Goal: Task Accomplishment & Management: Complete application form

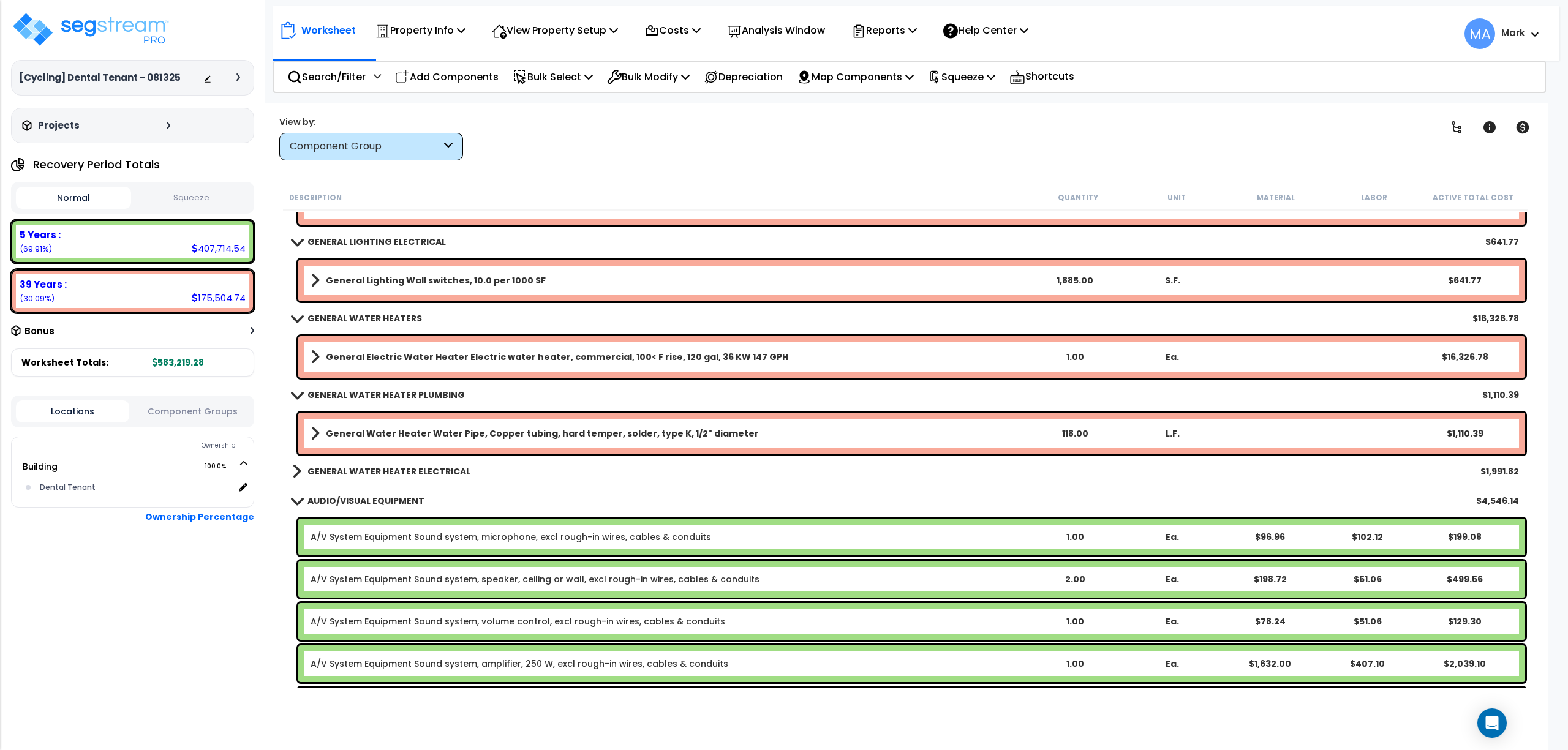
scroll to position [5061, 0]
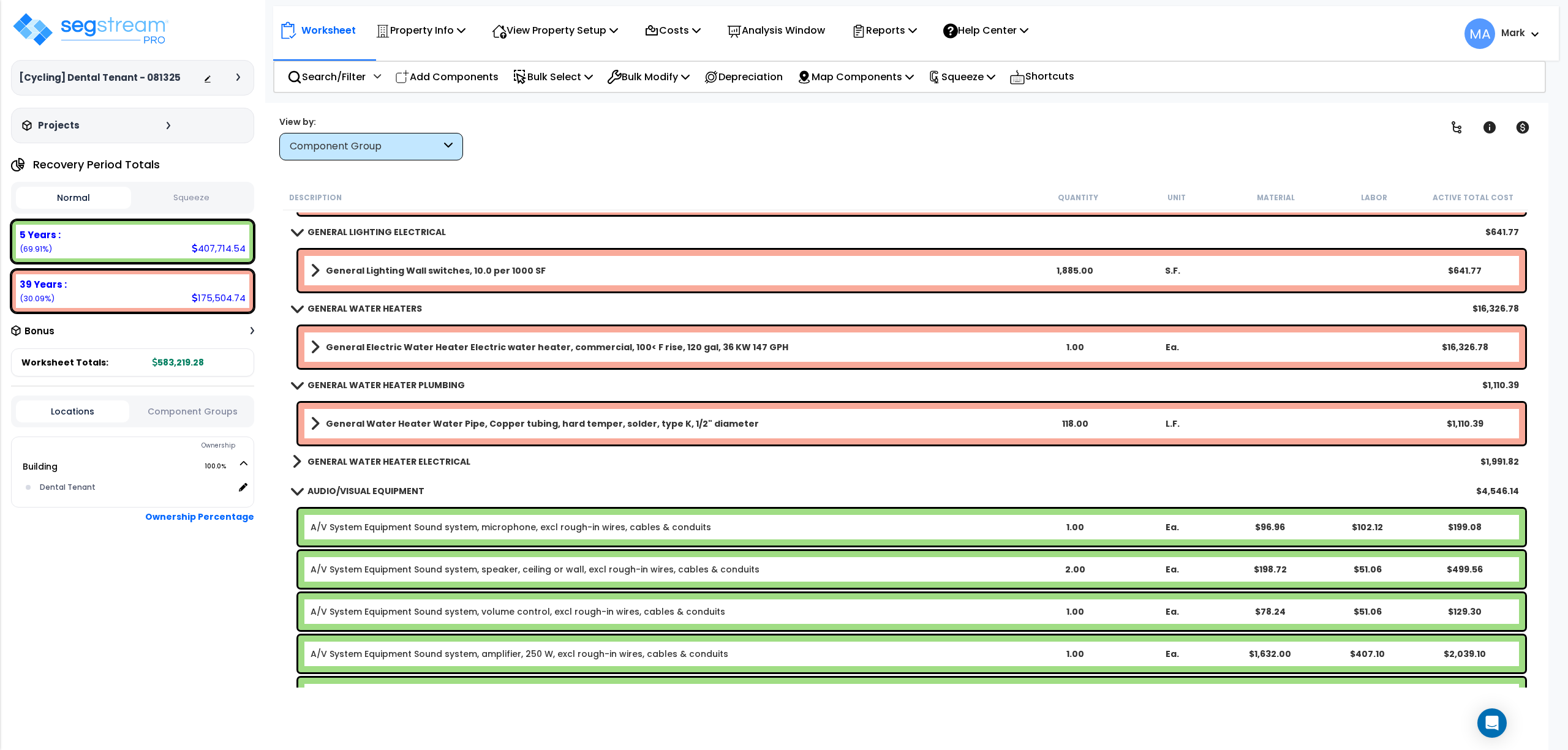
click at [392, 456] on b "GENERAL WATER HEATER ELECTRICAL" at bounding box center [389, 462] width 163 height 12
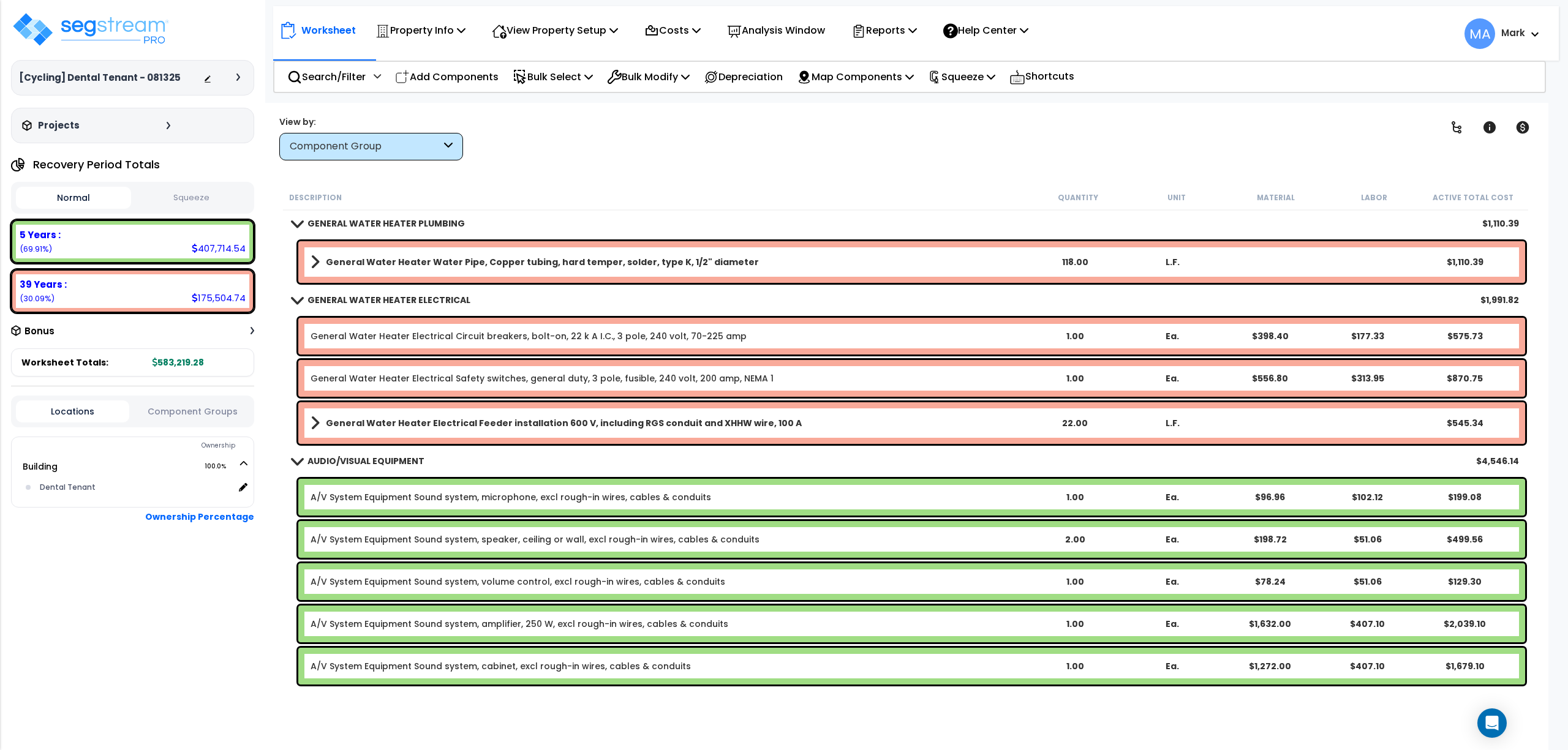
scroll to position [5225, 0]
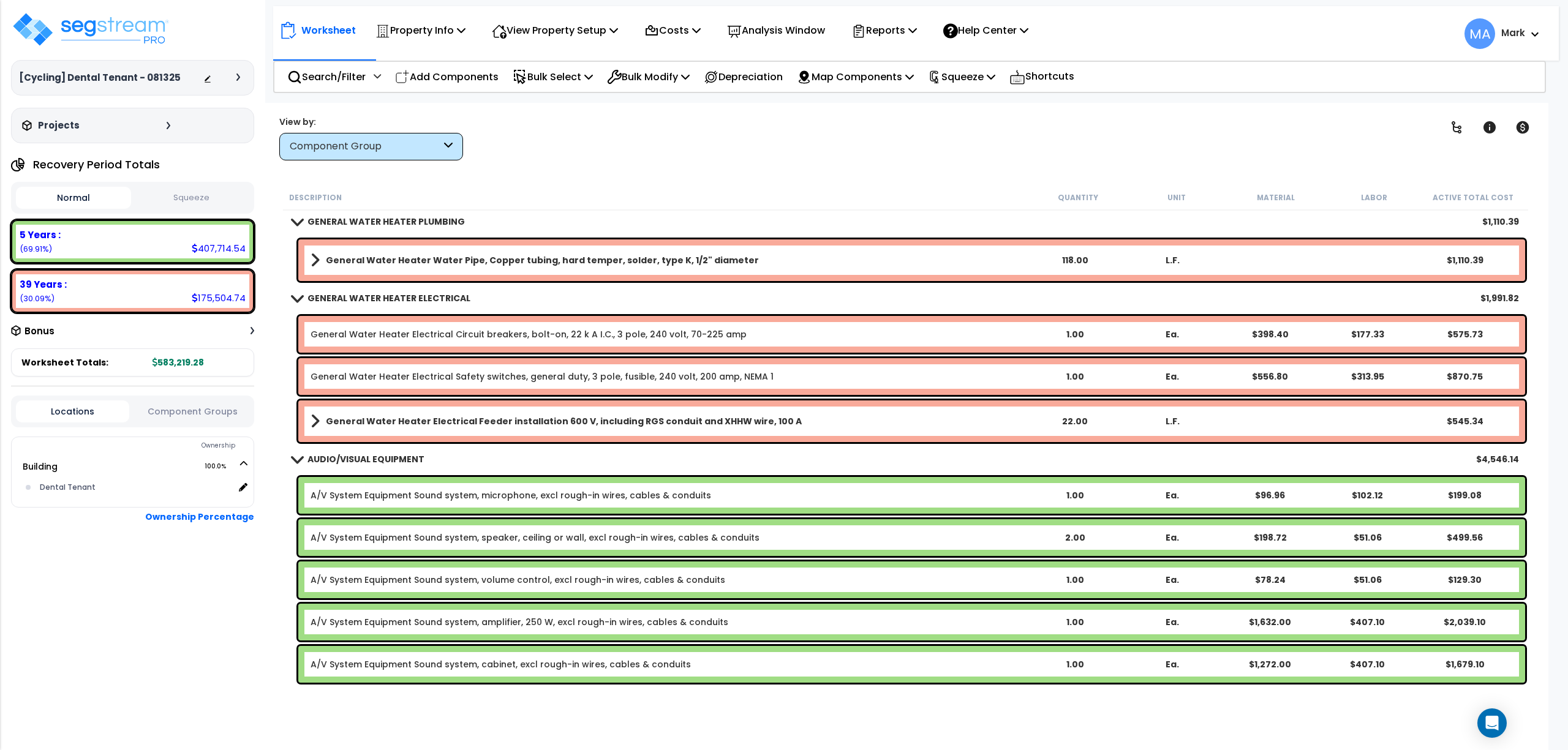
click at [417, 416] on b "General Water Heater Electrical Feeder installation 600 V, including RGS condui…" at bounding box center [564, 421] width 476 height 12
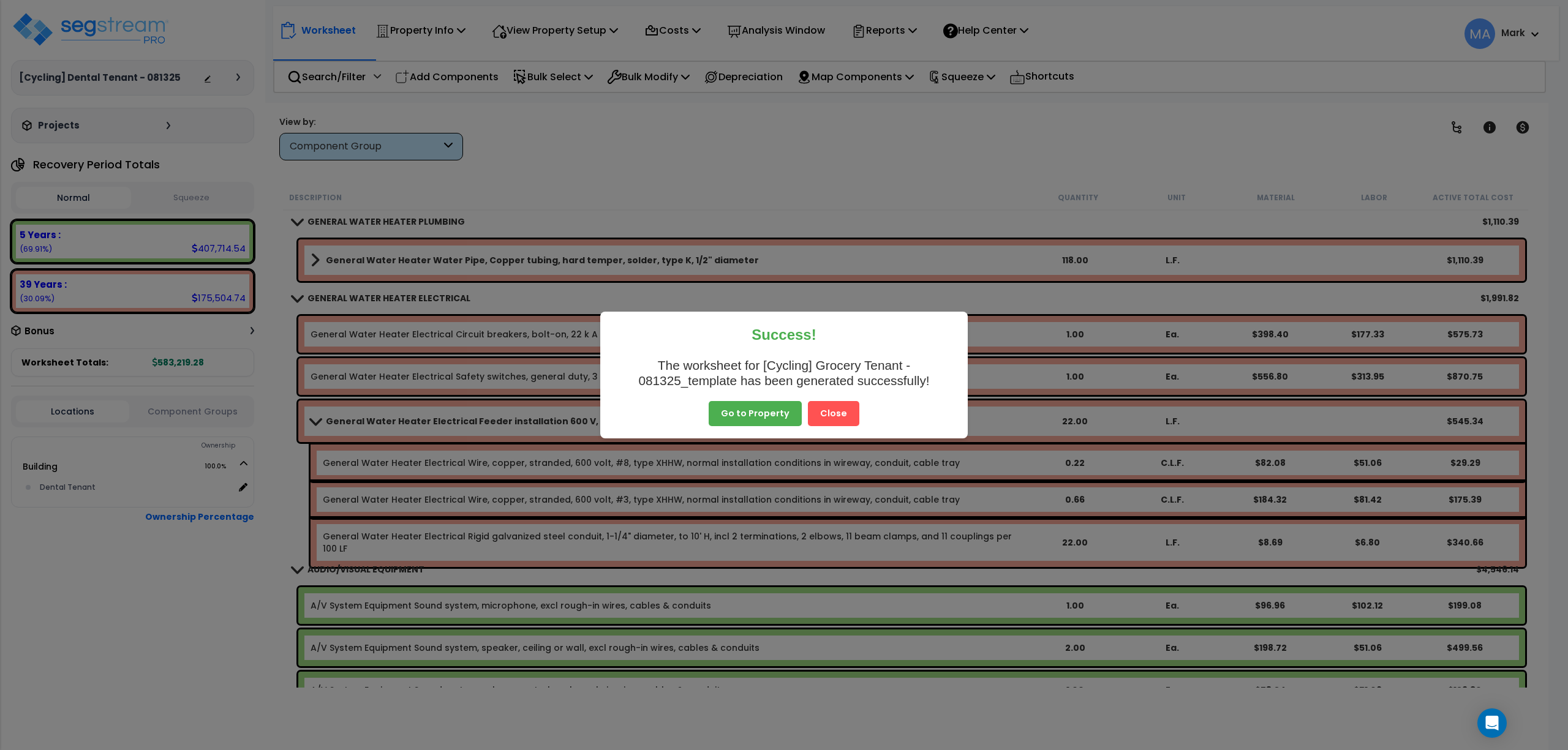
click at [841, 404] on button "Close" at bounding box center [834, 414] width 51 height 26
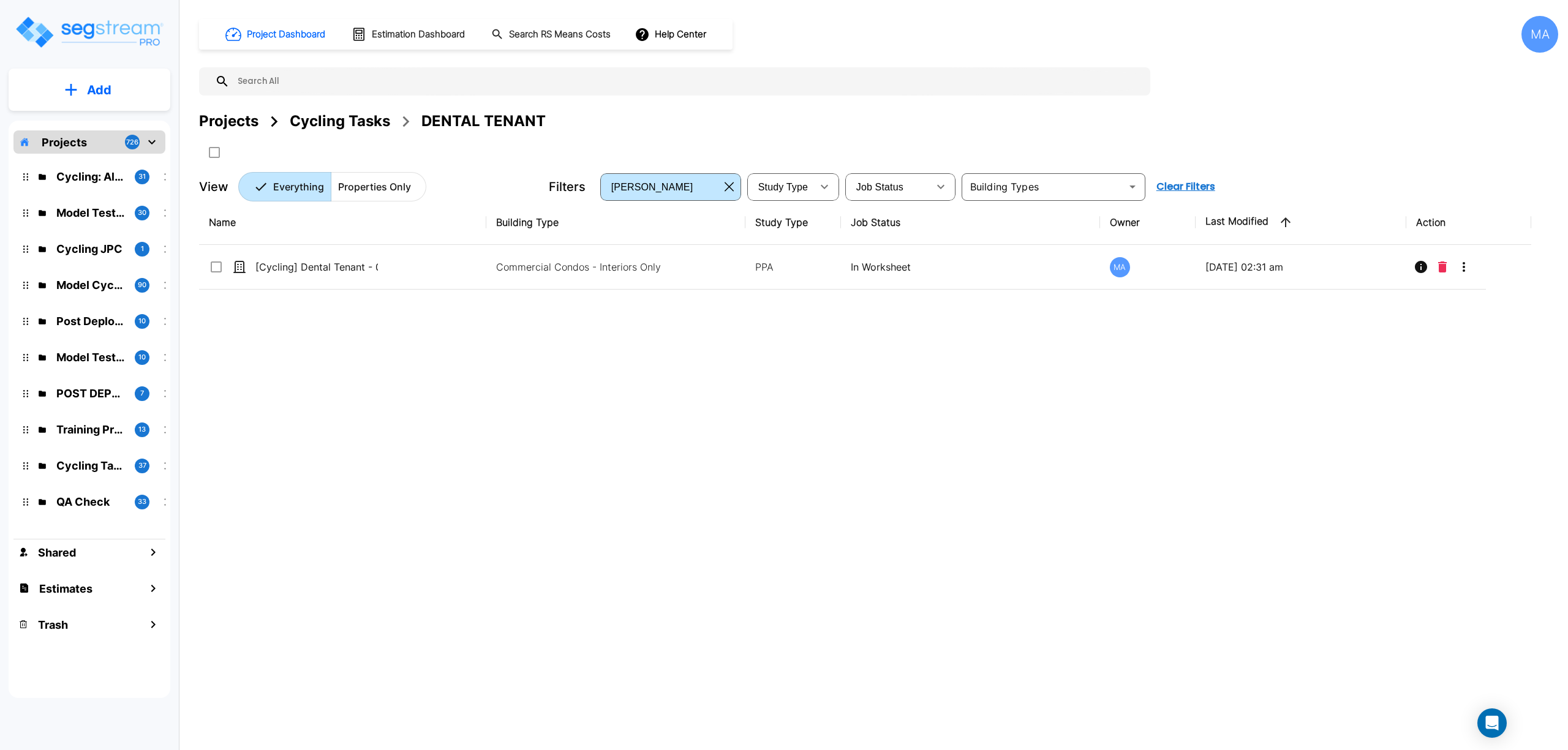
click at [532, 425] on div "Name Building Type Study Type Job Status Owner Last Modified Action [Cycling] D…" at bounding box center [865, 433] width 1332 height 466
click at [326, 124] on div "Cycling Tasks" at bounding box center [340, 121] width 100 height 22
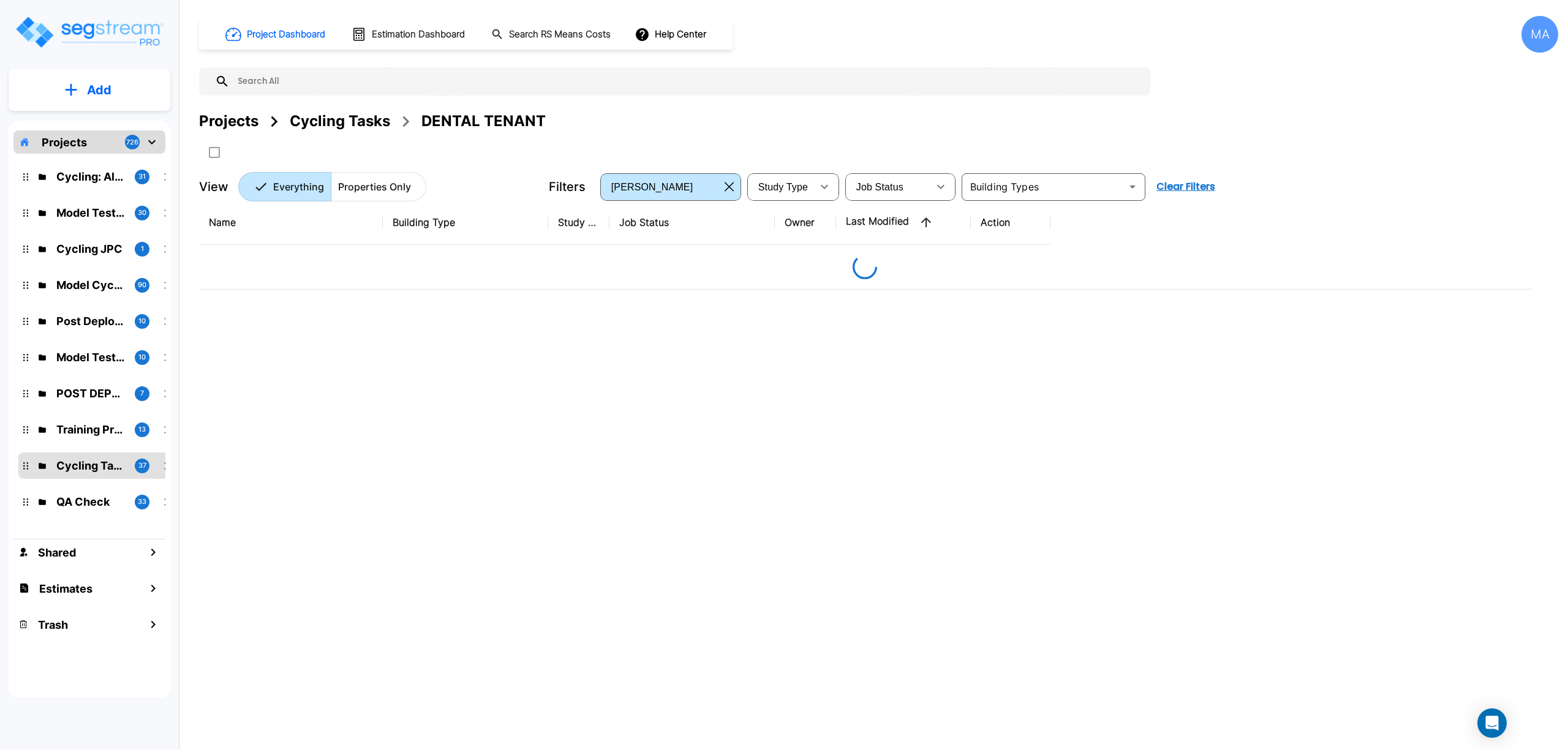
click at [331, 120] on div "Cycling Tasks" at bounding box center [340, 121] width 100 height 22
click at [329, 120] on div "Cycling Tasks" at bounding box center [340, 121] width 100 height 22
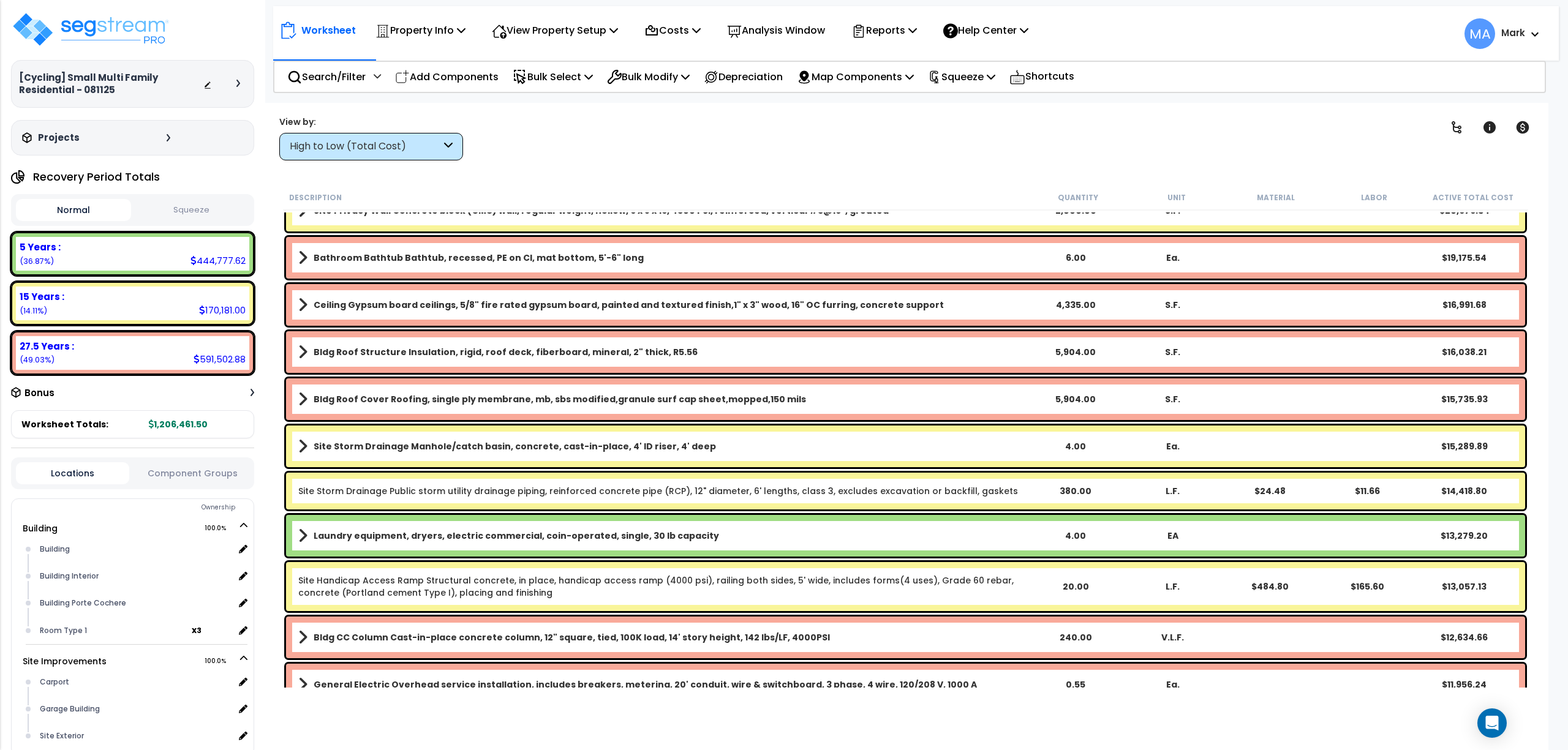
scroll to position [571, 0]
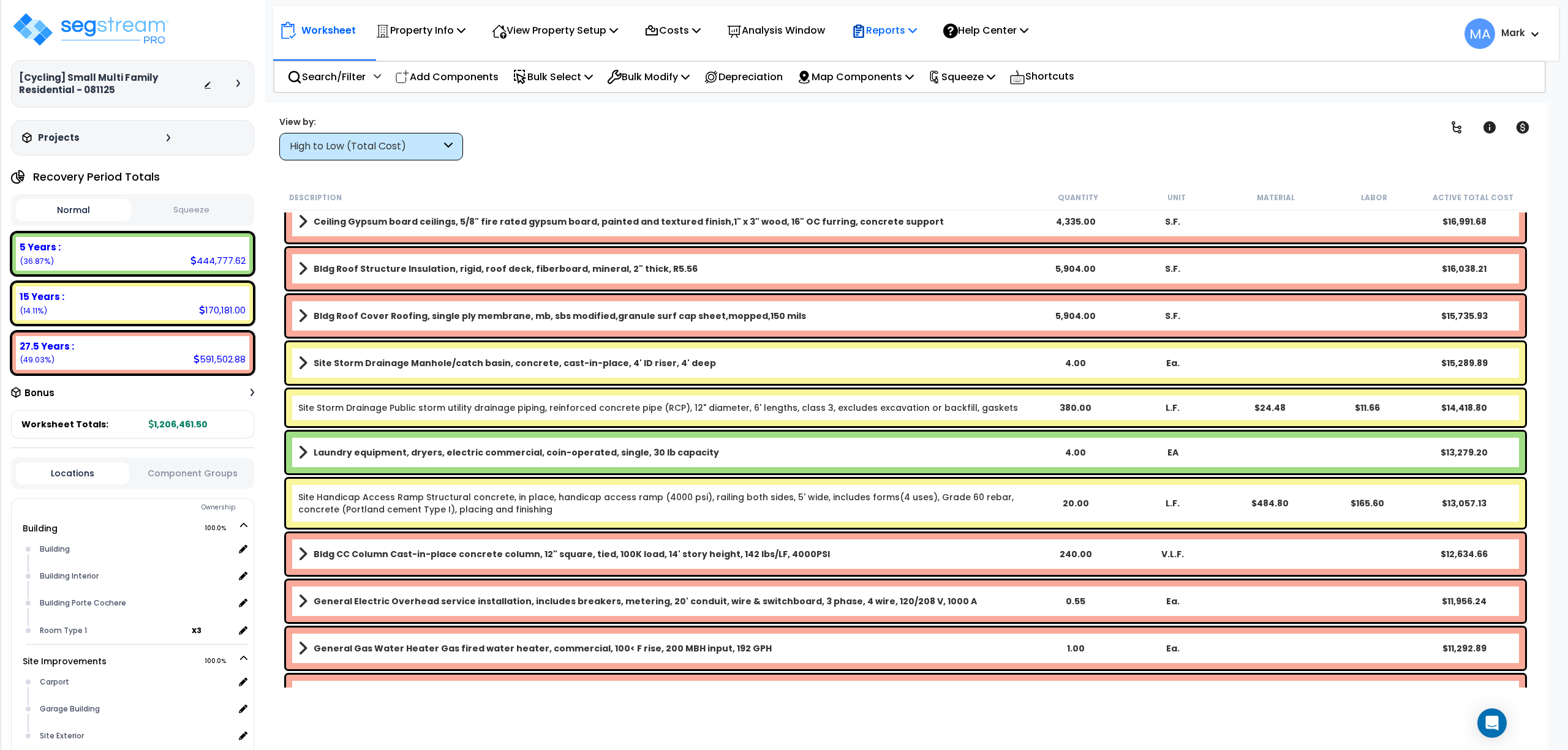
click at [913, 16] on div "Reports" at bounding box center [884, 30] width 65 height 29
click at [895, 82] on link "Manage Report Images" at bounding box center [906, 84] width 121 height 24
click at [898, 28] on p "Reports" at bounding box center [884, 30] width 65 height 17
click at [908, 49] on link "Get Report" at bounding box center [906, 58] width 121 height 24
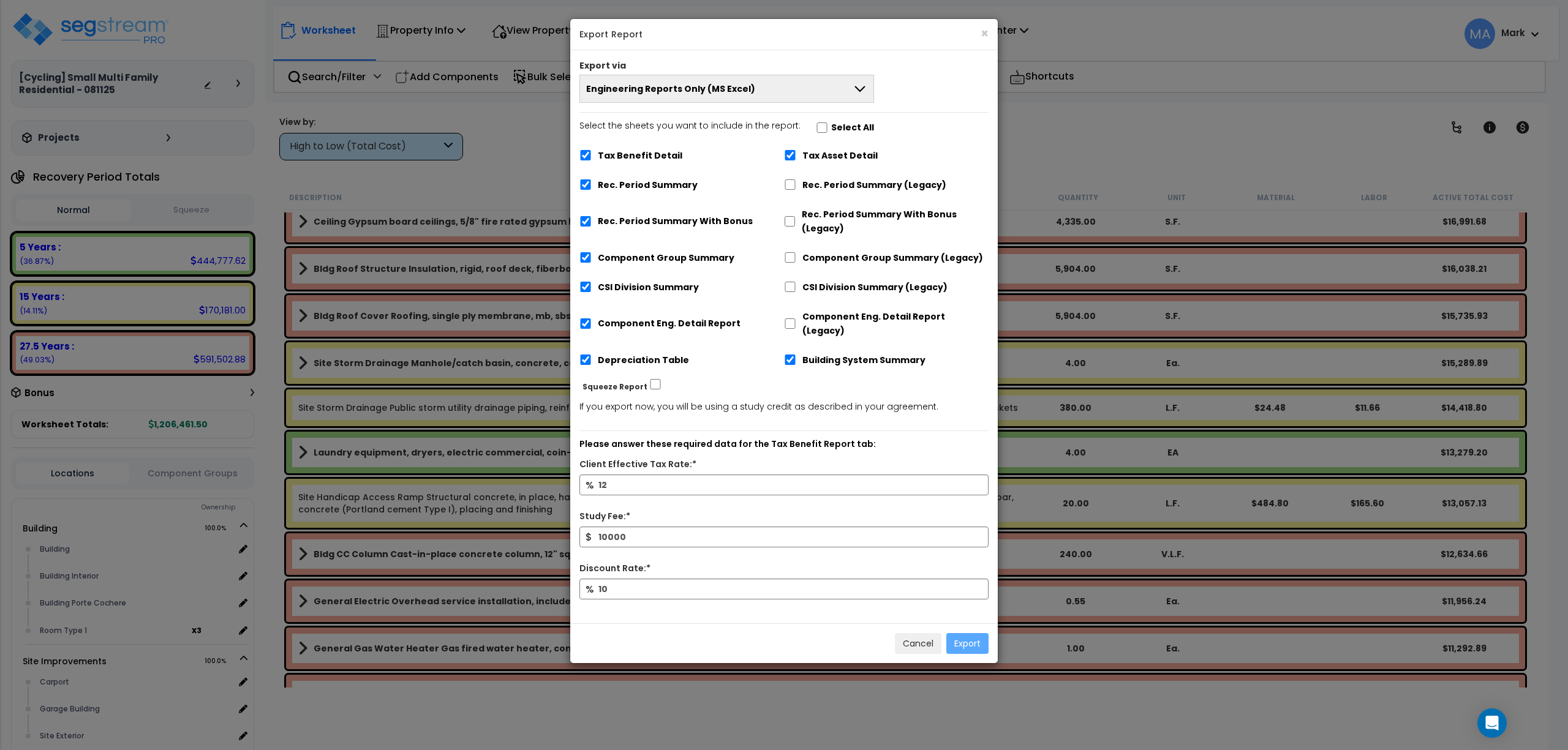
click at [837, 125] on label "Select All" at bounding box center [853, 127] width 43 height 14
click at [839, 138] on label "Select the sheets you want to include in the report: Select All" at bounding box center [727, 129] width 295 height 21
click at [831, 129] on label "Select All" at bounding box center [853, 127] width 43 height 14
click at [816, 125] on input "Select the sheets you want to include in the report: Select All" at bounding box center [822, 127] width 12 height 10
checkbox input "true"
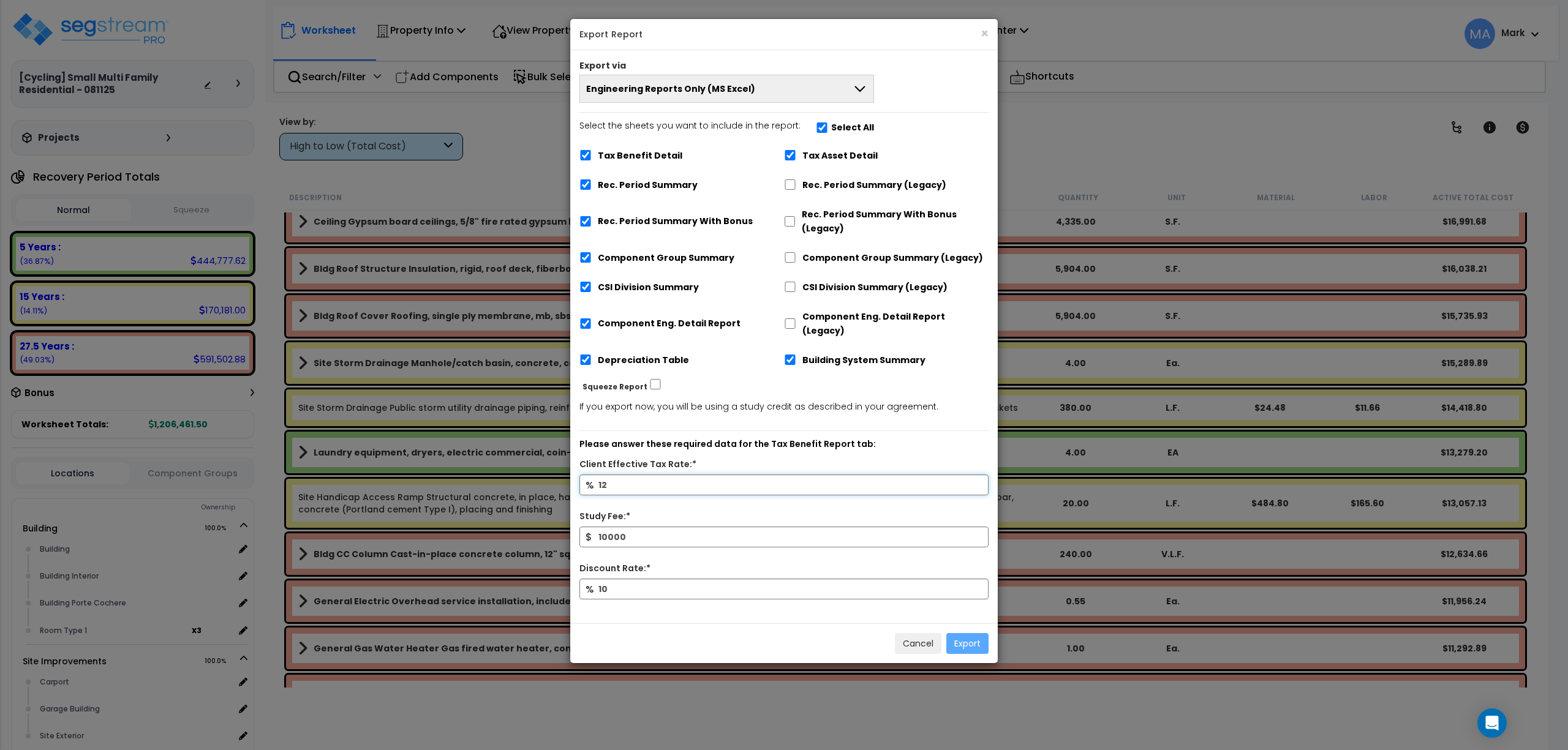
click at [689, 474] on input "12" at bounding box center [784, 485] width 409 height 21
click at [681, 532] on input "10000" at bounding box center [784, 536] width 409 height 21
click at [674, 78] on button "Engineering Reports Only (MS Excel)" at bounding box center [727, 89] width 295 height 28
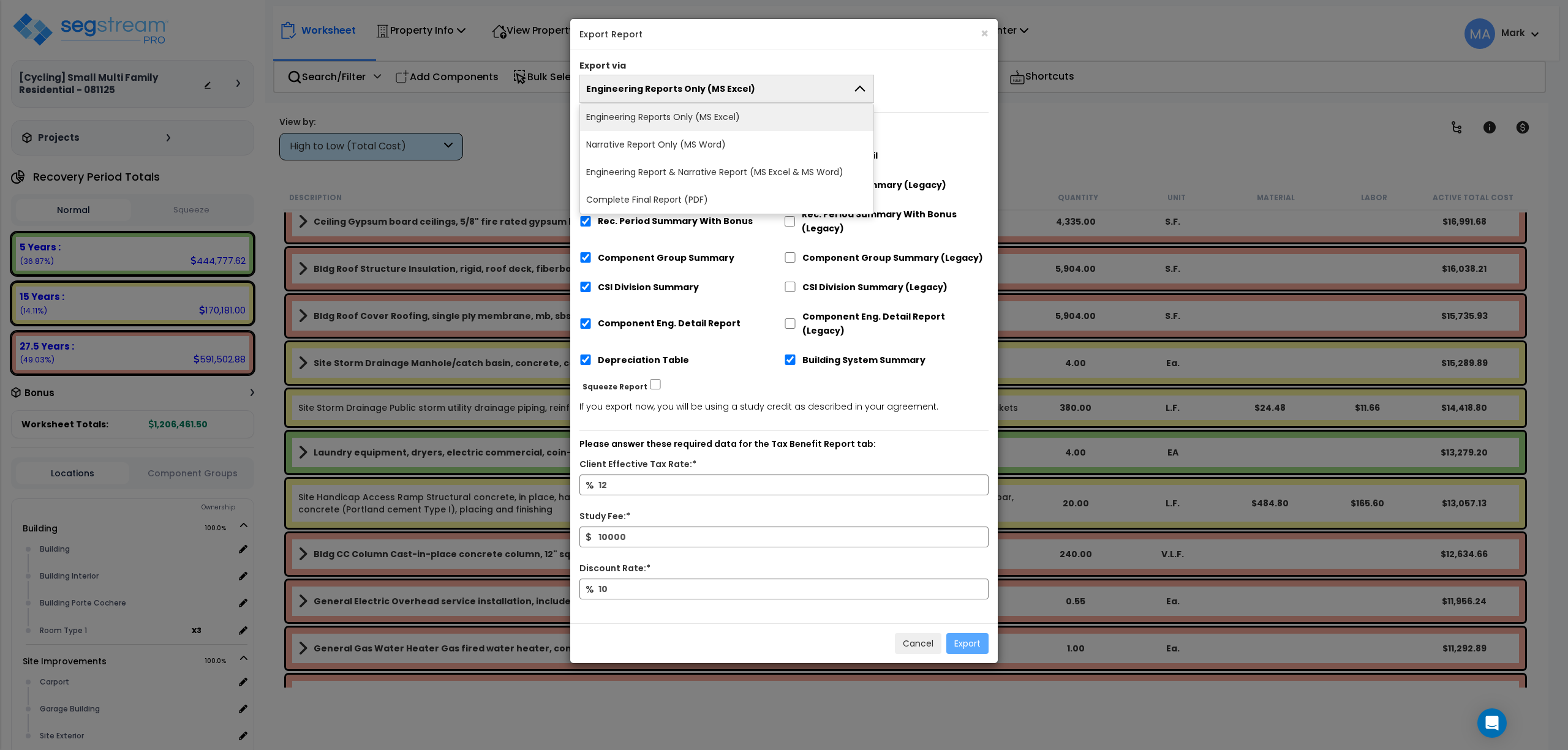
click at [897, 66] on div "Export via" at bounding box center [784, 67] width 427 height 15
click at [859, 88] on icon at bounding box center [860, 88] width 10 height 6
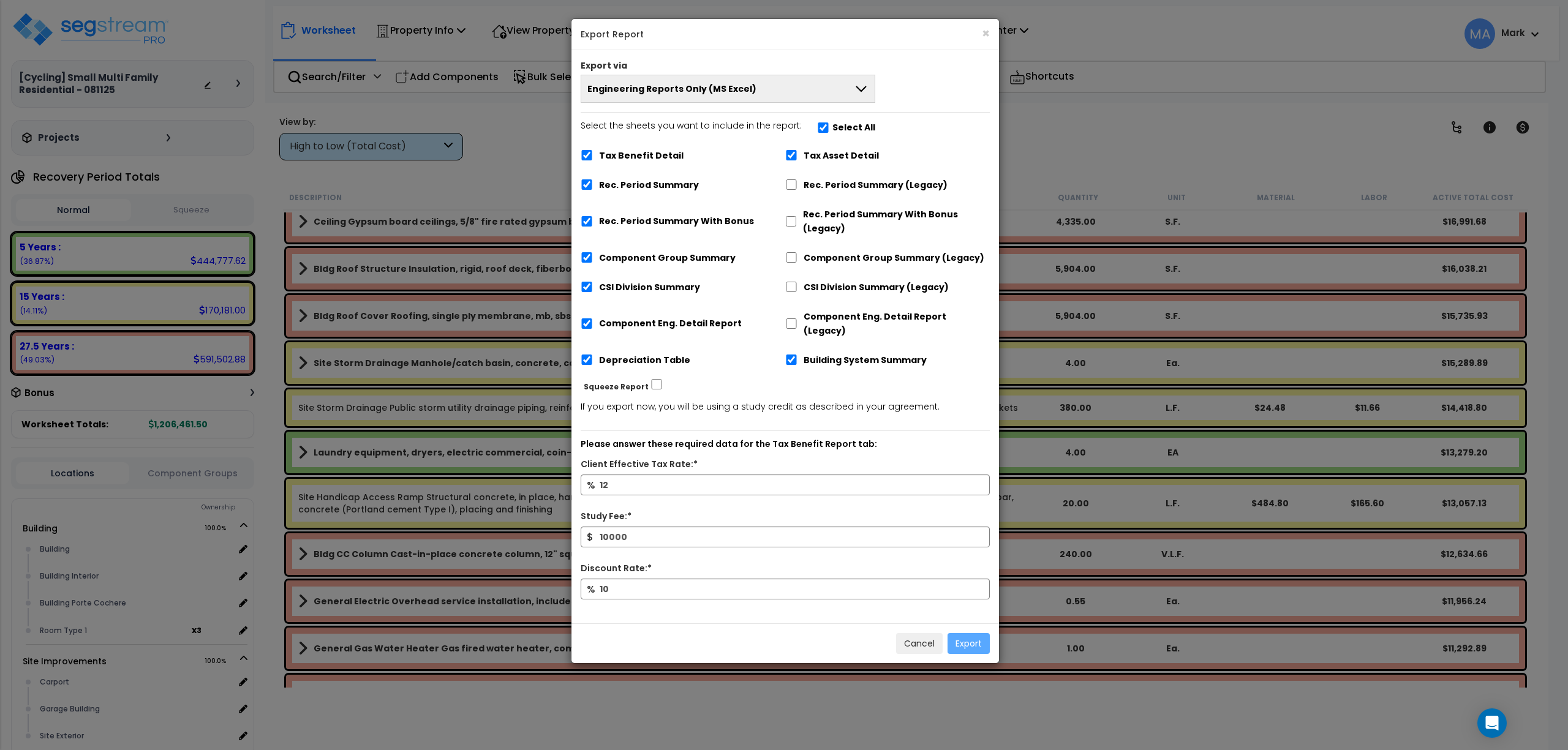
click at [845, 92] on button "Engineering Reports Only (MS Excel)" at bounding box center [727, 89] width 295 height 28
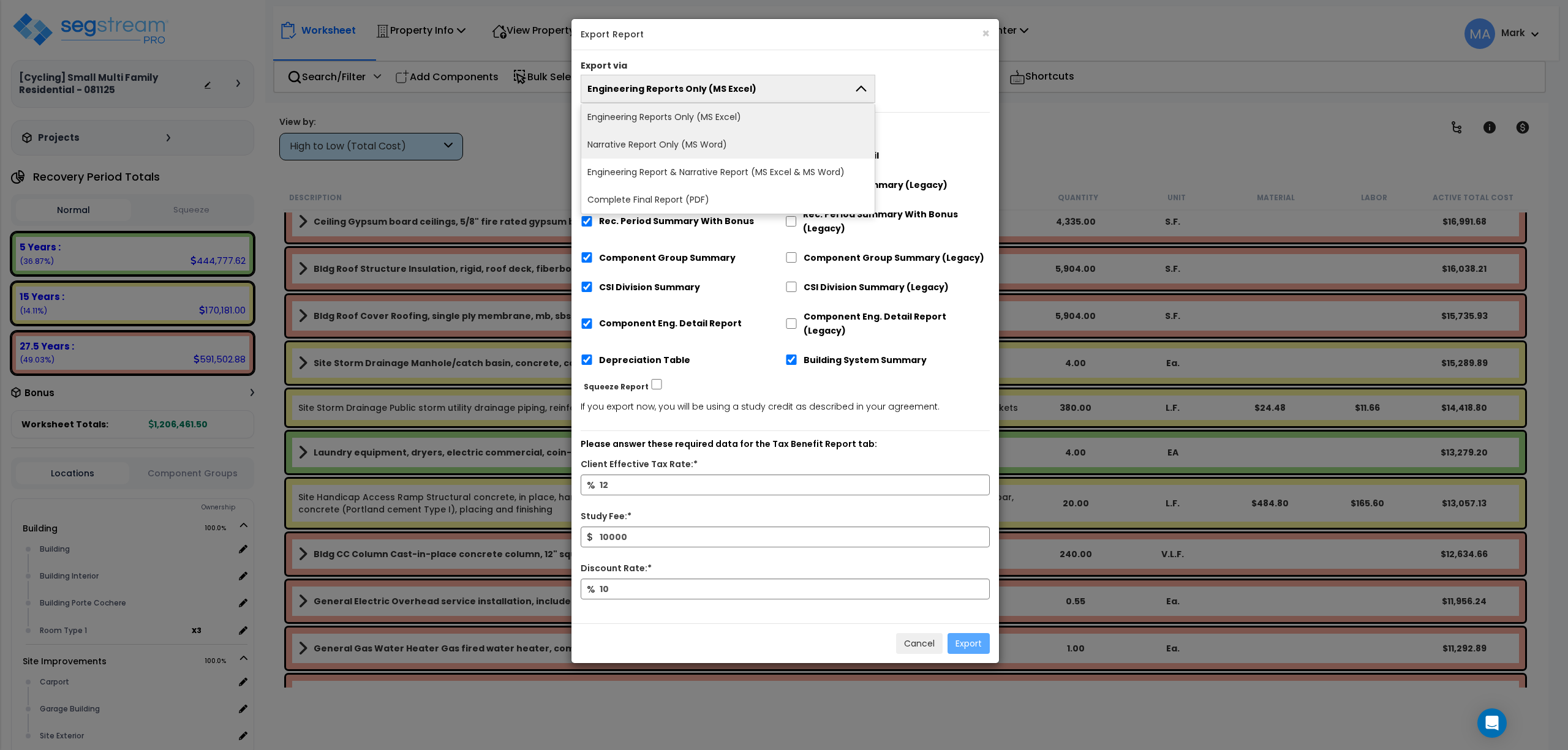
click at [714, 143] on li "Narrative Report Only (MS Word)" at bounding box center [727, 144] width 293 height 28
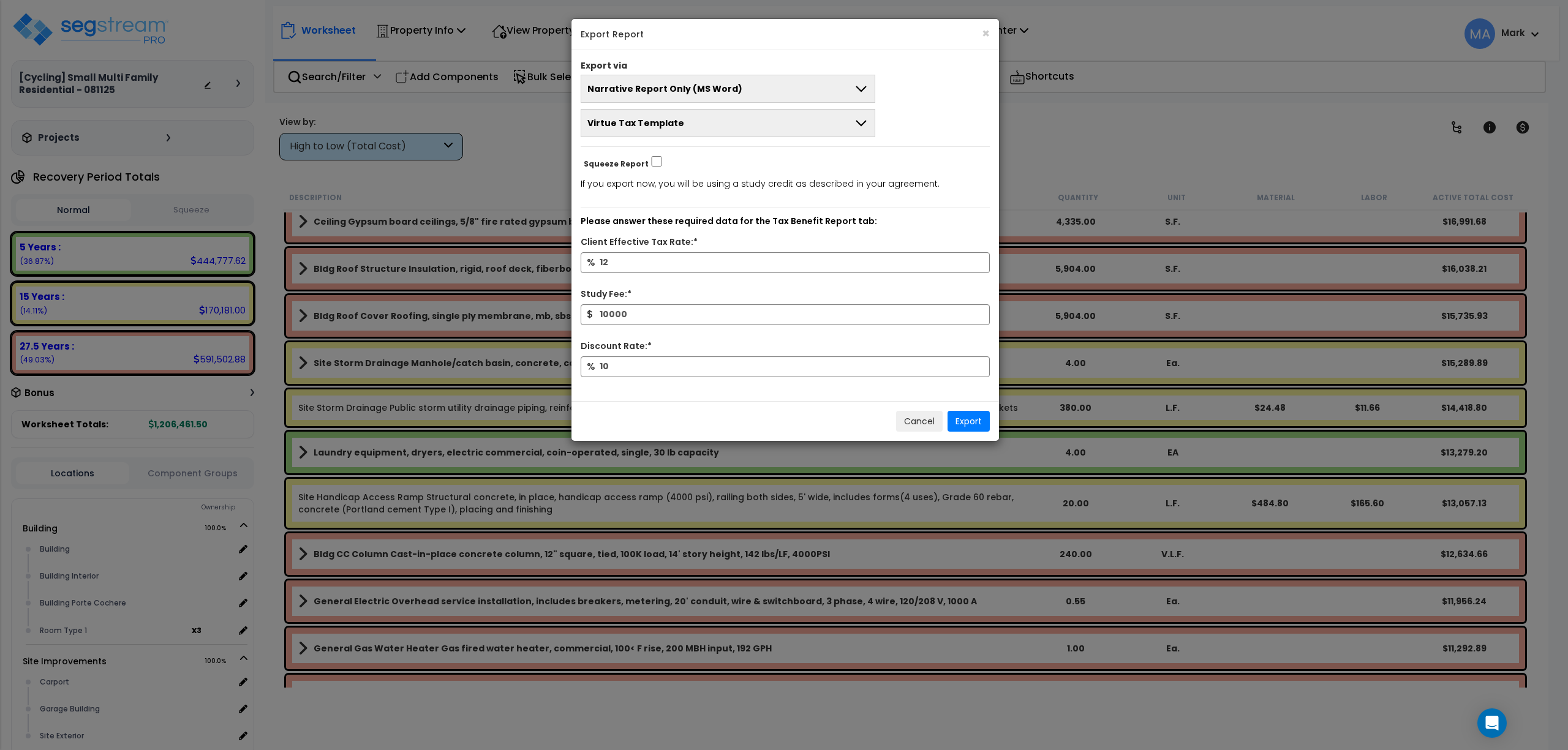
click at [711, 77] on button "Narrative Report Only (MS Word)" at bounding box center [727, 89] width 295 height 28
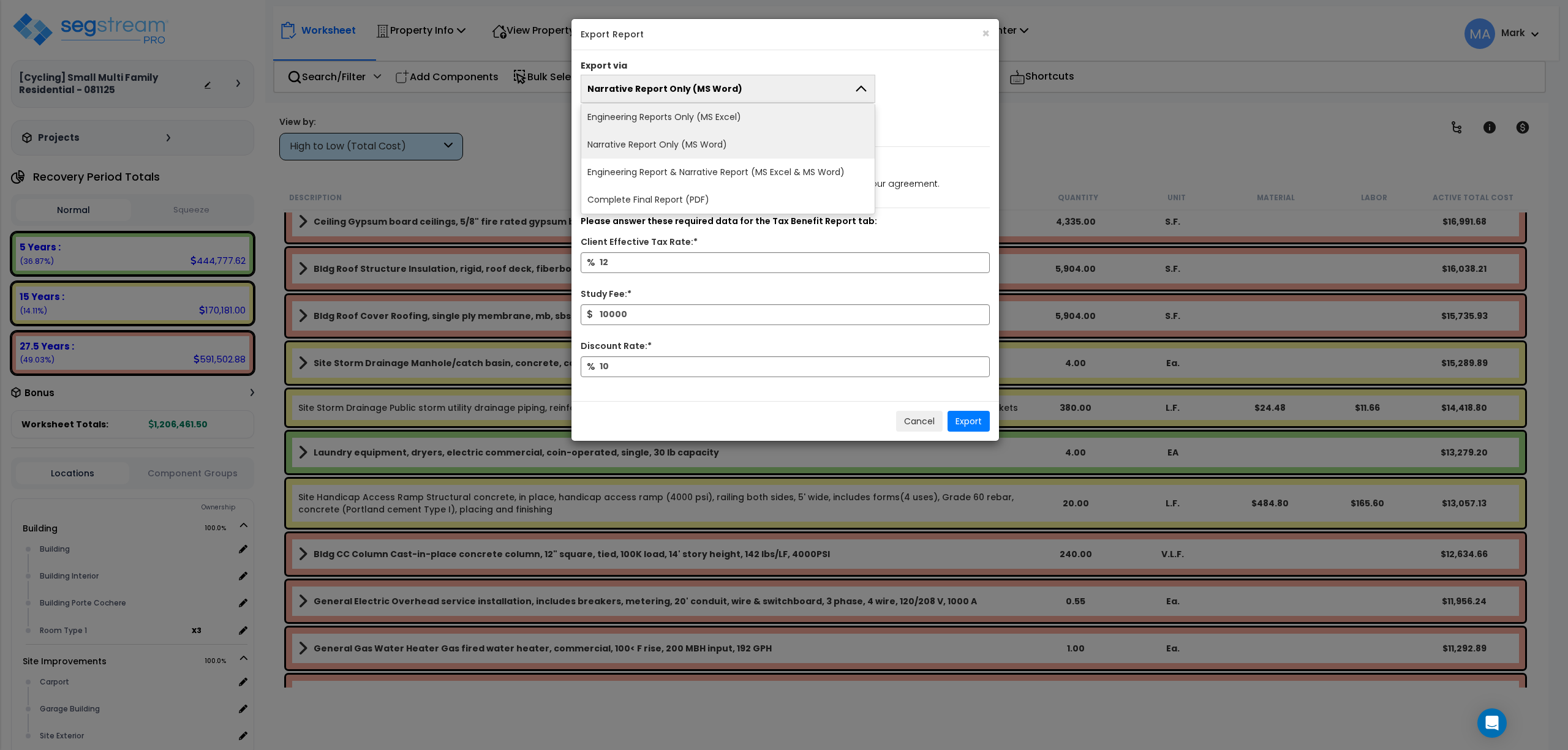
click at [717, 104] on li "Engineering Reports Only (MS Excel)" at bounding box center [727, 117] width 293 height 28
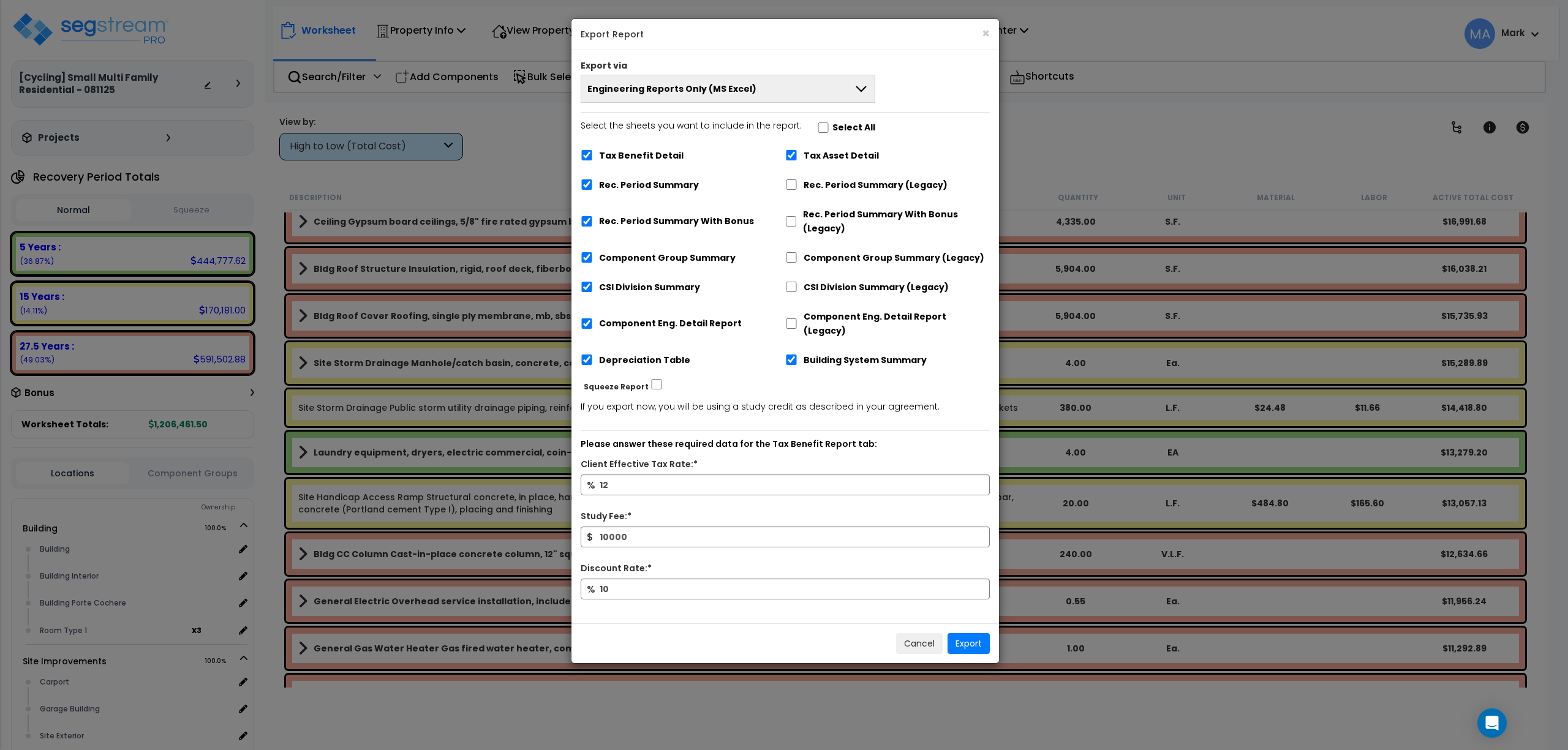
click at [835, 131] on label "Select All" at bounding box center [854, 127] width 43 height 14
click at [829, 131] on input "Select the sheets you want to include in the report: Select All" at bounding box center [823, 127] width 12 height 10
checkbox input "true"
click at [969, 633] on button "Export" at bounding box center [969, 644] width 42 height 21
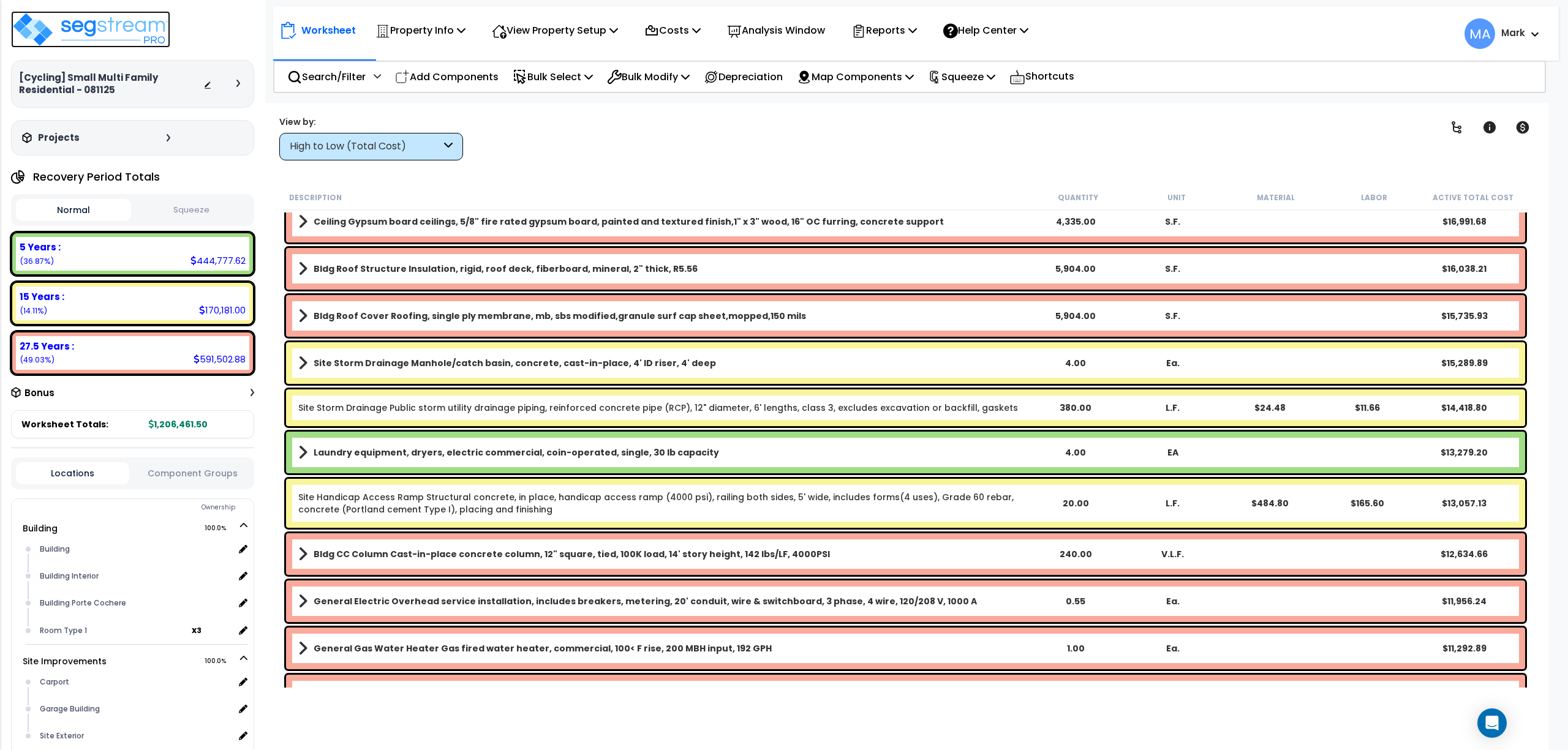
click at [125, 13] on img at bounding box center [90, 29] width 159 height 37
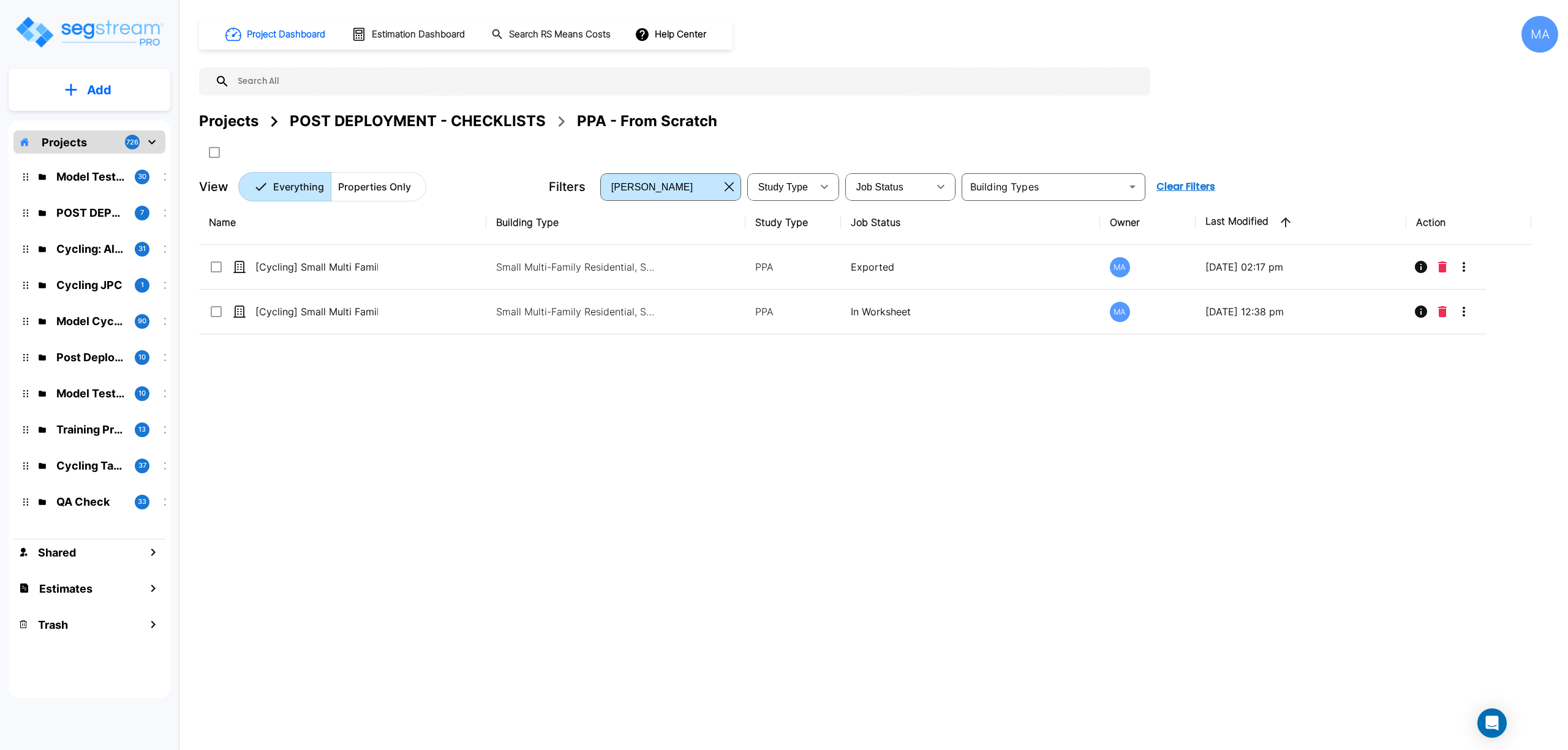
click at [229, 125] on div "Projects" at bounding box center [229, 121] width 59 height 22
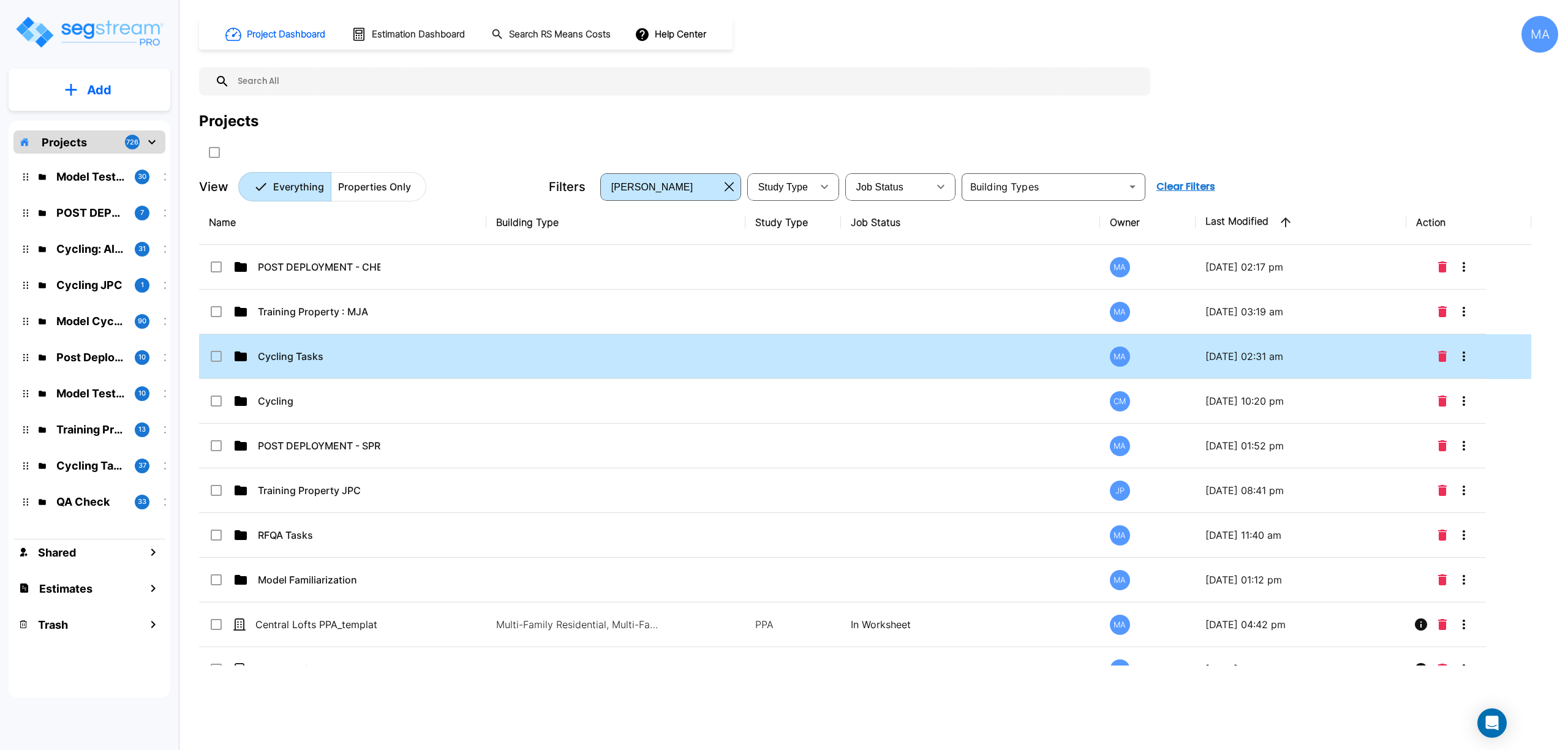
click at [309, 358] on p "Cycling Tasks" at bounding box center [320, 356] width 123 height 15
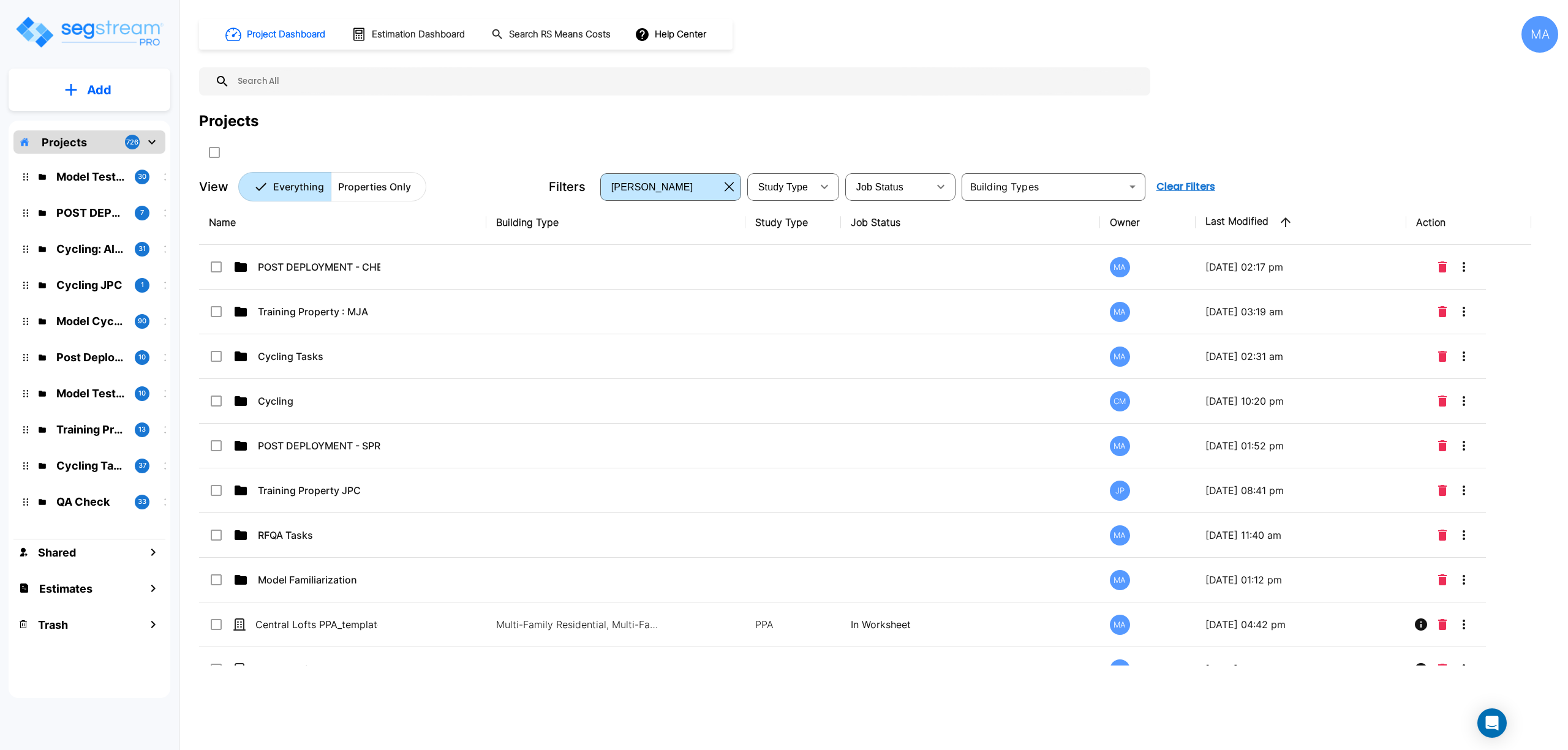
checkbox input "true"
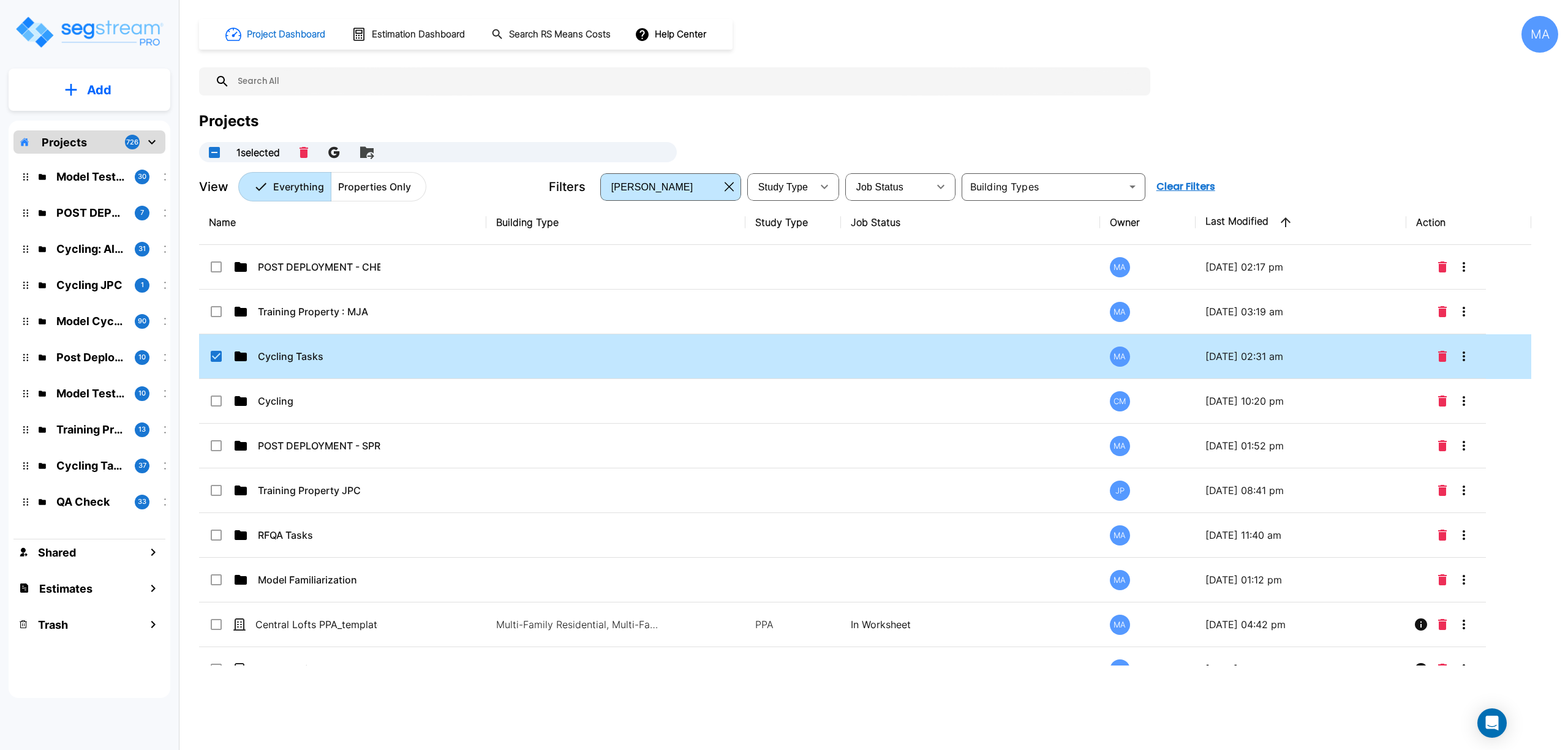
click at [311, 355] on p "Cycling Tasks" at bounding box center [320, 356] width 123 height 15
click at [311, 354] on p "Cycling Tasks" at bounding box center [320, 356] width 123 height 15
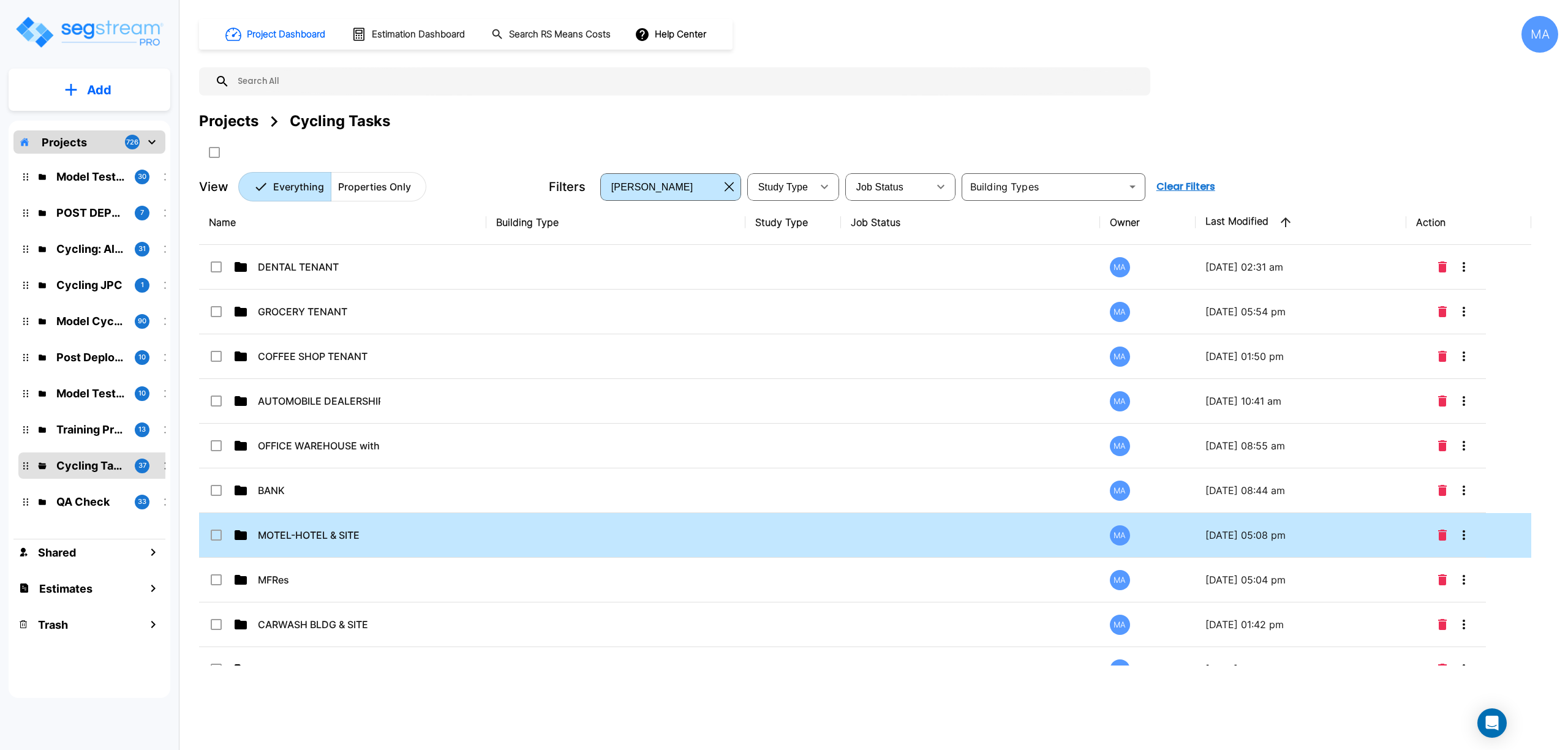
scroll to position [490, 0]
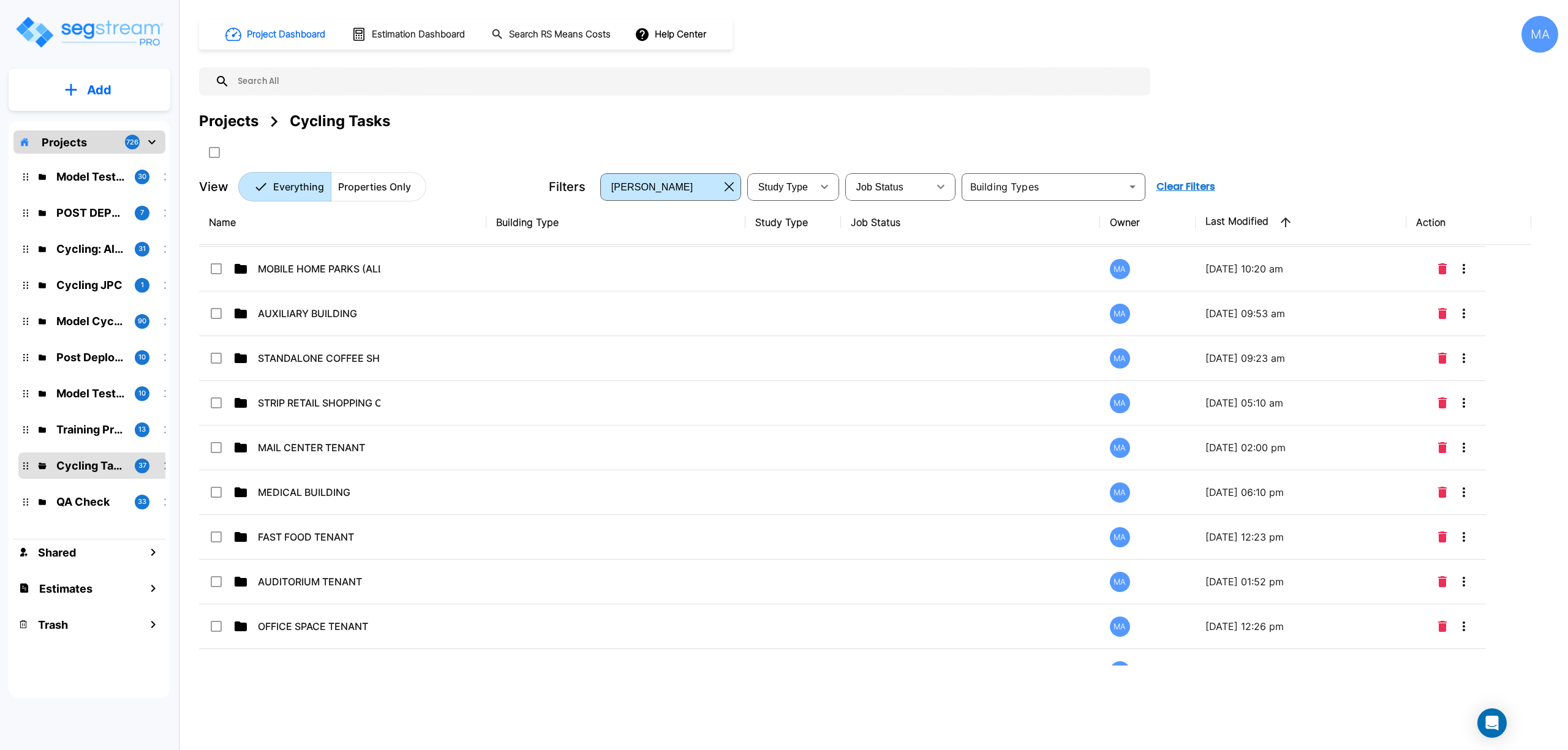
click at [97, 210] on p "POST DEPLOYMENT - CHECKLISTS" at bounding box center [91, 213] width 69 height 17
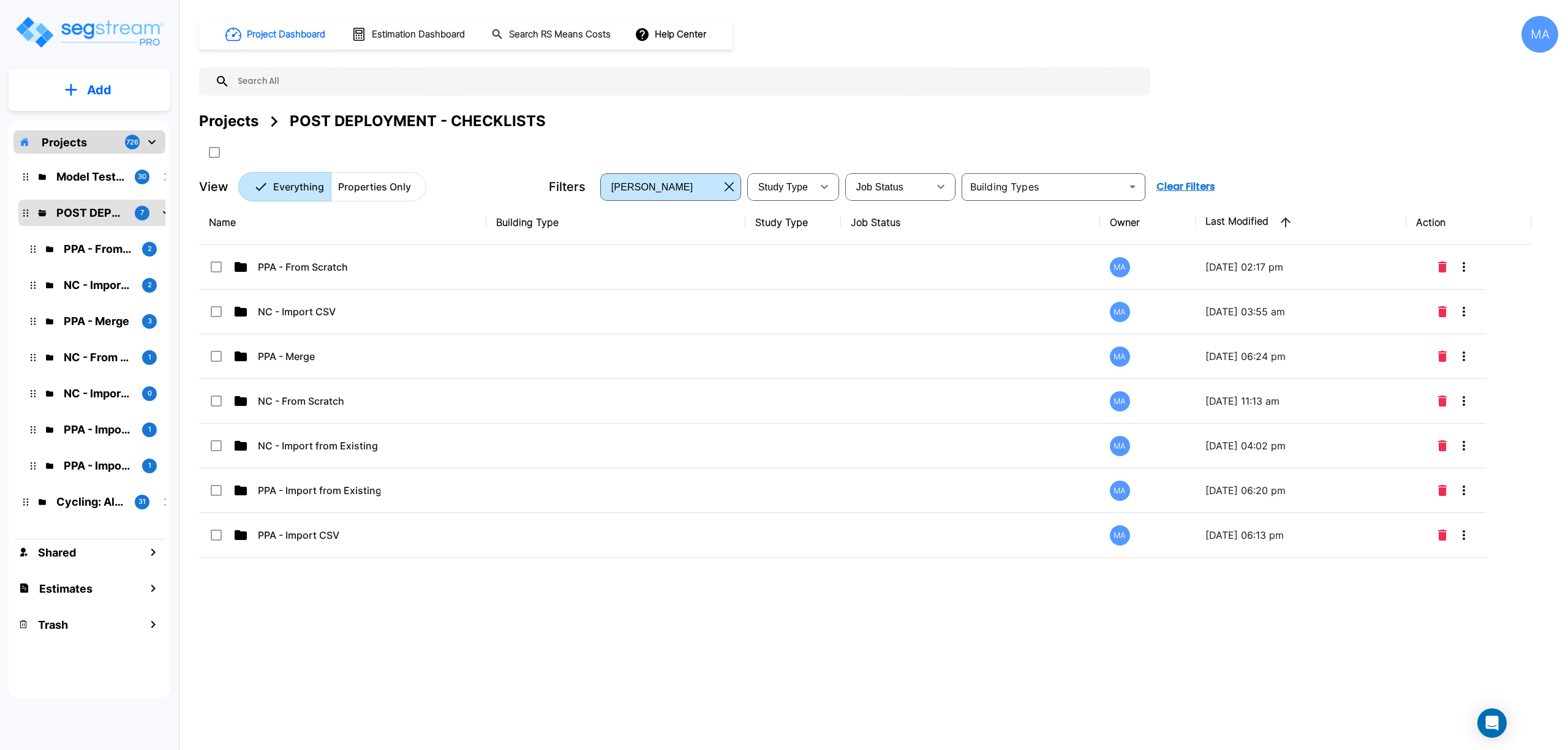
click at [328, 273] on p "PPA - From Scratch" at bounding box center [320, 267] width 123 height 15
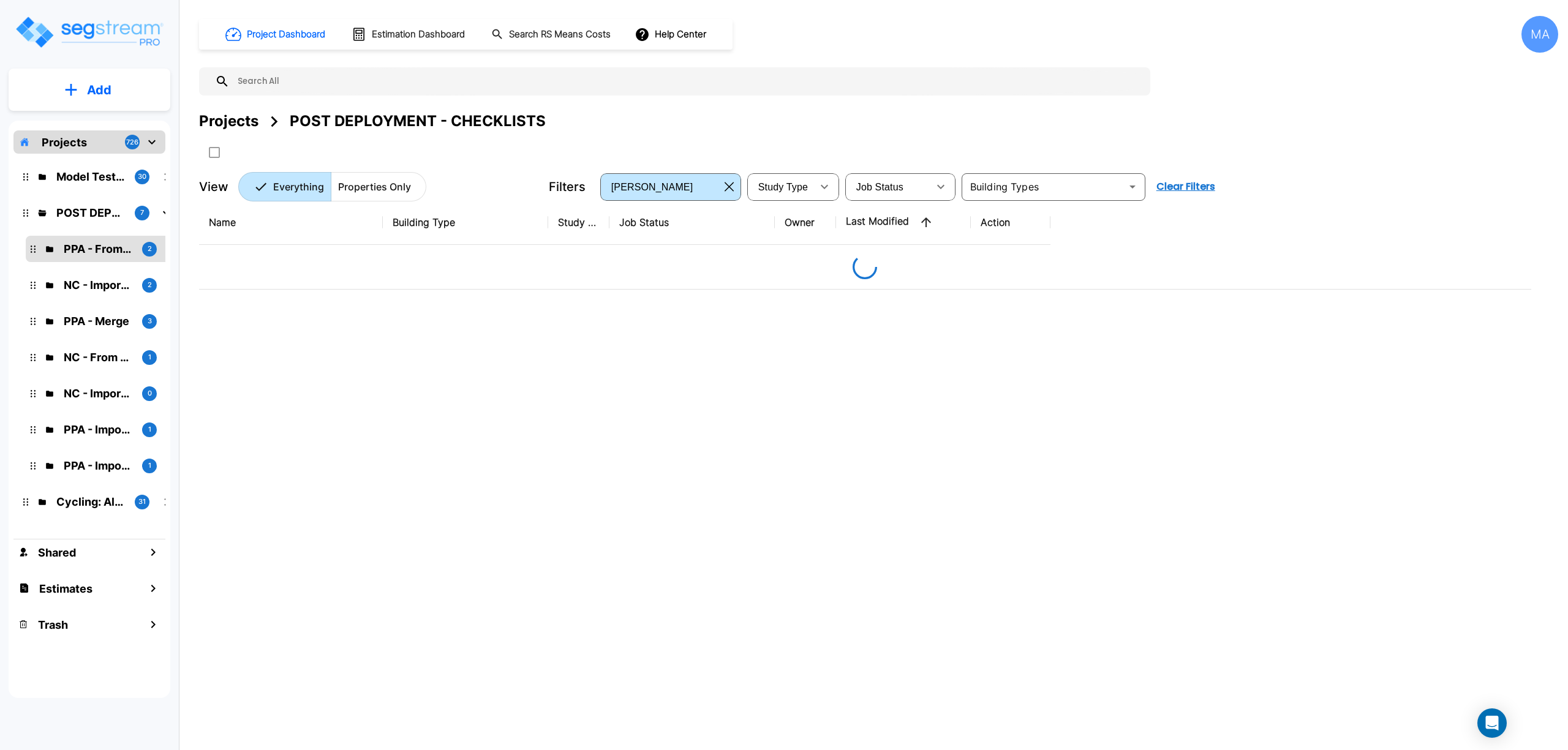
scroll to position [0, 0]
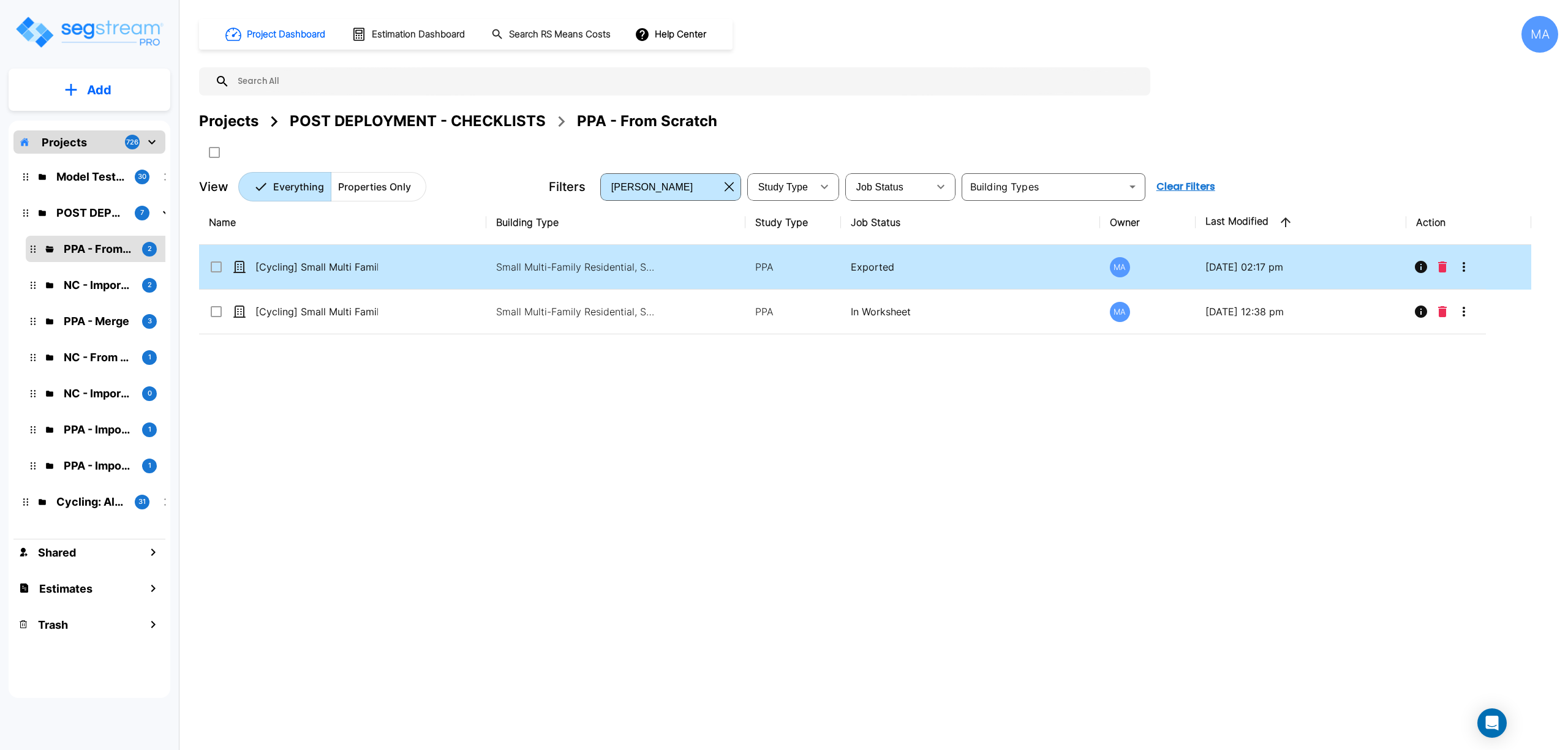
click at [388, 279] on td "[Cycling] Small Multi Family Residential - 081125" at bounding box center [342, 267] width 287 height 44
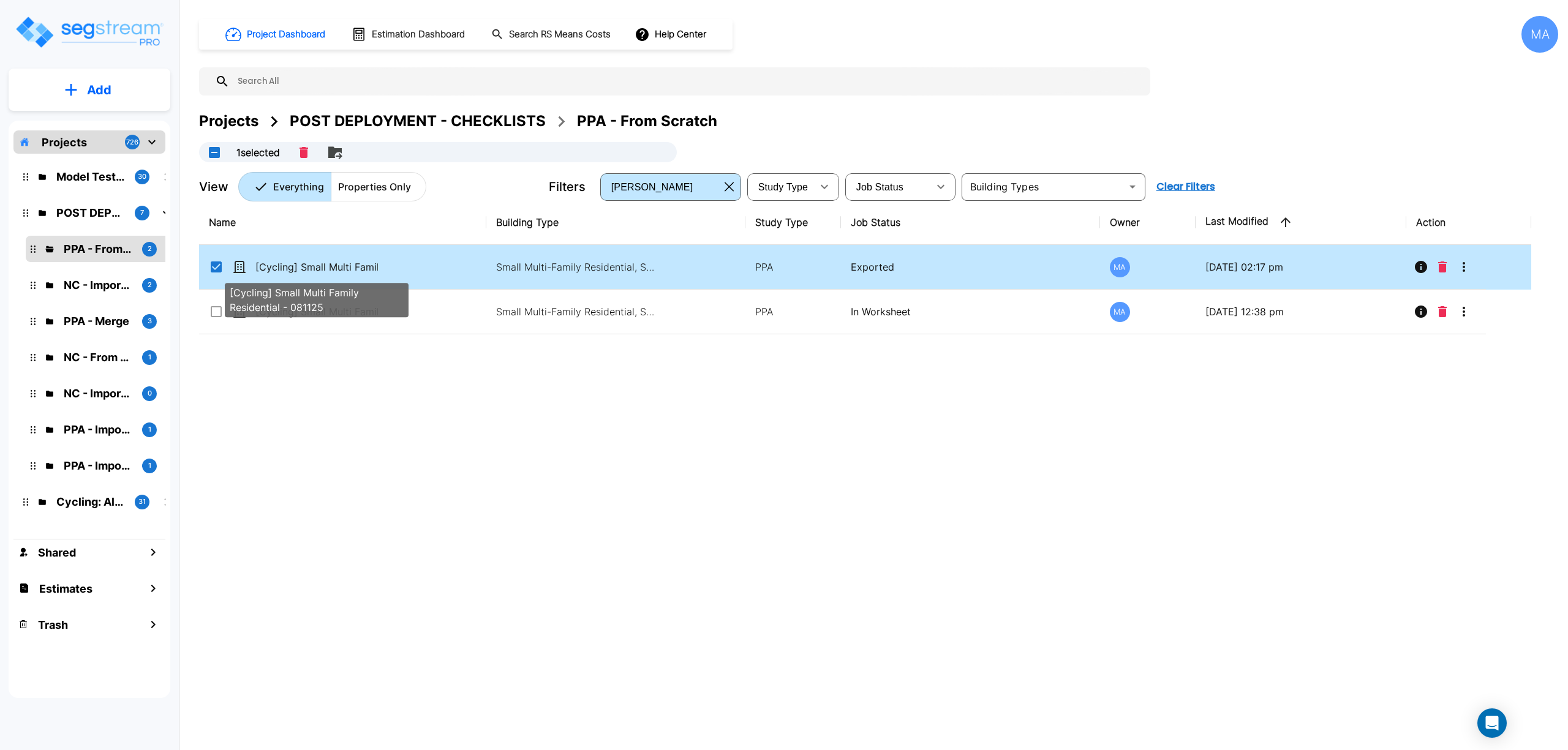
drag, startPoint x: 266, startPoint y: 270, endPoint x: 653, endPoint y: 1, distance: 471.3
click at [266, 268] on p "[Cycling] Small Multi Family Residential - 081125" at bounding box center [317, 267] width 123 height 15
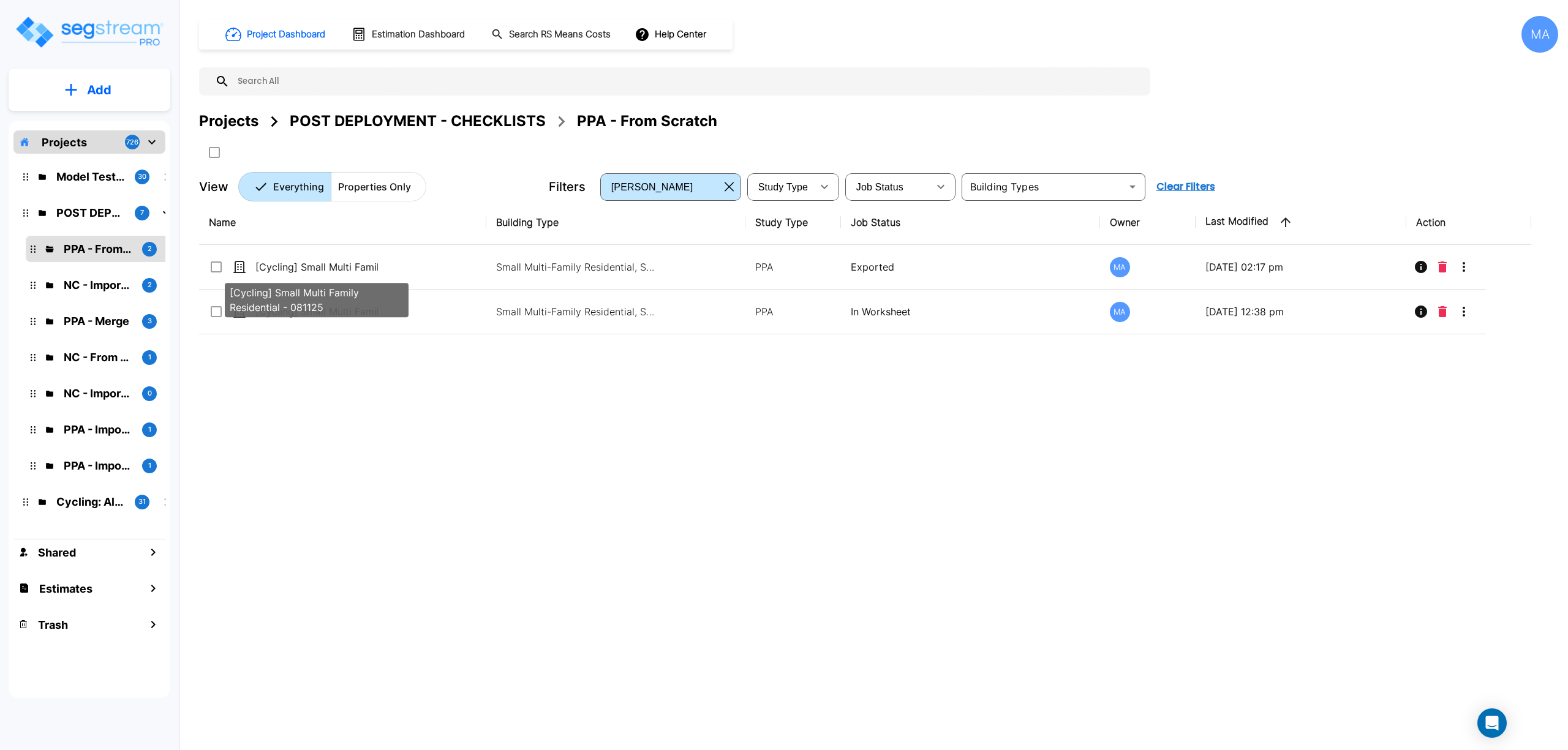
checkbox 081125"] "false"
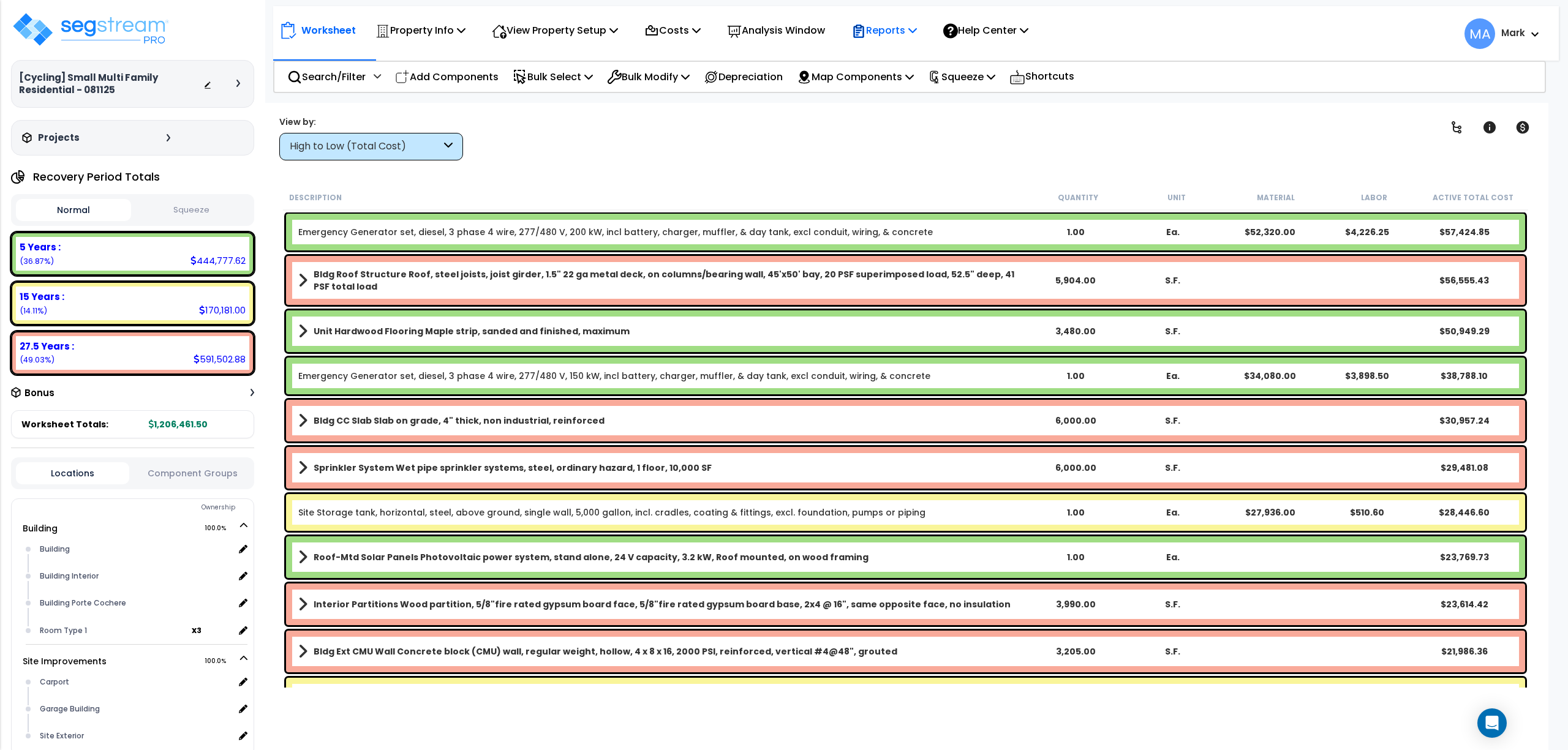
click at [898, 37] on p "Reports" at bounding box center [884, 30] width 65 height 17
click at [903, 59] on link "Get Report" at bounding box center [906, 58] width 121 height 24
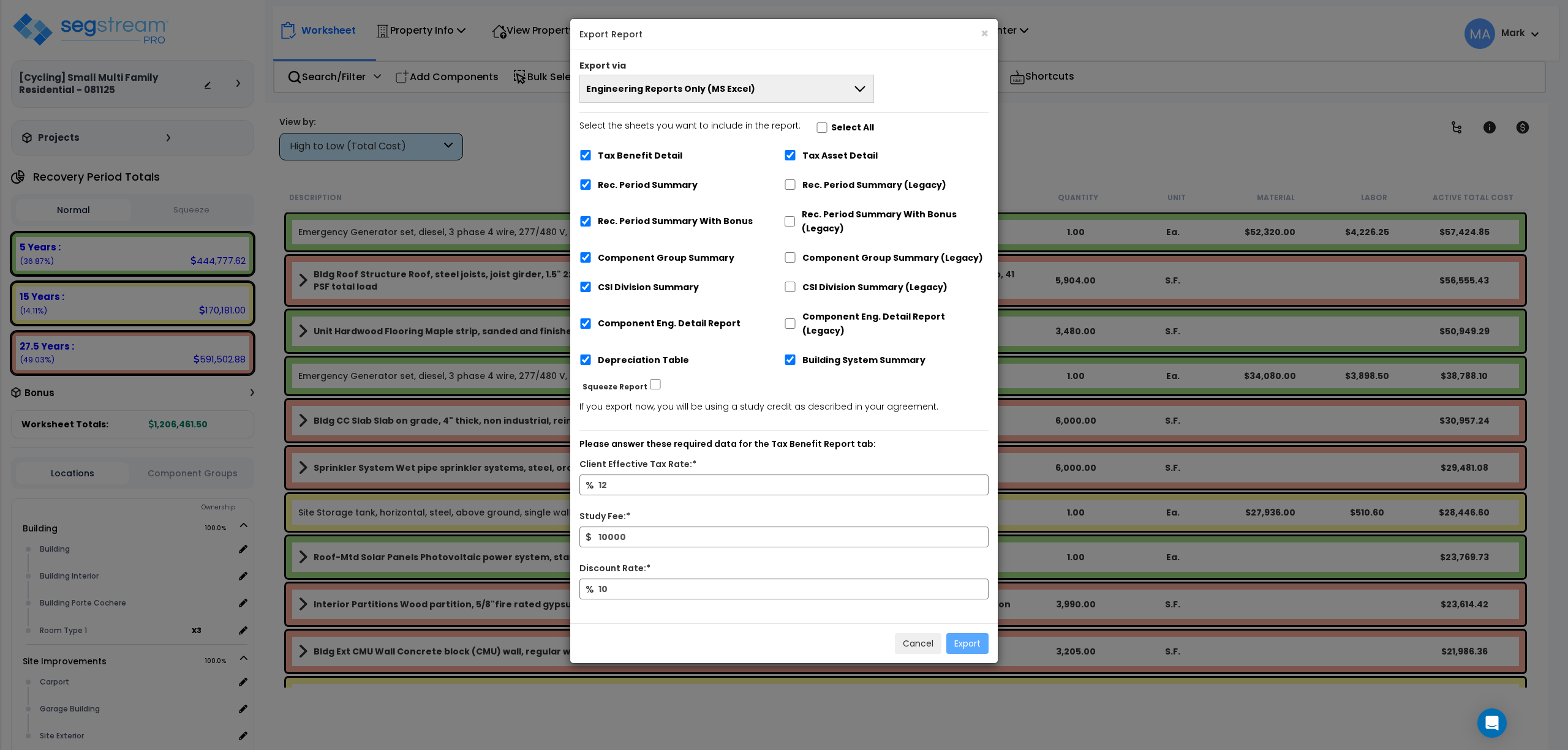
click at [824, 86] on button "Engineering Reports Only (MS Excel)" at bounding box center [727, 89] width 295 height 28
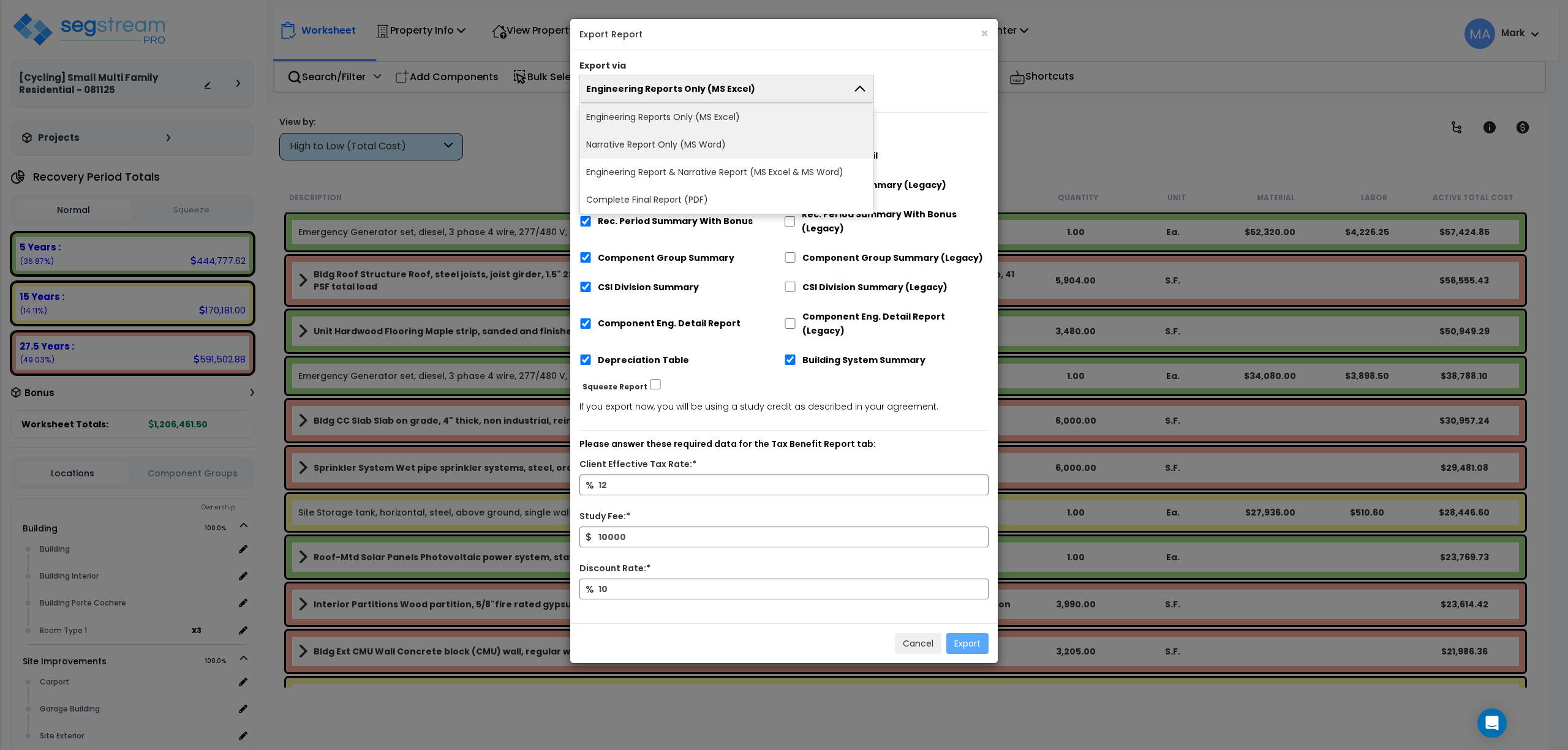
click at [730, 143] on li "Narrative Report Only (MS Word)" at bounding box center [727, 144] width 293 height 28
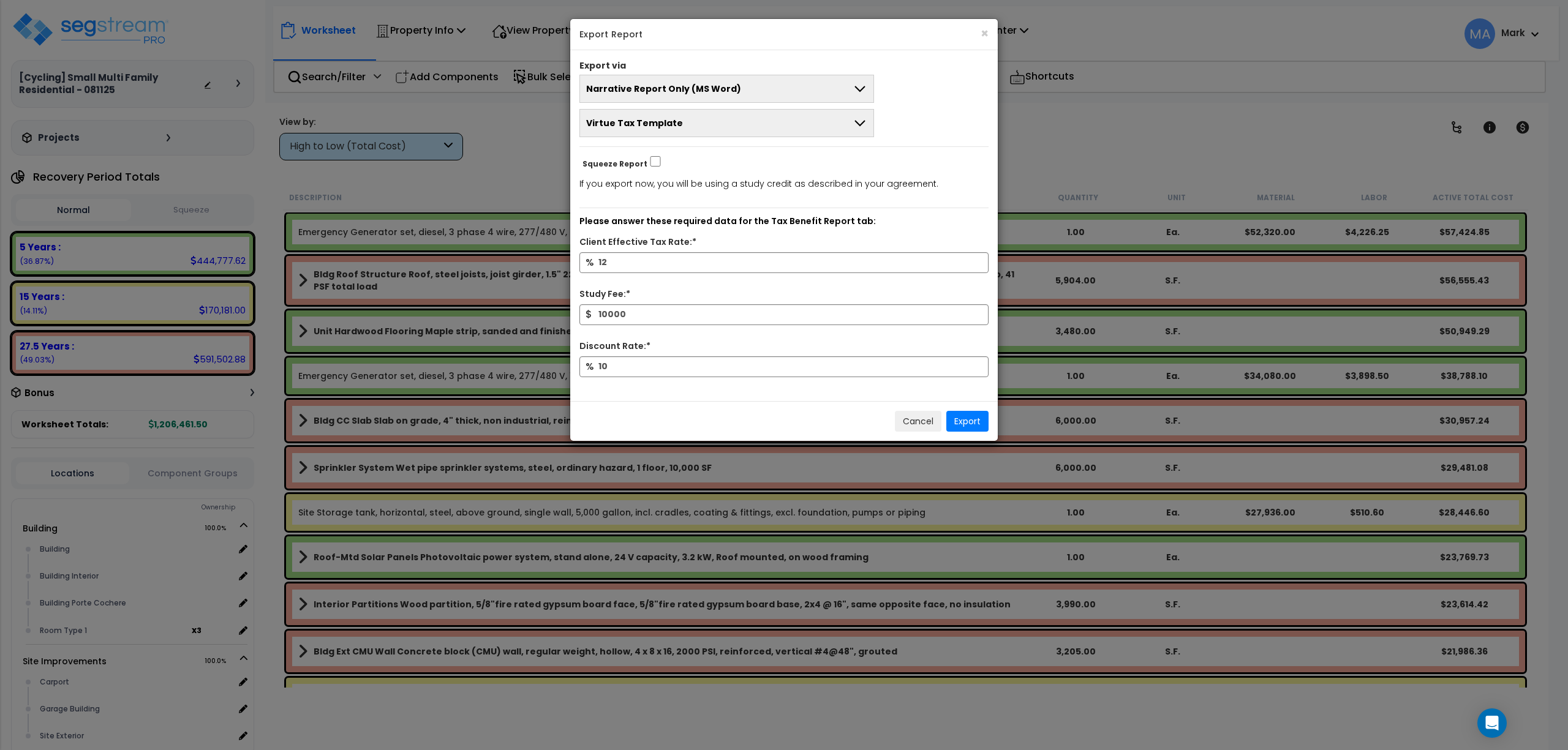
click at [734, 89] on button "Narrative Report Only (MS Word)" at bounding box center [727, 89] width 295 height 28
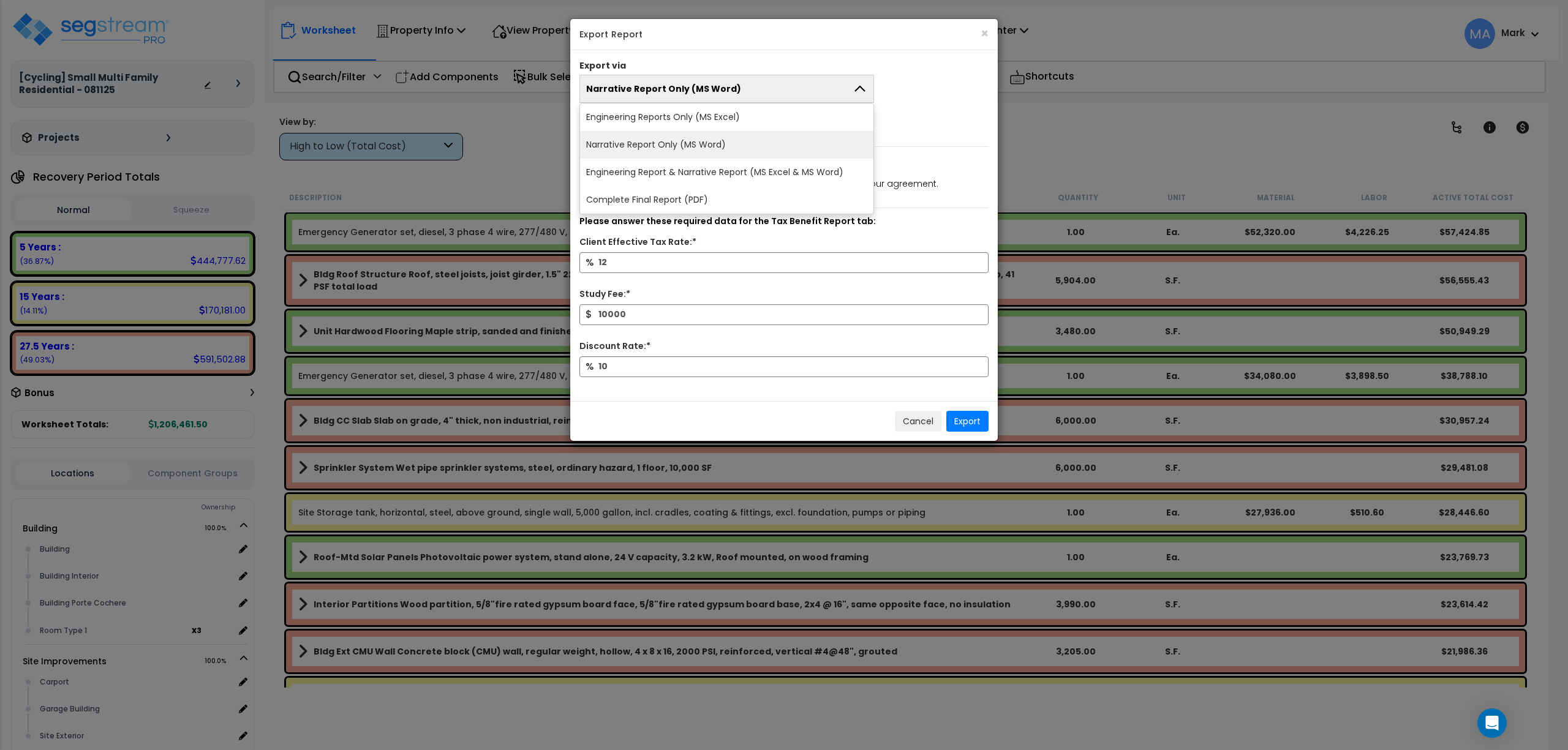
click at [699, 426] on div "Cancel Export" at bounding box center [784, 420] width 427 height 40
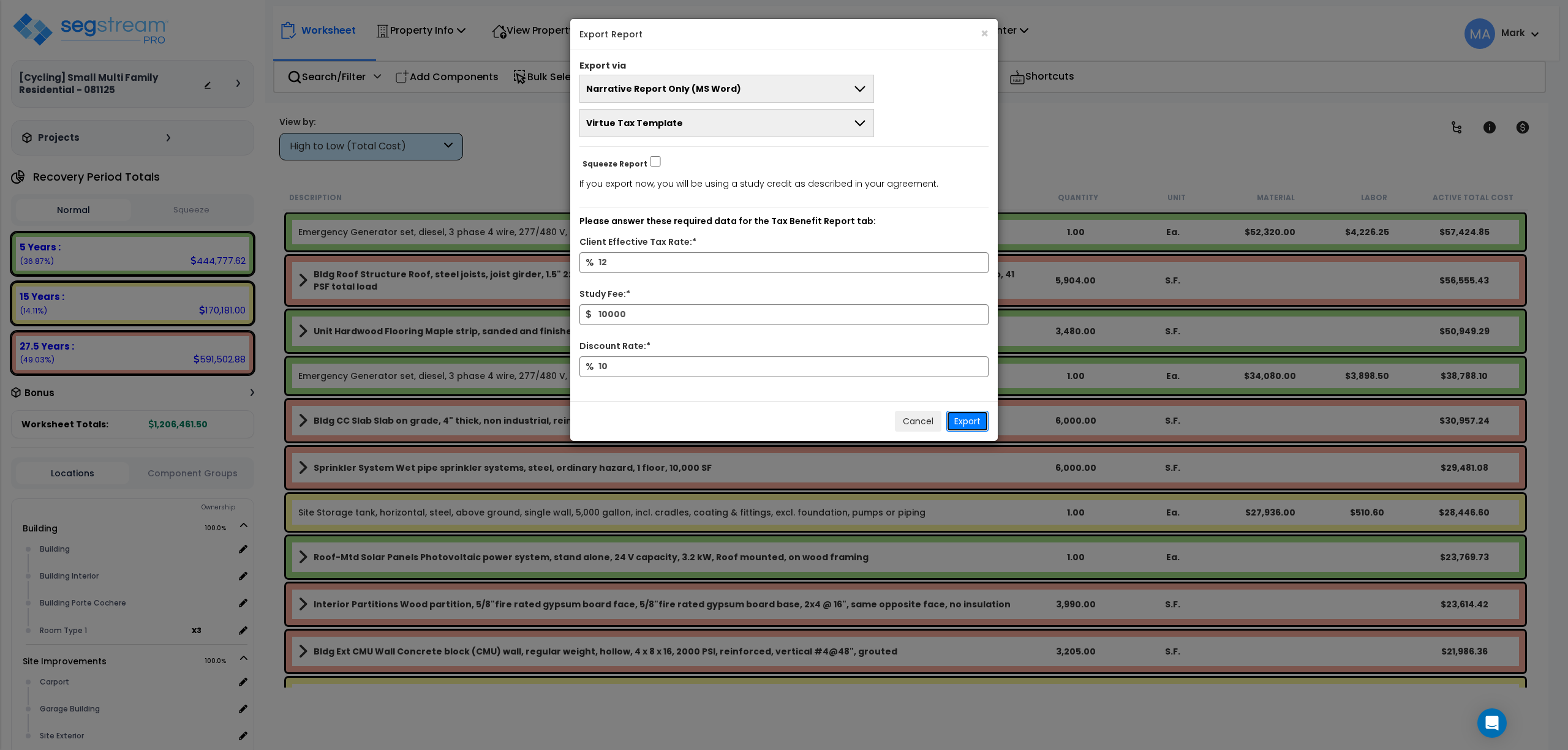
click at [974, 427] on button "Export" at bounding box center [967, 421] width 42 height 21
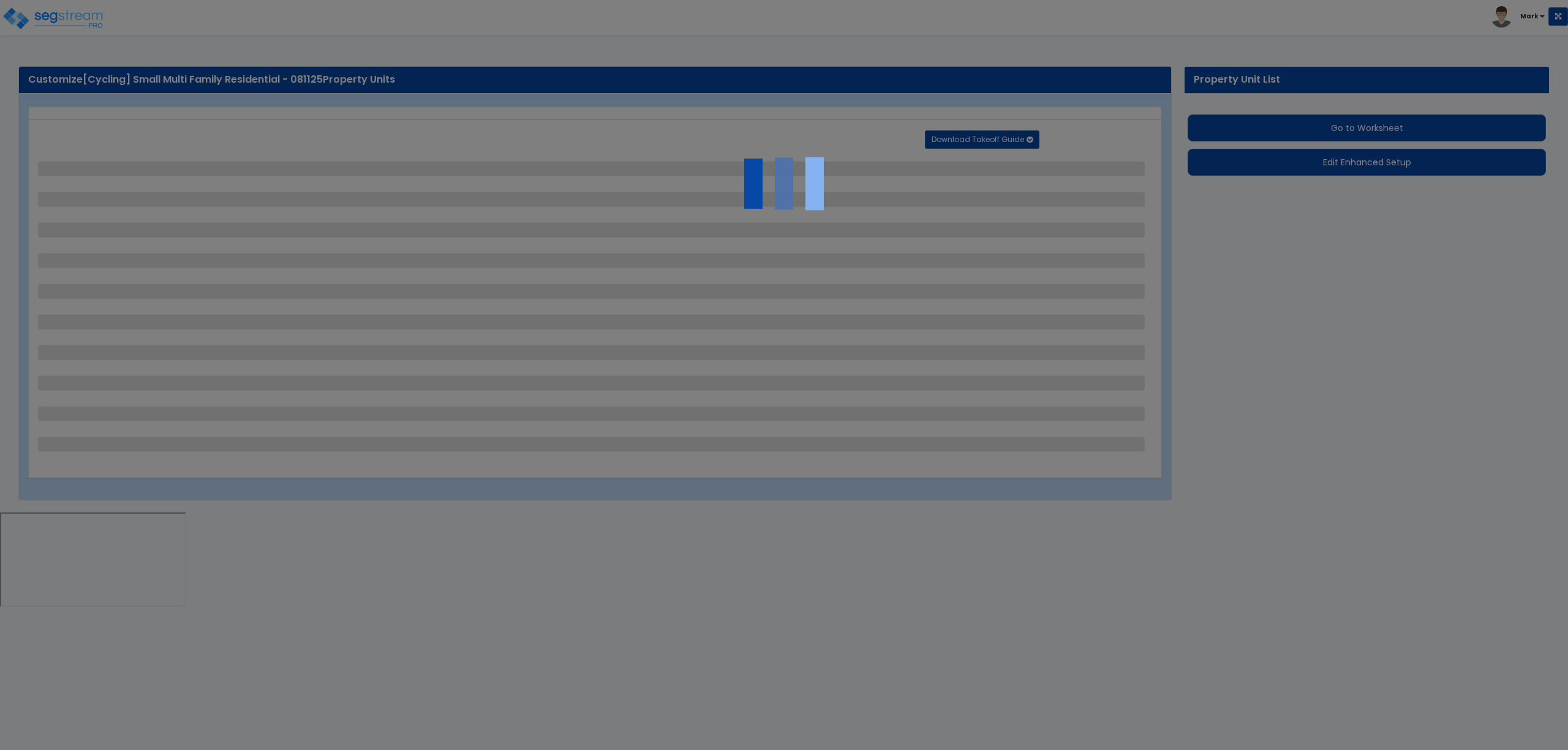
select select "2"
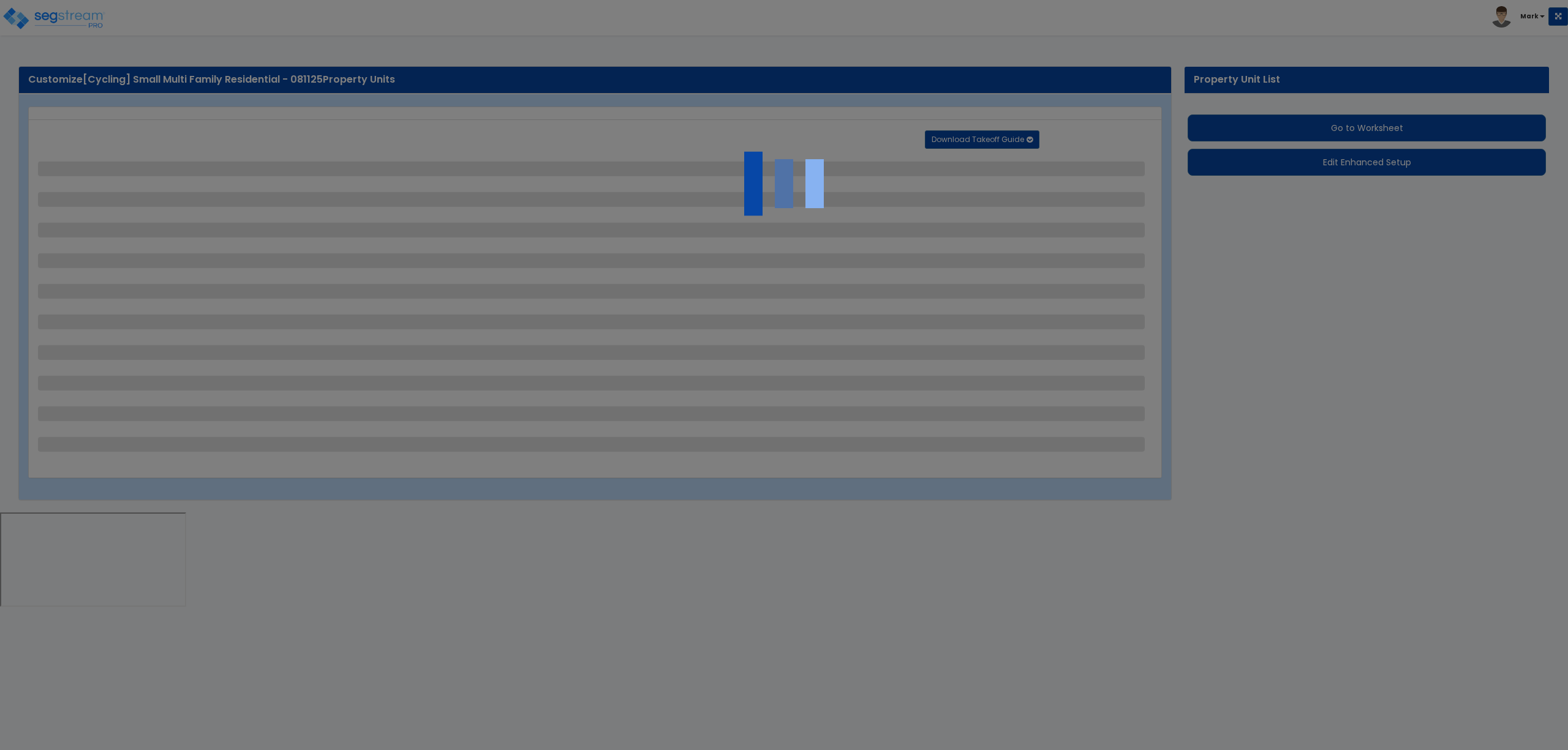
select select "1"
select select "2"
select select "1"
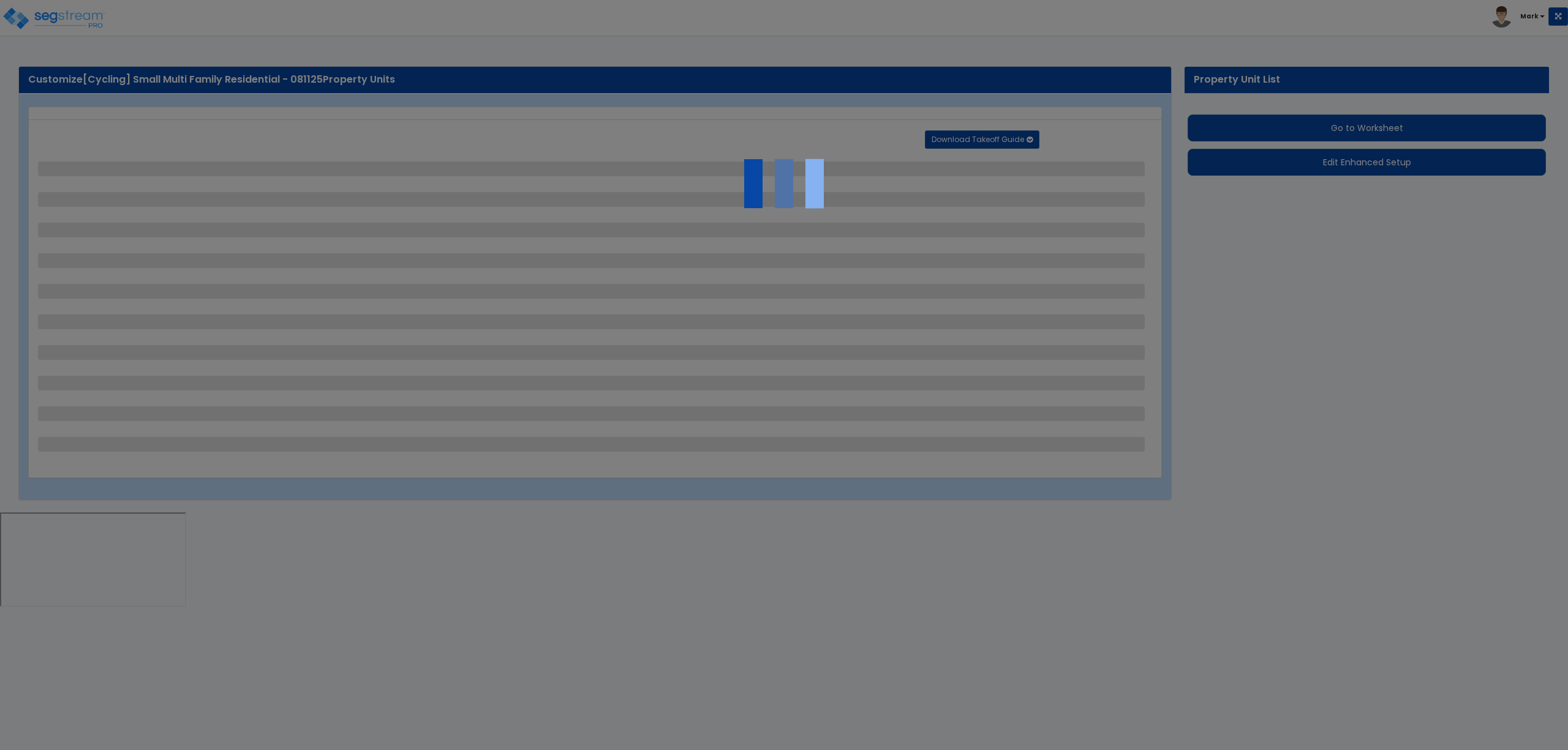
select select "1"
select select "2"
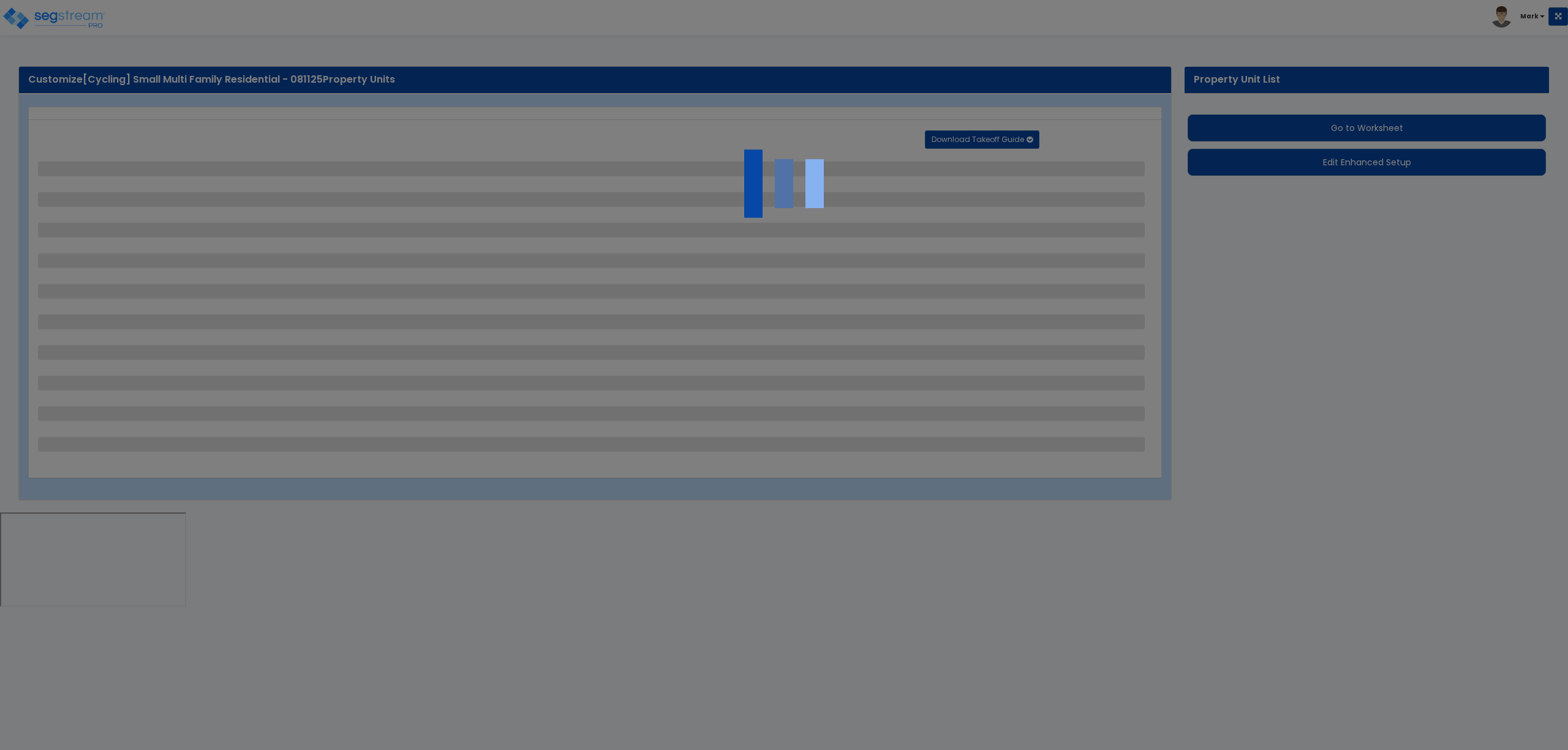
select select "2"
select select "1"
select select "2"
select select "1"
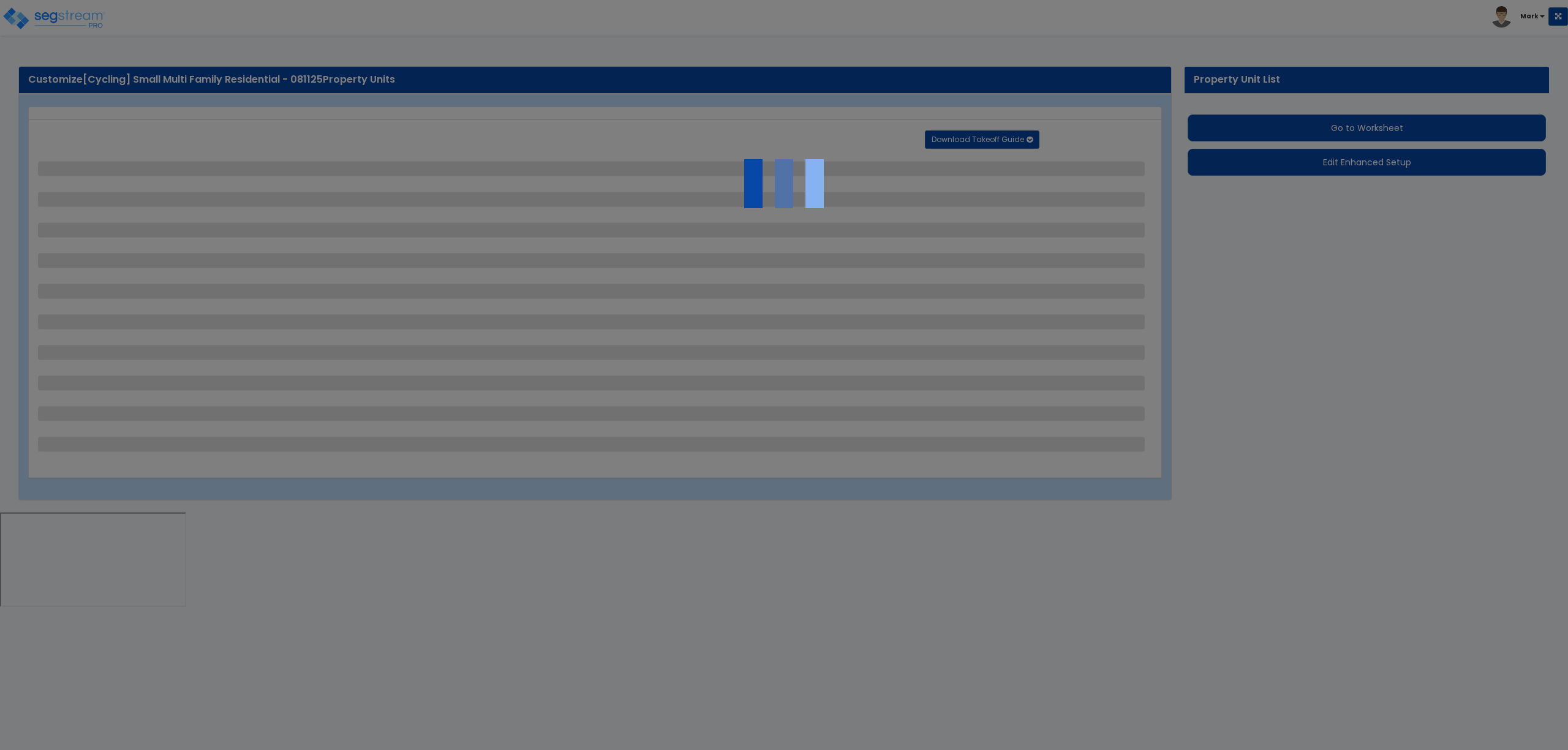
select select "1"
select select "2"
select select "1"
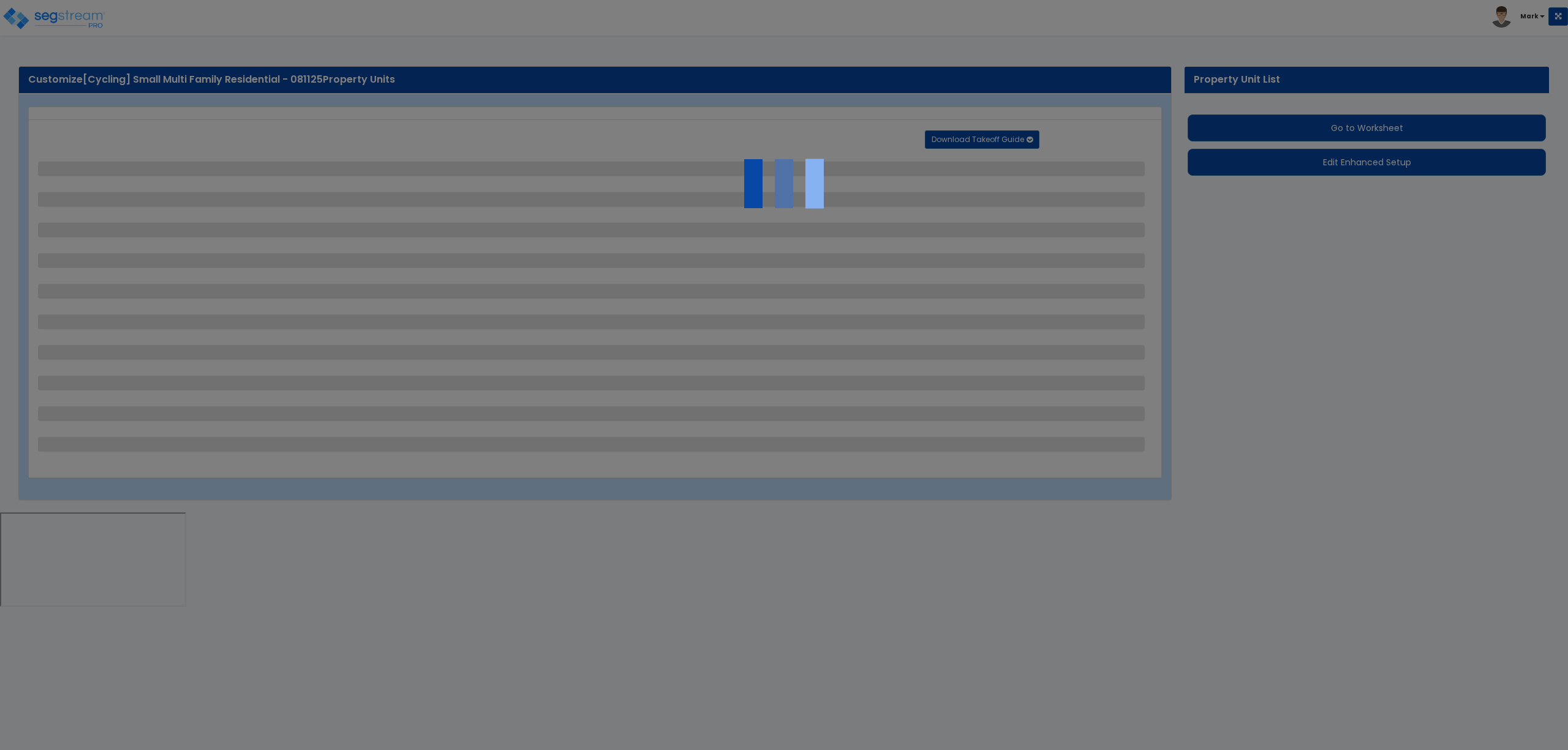
select select "2"
select select "1"
select select "4"
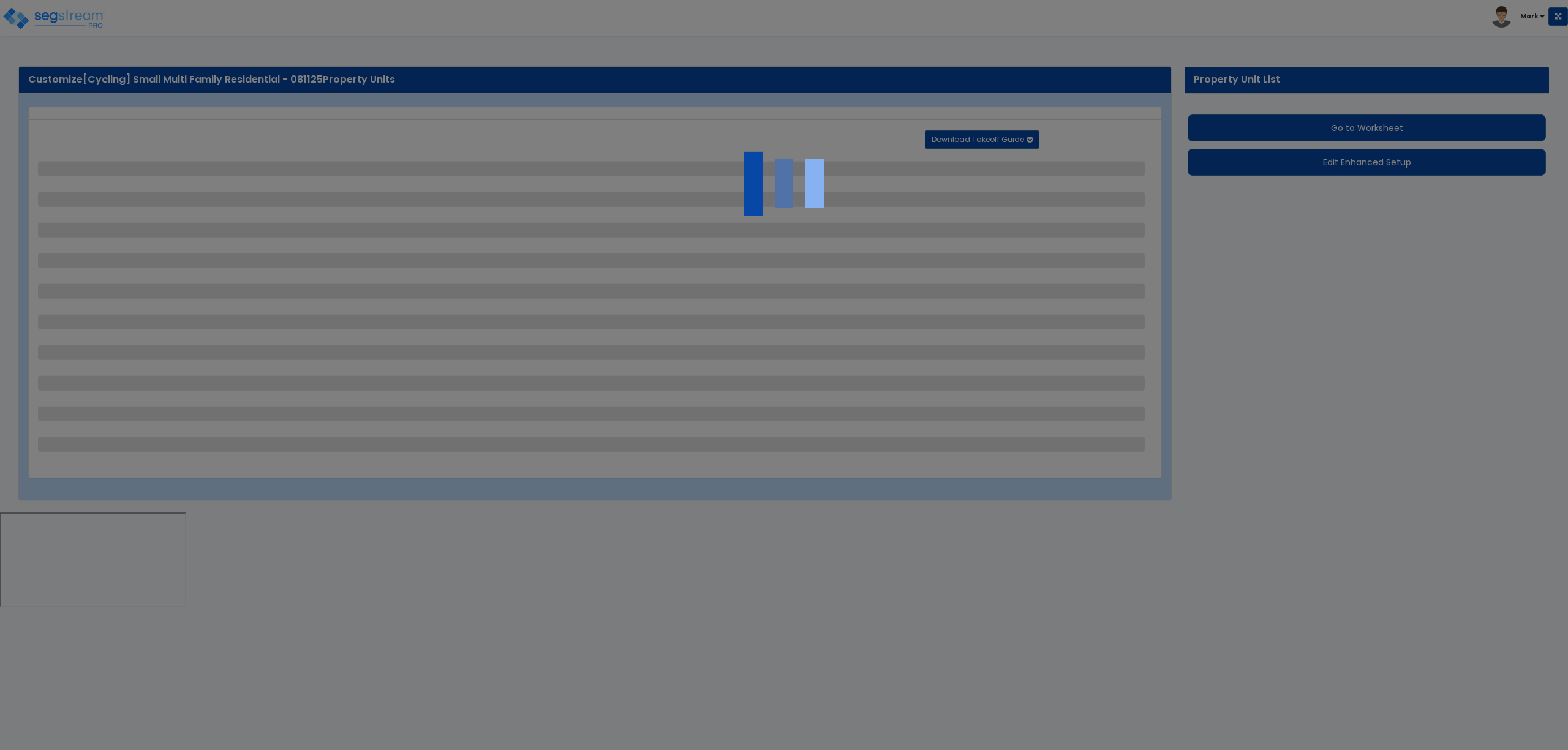
select select "4"
select select "1"
select select "2"
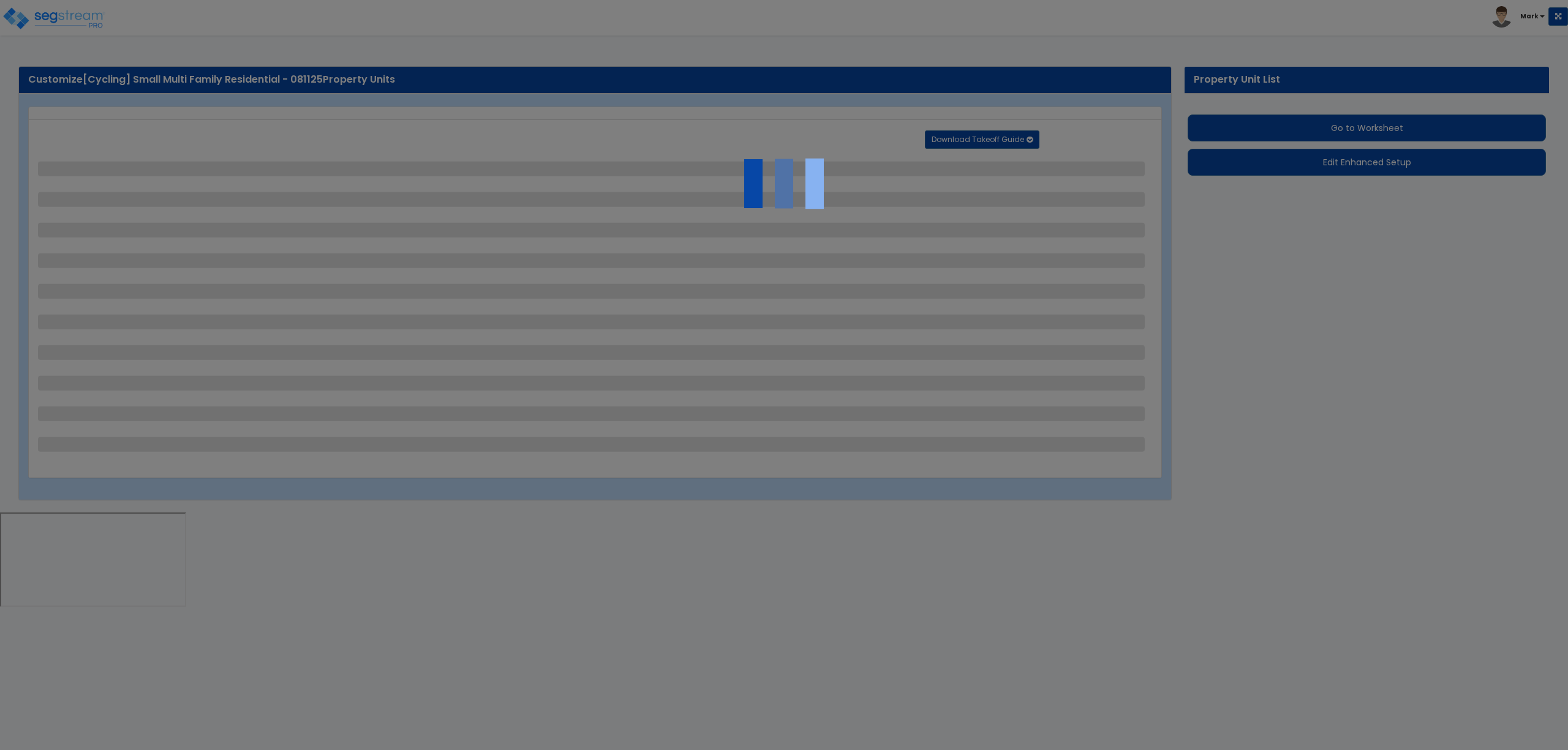
select select "1"
select select "6"
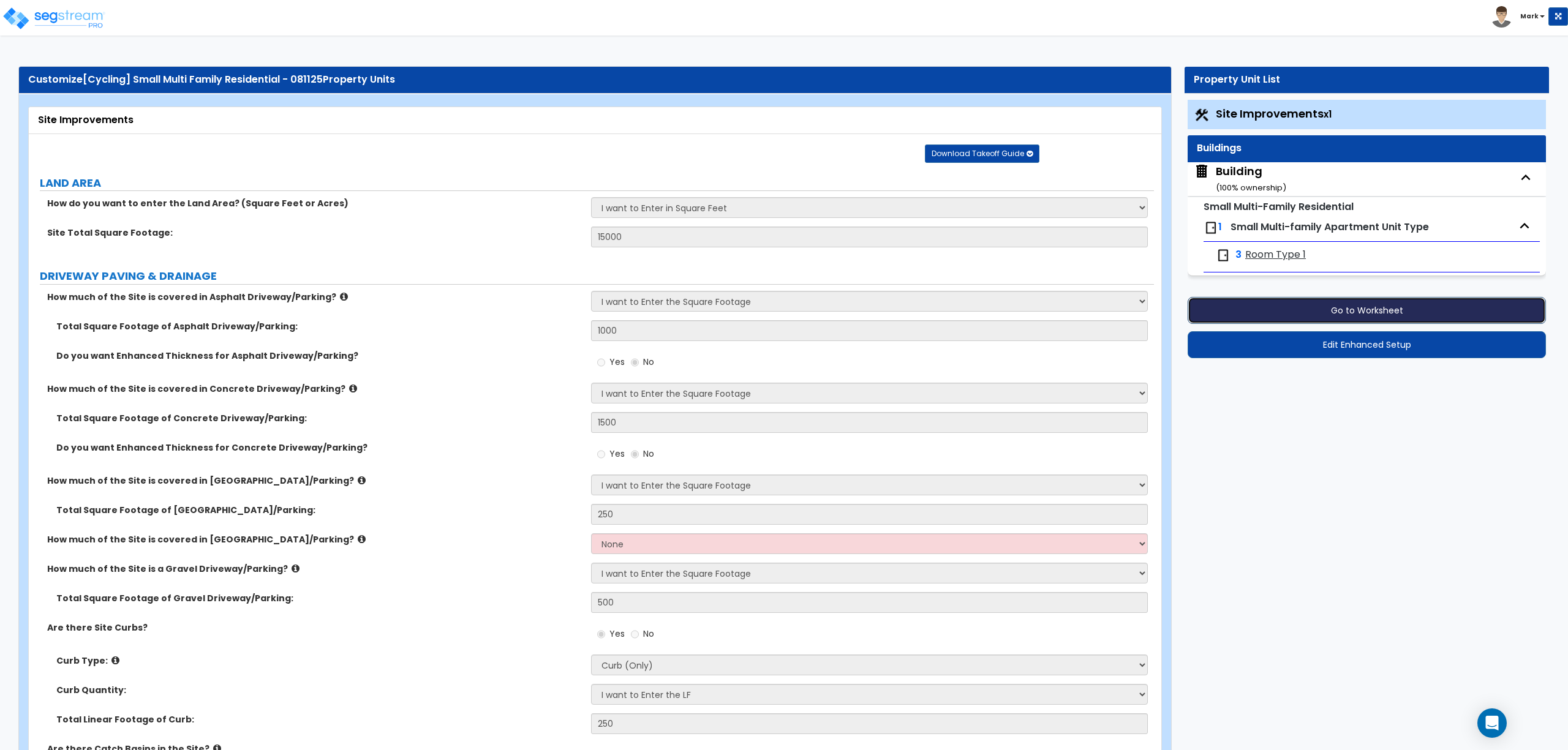
click at [1376, 300] on button "Go to Worksheet" at bounding box center [1367, 311] width 359 height 27
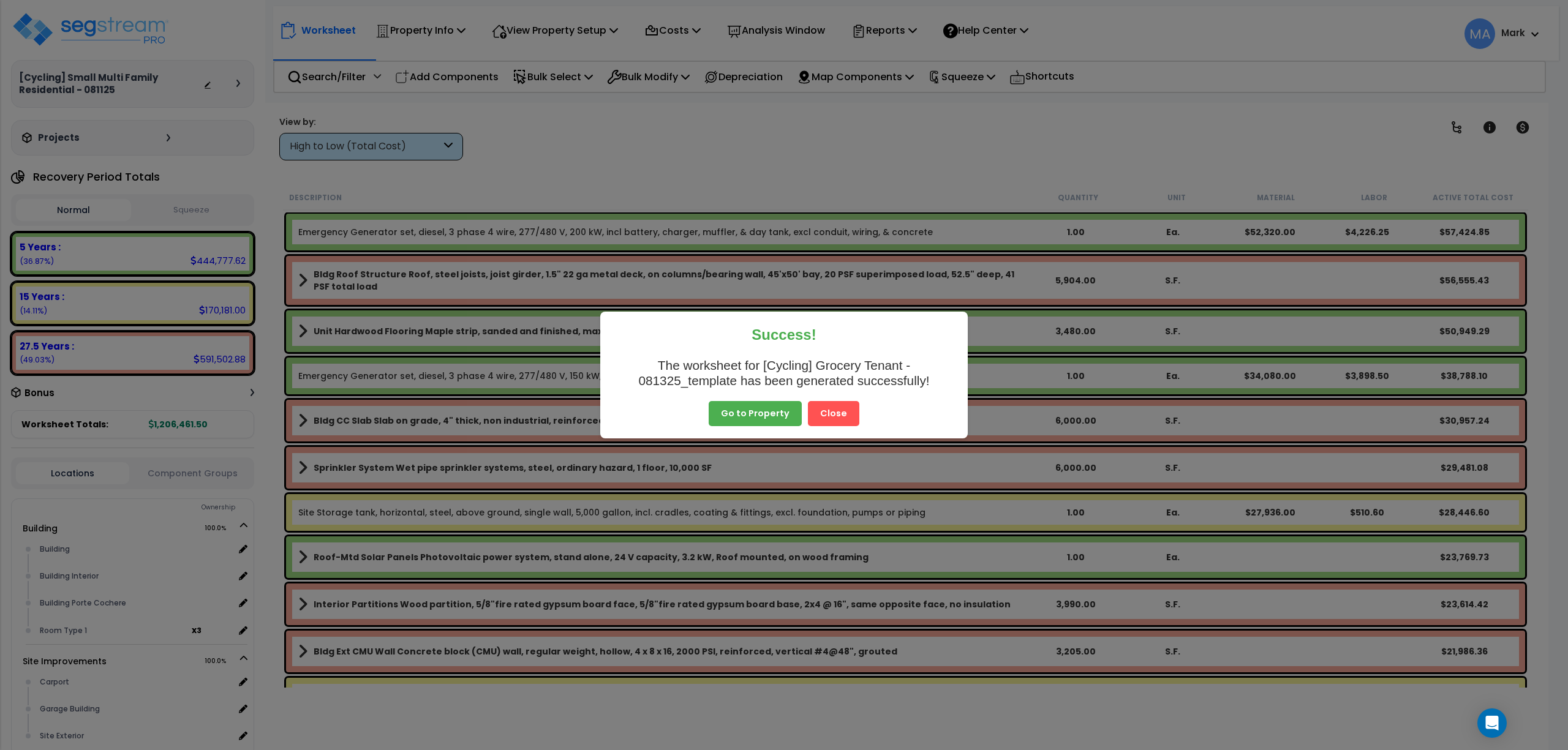
click at [834, 414] on button "Close" at bounding box center [834, 414] width 51 height 26
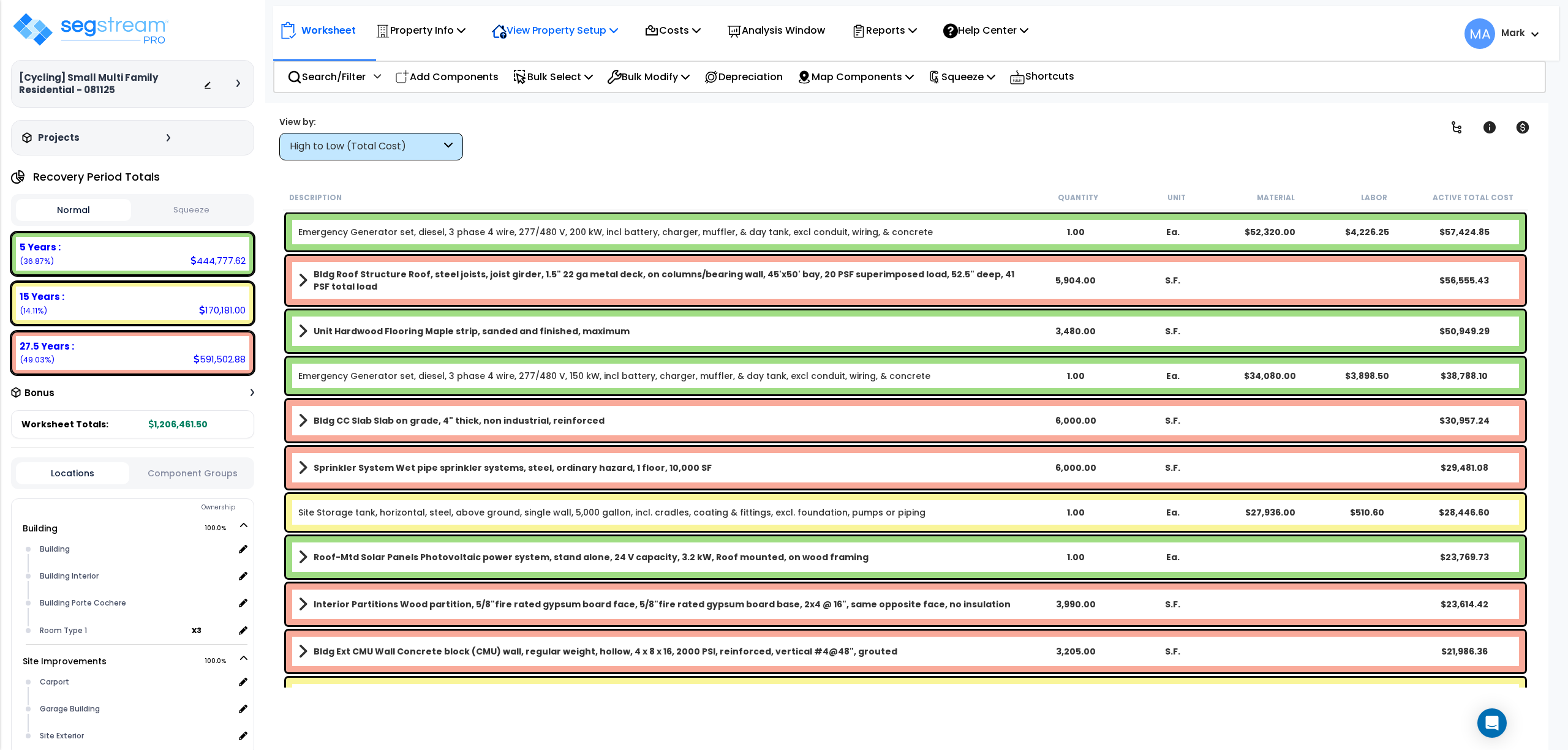
click at [466, 34] on p "View Property Setup" at bounding box center [421, 30] width 90 height 17
click at [456, 24] on p "Property Info" at bounding box center [421, 30] width 90 height 17
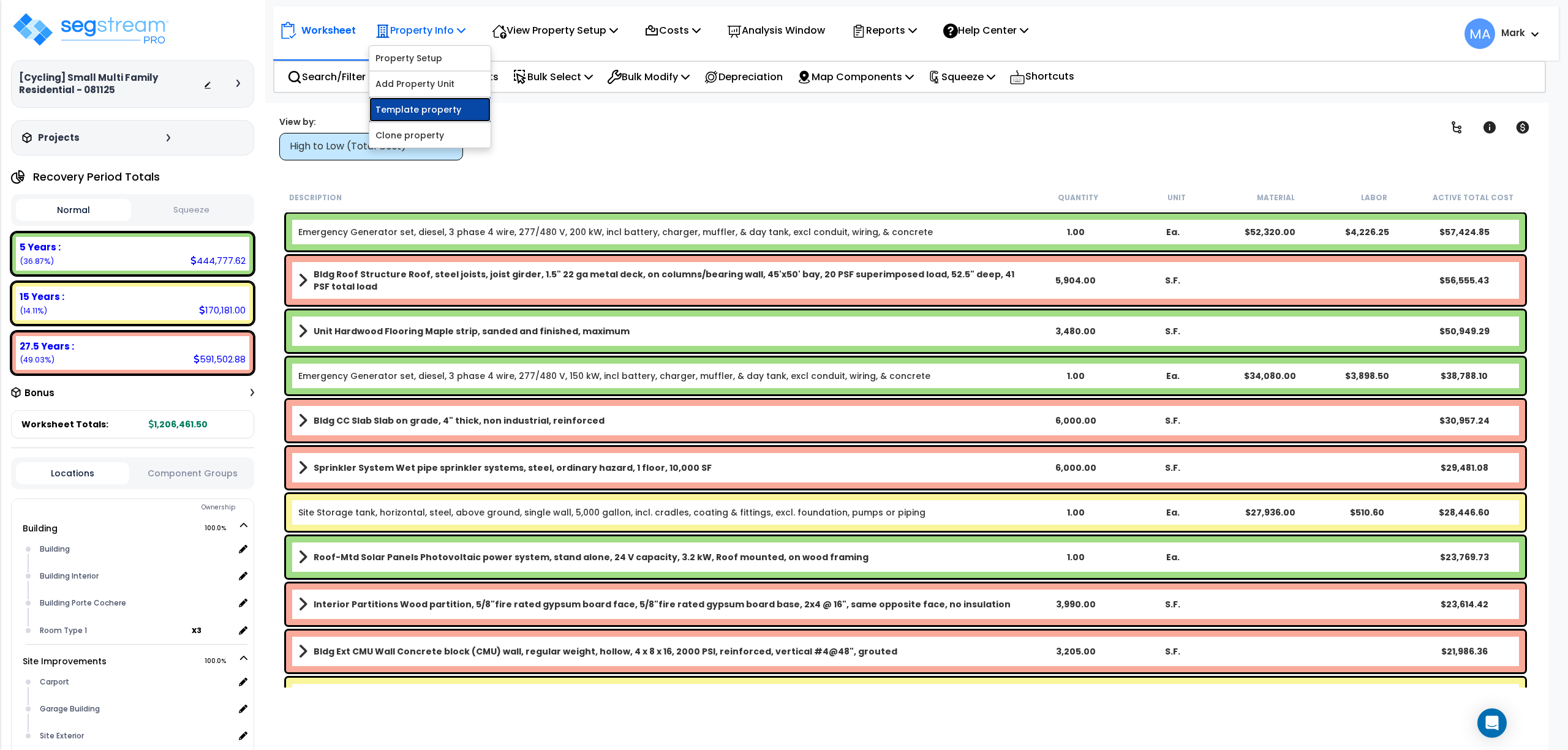
click at [427, 111] on link "Template property" at bounding box center [430, 109] width 121 height 24
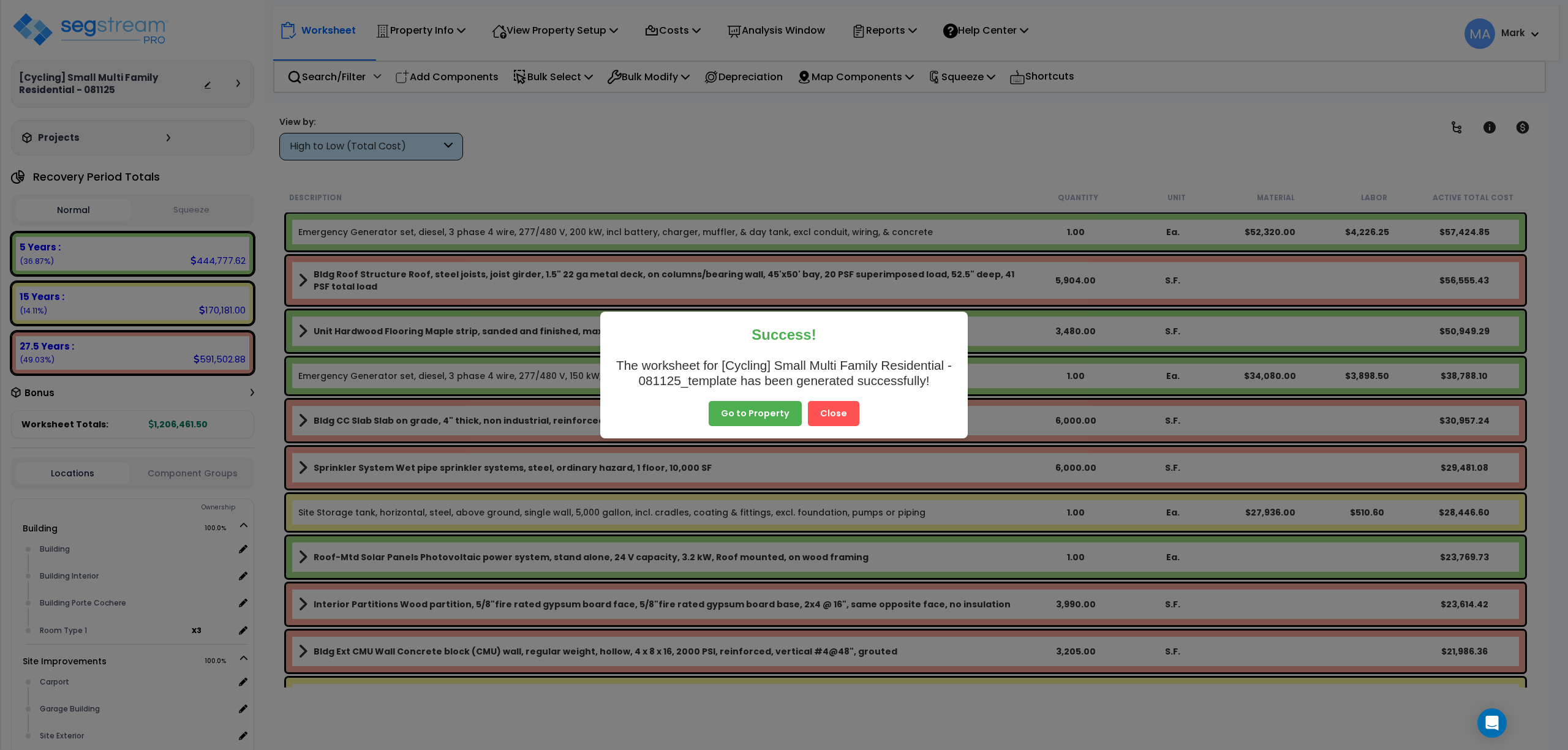
click at [824, 417] on button "Close" at bounding box center [834, 414] width 51 height 26
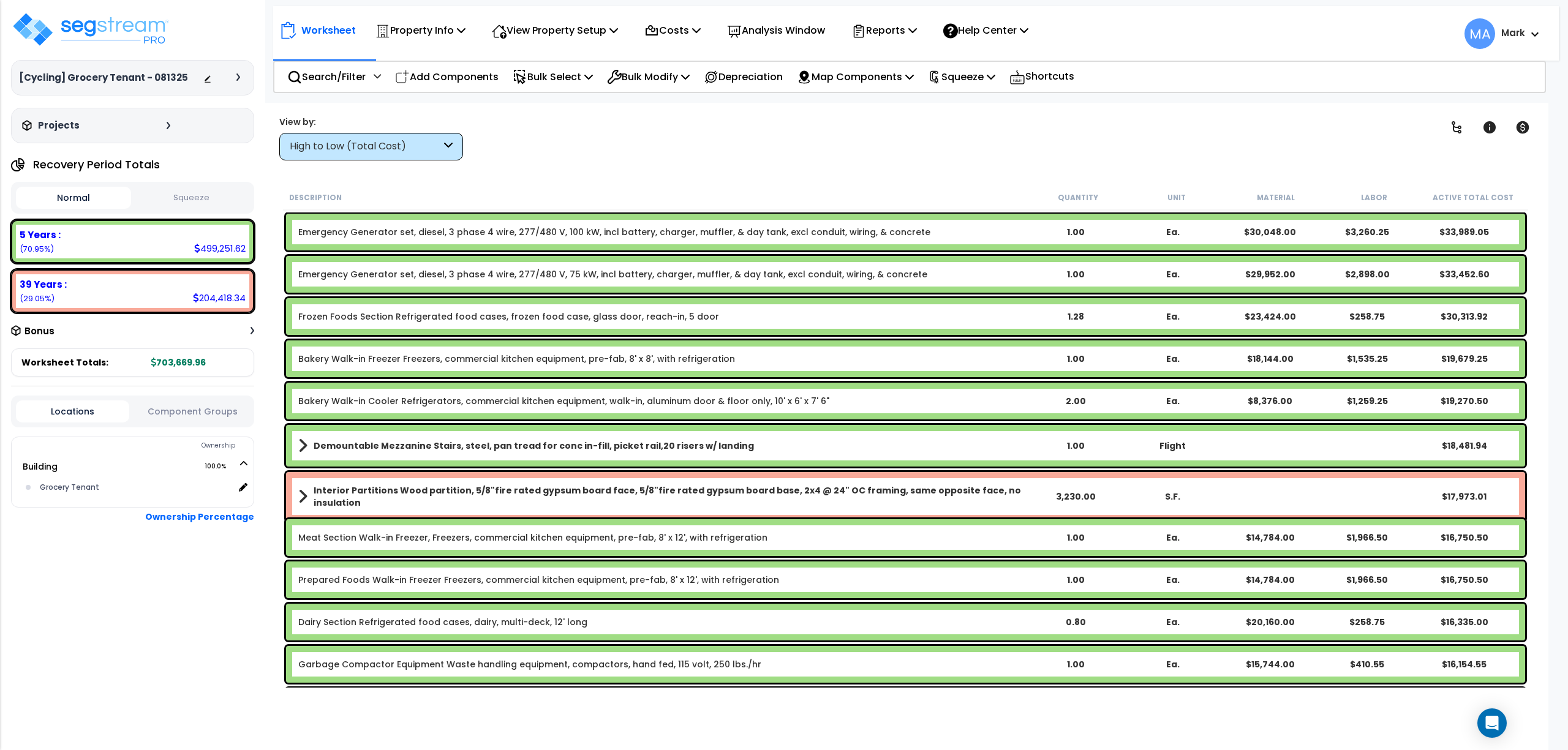
click at [1191, 400] on div "Ea." at bounding box center [1173, 401] width 97 height 12
click at [599, 153] on div "Clear Filters" at bounding box center [951, 137] width 936 height 45
click at [466, 30] on p "View Property Setup" at bounding box center [421, 30] width 90 height 17
click at [541, 81] on link "View Questionnaire" at bounding box center [547, 84] width 121 height 24
click at [437, 30] on p "Property Info" at bounding box center [421, 30] width 90 height 17
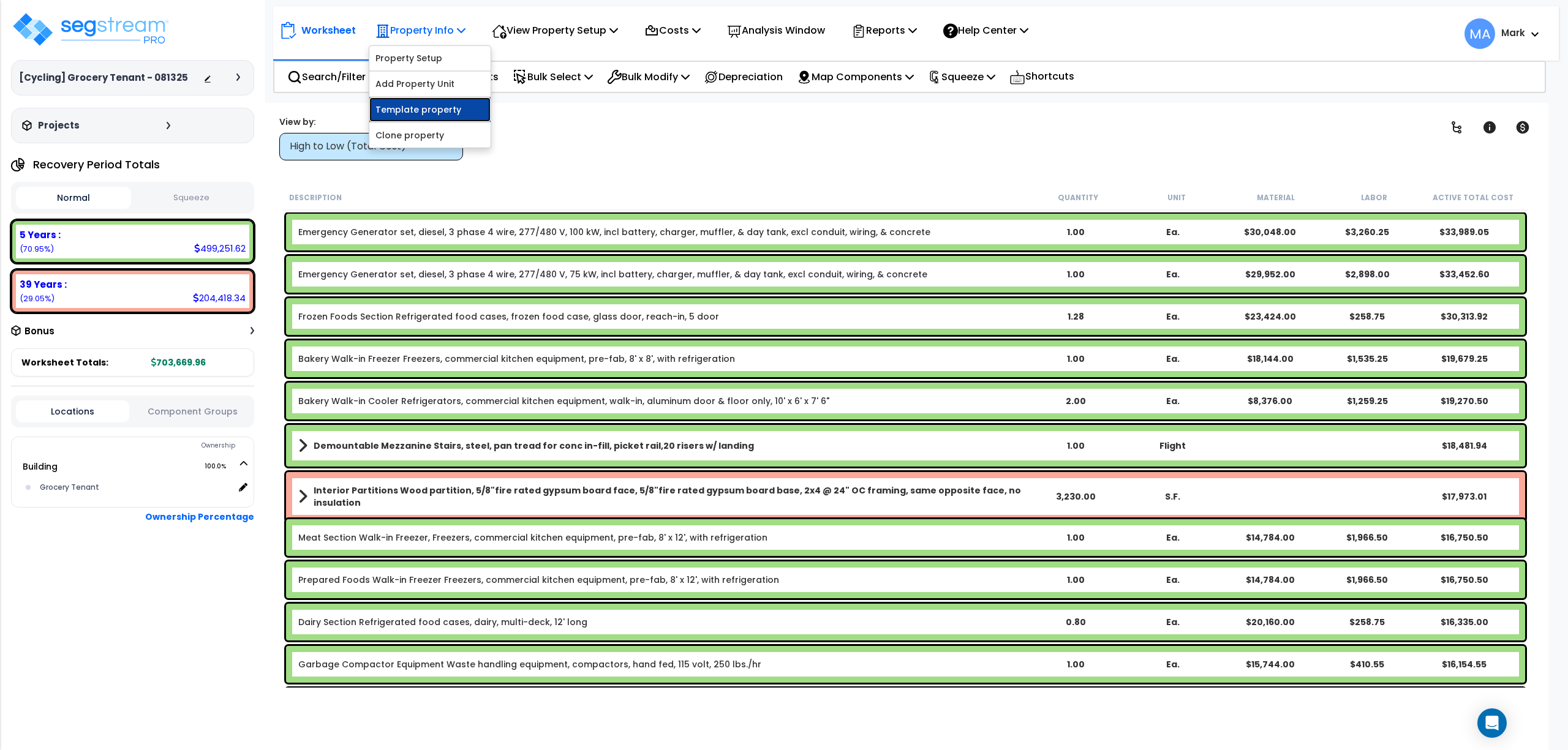
click at [434, 108] on link "Template property" at bounding box center [430, 109] width 121 height 24
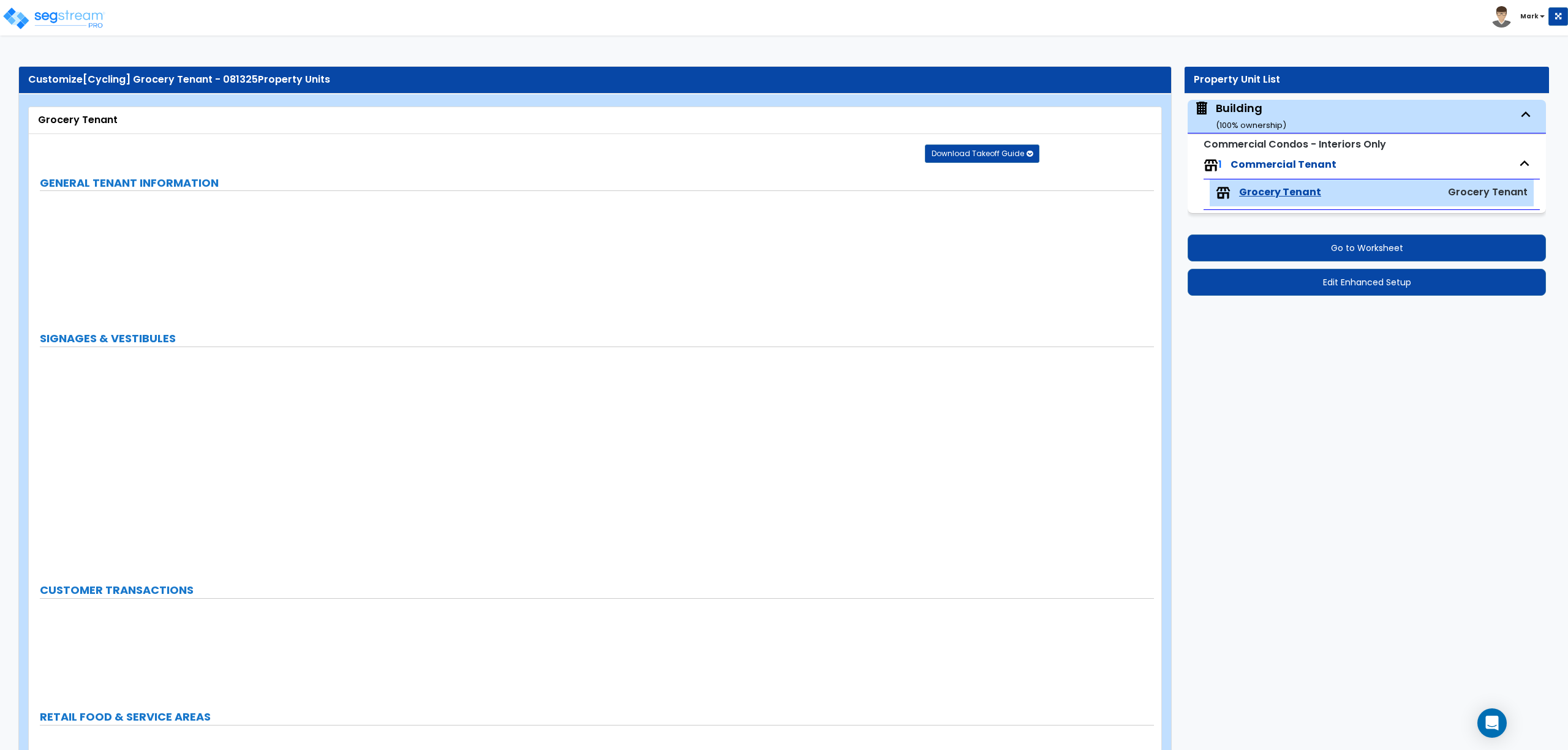
select select "1"
select select "2"
select select "1"
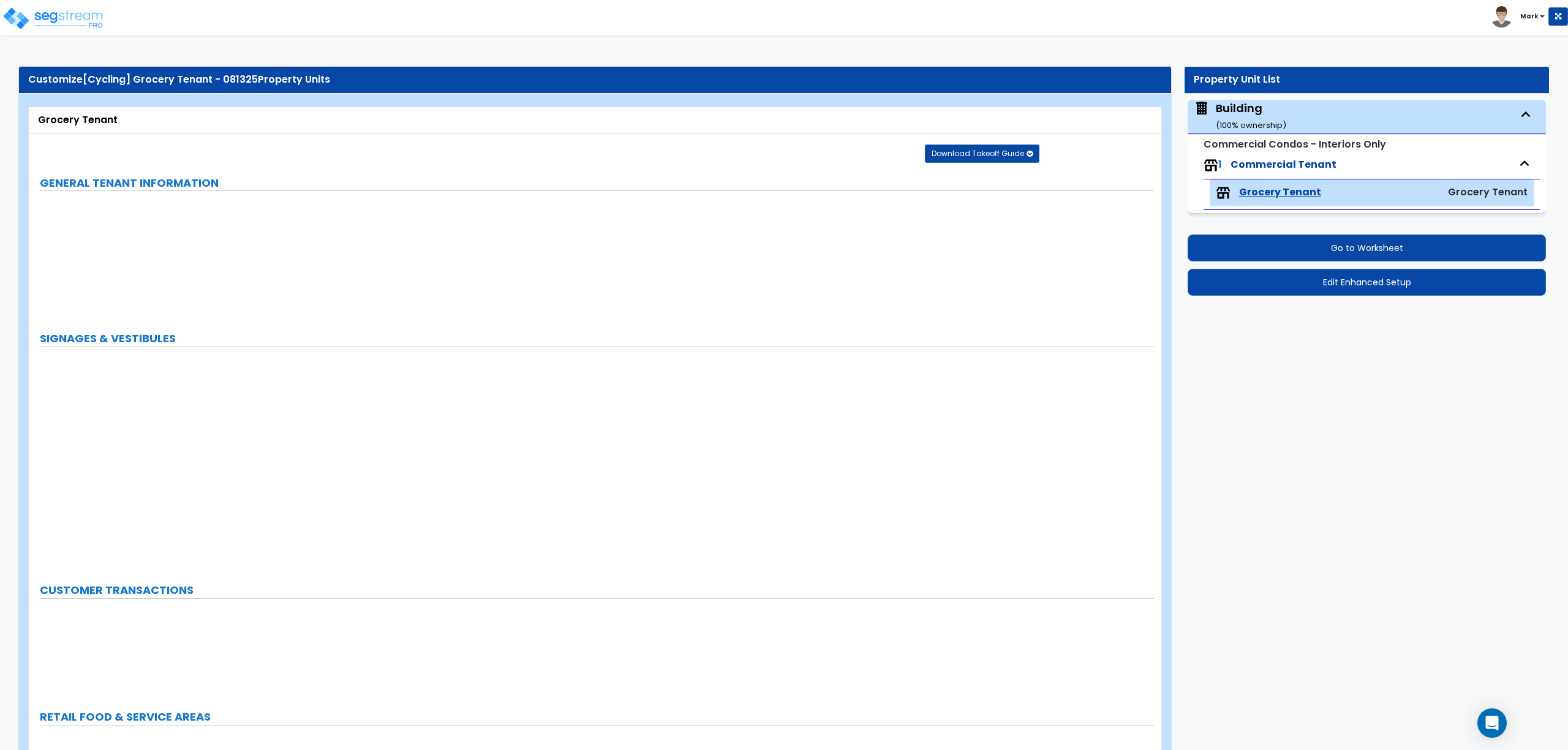
select select "2"
select select "1"
select select "2"
select select "4"
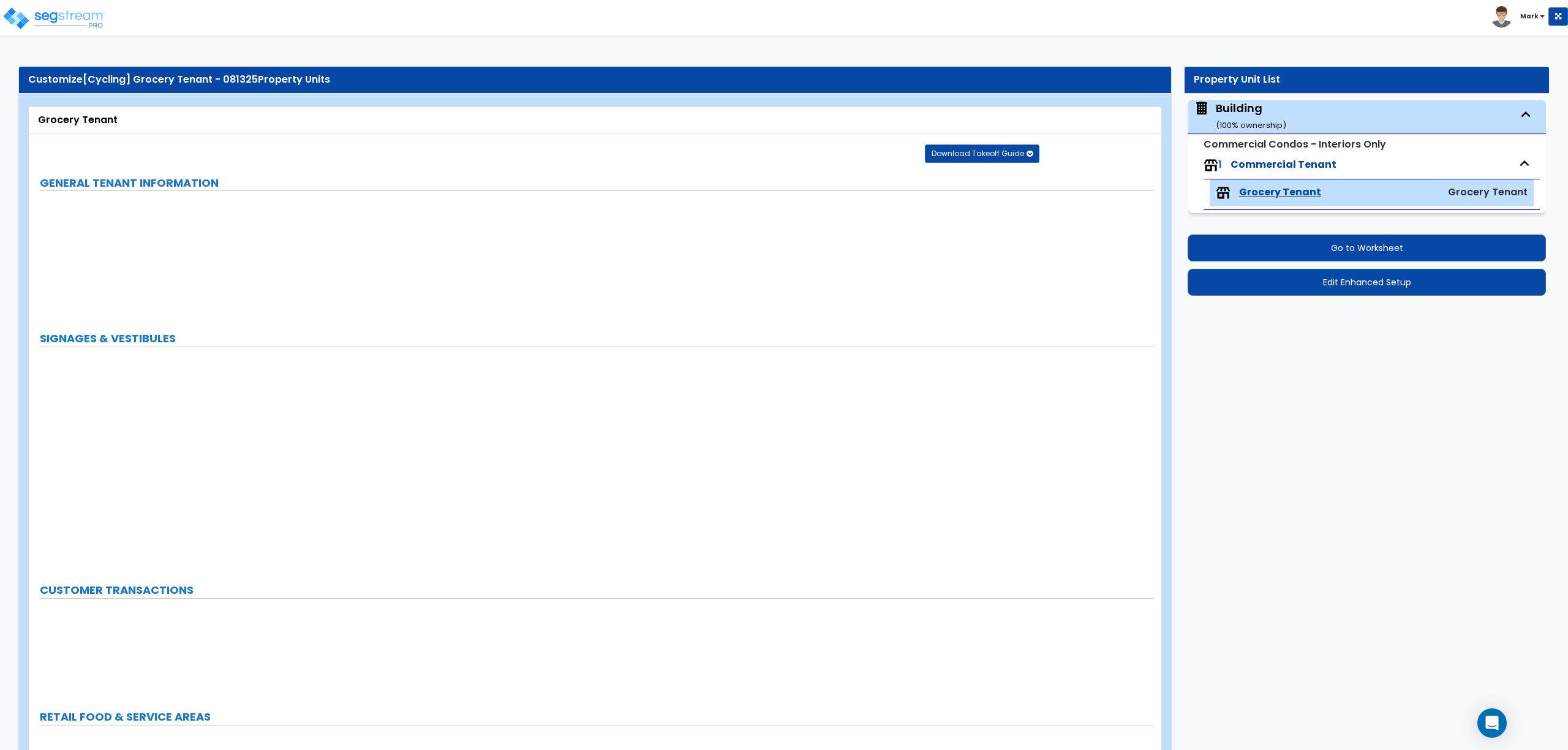
select select "2"
select select "4"
select select "1"
select select "3"
select select "1"
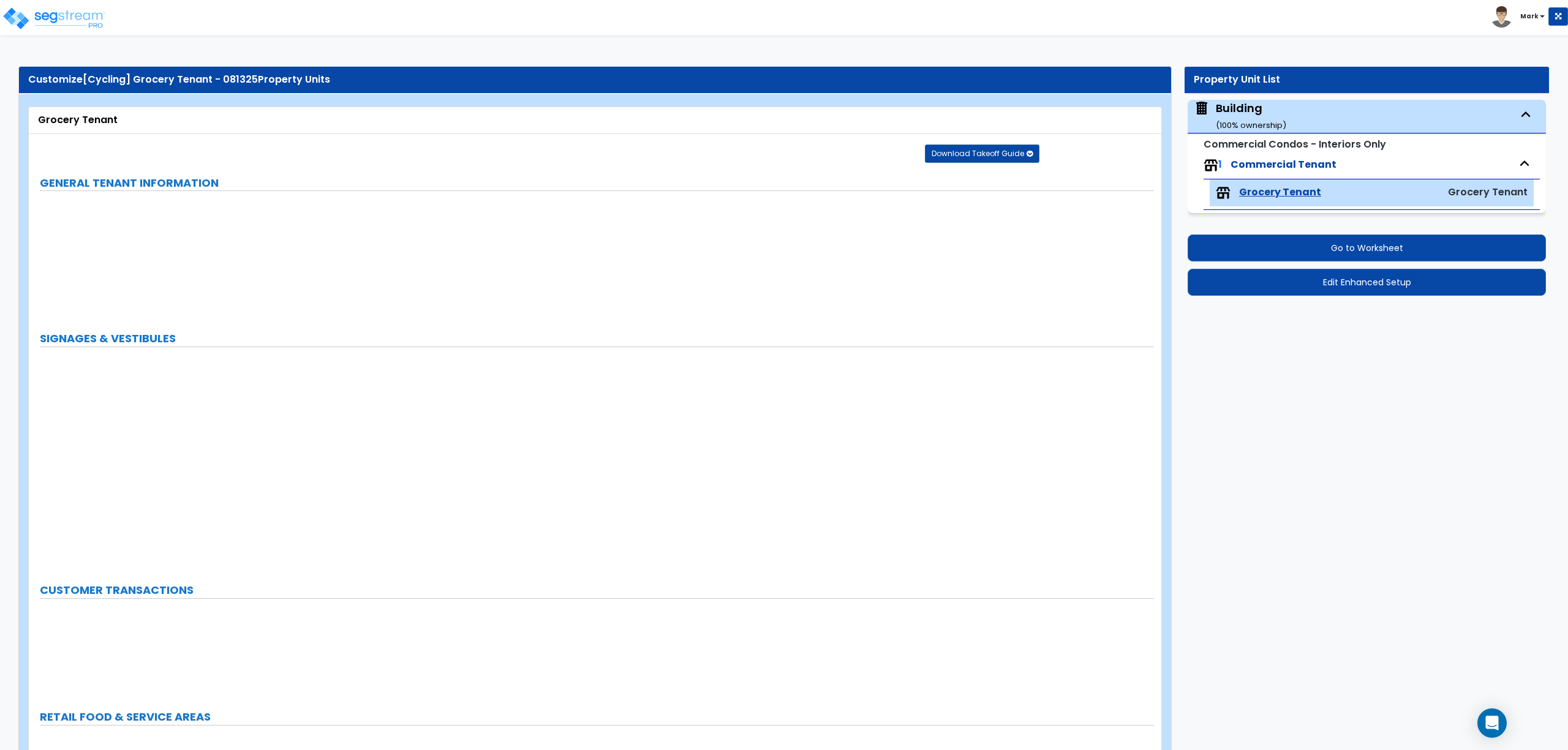
select select "2"
select select "3"
select select "1"
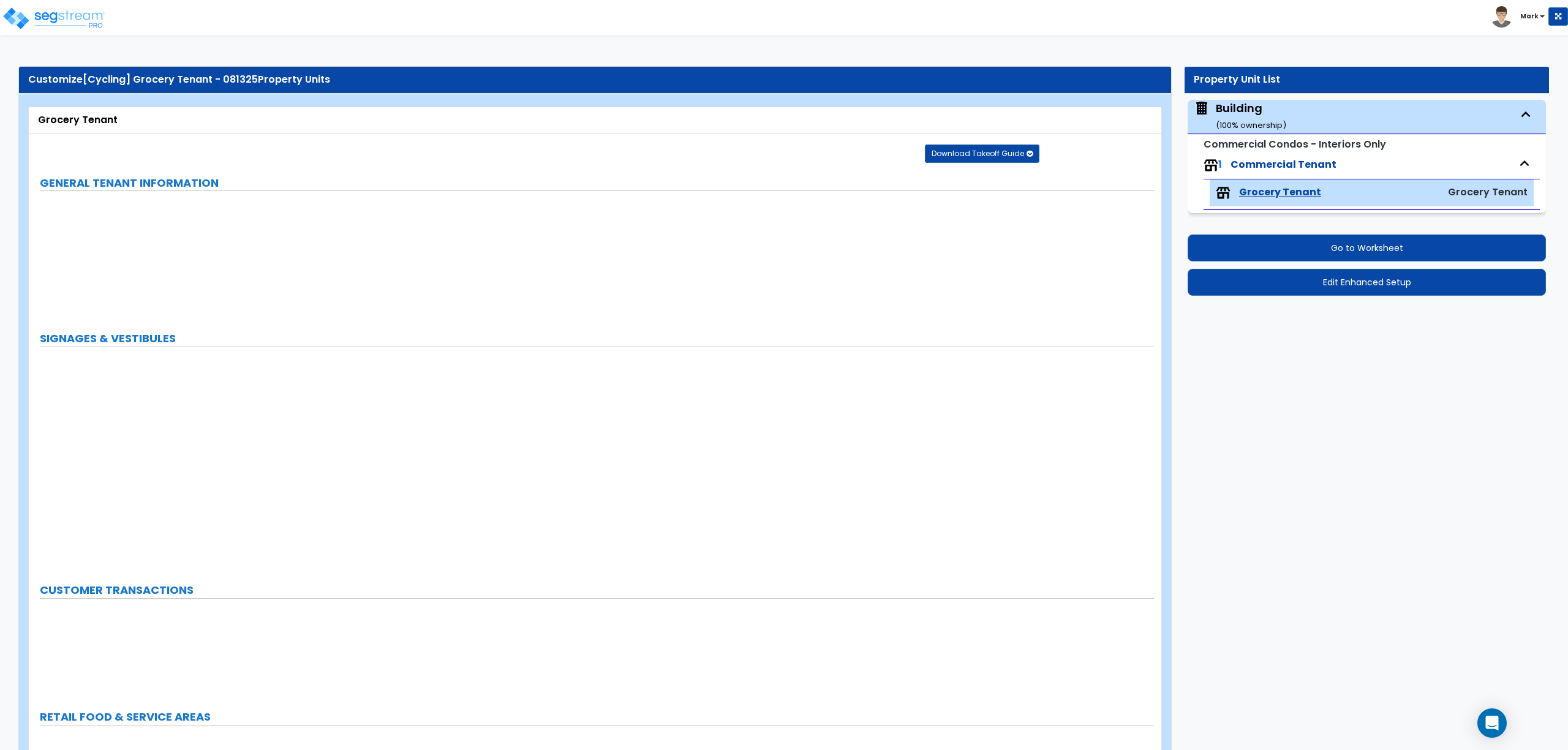
select select "1"
select select "5"
select select "2"
select select "1"
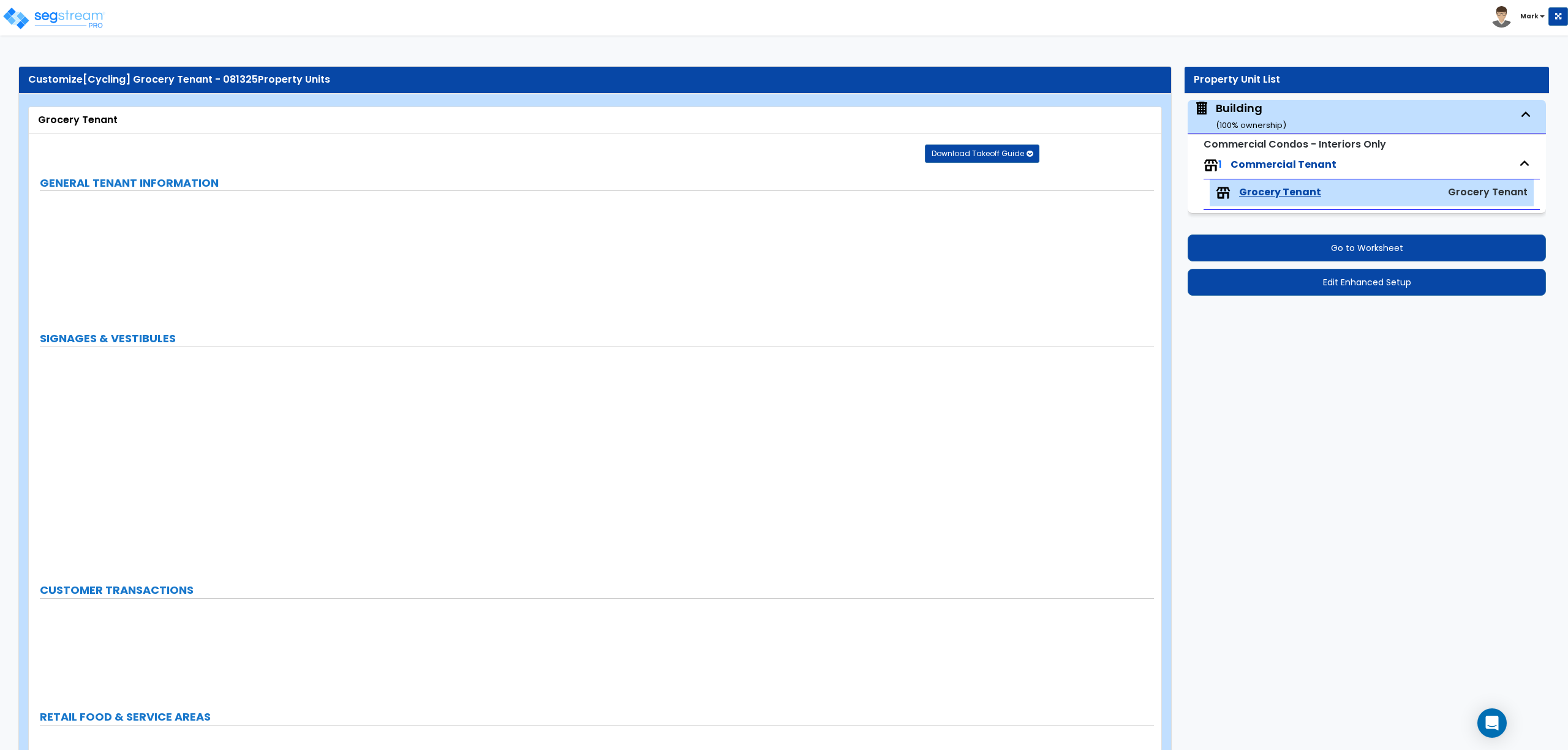
select select "1"
select select "2"
select select "1"
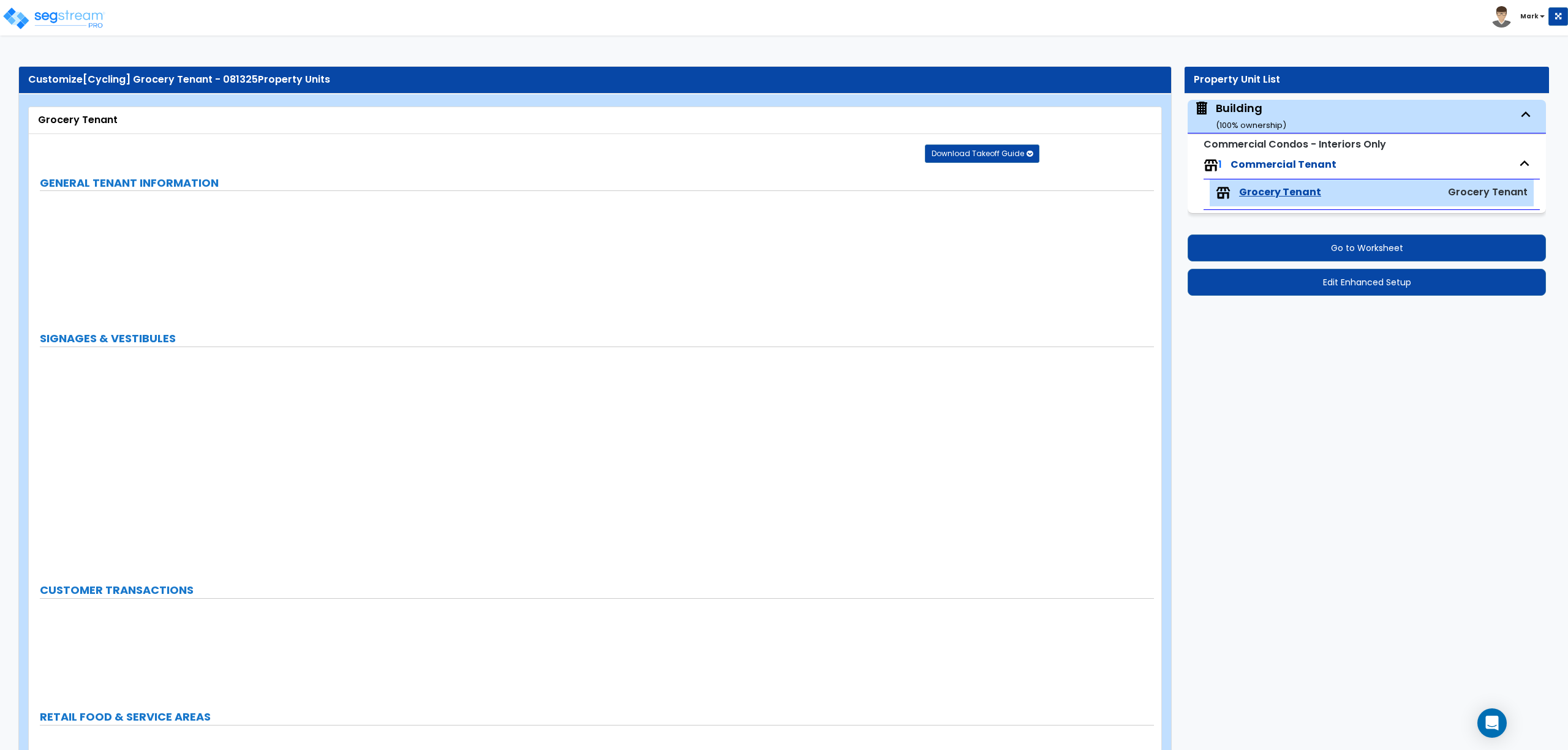
select select "1"
select select "3"
select select "1"
select select "2"
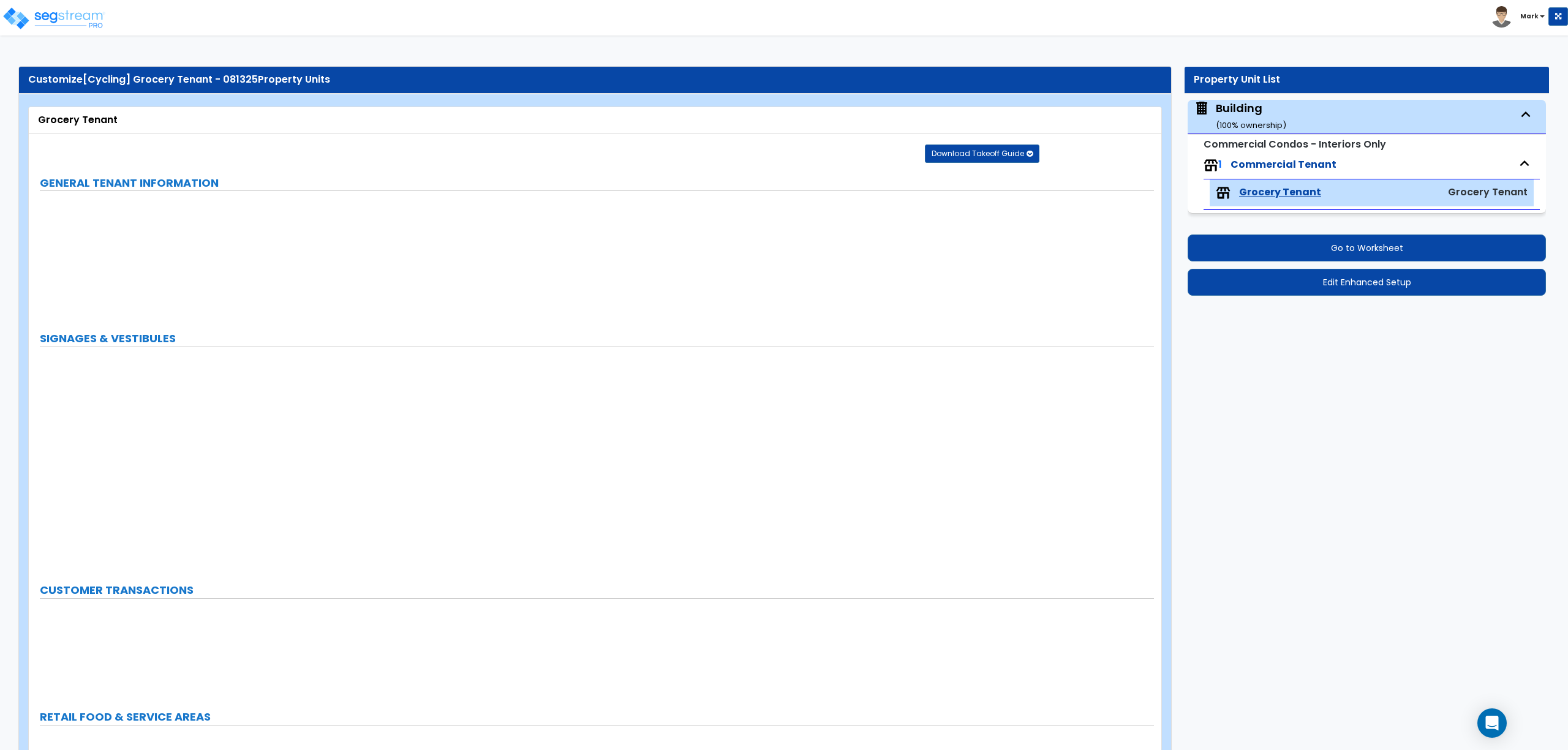
select select "4"
select select "1"
select select "2"
select select "3"
select select "1"
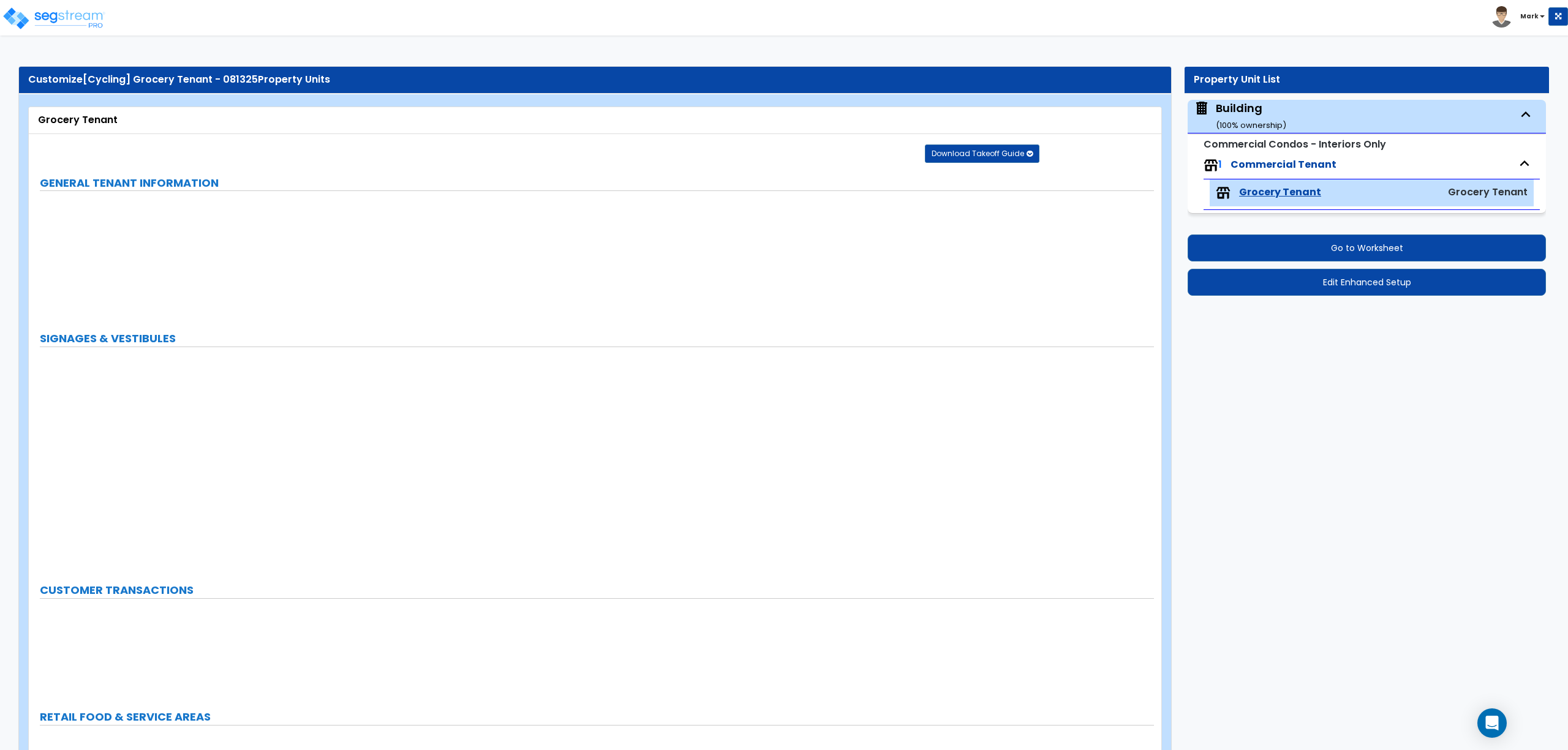
select select "1"
select select "2"
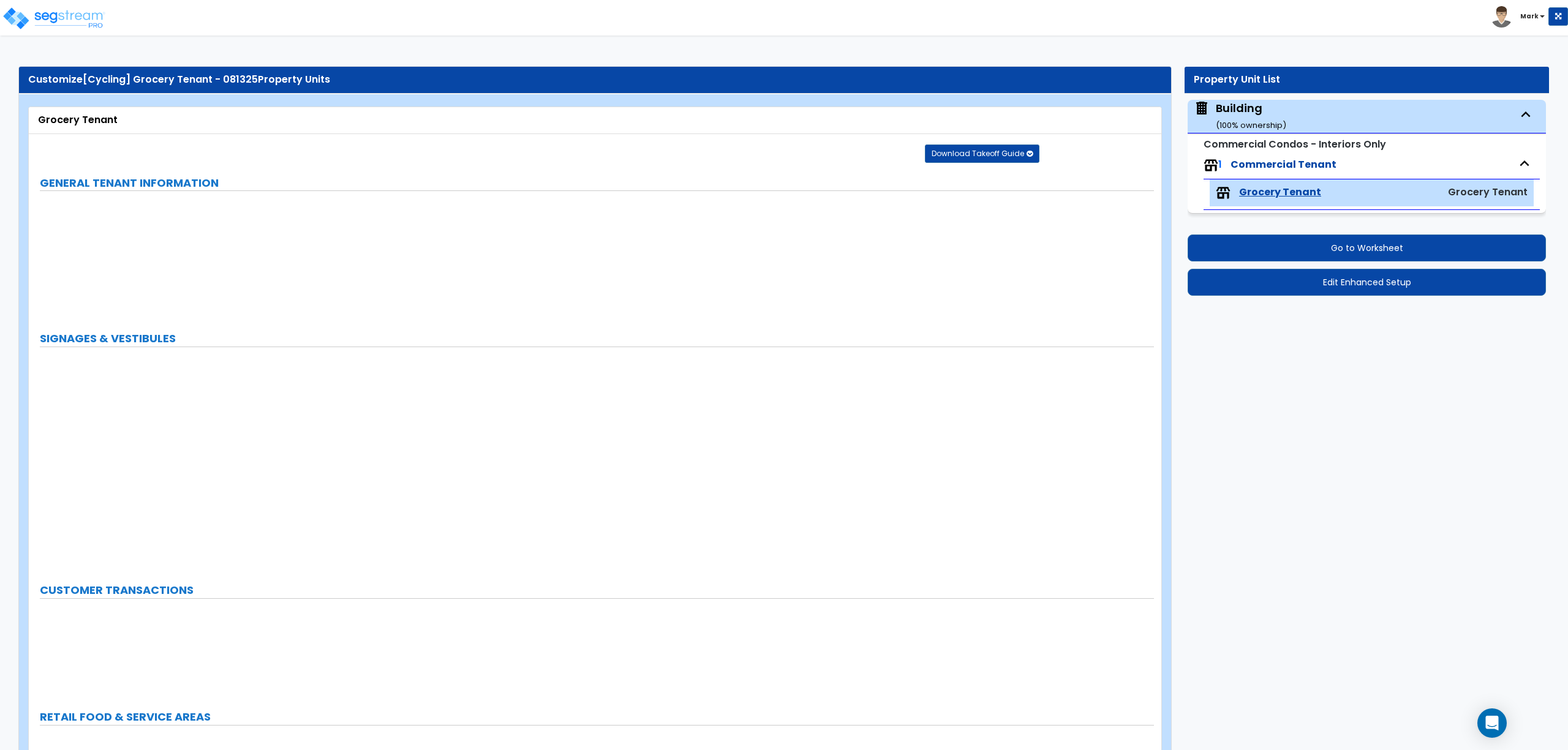
select select "2"
select select "3"
select select "4"
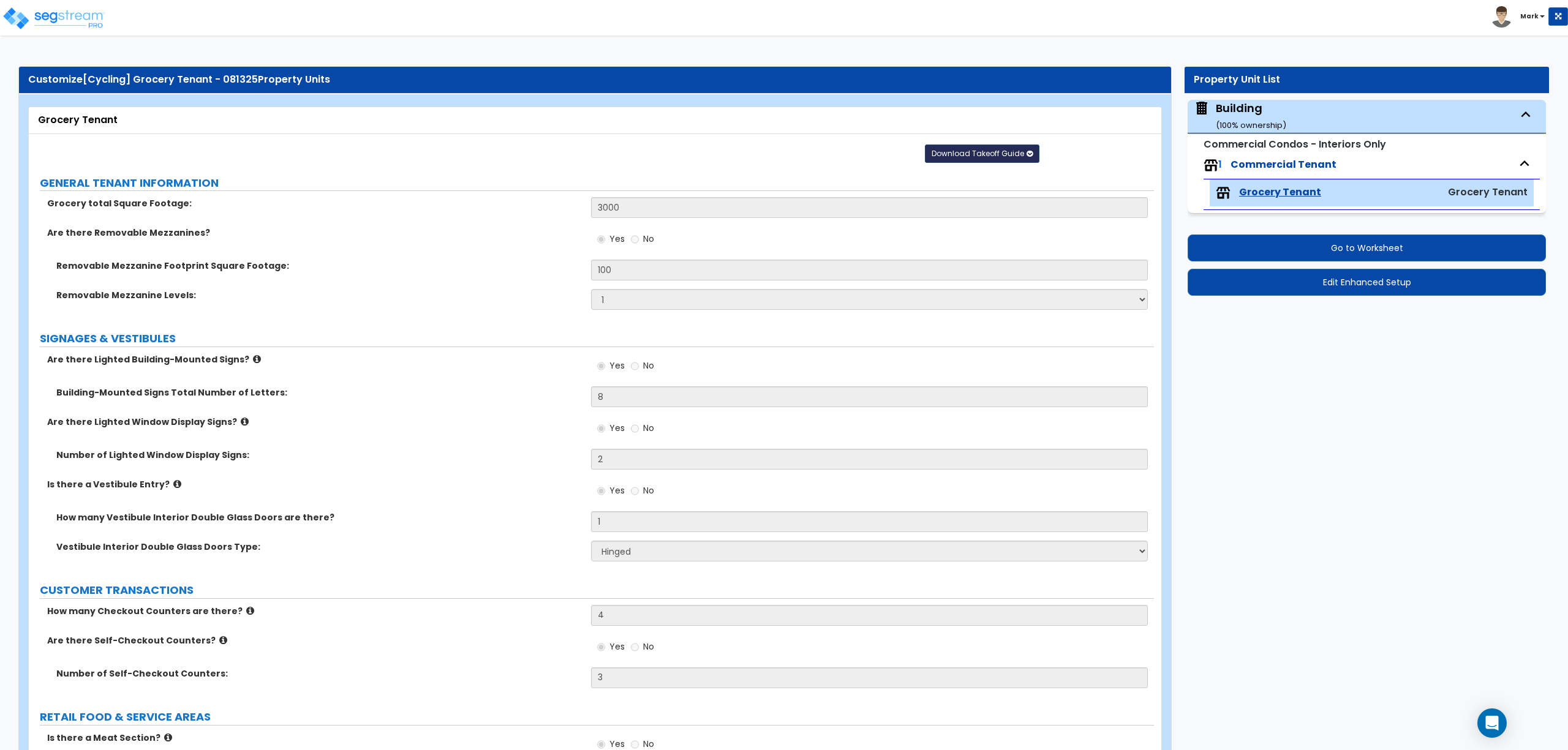
click at [973, 157] on span "Download Takeoff Guide" at bounding box center [977, 153] width 92 height 10
click at [941, 217] on link "Download for the complete property (.xlsx)" at bounding box center [982, 213] width 165 height 30
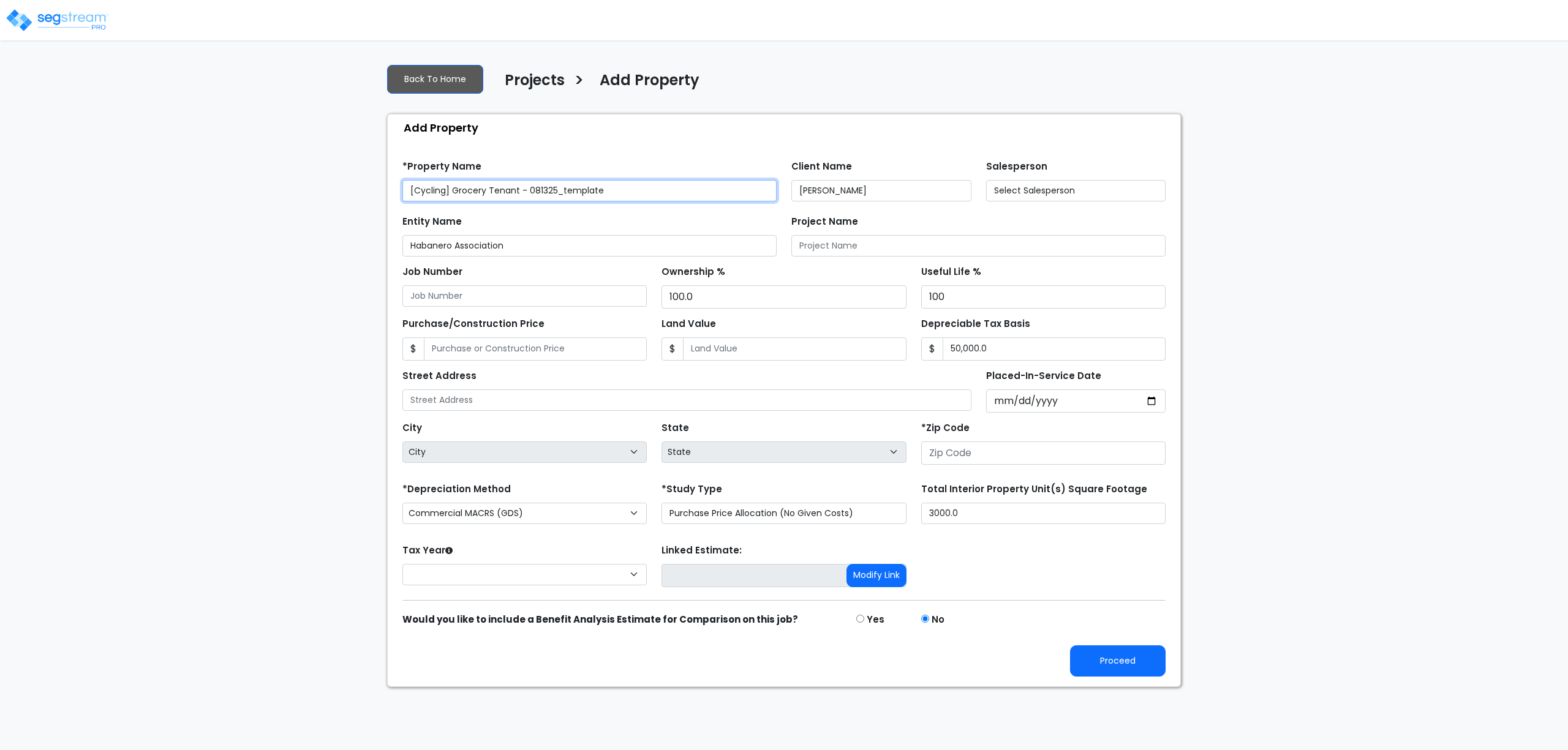
type input "[STREET_ADDRESS]"
type input "28602"
select select "2025"
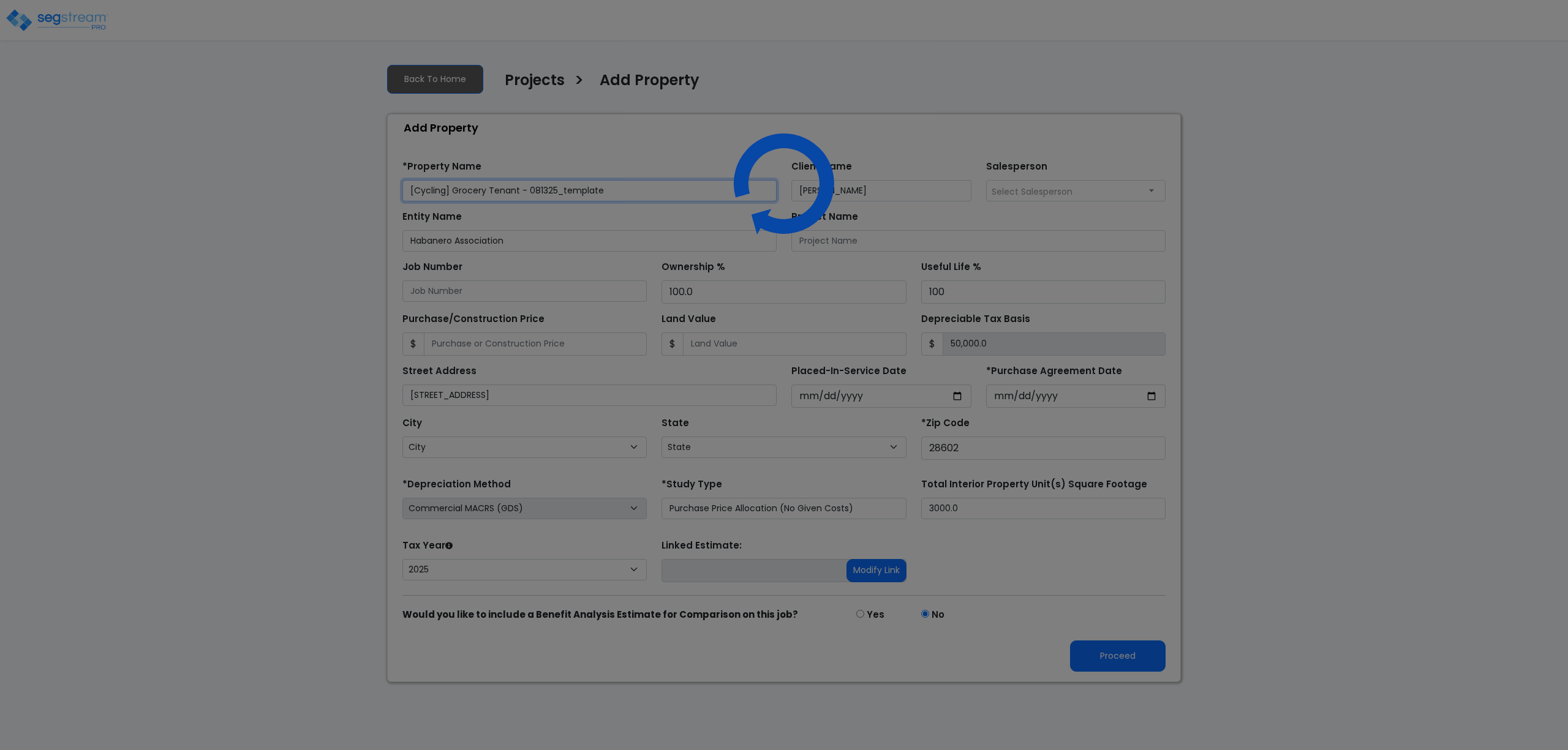
select select "NC"
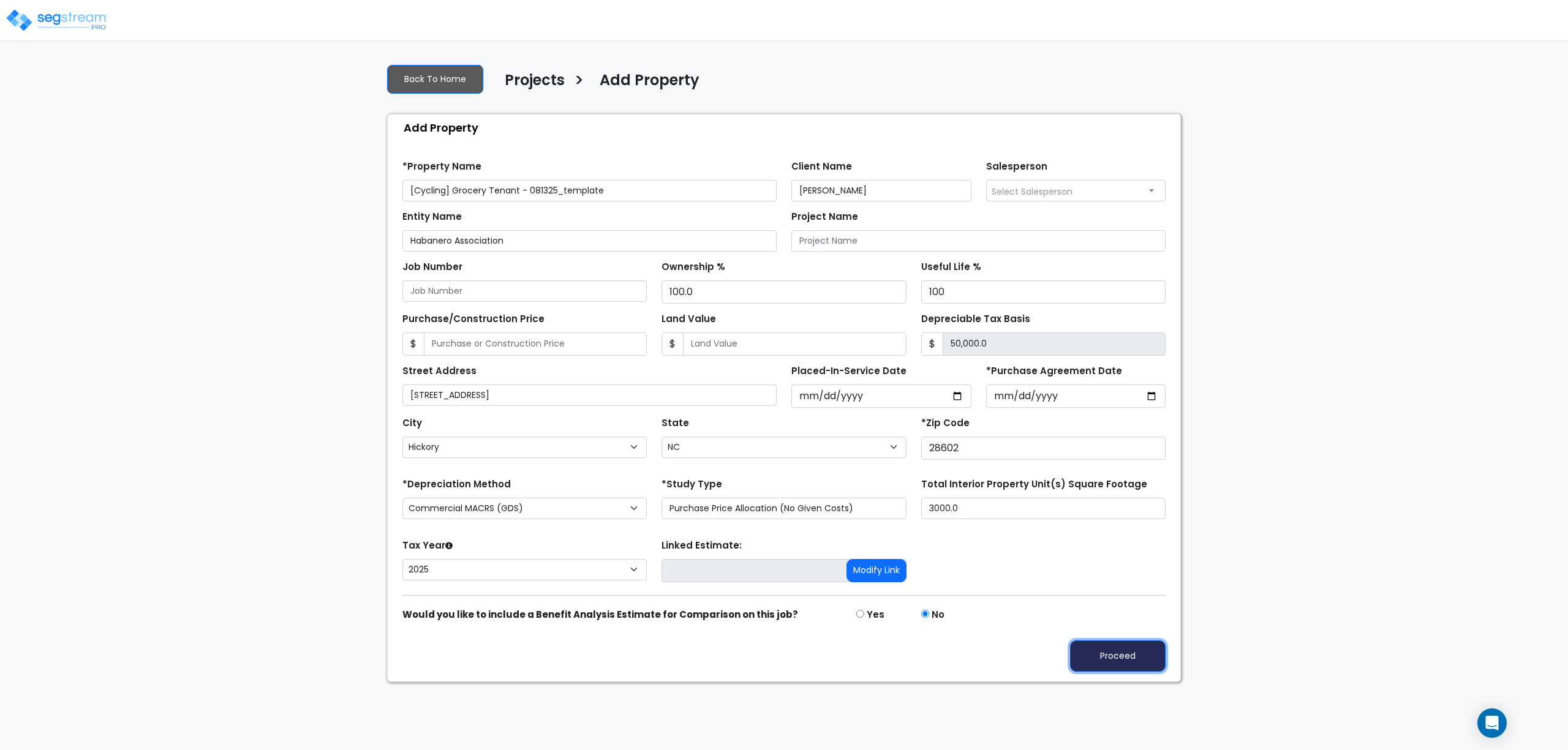
click at [1140, 649] on button "Proceed" at bounding box center [1118, 656] width 96 height 31
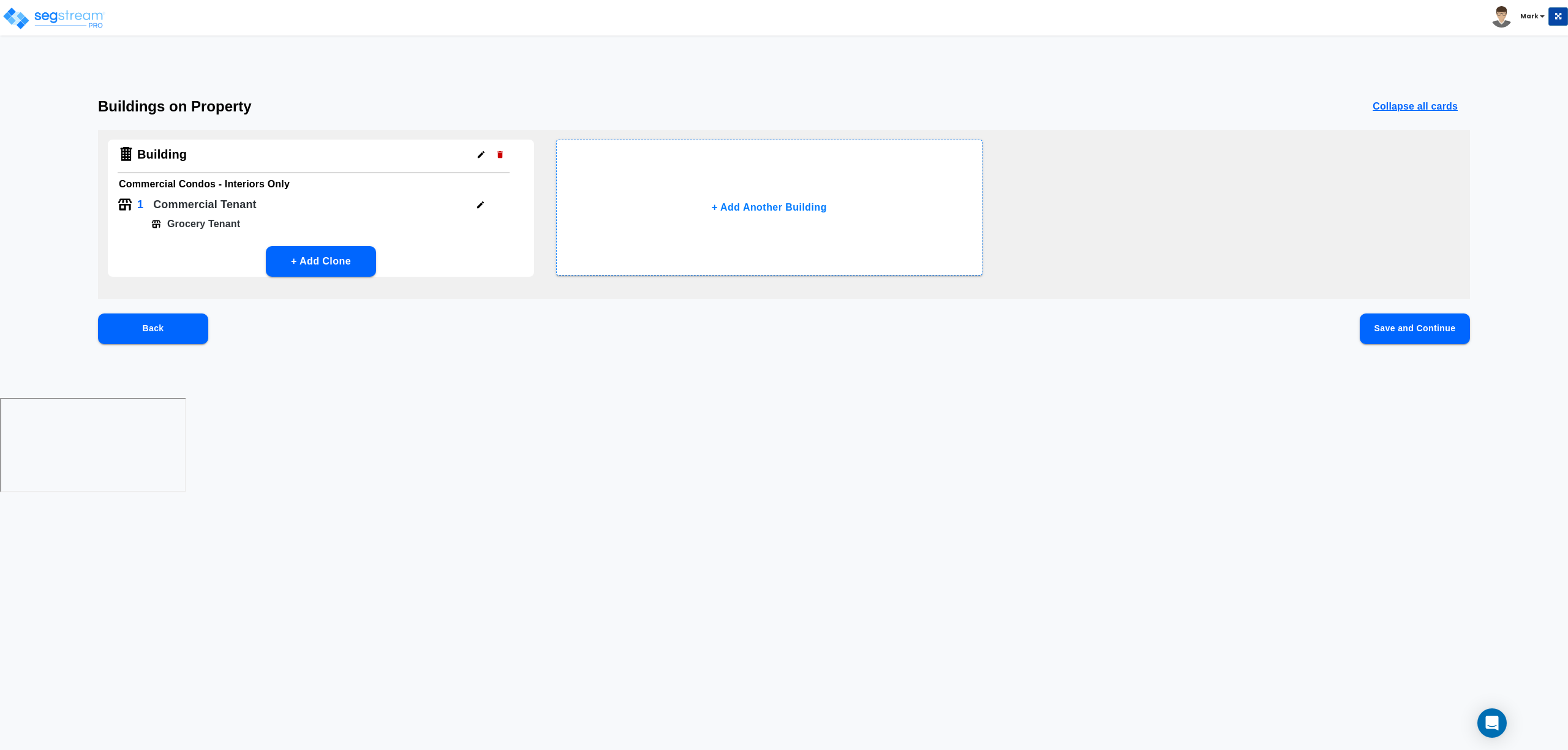
click at [1407, 334] on button "Save and Continue" at bounding box center [1415, 328] width 111 height 30
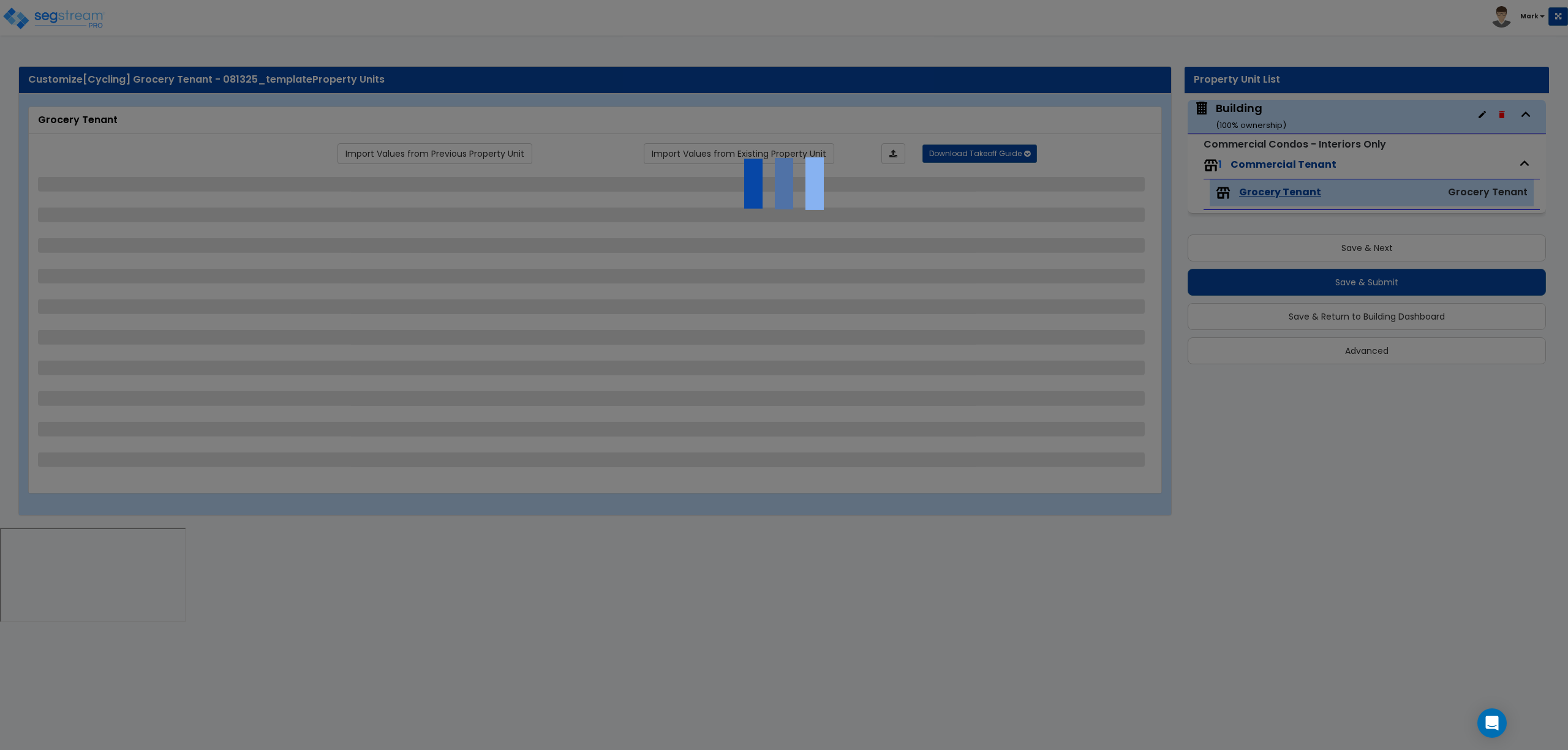
select select "1"
select select "2"
select select "1"
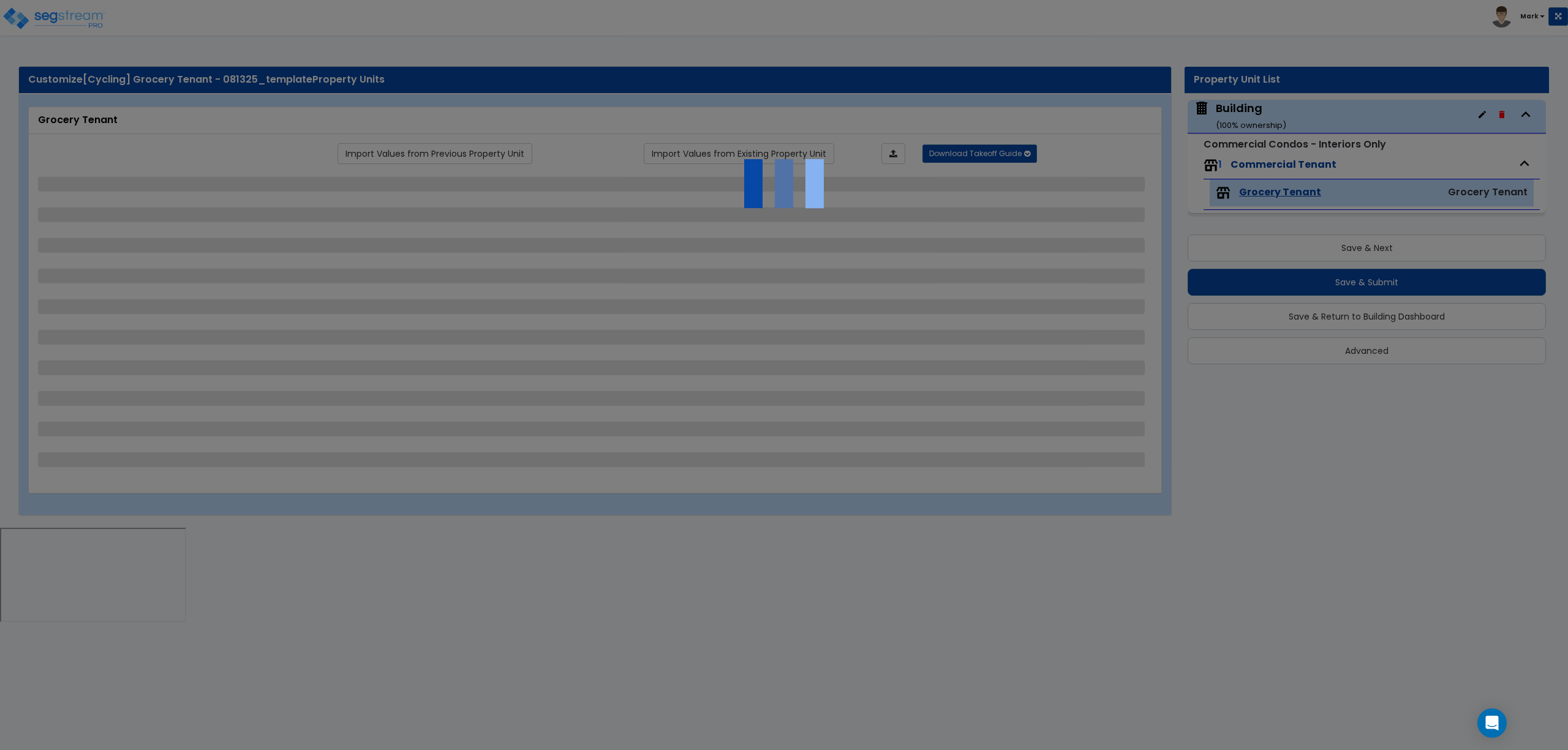
select select "2"
select select "1"
select select "2"
select select "4"
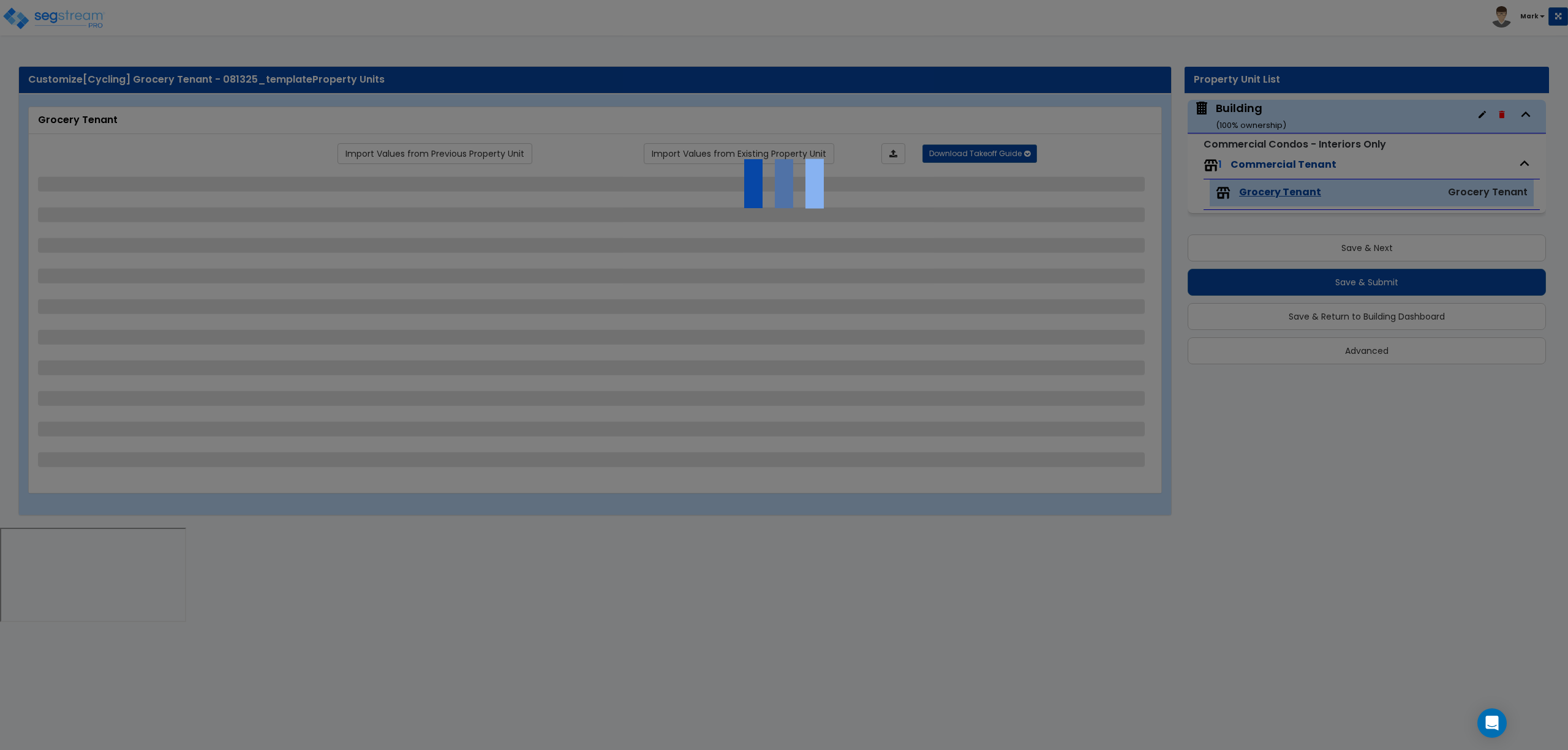
select select "2"
select select "4"
select select "1"
select select "3"
select select "1"
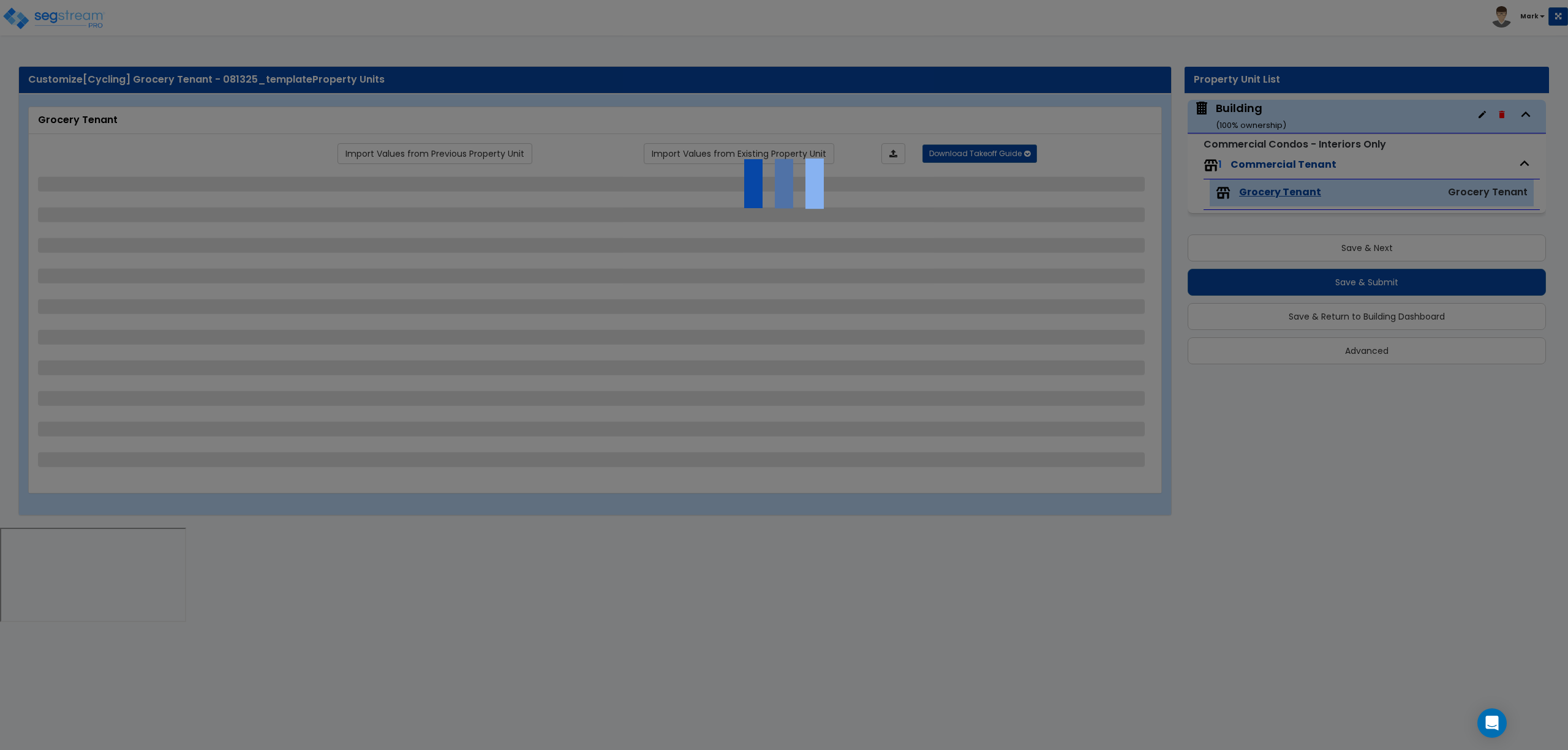
select select "2"
select select "3"
select select "1"
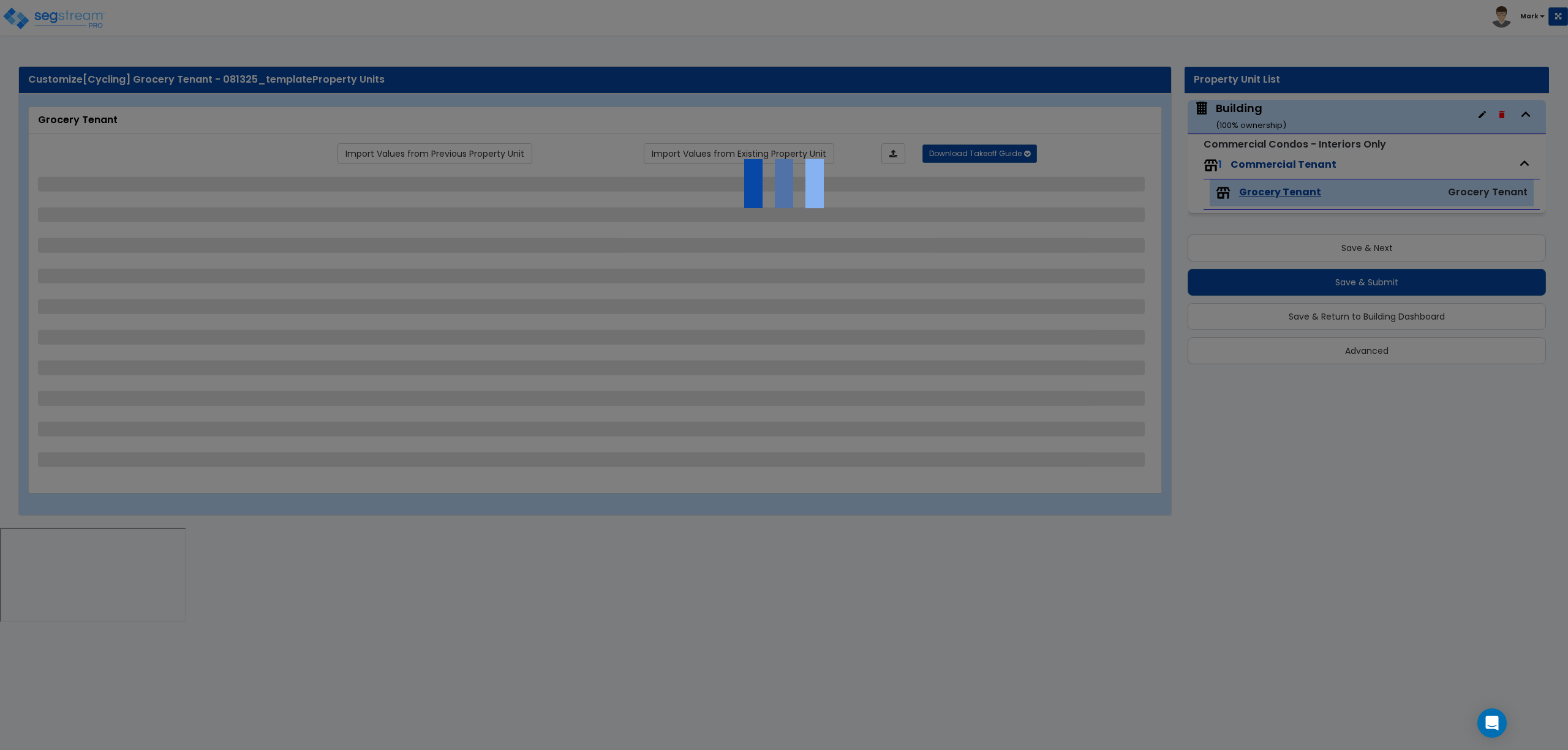
select select "1"
select select "5"
select select "2"
select select "1"
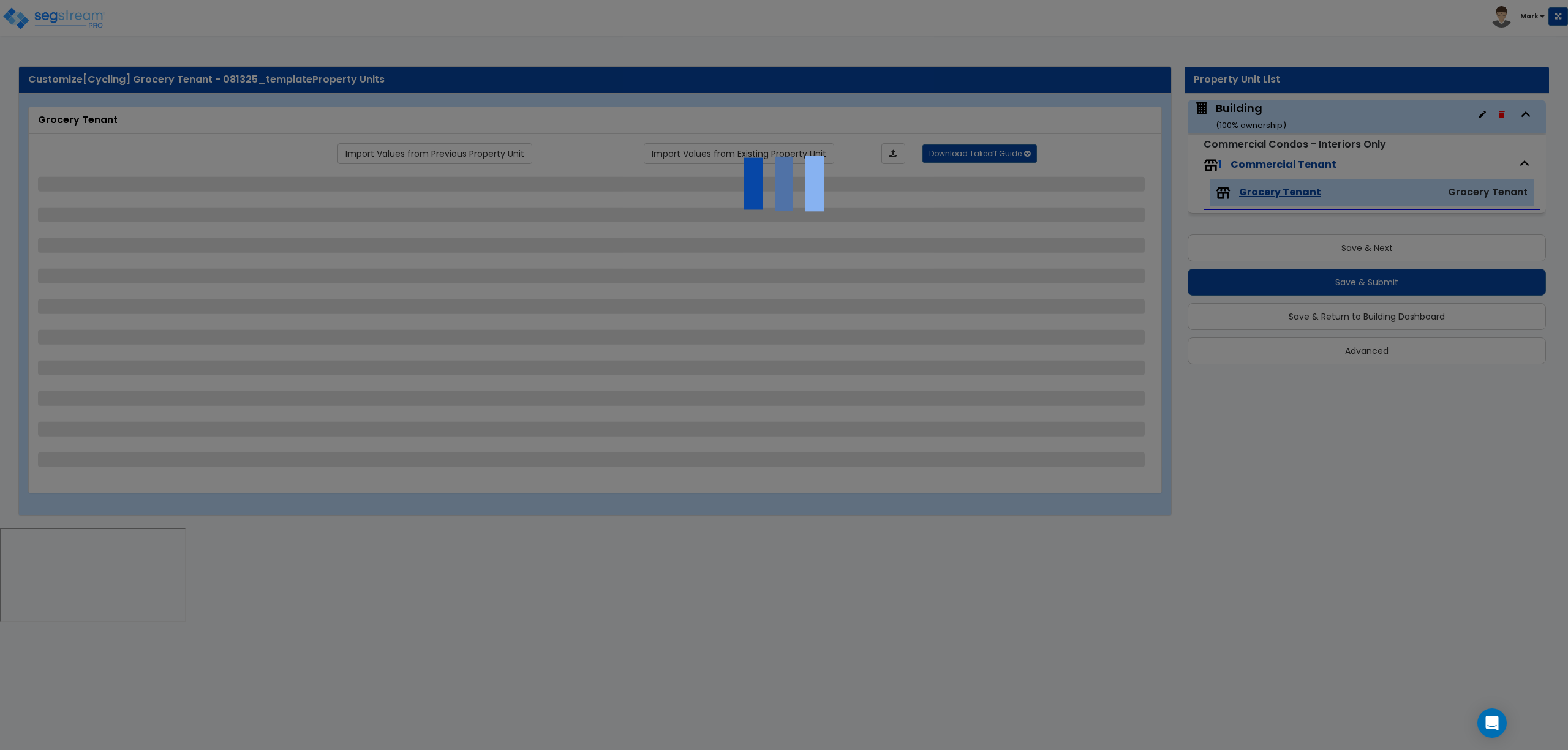
select select "1"
select select "2"
select select "1"
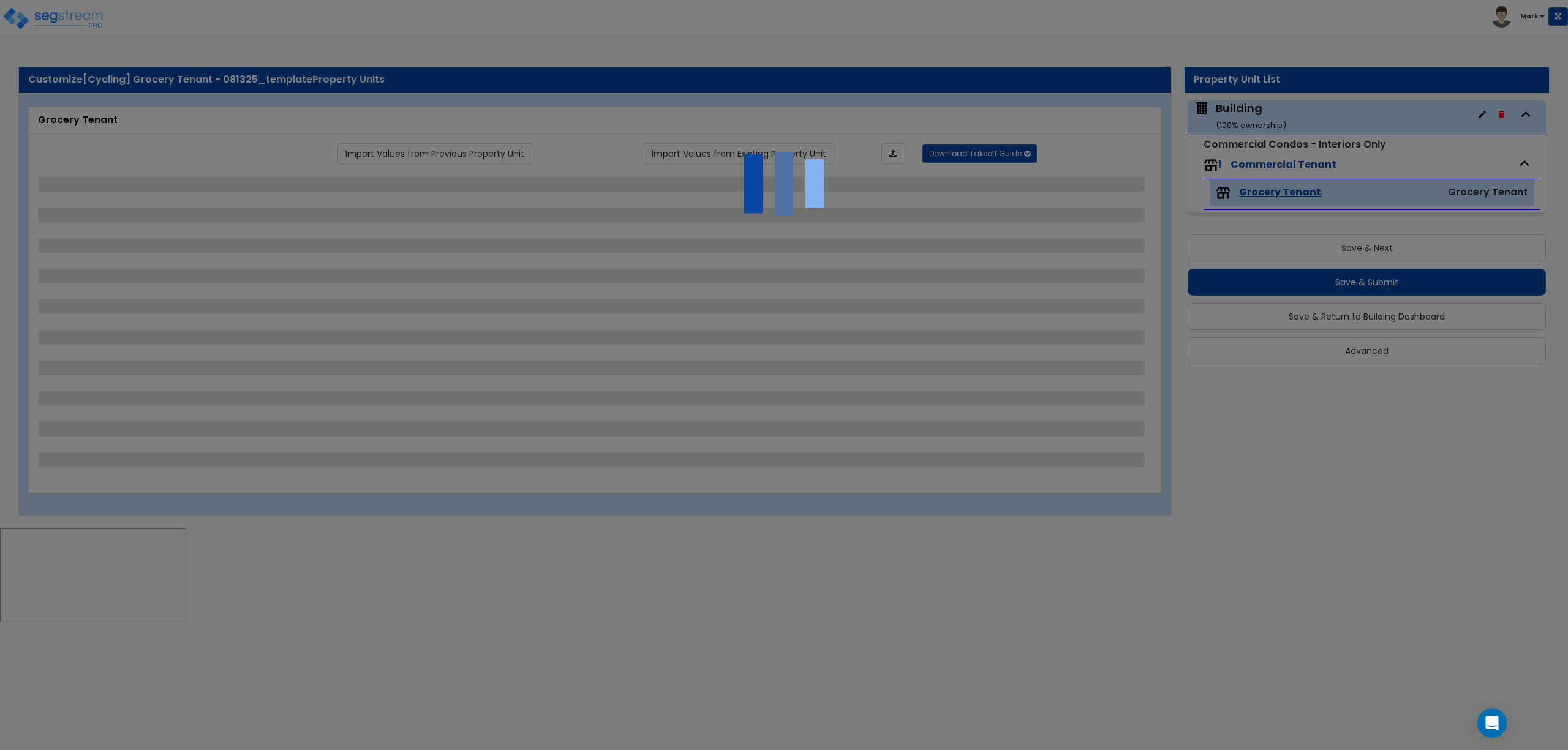
select select "1"
select select "3"
select select "1"
select select "2"
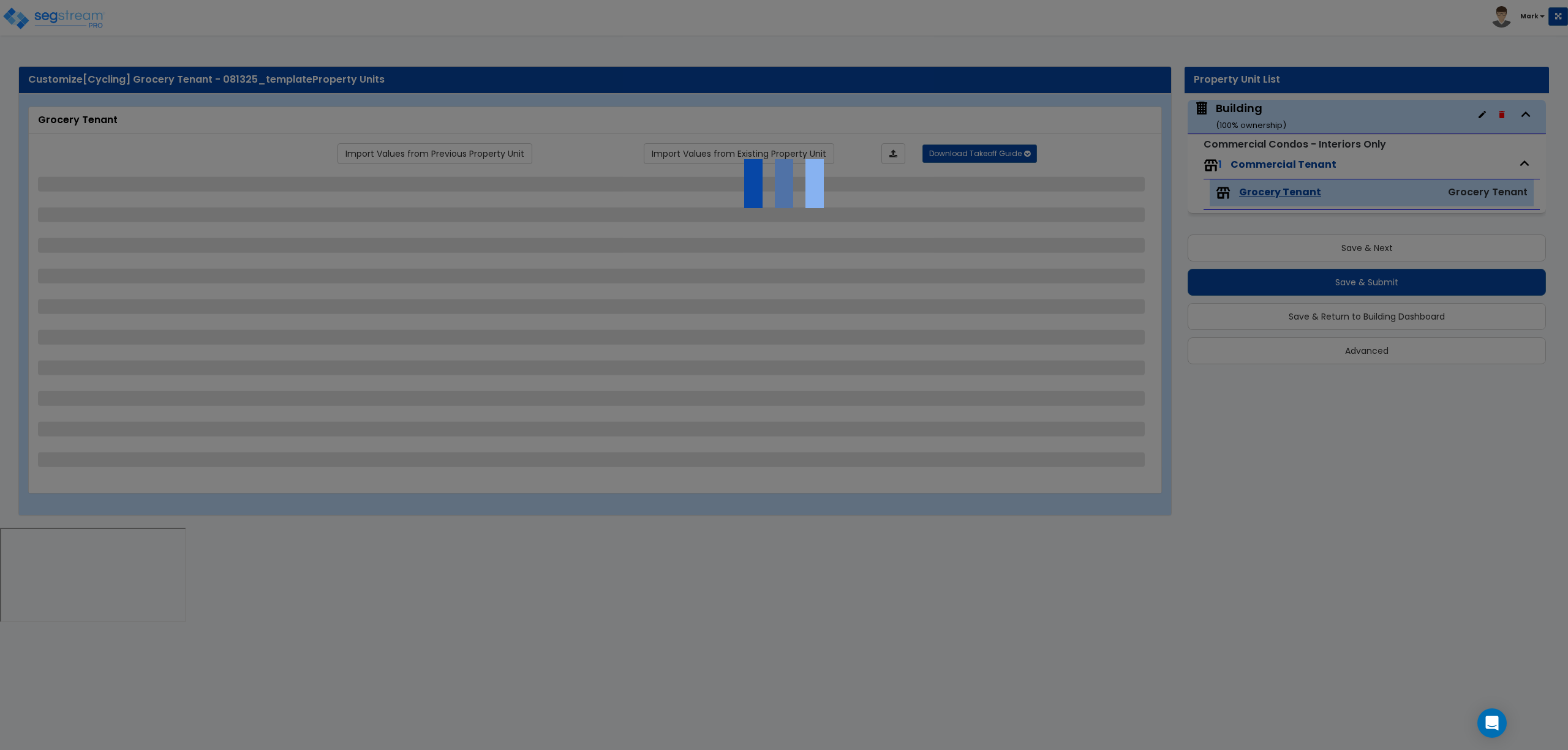
select select "4"
select select "1"
select select "2"
select select "3"
select select "1"
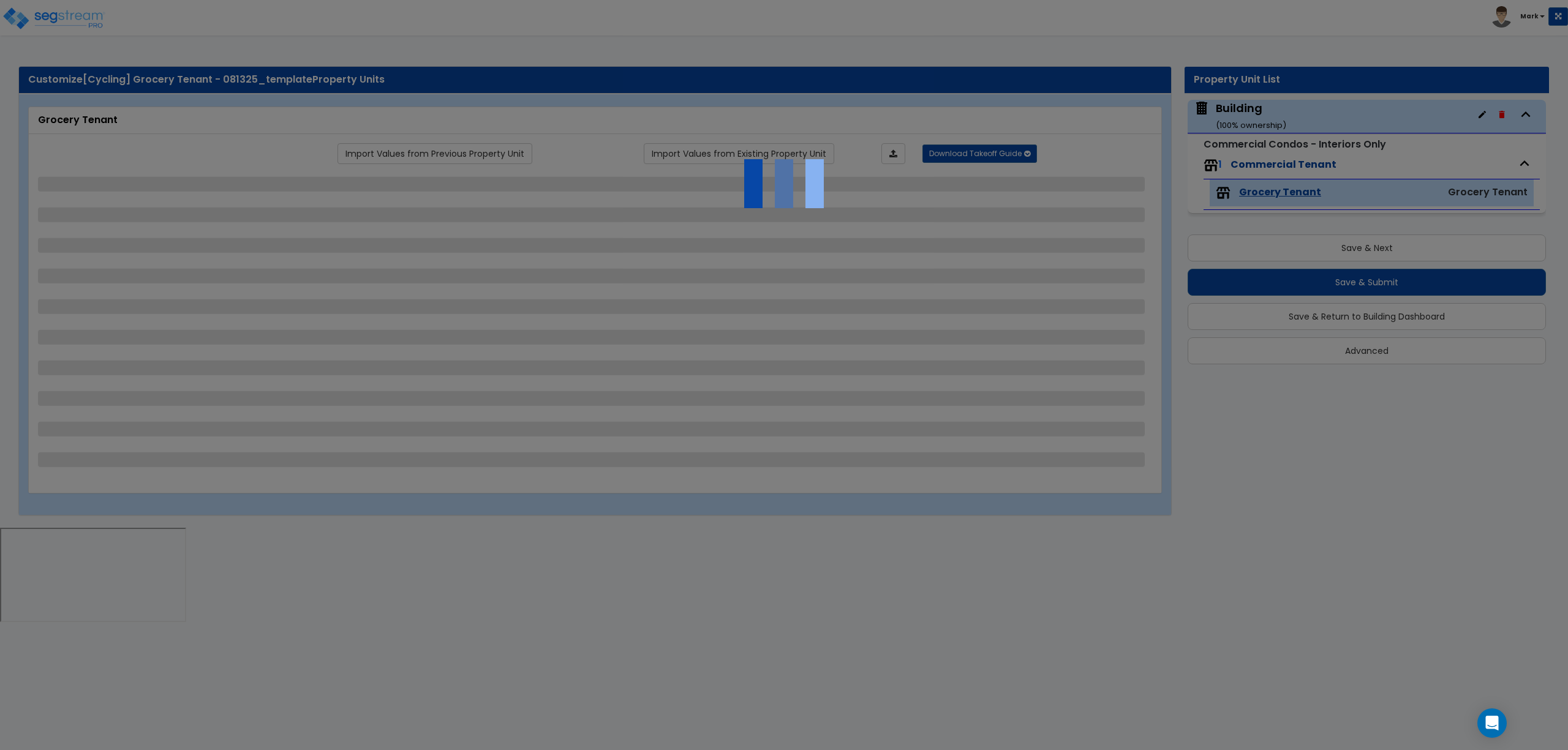
select select "1"
select select "2"
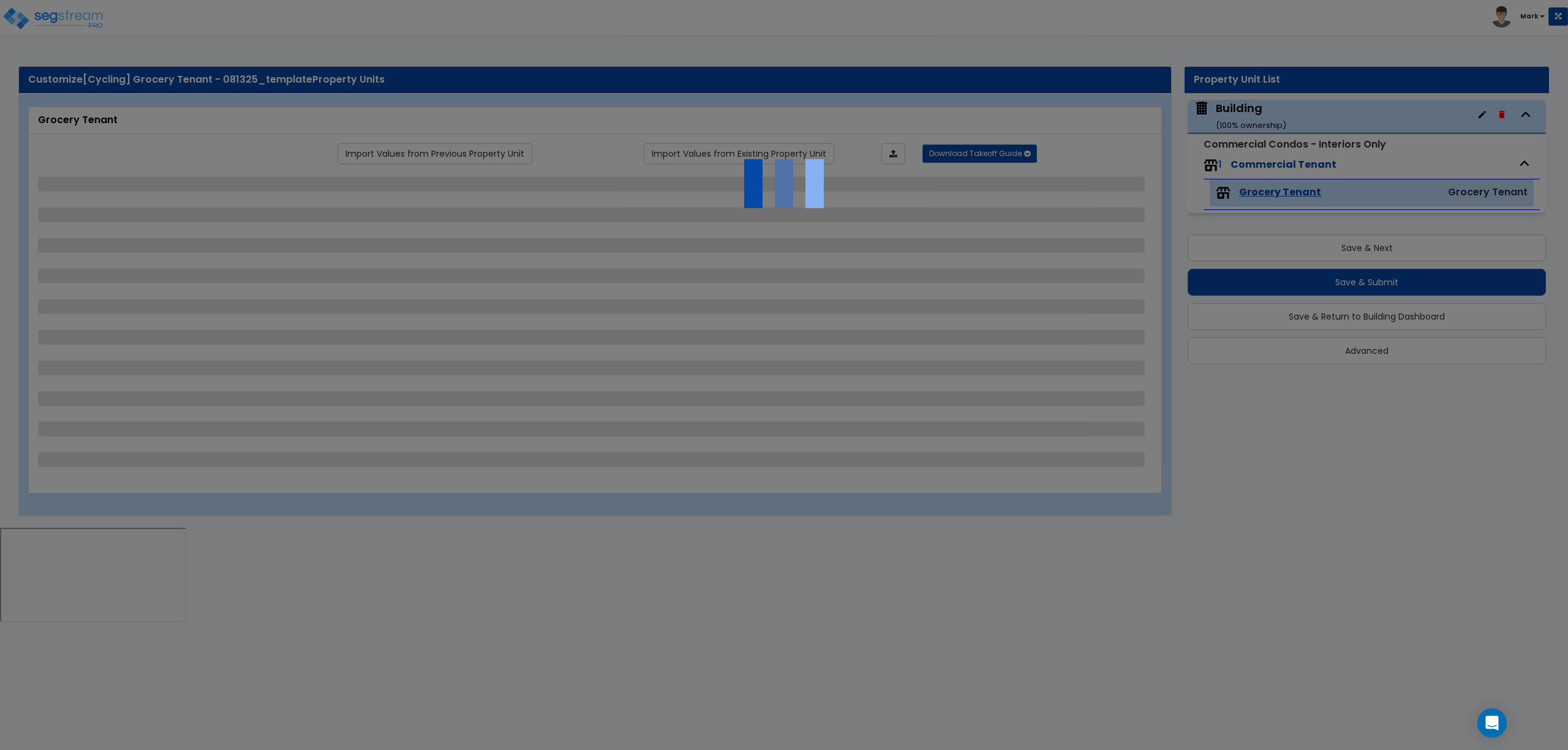
select select "2"
select select "3"
select select "4"
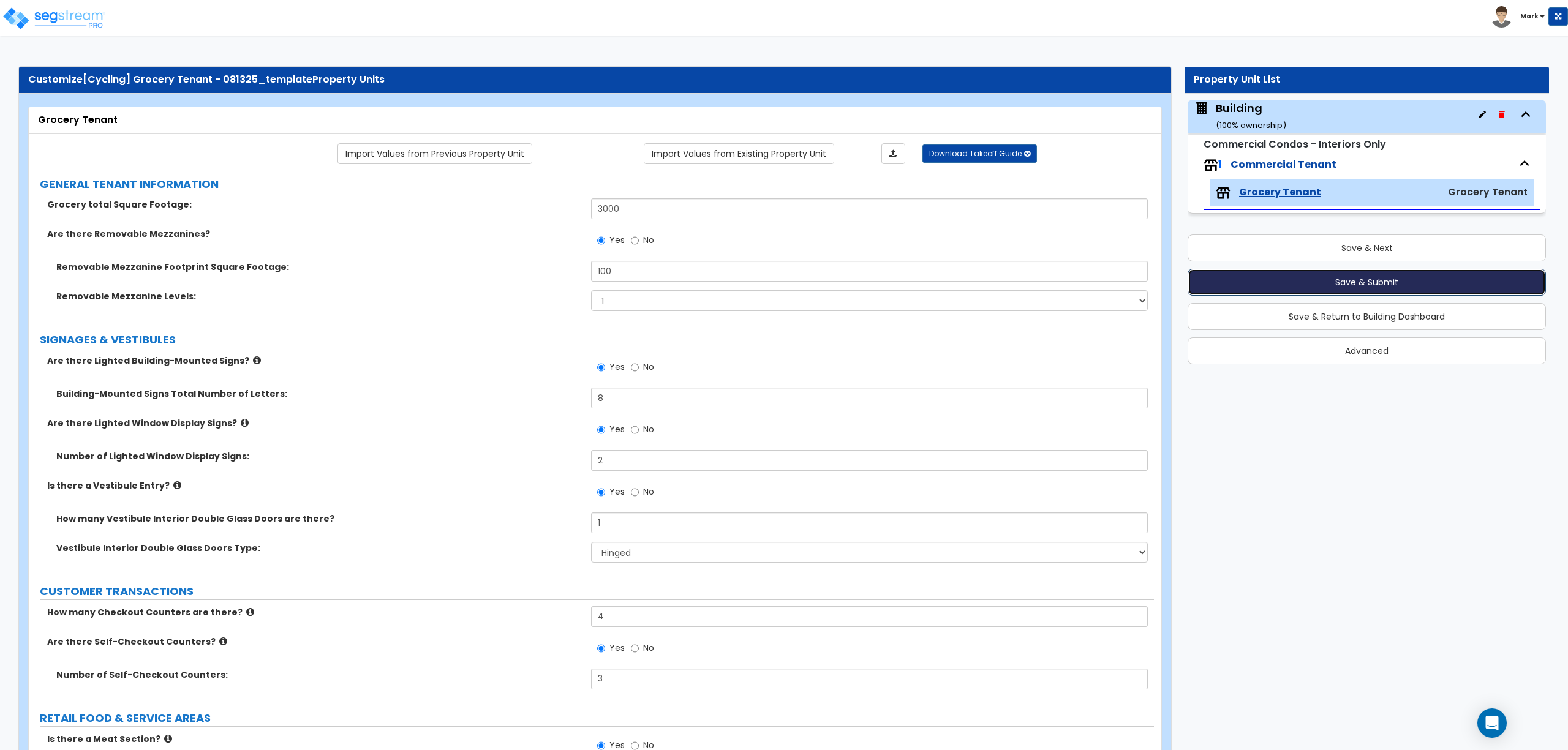
click at [1368, 292] on button "Save & Submit" at bounding box center [1367, 282] width 359 height 27
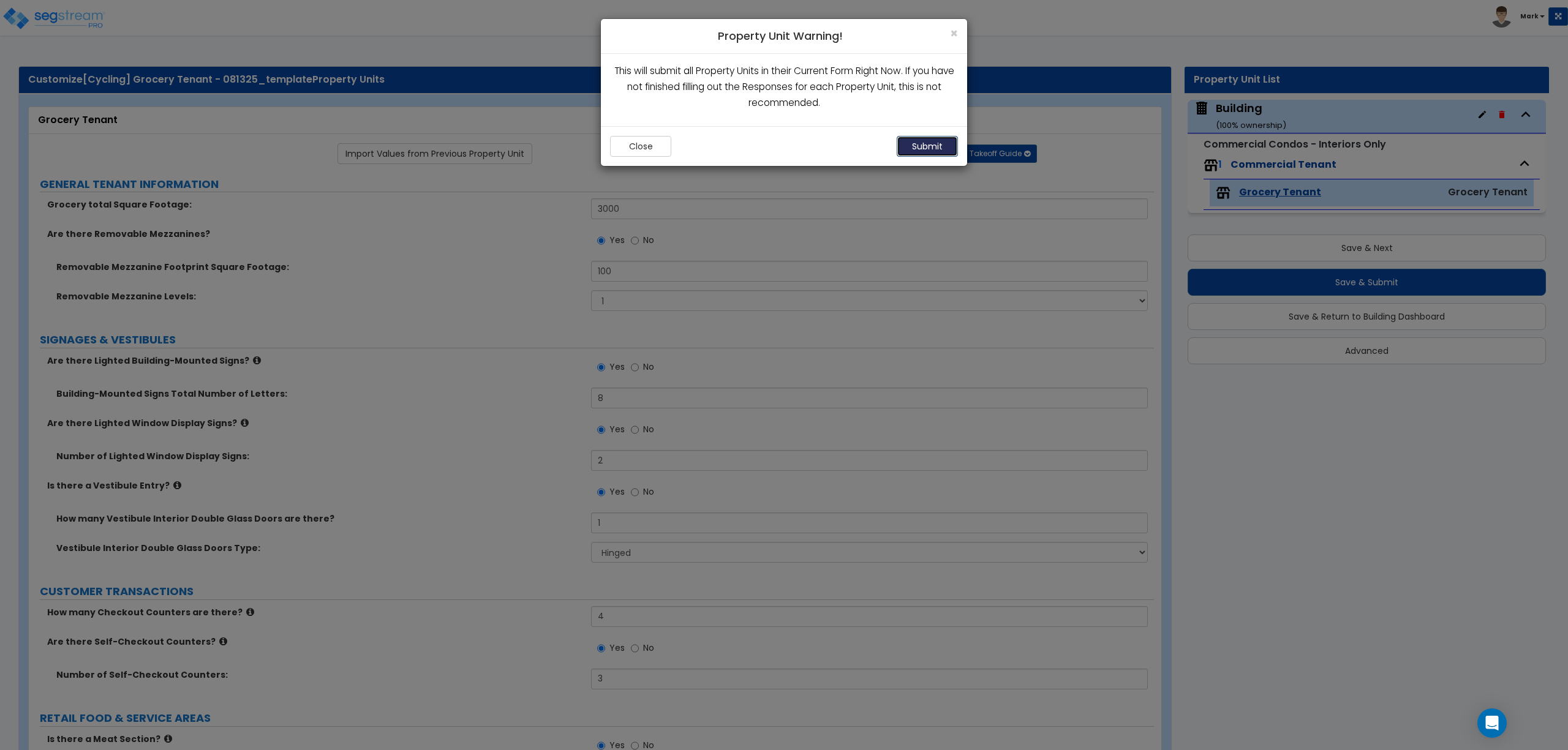
click at [940, 145] on button "Submit" at bounding box center [927, 146] width 61 height 21
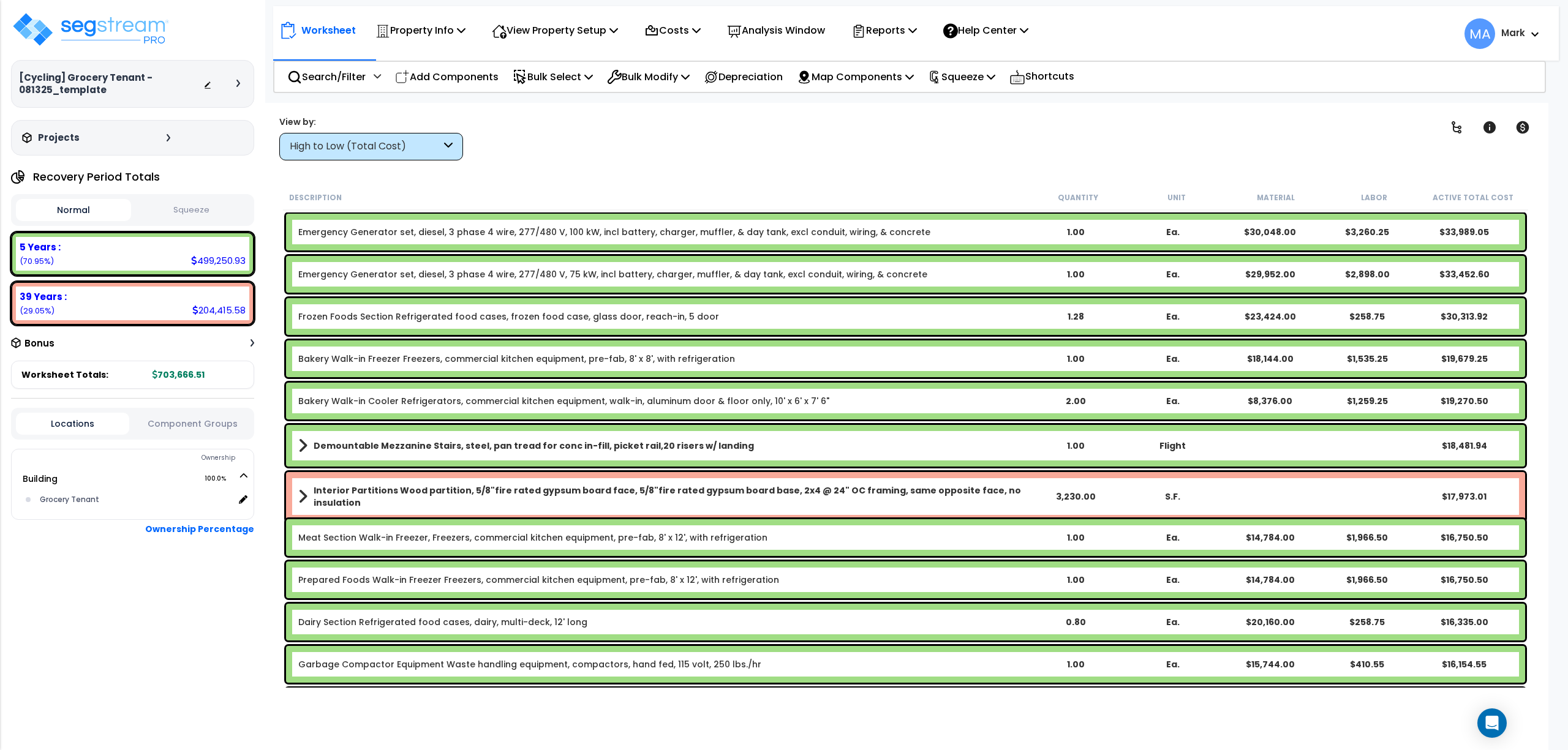
click at [425, 151] on div "High to Low (Total Cost)" at bounding box center [365, 146] width 151 height 14
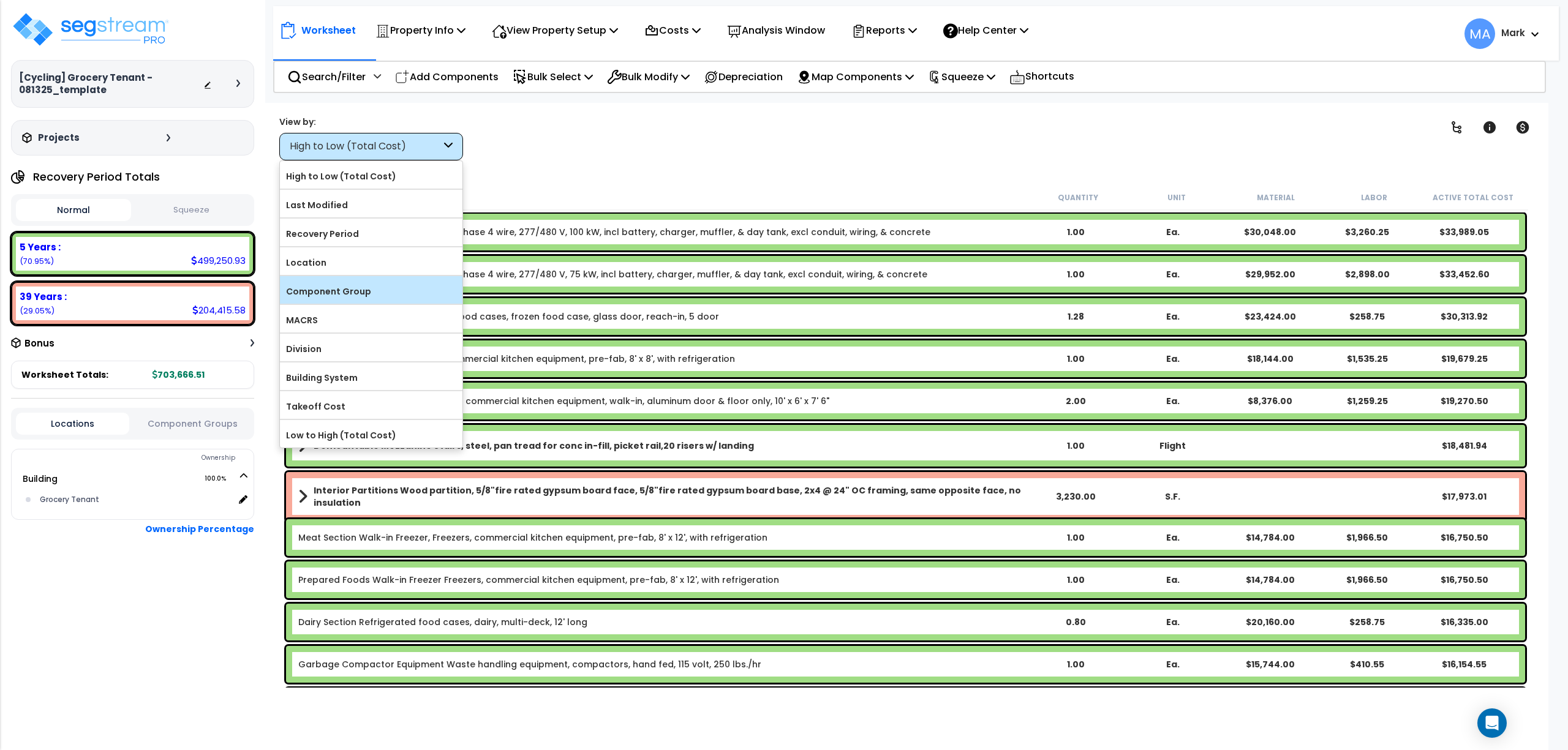
click at [340, 292] on label "Component Group" at bounding box center [371, 291] width 183 height 18
click at [0, 0] on input "Component Group" at bounding box center [0, 0] width 0 height 0
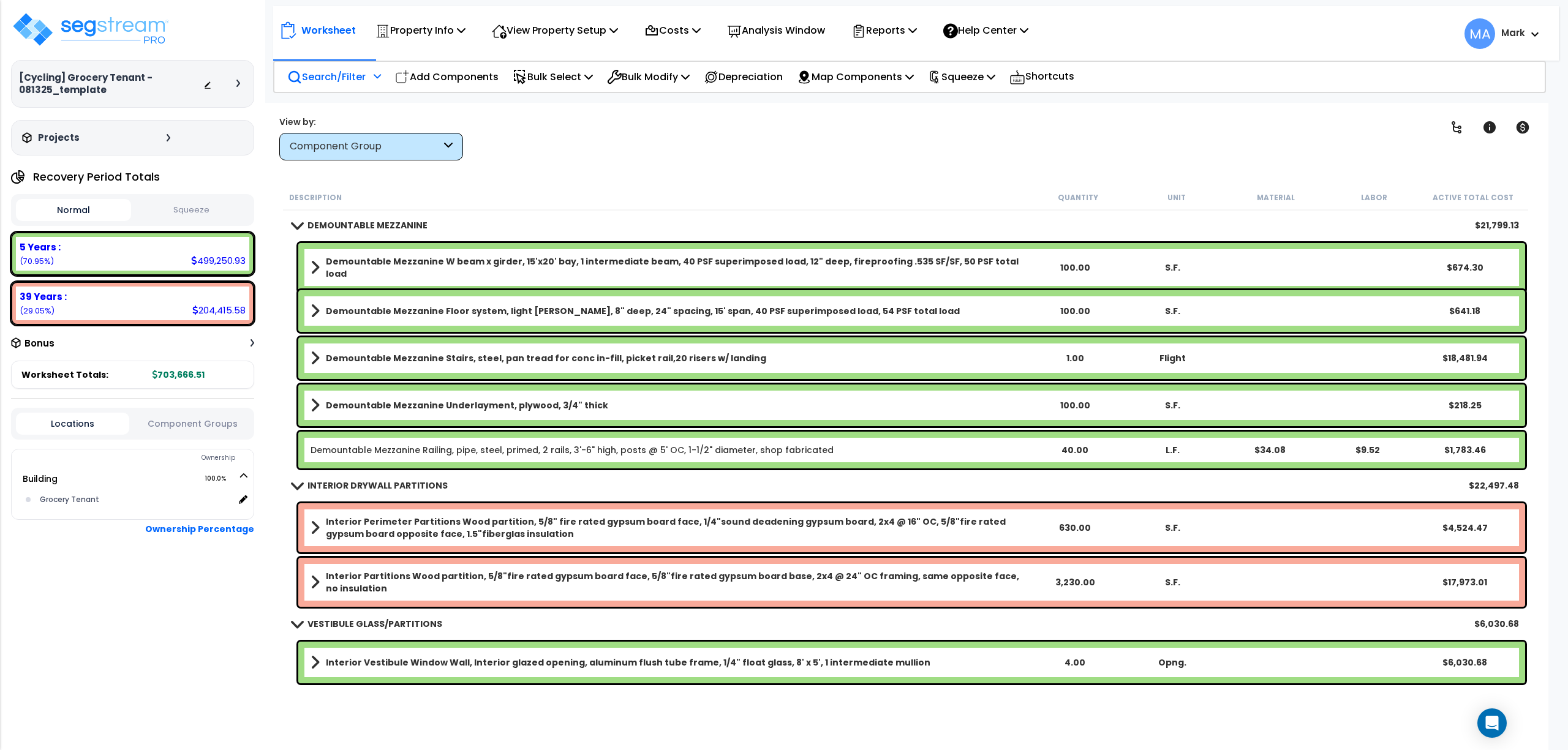
click at [339, 69] on p "Search/Filter" at bounding box center [326, 77] width 78 height 17
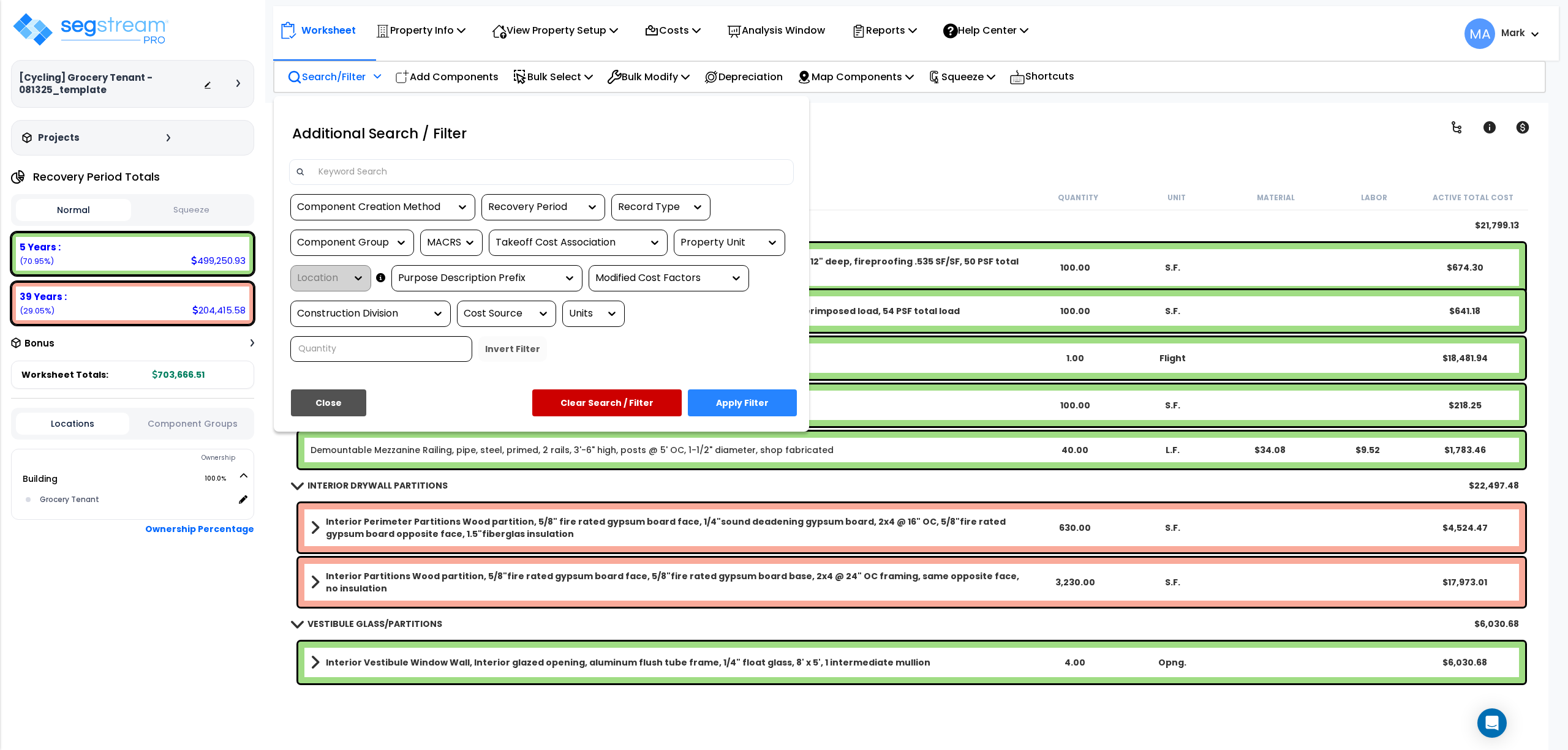
click at [373, 168] on input at bounding box center [549, 172] width 476 height 18
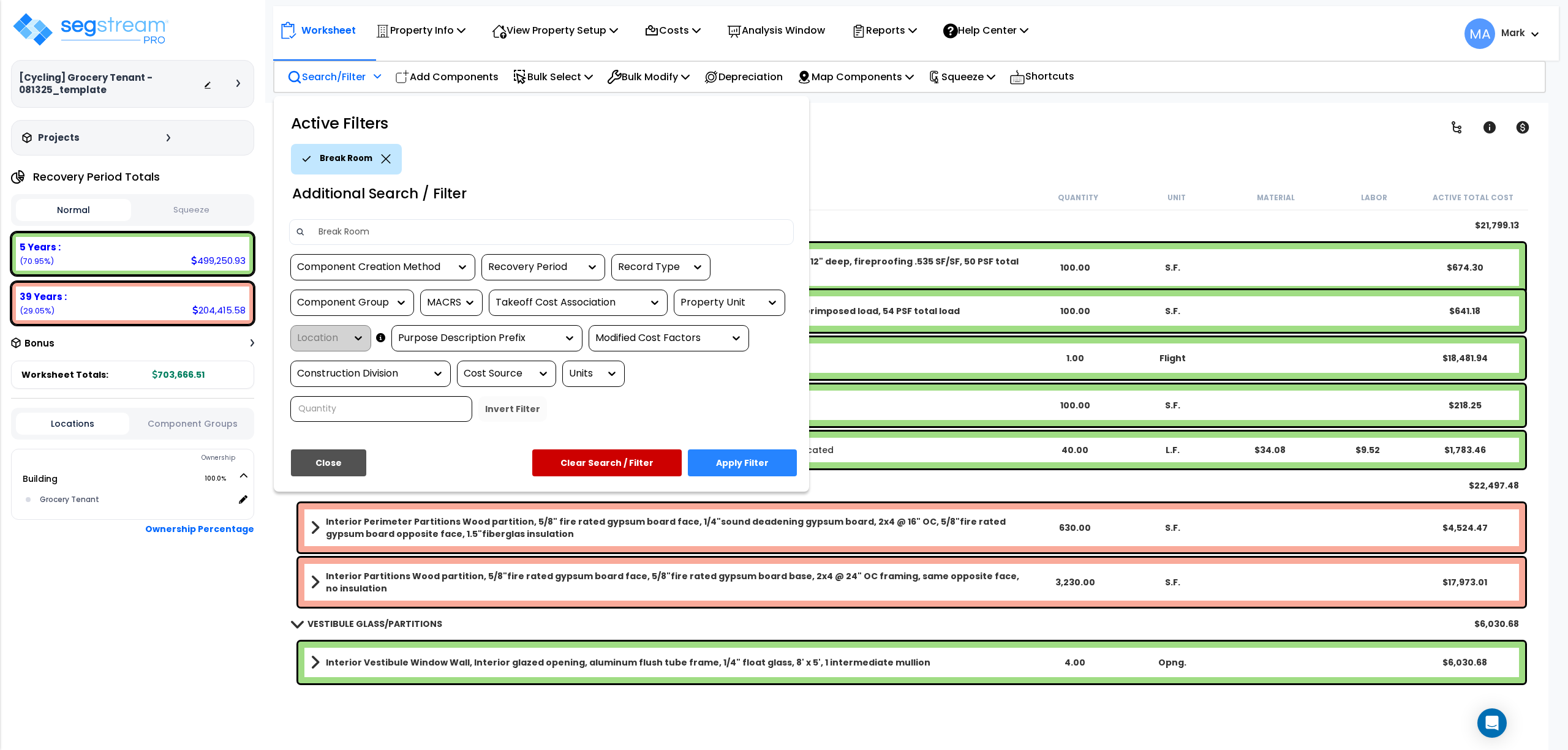
type input "Break Room"
click at [734, 460] on button "Apply Filter" at bounding box center [742, 463] width 109 height 27
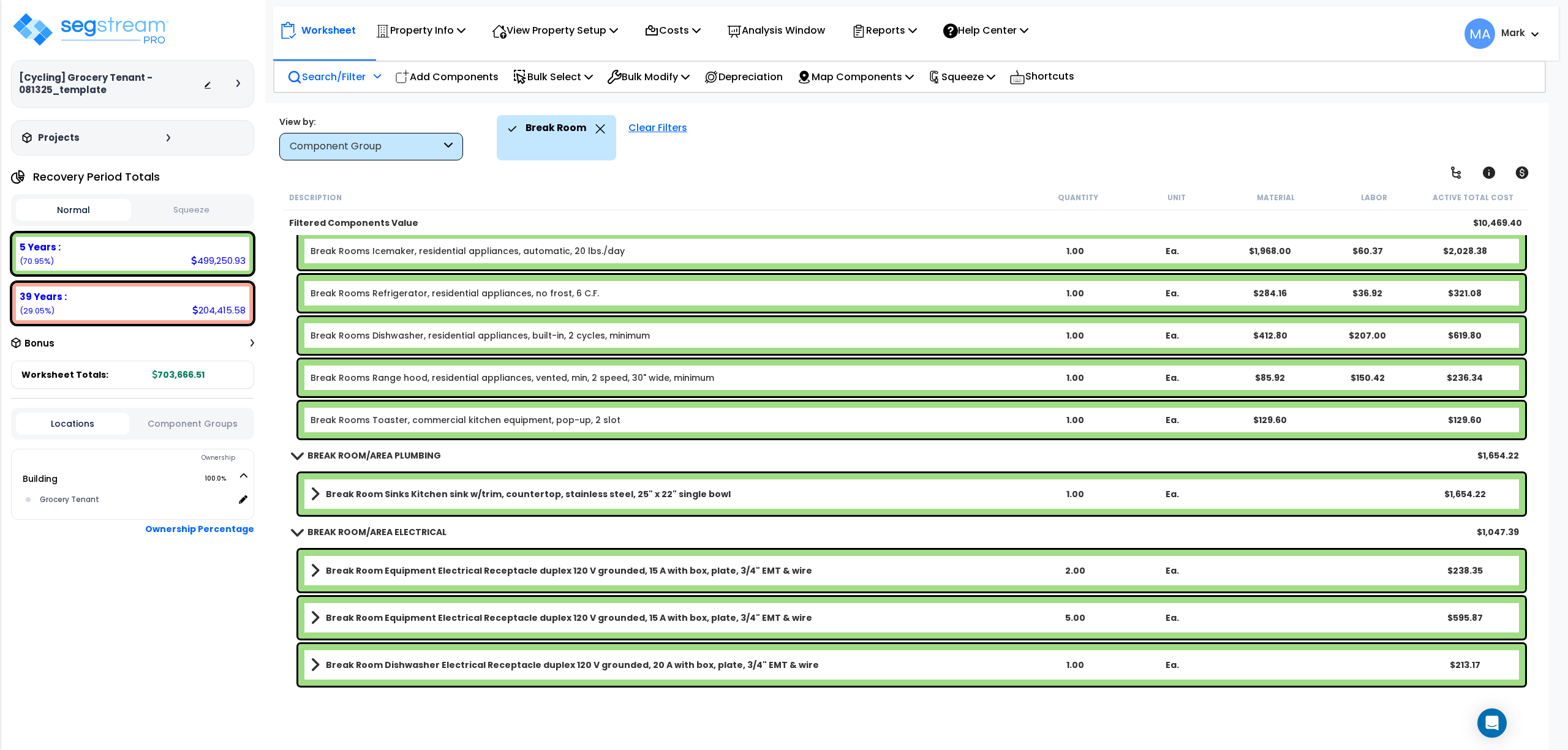
scroll to position [54, 0]
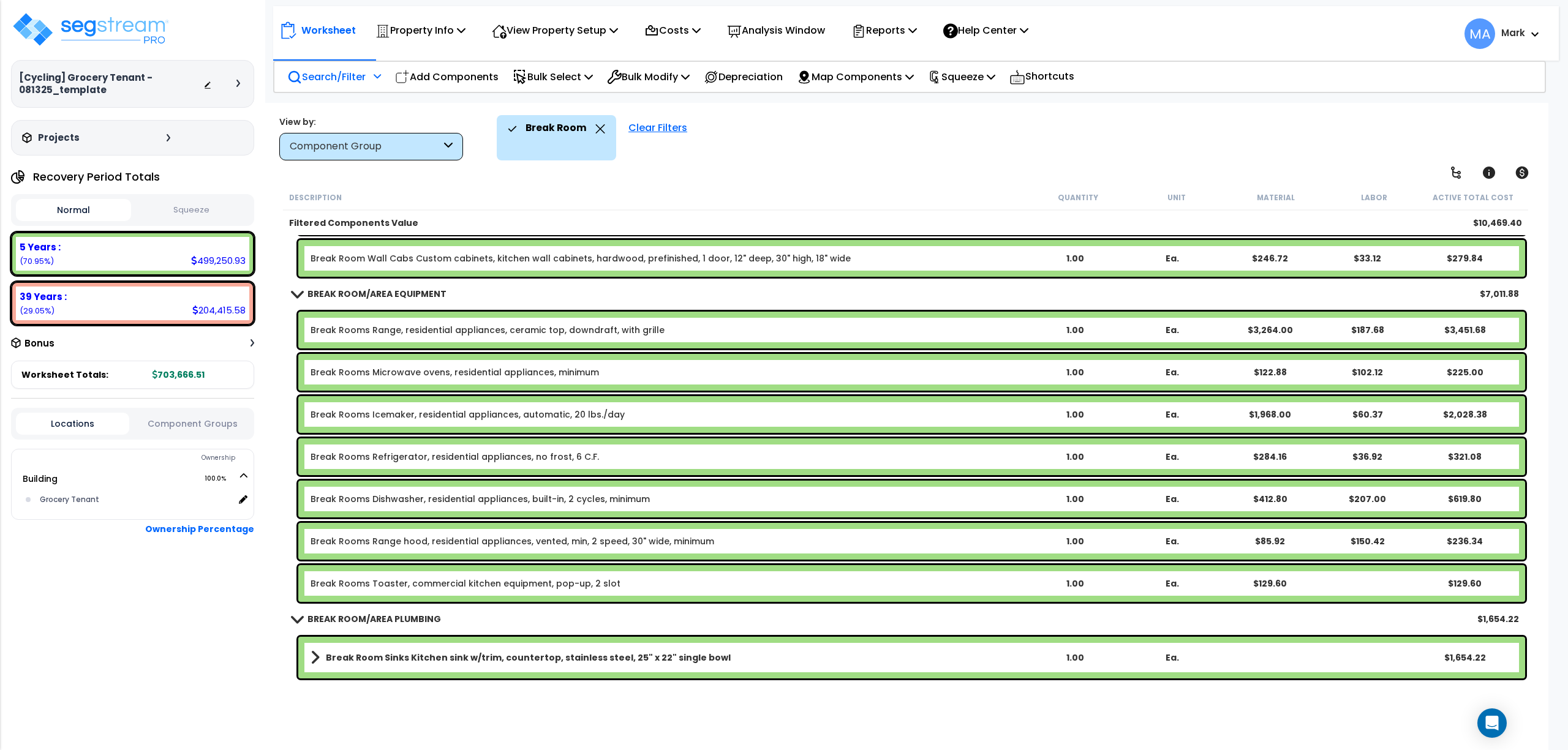
click at [371, 290] on b "BREAK ROOM/AREA EQUIPMENT" at bounding box center [377, 294] width 139 height 12
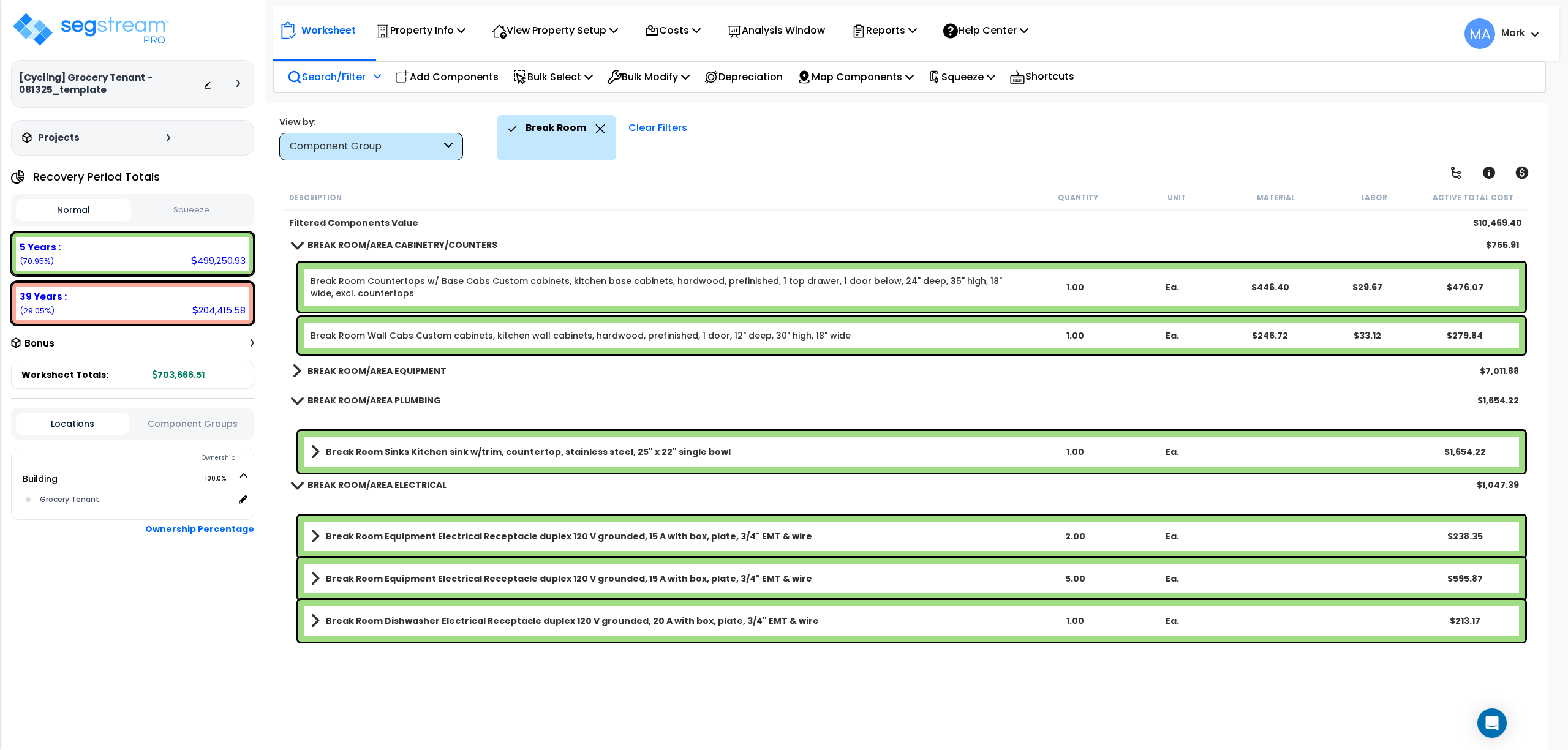
click at [206, 34] on div "[Cycling] Grocery Tenant - 081325_template Depreciable Tax Basis : $50,000.00 P…" at bounding box center [132, 83] width 243 height 144
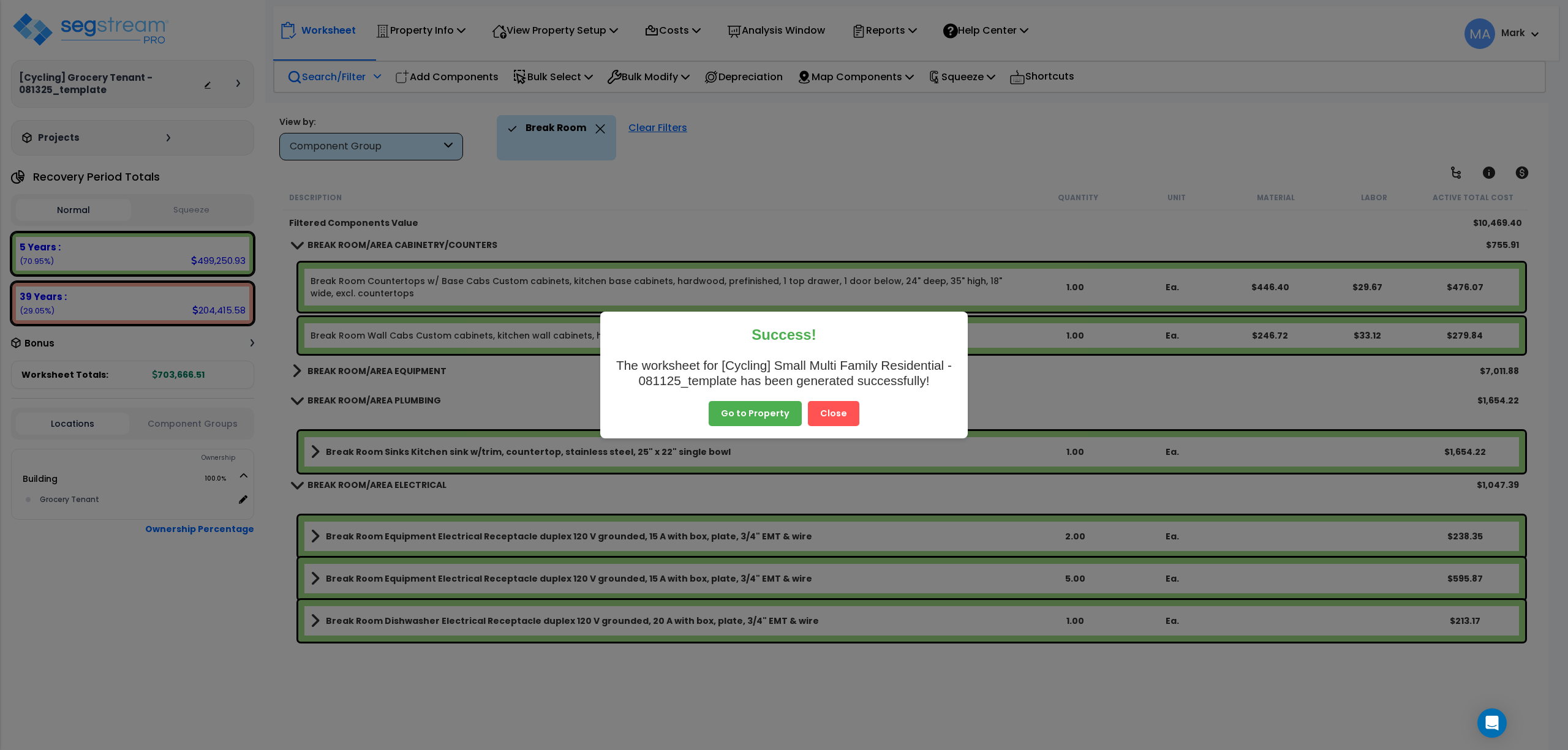
click at [817, 419] on button "Close" at bounding box center [834, 414] width 51 height 26
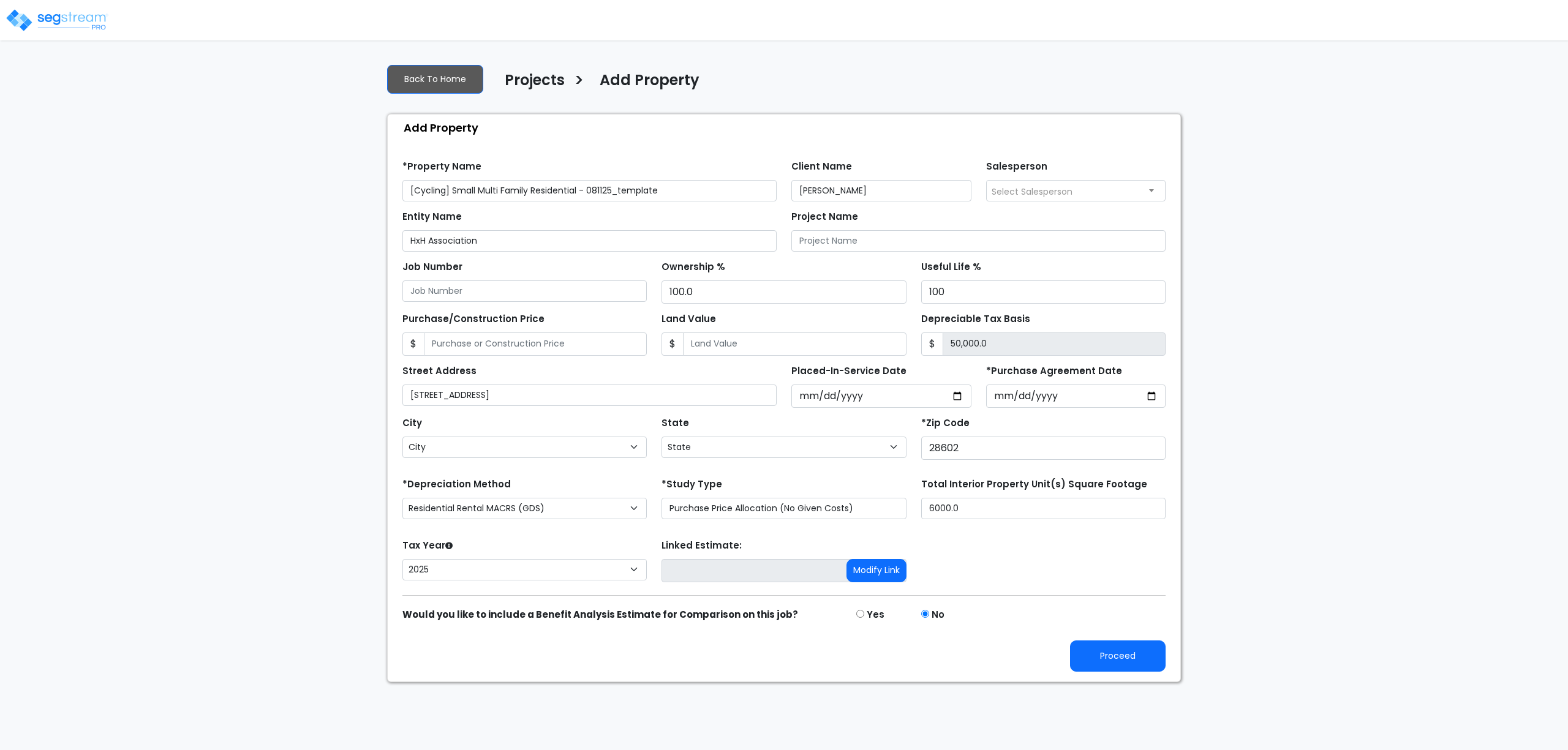
select select "CRM(_5"
select select "2025"
select select "NC"
click at [1111, 660] on button "Proceed" at bounding box center [1118, 656] width 96 height 31
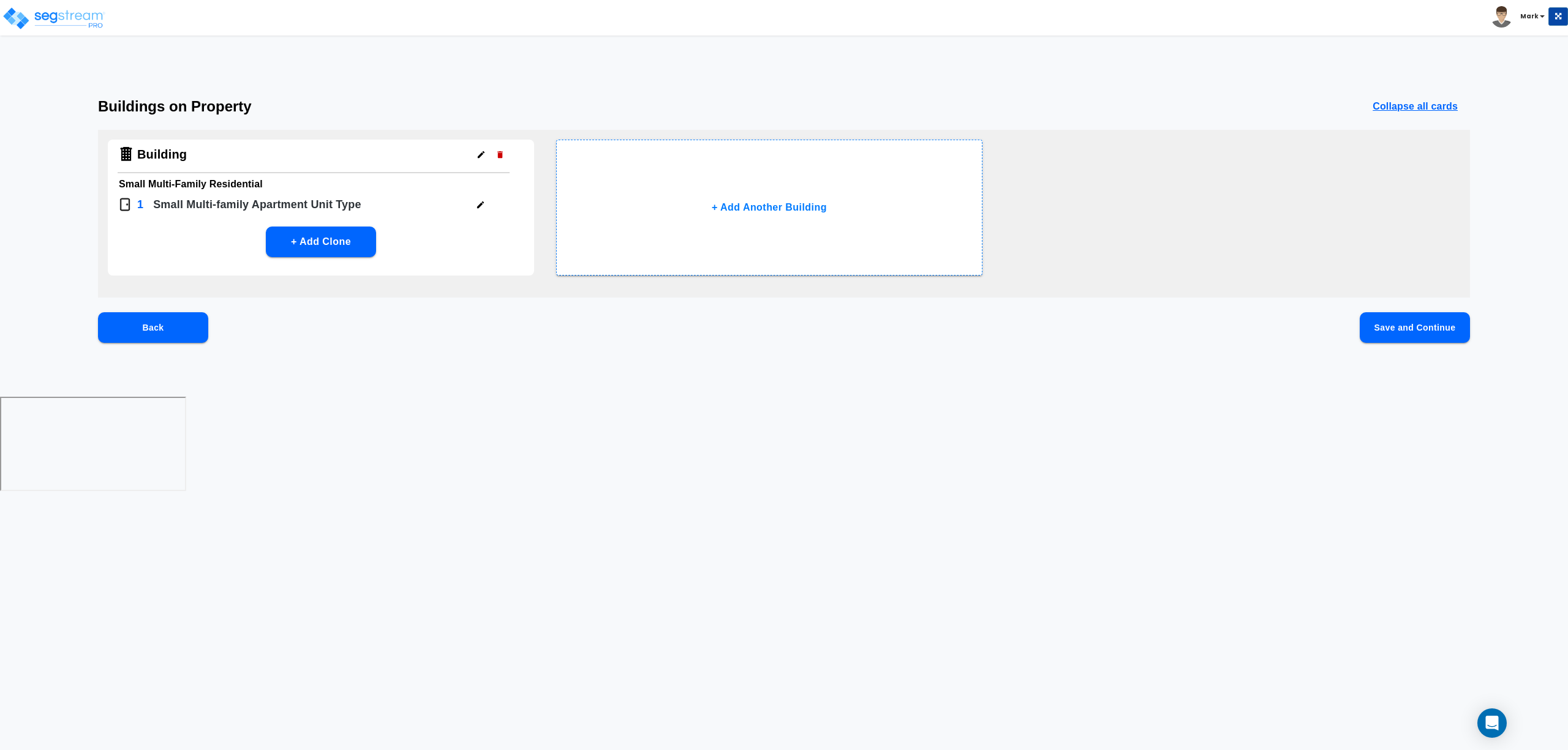
click at [1416, 323] on button "Save and Continue" at bounding box center [1415, 327] width 111 height 30
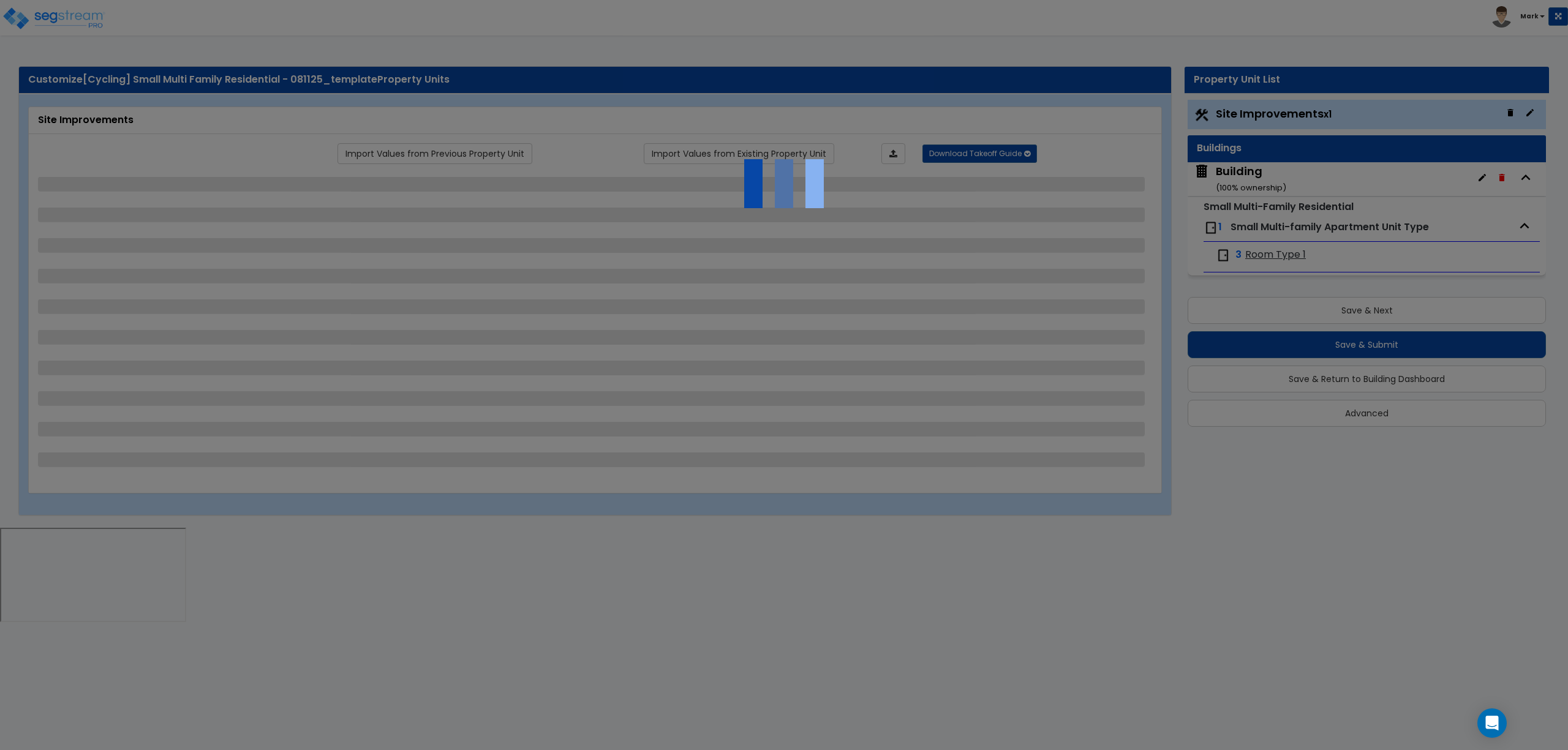
select select "2"
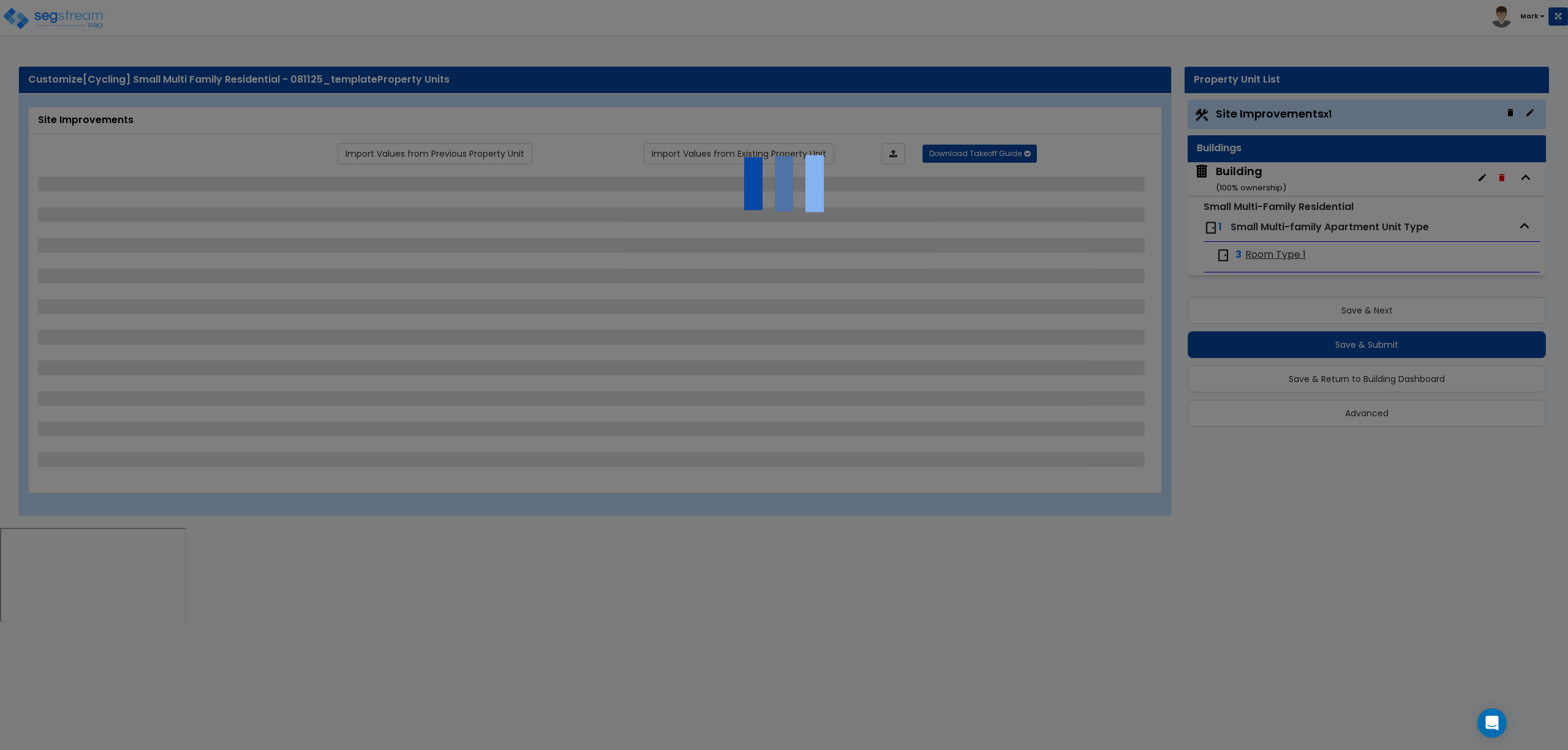
select select "1"
select select "2"
select select "1"
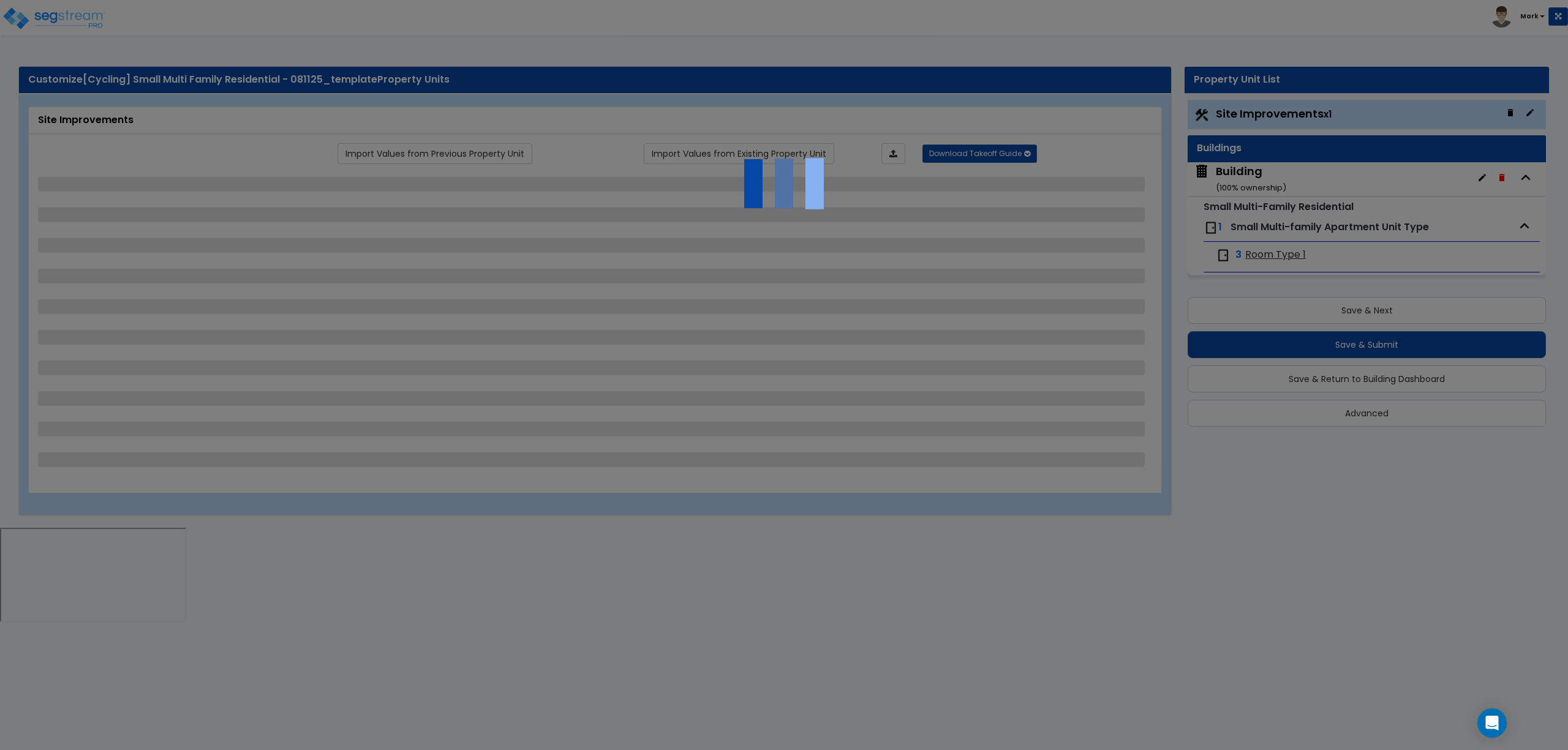
select select "1"
select select "2"
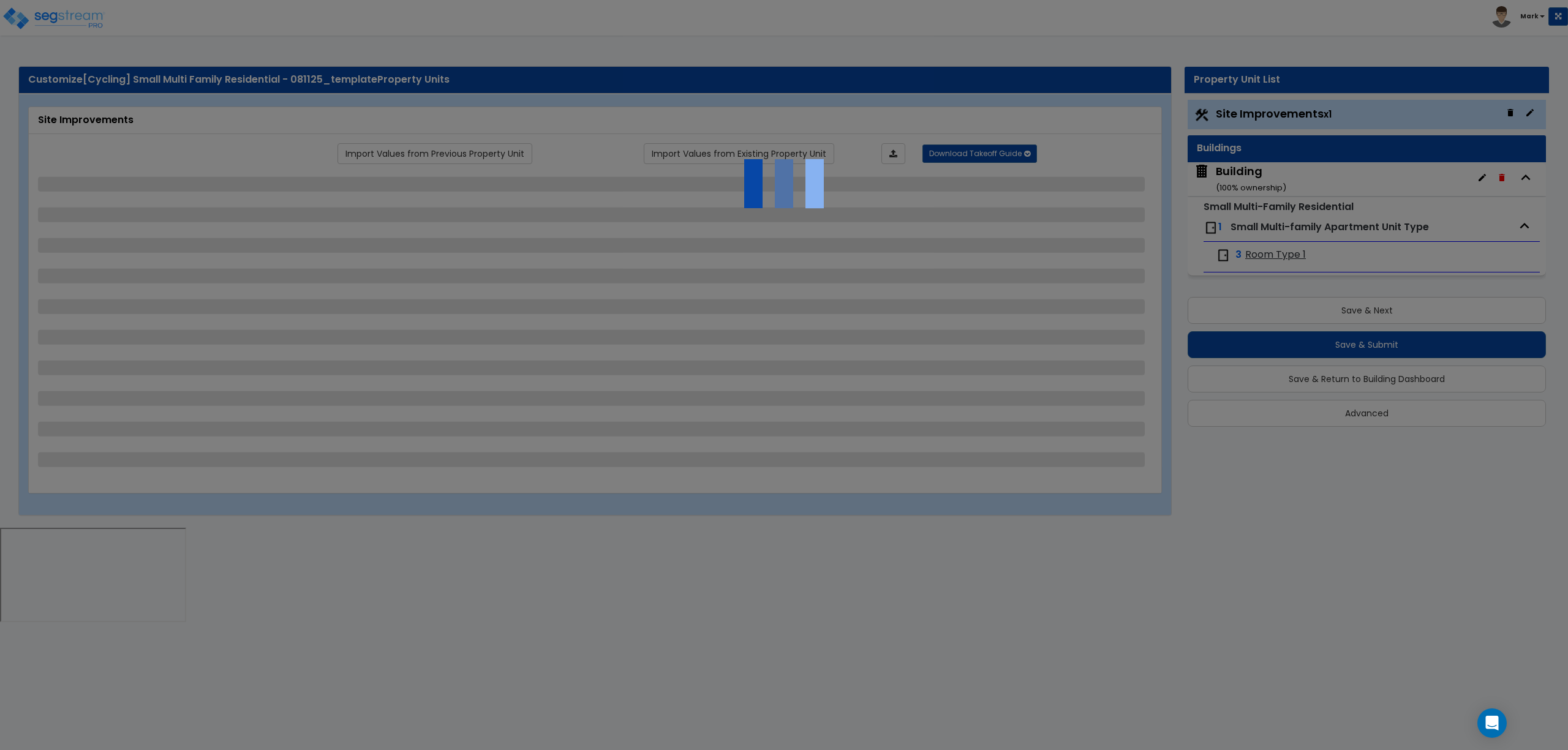
select select "2"
select select "1"
select select "2"
select select "1"
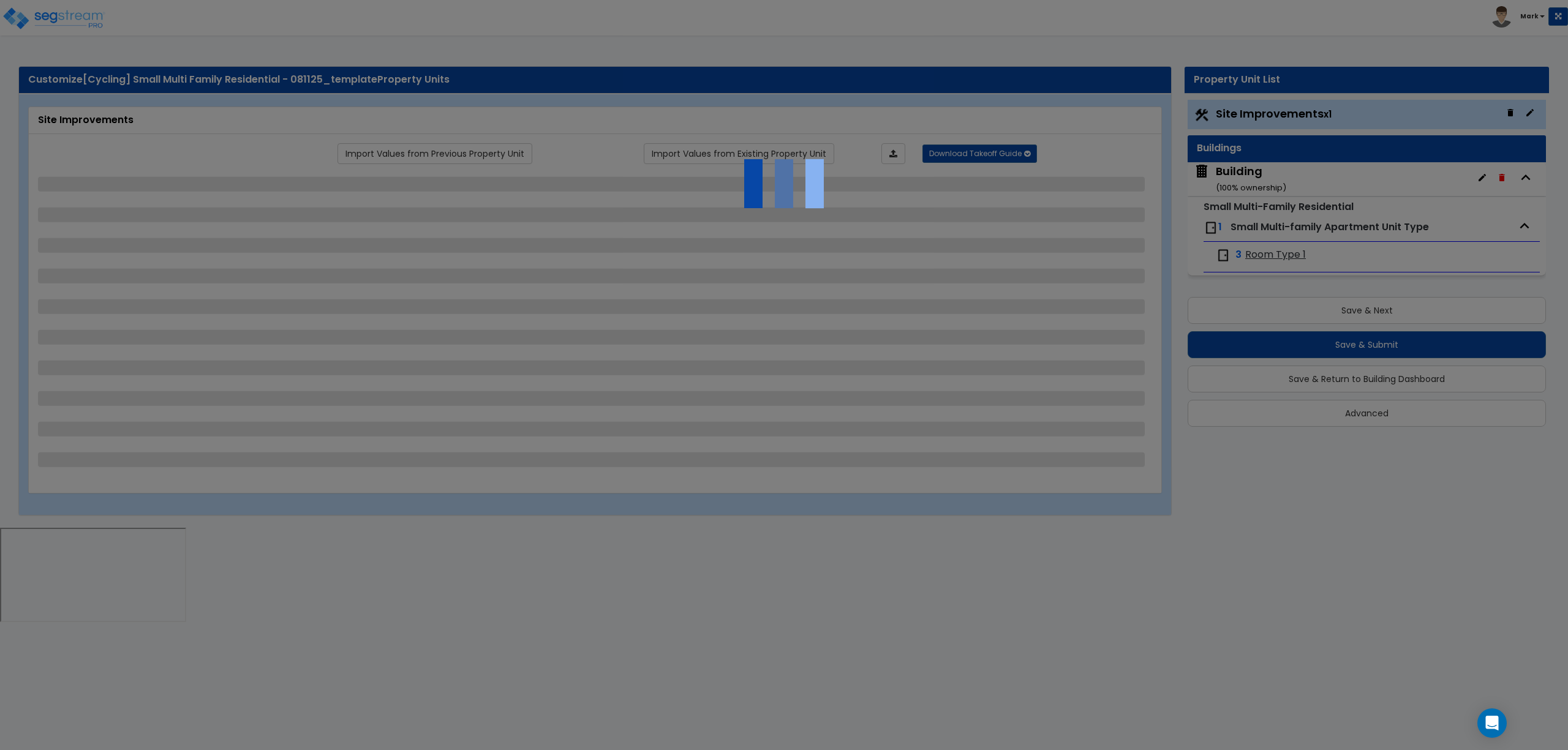
select select "1"
select select "2"
select select "1"
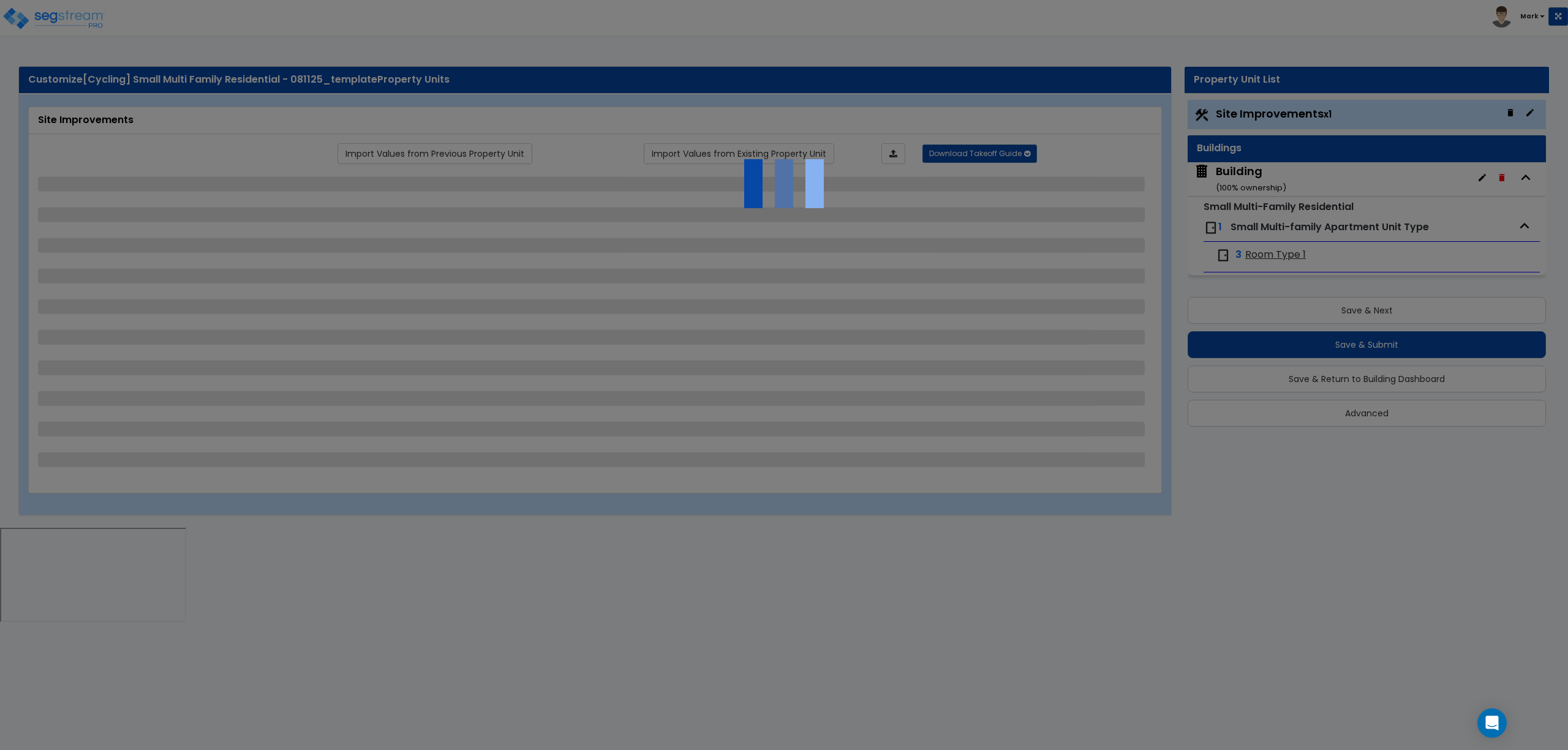
select select "2"
select select "1"
select select "4"
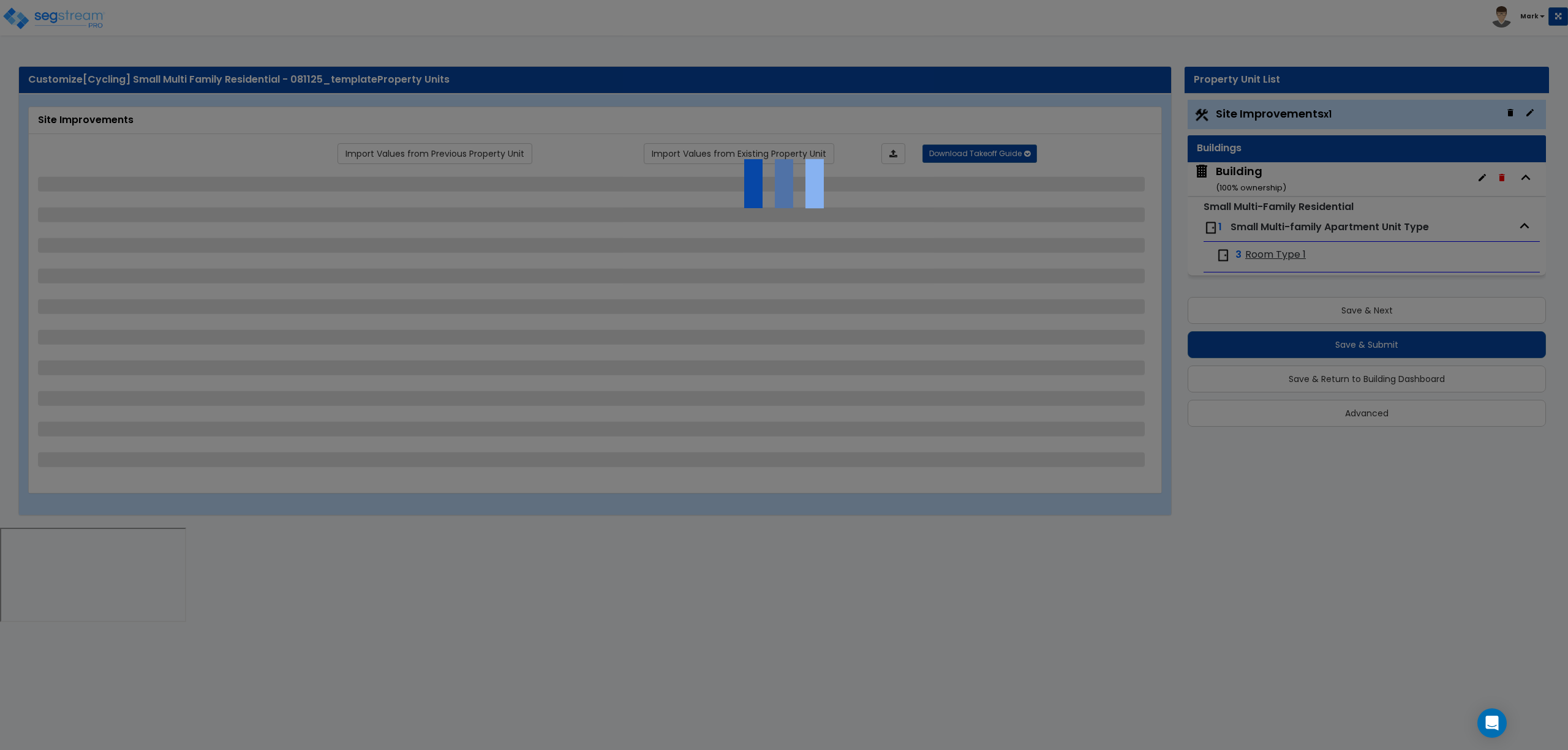
select select "4"
select select "1"
select select "2"
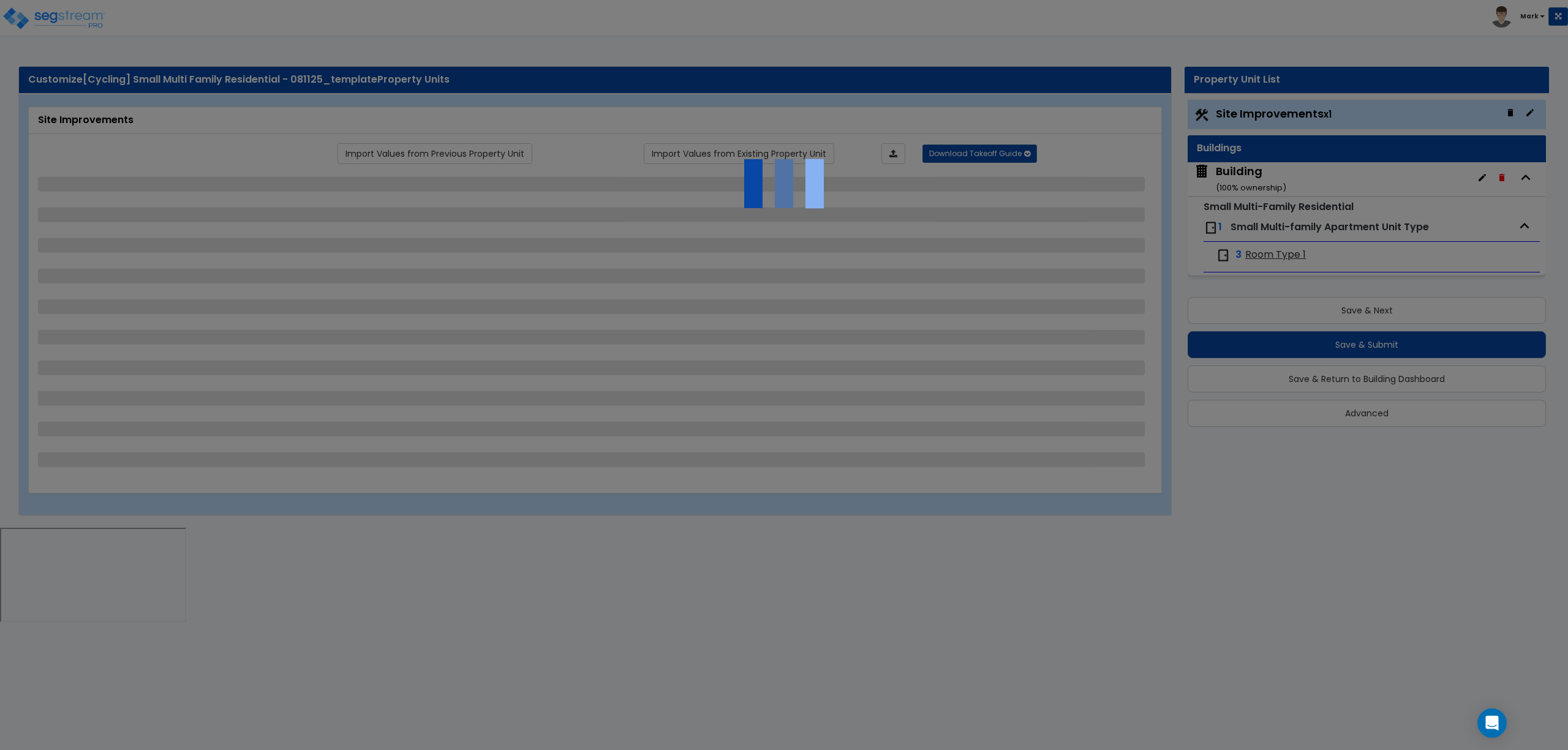
select select "1"
select select "6"
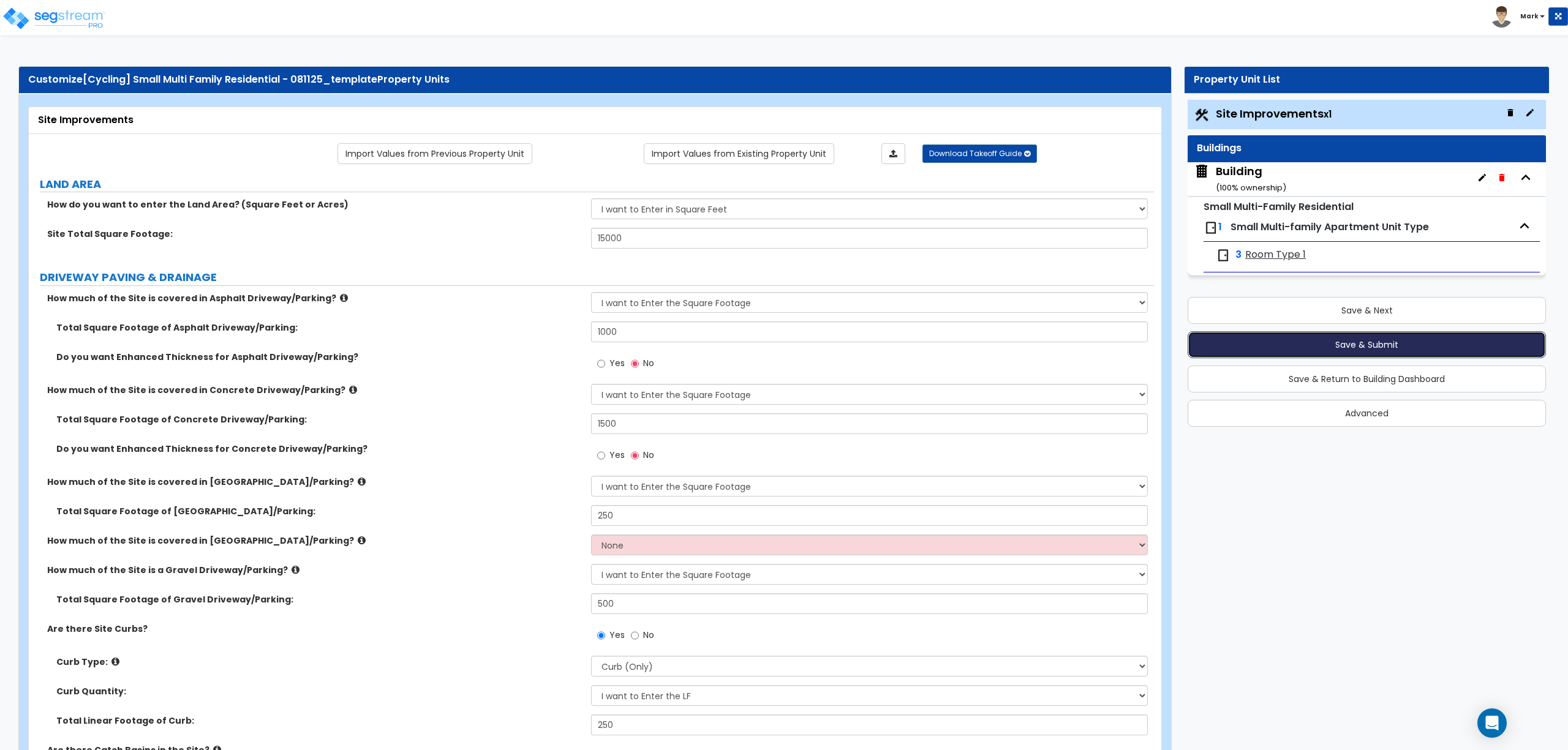
click at [1360, 344] on button "Save & Submit" at bounding box center [1367, 345] width 359 height 27
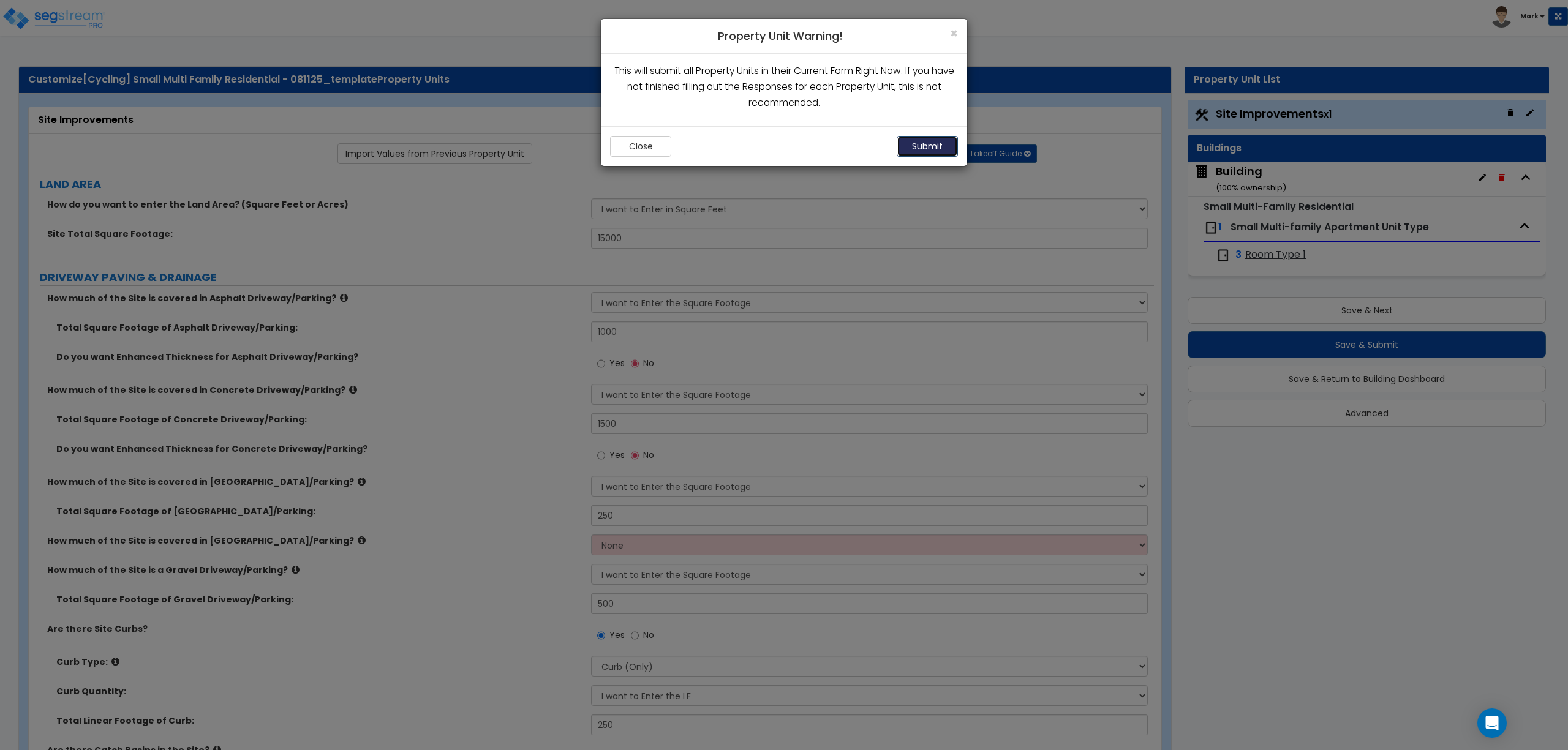
click at [907, 148] on button "Submit" at bounding box center [927, 146] width 61 height 21
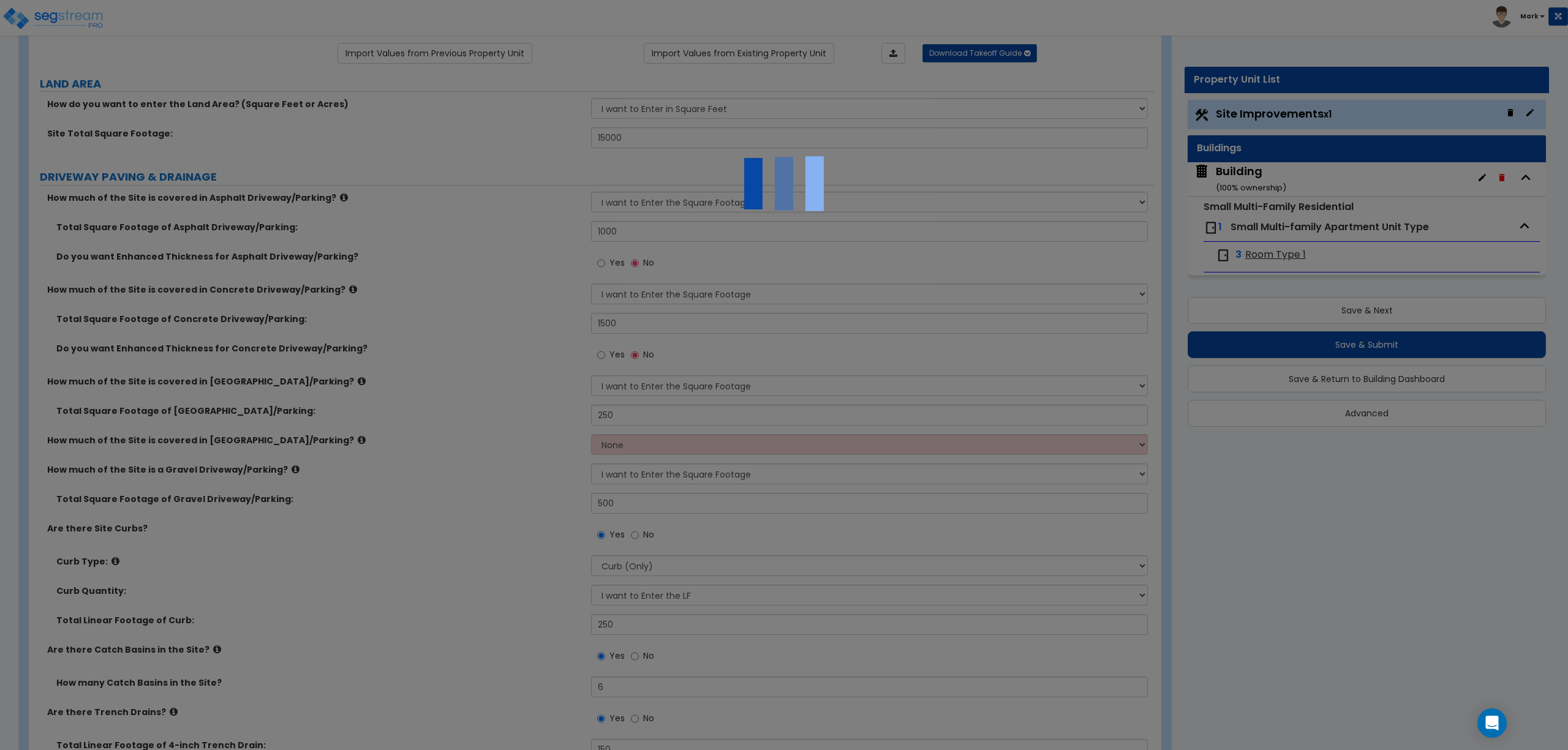
scroll to position [163, 0]
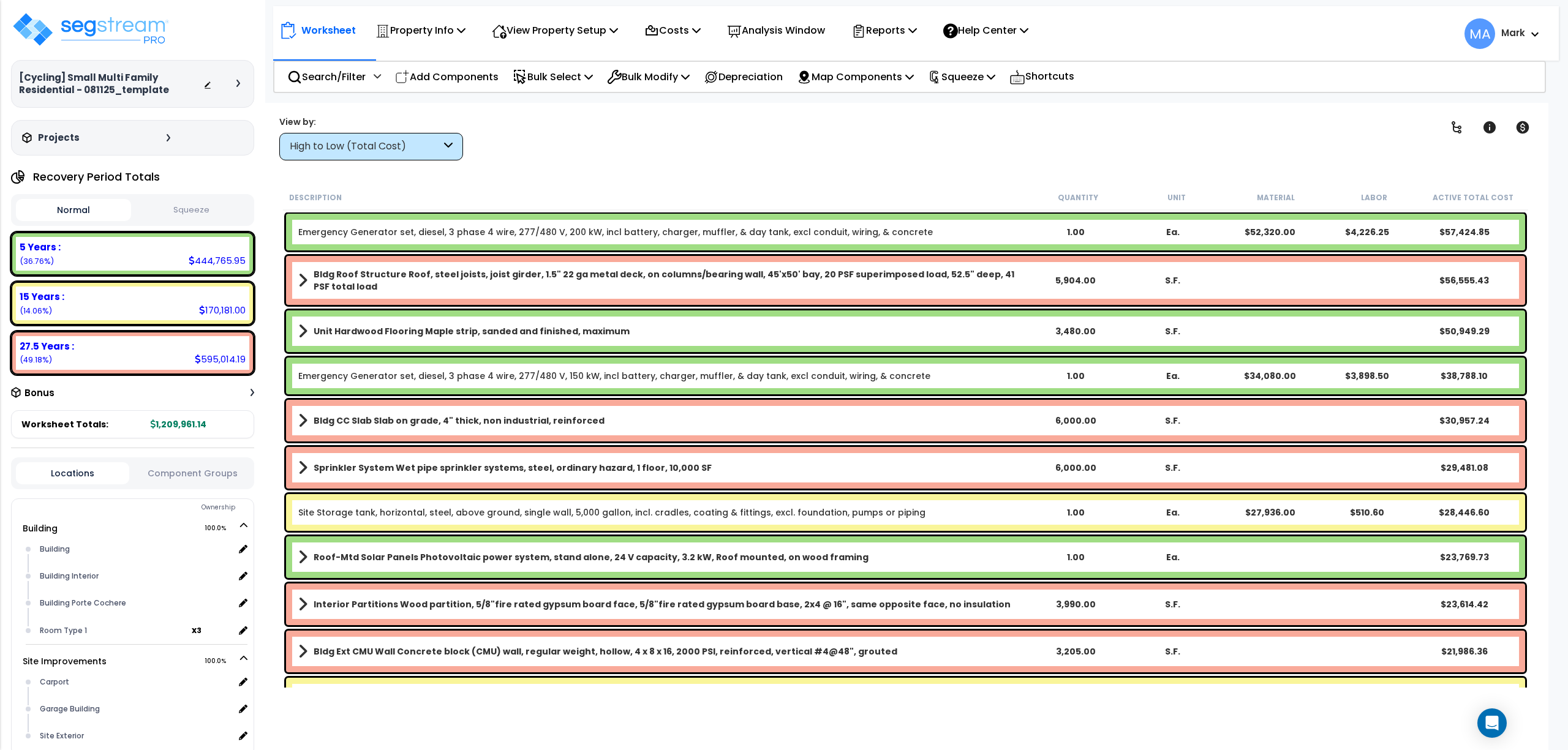
click at [392, 155] on div "High to Low (Total Cost)" at bounding box center [371, 146] width 184 height 28
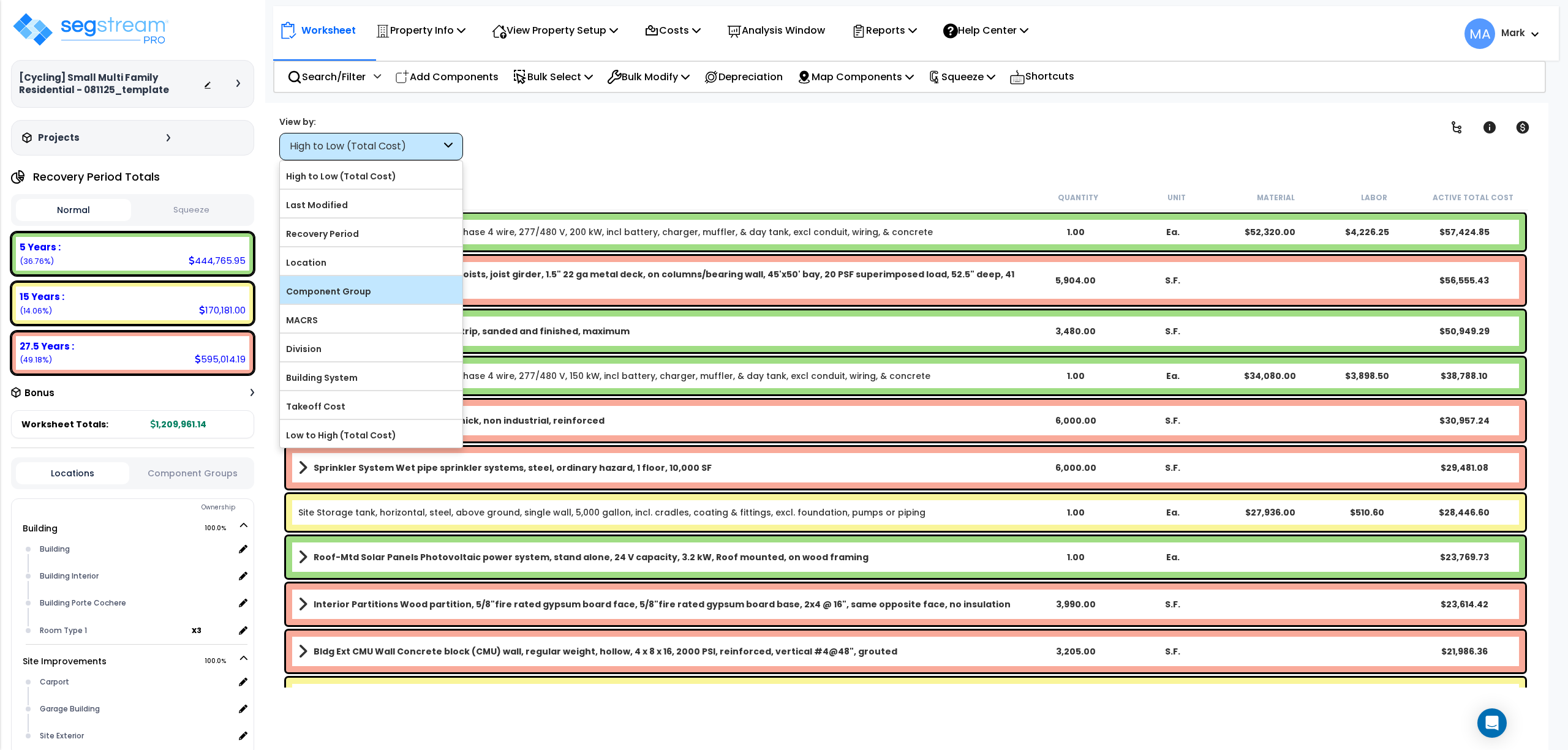
click at [351, 294] on label "Component Group" at bounding box center [371, 291] width 183 height 18
click at [0, 0] on input "Component Group" at bounding box center [0, 0] width 0 height 0
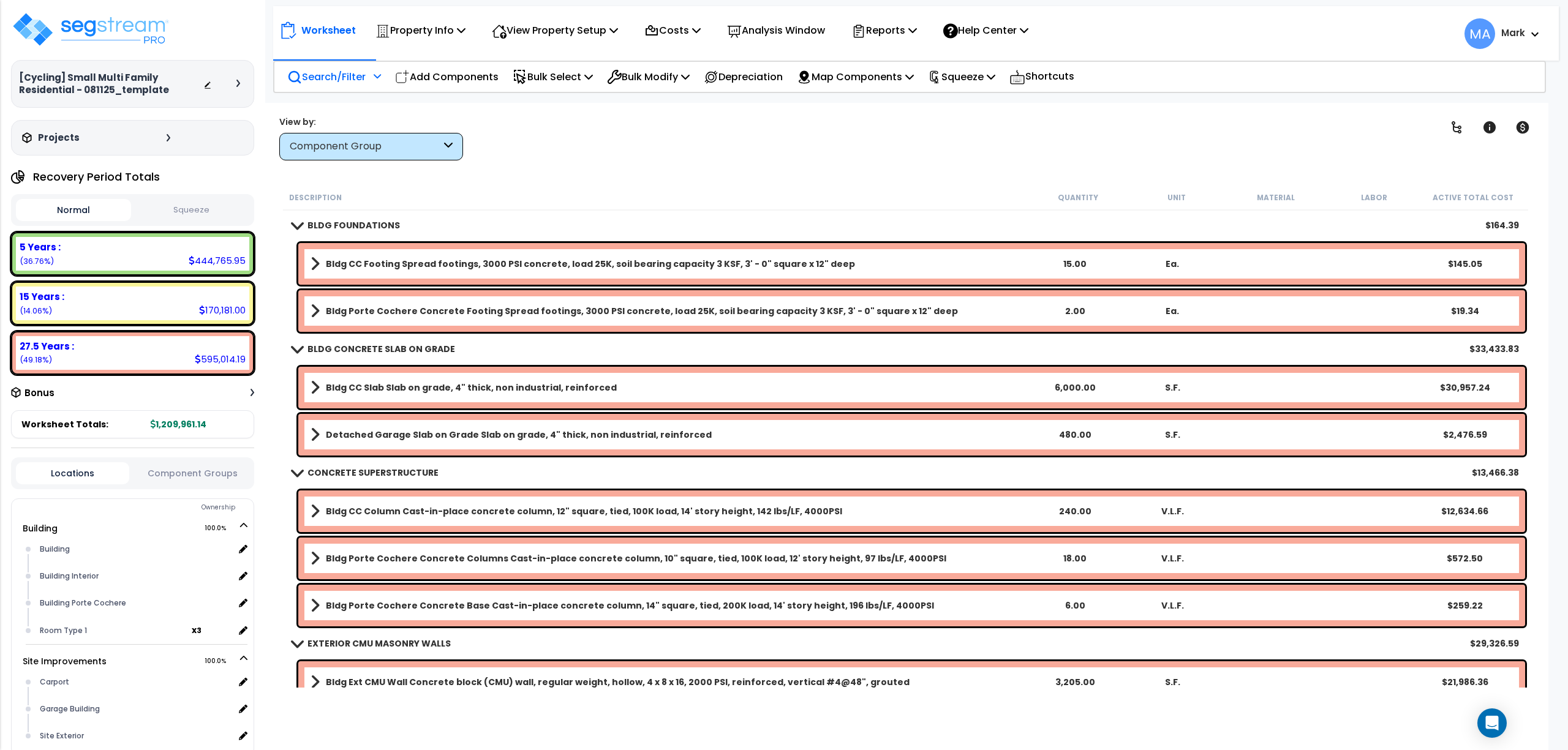
click at [333, 84] on div "Search/Filter Additional Search / Filter" at bounding box center [334, 77] width 94 height 29
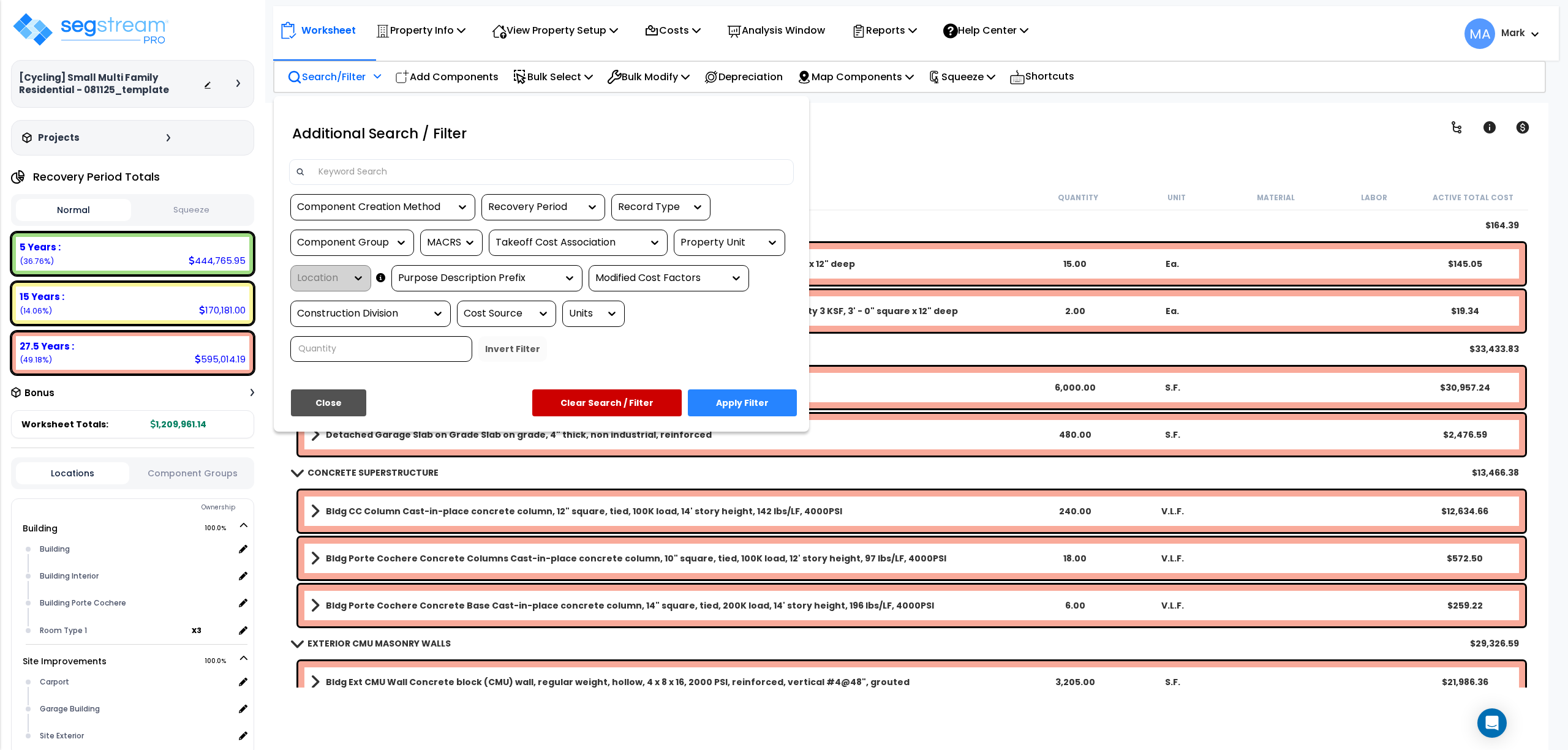
click at [397, 173] on input at bounding box center [549, 172] width 476 height 18
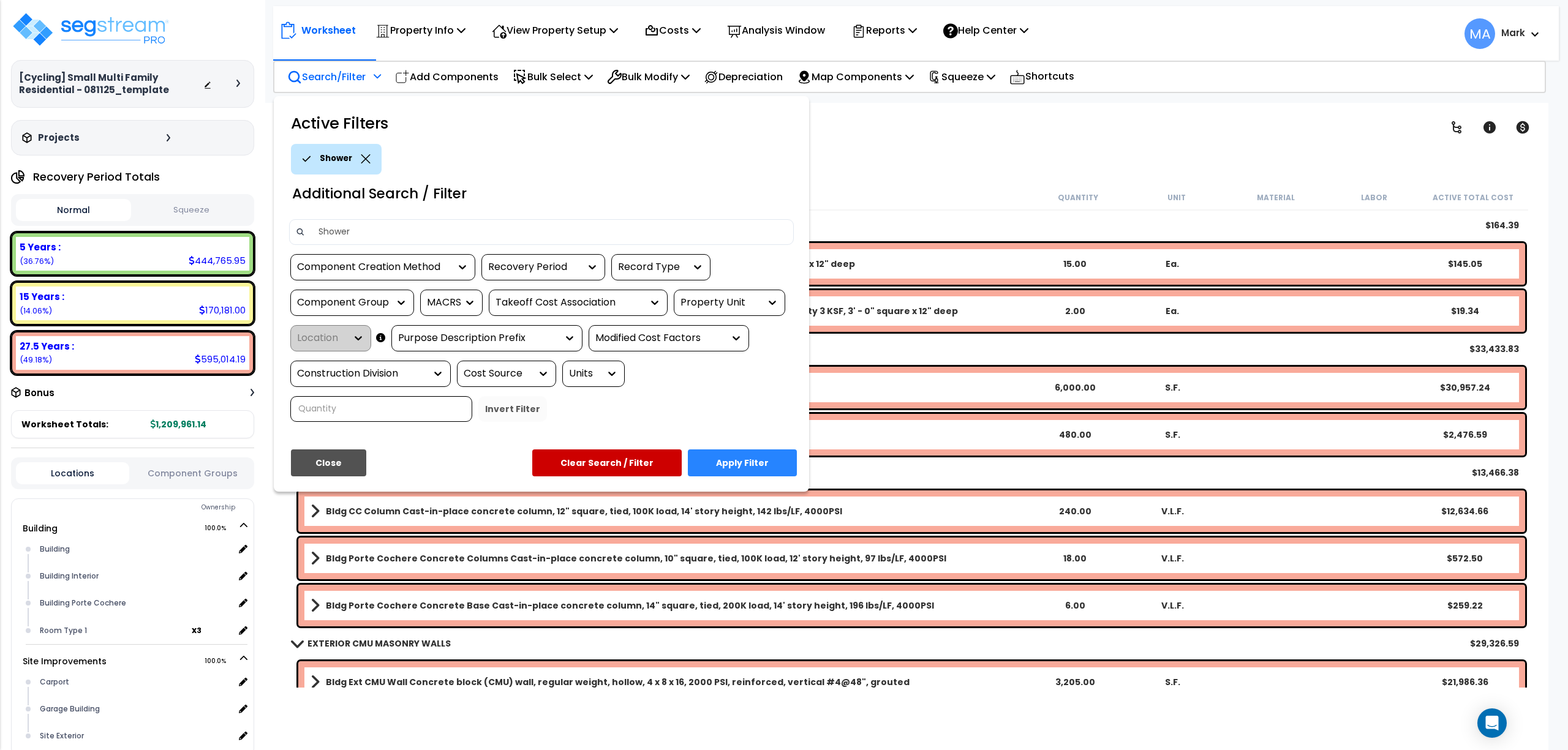
type input "Shower"
click at [770, 459] on button "Apply Filter" at bounding box center [742, 463] width 109 height 27
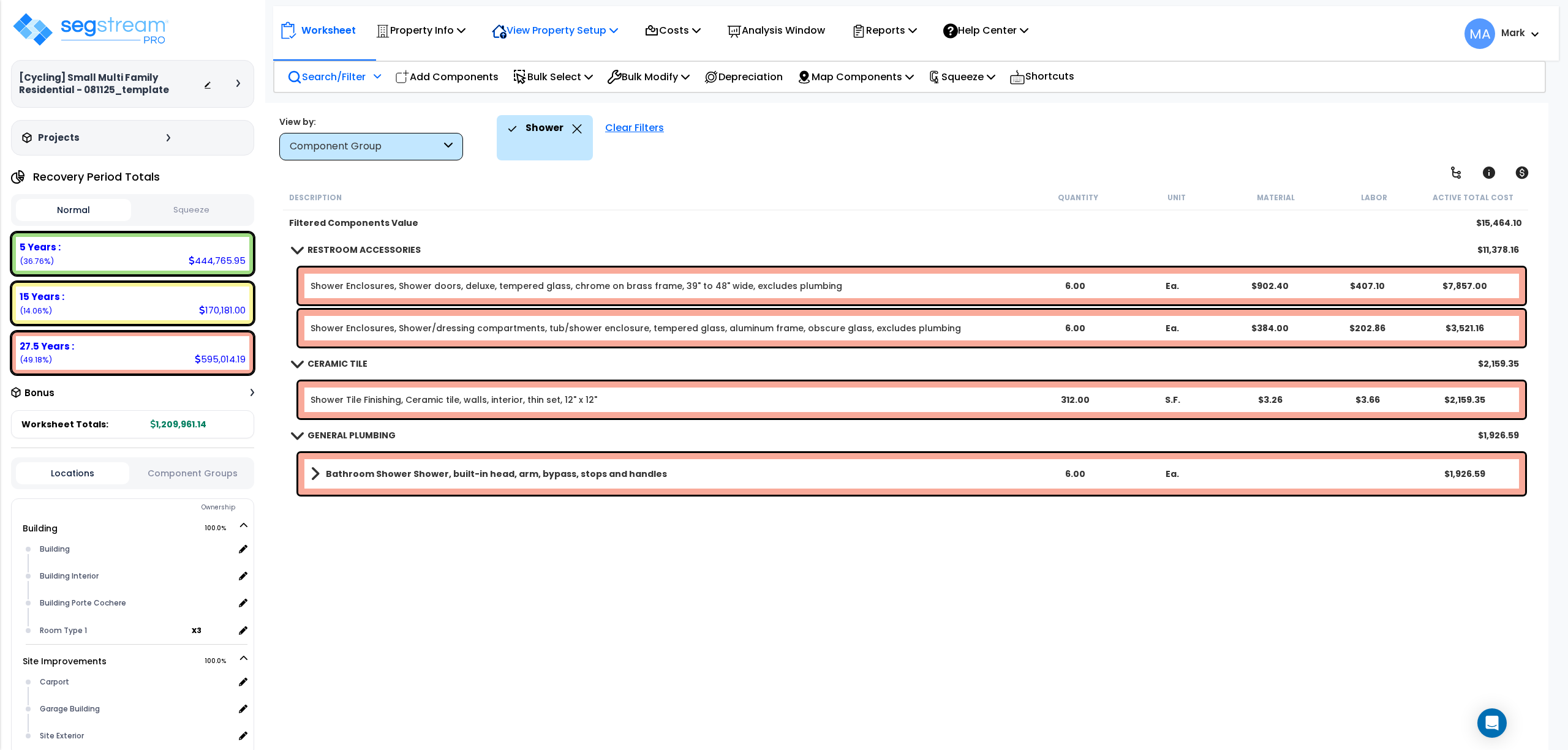
click at [466, 39] on div "View Property Setup" at bounding box center [421, 30] width 90 height 29
click at [542, 89] on link "View Questionnaire" at bounding box center [547, 84] width 121 height 24
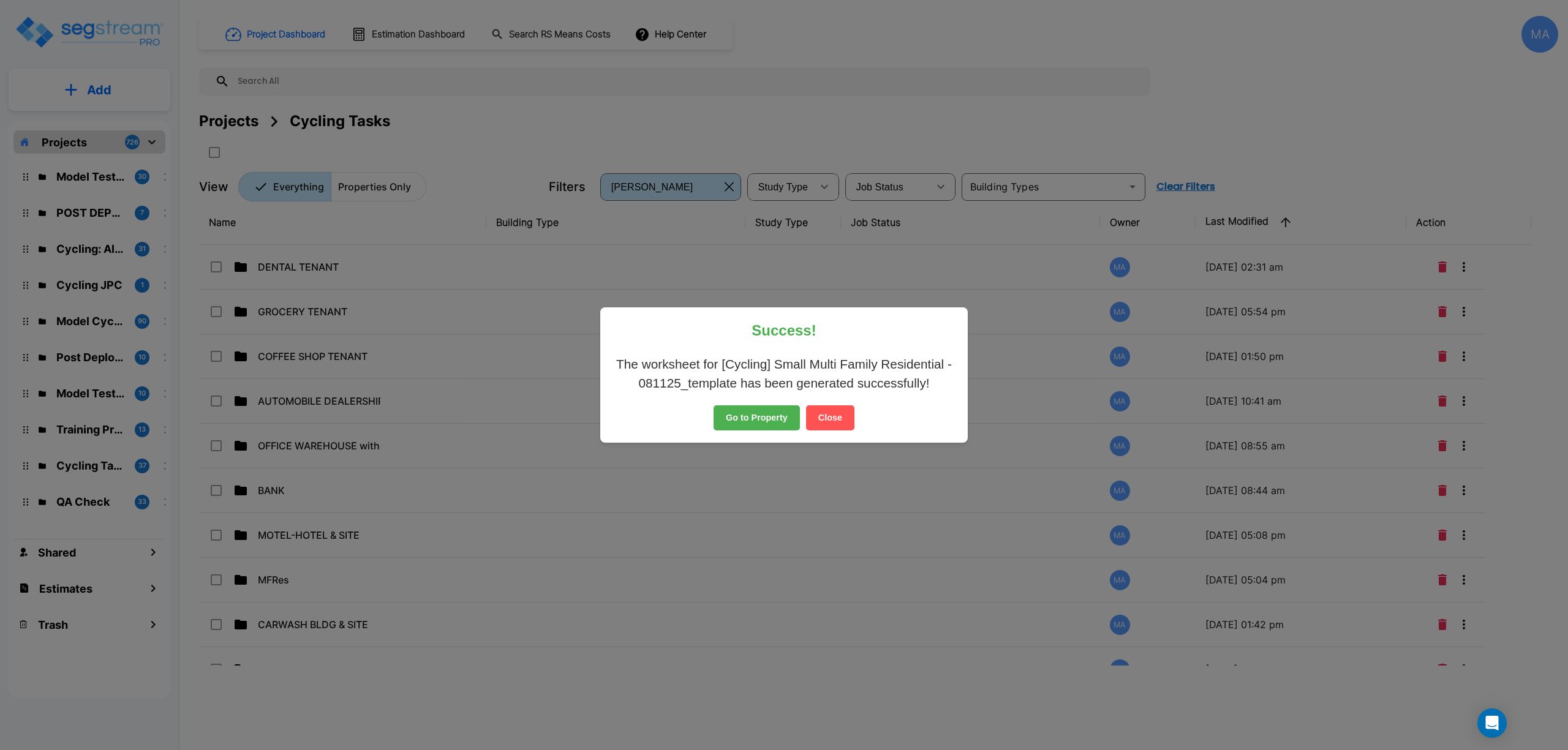
click at [834, 410] on button "Close" at bounding box center [831, 418] width 49 height 26
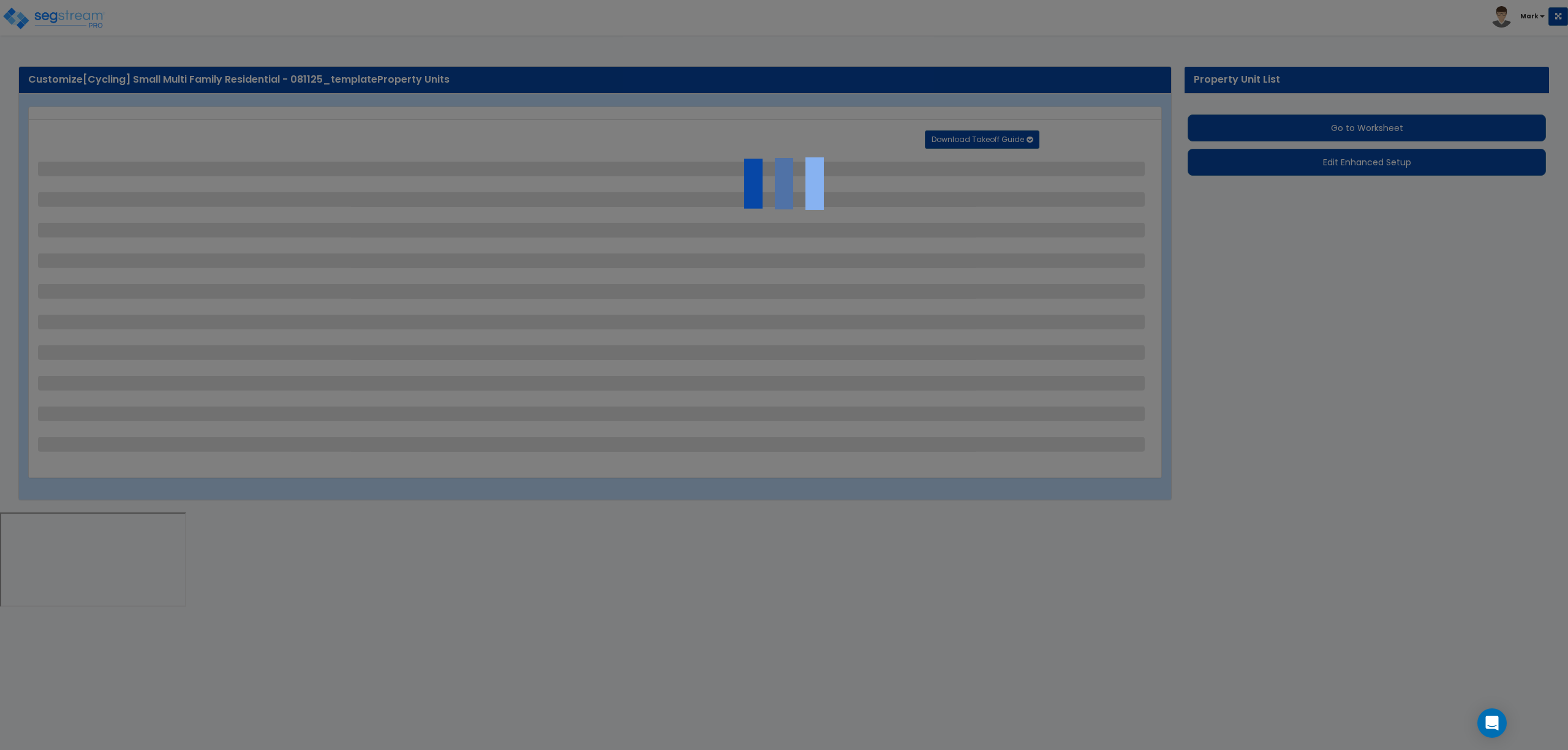
select select "2"
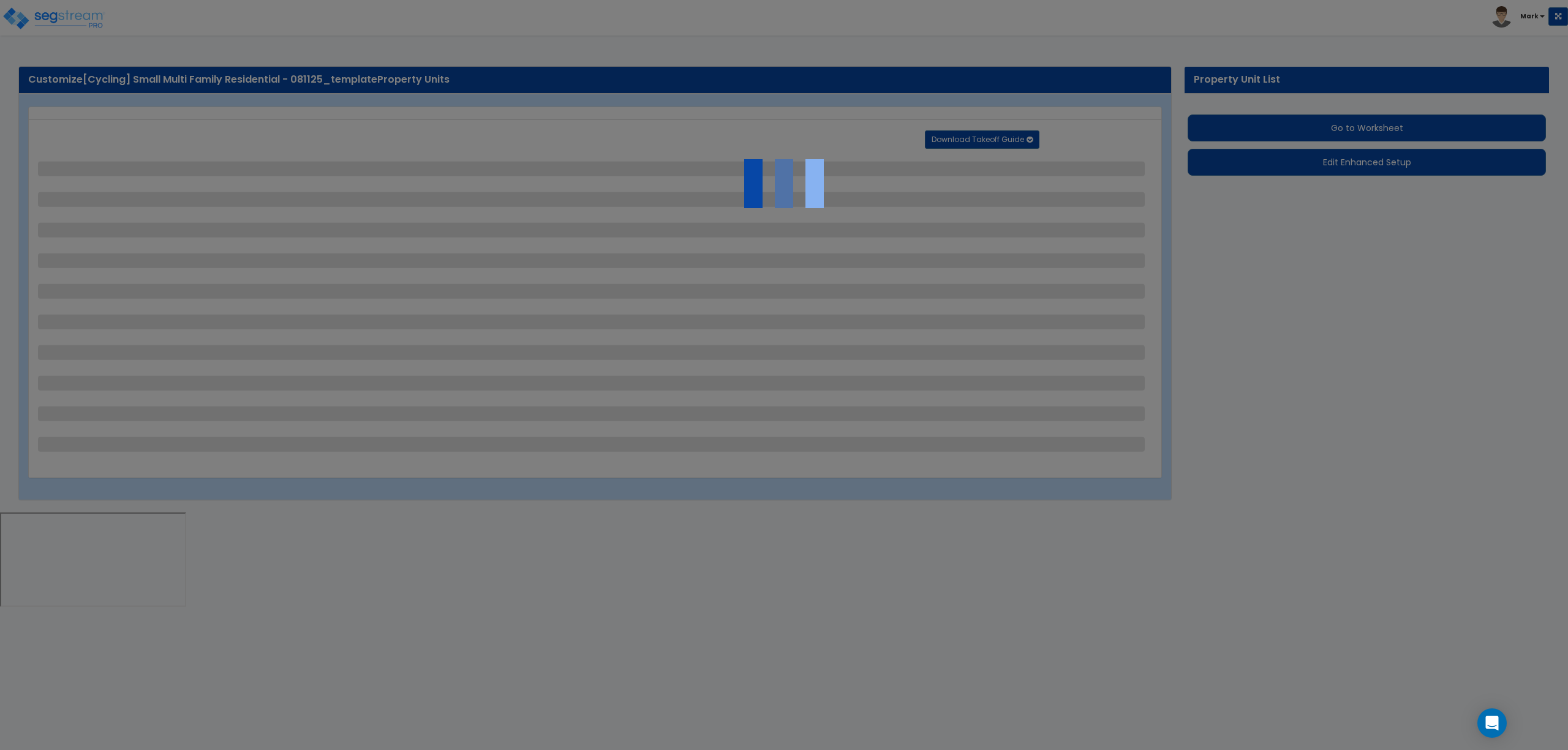
select select "1"
select select "2"
select select "1"
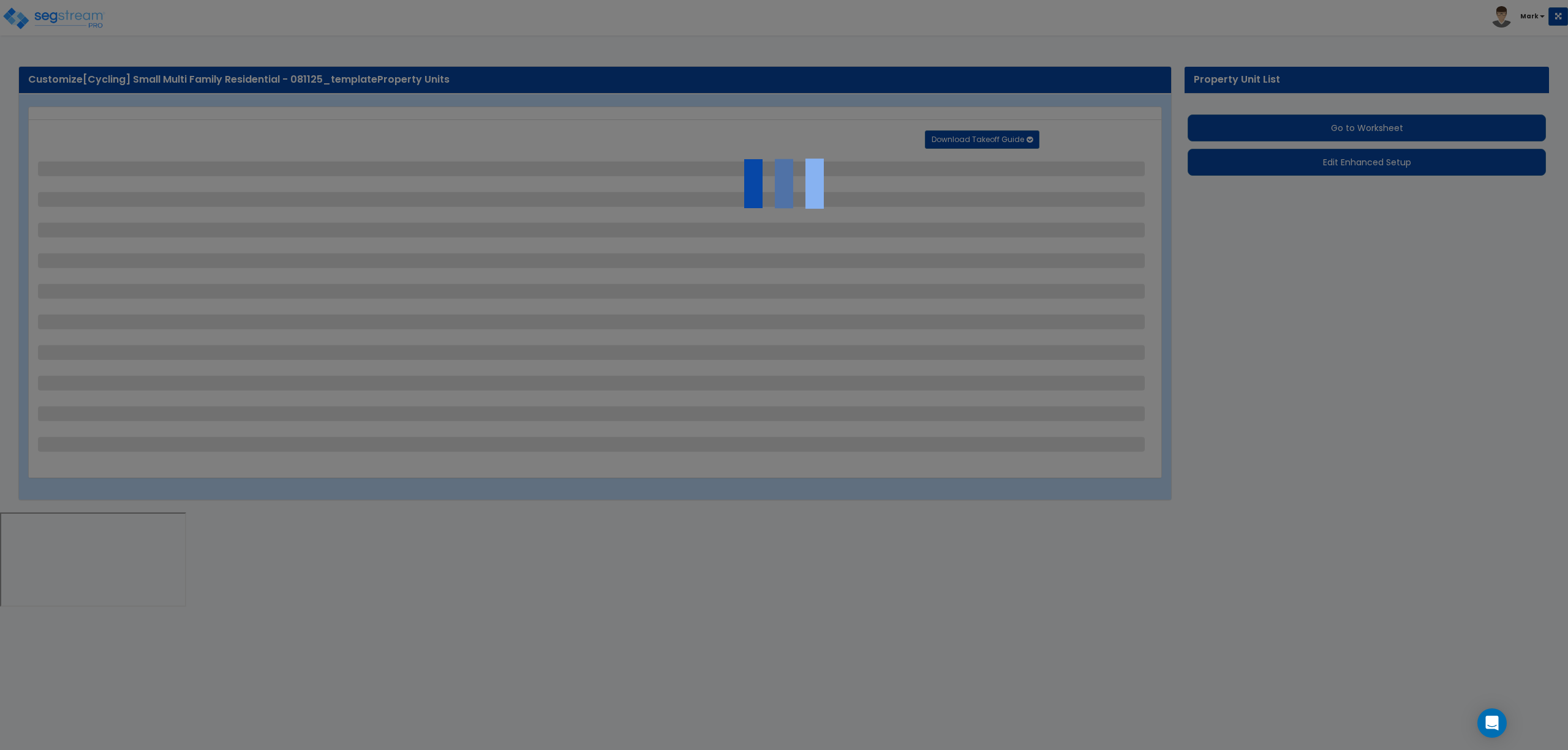
select select "1"
select select "2"
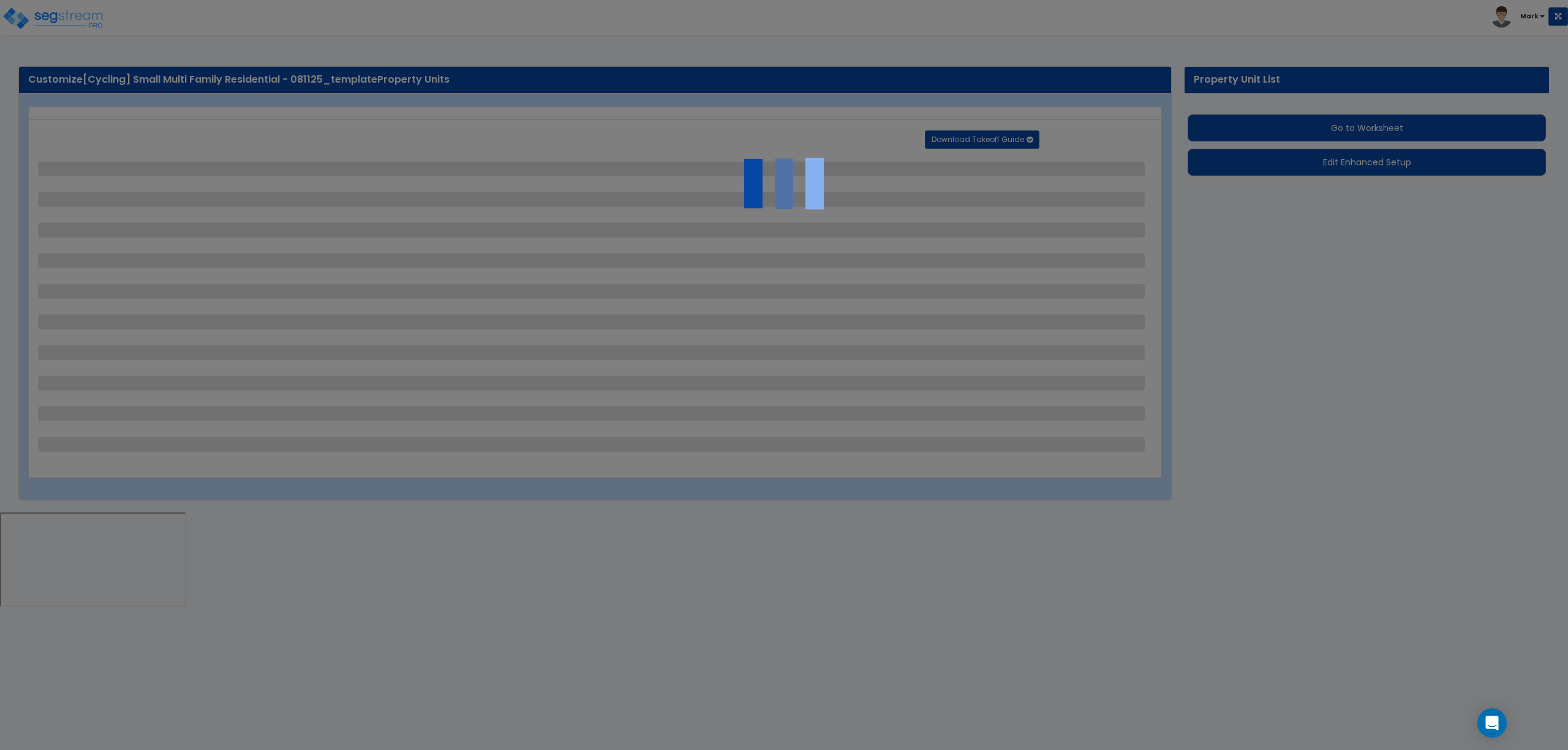
select select "2"
select select "1"
select select "2"
select select "1"
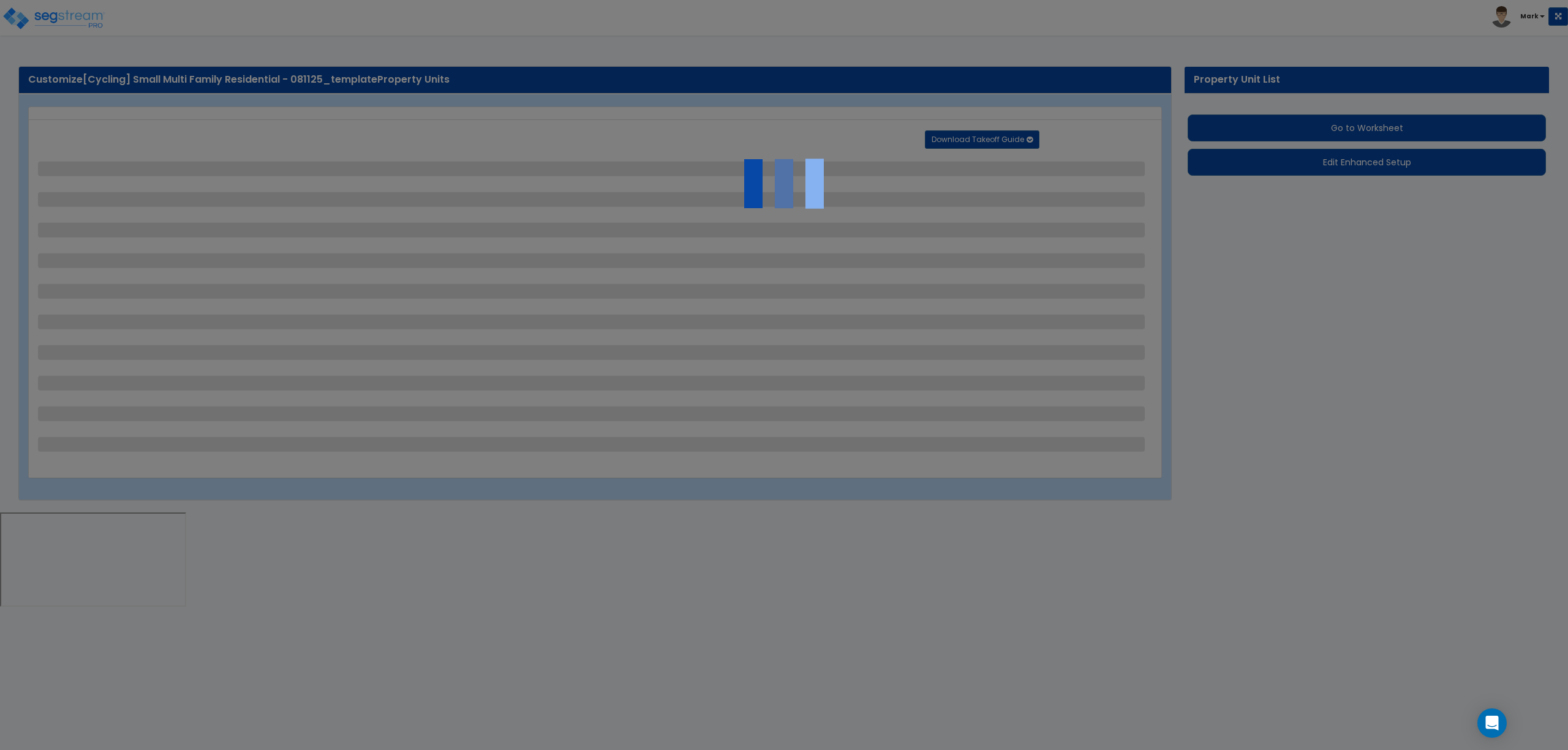
select select "1"
select select "2"
select select "1"
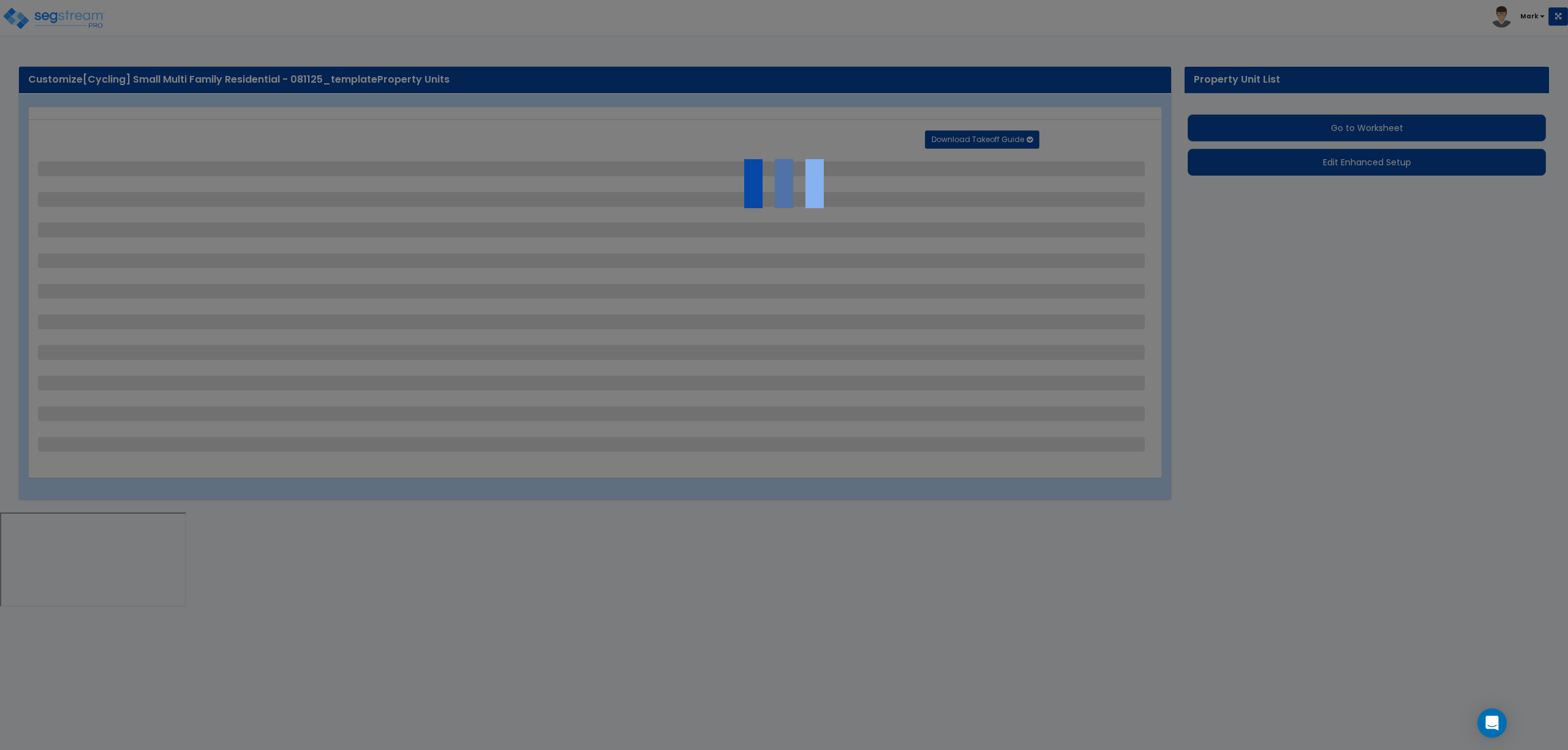
select select "2"
select select "1"
select select "4"
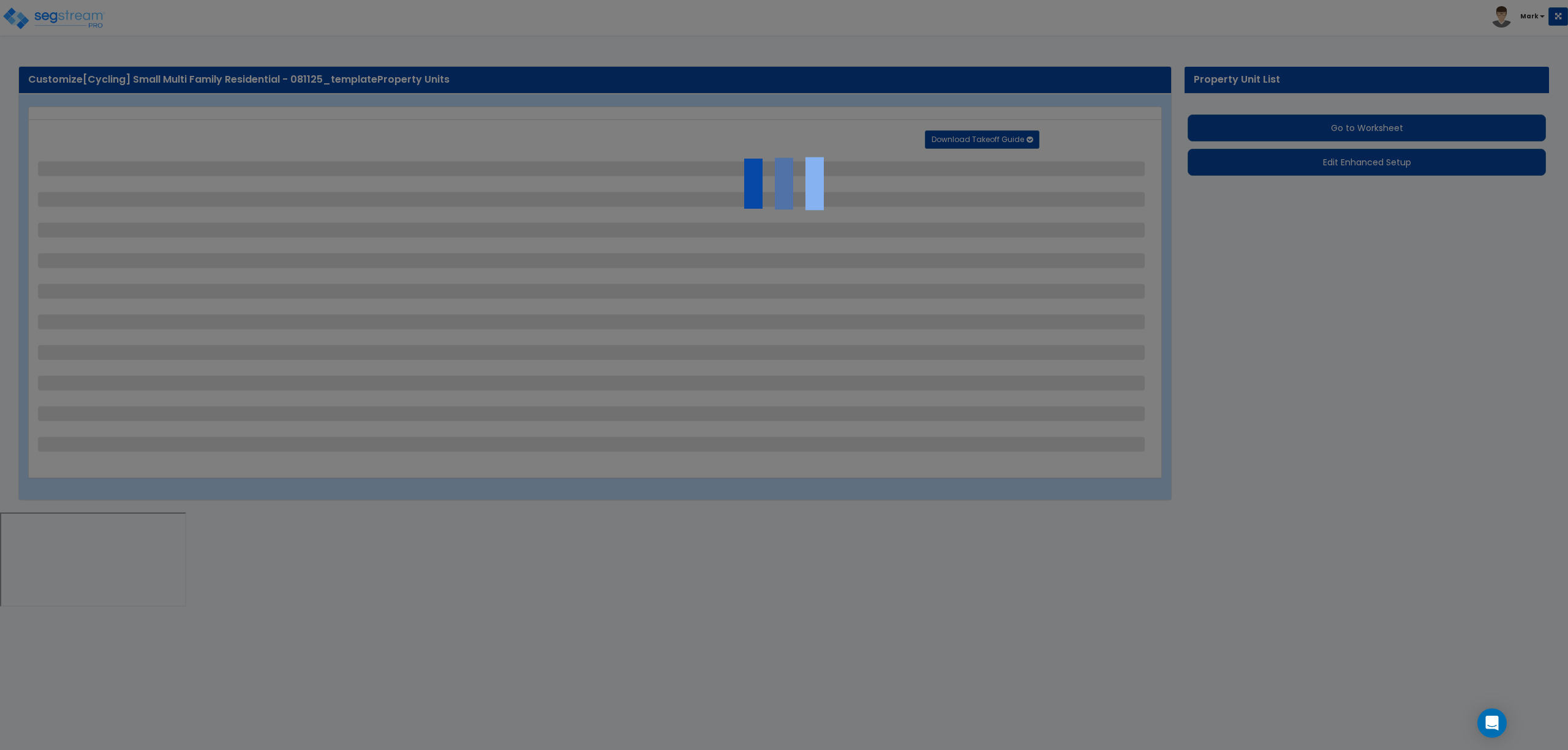
select select "4"
select select "1"
select select "2"
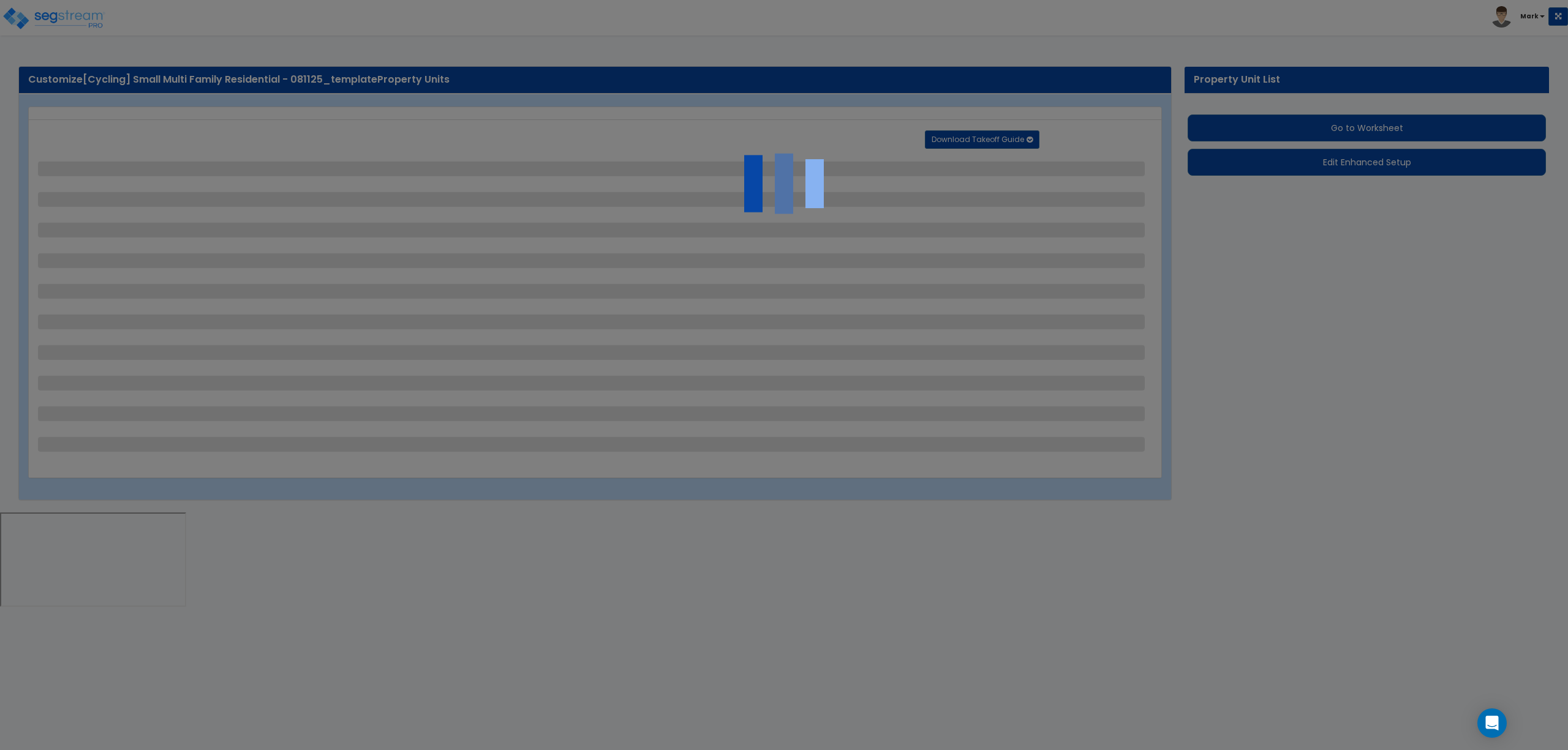
select select "1"
select select "6"
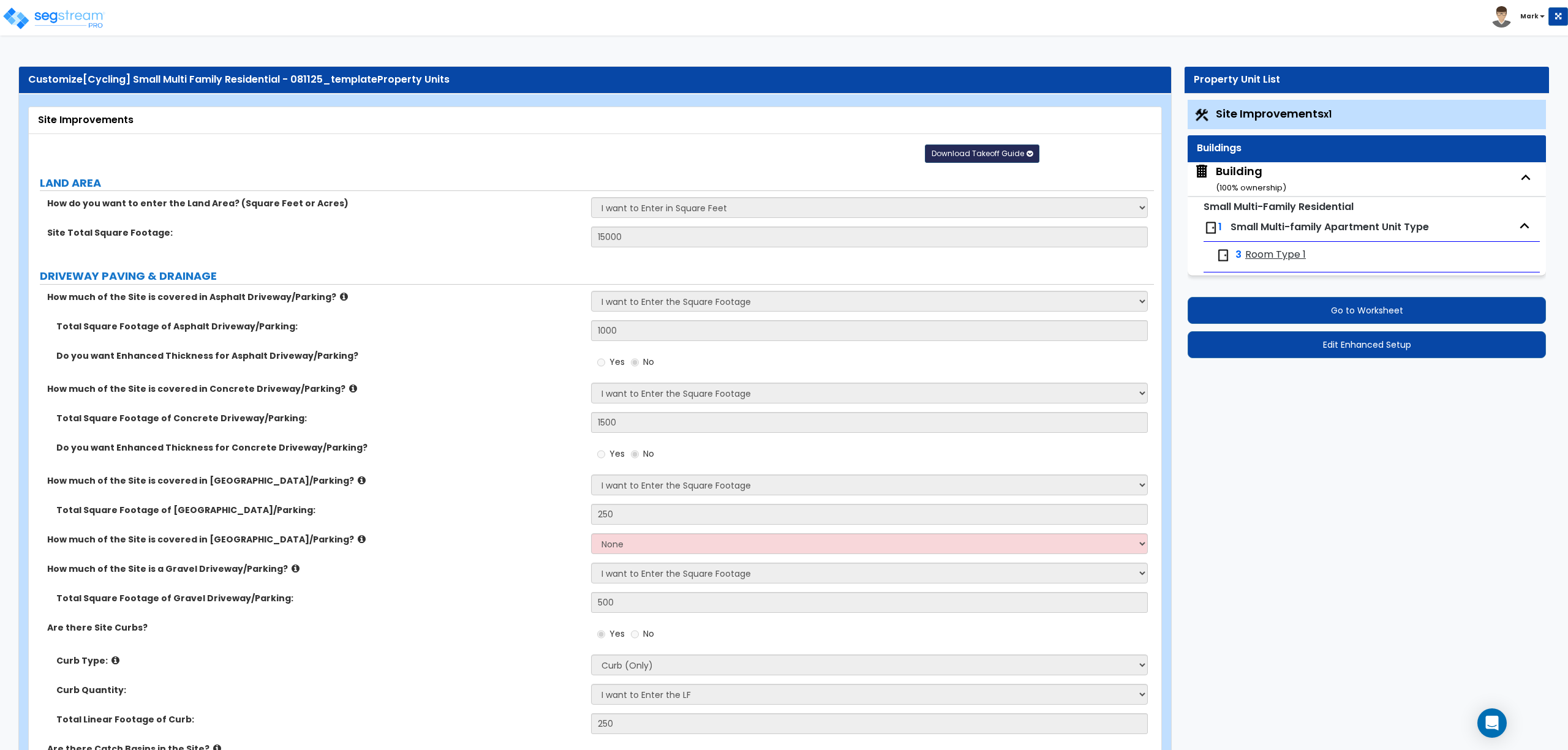
click at [980, 152] on span "Download Takeoff Guide" at bounding box center [977, 153] width 92 height 10
click at [932, 211] on link "Download for the complete property (.xlsx)" at bounding box center [982, 213] width 165 height 30
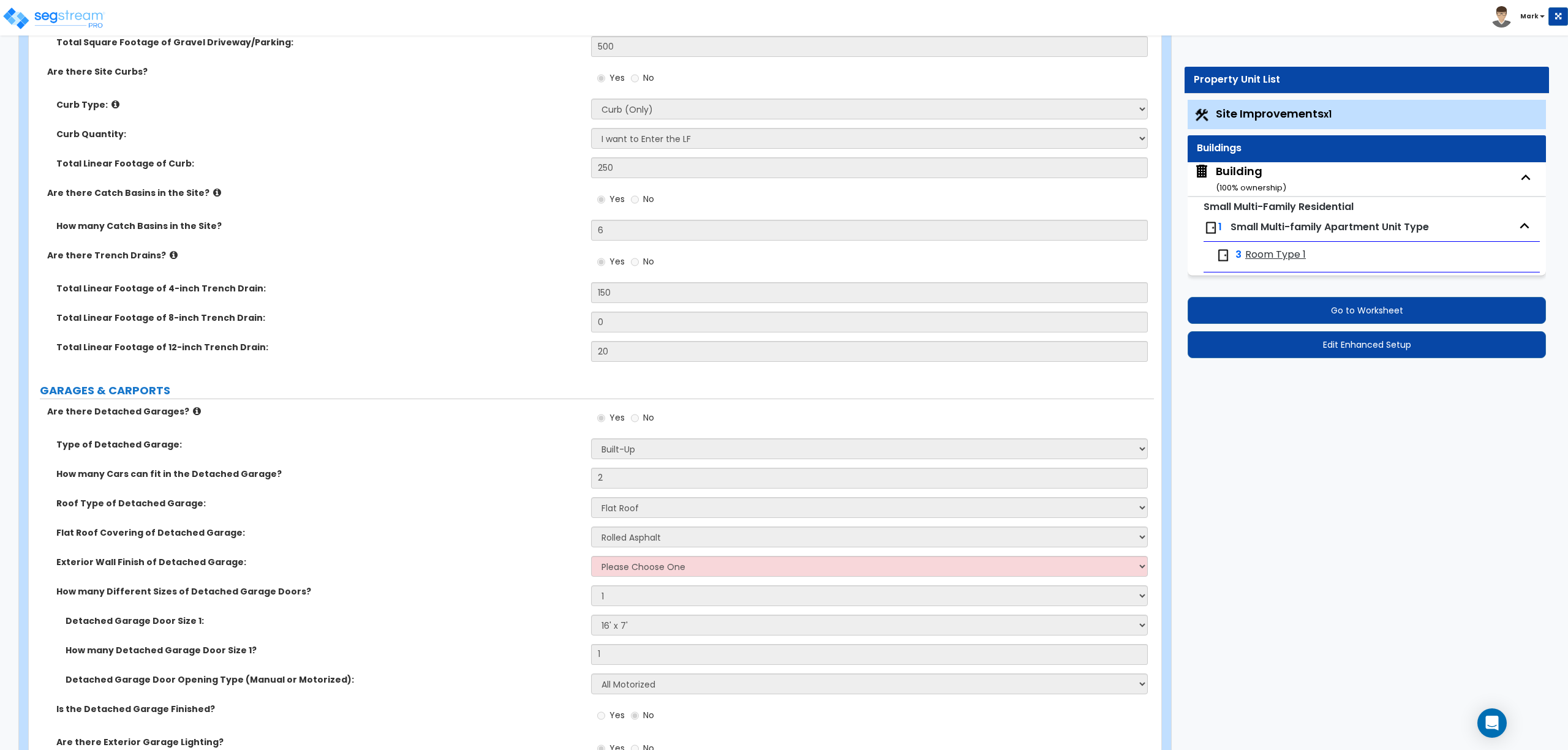
scroll to position [653, 0]
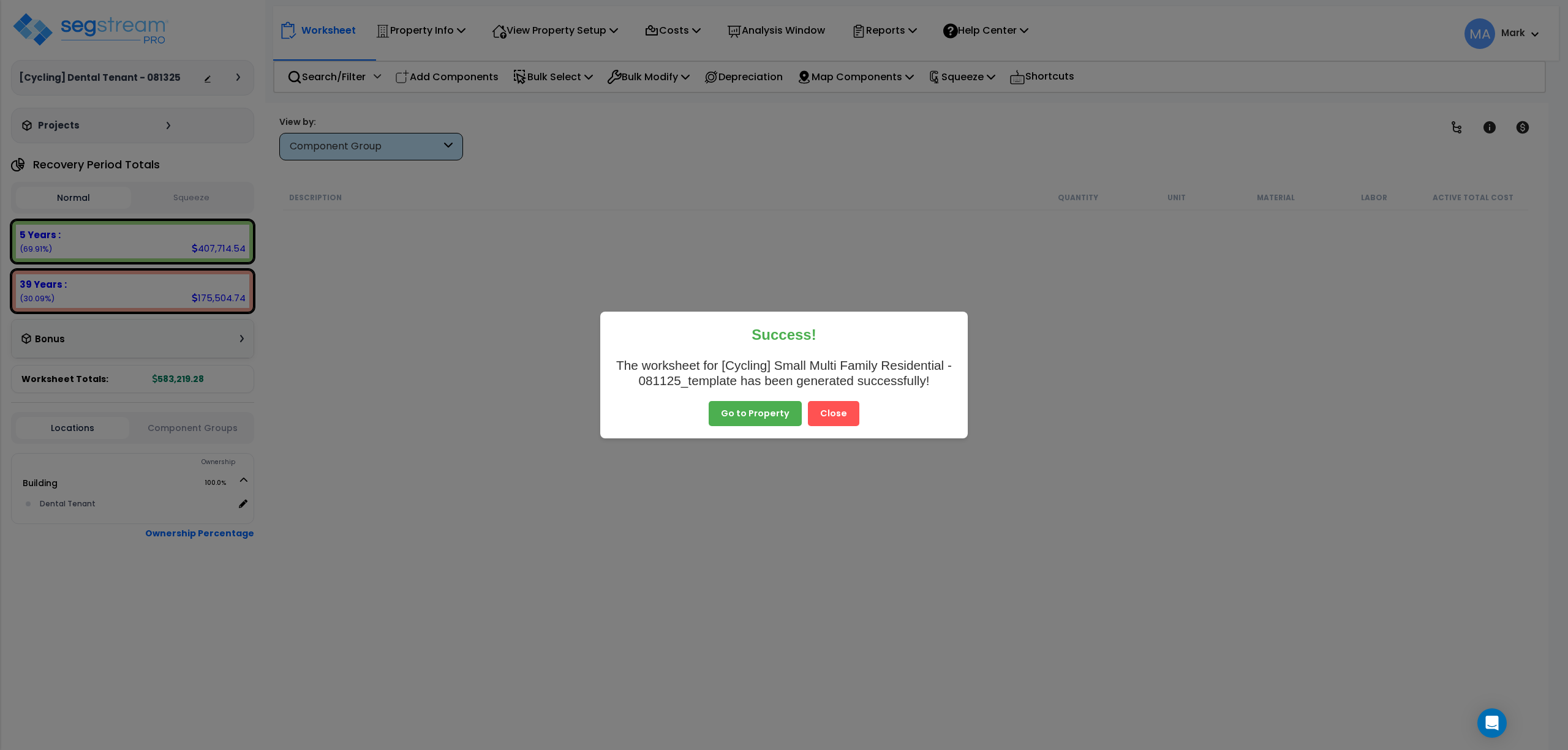
scroll to position [5225, 0]
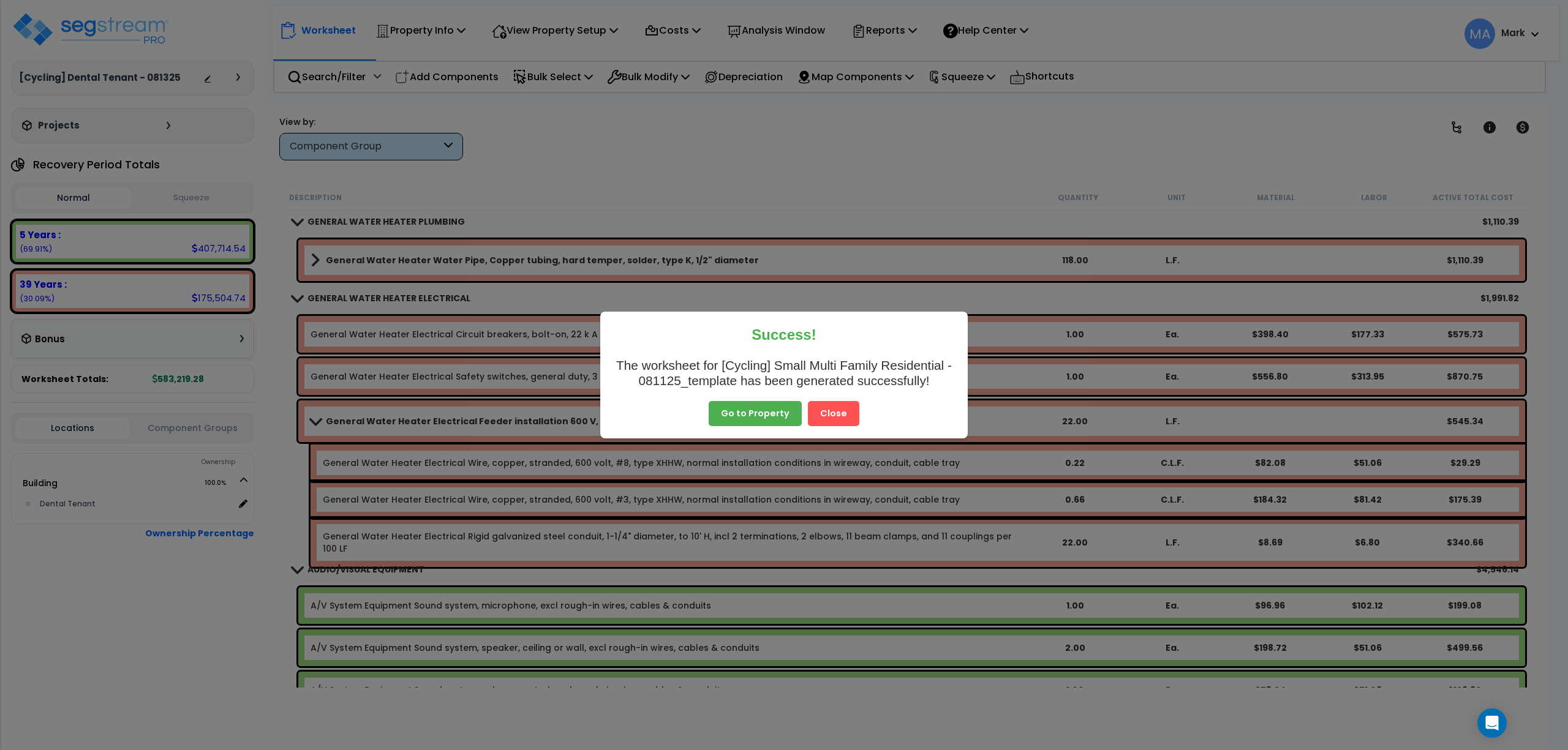
click at [826, 404] on button "Close" at bounding box center [834, 414] width 51 height 26
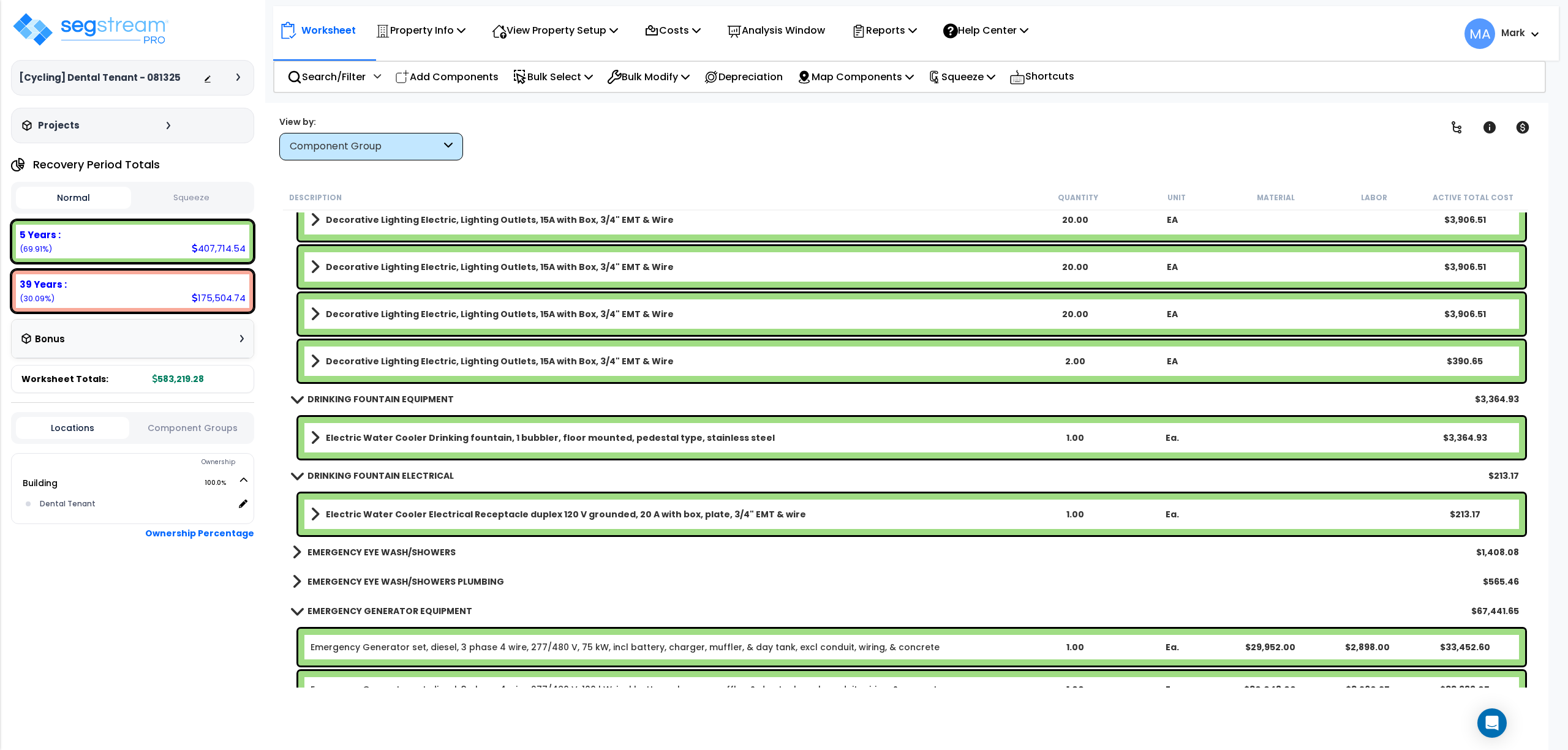
scroll to position [7593, 0]
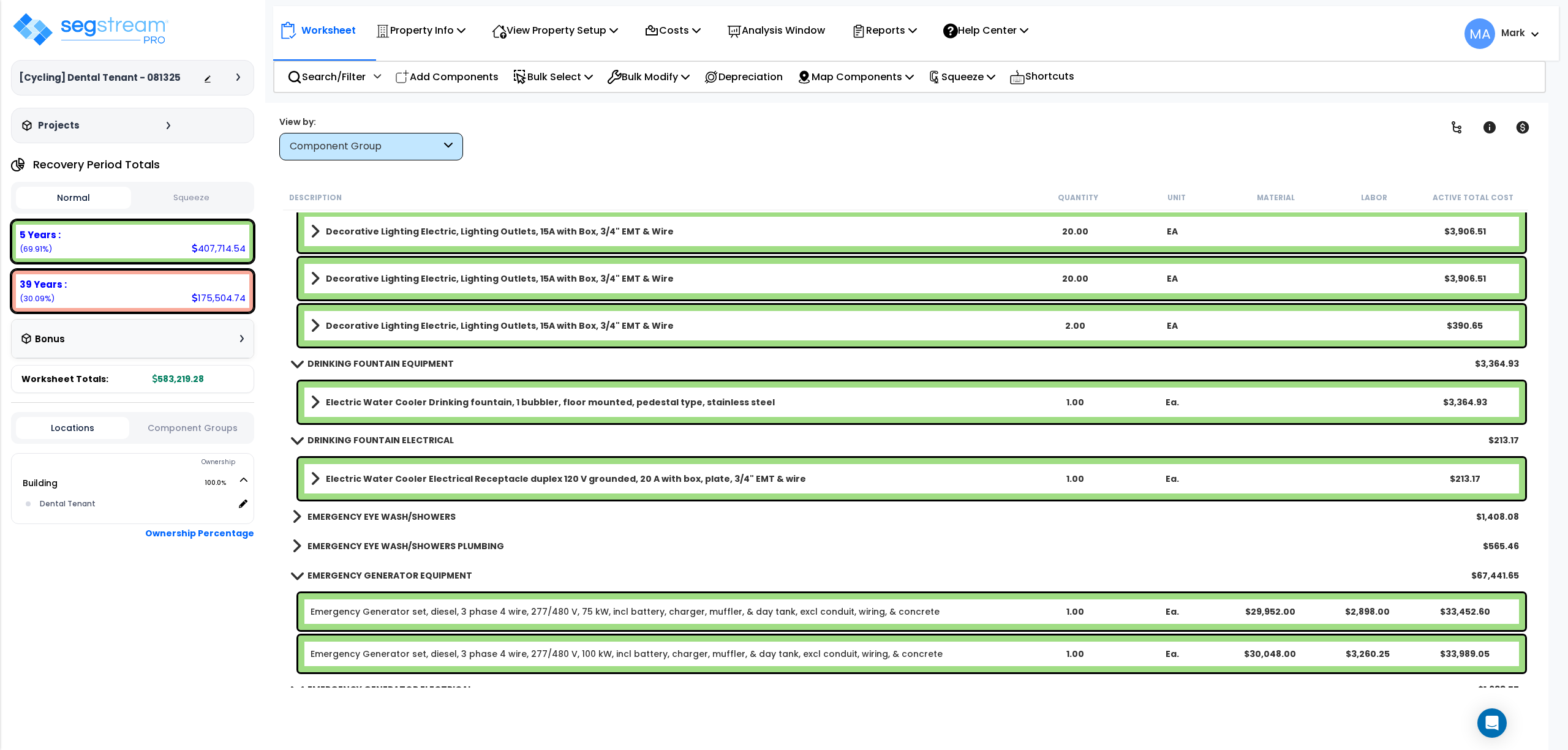
click at [320, 150] on div "Component Group" at bounding box center [365, 146] width 151 height 14
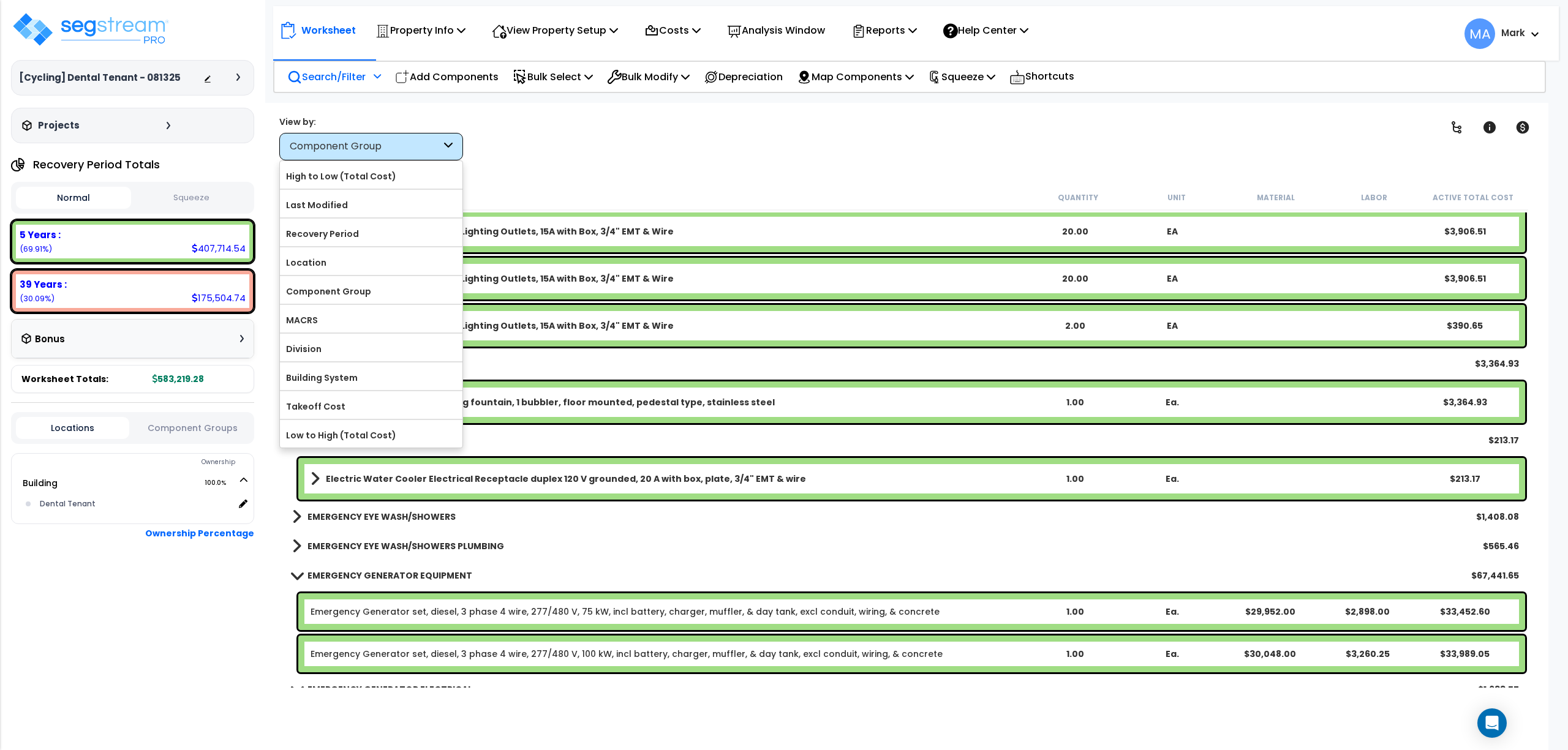
click at [297, 84] on div "Search/Filter Additional Search / Filter" at bounding box center [334, 77] width 94 height 29
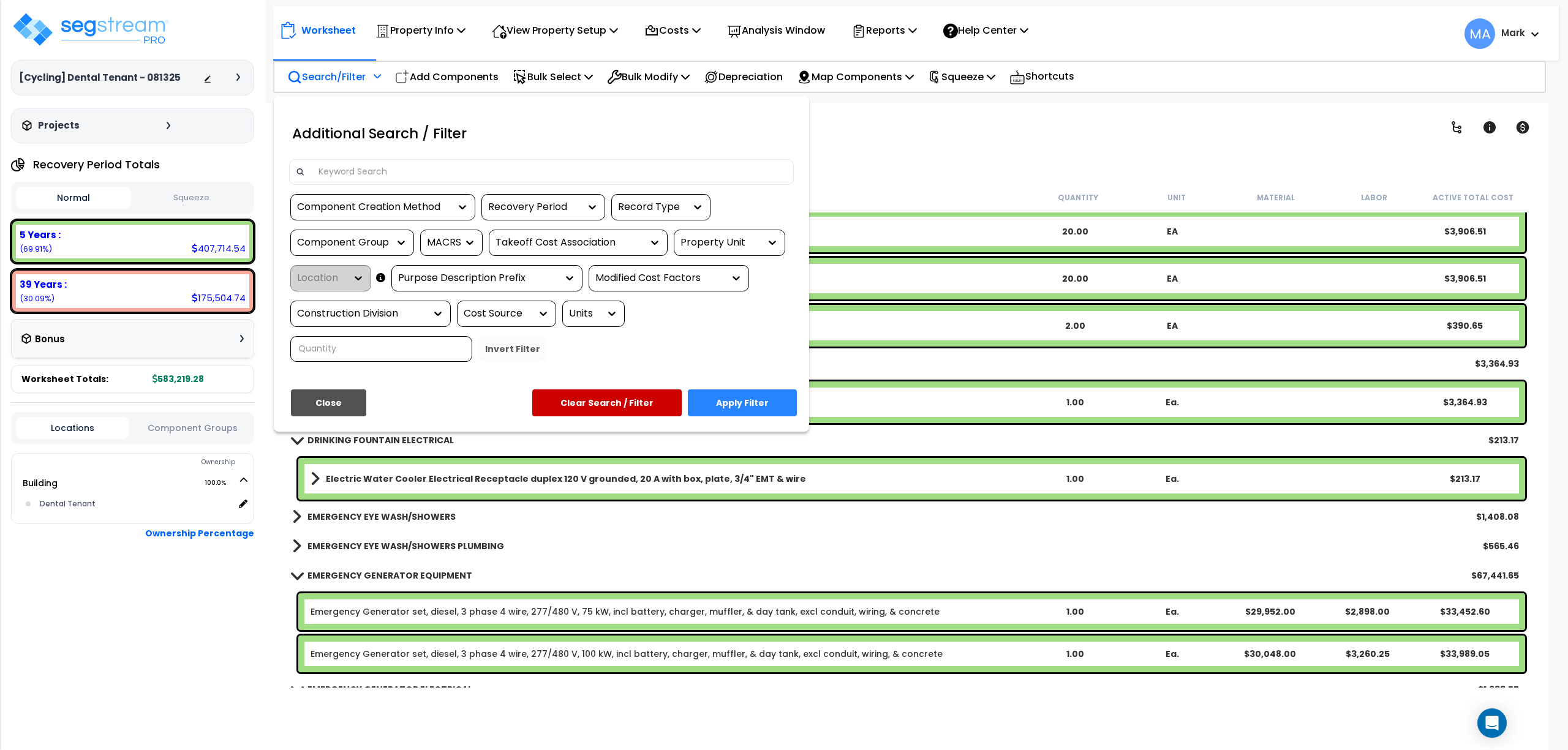
click at [373, 164] on input at bounding box center [549, 172] width 476 height 18
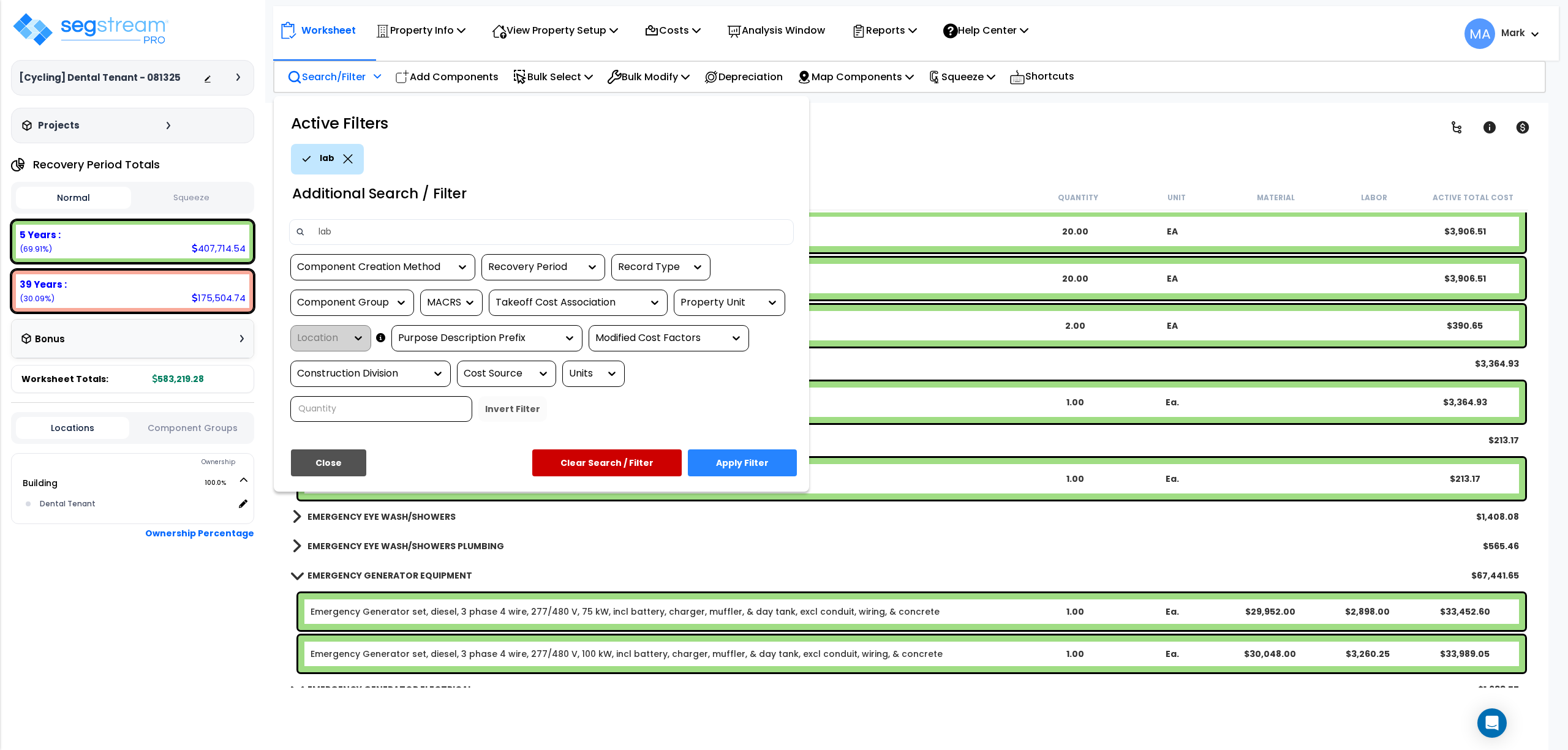
type input "lab"
click at [765, 453] on button "Apply Filter" at bounding box center [742, 463] width 109 height 27
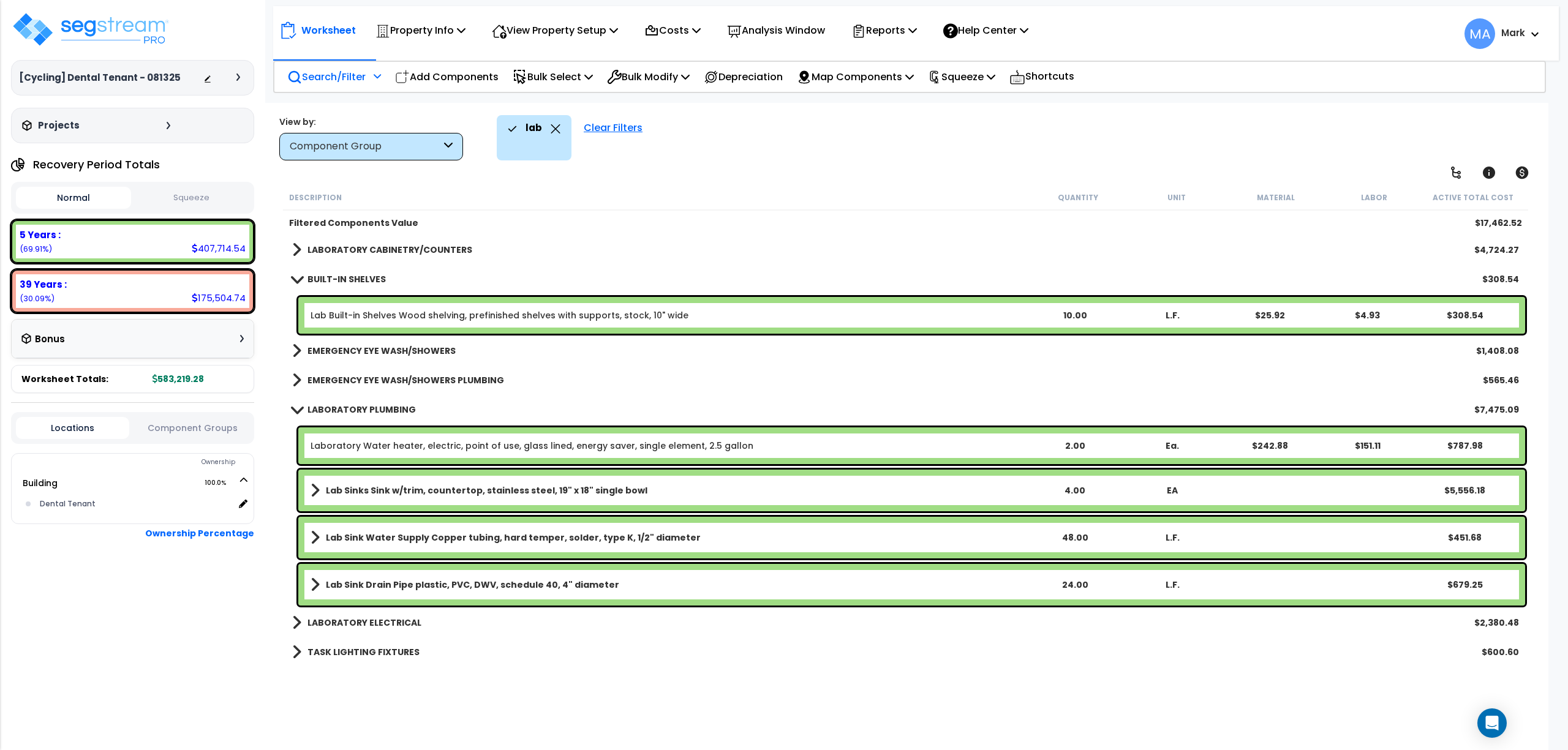
scroll to position [54, 0]
click at [390, 630] on link "LABORATORY ELECTRICAL" at bounding box center [357, 622] width 129 height 17
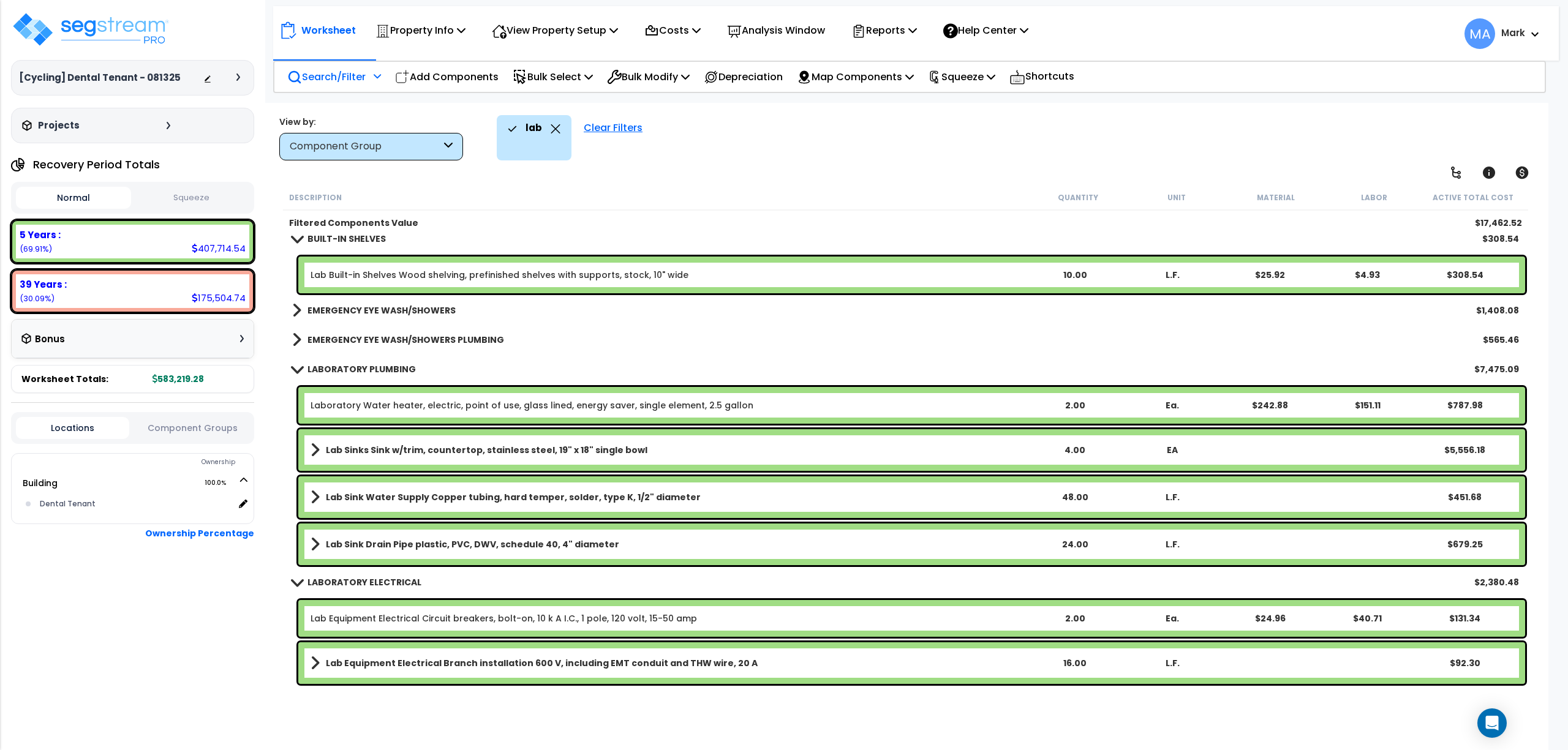
scroll to position [162, 0]
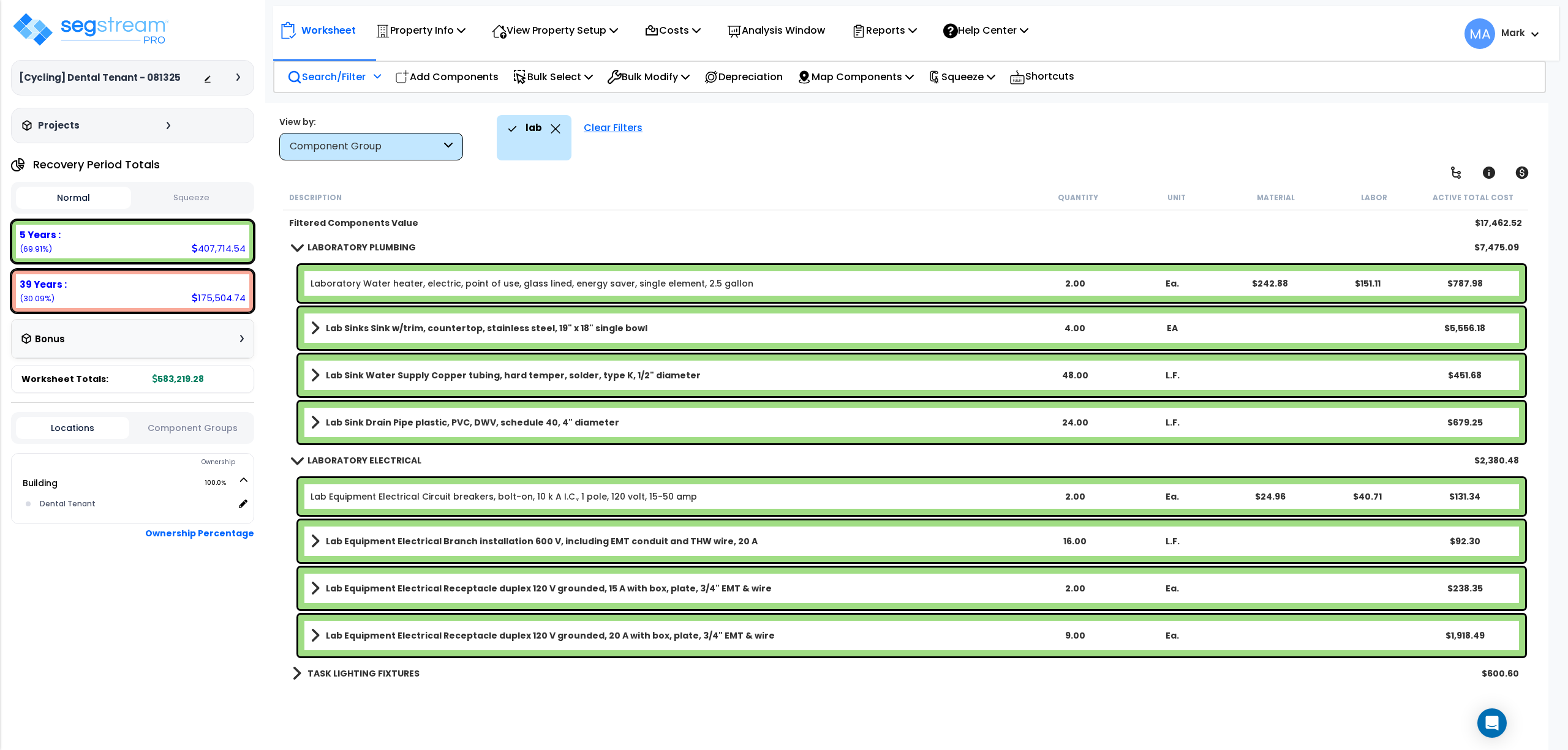
click at [388, 681] on link "TASK LIGHTING FIXTURES" at bounding box center [355, 673] width 127 height 17
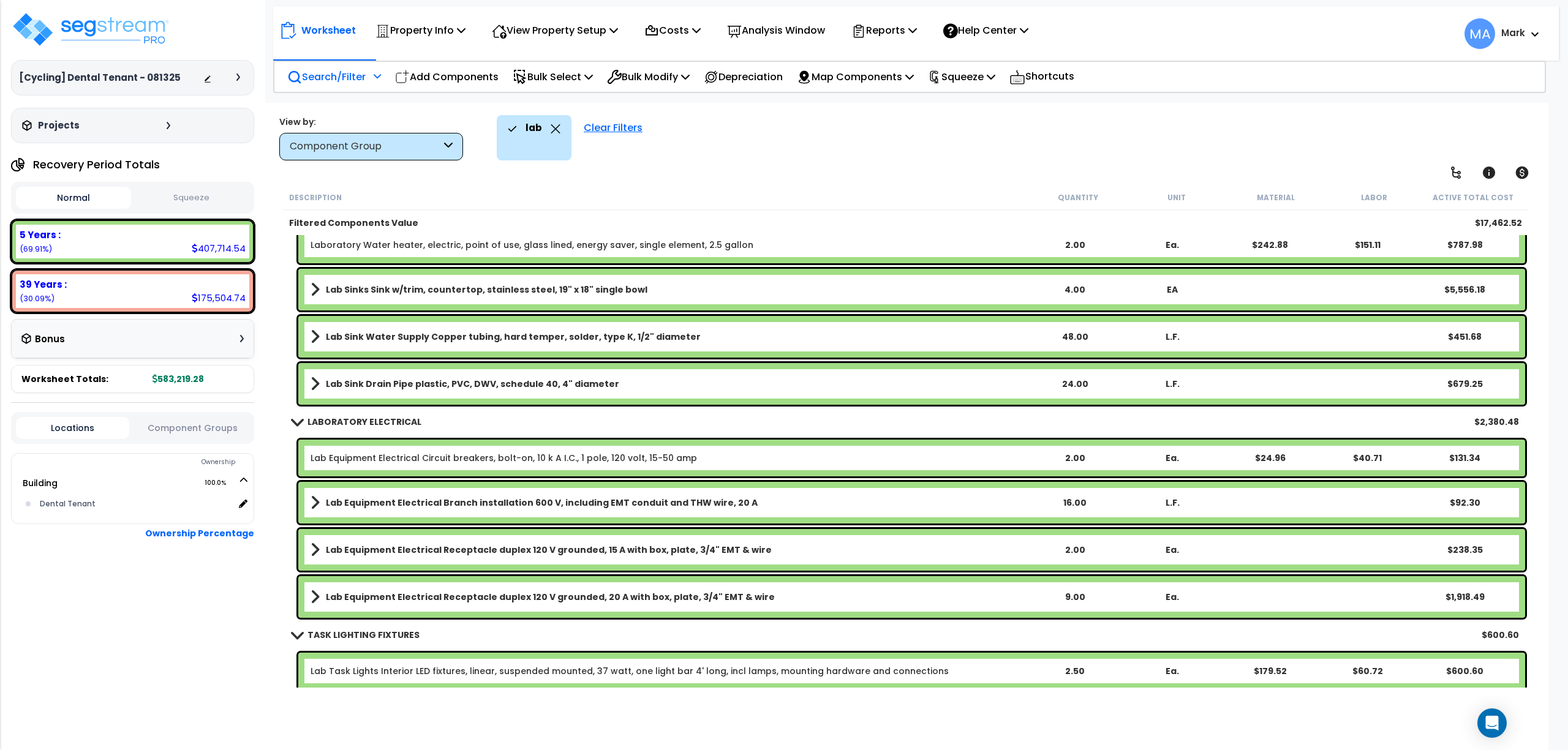
scroll to position [205, 0]
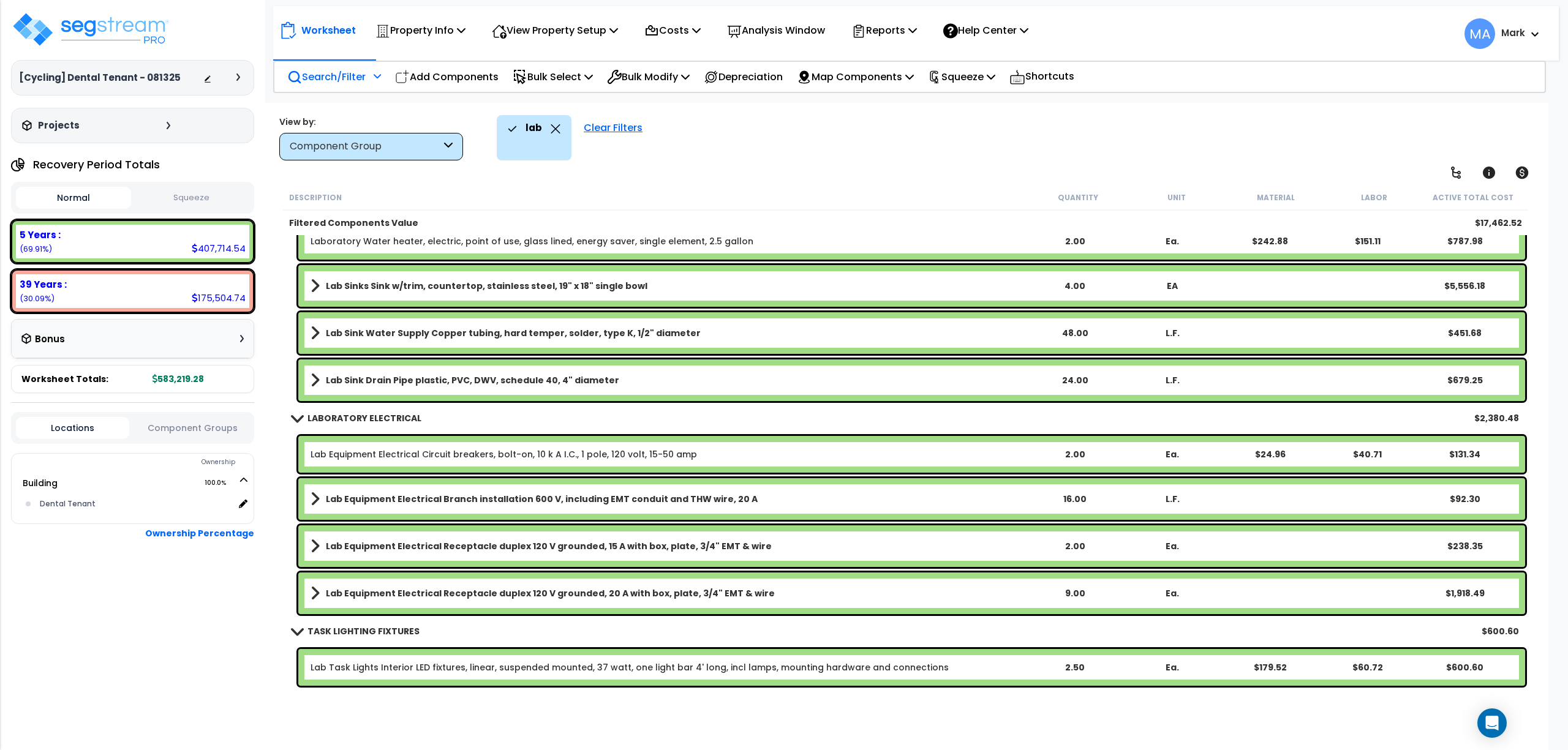
click at [386, 544] on b "Lab Equipment Electrical Receptacle duplex 120 V grounded, 15 A with box, plate…" at bounding box center [549, 546] width 446 height 12
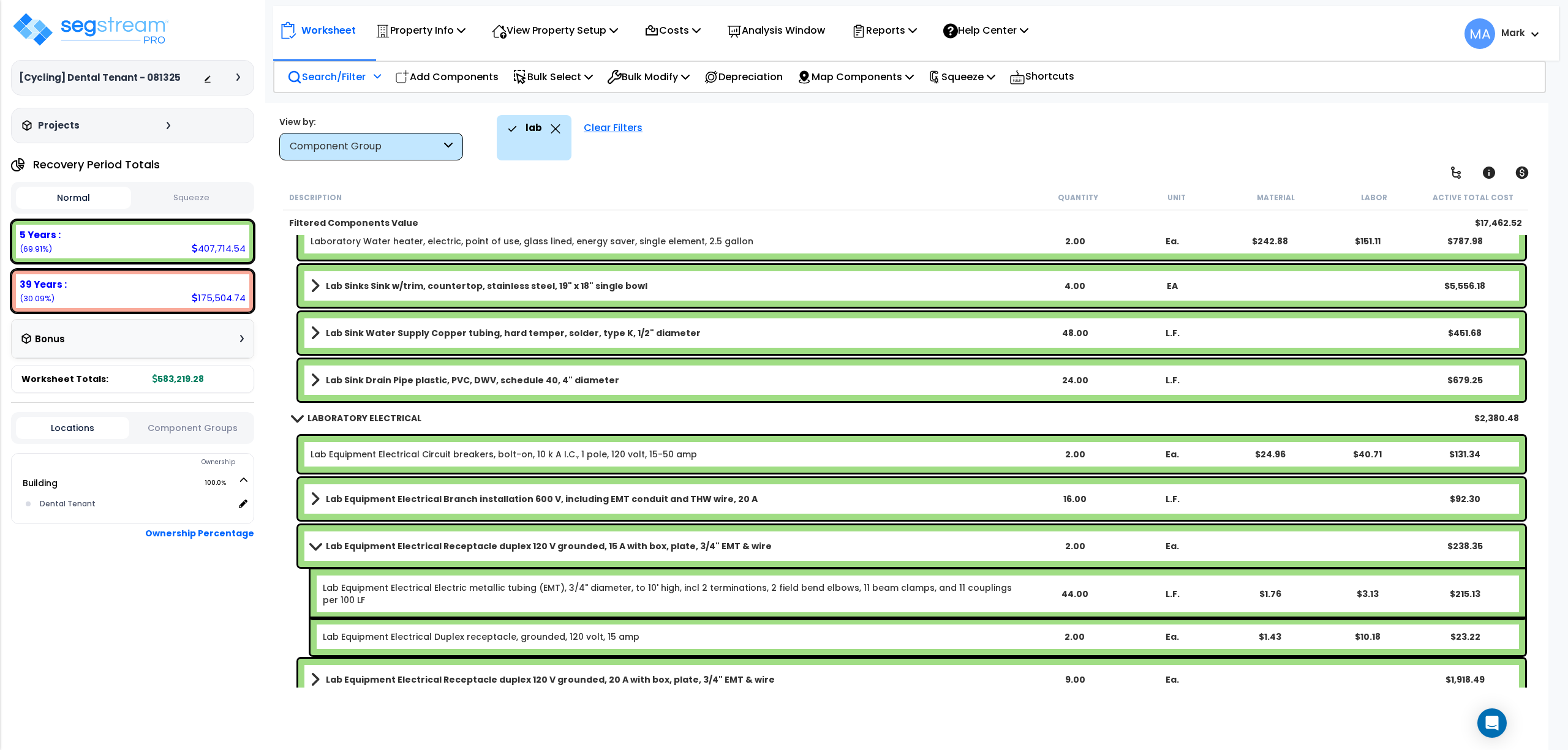
click at [386, 544] on b "Lab Equipment Electrical Receptacle duplex 120 V grounded, 15 A with box, plate…" at bounding box center [549, 546] width 446 height 12
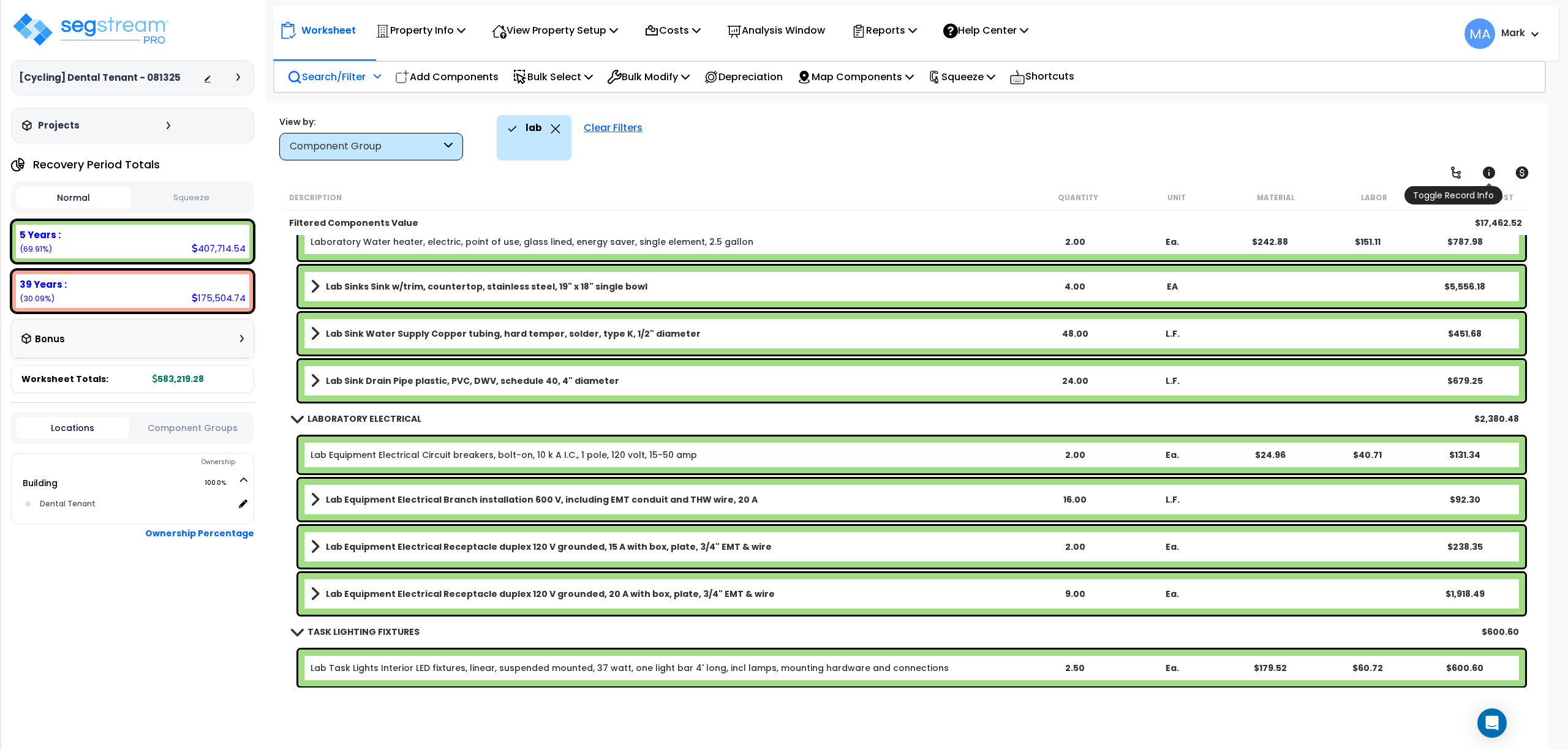
click at [1490, 167] on icon at bounding box center [1489, 173] width 12 height 12
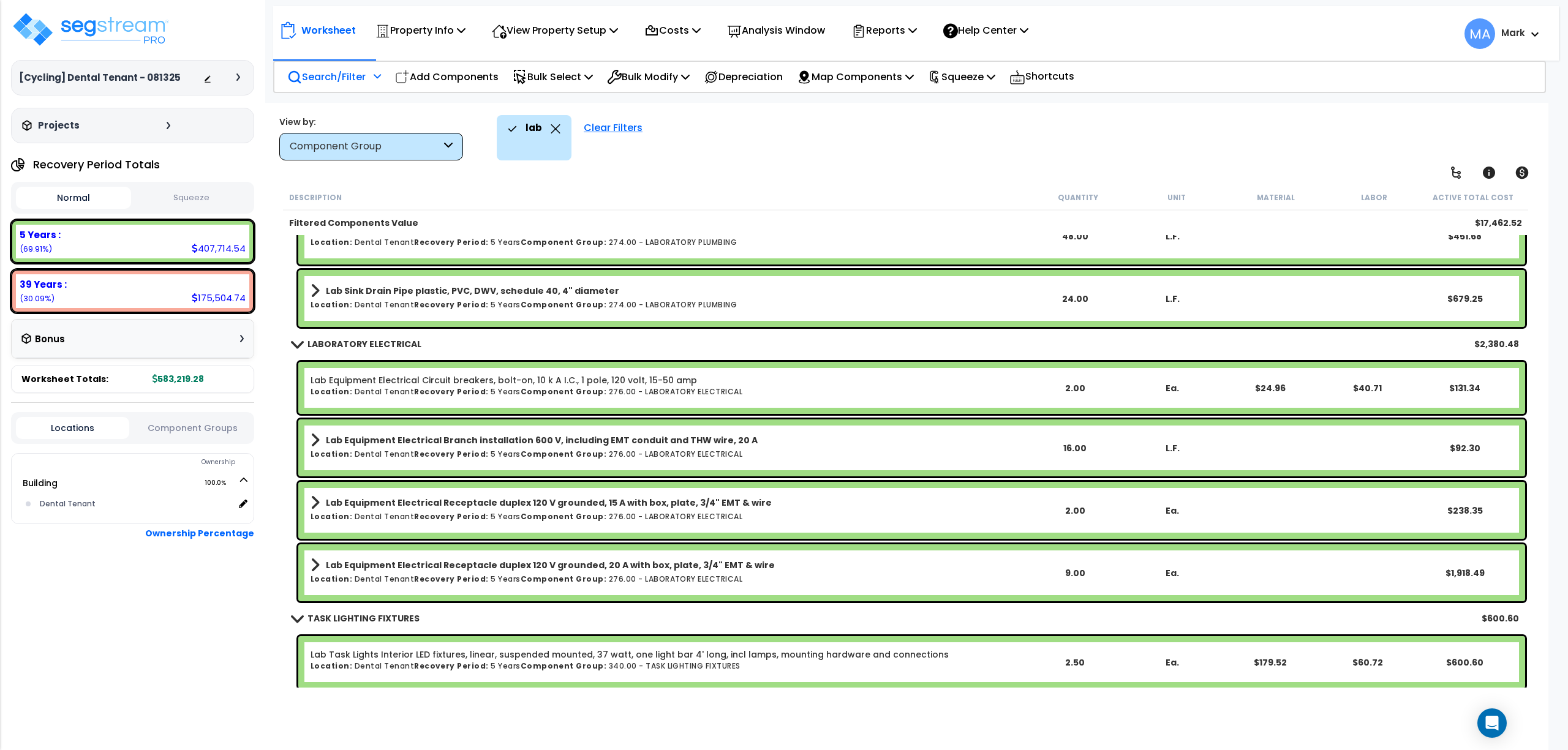
scroll to position [358, 0]
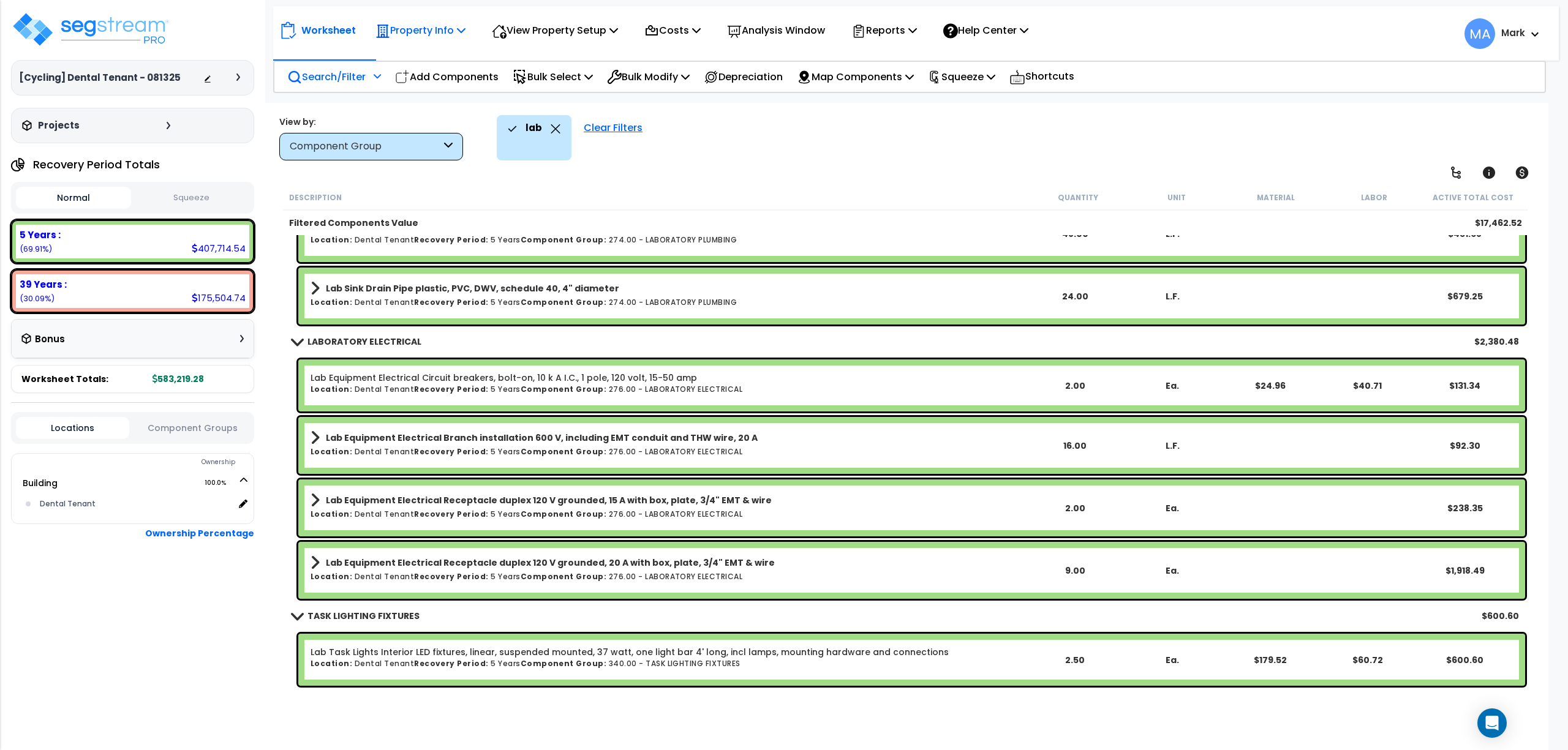
click at [439, 26] on p "Property Info" at bounding box center [421, 30] width 90 height 17
click at [469, 106] on link "Template property" at bounding box center [430, 109] width 121 height 24
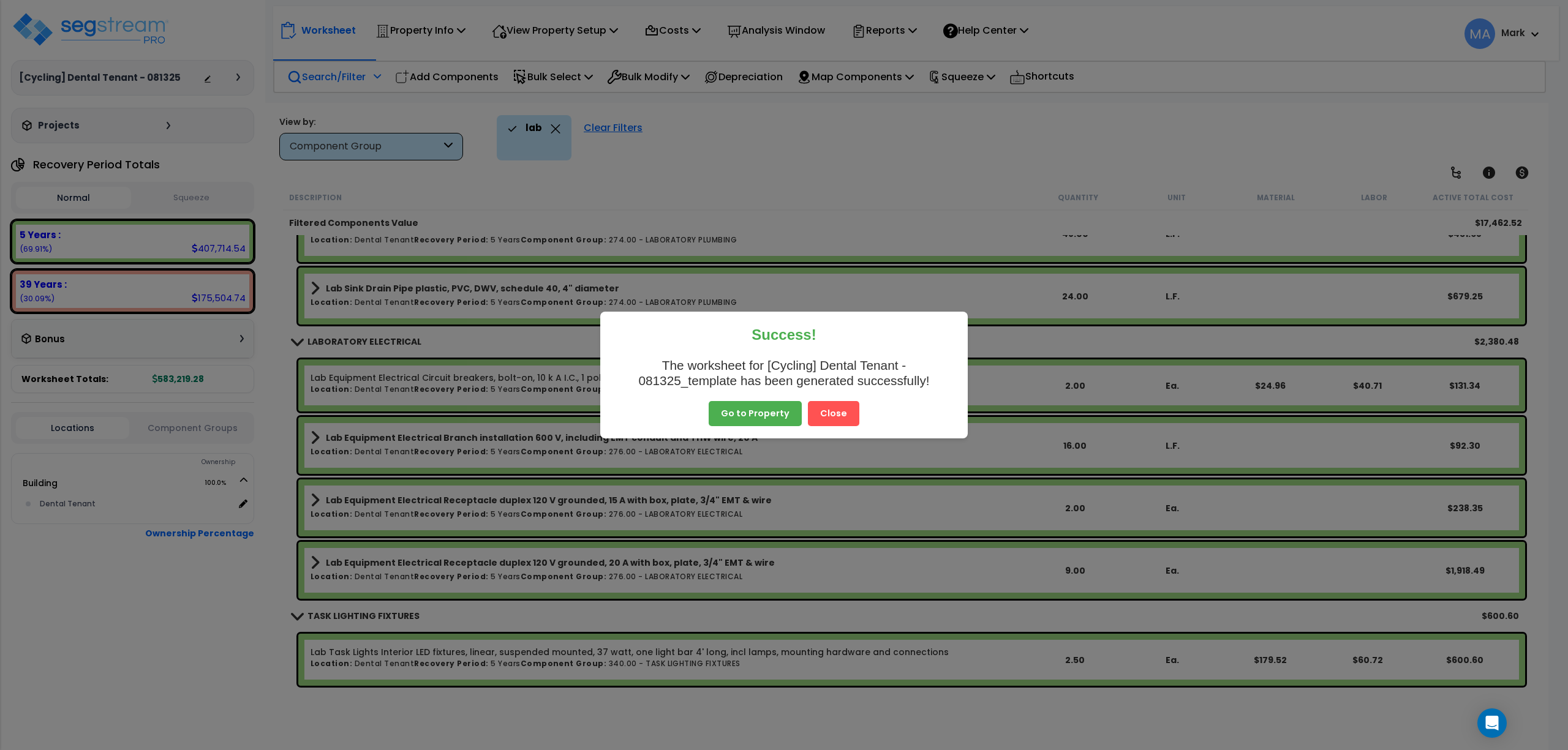
click at [841, 412] on button "Close" at bounding box center [834, 414] width 51 height 26
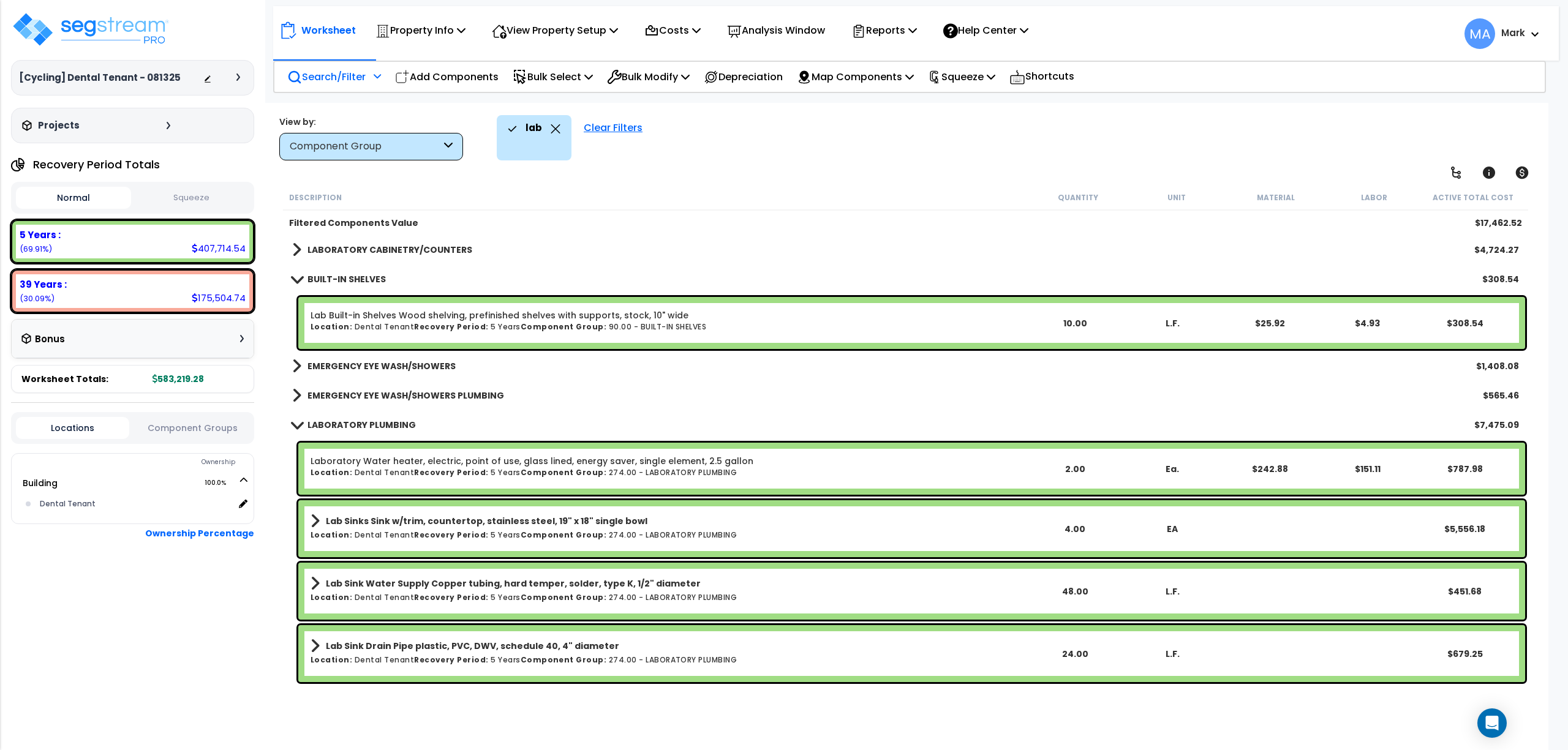
scroll to position [0, 0]
click at [551, 131] on icon at bounding box center [555, 129] width 10 height 9
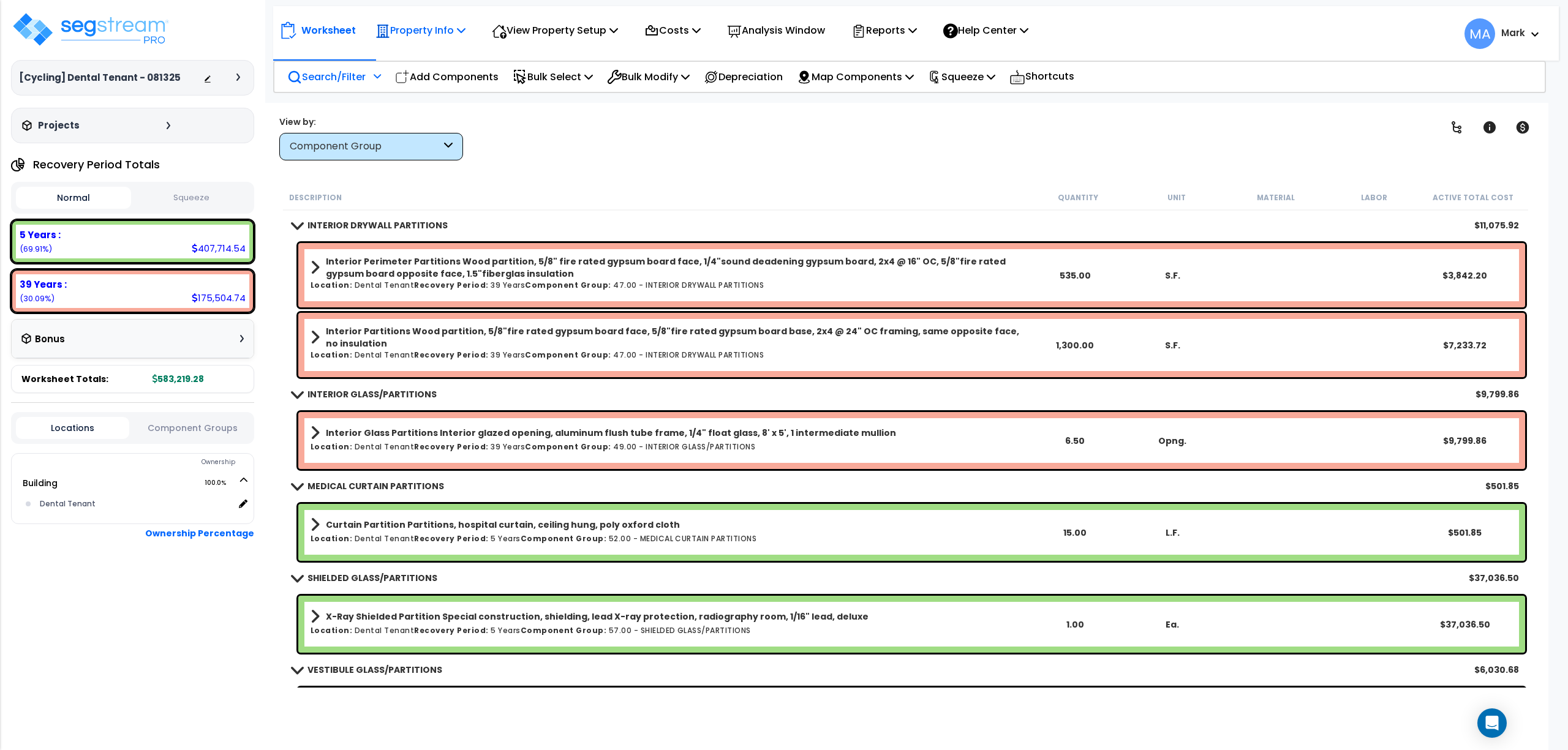
click at [452, 30] on p "Property Info" at bounding box center [421, 30] width 90 height 17
click at [466, 40] on div "View Property Setup" at bounding box center [421, 30] width 90 height 29
click at [547, 84] on link "View Questionnaire" at bounding box center [547, 84] width 121 height 24
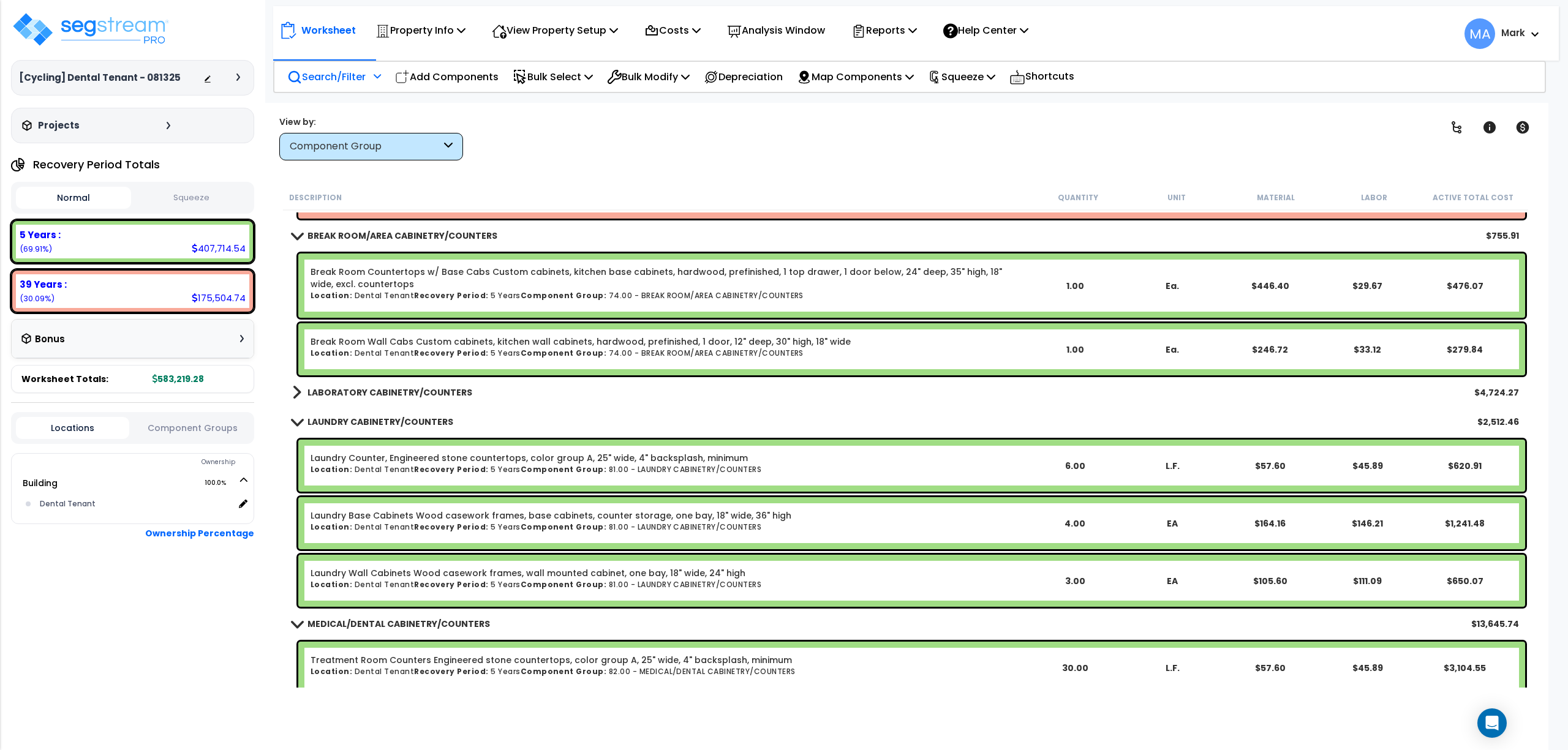
scroll to position [1306, 0]
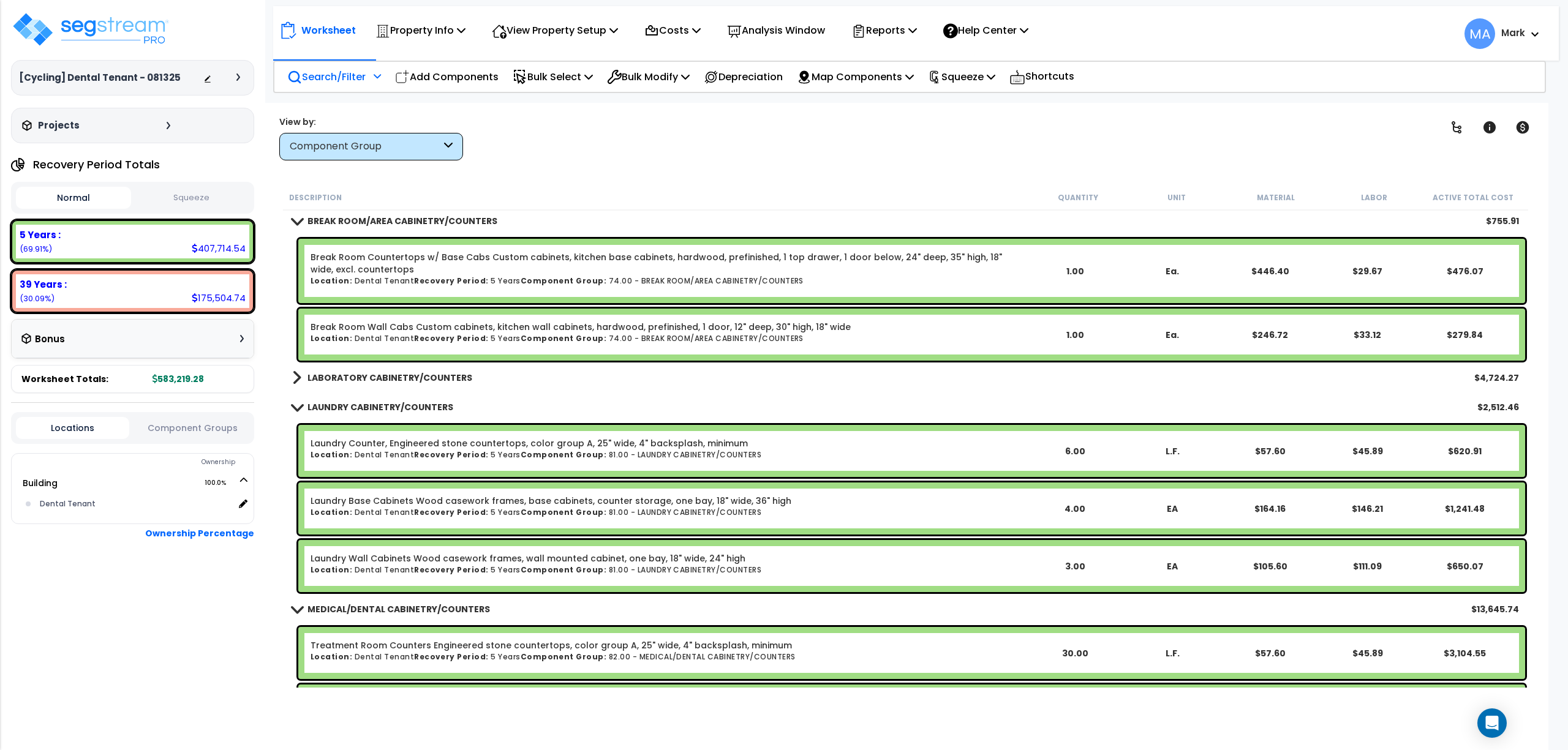
click at [423, 390] on div "LABORATORY CABINETRY/COUNTERS $4,724.27" at bounding box center [905, 378] width 1239 height 30
click at [392, 373] on b "LABORATORY CABINETRY/COUNTERS" at bounding box center [390, 378] width 164 height 12
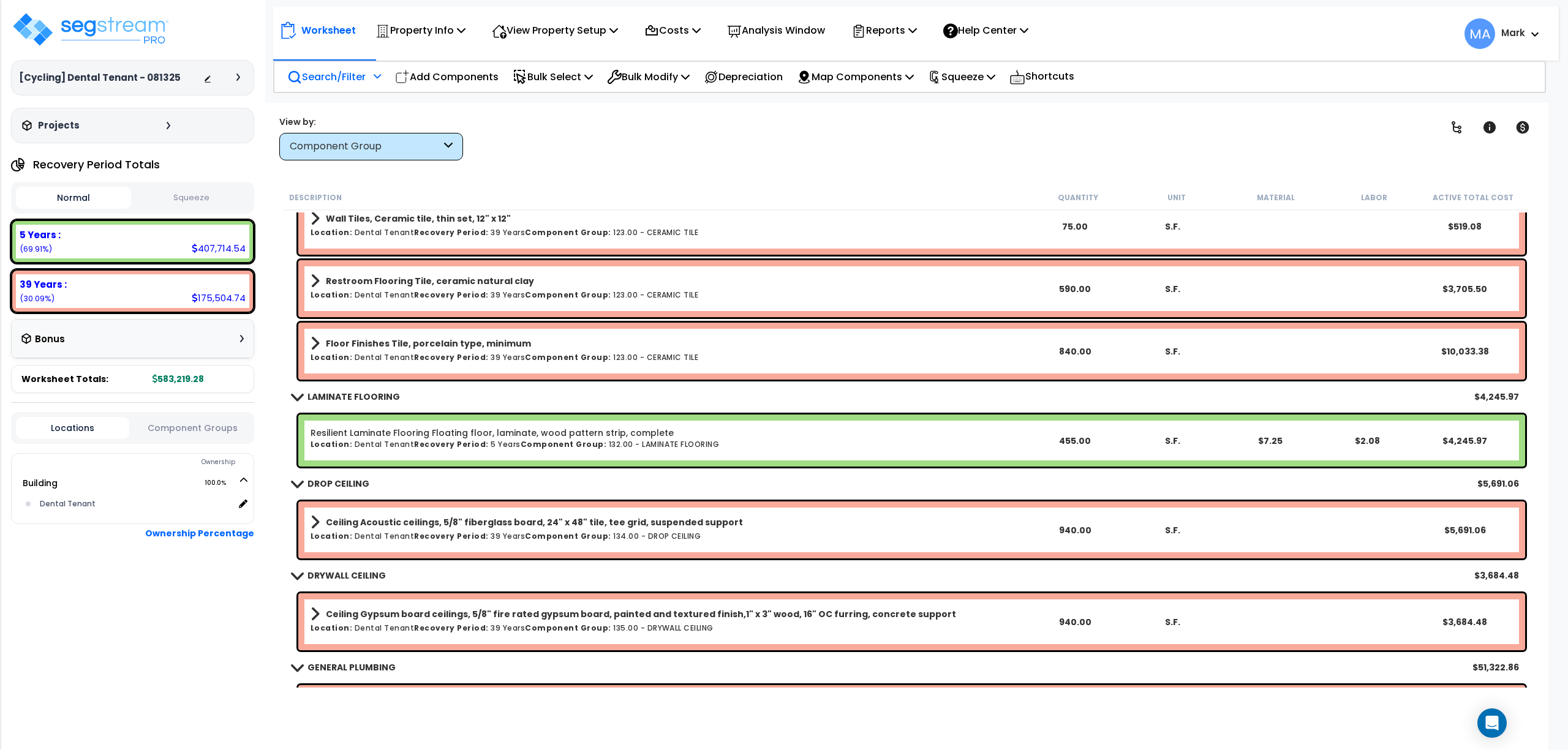
scroll to position [3674, 0]
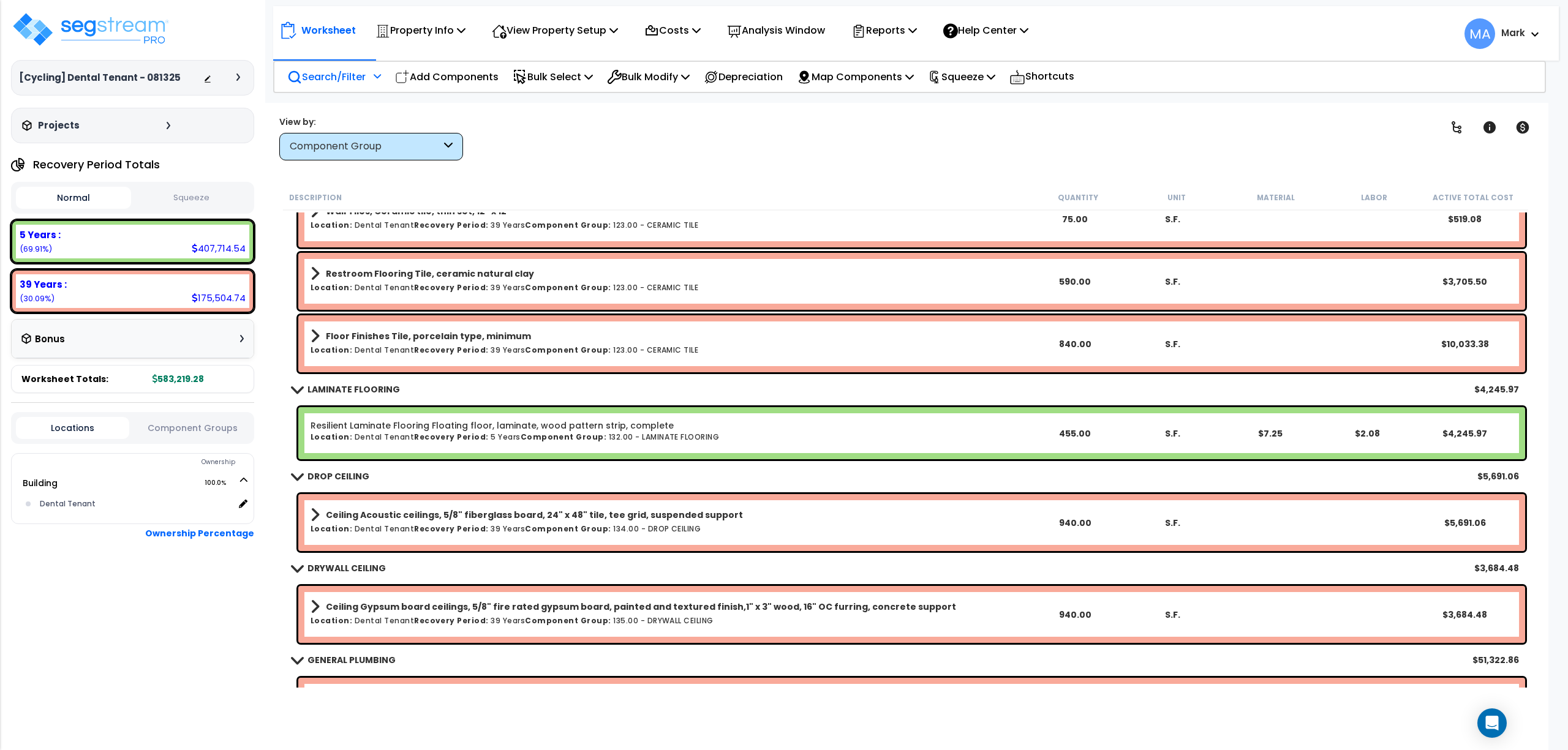
click at [344, 154] on div "Component Group" at bounding box center [371, 146] width 184 height 28
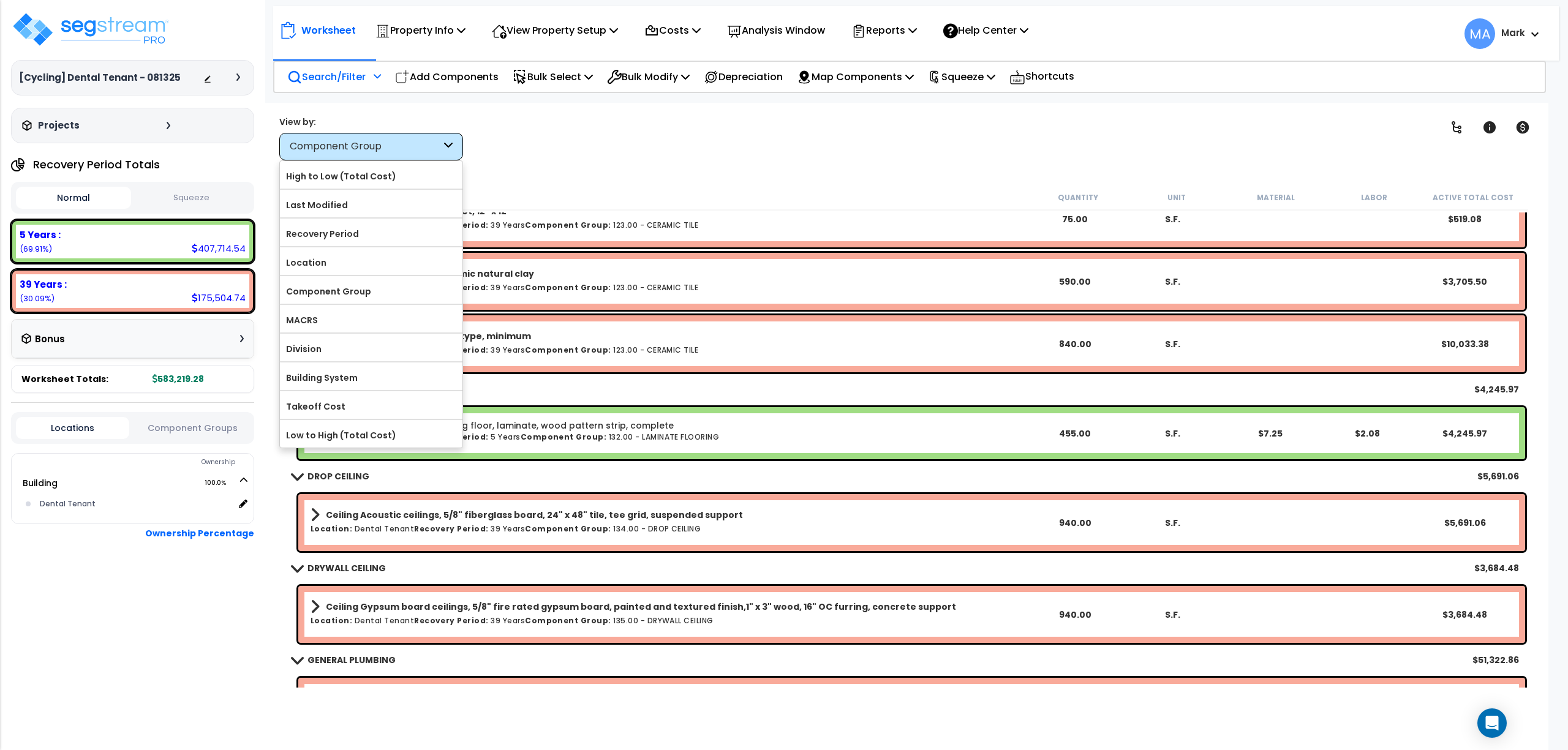
click at [327, 69] on p "Search/Filter" at bounding box center [326, 77] width 78 height 17
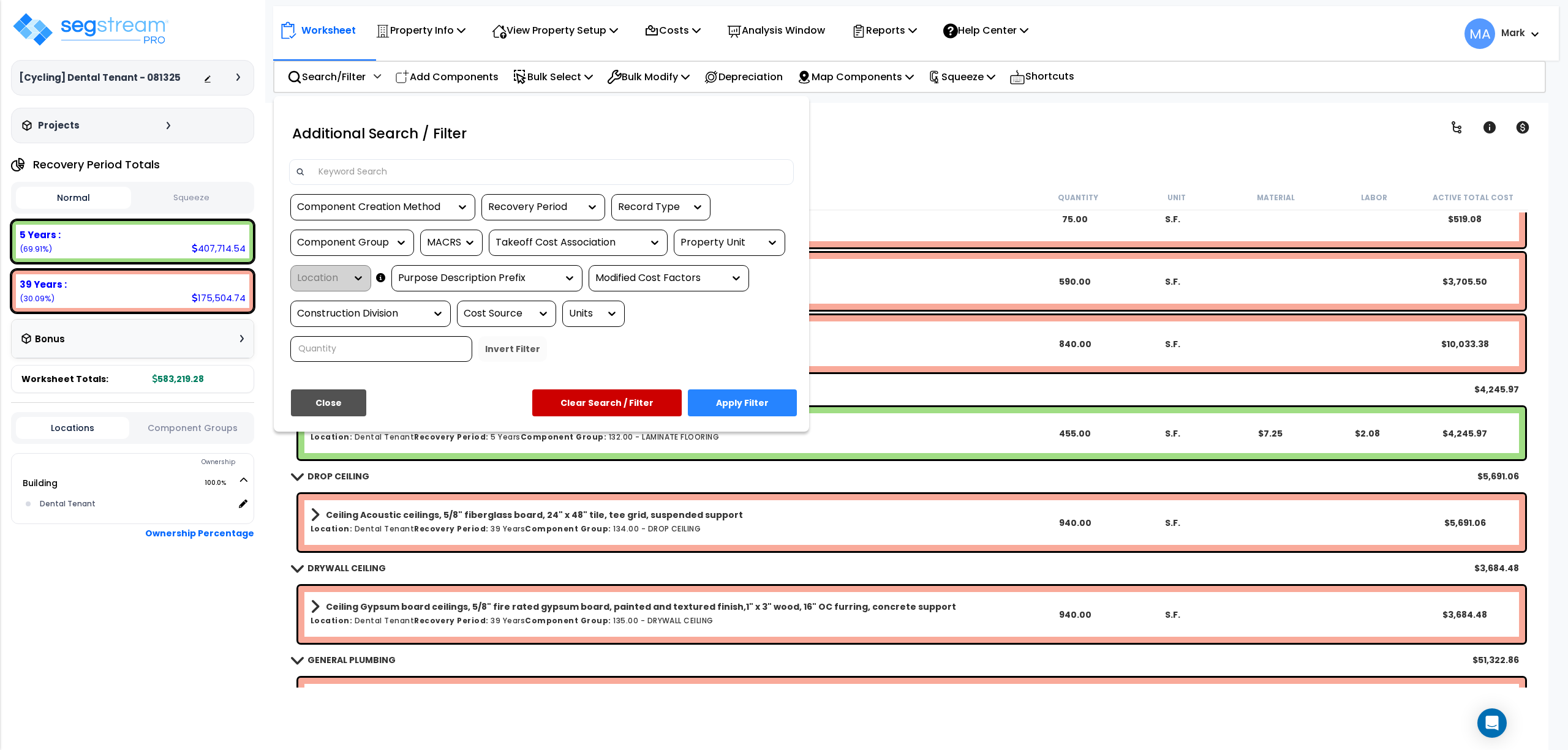
click at [337, 171] on input at bounding box center [549, 172] width 476 height 18
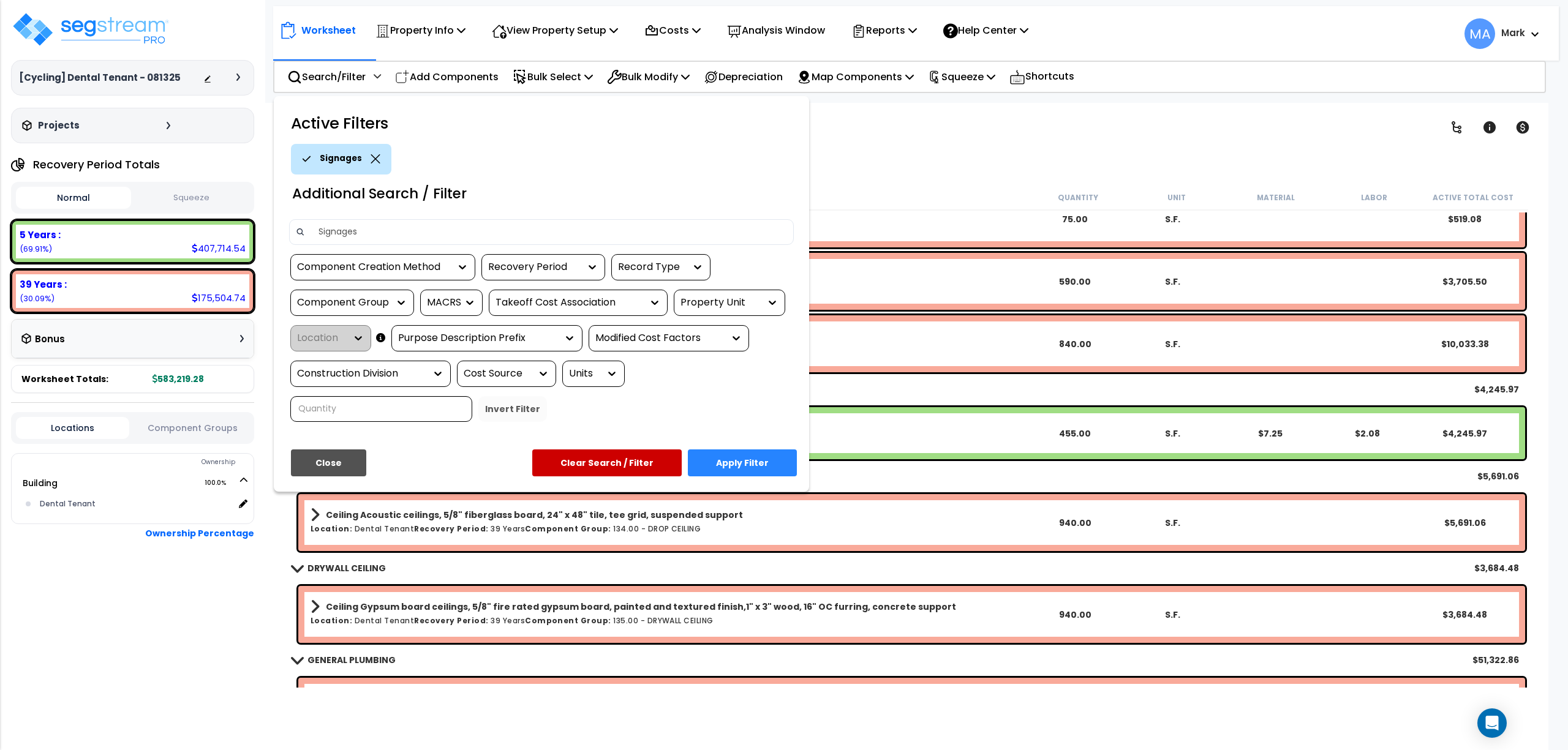
type input "Signages"
click at [775, 469] on button "Apply Filter" at bounding box center [742, 463] width 109 height 27
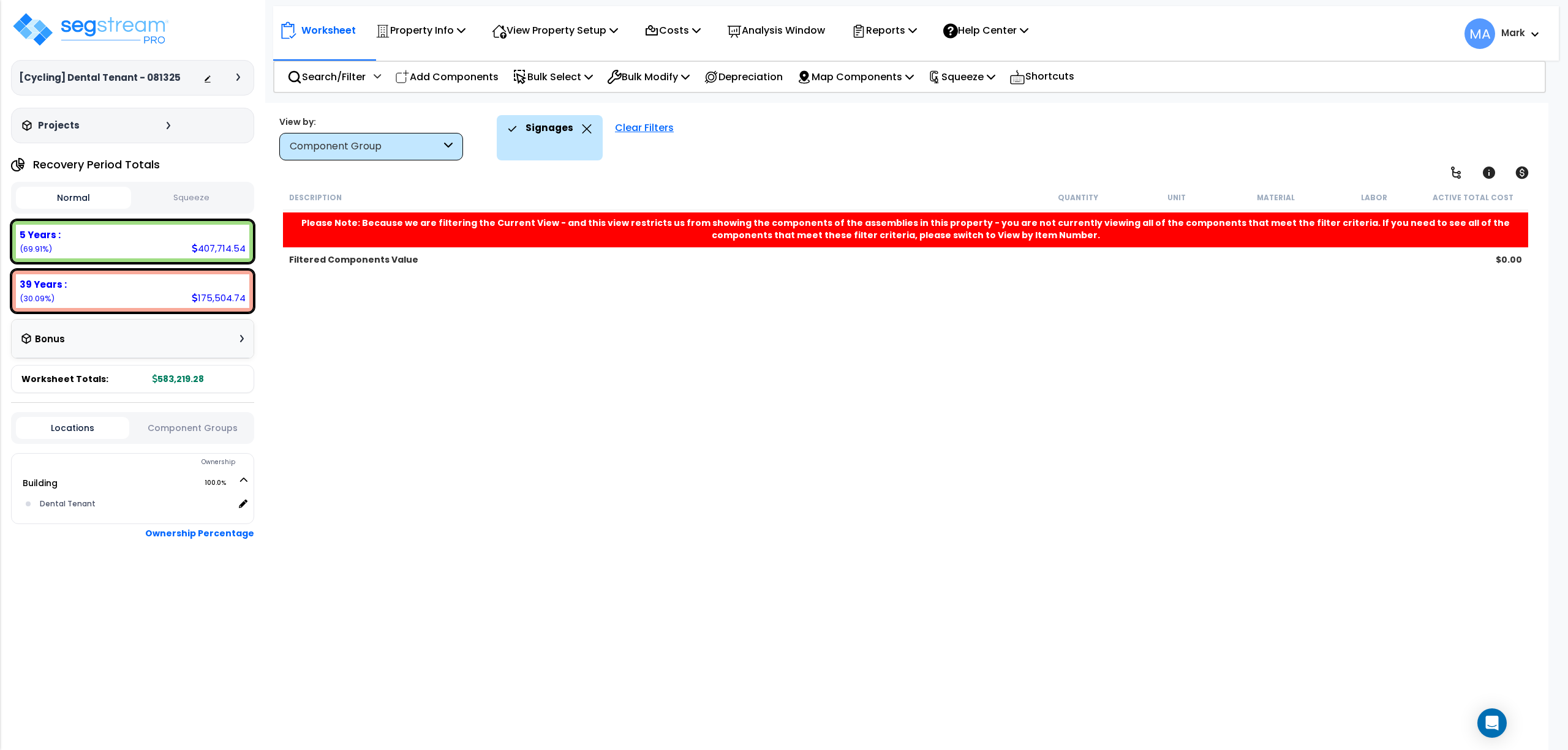
click at [584, 121] on div "Signages" at bounding box center [549, 129] width 84 height 27
click at [582, 124] on icon at bounding box center [586, 129] width 10 height 9
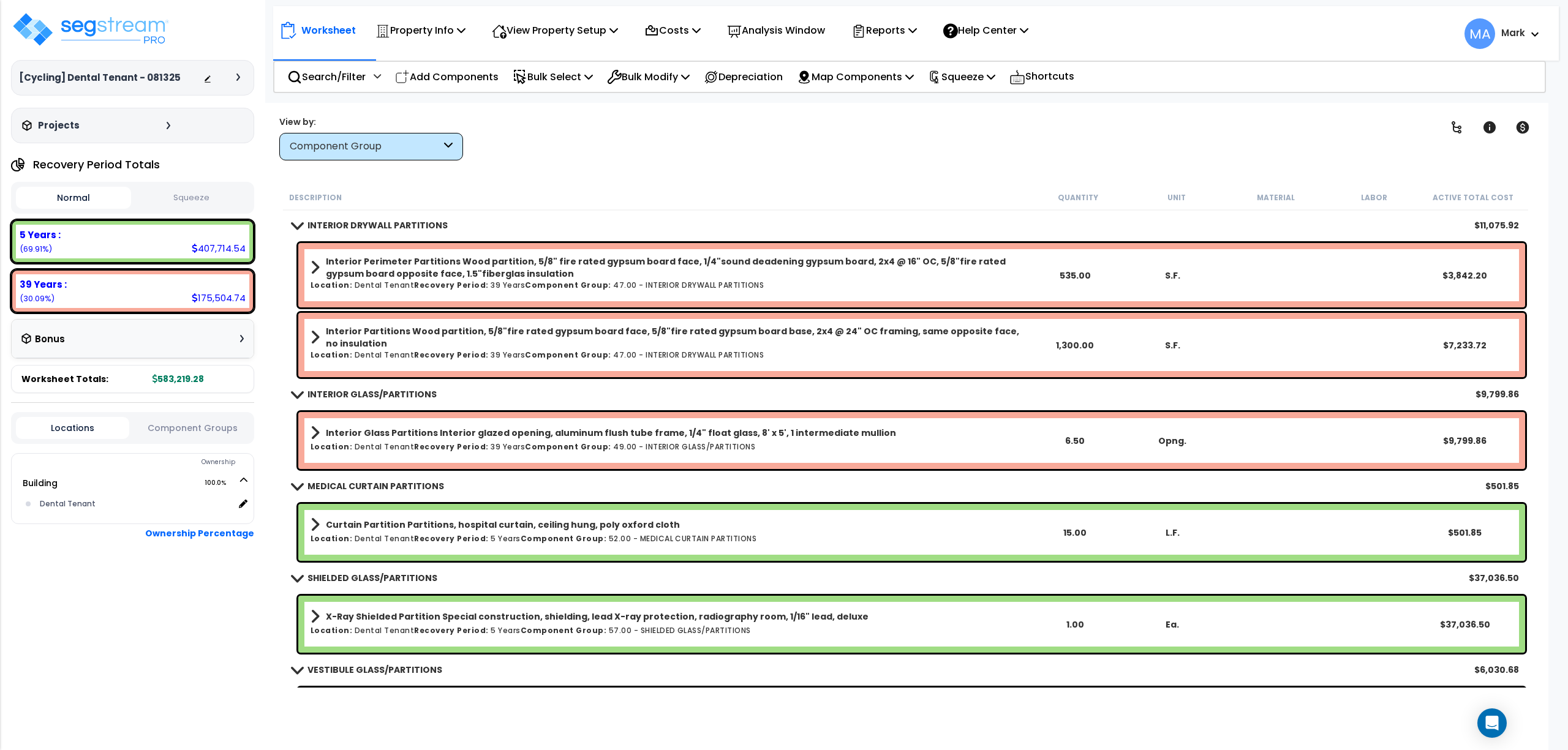
click at [408, 147] on div "Component Group" at bounding box center [365, 146] width 151 height 14
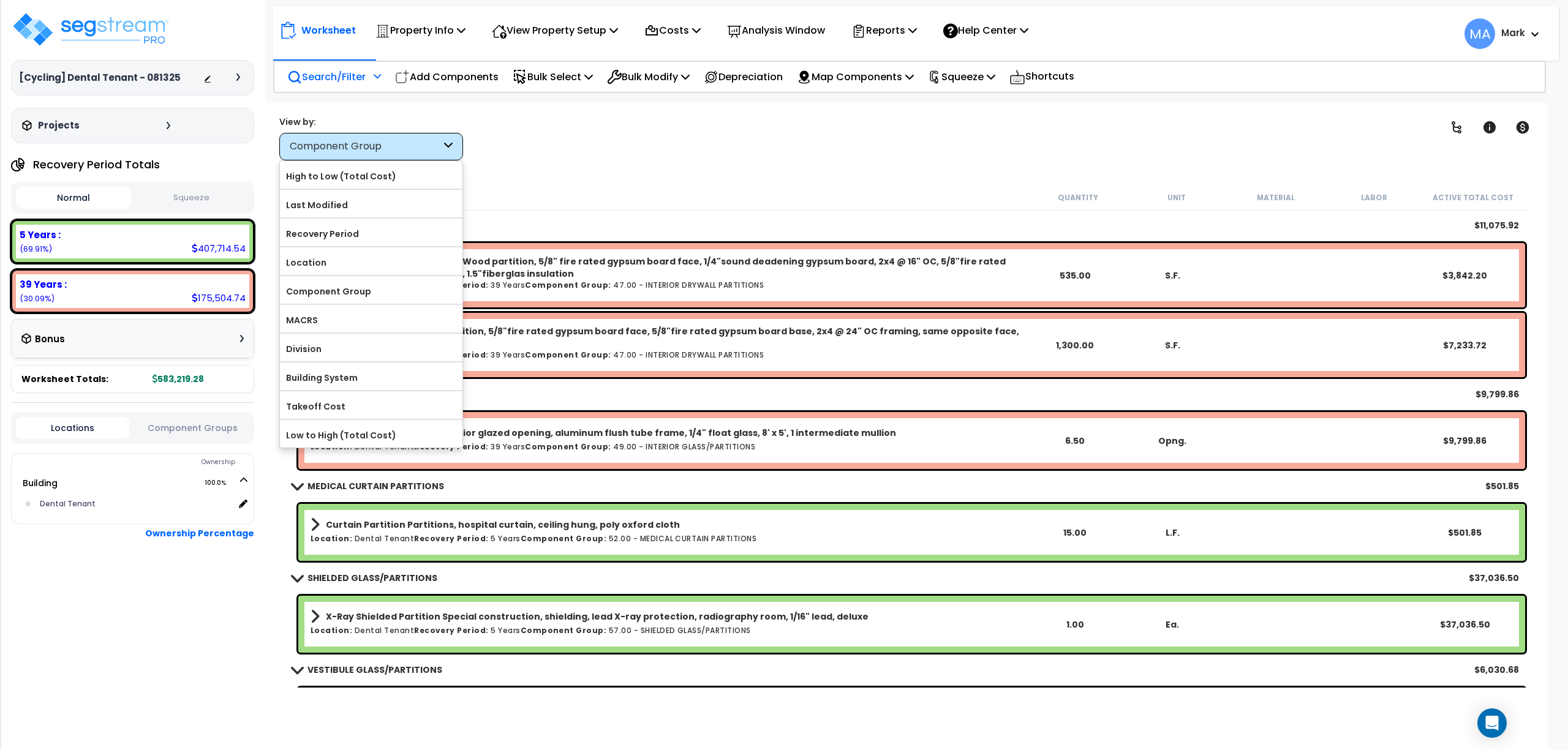
click at [353, 69] on p "Search/Filter" at bounding box center [326, 77] width 78 height 17
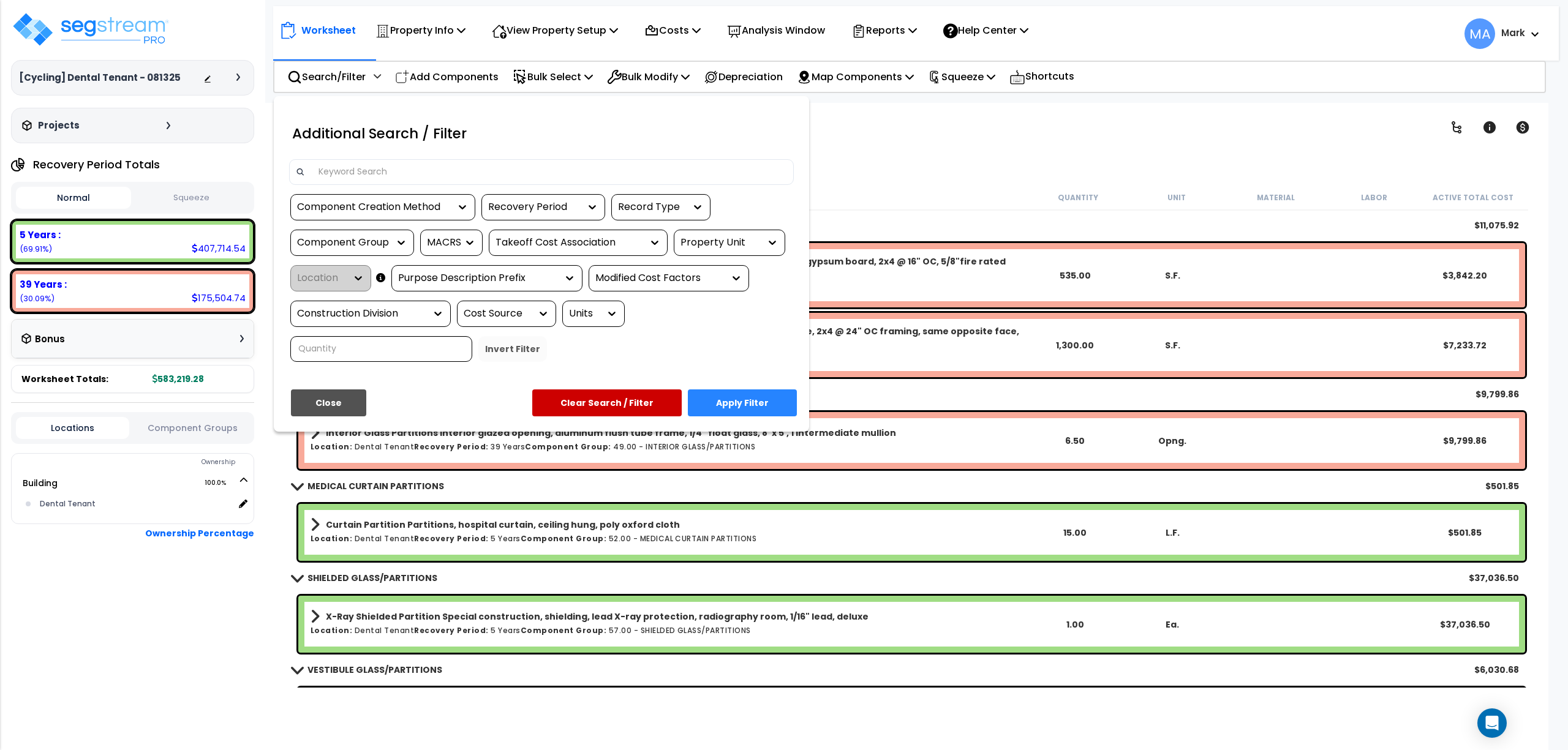
click at [354, 169] on input at bounding box center [549, 172] width 476 height 18
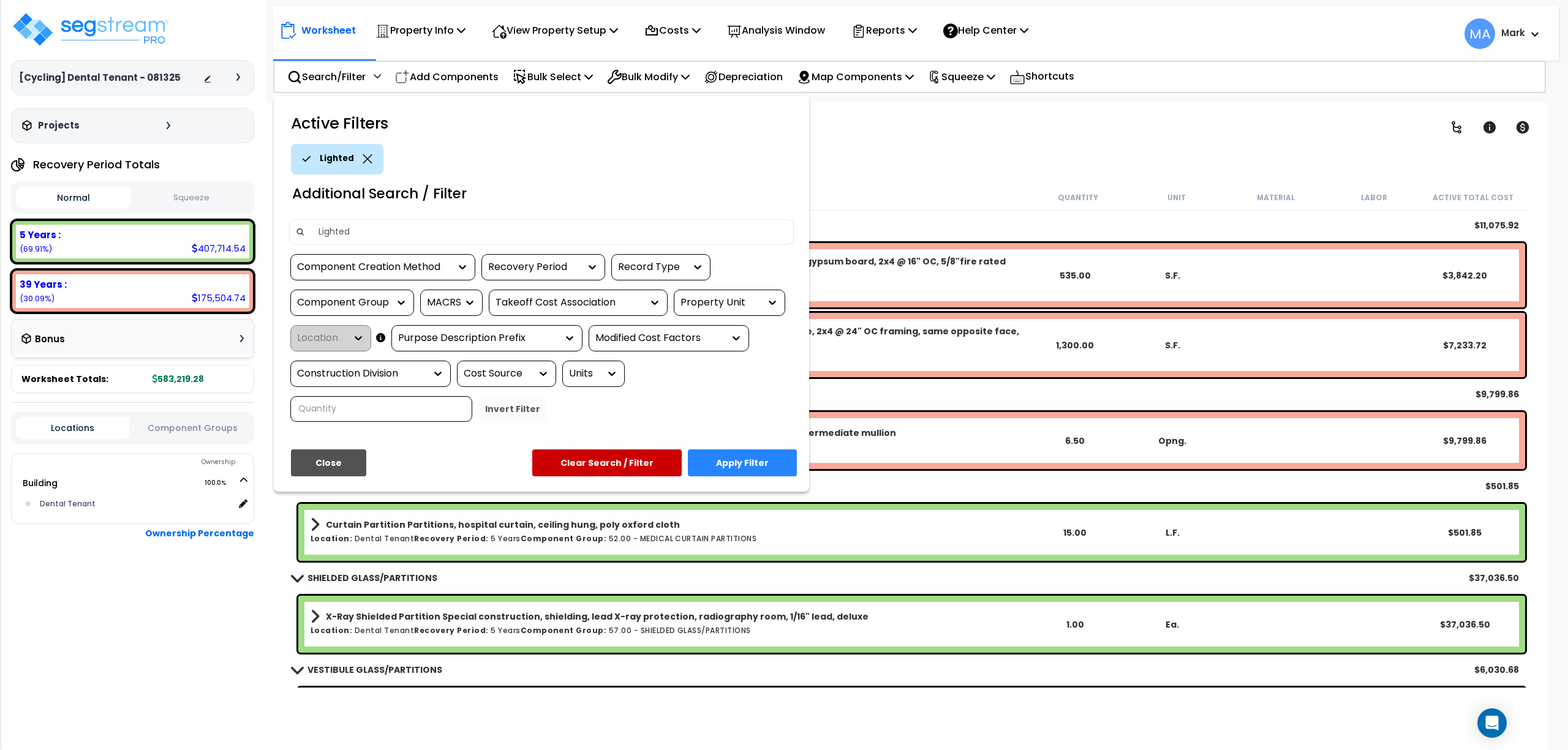
type input "Lighted"
click at [768, 454] on button "Apply Filter" at bounding box center [742, 463] width 109 height 27
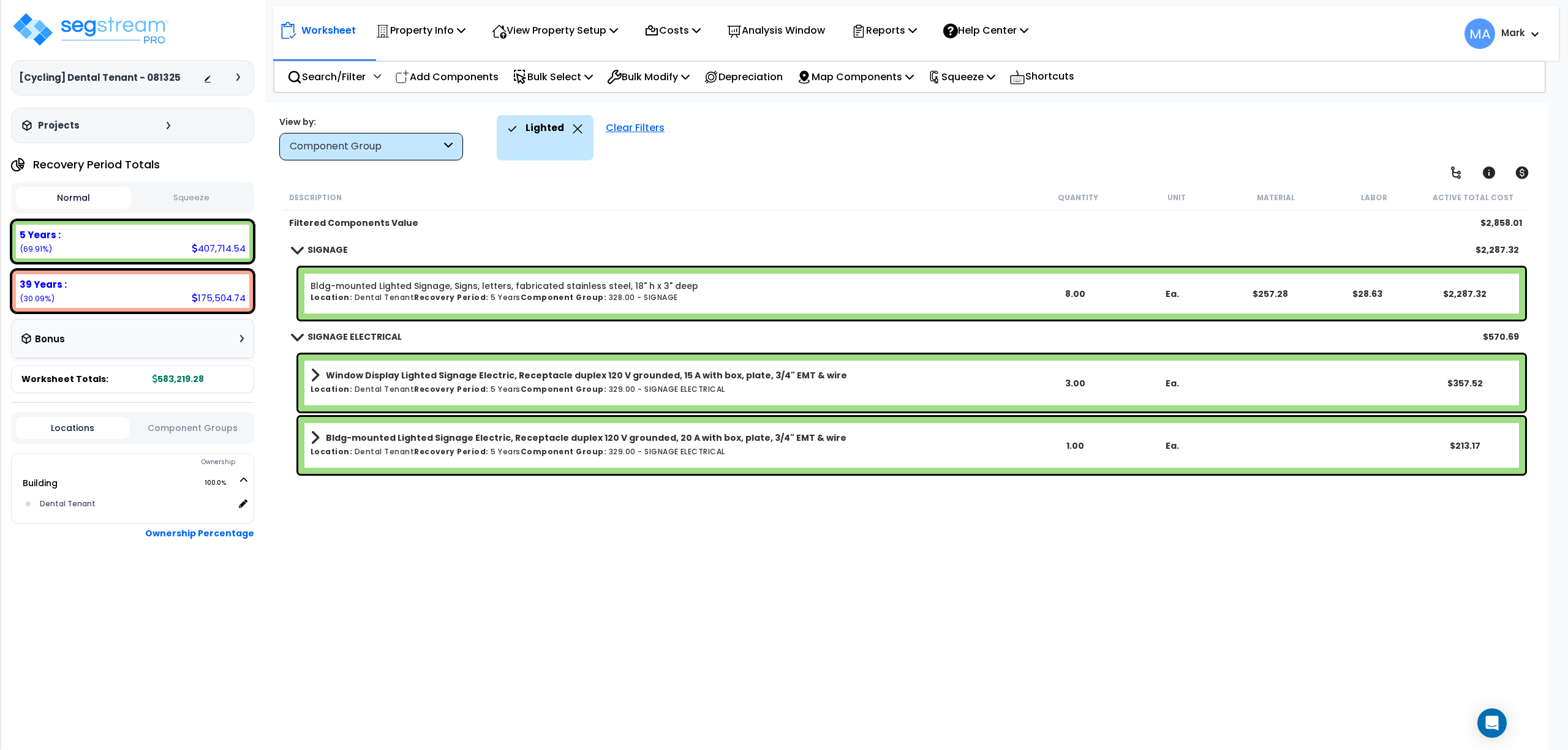
scroll to position [54, 0]
click at [574, 133] on icon at bounding box center [578, 129] width 10 height 9
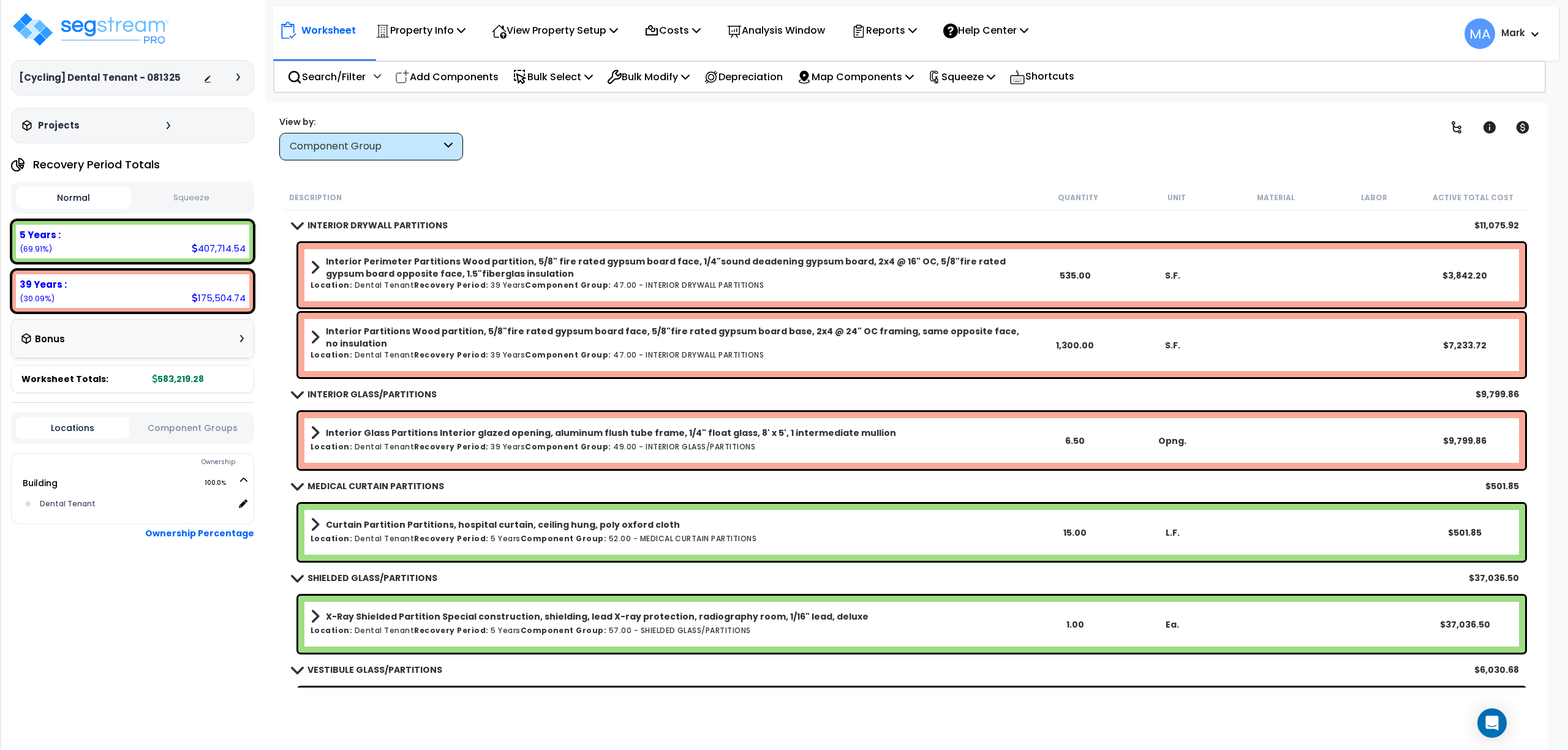
click at [340, 146] on div "Component Group" at bounding box center [365, 146] width 151 height 14
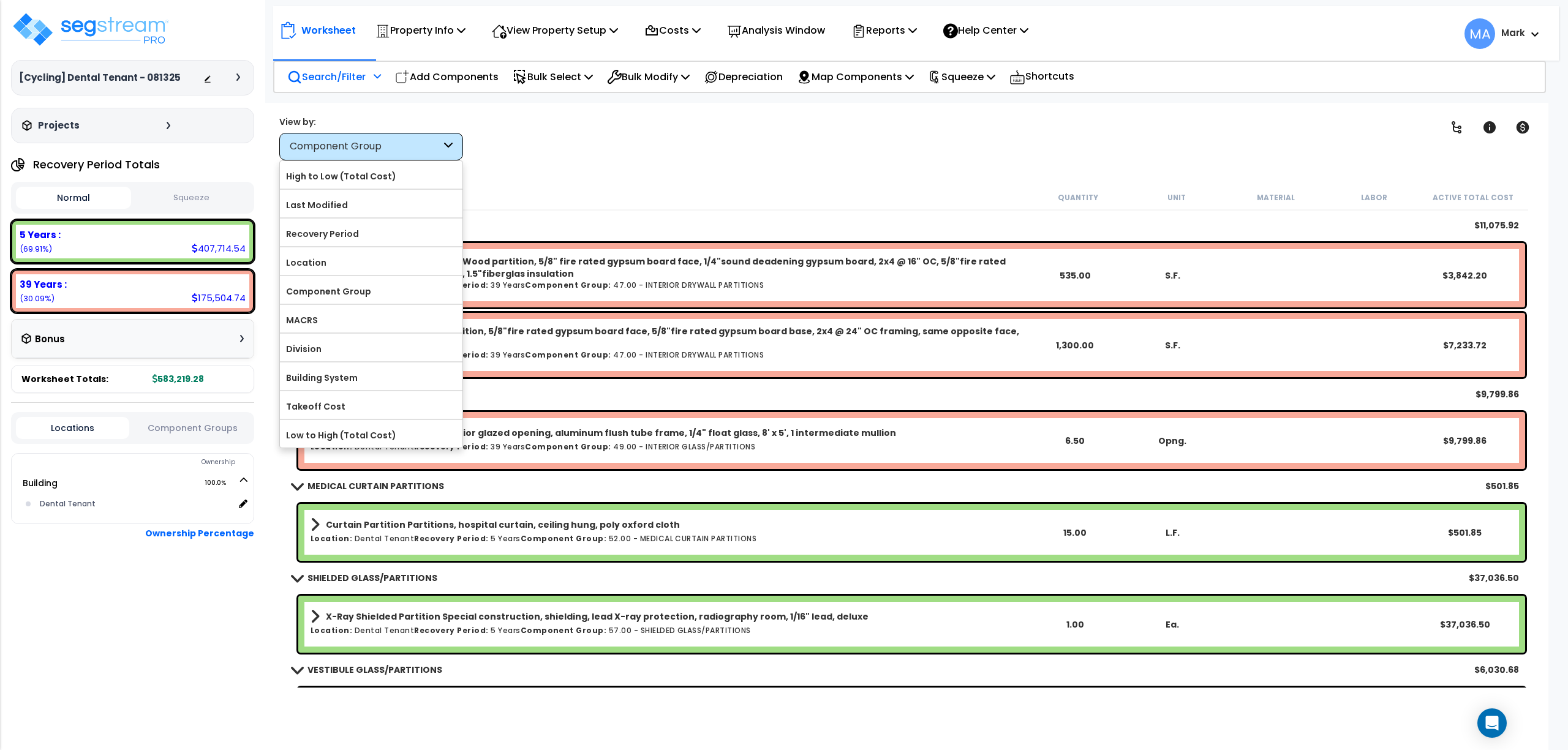
click at [317, 90] on div "Search/Filter Additional Search / Filter" at bounding box center [334, 77] width 94 height 29
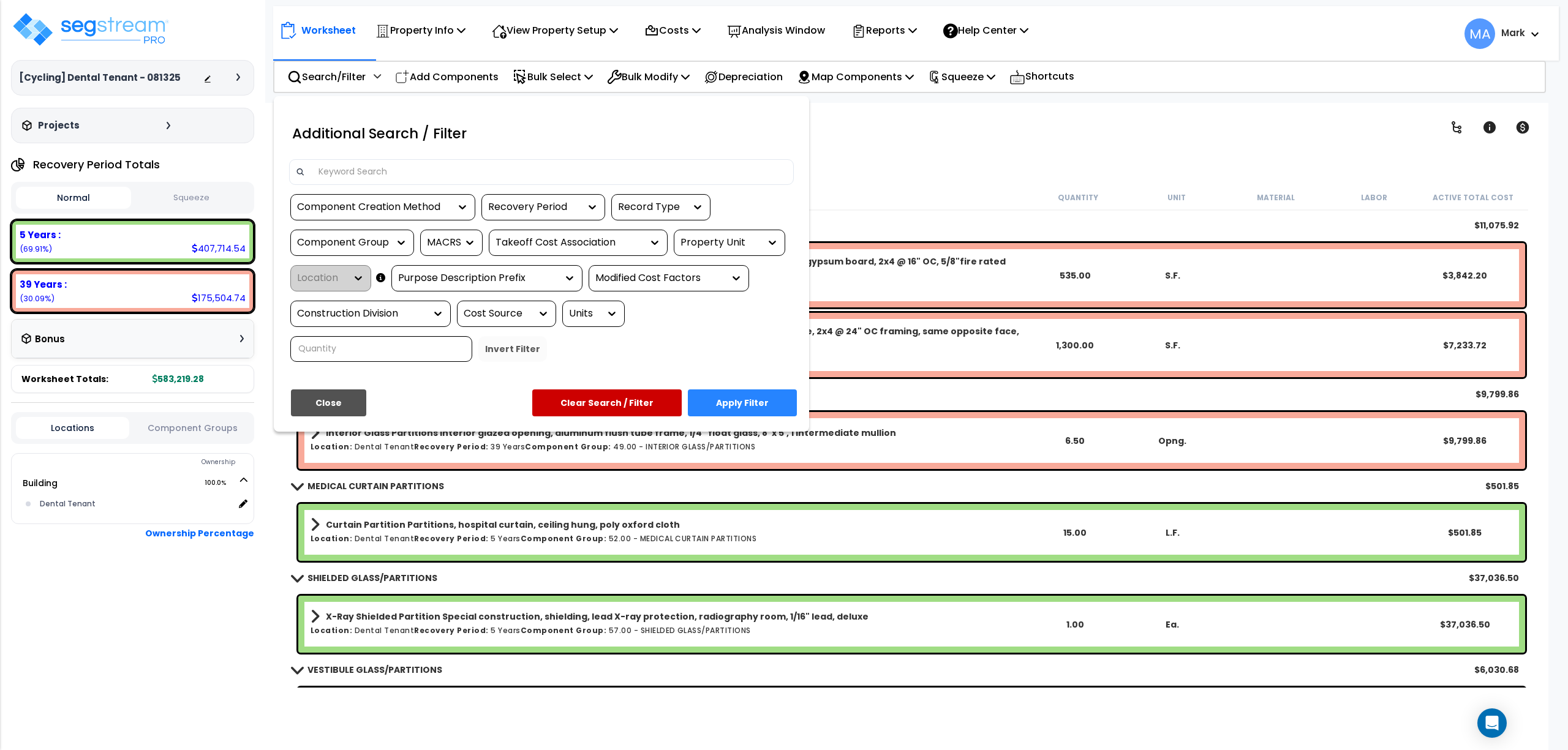
click at [356, 179] on input at bounding box center [549, 172] width 476 height 18
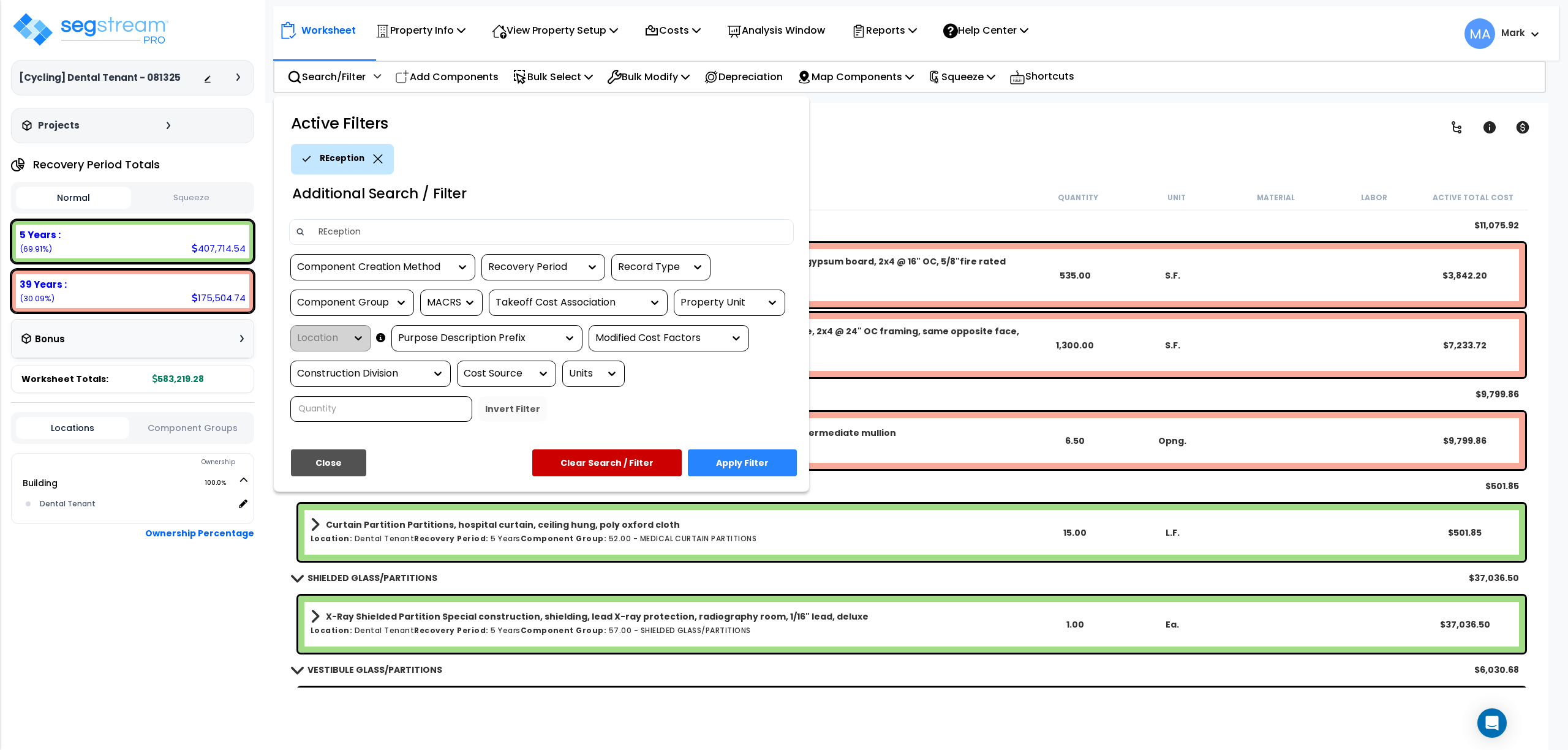
click at [328, 239] on input "REception" at bounding box center [549, 232] width 476 height 18
type input "Reception"
click at [741, 464] on button "Apply Filter" at bounding box center [742, 463] width 109 height 27
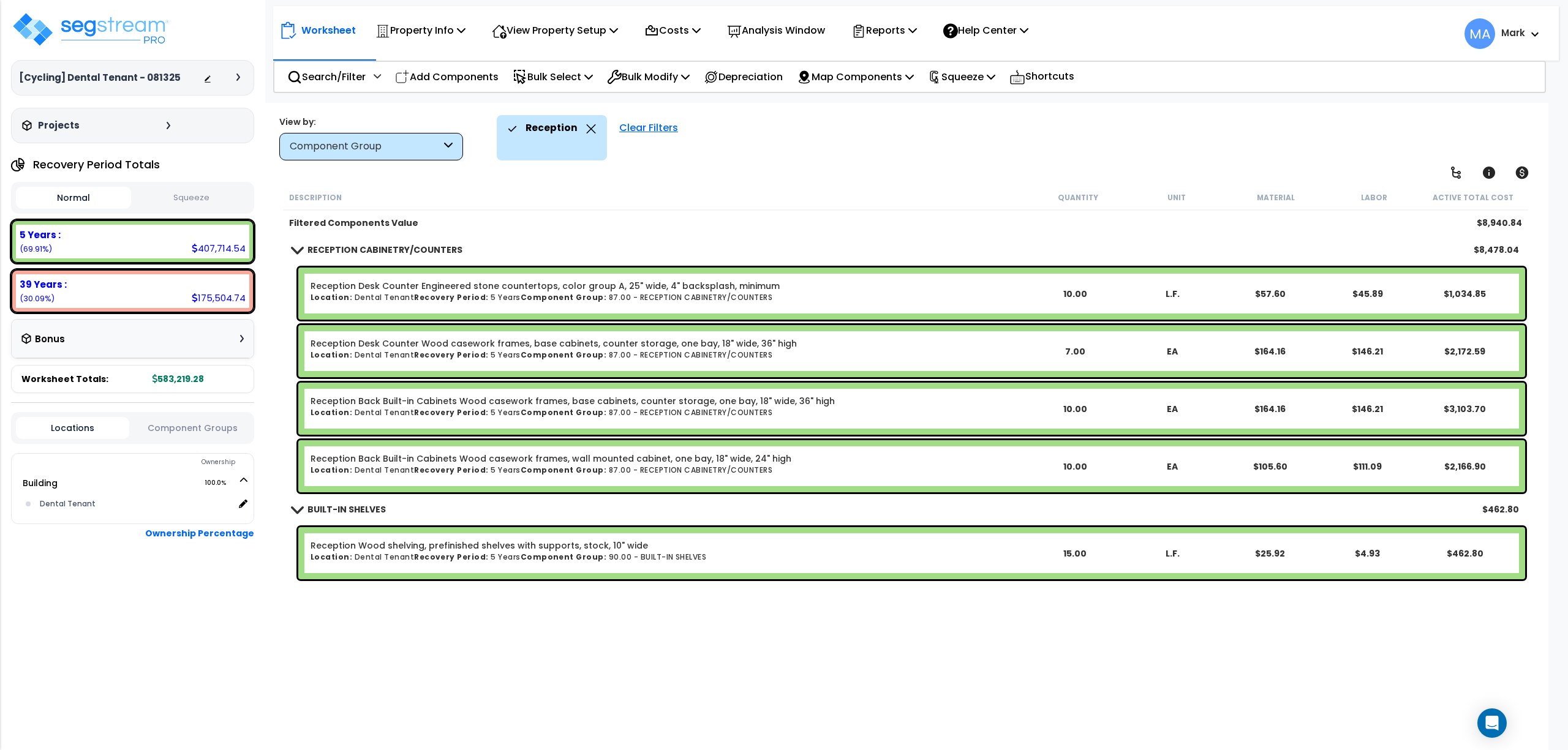
click at [587, 132] on icon at bounding box center [592, 129] width 9 height 9
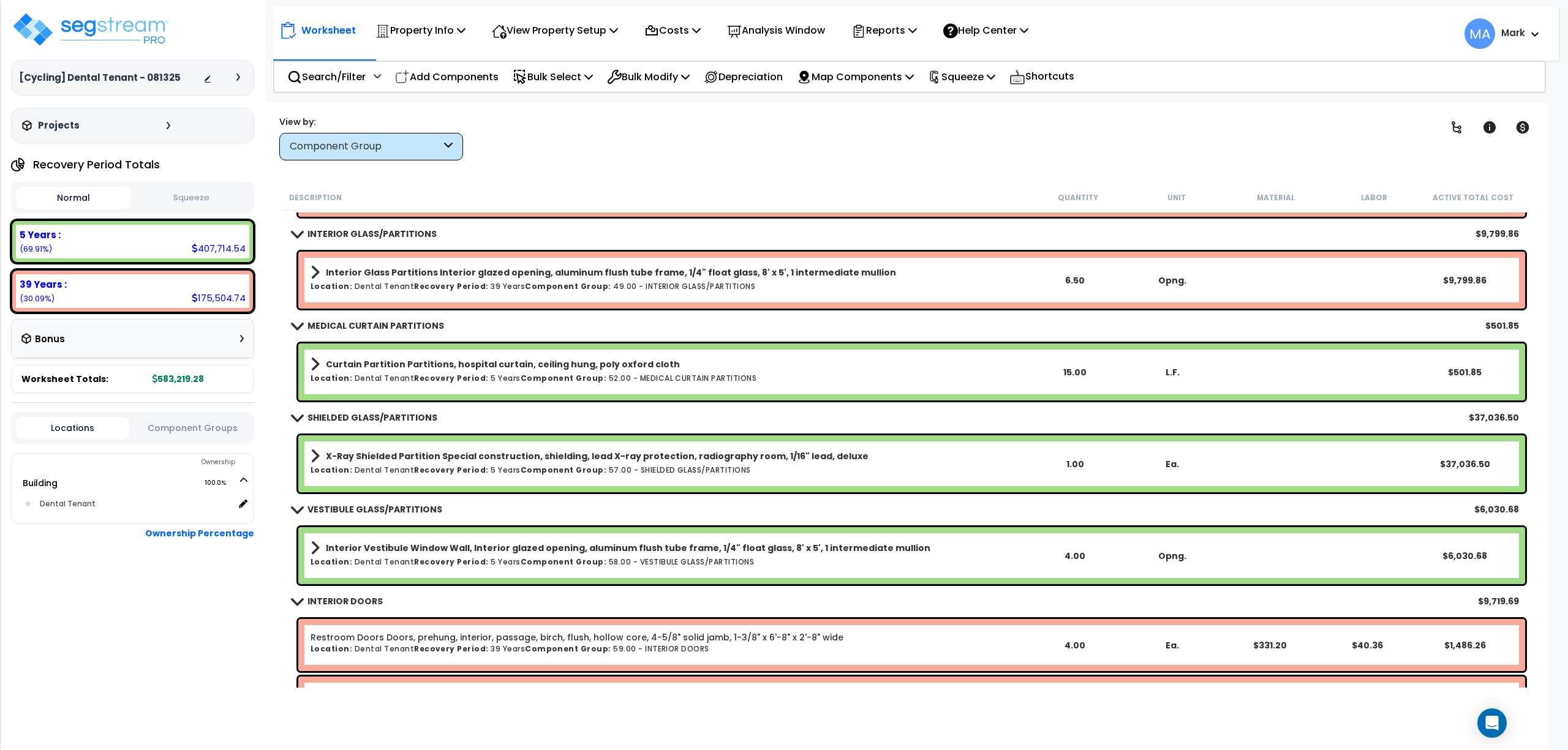
scroll to position [163, 0]
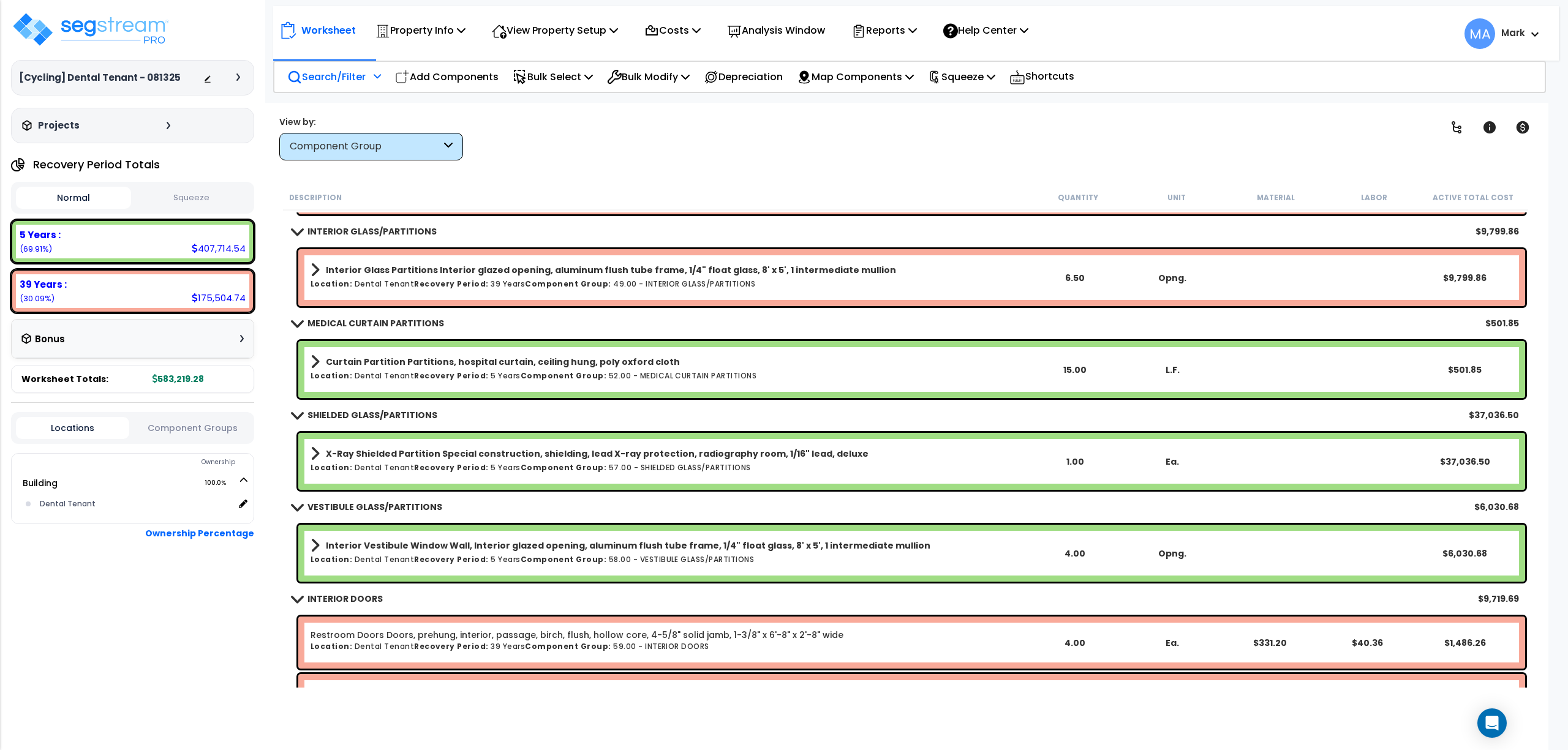
click at [346, 69] on p "Search/Filter" at bounding box center [326, 77] width 78 height 17
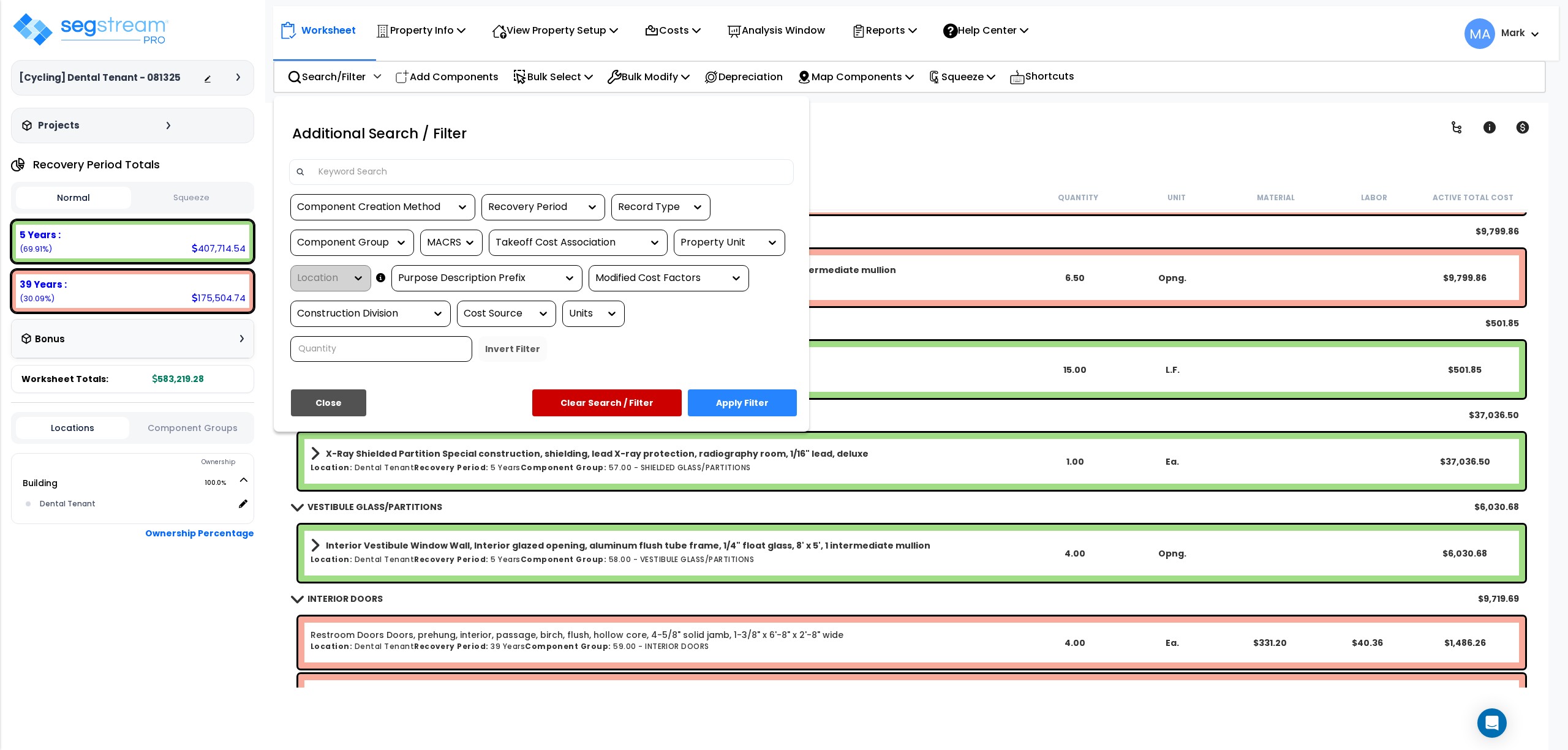
click at [375, 157] on div "Additional Search / Filter" at bounding box center [541, 137] width 523 height 44
click at [376, 173] on input at bounding box center [549, 172] width 476 height 18
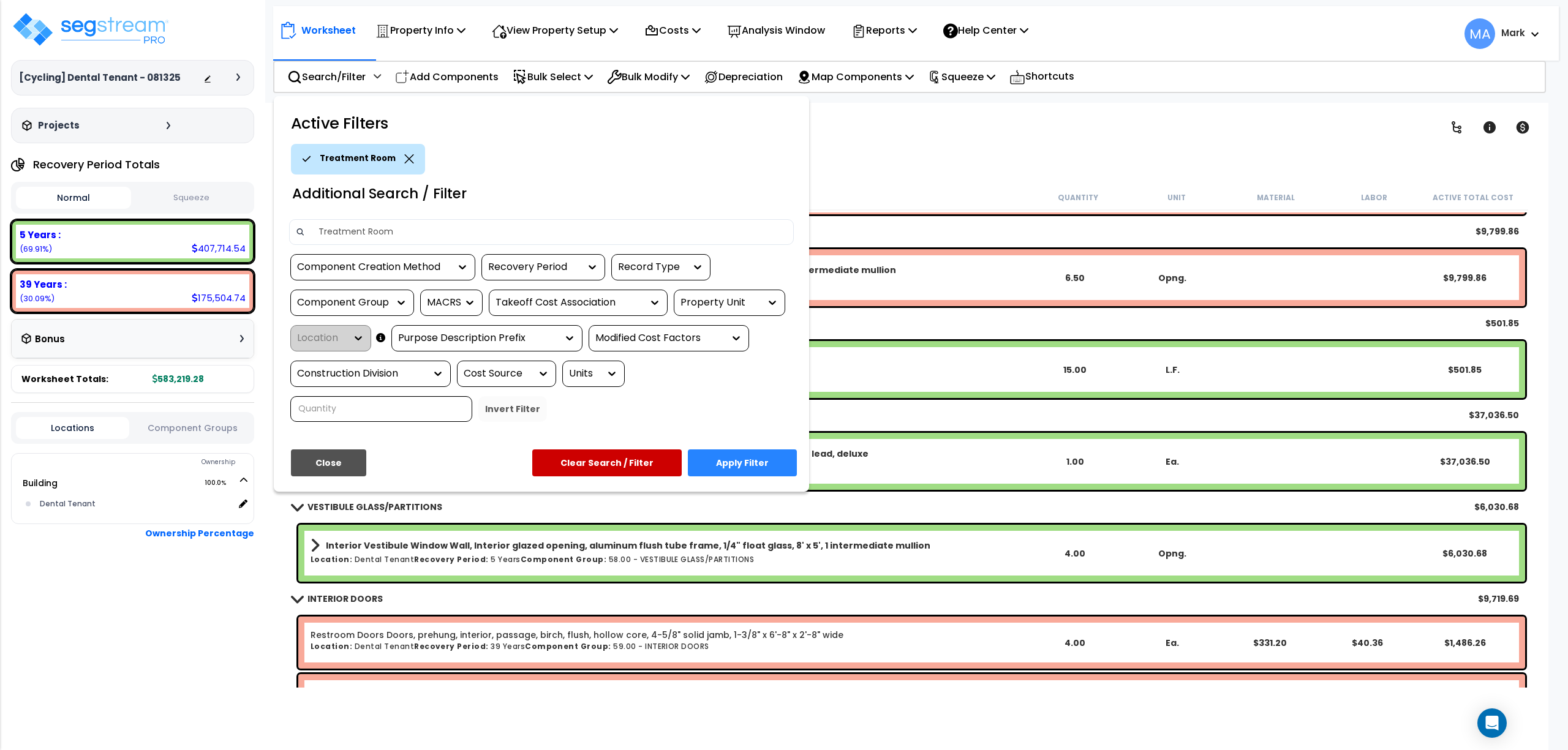
type input "Treatment Room"
click at [764, 457] on button "Apply Filter" at bounding box center [742, 463] width 109 height 27
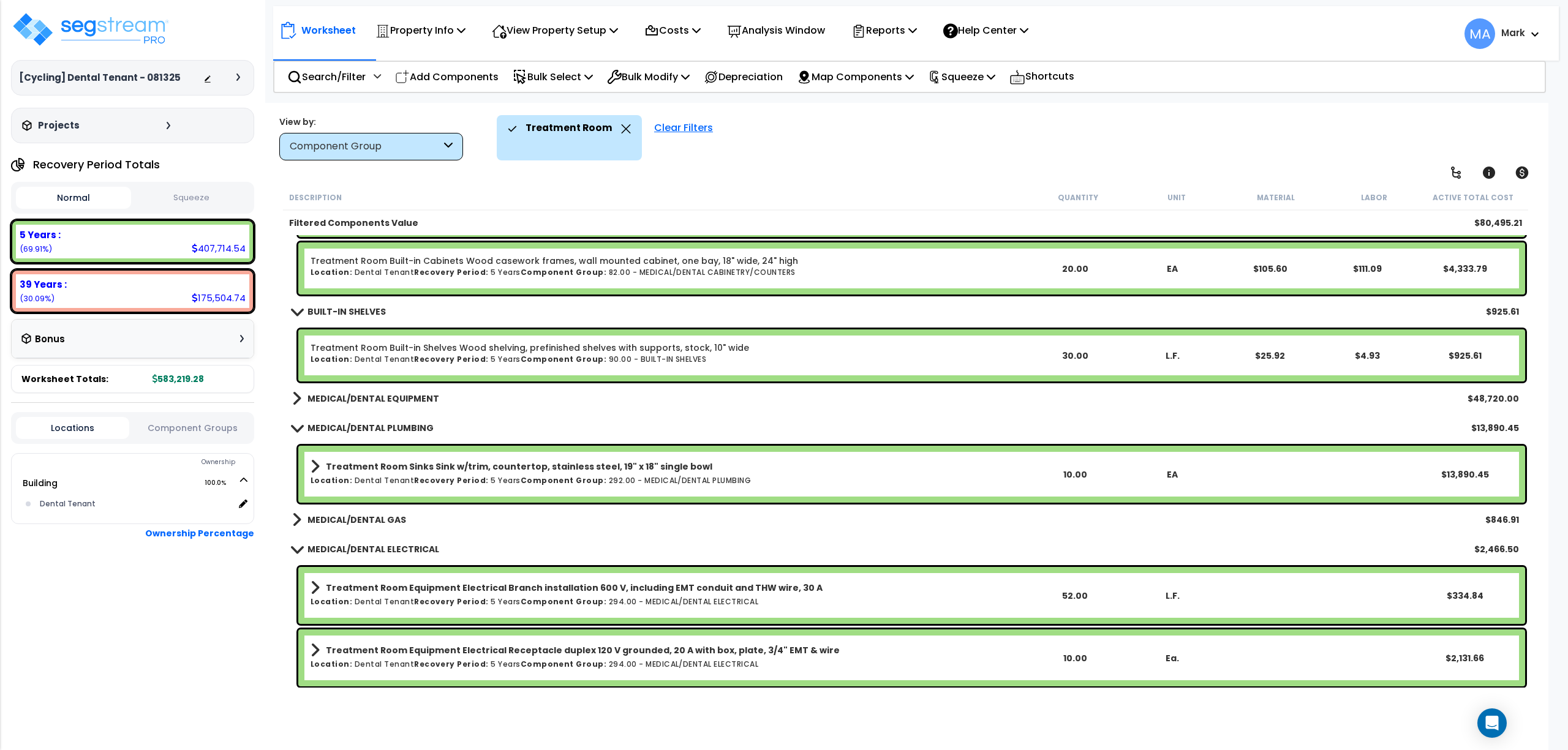
click at [375, 397] on b "MEDICAL/DENTAL EQUIPMENT" at bounding box center [373, 398] width 131 height 12
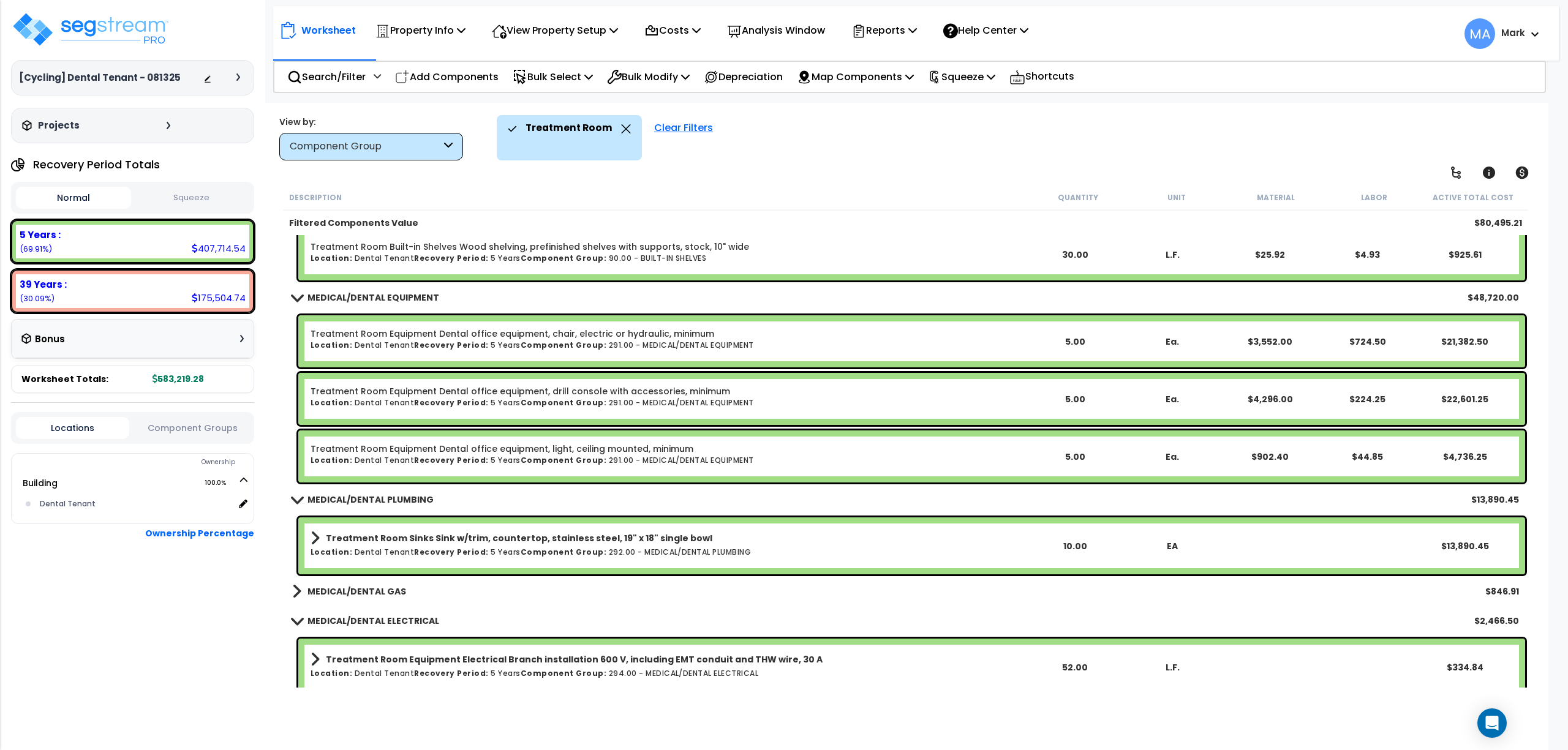
scroll to position [313, 0]
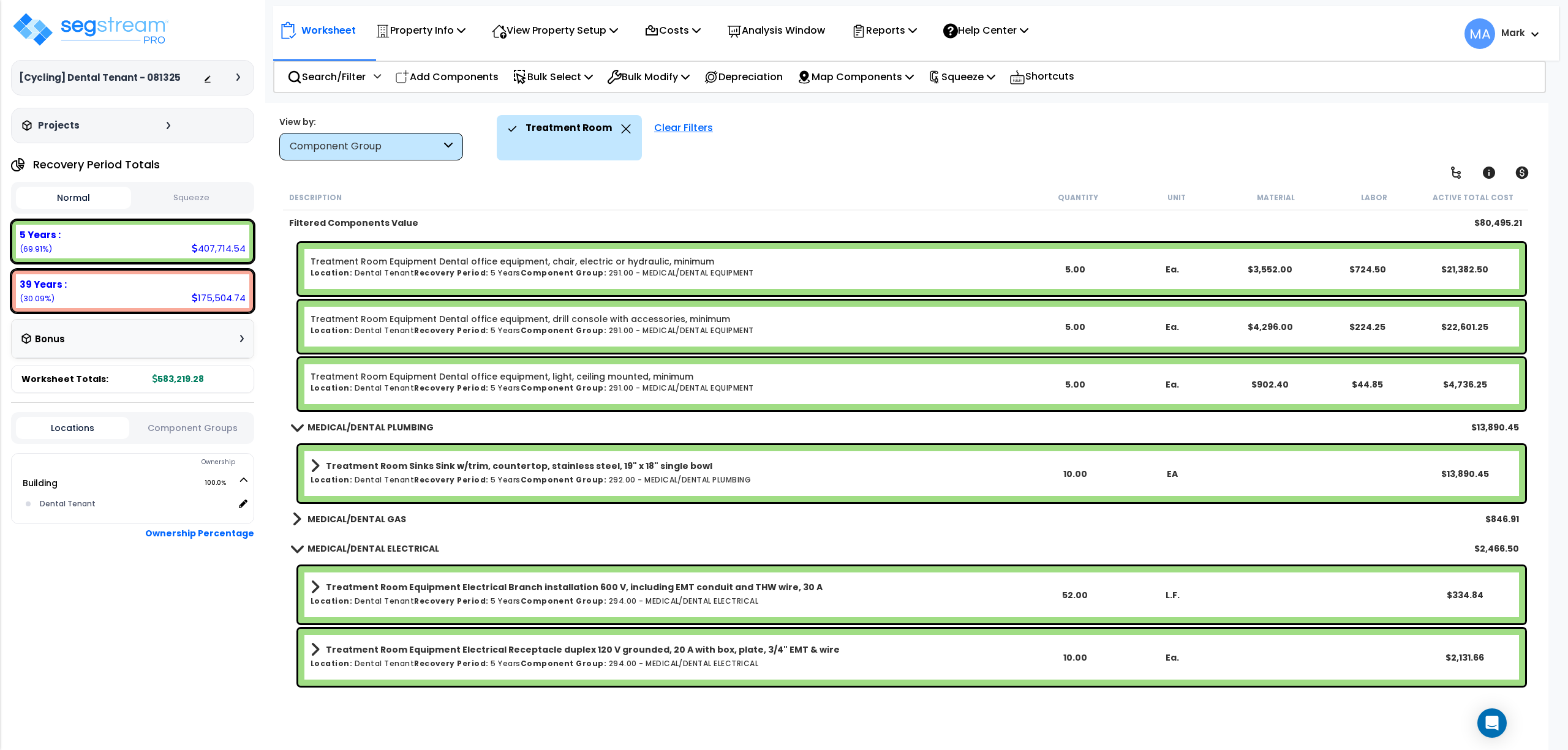
click at [385, 514] on b "MEDICAL/DENTAL GAS" at bounding box center [357, 520] width 98 height 12
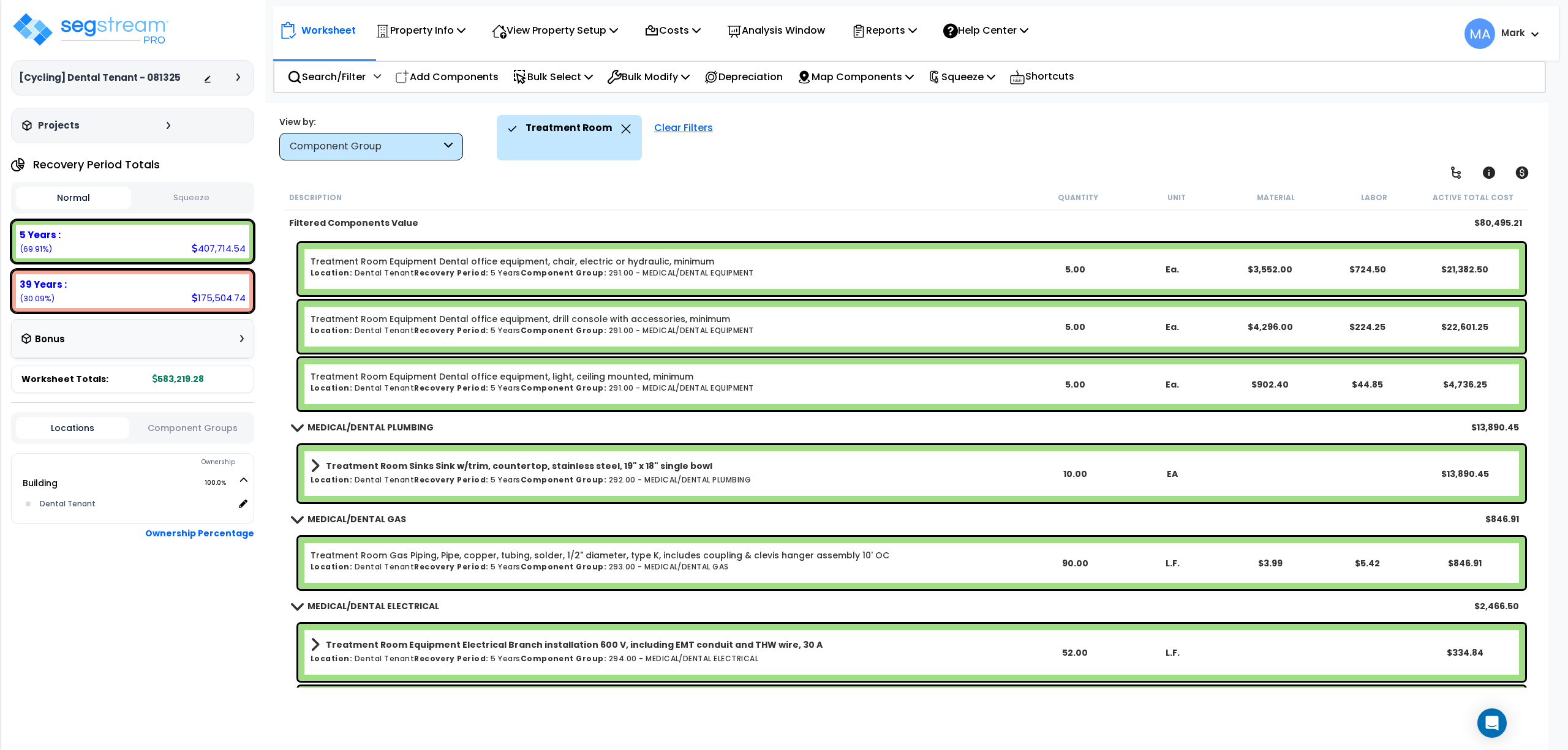
click at [386, 514] on b "MEDICAL/DENTAL GAS" at bounding box center [357, 520] width 98 height 12
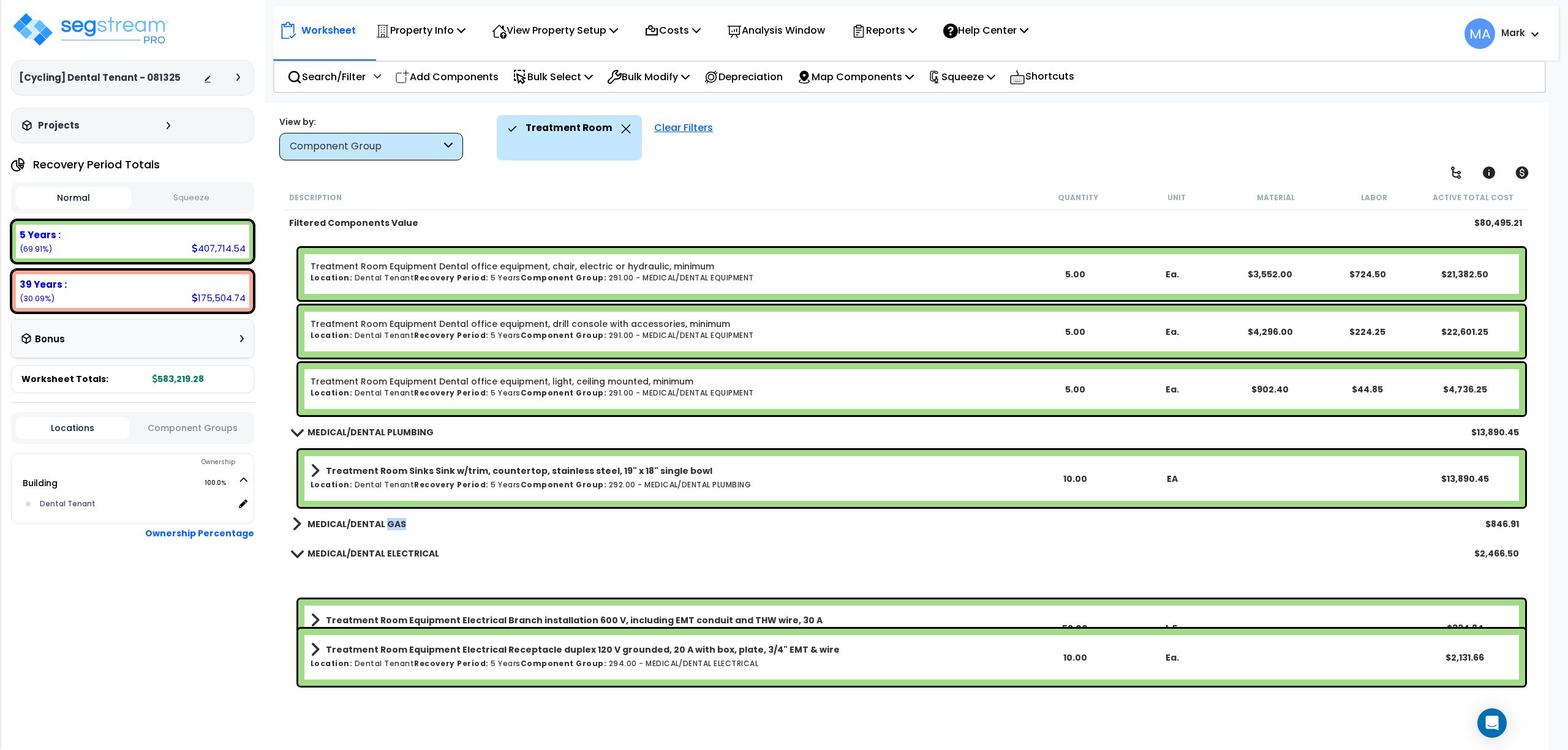
click at [386, 514] on div "MEDICAL/DENTAL GAS $846.91" at bounding box center [905, 524] width 1239 height 30
click at [315, 536] on div "MEDICAL/DENTAL GAS $846.91" at bounding box center [905, 524] width 1239 height 30
click at [340, 526] on b "MEDICAL/DENTAL GAS" at bounding box center [357, 524] width 98 height 12
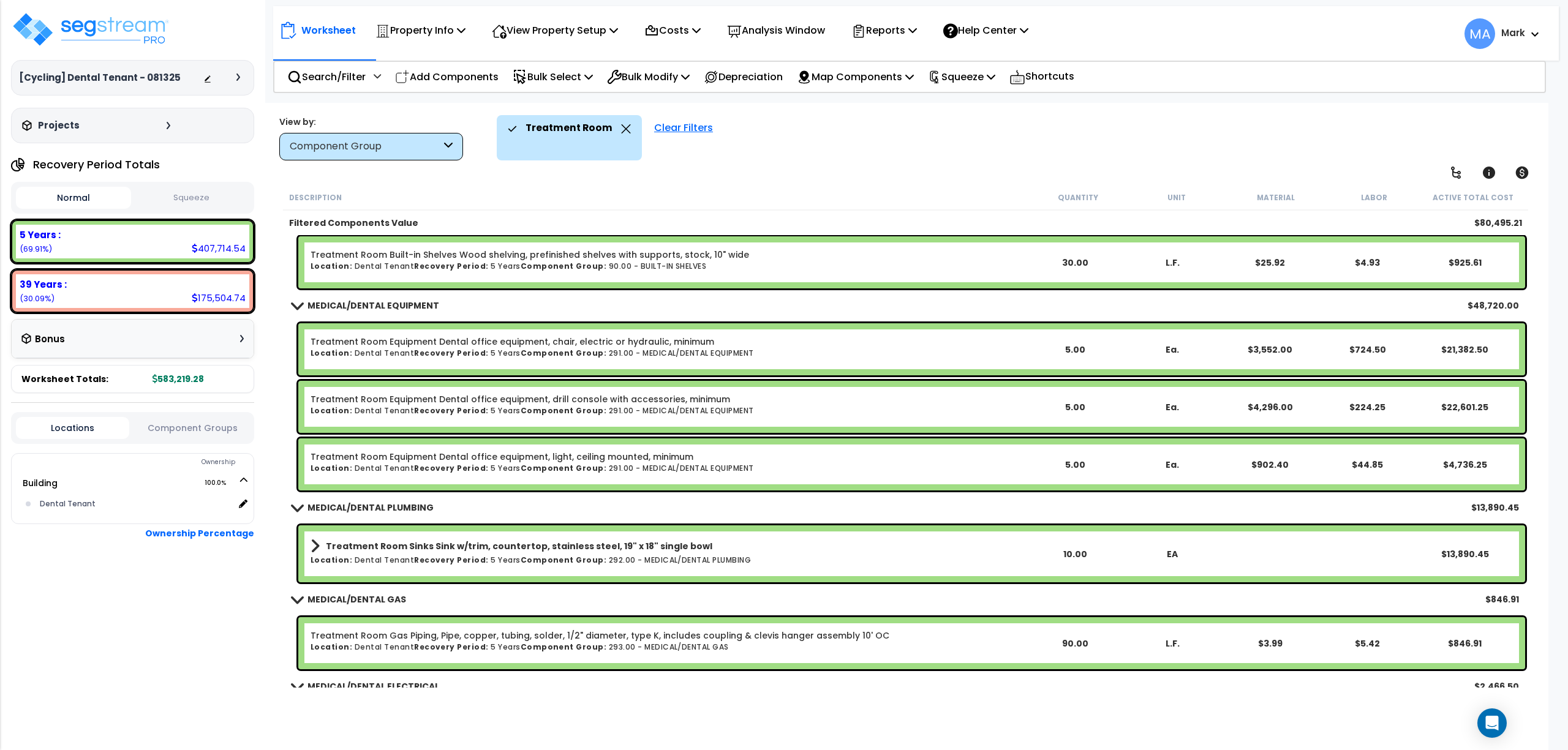
scroll to position [245, 0]
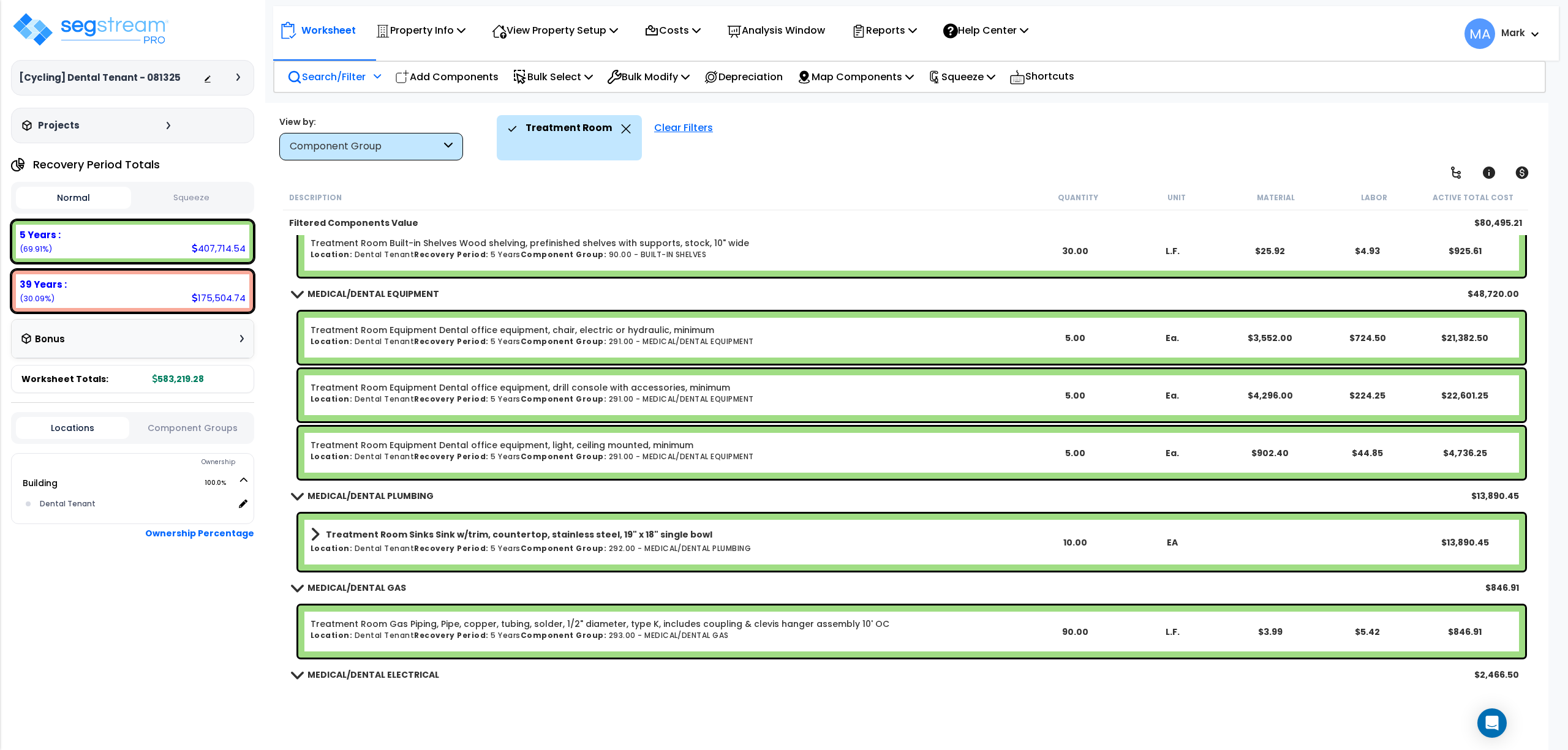
click at [300, 71] on icon at bounding box center [295, 77] width 15 height 15
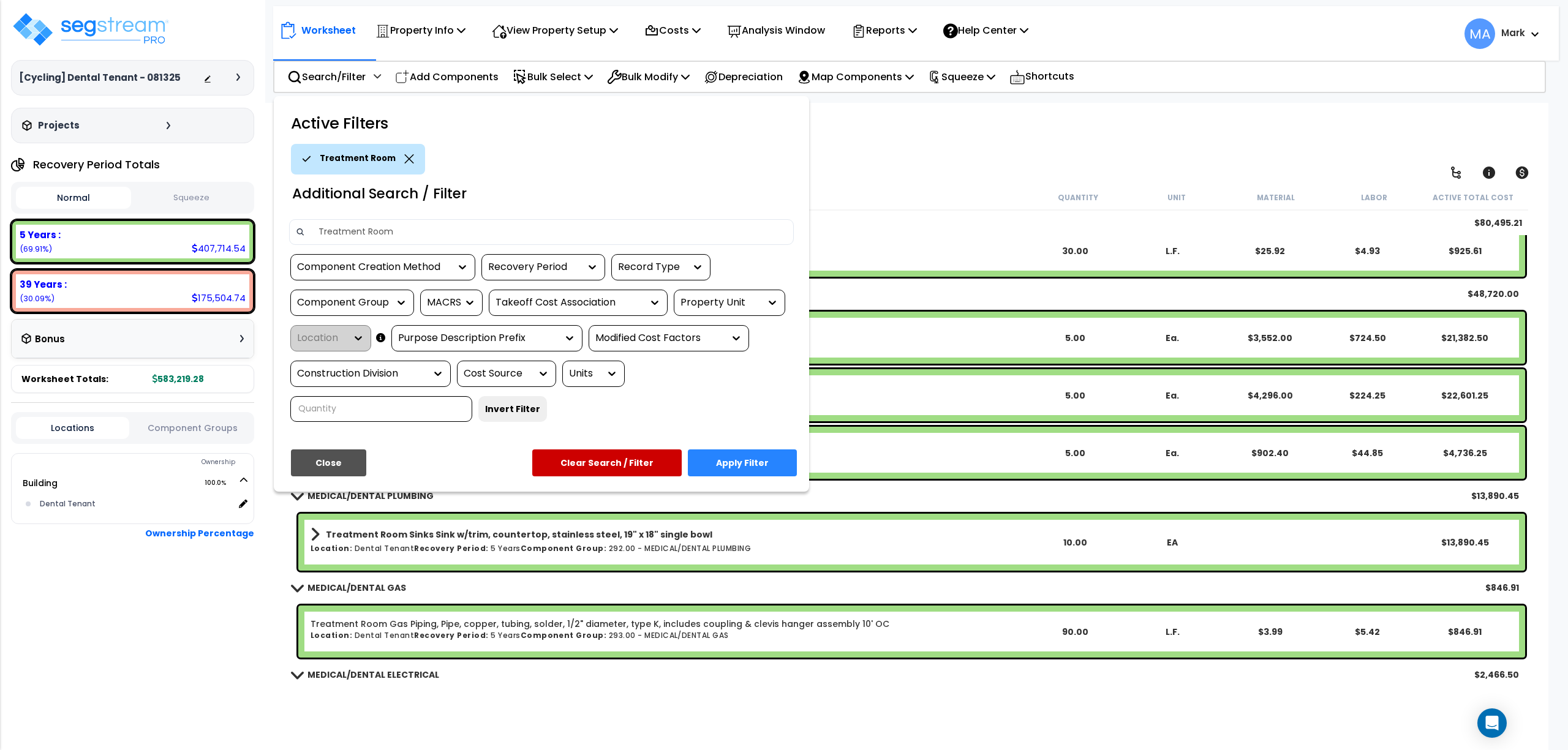
click at [346, 225] on input "Treatment Room" at bounding box center [549, 232] width 476 height 18
type input "Office"
click at [778, 471] on button "Apply Filter" at bounding box center [742, 463] width 109 height 27
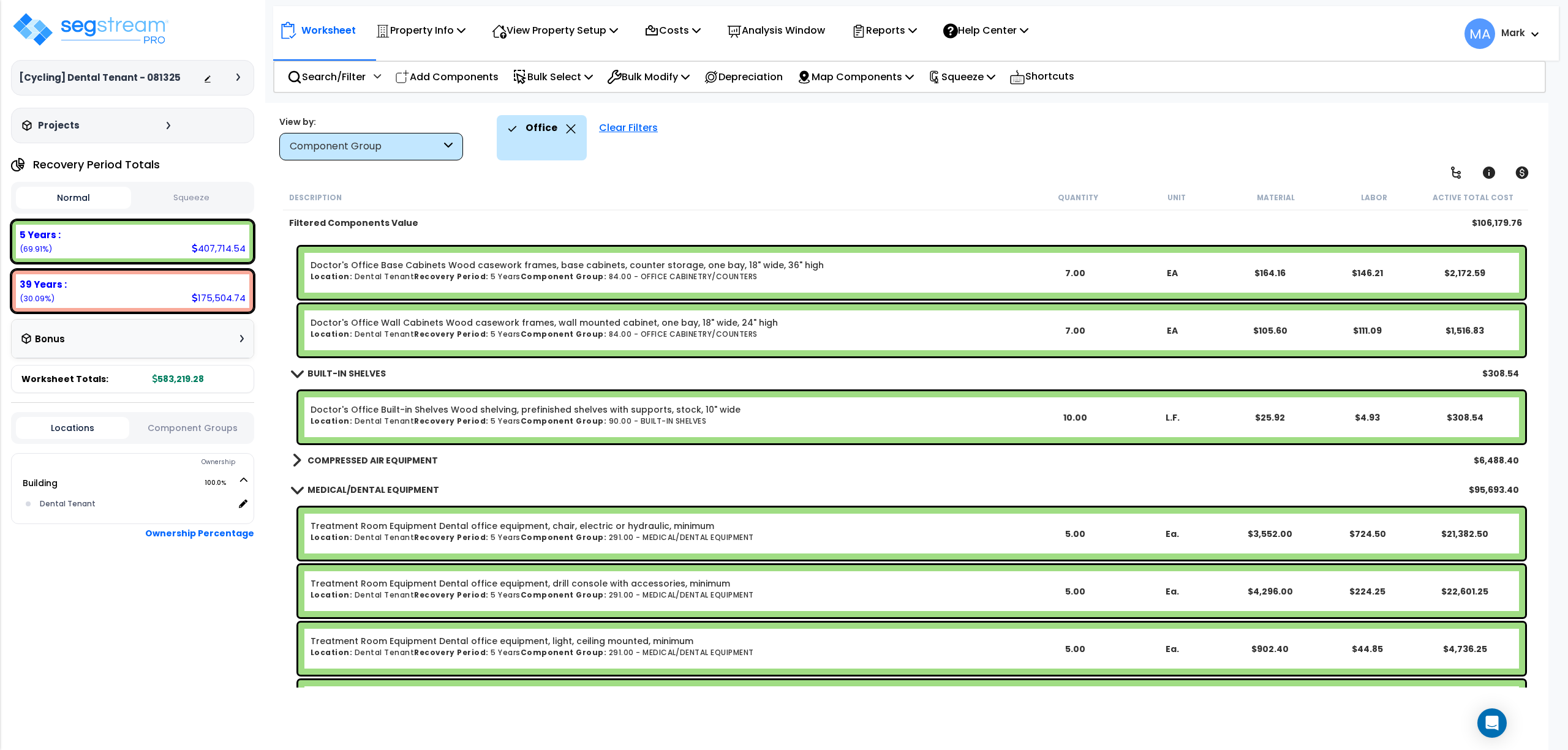
scroll to position [0, 0]
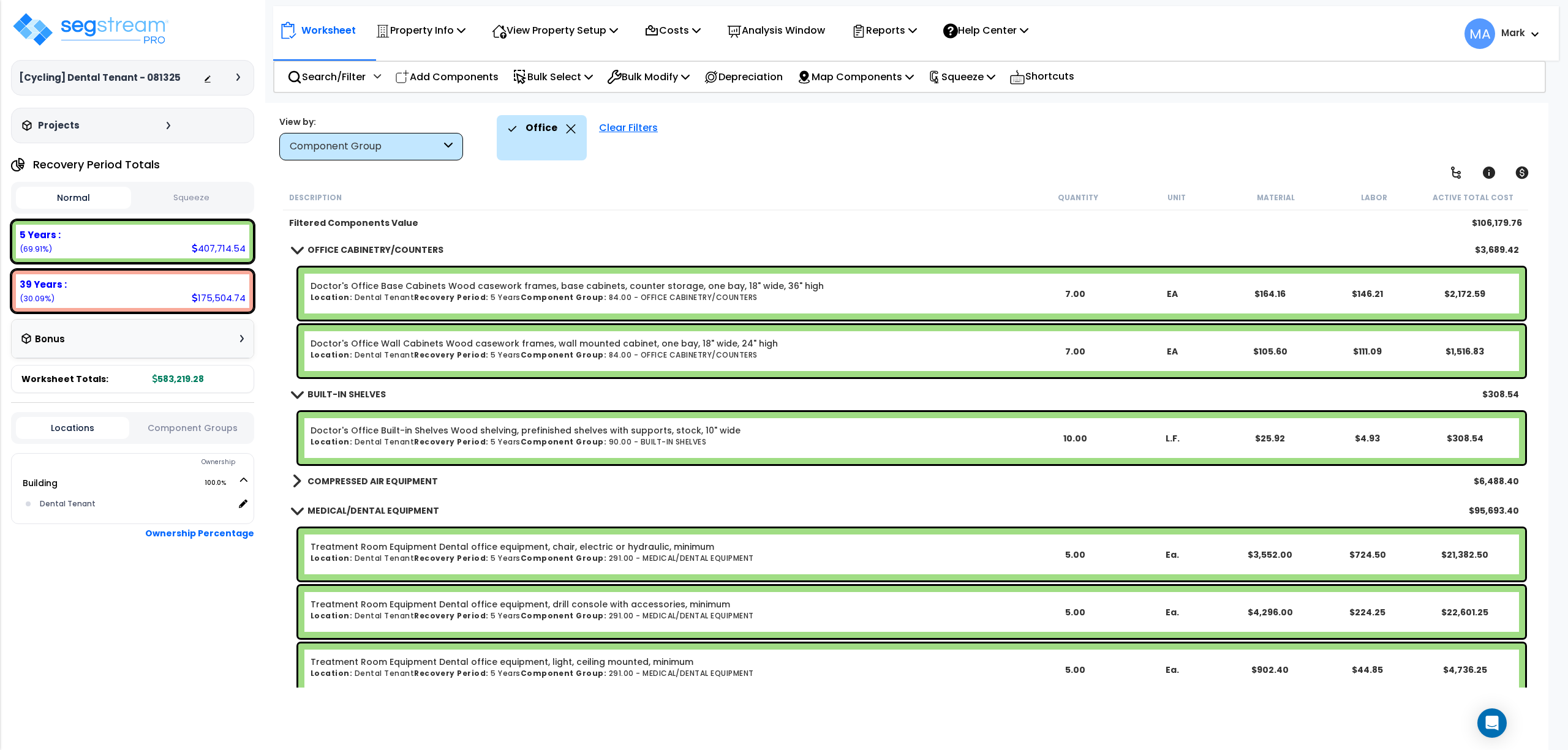
click at [390, 488] on link "COMPRESSED AIR EQUIPMENT" at bounding box center [365, 481] width 146 height 17
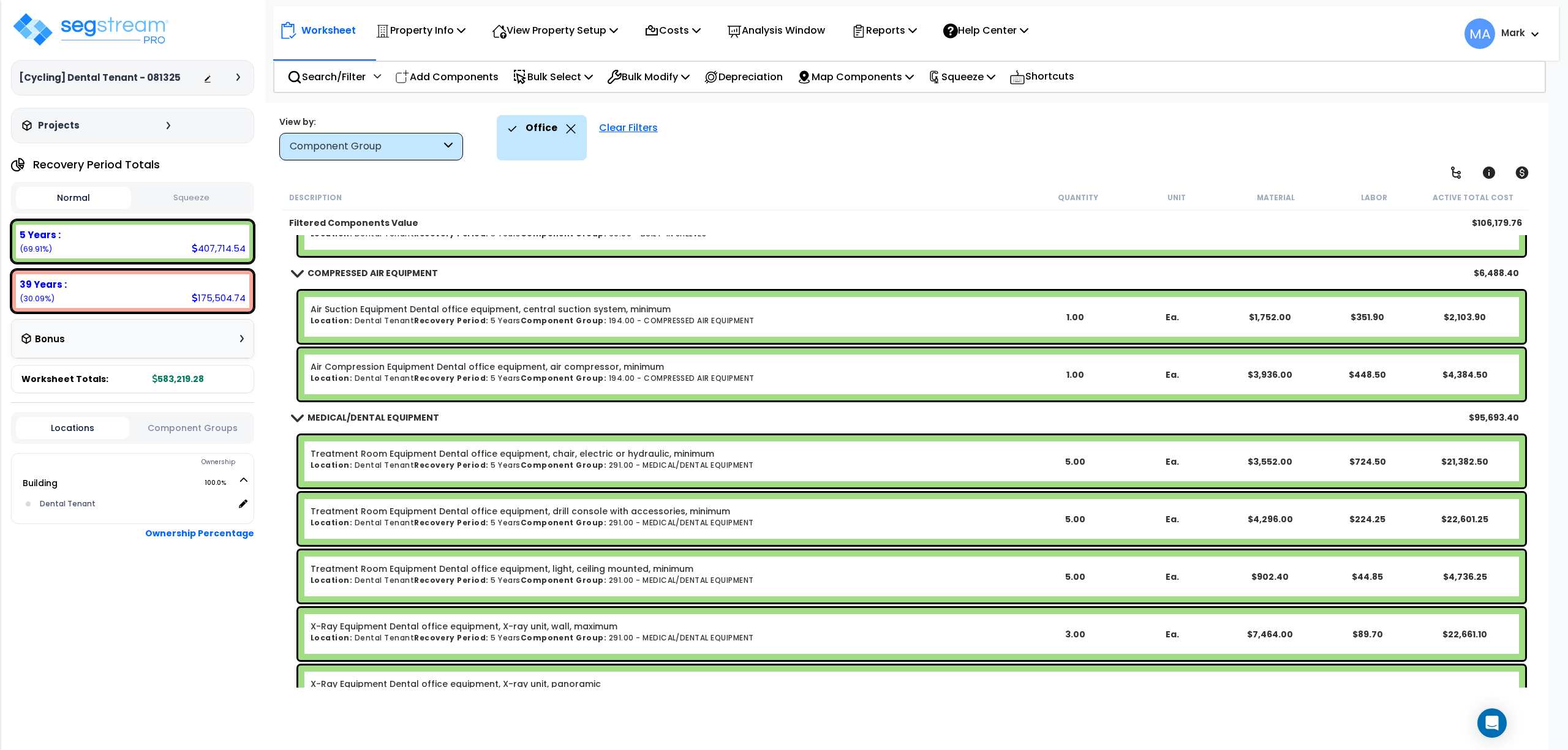
scroll to position [77, 0]
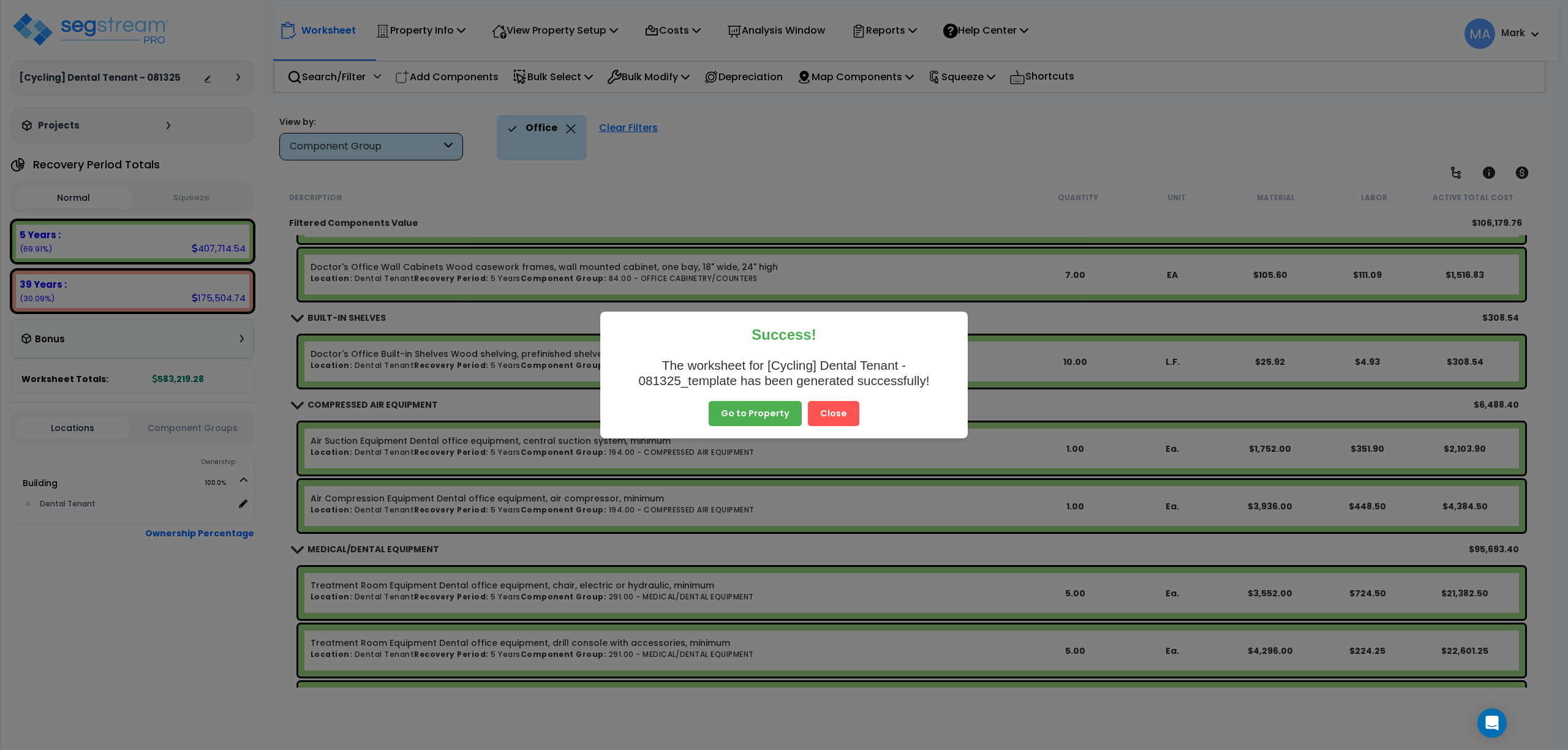
click at [839, 409] on button "Close" at bounding box center [834, 414] width 51 height 26
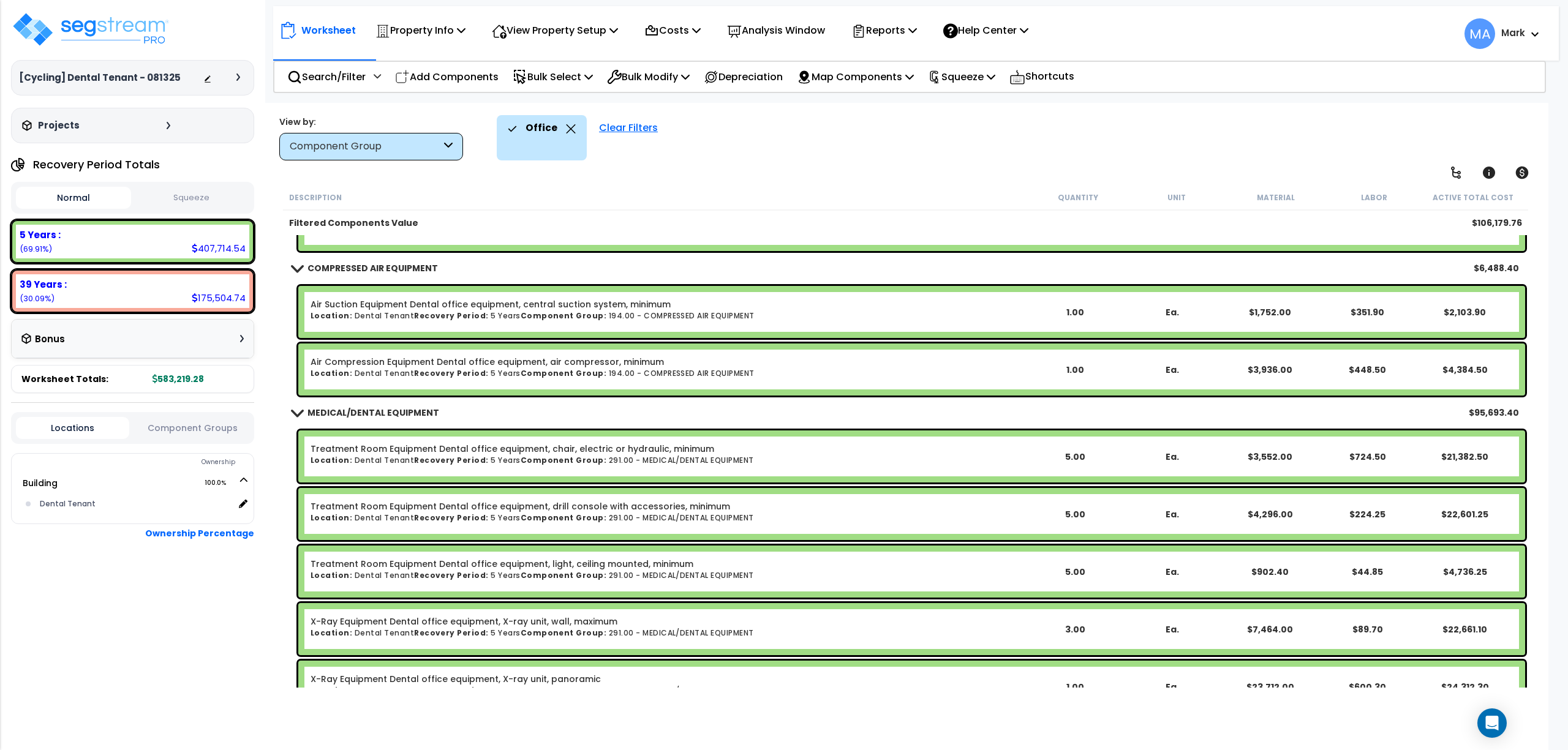
scroll to position [240, 0]
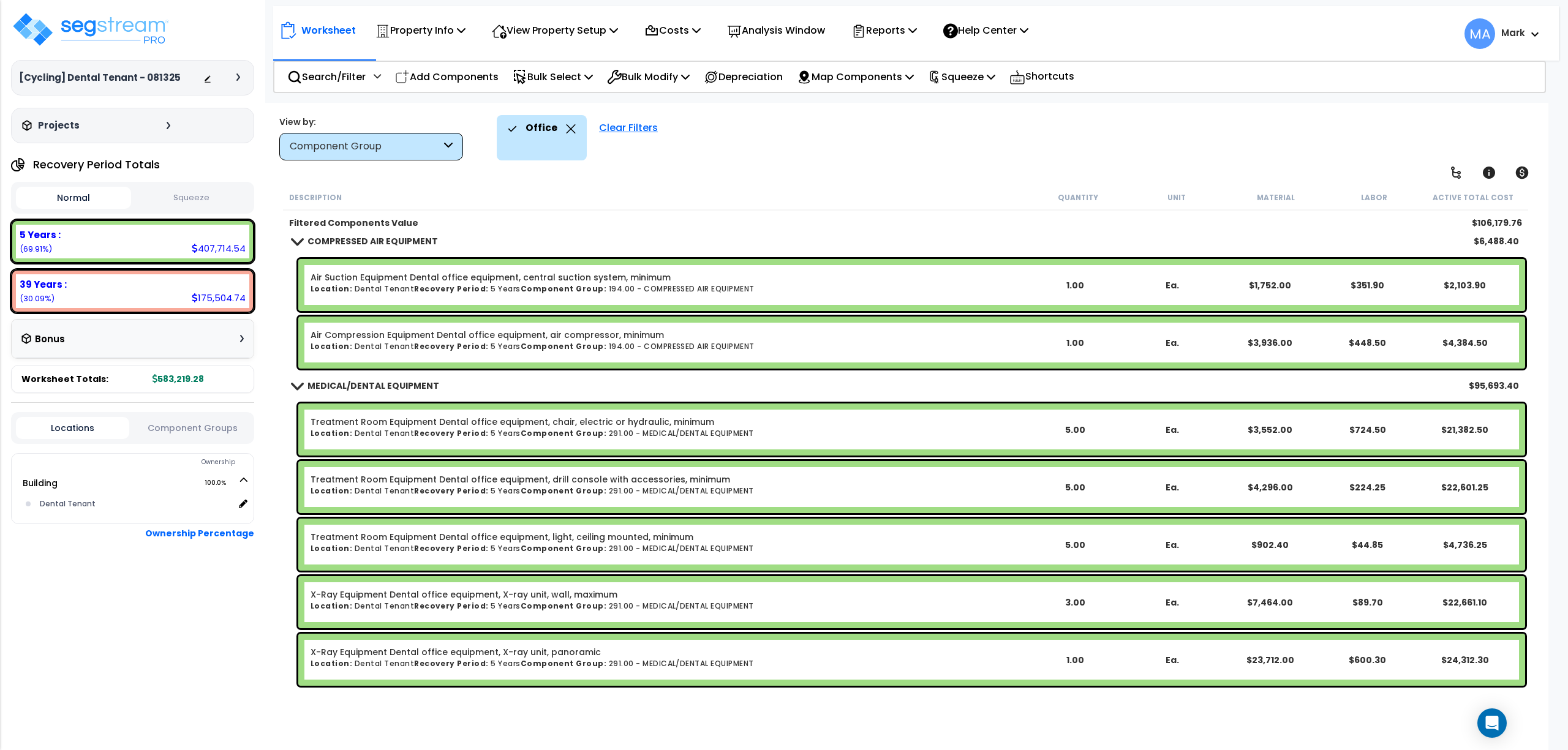
click at [566, 128] on icon at bounding box center [571, 129] width 10 height 9
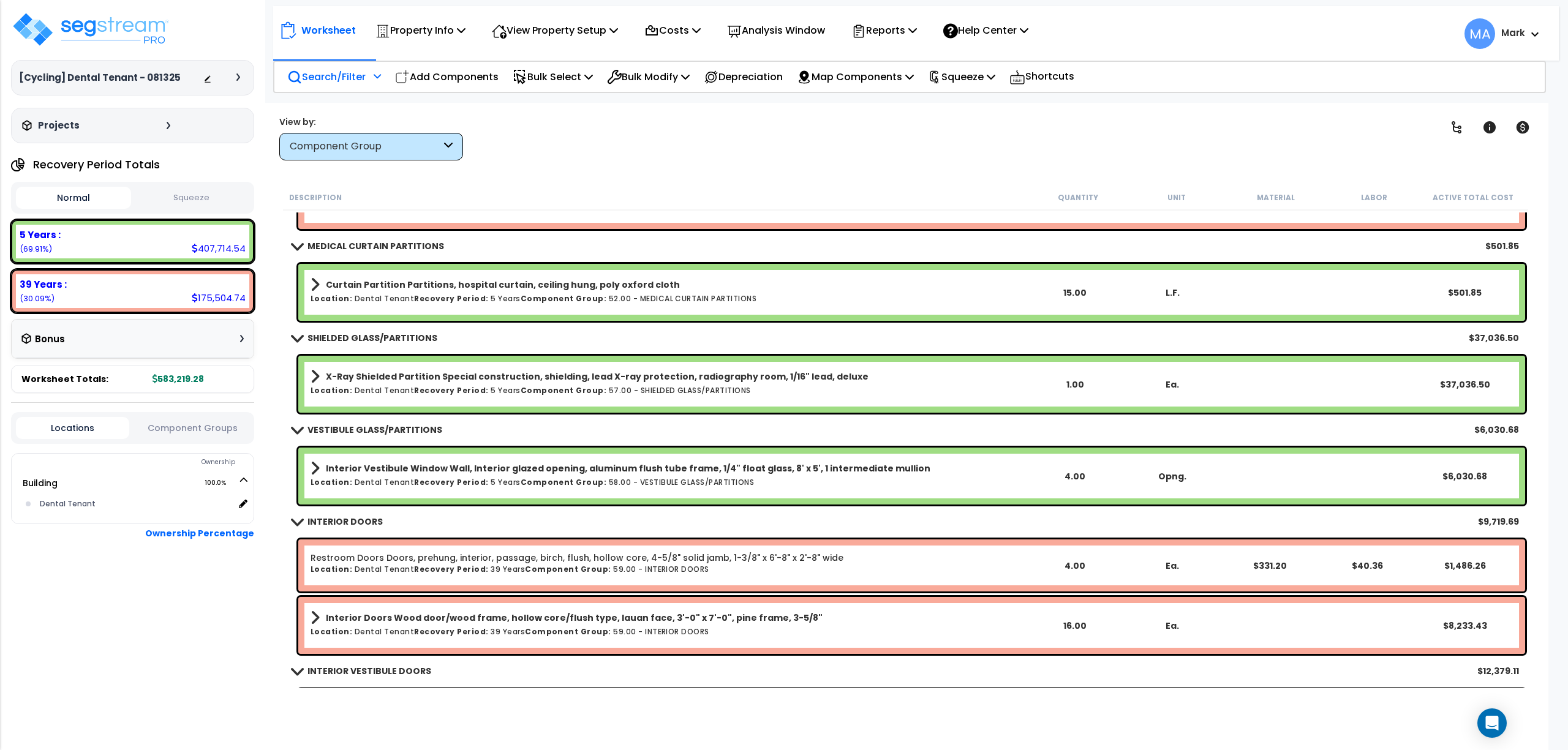
click at [337, 64] on div "Search/Filter Additional Search / Filter" at bounding box center [334, 77] width 94 height 29
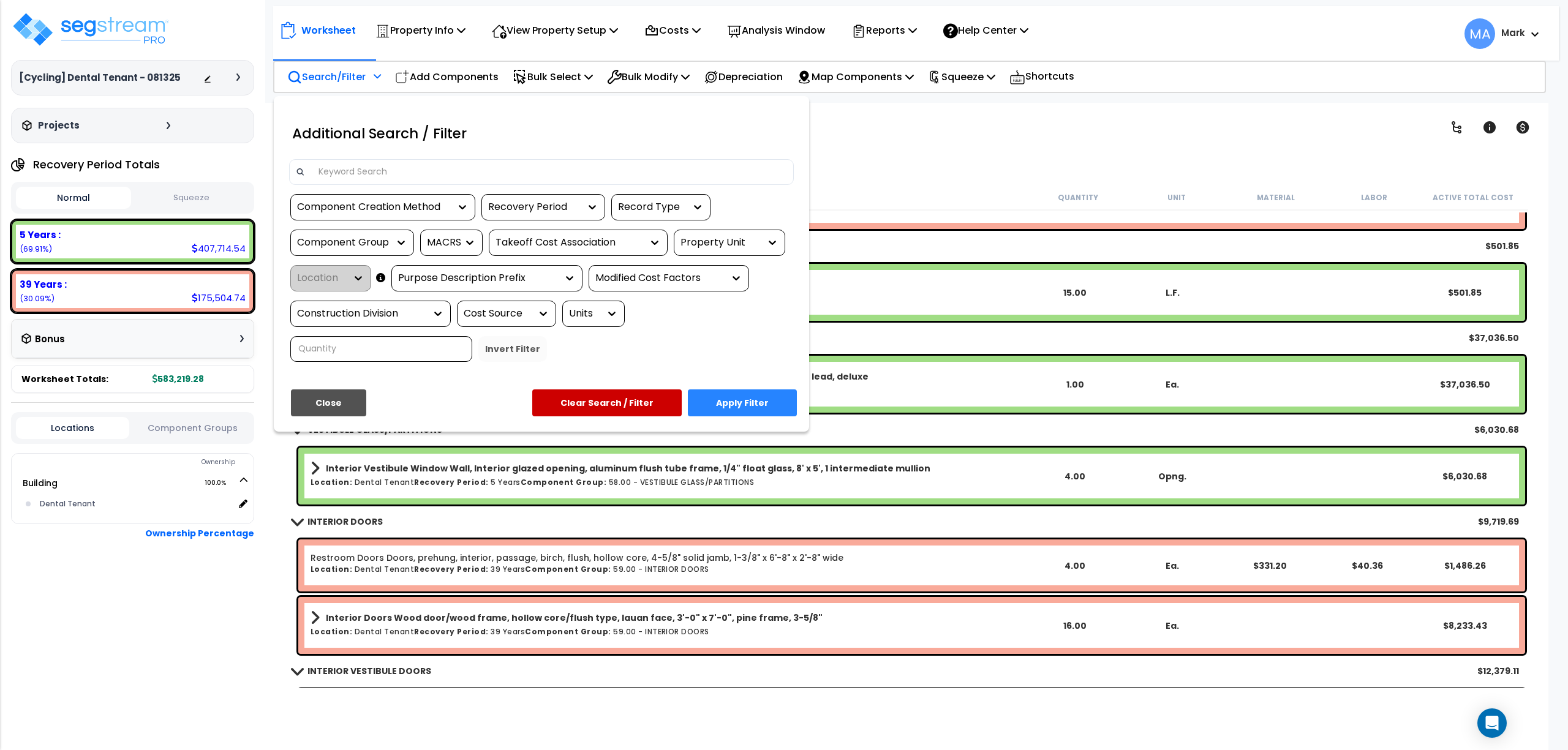
drag, startPoint x: 394, startPoint y: 158, endPoint x: 404, endPoint y: 182, distance: 26.0
click at [394, 158] on div "Additional Search / Filter Component Creation Method Recovery Period Record Typ…" at bounding box center [541, 243] width 523 height 257
click at [405, 182] on div at bounding box center [541, 172] width 505 height 26
drag, startPoint x: 384, startPoint y: 169, endPoint x: 324, endPoint y: 253, distance: 103.2
click at [385, 170] on input at bounding box center [549, 172] width 476 height 18
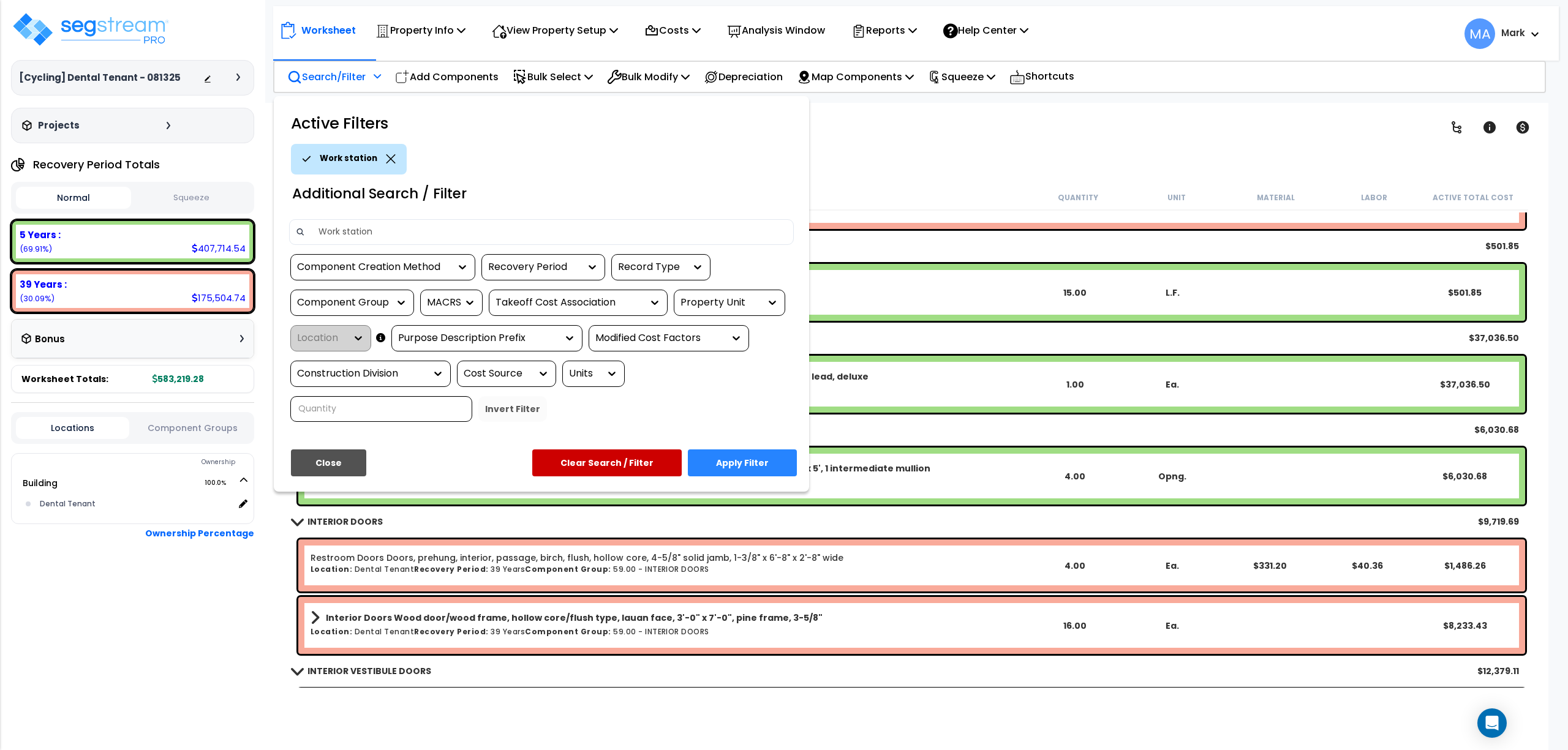
type input "Work station"
click at [766, 466] on button "Apply Filter" at bounding box center [742, 463] width 109 height 27
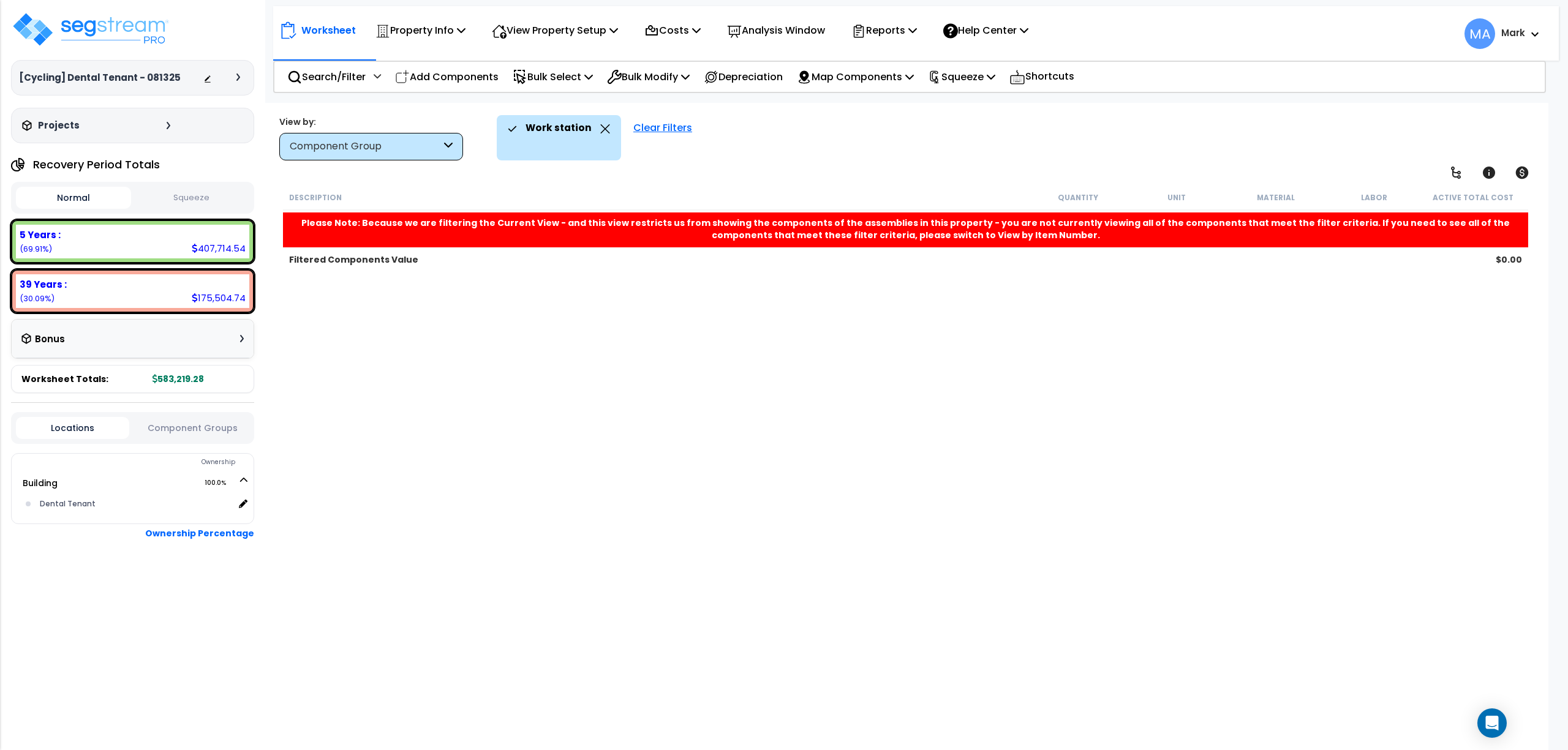
scroll to position [0, 0]
click at [547, 129] on p "Work station" at bounding box center [559, 128] width 66 height 16
drag, startPoint x: 598, startPoint y: 131, endPoint x: 592, endPoint y: 133, distance: 6.3
click at [595, 131] on div "Work station" at bounding box center [559, 129] width 102 height 27
click at [601, 130] on icon at bounding box center [605, 129] width 9 height 9
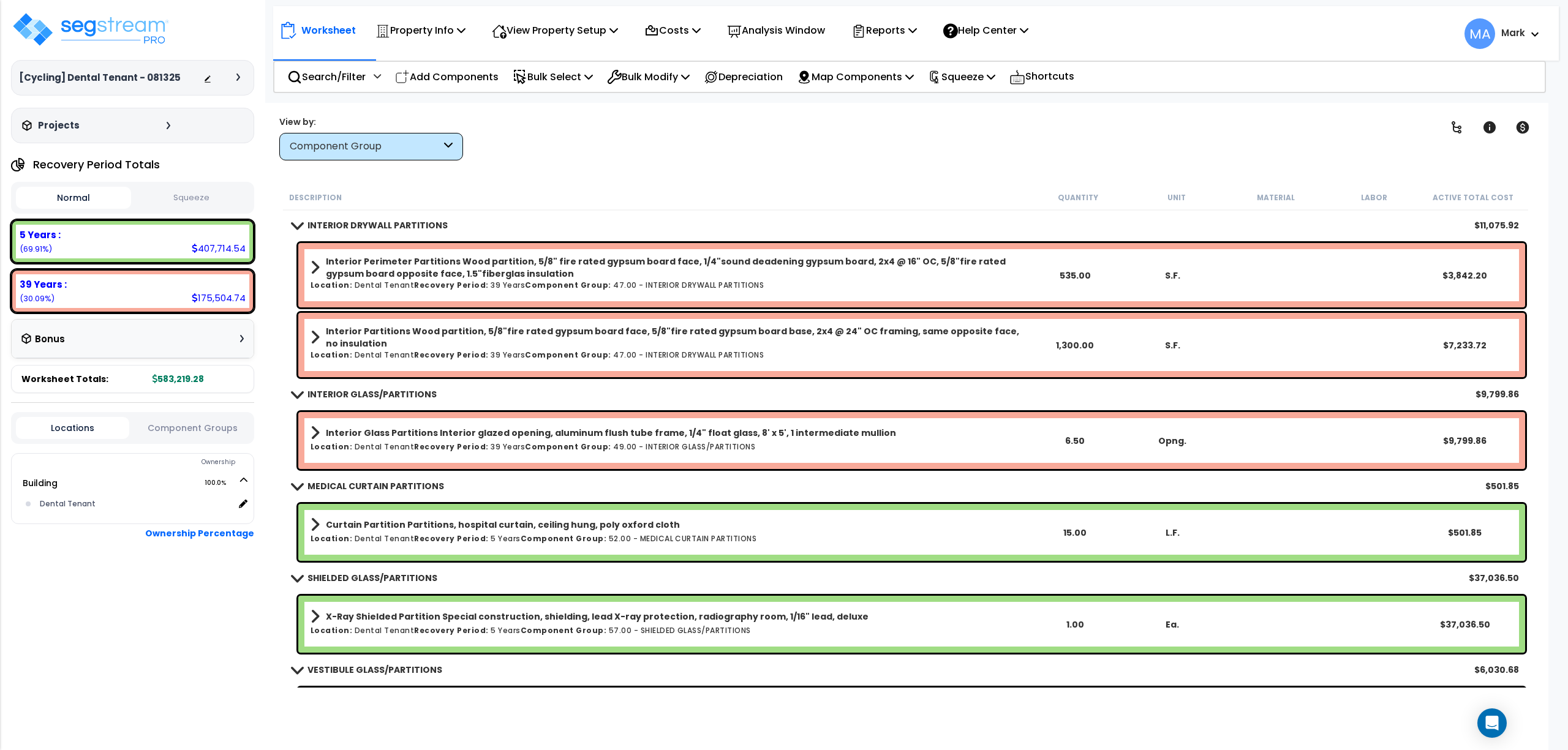
click at [368, 153] on div "Component Group" at bounding box center [365, 146] width 151 height 14
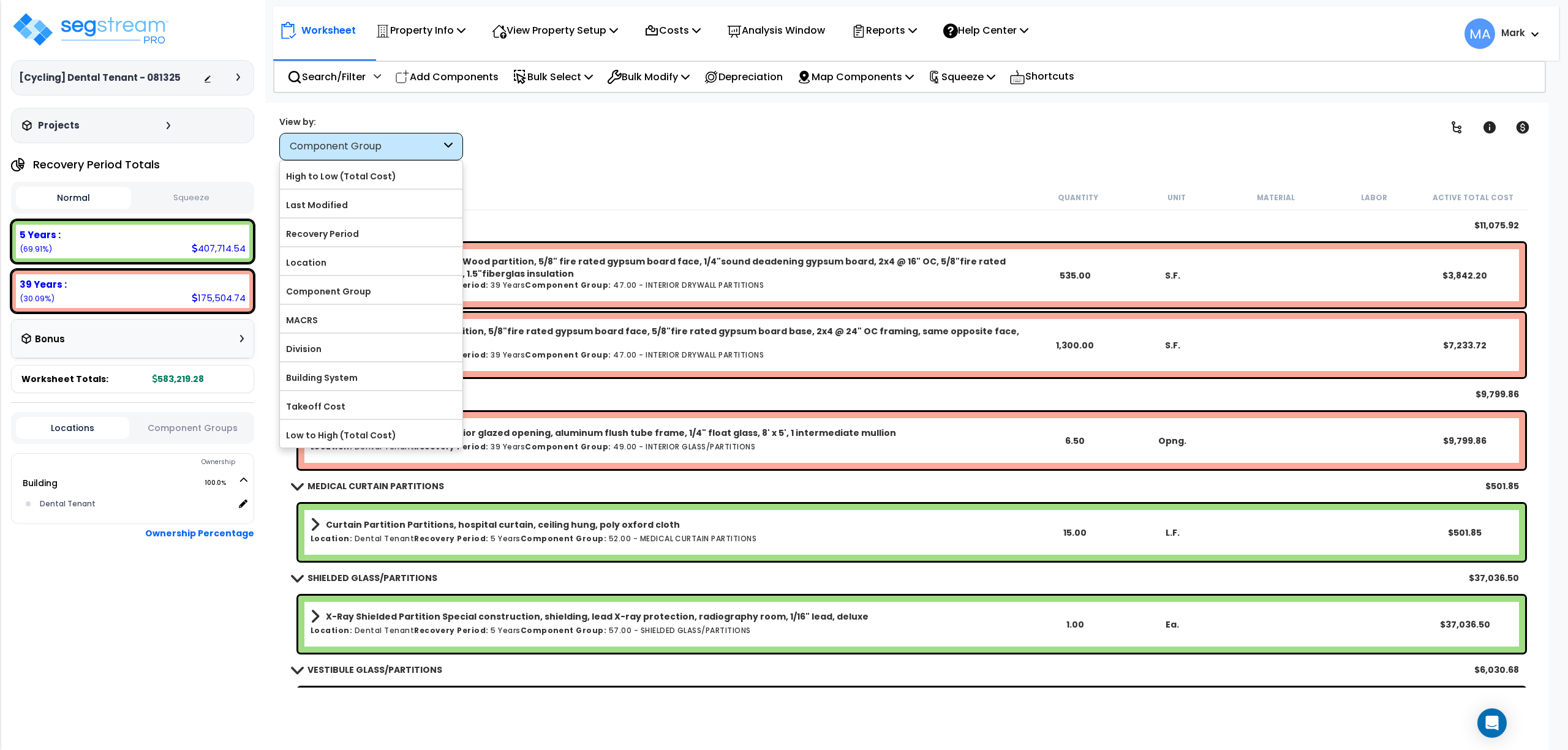
click at [351, 98] on body "We are Building your Property. So please grab a coffee and let us do the heavy …" at bounding box center [784, 375] width 1568 height 750
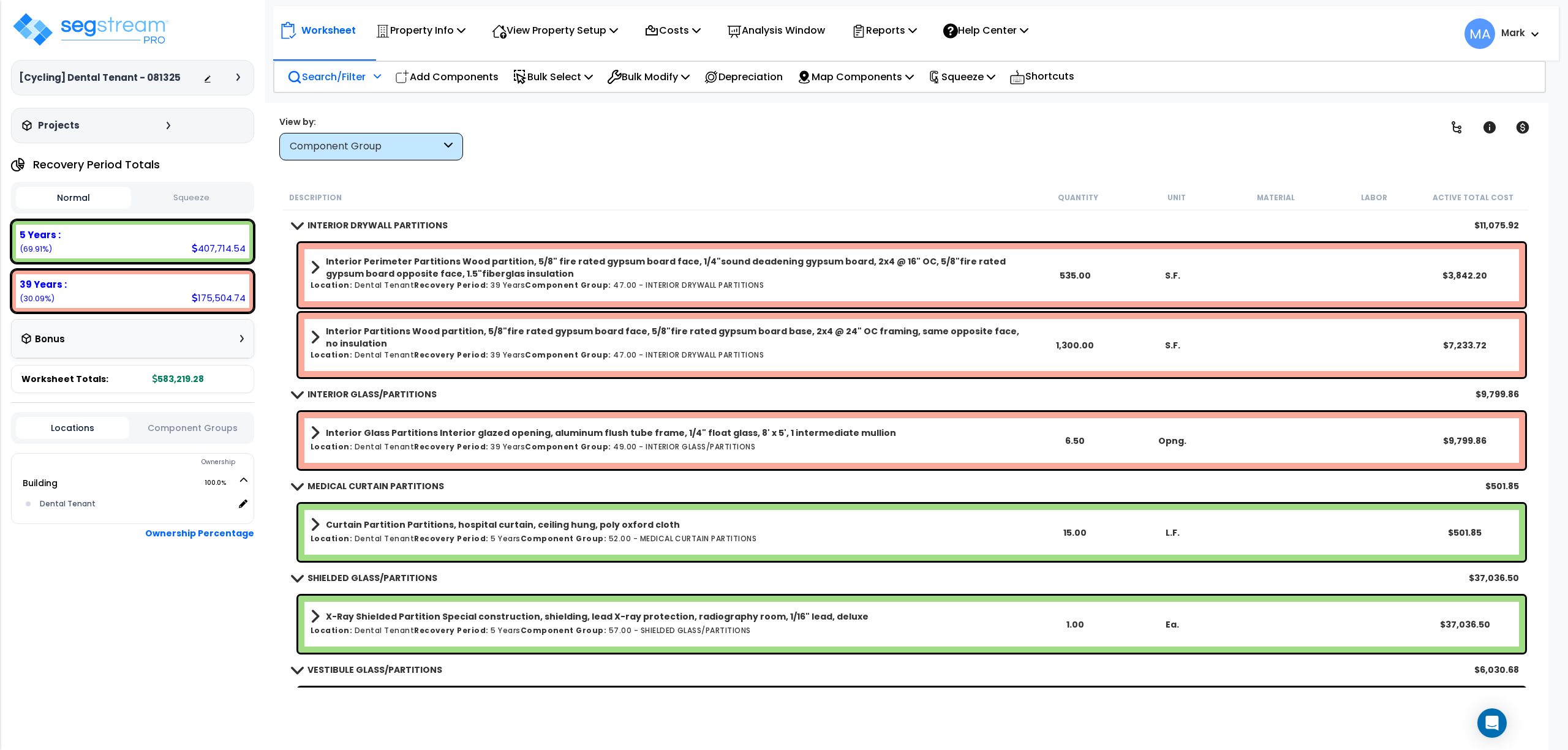
click at [332, 65] on div "Search/Filter Additional Search / Filter" at bounding box center [334, 77] width 94 height 29
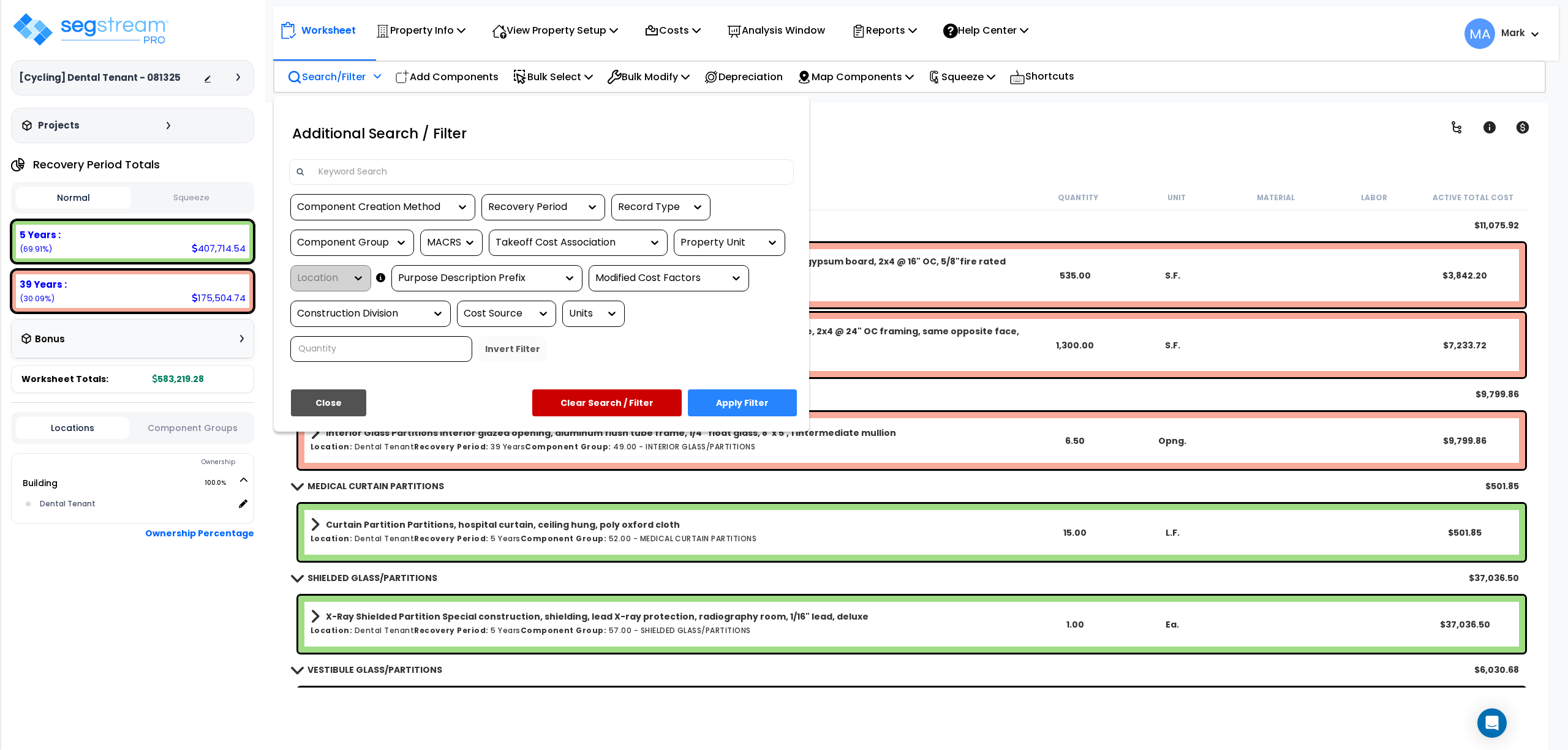
click at [375, 164] on input at bounding box center [549, 172] width 476 height 18
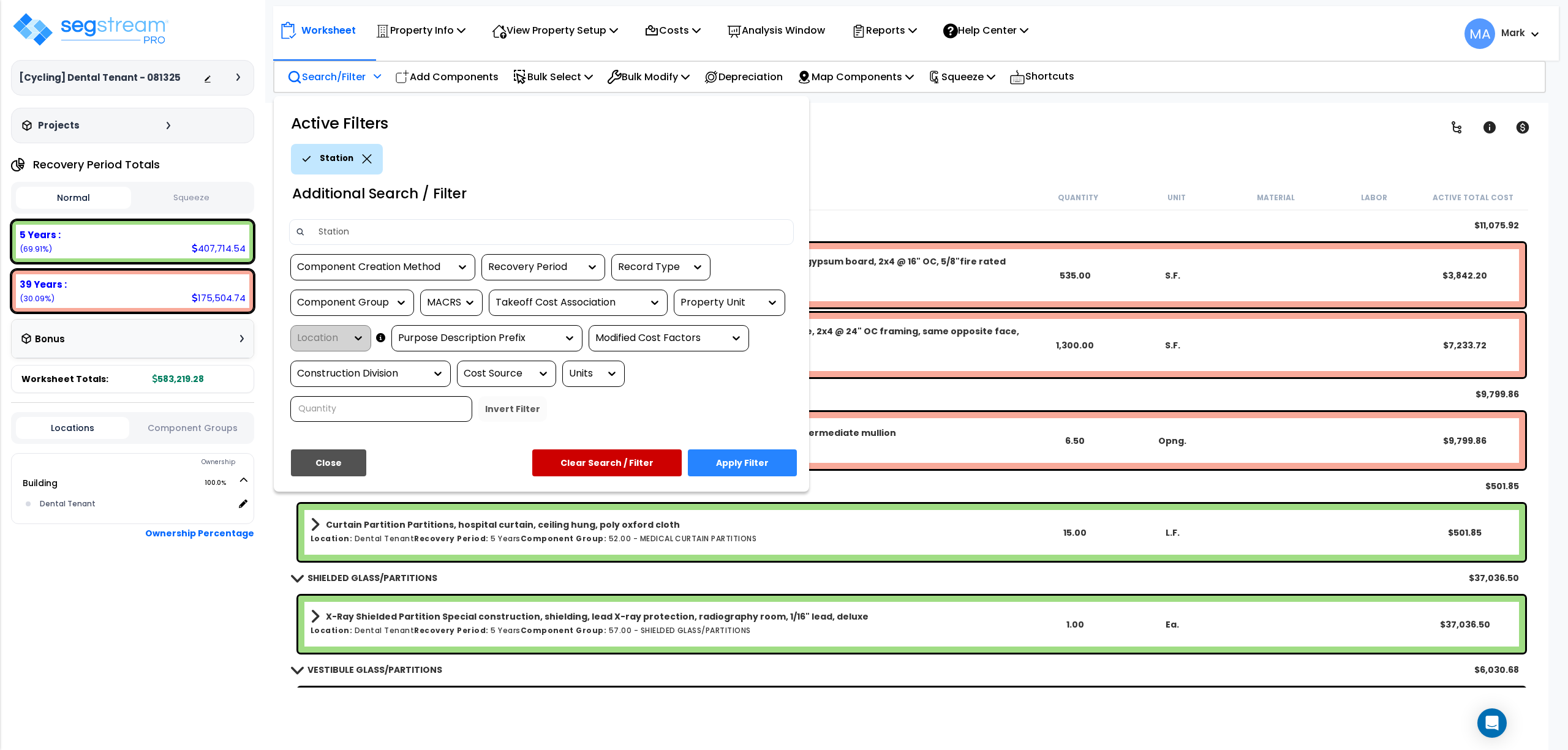
type input "Station"
click at [746, 442] on div "Active Filters Station Additional Search / Filter Station Component Creation Me…" at bounding box center [541, 294] width 535 height 396
click at [757, 457] on button "Apply Filter" at bounding box center [742, 463] width 109 height 27
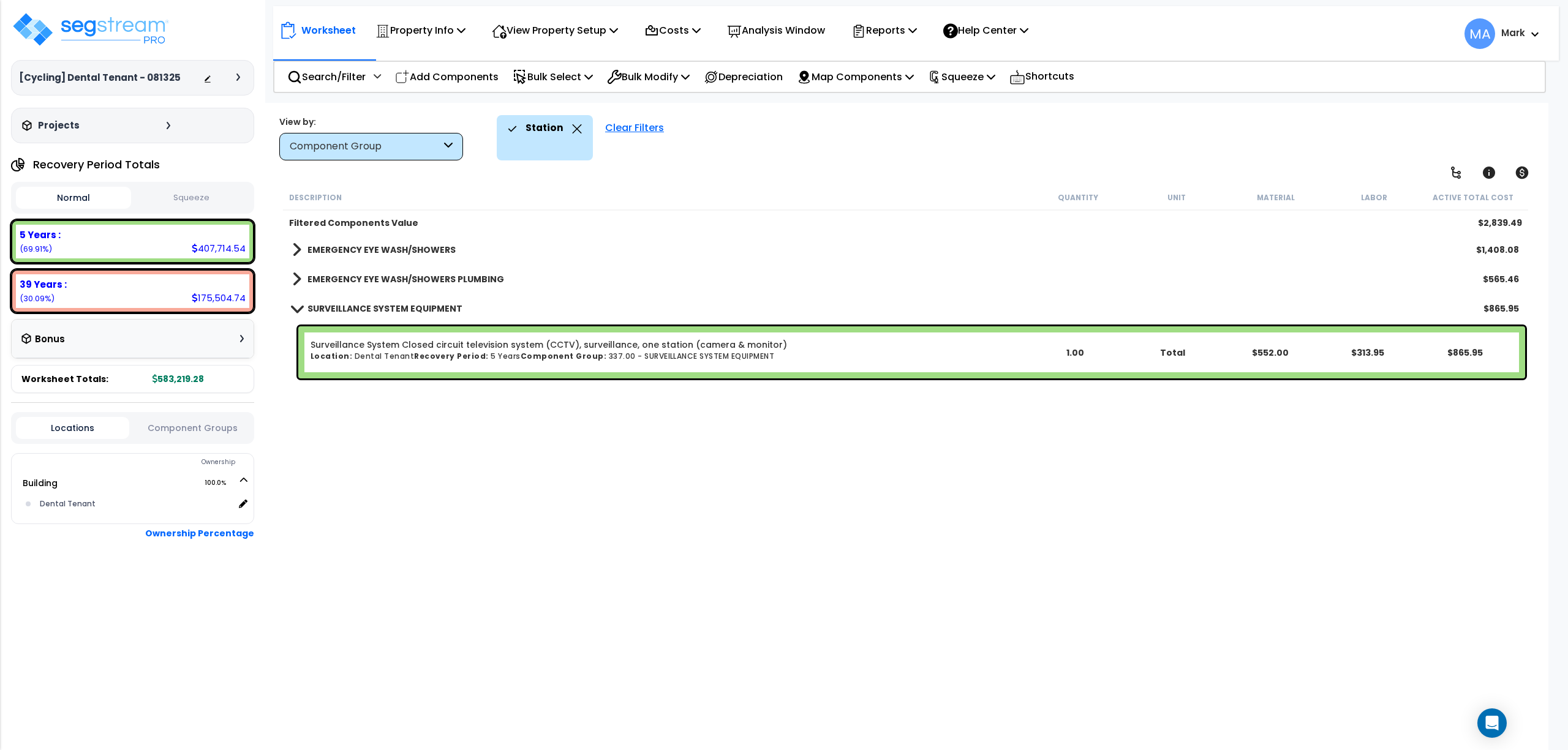
click at [417, 241] on link "EMERGENCY EYE WASH/SHOWERS" at bounding box center [373, 249] width 164 height 17
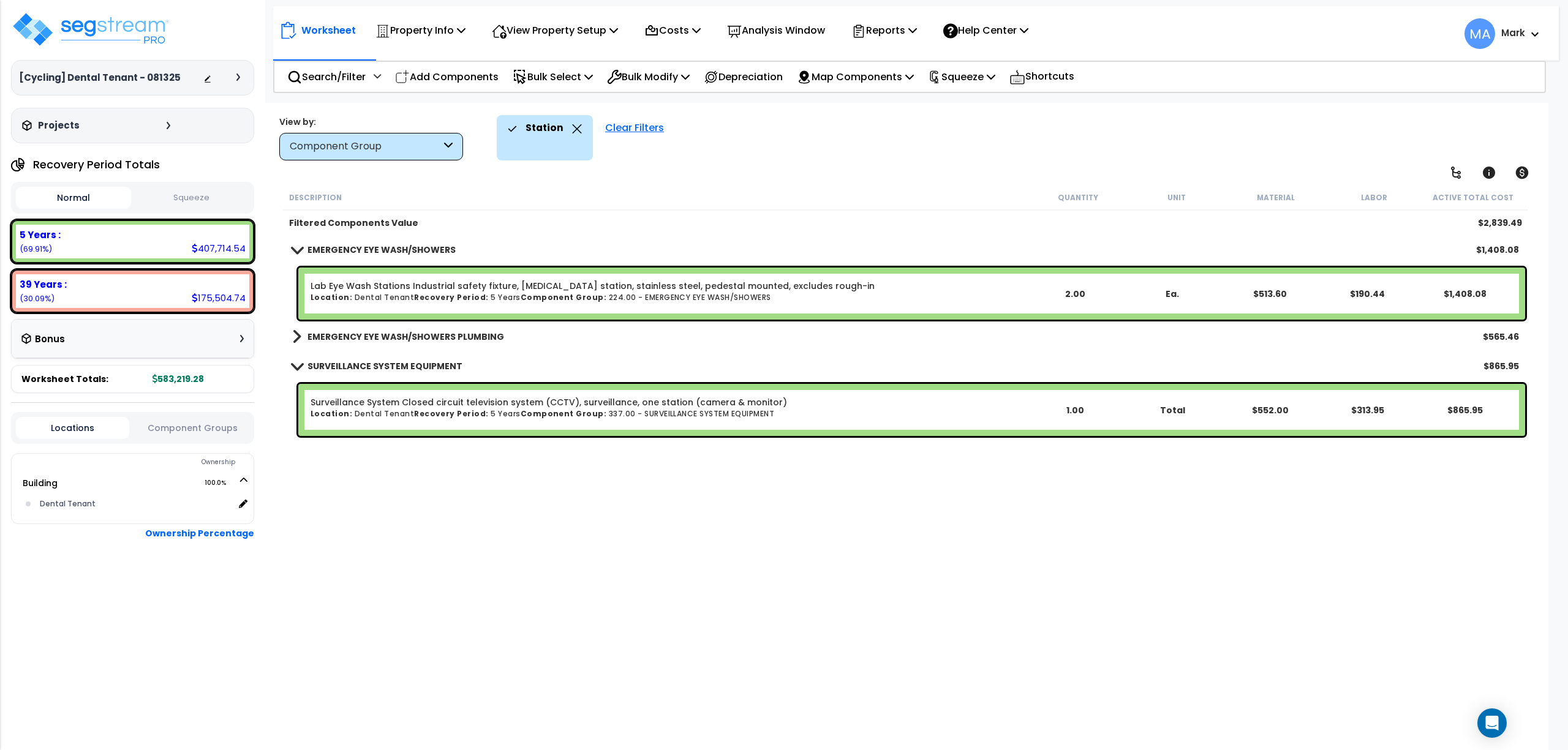
click at [454, 338] on b "EMERGENCY EYE WASH/SHOWERS PLUMBING" at bounding box center [406, 337] width 197 height 12
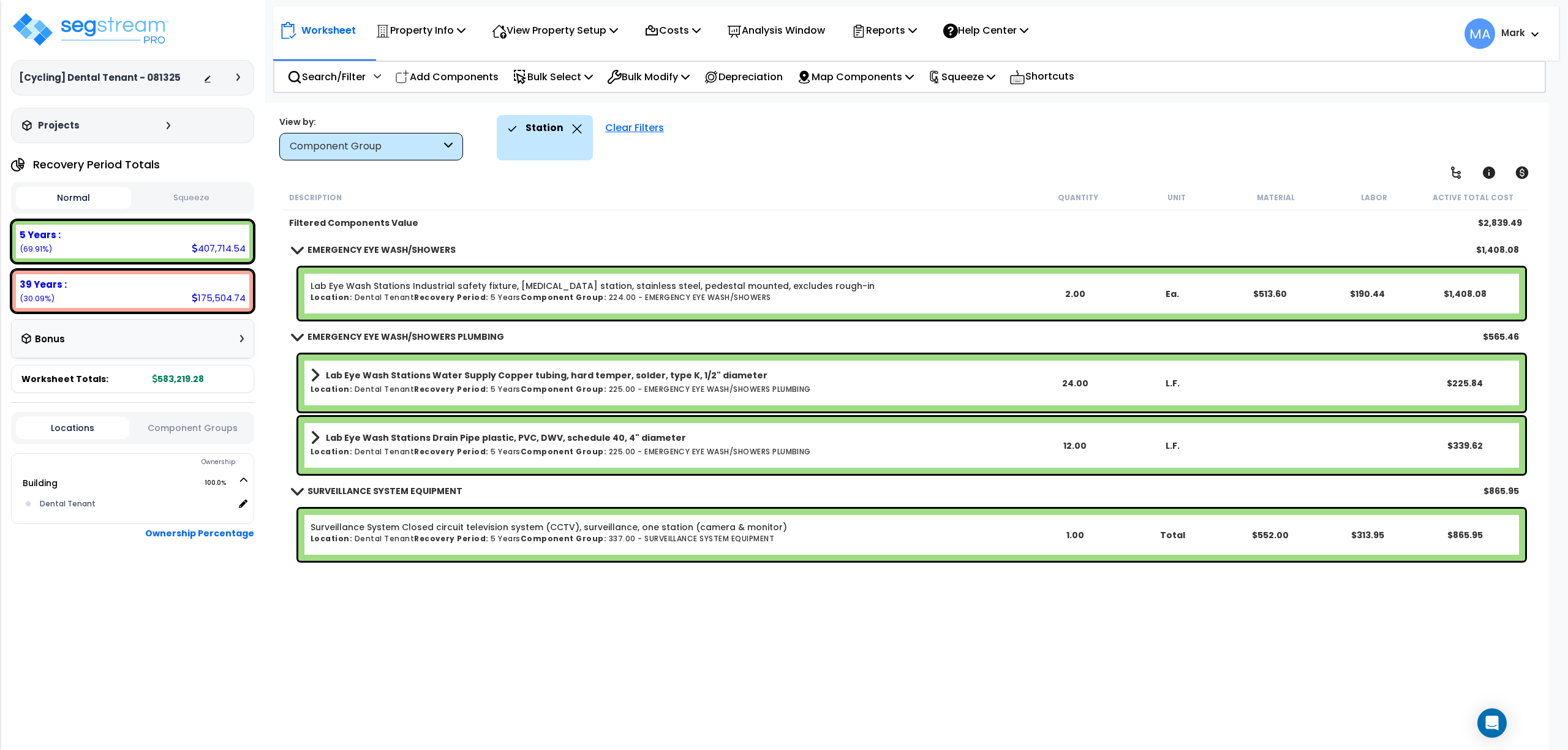
click at [576, 126] on icon at bounding box center [578, 129] width 9 height 9
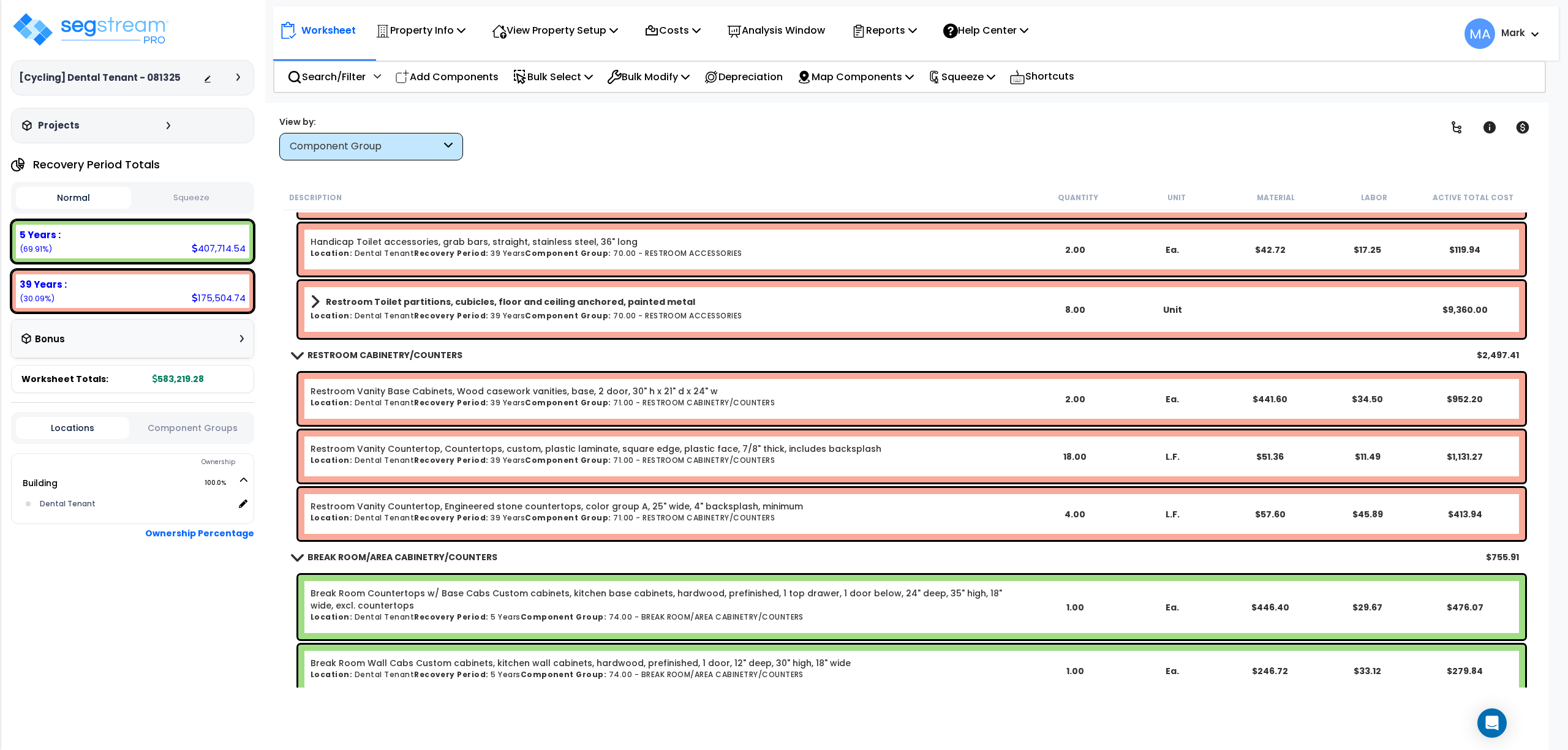
scroll to position [980, 0]
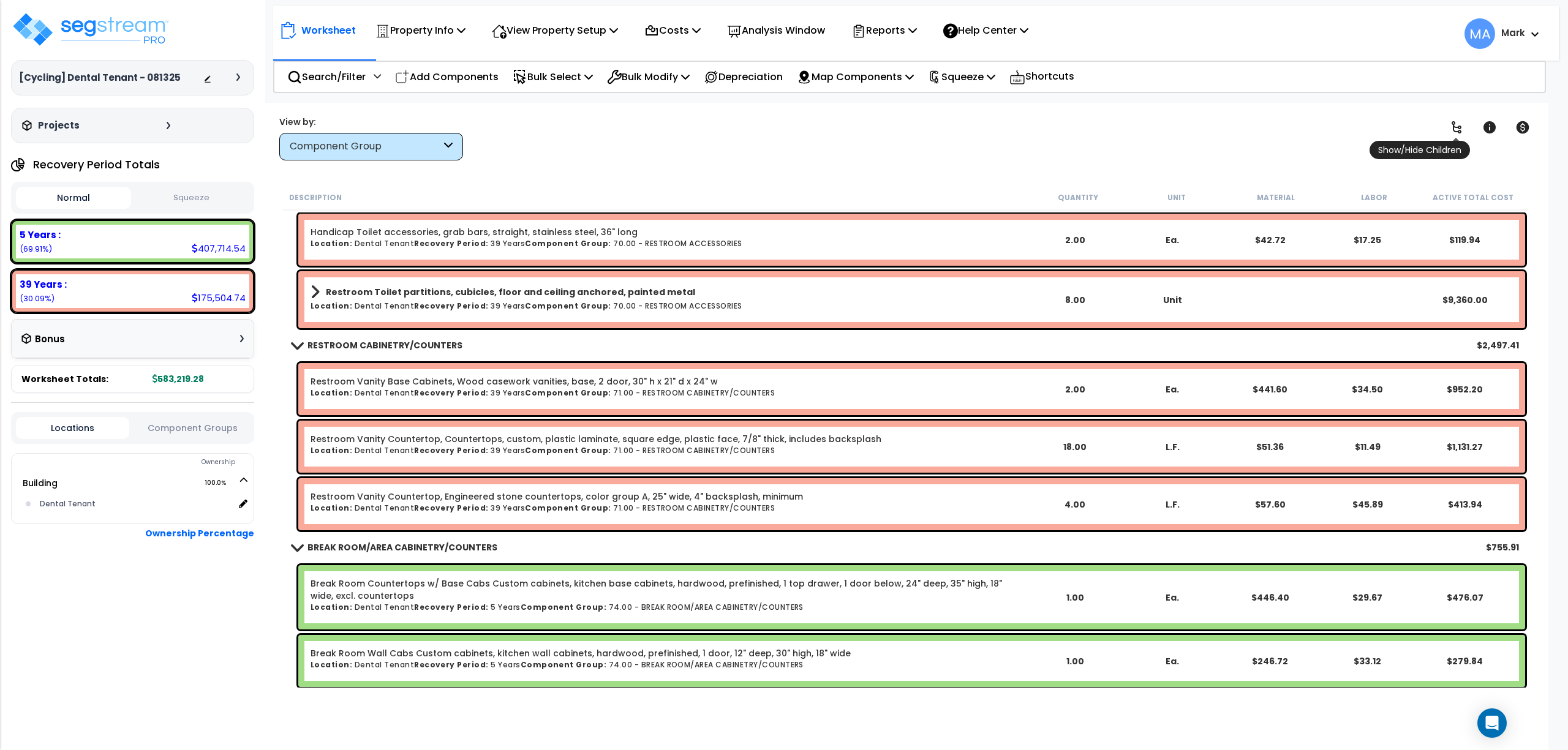
click at [1464, 131] on link at bounding box center [1457, 127] width 27 height 27
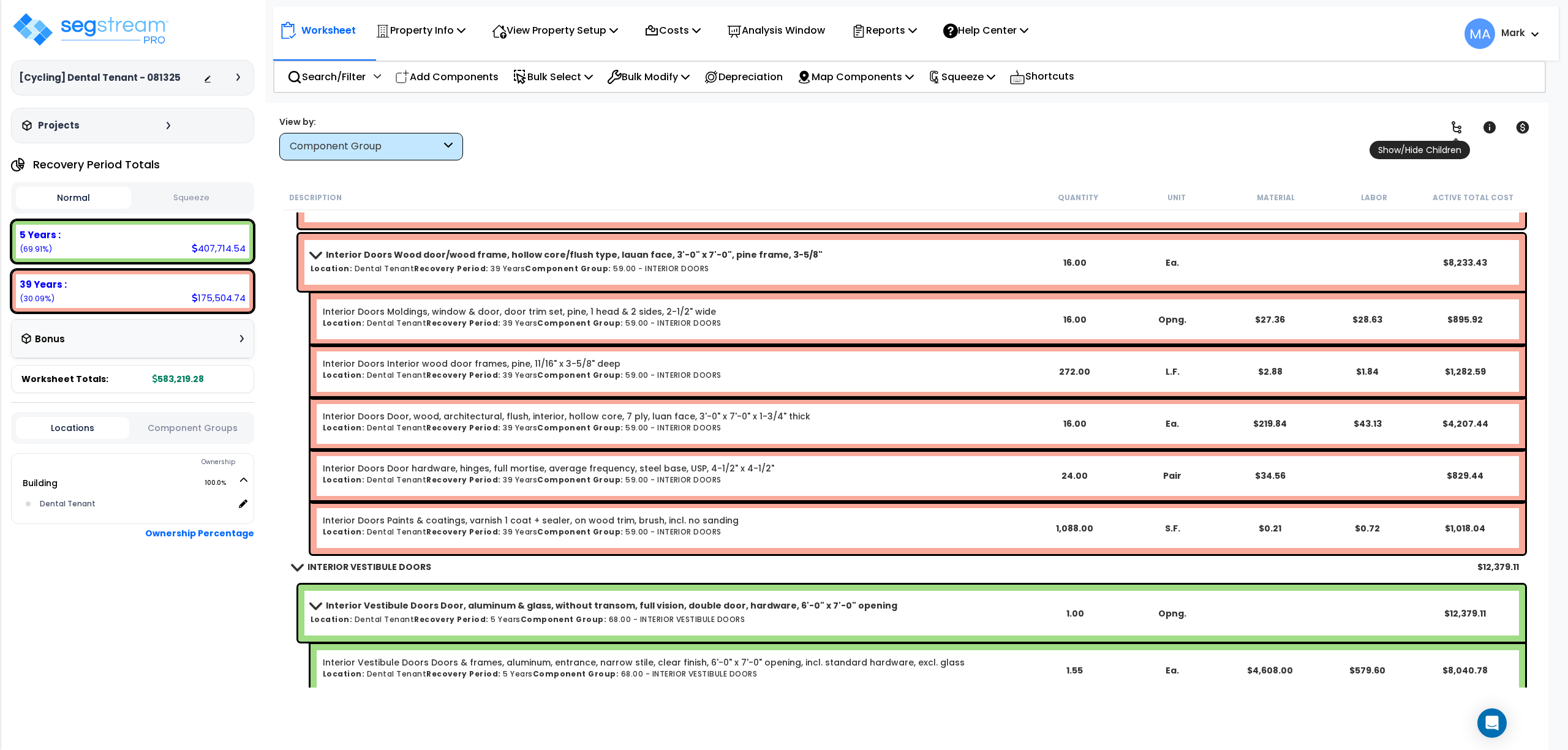
click at [1461, 131] on icon at bounding box center [1457, 127] width 10 height 12
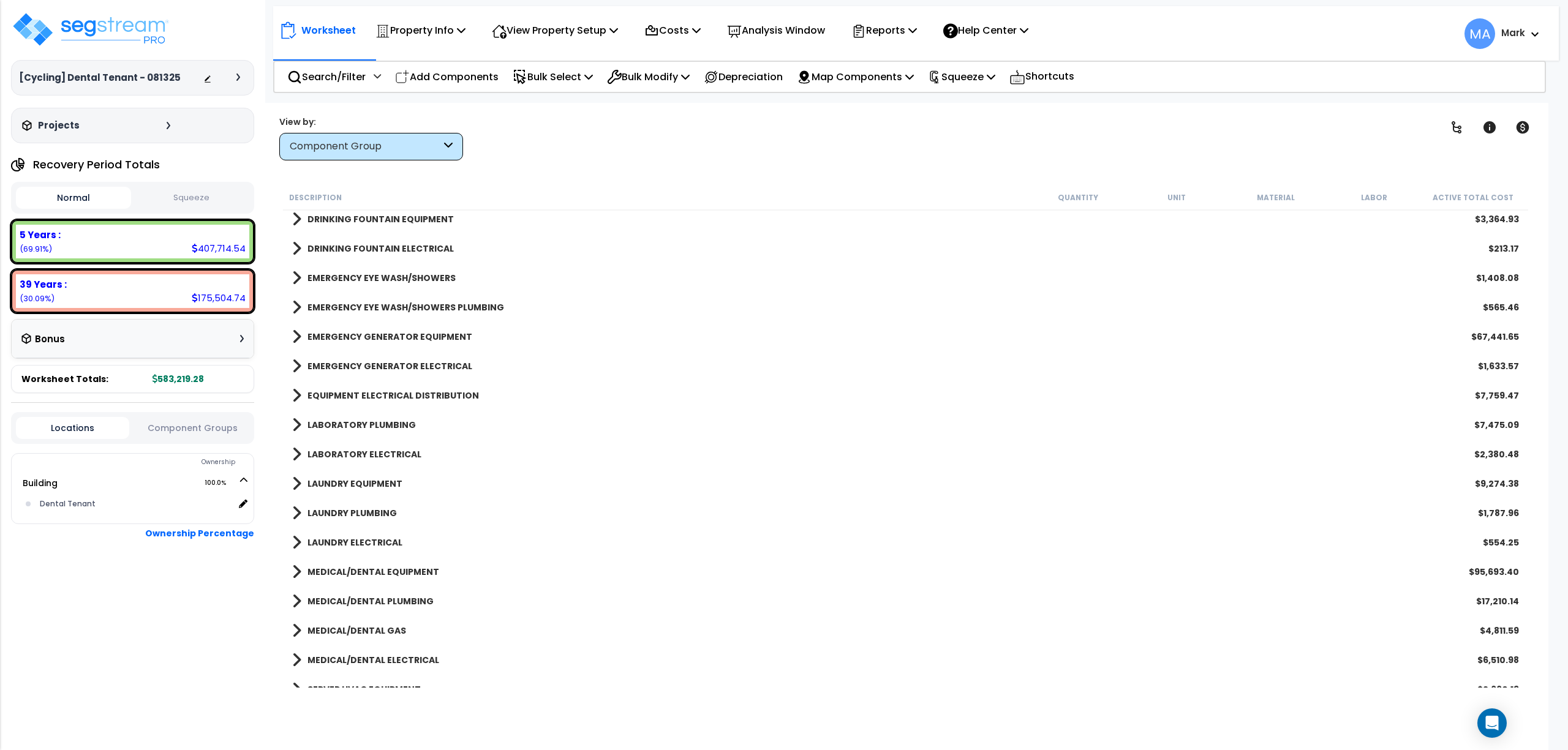
scroll to position [1714, 0]
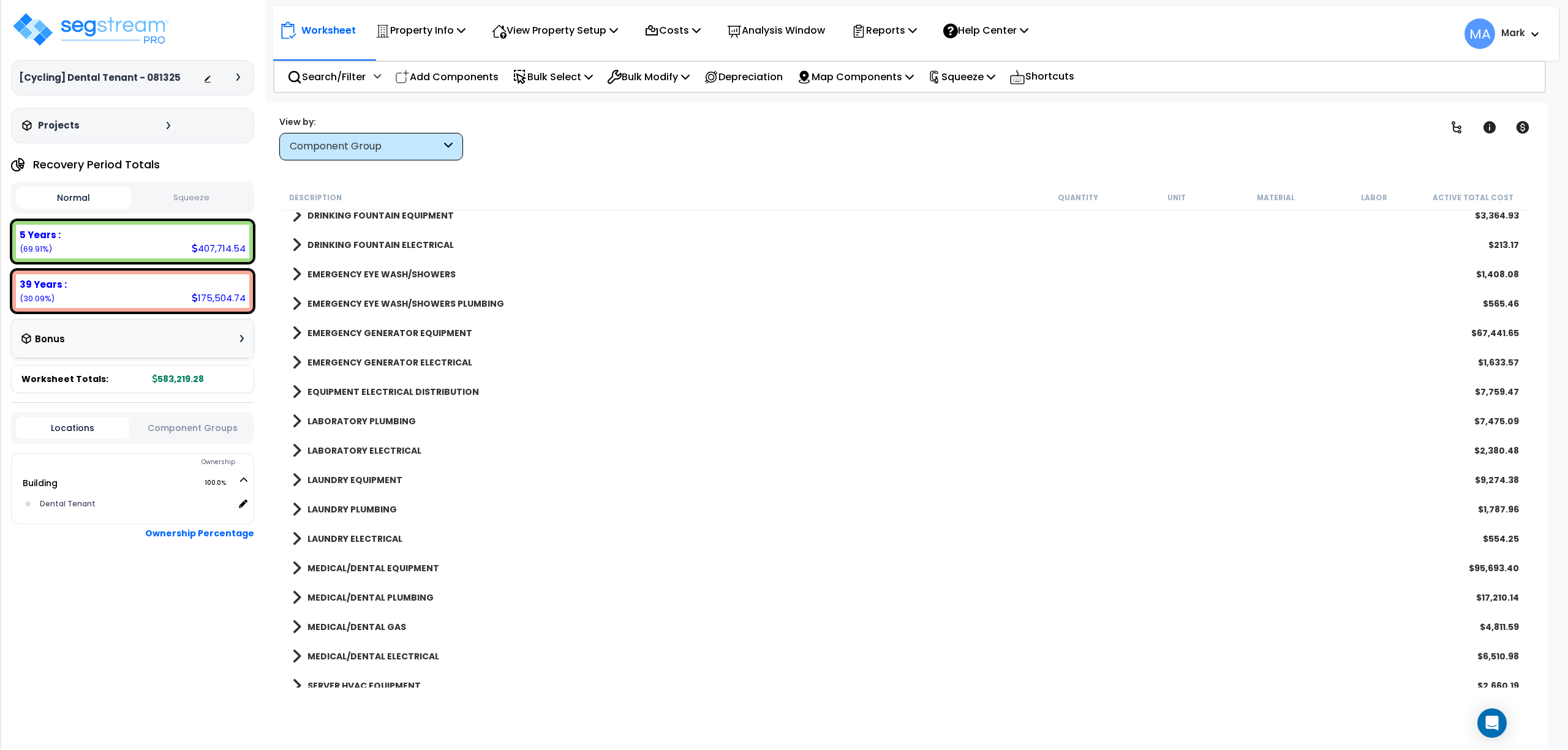
click at [358, 505] on b "LAUNDRY PLUMBING" at bounding box center [352, 509] width 90 height 12
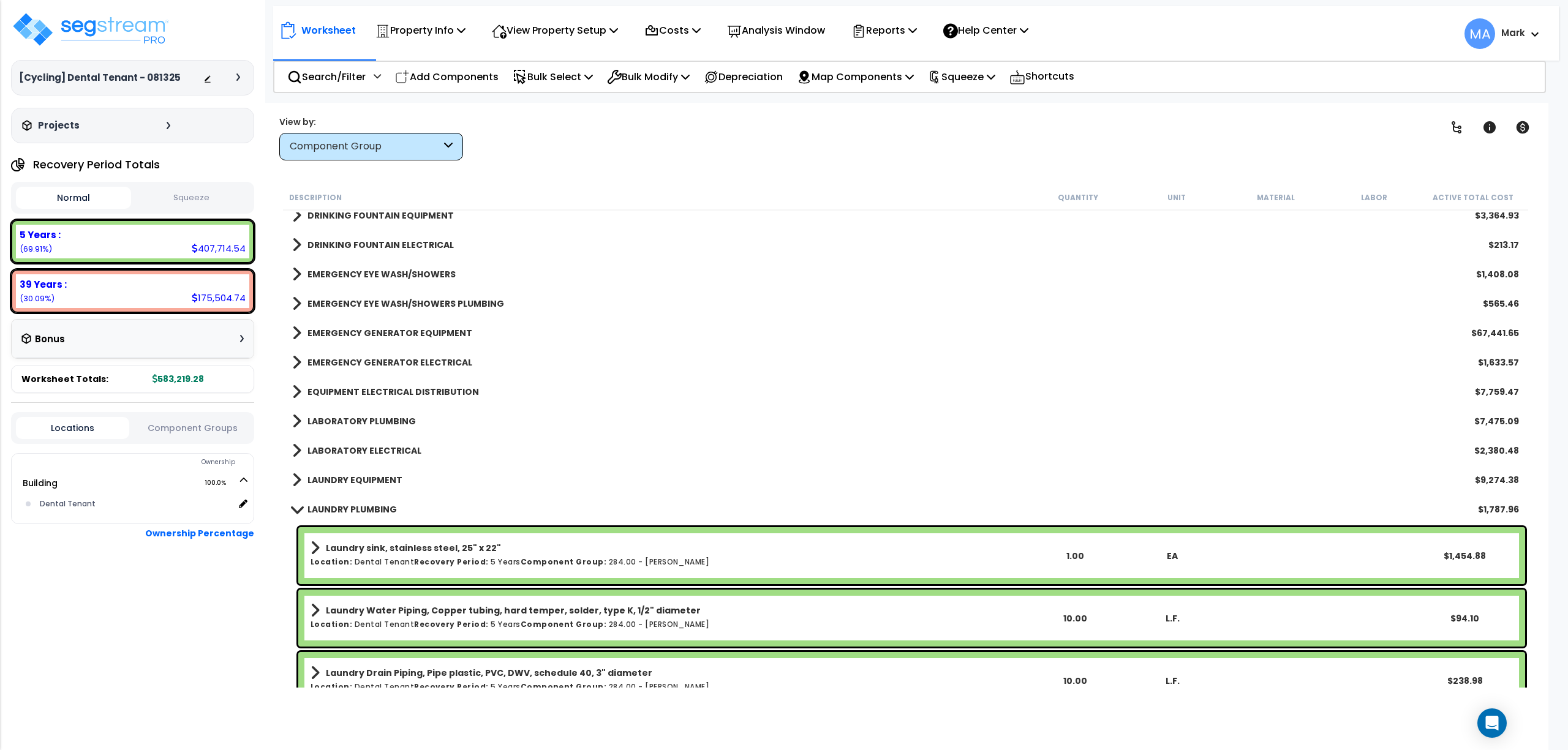
click at [357, 511] on b "LAUNDRY PLUMBING" at bounding box center [352, 509] width 90 height 12
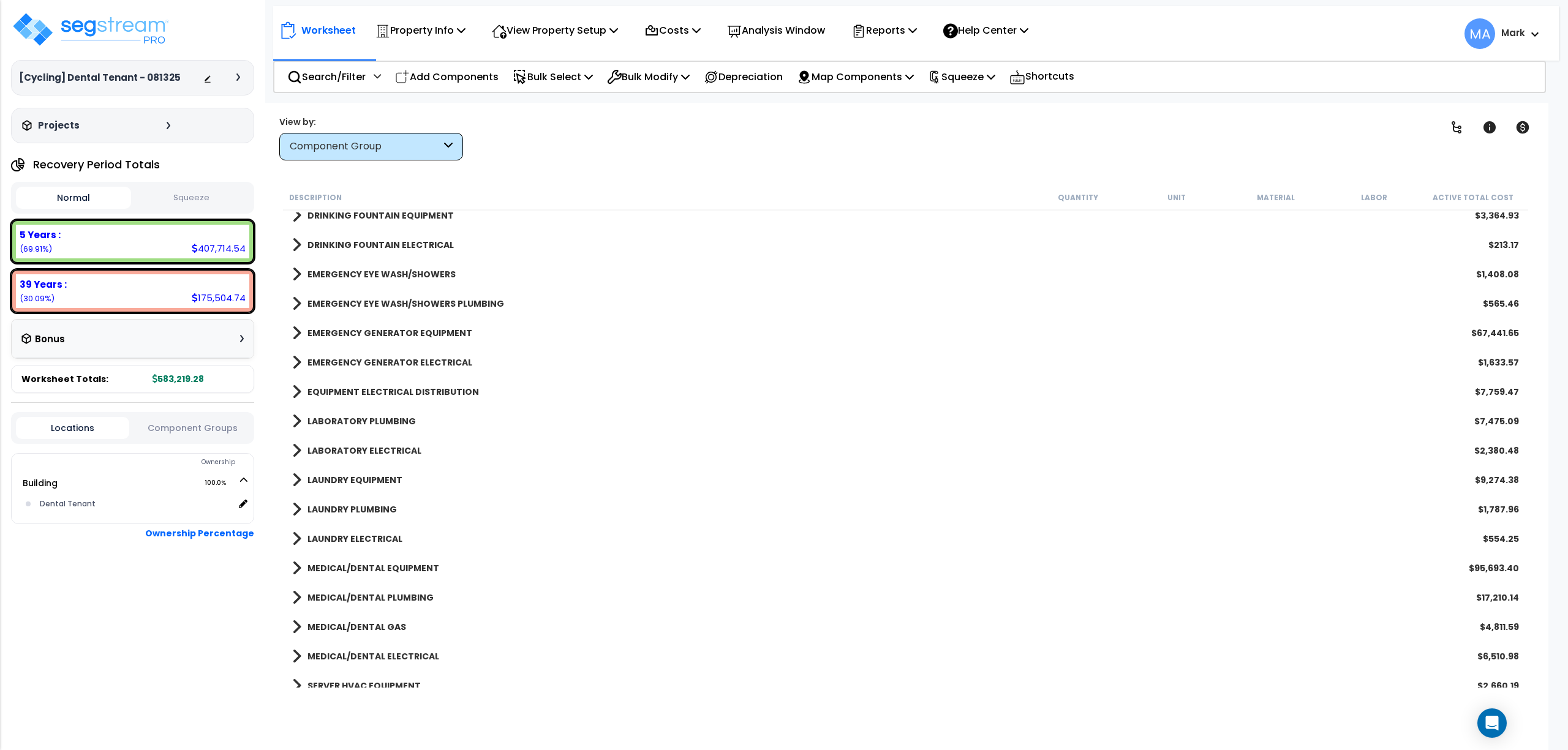
click at [373, 421] on b "LABORATORY PLUMBING" at bounding box center [361, 421] width 109 height 12
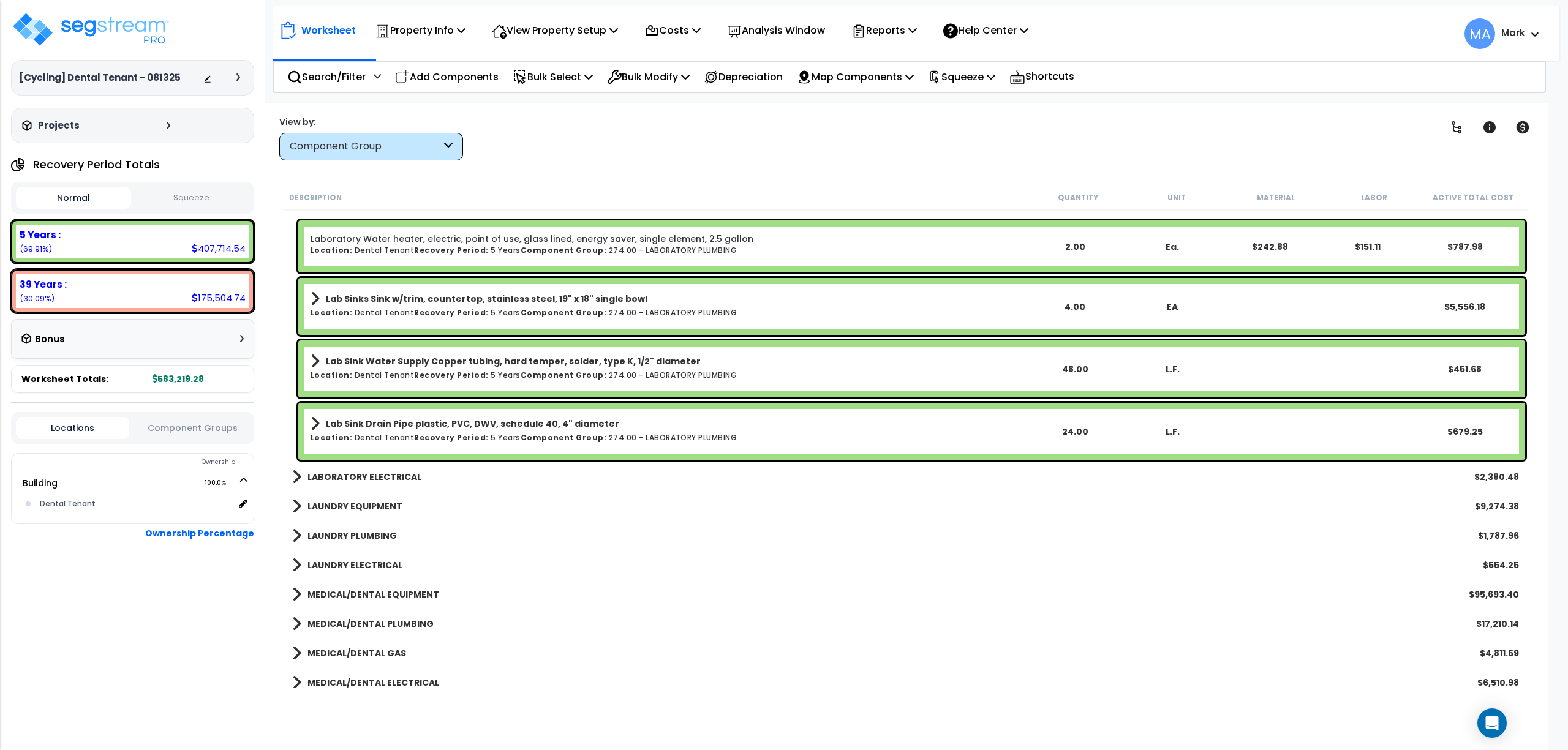
scroll to position [1960, 0]
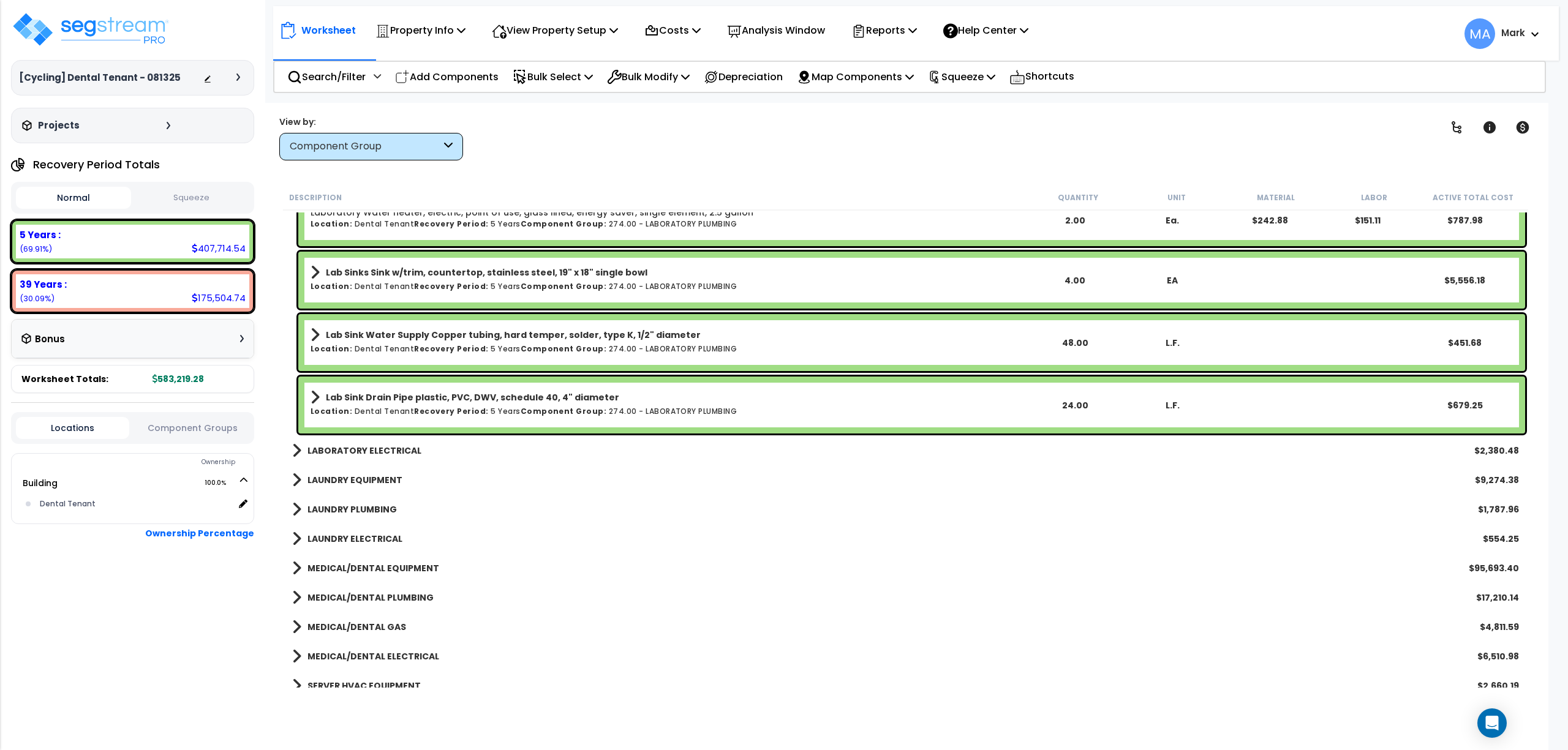
click at [385, 454] on b "LABORATORY ELECTRICAL" at bounding box center [364, 451] width 114 height 12
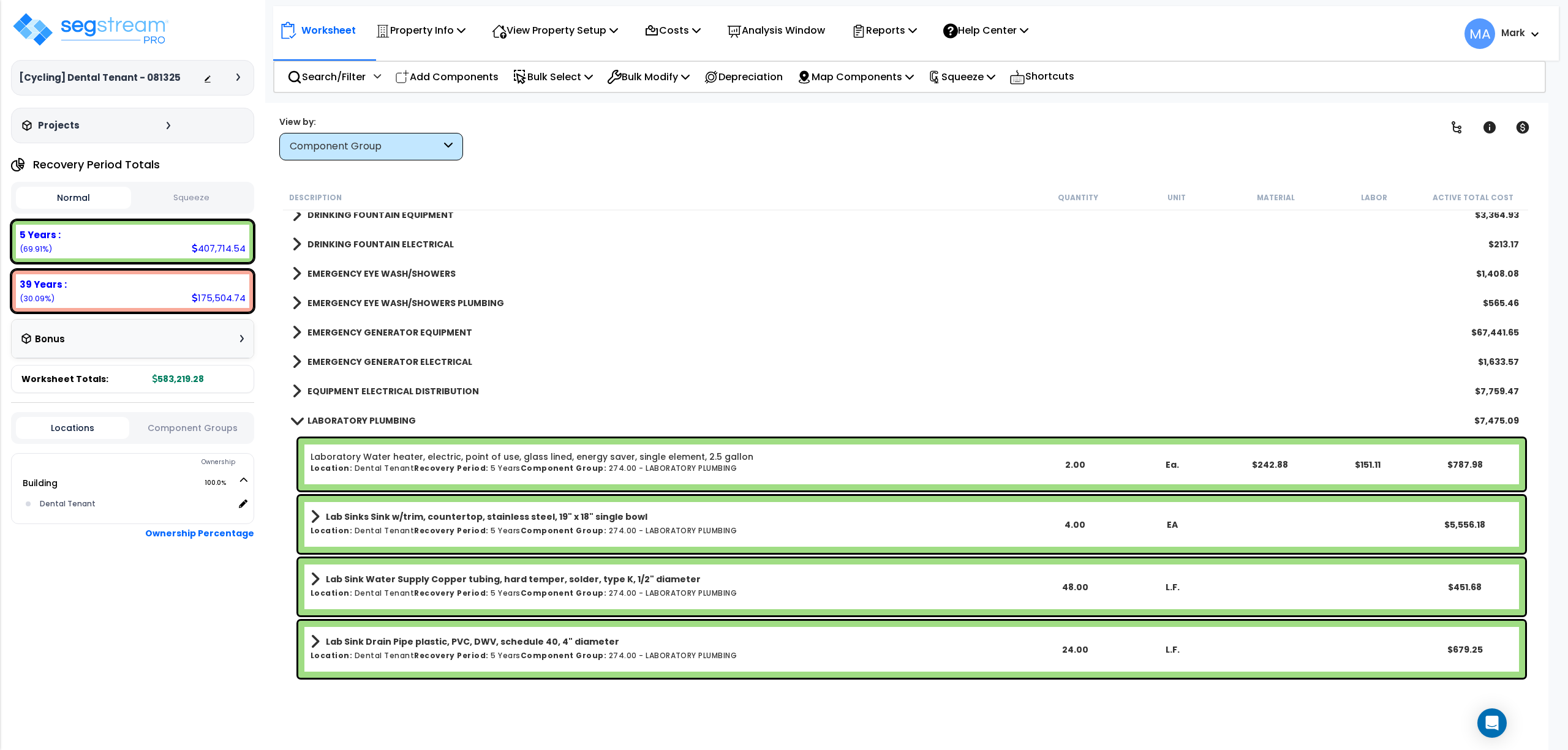
scroll to position [1714, 0]
click at [419, 389] on b "EQUIPMENT ELECTRICAL DISTRIBUTION" at bounding box center [393, 392] width 171 height 12
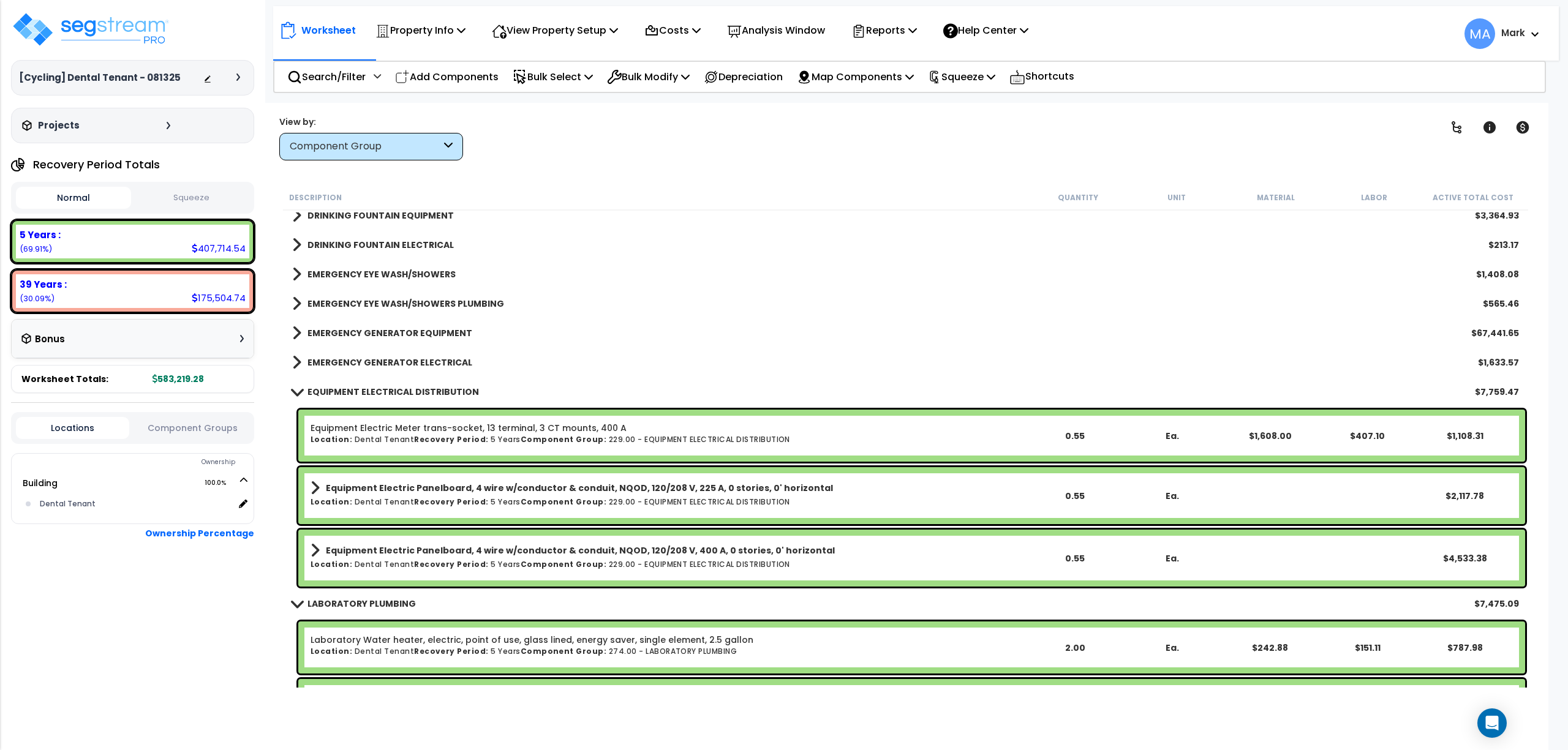
click at [427, 370] on link "EMERGENCY GENERATOR ELECTRICAL" at bounding box center [382, 362] width 180 height 17
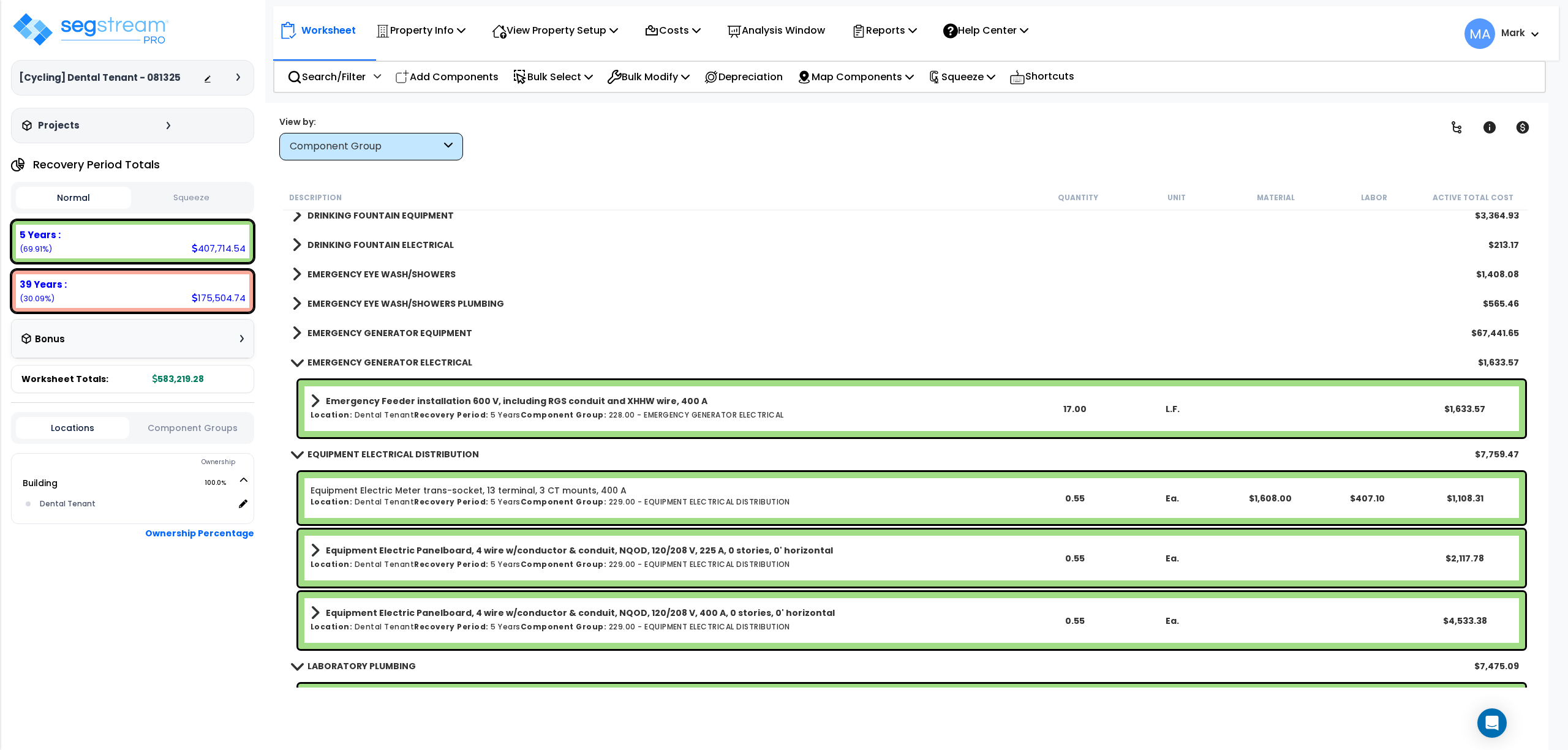
click at [440, 336] on b "EMERGENCY GENERATOR EQUIPMENT" at bounding box center [390, 333] width 164 height 12
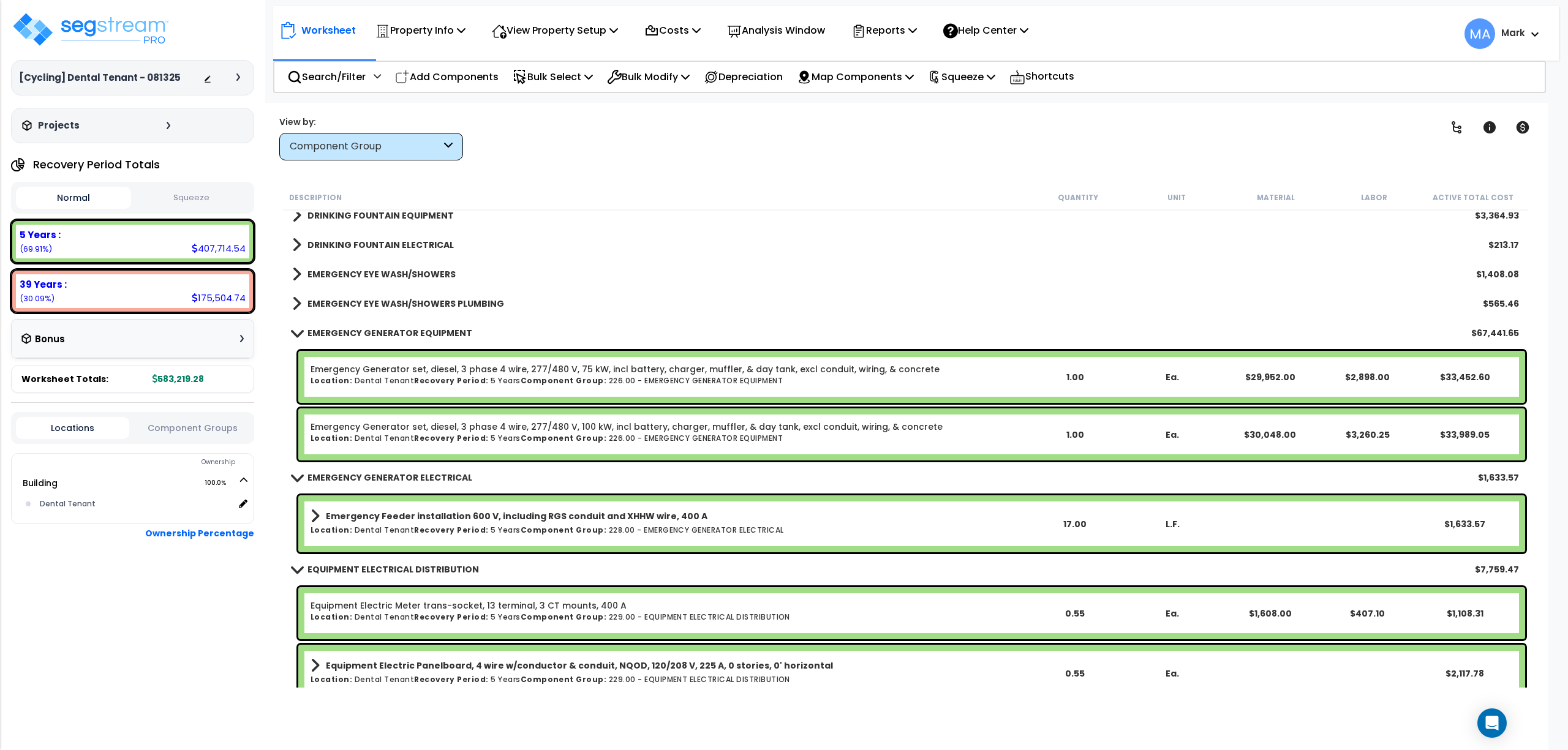
click at [451, 306] on b "EMERGENCY EYE WASH/SHOWERS PLUMBING" at bounding box center [406, 304] width 197 height 12
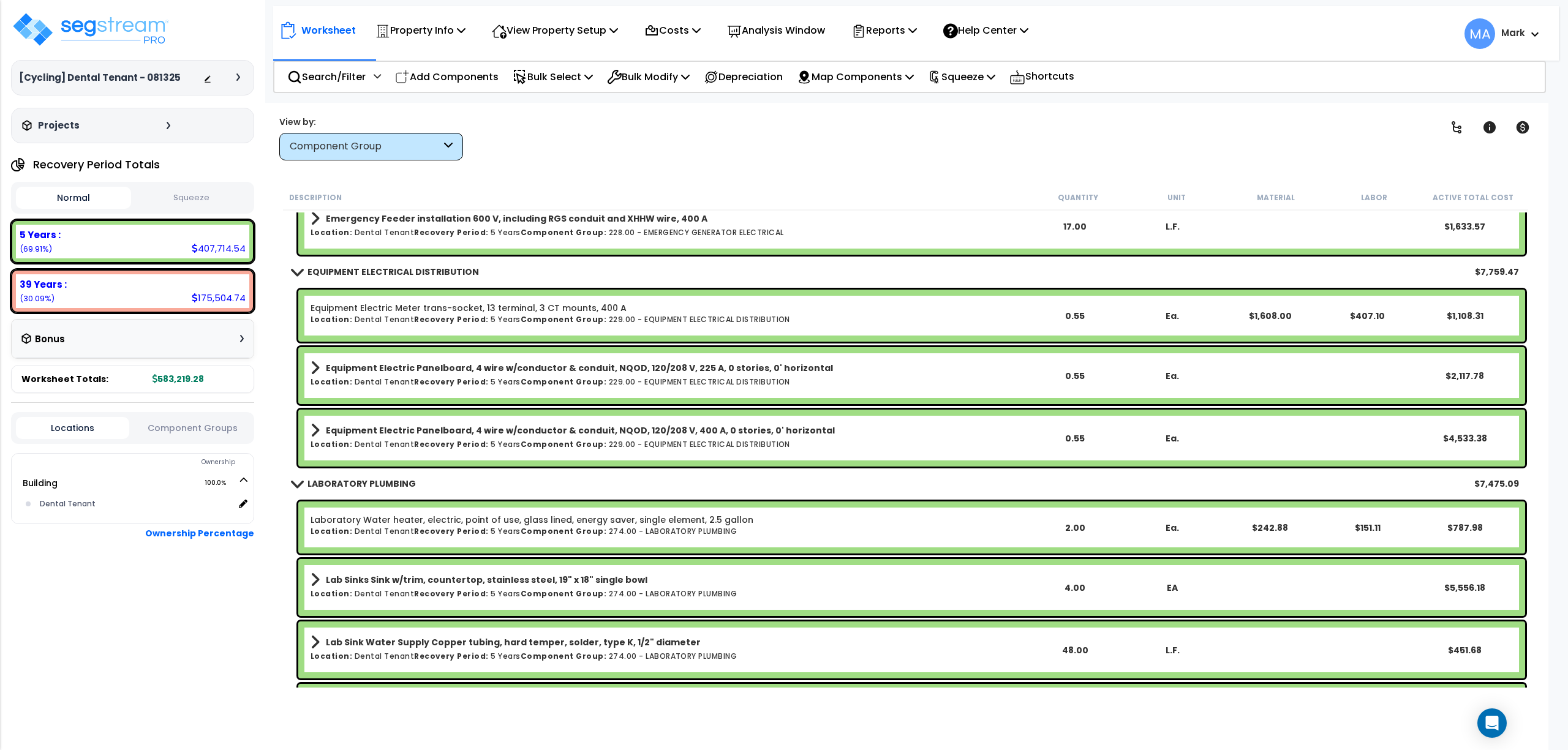
scroll to position [2061, 0]
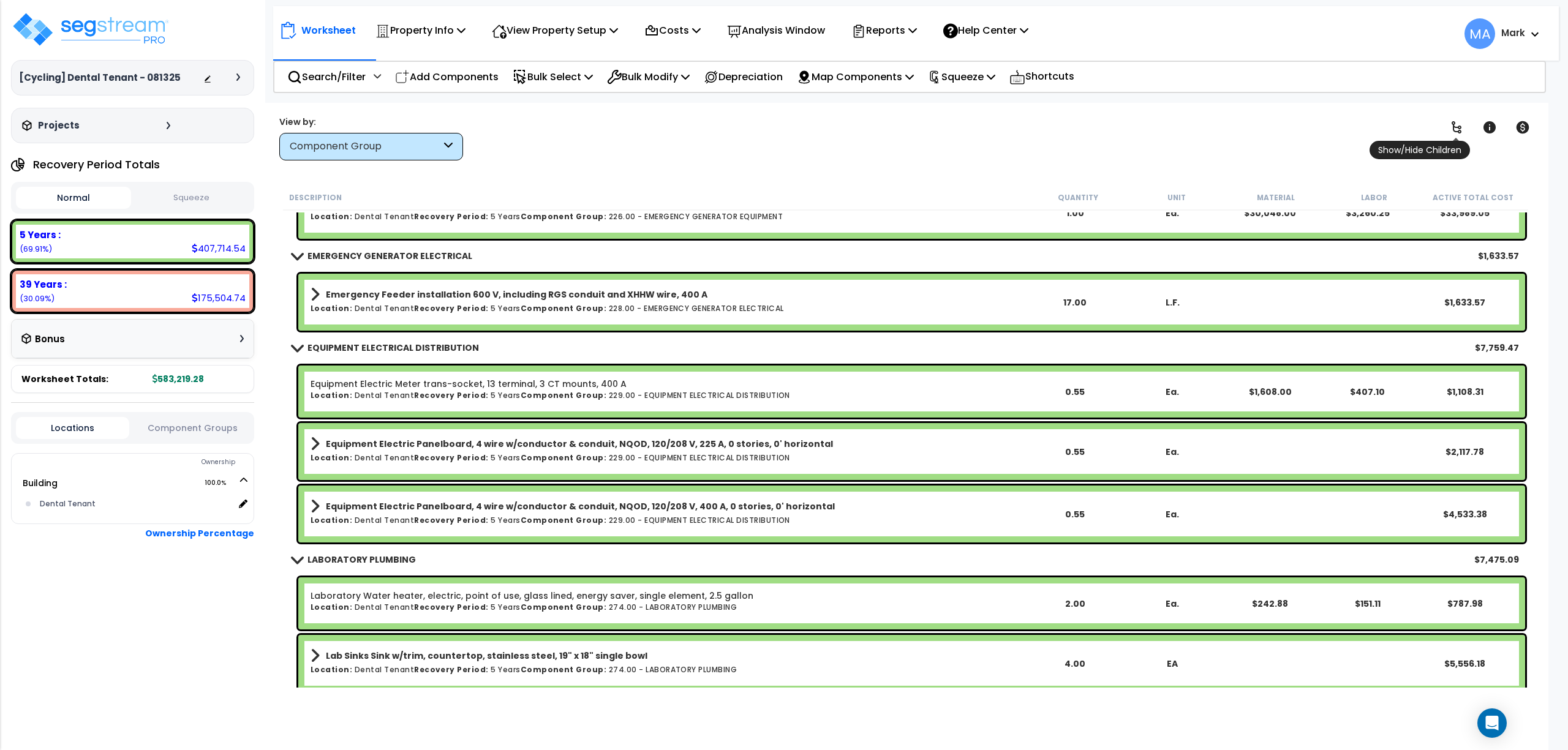
click at [1448, 126] on link at bounding box center [1457, 127] width 27 height 27
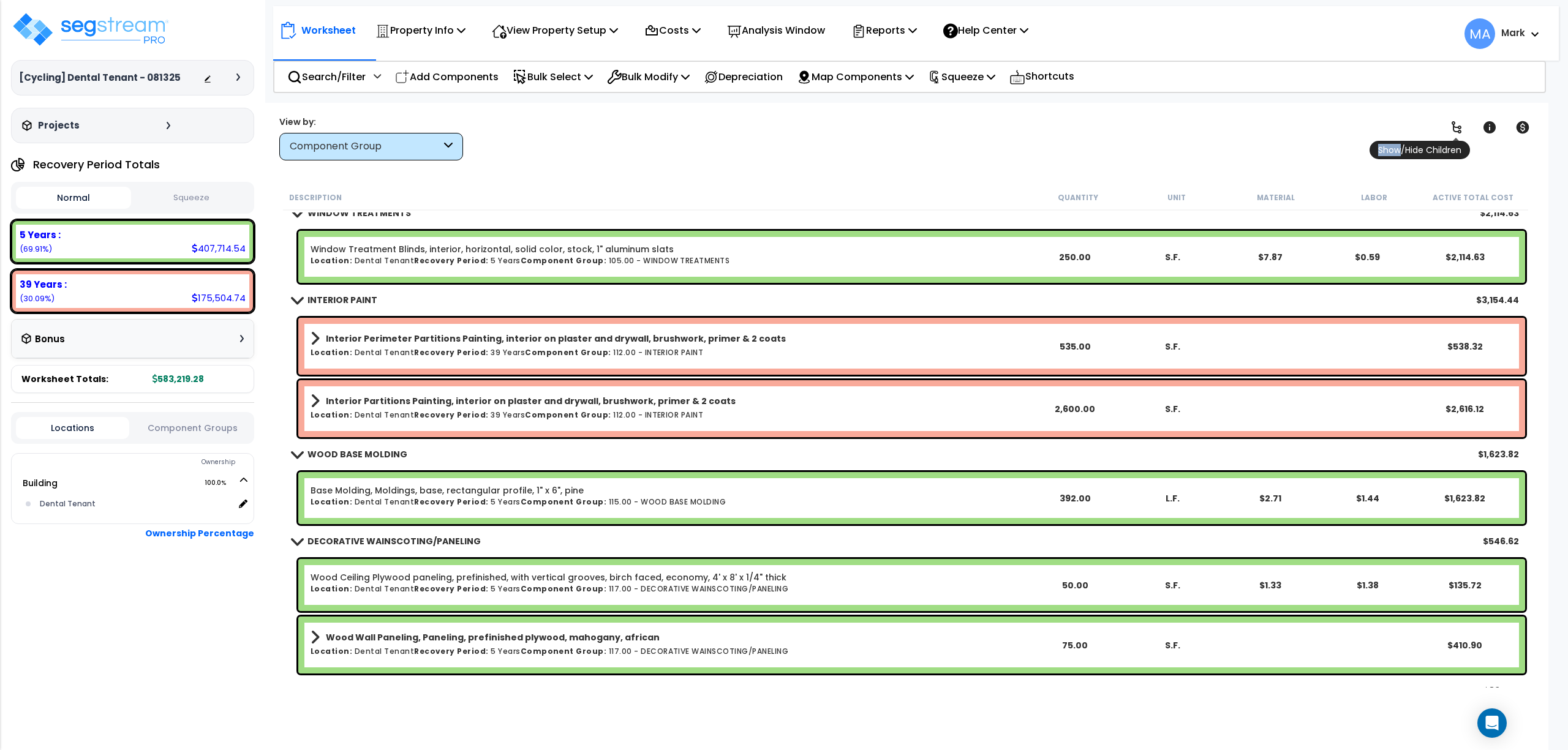
click at [1448, 129] on link at bounding box center [1457, 127] width 27 height 27
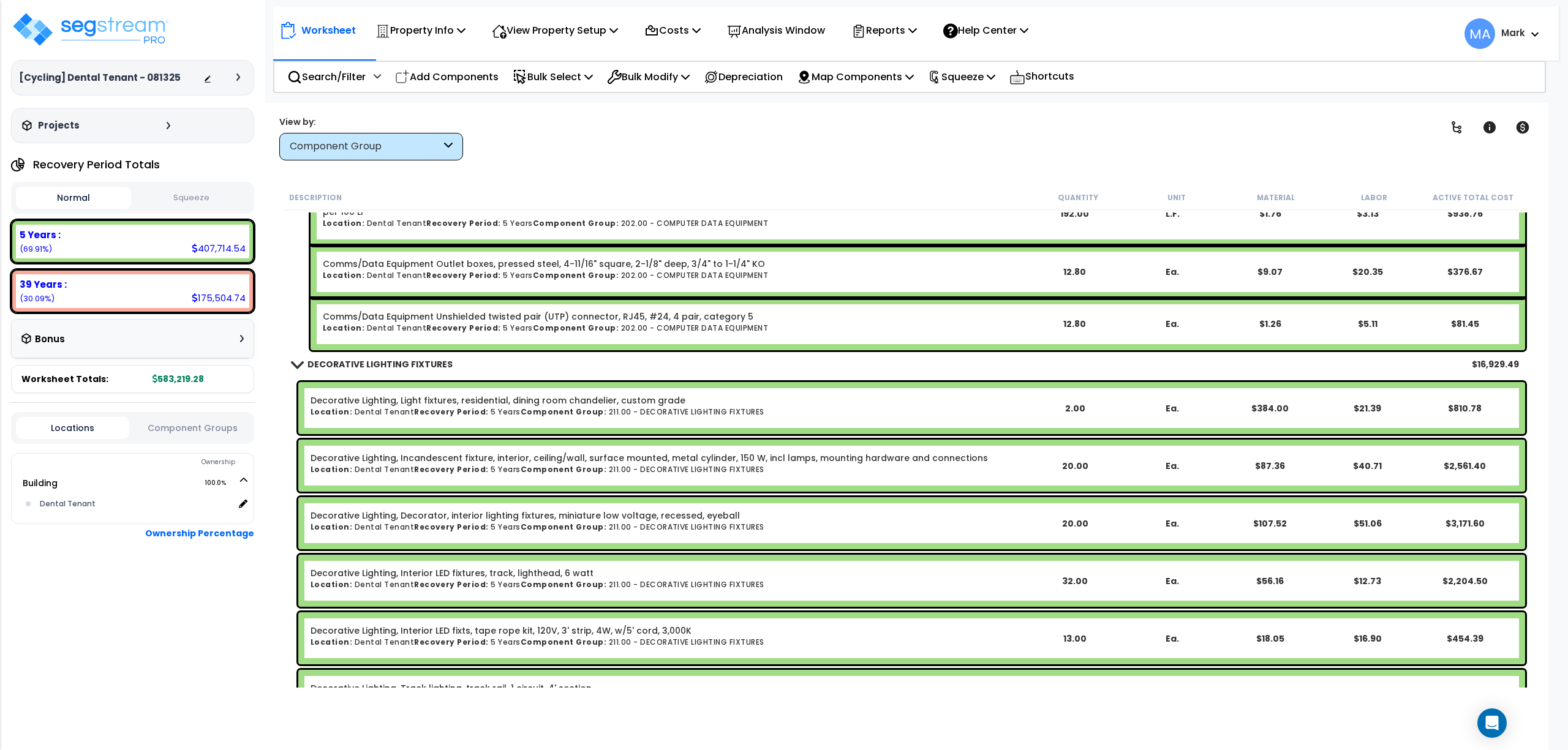
scroll to position [16350, 0]
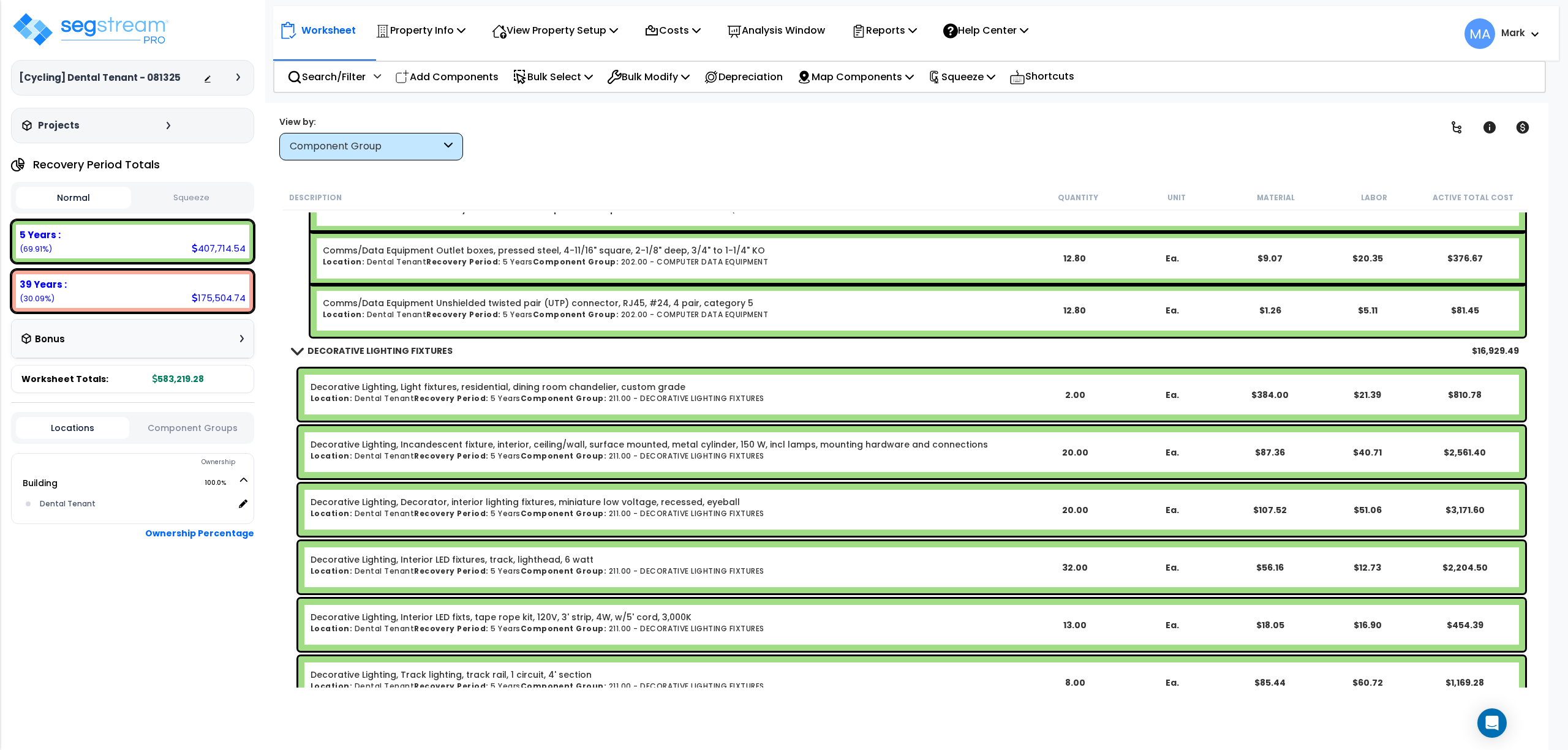
click at [133, 625] on div "[Cycling] Dental Tenant - 081325 Depreciable Tax Basis : $50,000.00 Placed-In-S…" at bounding box center [132, 375] width 265 height 750
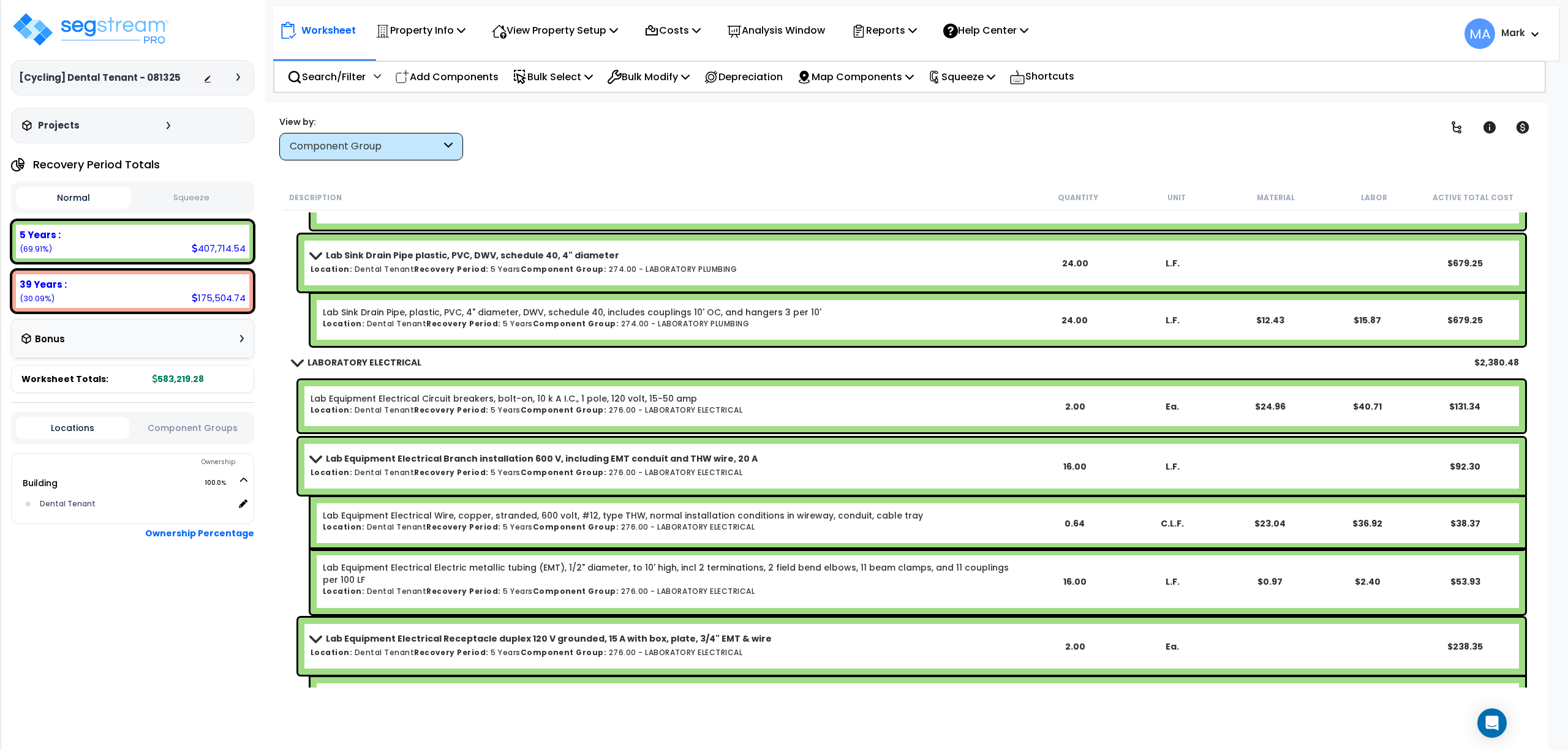
scroll to position [21493, 0]
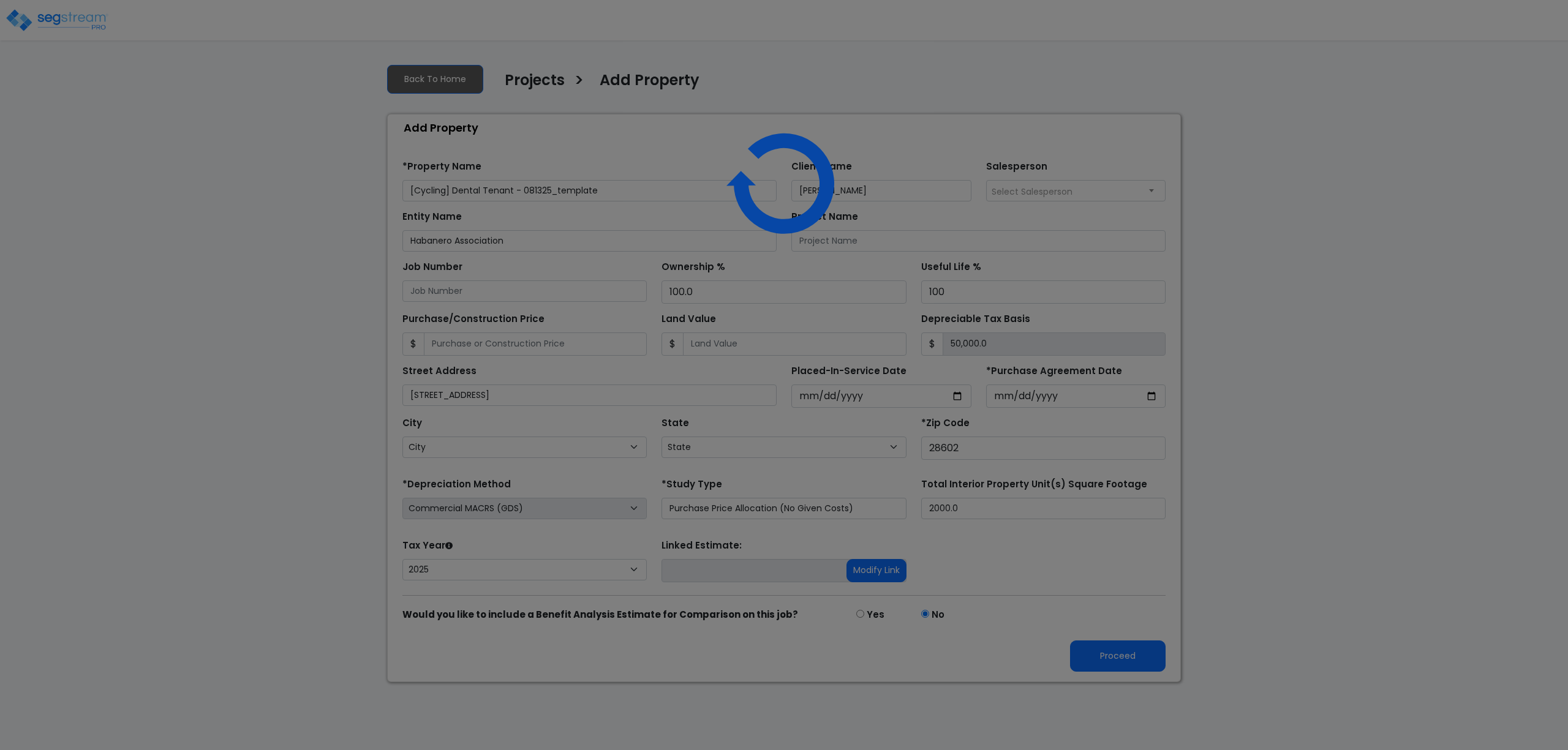
select select "2025"
select select "NC"
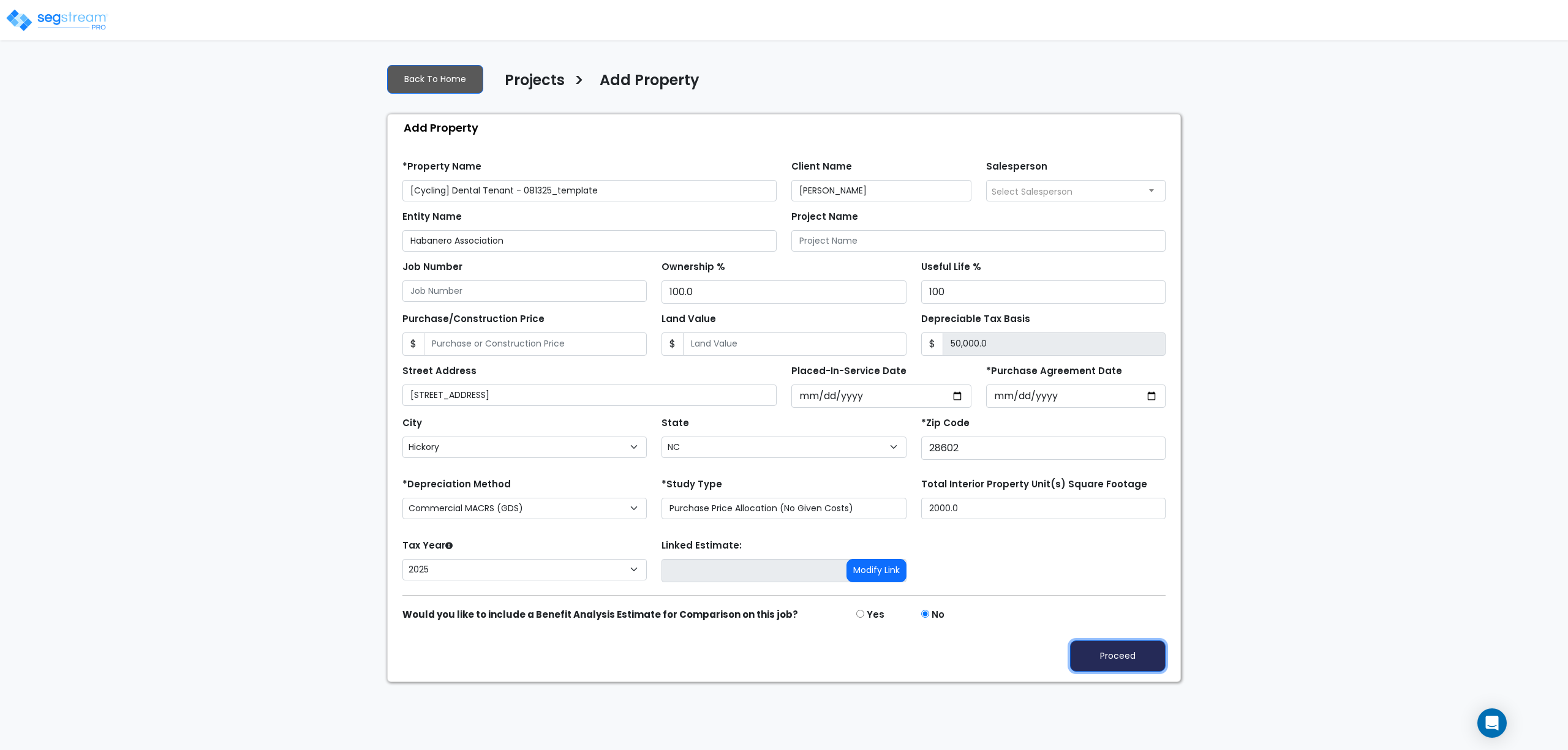
click at [1124, 657] on button "Proceed" at bounding box center [1118, 656] width 96 height 31
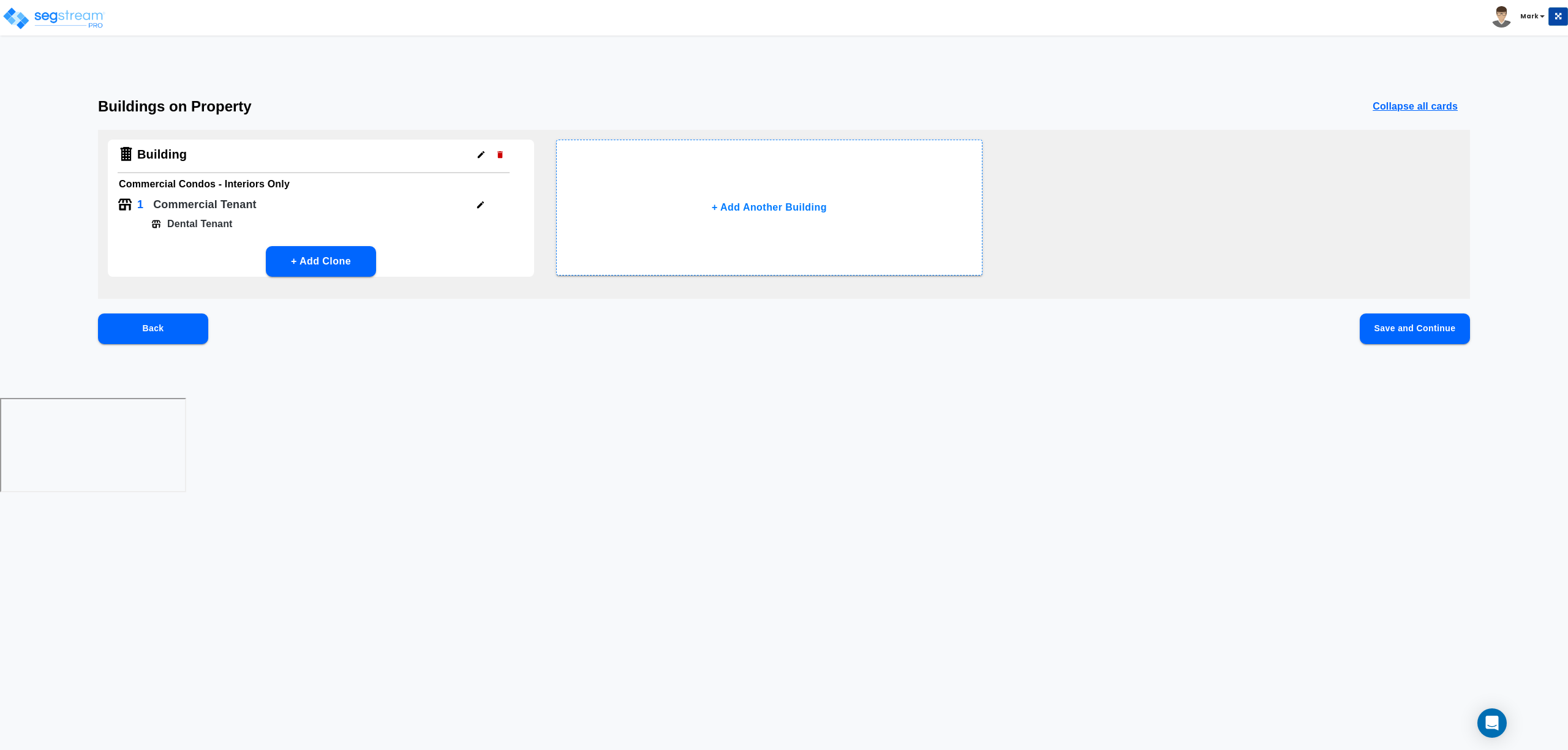
click at [1417, 328] on button "Save and Continue" at bounding box center [1415, 328] width 111 height 30
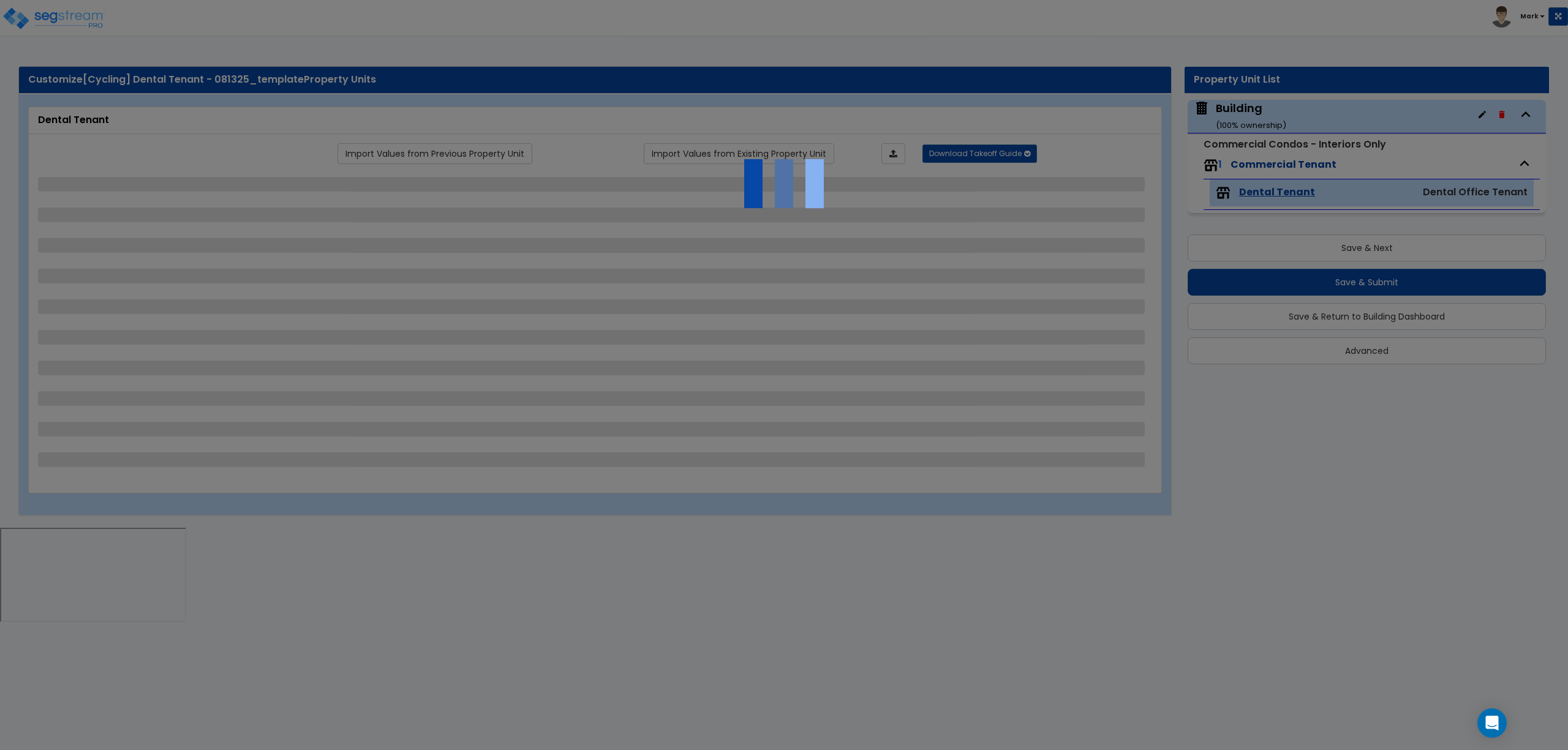
select select "1"
select select "4"
select select "2"
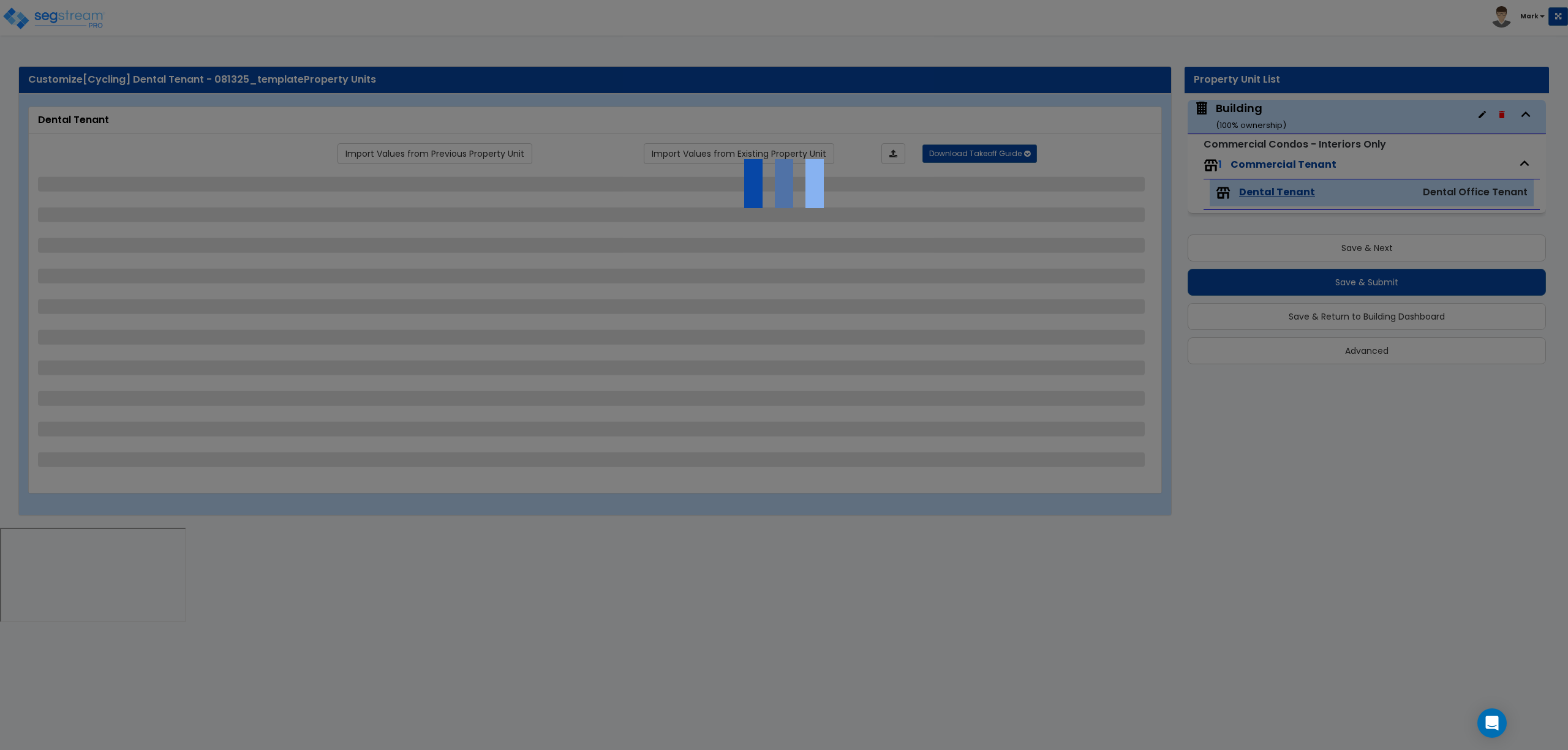
select select "3"
select select "1"
select select "5"
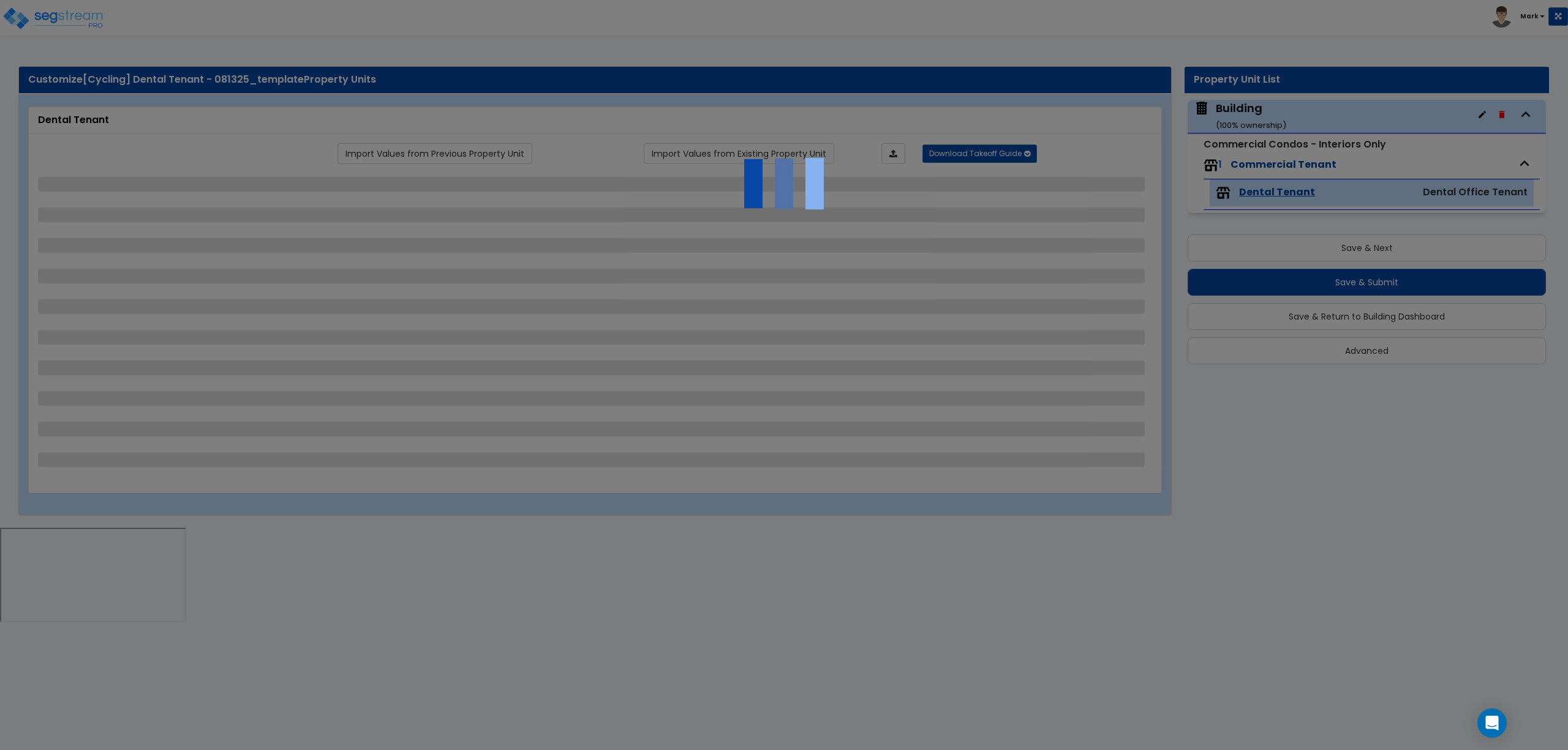
select select "2"
select select "1"
select select "3"
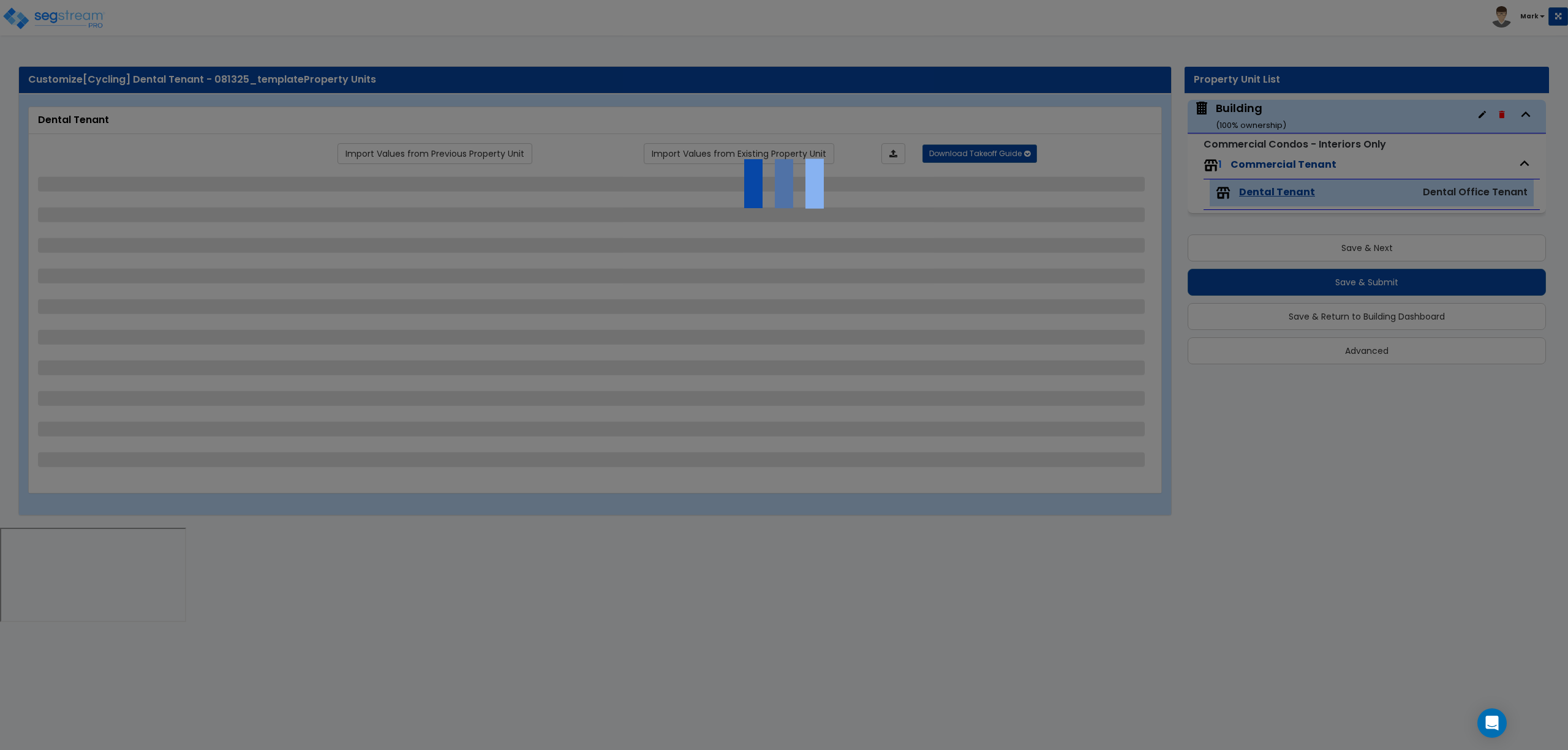
select select "1"
select select "2"
select select "1"
select select "5"
select select "1"
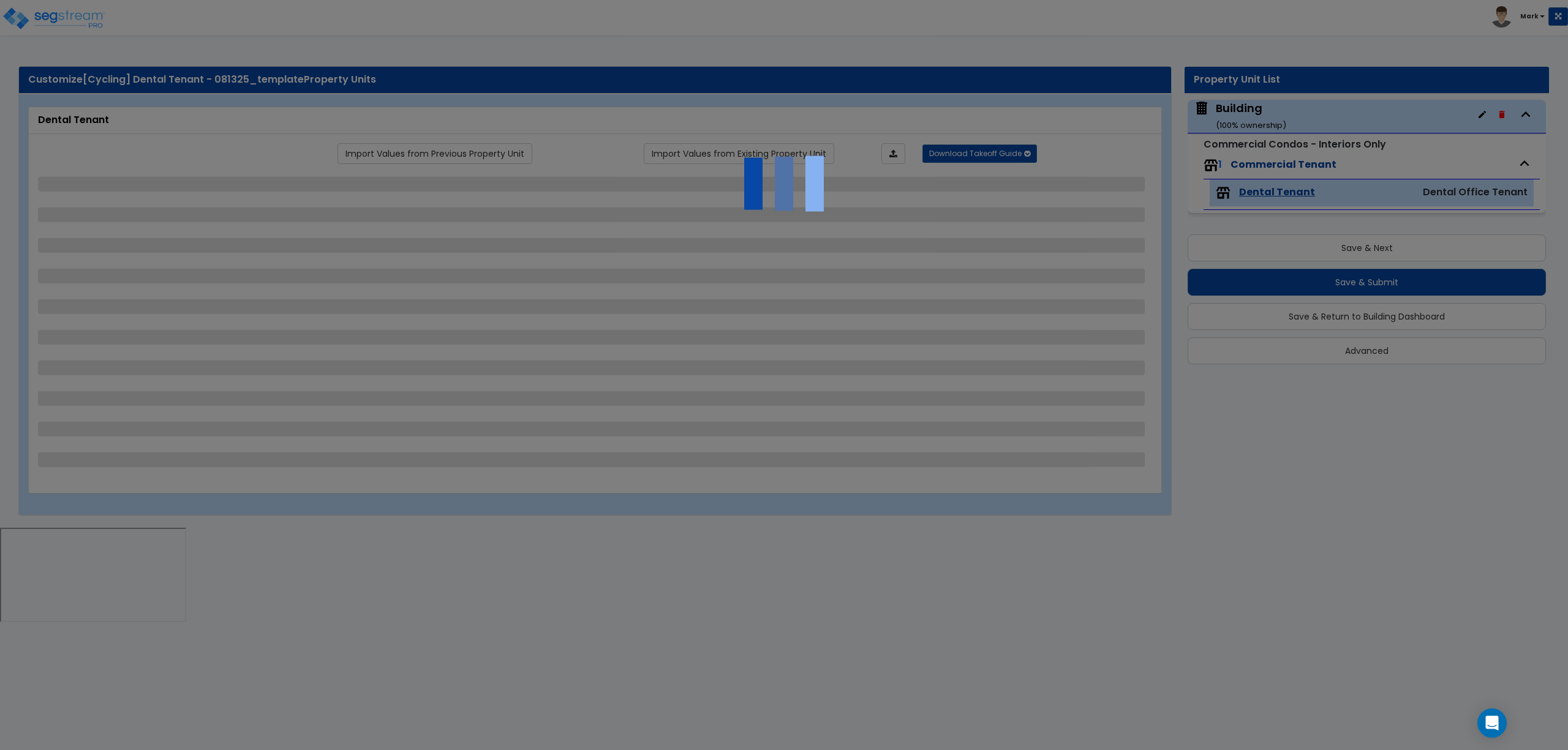
select select "1"
select select "2"
select select "4"
select select "1"
select select "4"
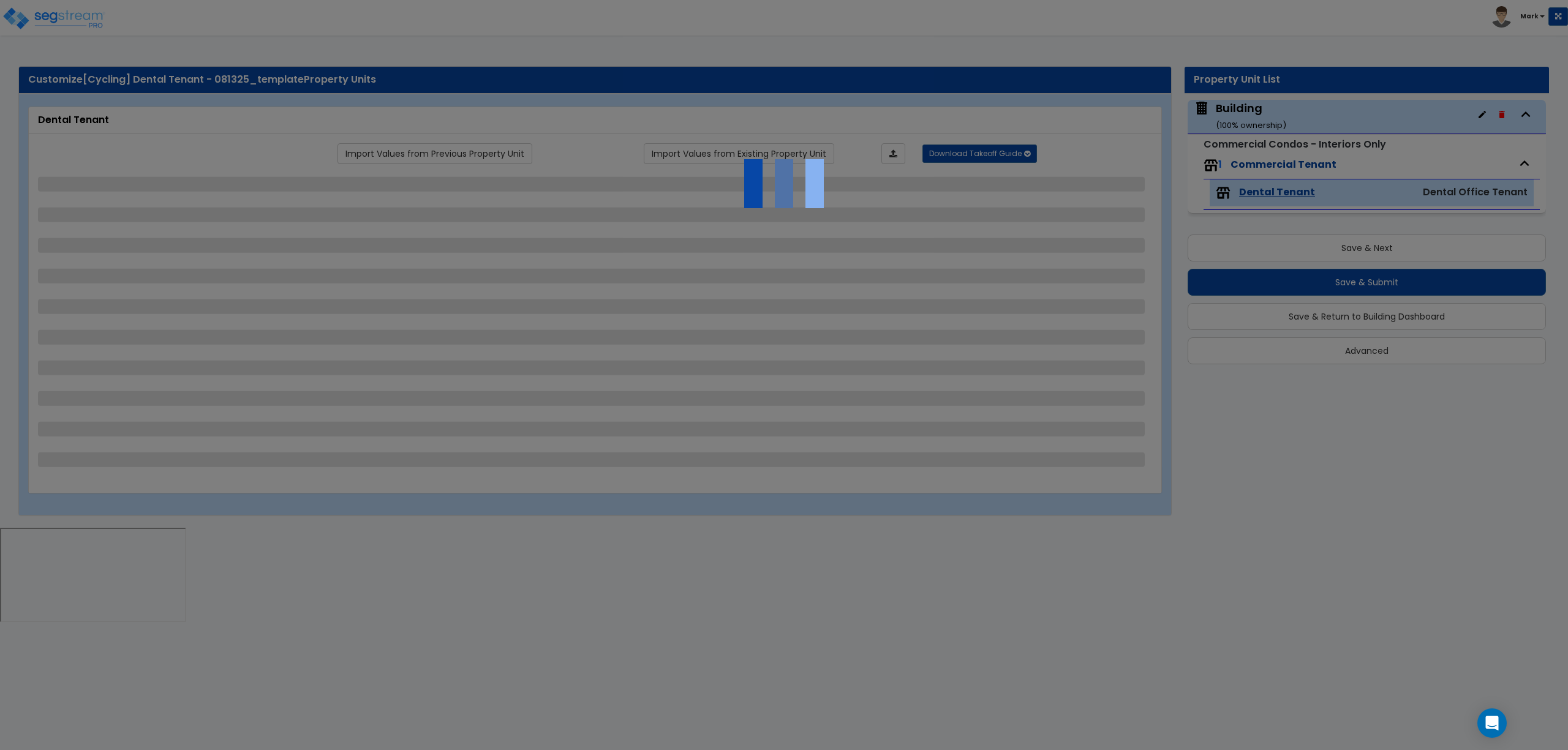
select select "2"
select select "3"
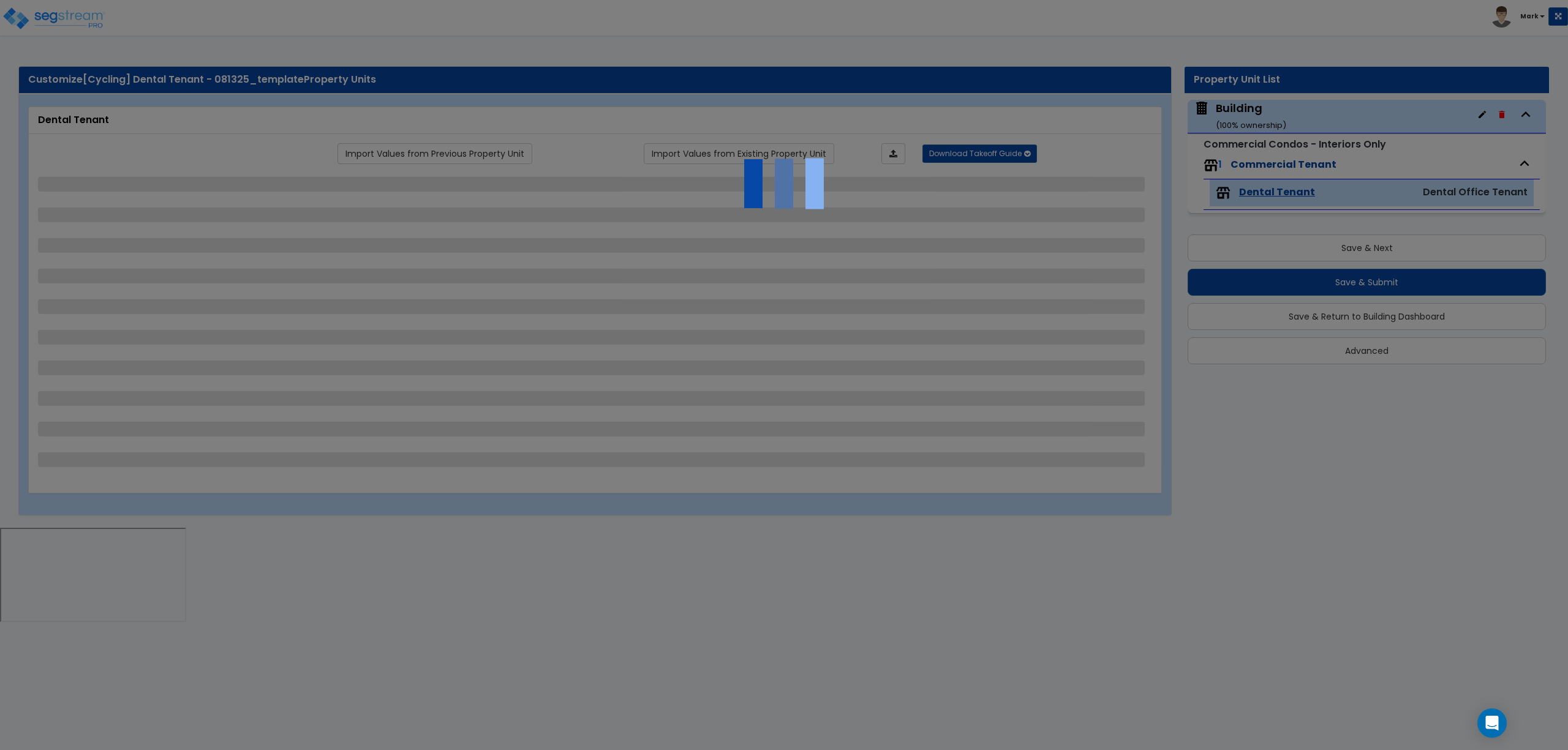
select select "1"
select select "2"
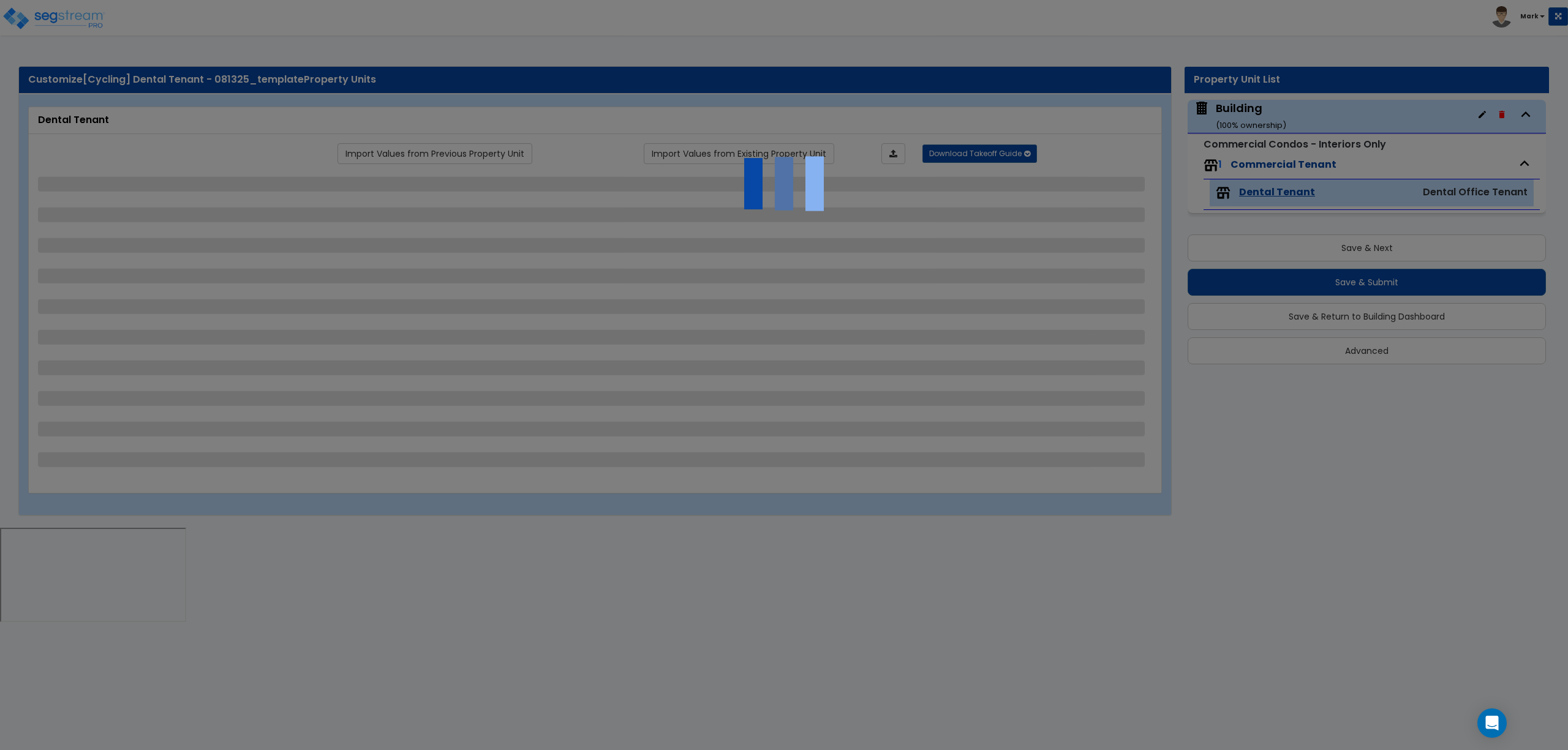
select select "2"
select select "3"
select select "4"
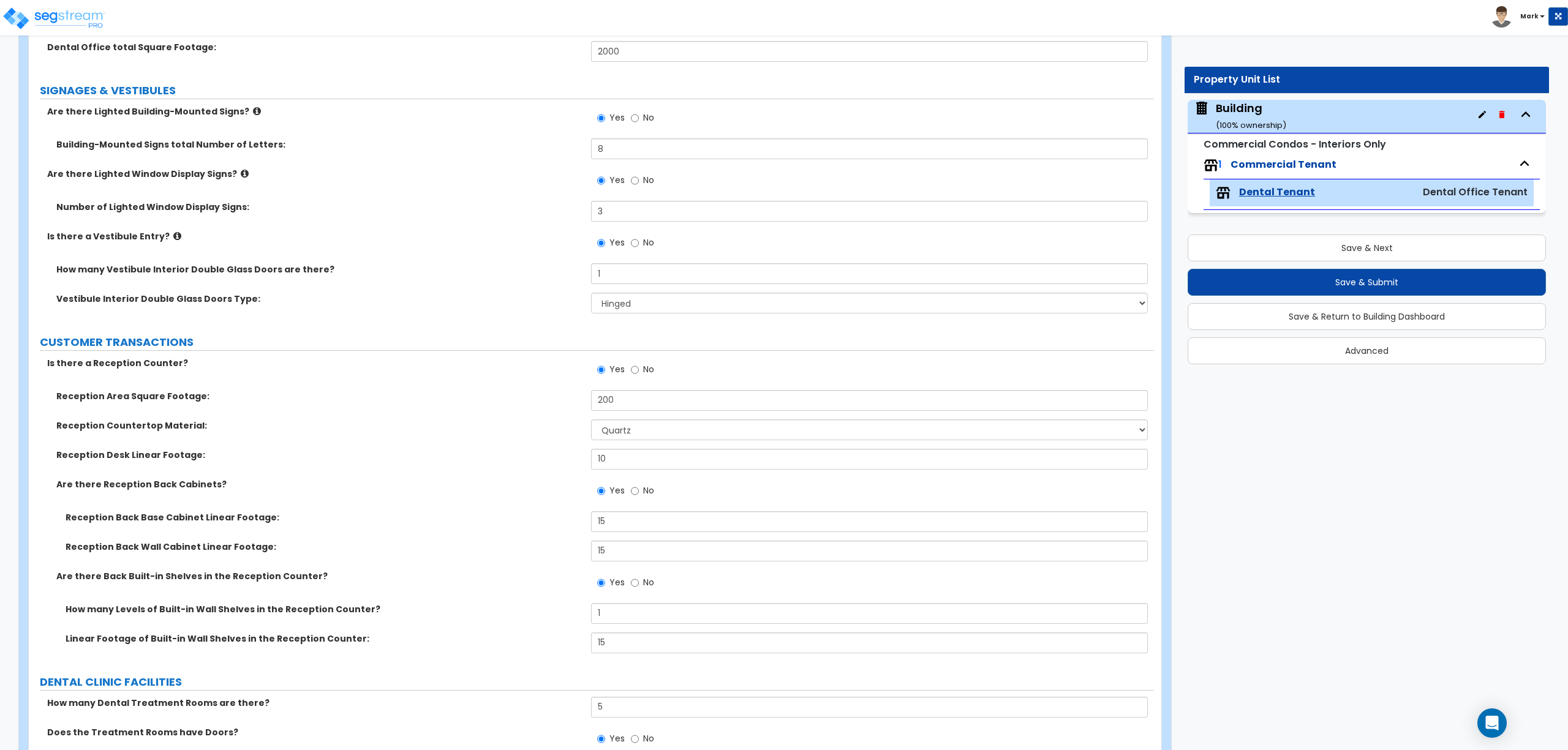
scroll to position [163, 0]
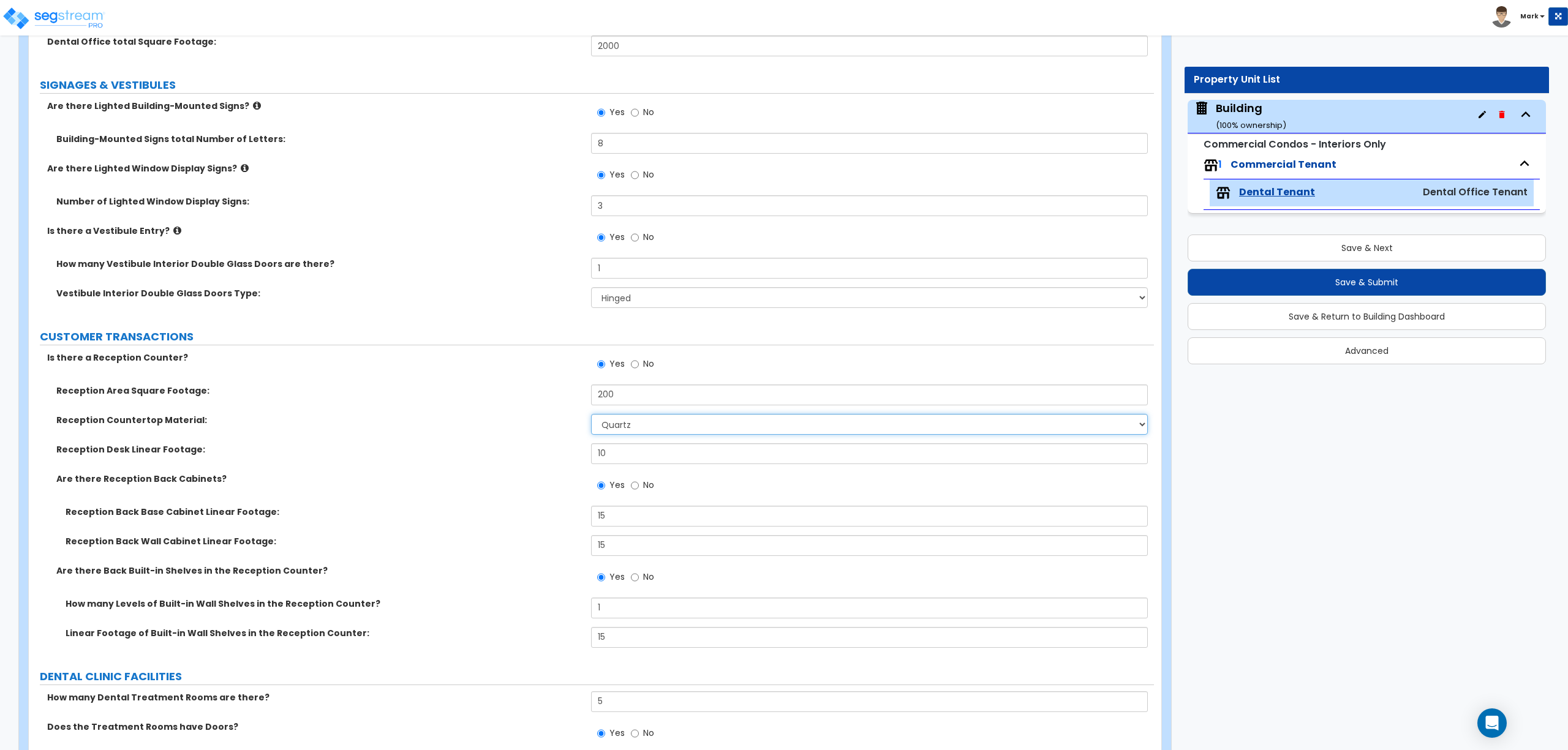
click at [628, 427] on select "None Plastic Laminate Solid Surface Stone Quartz Marble Tile Wood Stainless Ste…" at bounding box center [869, 424] width 556 height 21
select select "0"
click at [591, 415] on select "None Plastic Laminate Solid Surface Stone Quartz Marble Tile Wood Stainless Ste…" at bounding box center [869, 424] width 556 height 21
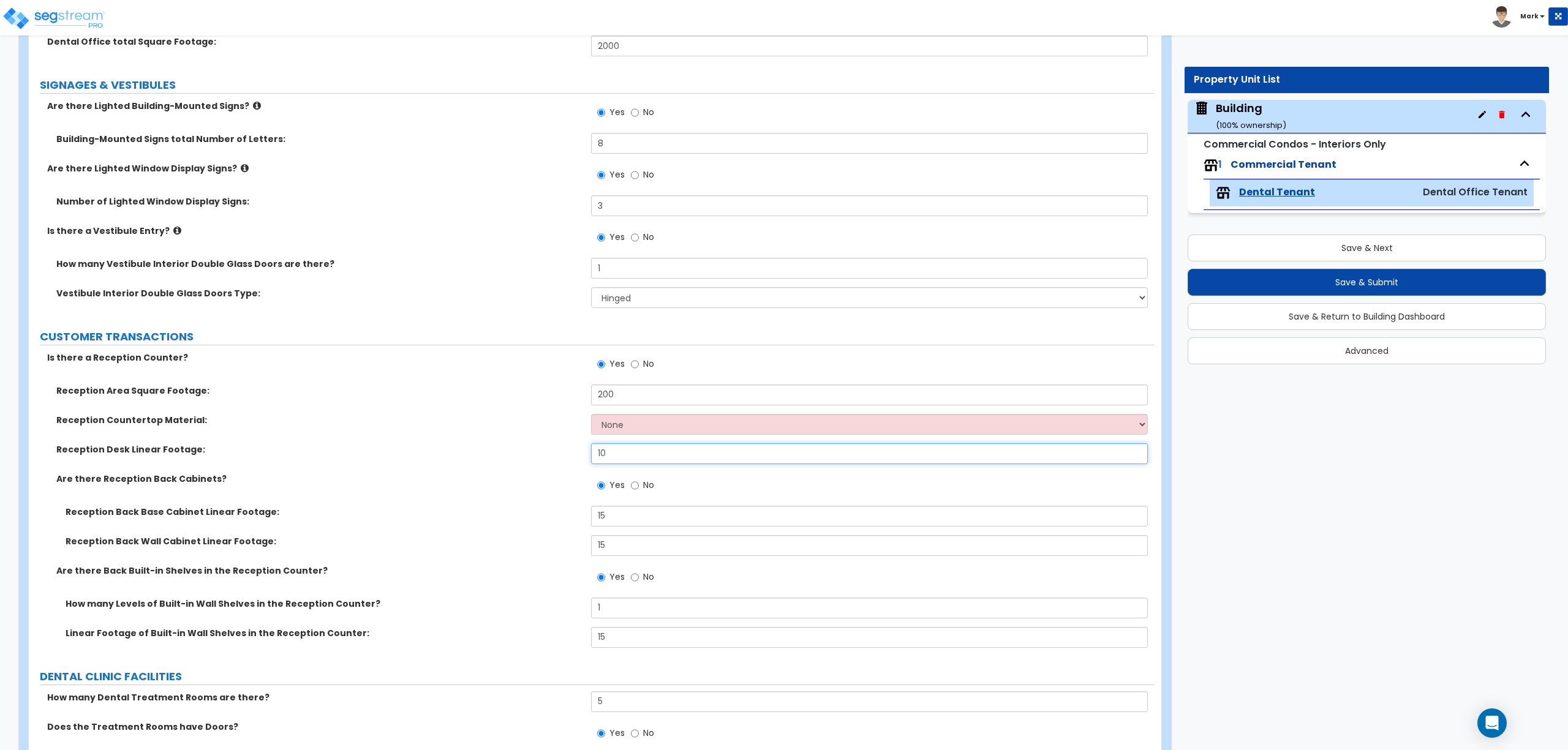
drag, startPoint x: 642, startPoint y: 460, endPoint x: 537, endPoint y: 457, distance: 105.0
click at [539, 456] on div "Reception Desk Linear Footage: 10" at bounding box center [591, 458] width 1125 height 30
type input "0"
click at [634, 490] on input "No" at bounding box center [635, 486] width 8 height 13
radio input "false"
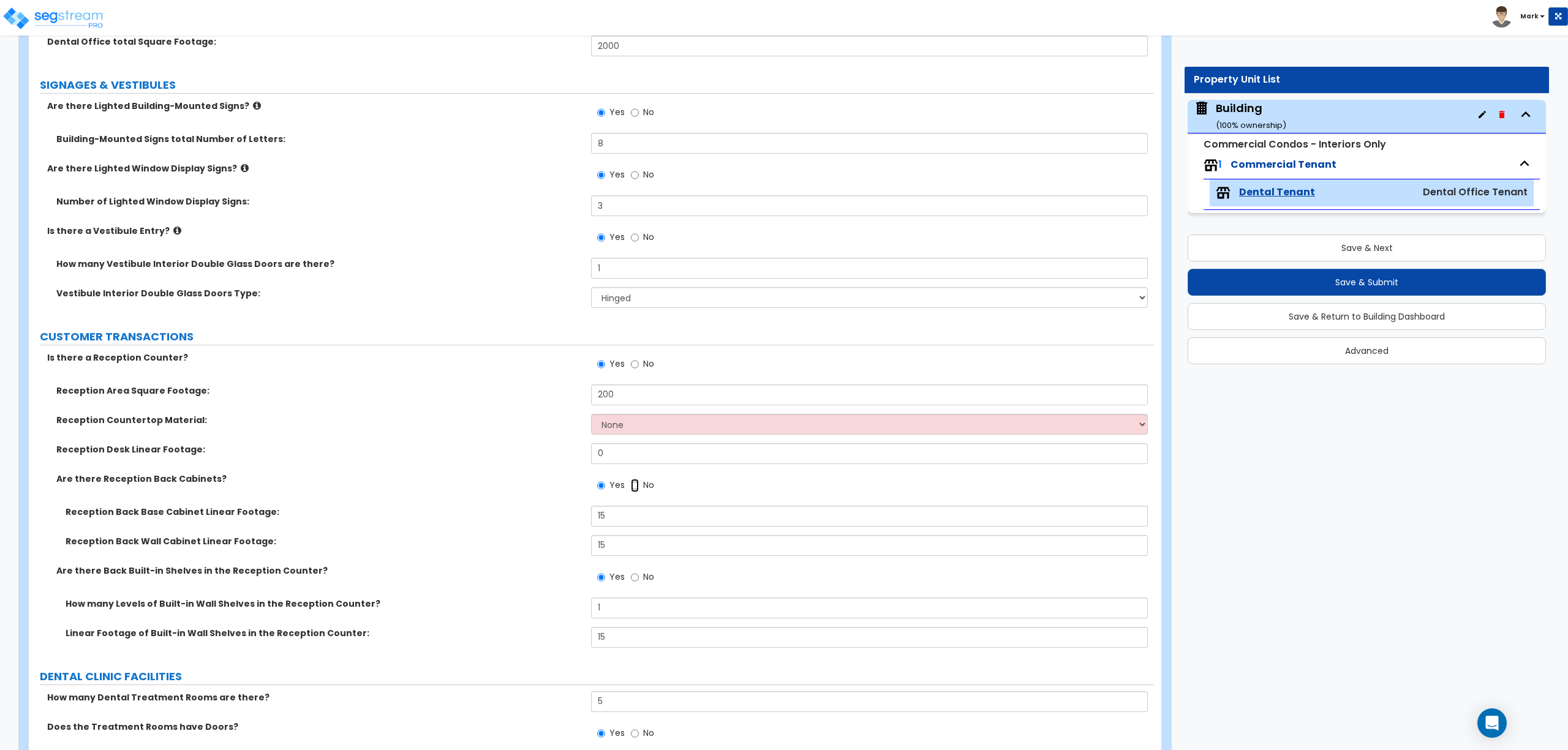
radio input "true"
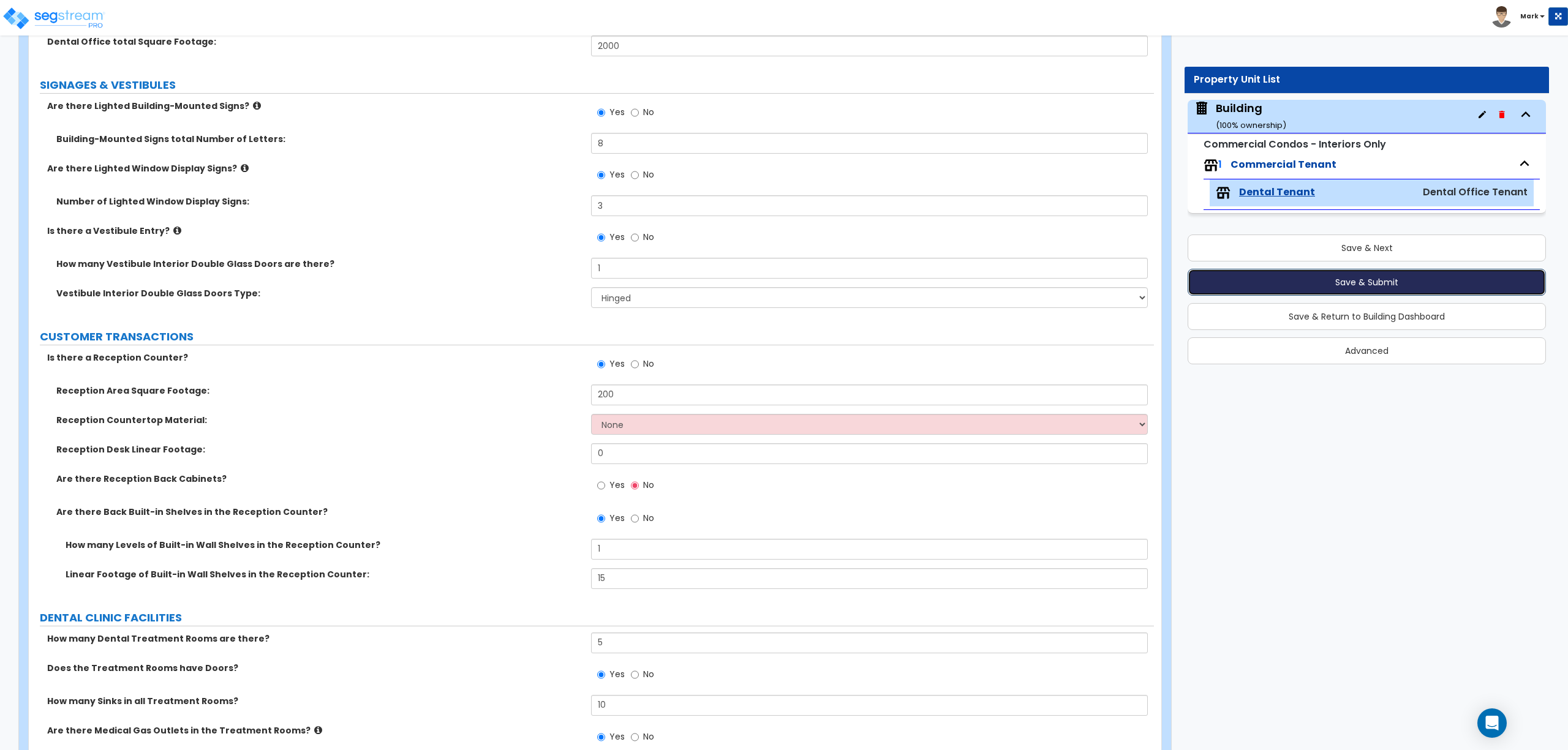
click at [1393, 287] on button "Save & Submit" at bounding box center [1367, 282] width 359 height 27
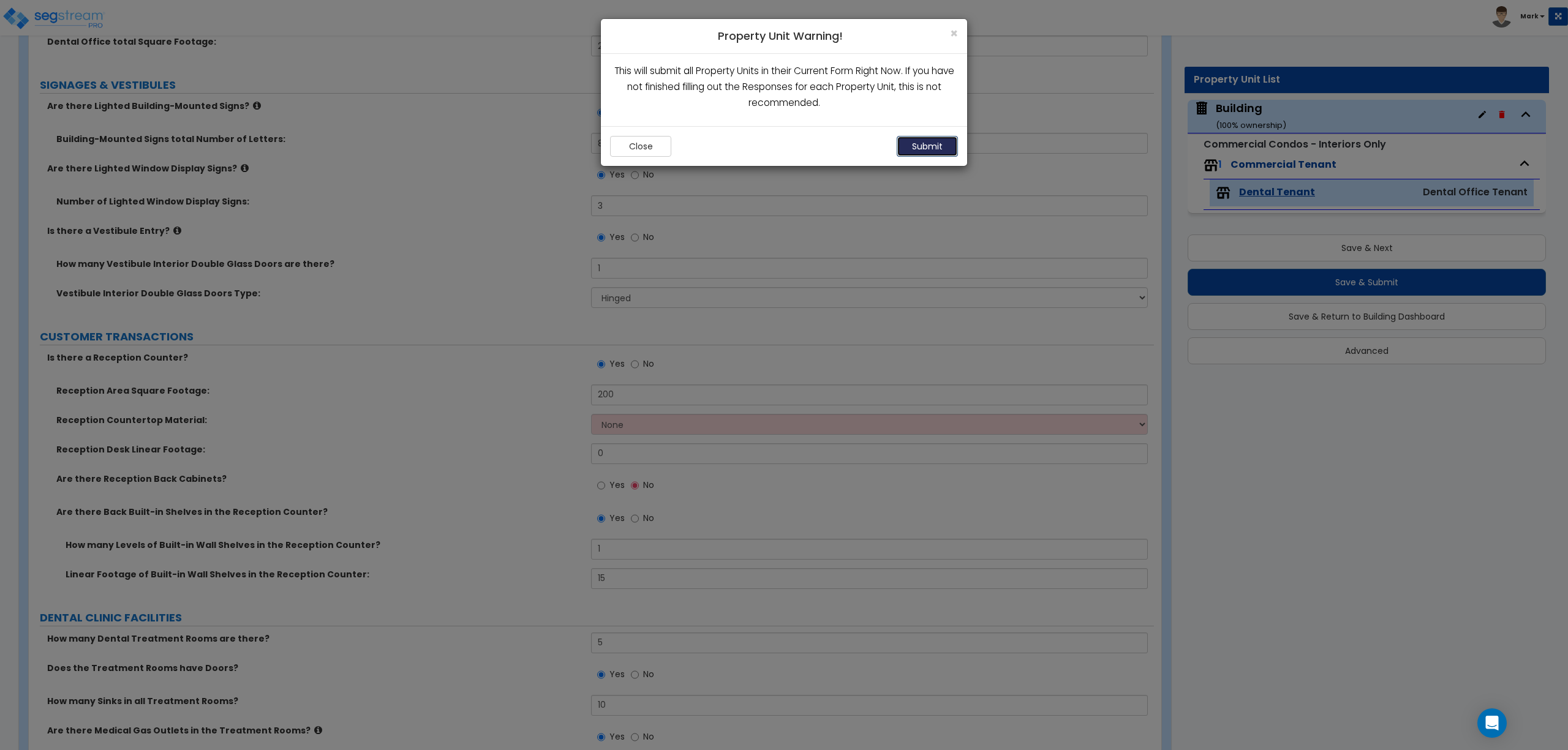
click at [936, 148] on button "Submit" at bounding box center [927, 146] width 61 height 21
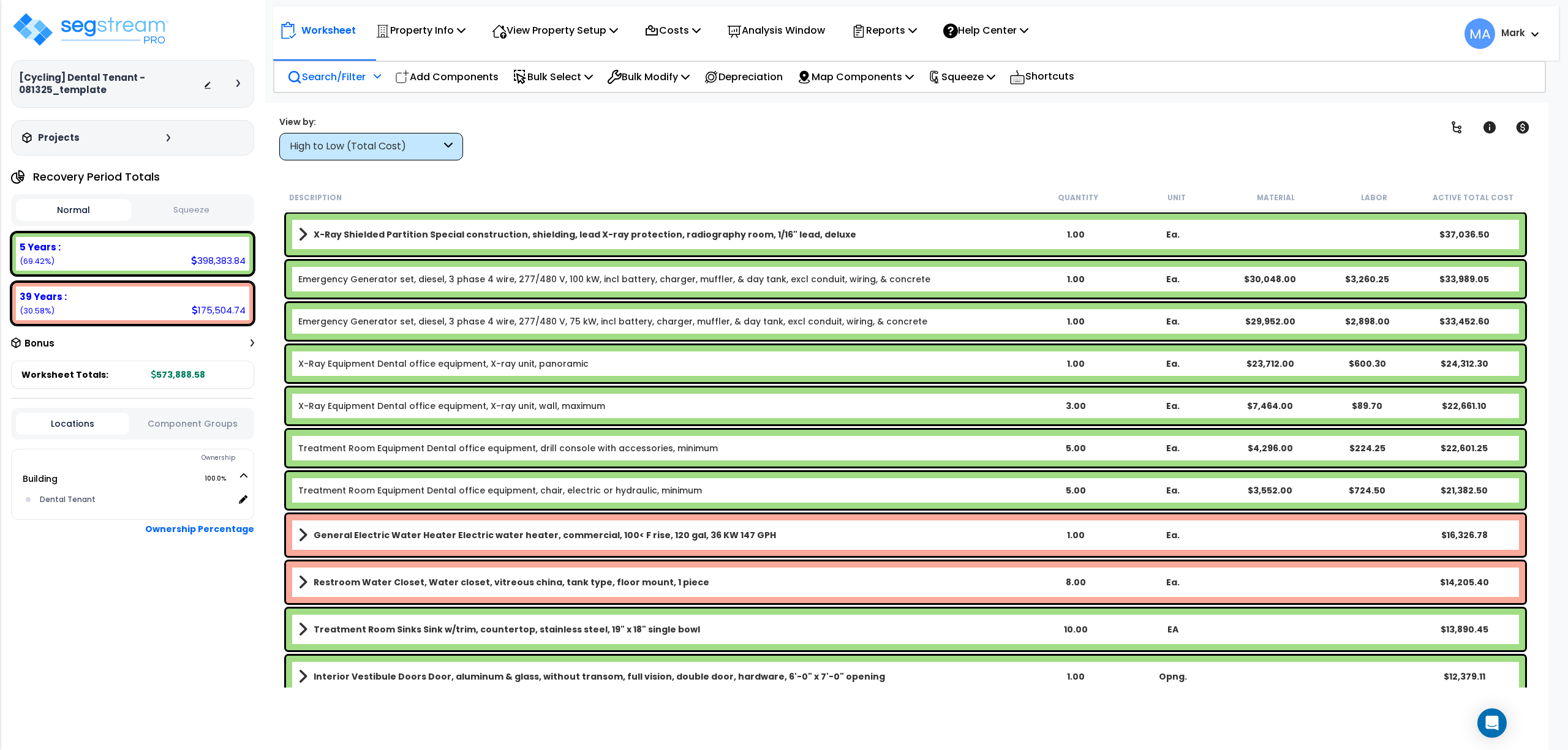
click at [337, 67] on div "Search/Filter Additional Search / Filter" at bounding box center [334, 77] width 94 height 29
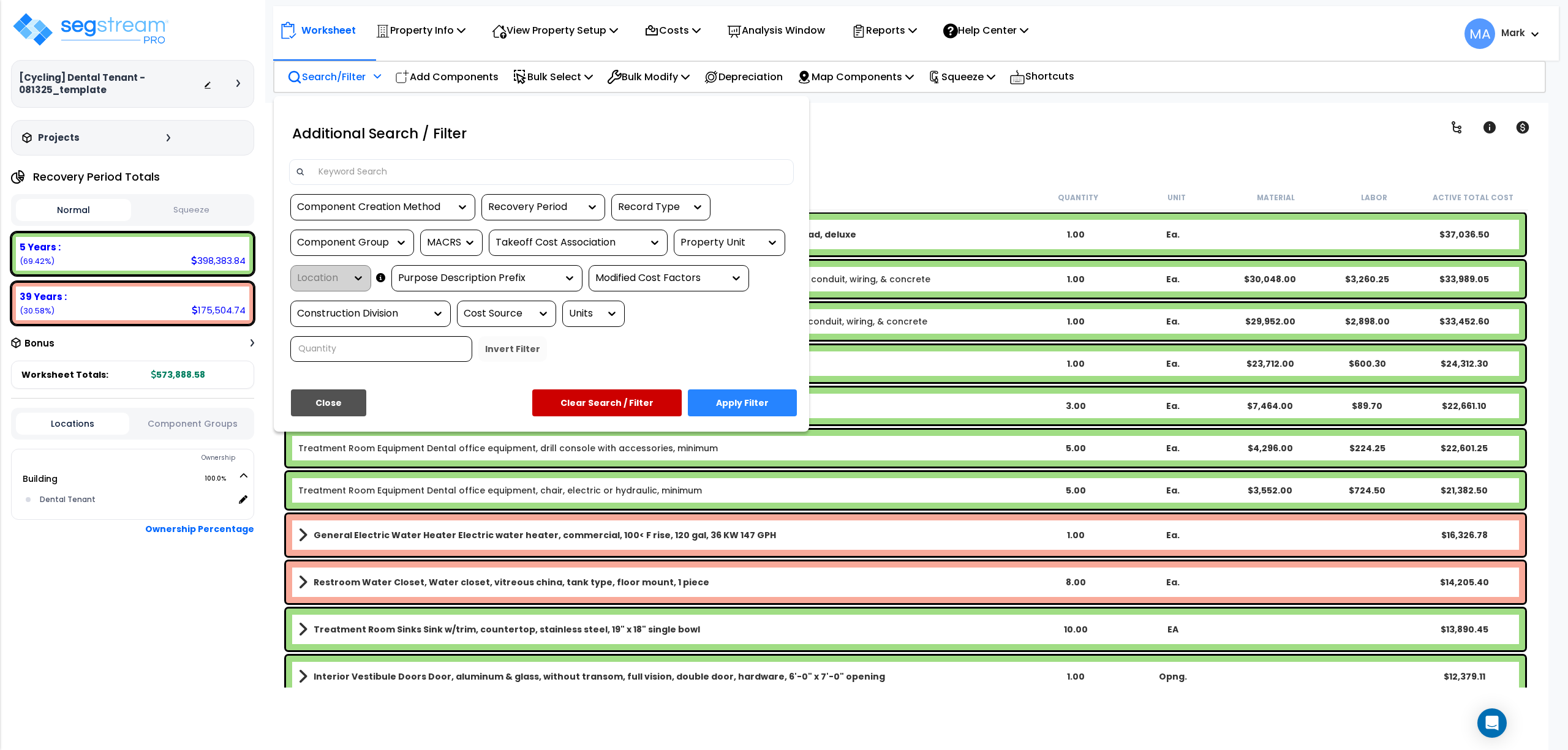
click at [363, 163] on input at bounding box center [549, 172] width 476 height 18
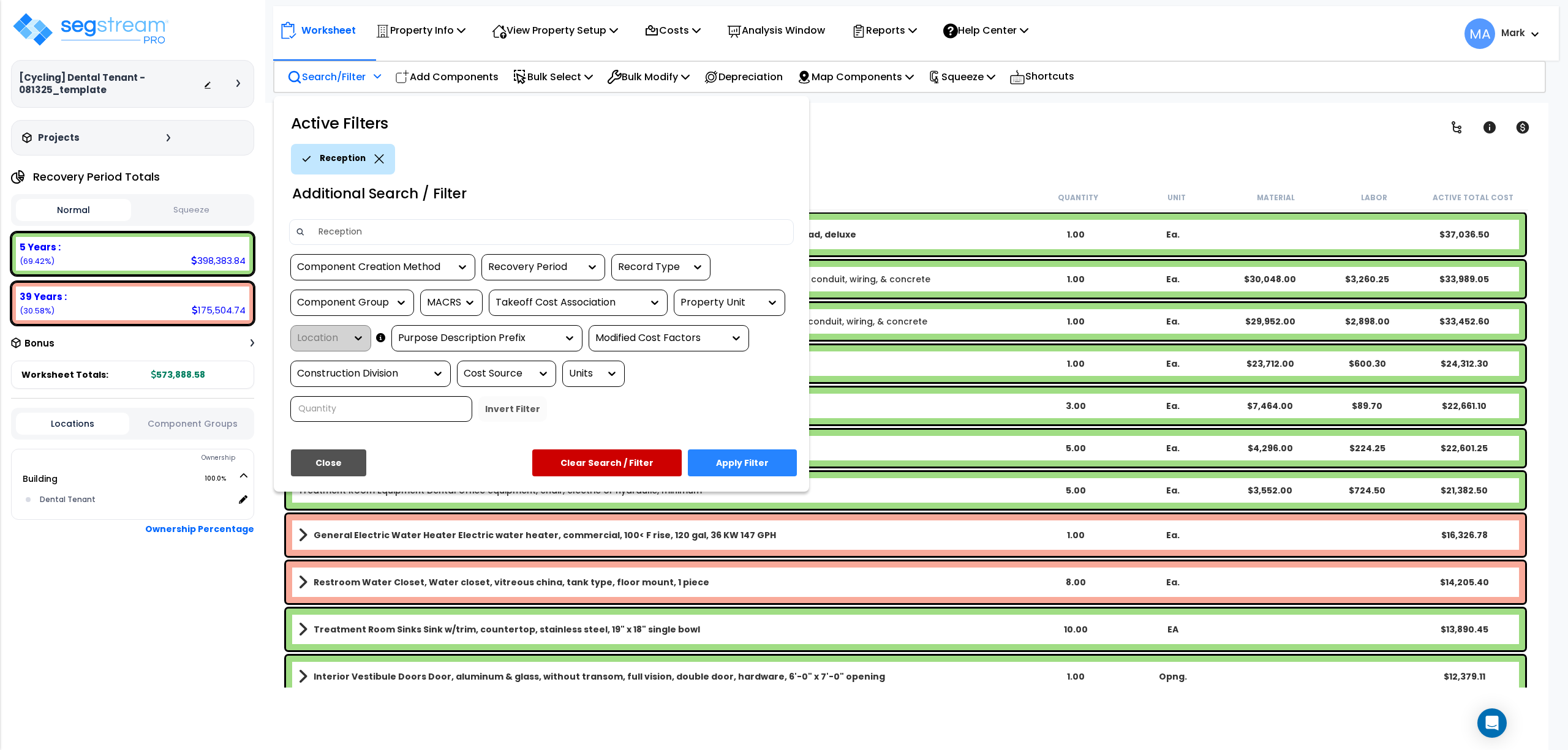
type input "Reception"
click at [793, 466] on button "Apply Filter" at bounding box center [742, 463] width 109 height 27
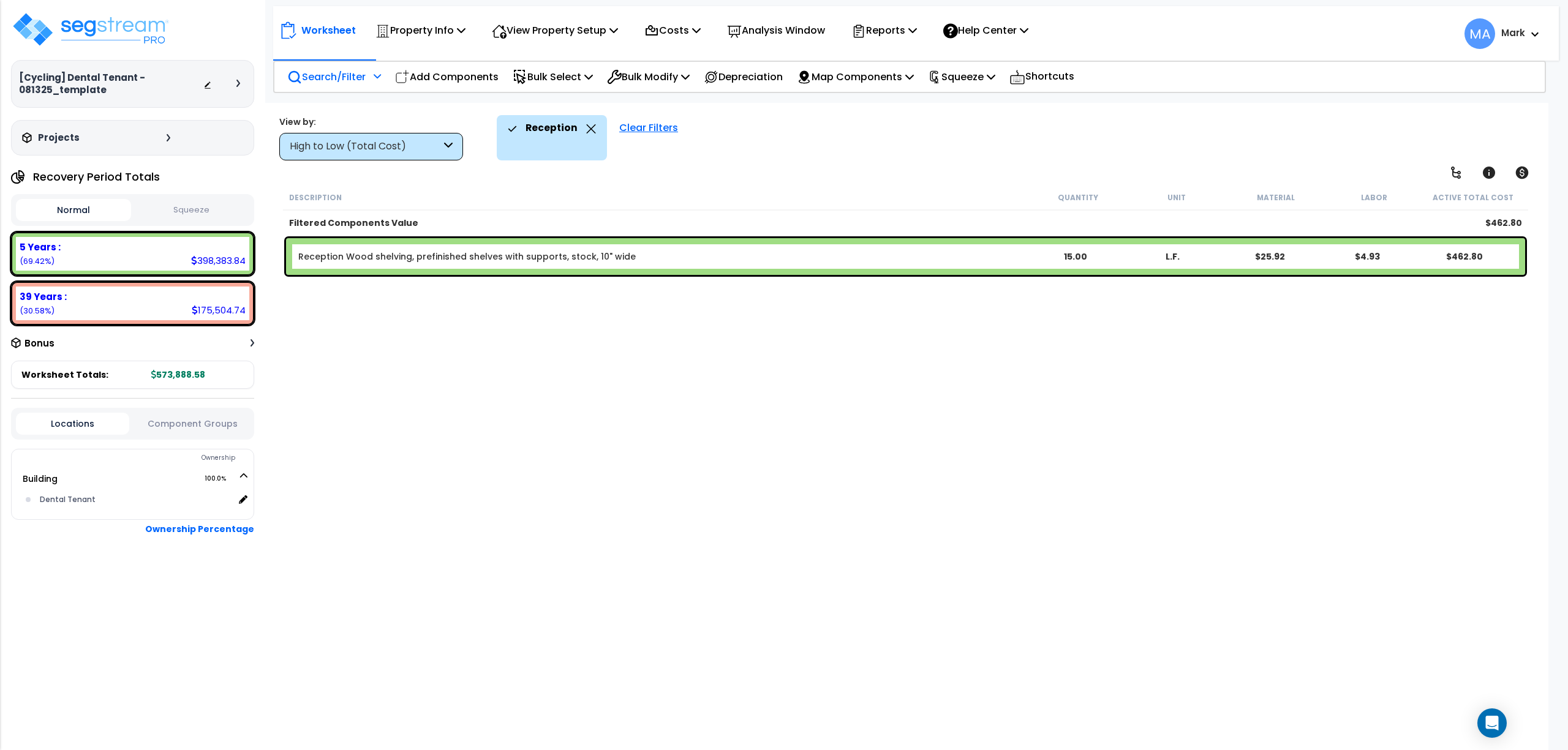
click at [332, 94] on div "Property Name DB Costs Setup Indirect Costs Direct Costs Costs Setup Rapid Take…" at bounding box center [784, 78] width 1568 height 49
click at [321, 59] on nav "Worksheet Property Info Property Setup Add Property Unit Template property Clon…" at bounding box center [915, 33] width 1286 height 55
click at [336, 71] on p "Search/Filter" at bounding box center [326, 77] width 78 height 17
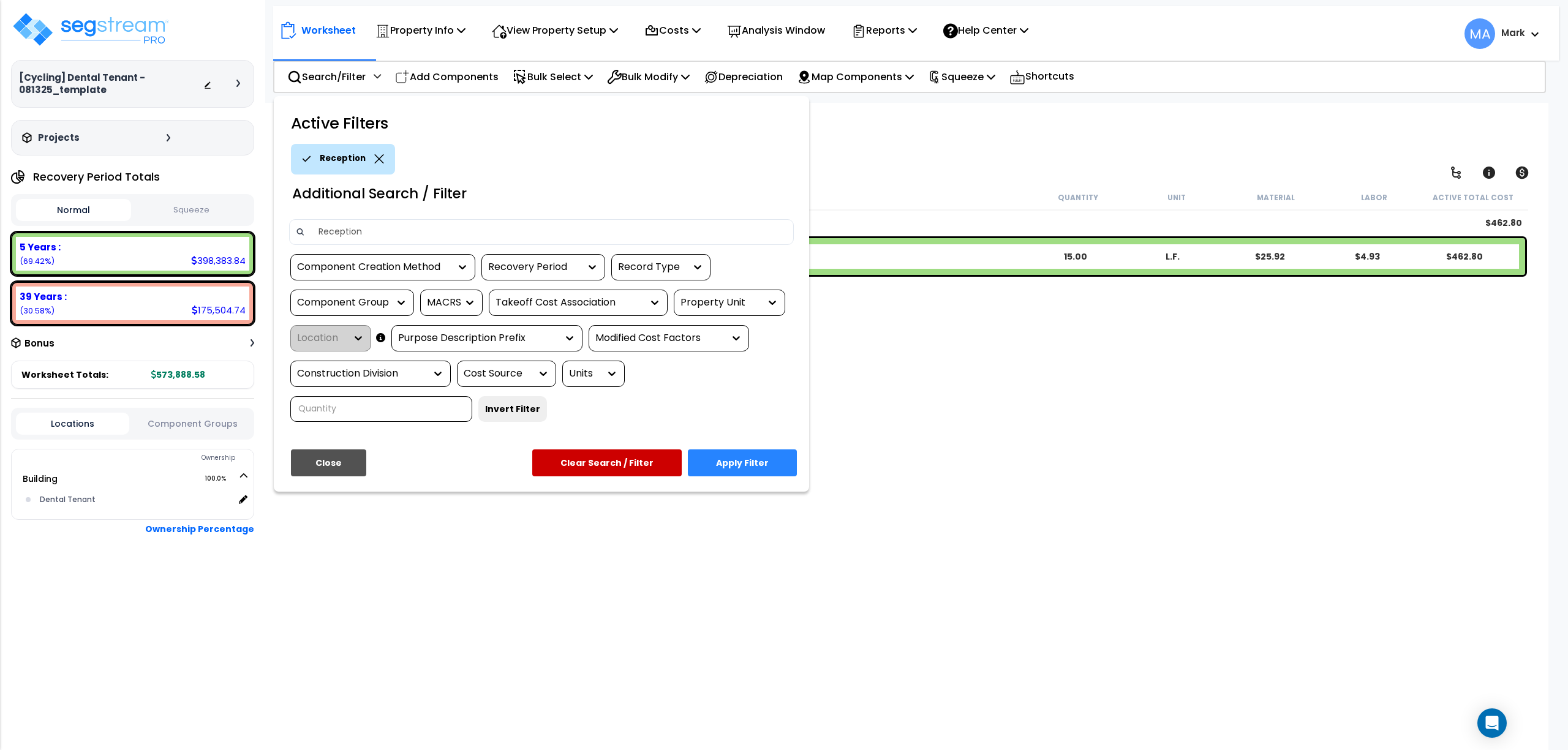
drag, startPoint x: 370, startPoint y: 236, endPoint x: 272, endPoint y: 210, distance: 101.4
click at [274, 210] on div "Active Filters Reception Additional Search / Filter Reception Component Creatio…" at bounding box center [541, 294] width 535 height 396
type input "Storage"
drag, startPoint x: 285, startPoint y: 216, endPoint x: 775, endPoint y: 446, distance: 541.3
click at [775, 446] on div "Active Filters Storage Additional Search / Filter Storage Component Creation Me…" at bounding box center [541, 294] width 535 height 396
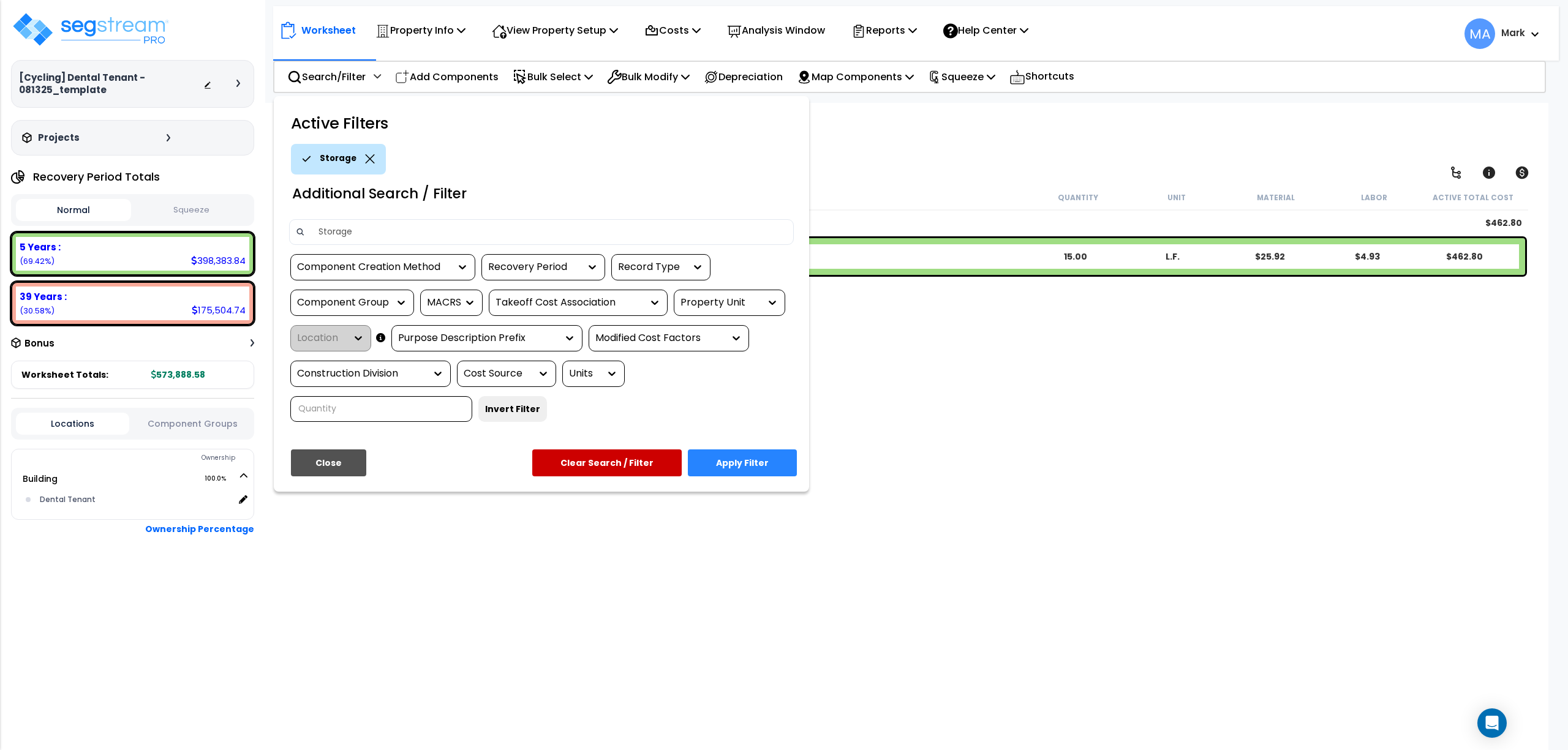
click at [766, 458] on button "Apply Filter" at bounding box center [742, 463] width 109 height 27
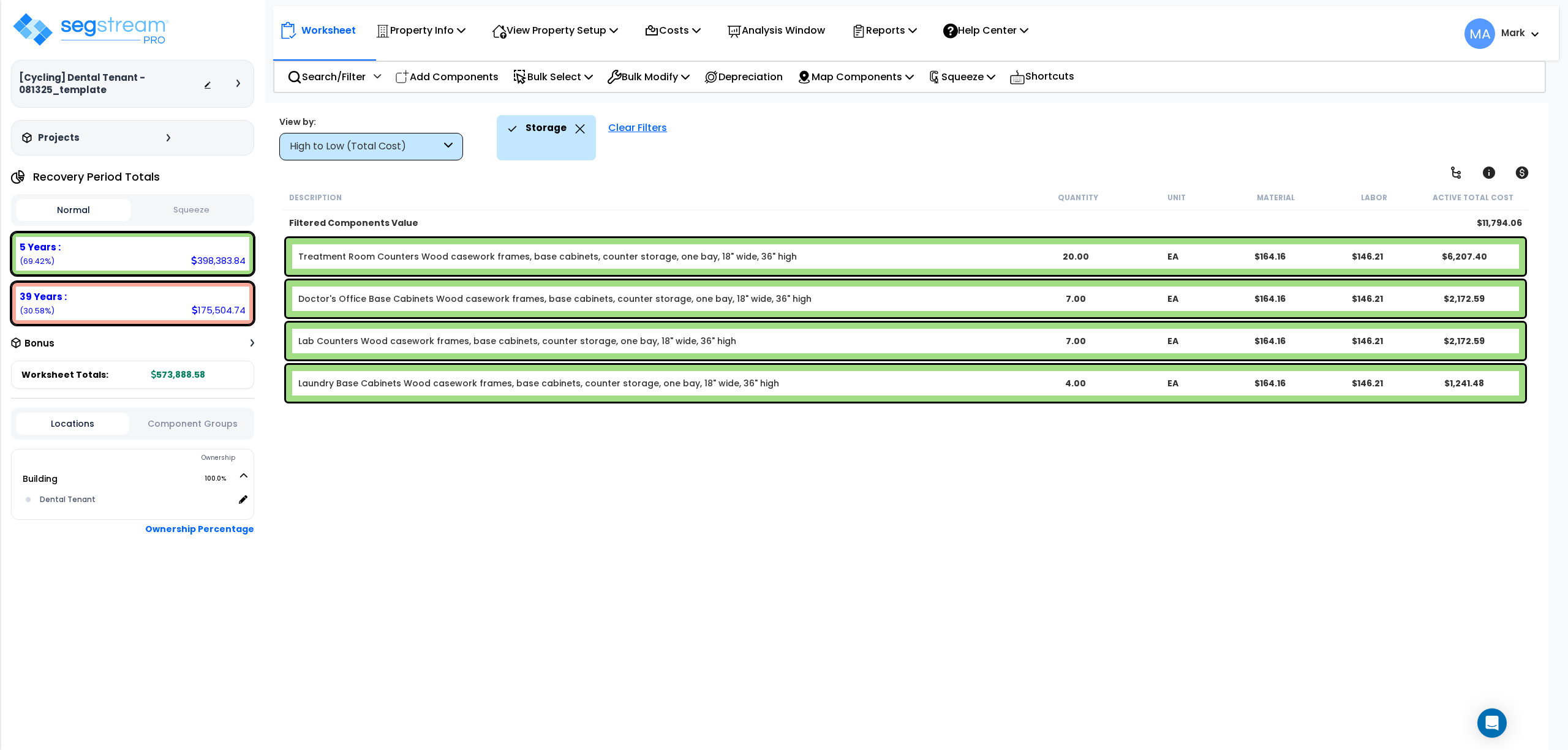
click at [662, 135] on div "Clear Filters" at bounding box center [637, 137] width 71 height 45
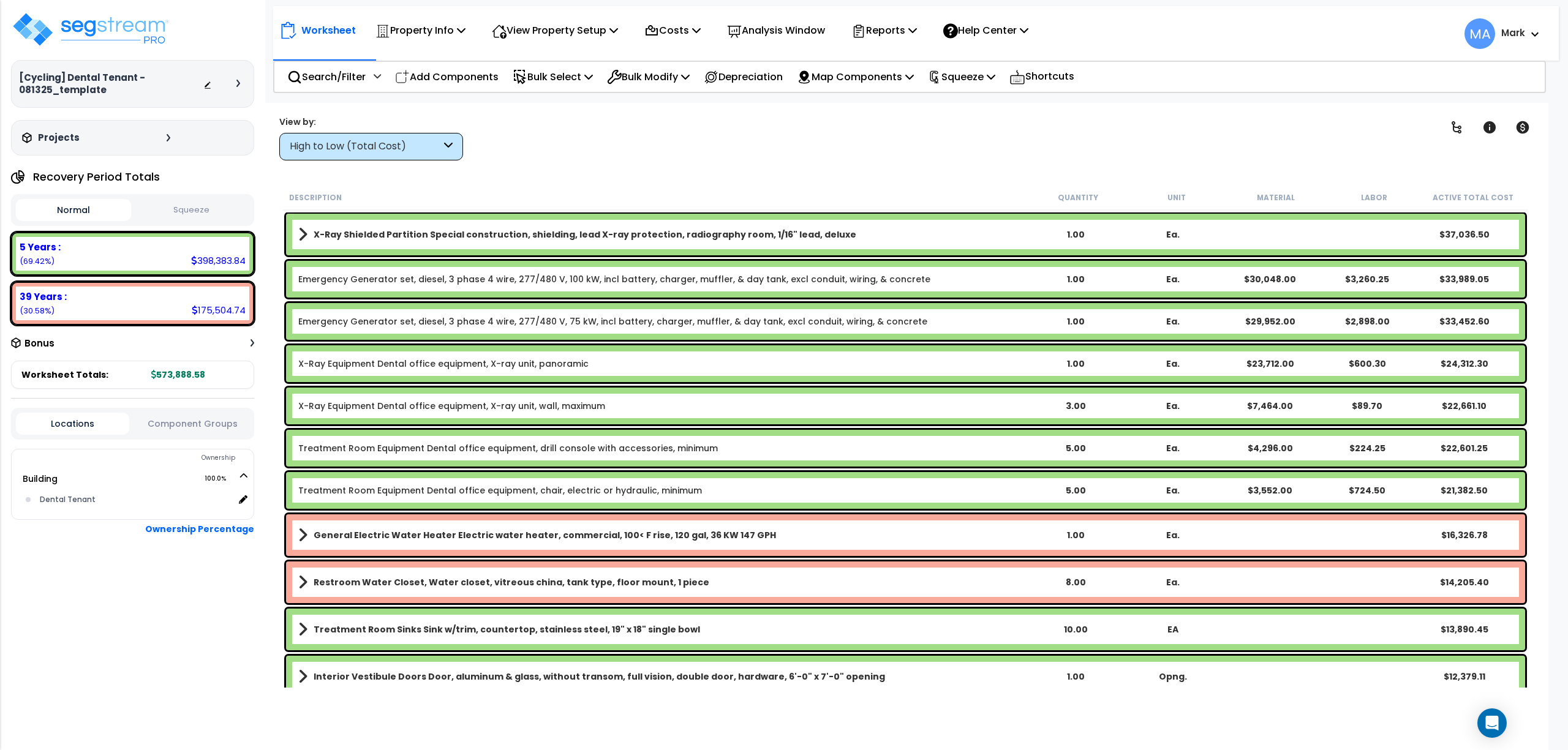
click at [404, 157] on div "High to Low (Total Cost)" at bounding box center [371, 146] width 184 height 28
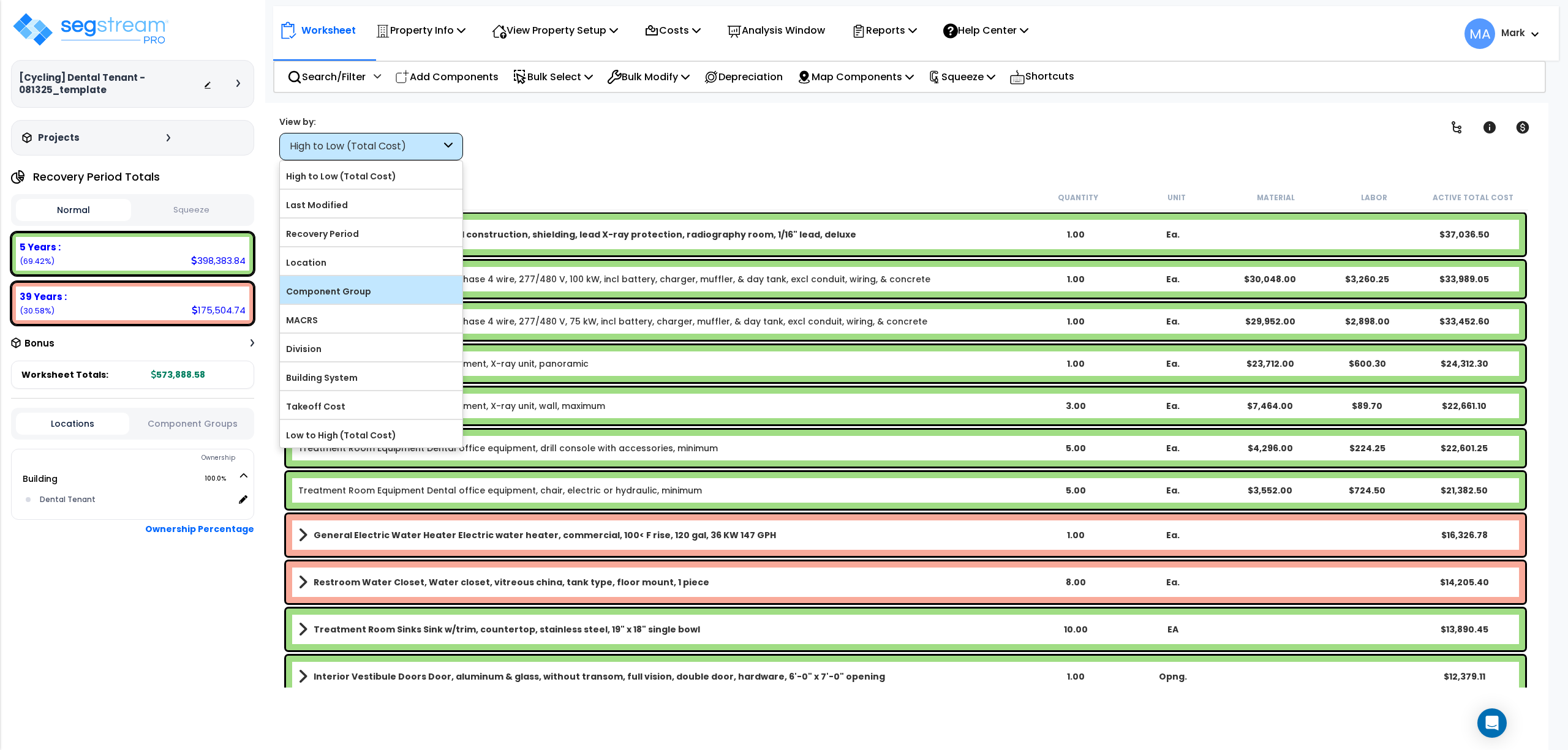
click at [400, 303] on div "Component Group" at bounding box center [371, 290] width 183 height 28
drag, startPoint x: 353, startPoint y: 298, endPoint x: 343, endPoint y: 305, distance: 12.2
click at [344, 303] on div "Component Group" at bounding box center [371, 290] width 183 height 28
click at [360, 285] on label "Component Group" at bounding box center [371, 291] width 183 height 18
click at [0, 0] on input "Component Group" at bounding box center [0, 0] width 0 height 0
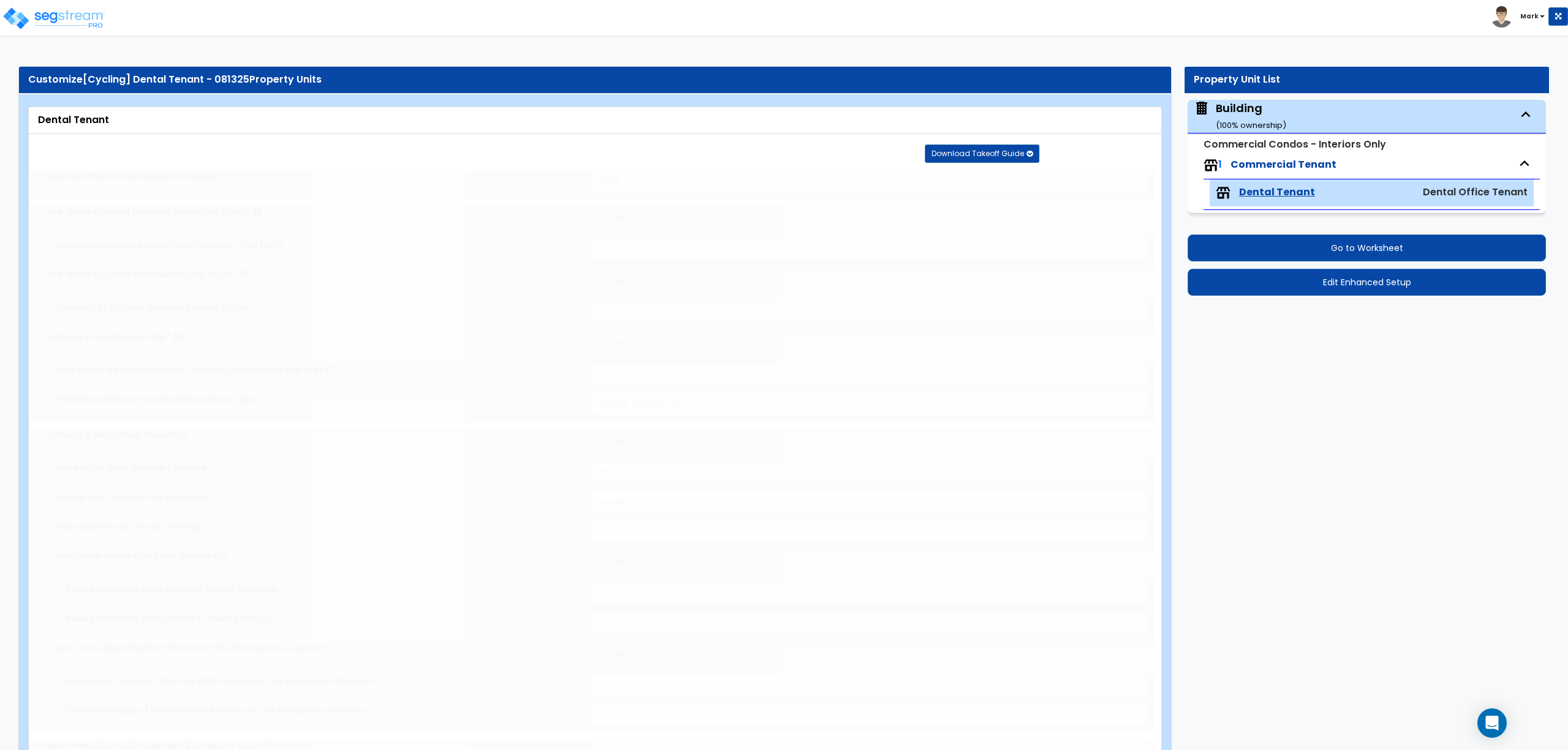
type input "2000"
radio input "true"
type input "8"
radio input "true"
type input "3"
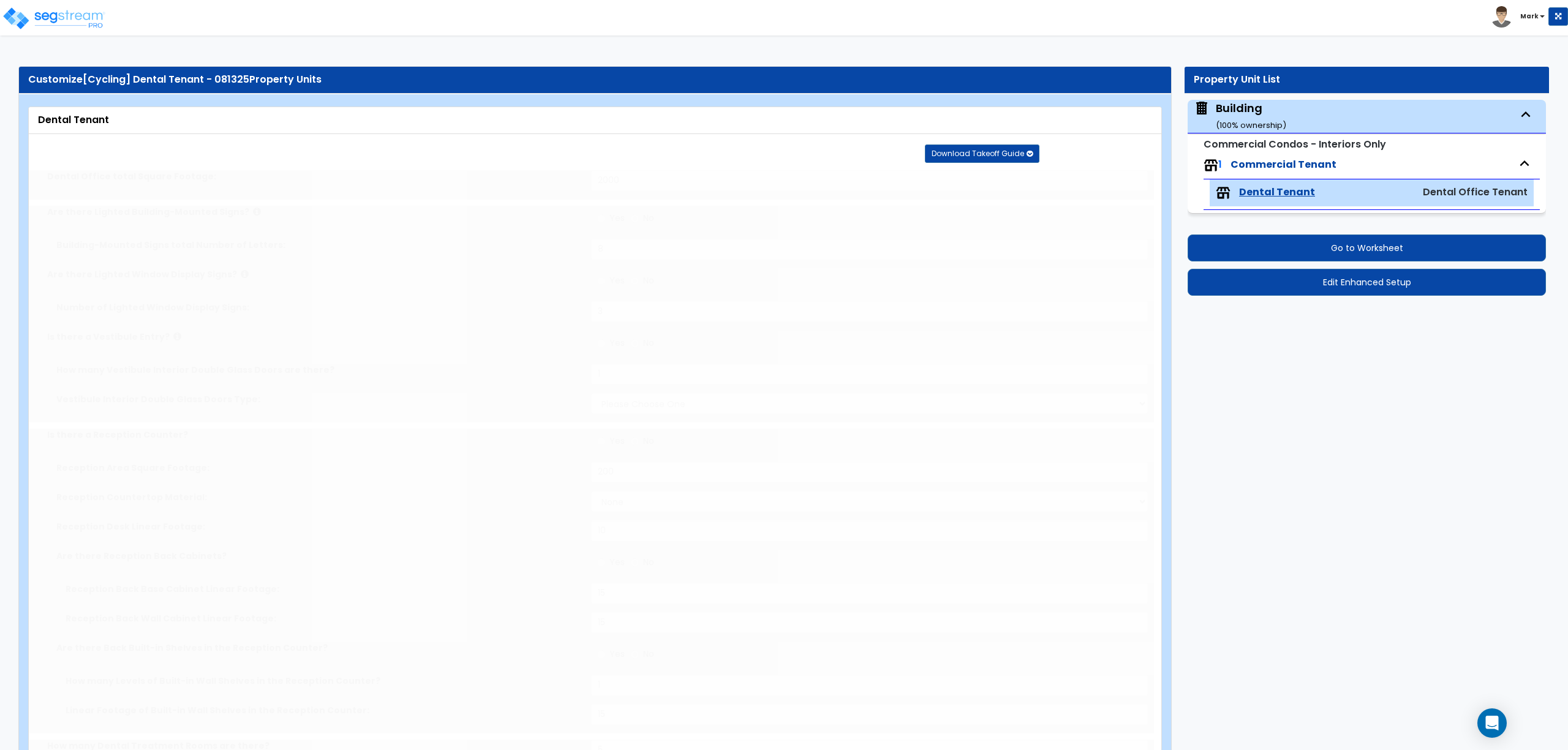
radio input "true"
type input "1"
select select "1"
radio input "true"
type input "200"
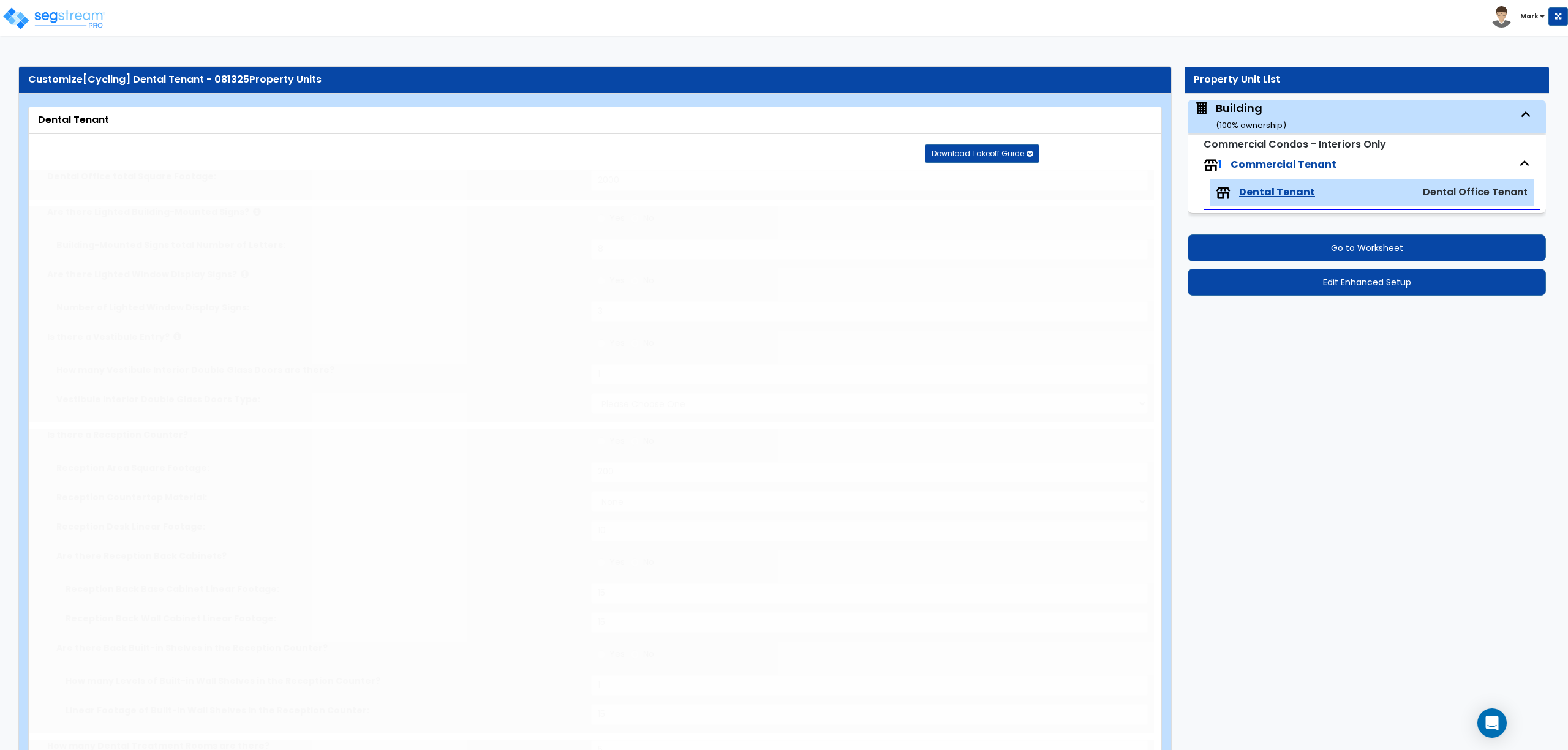
select select "4"
type input "10"
radio input "true"
type input "15"
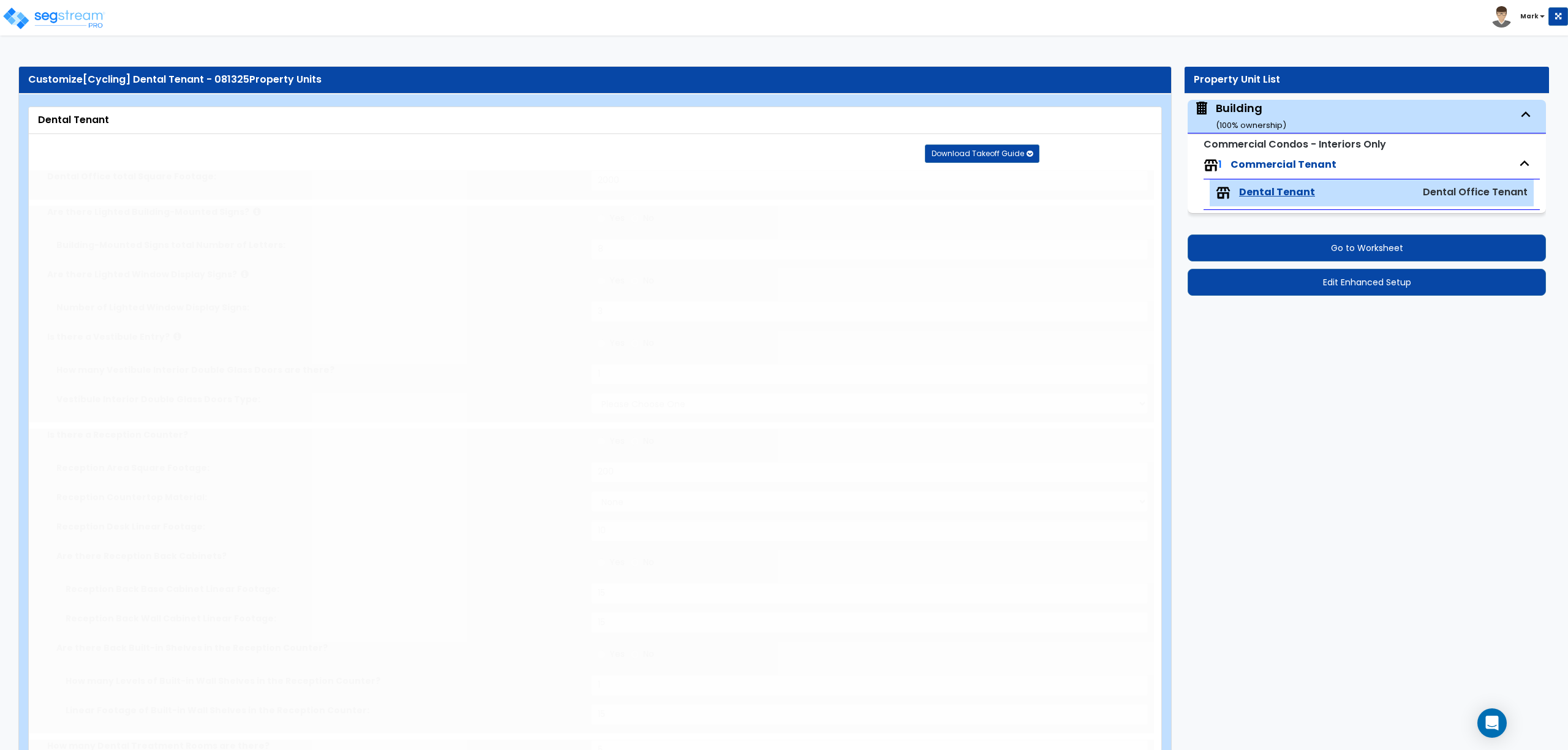
radio input "true"
type input "1"
type input "15"
type input "5"
radio input "true"
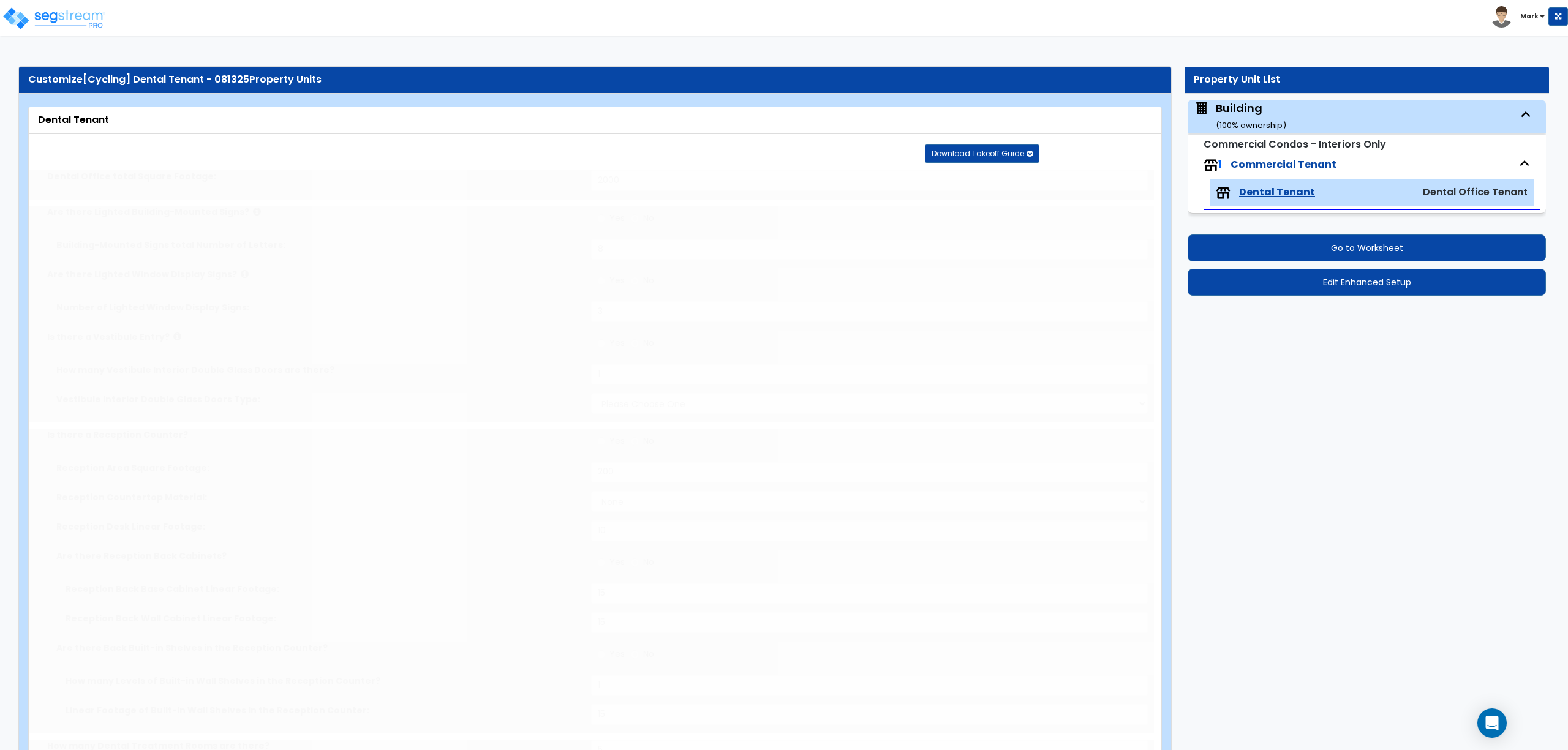
type input "10"
radio input "true"
select select "4"
type input "30"
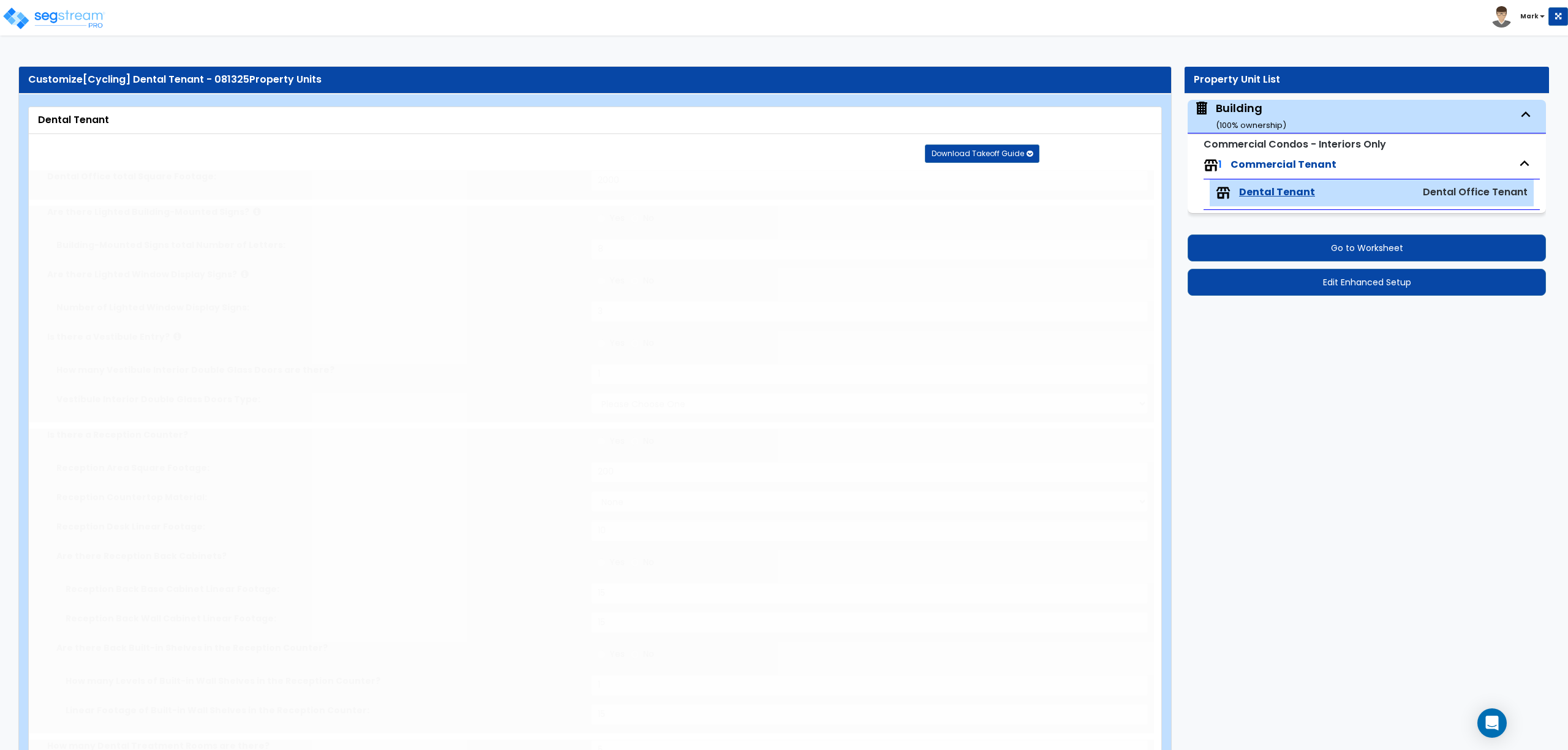
radio input "true"
type input "30"
radio input "true"
type input "30"
radio input "true"
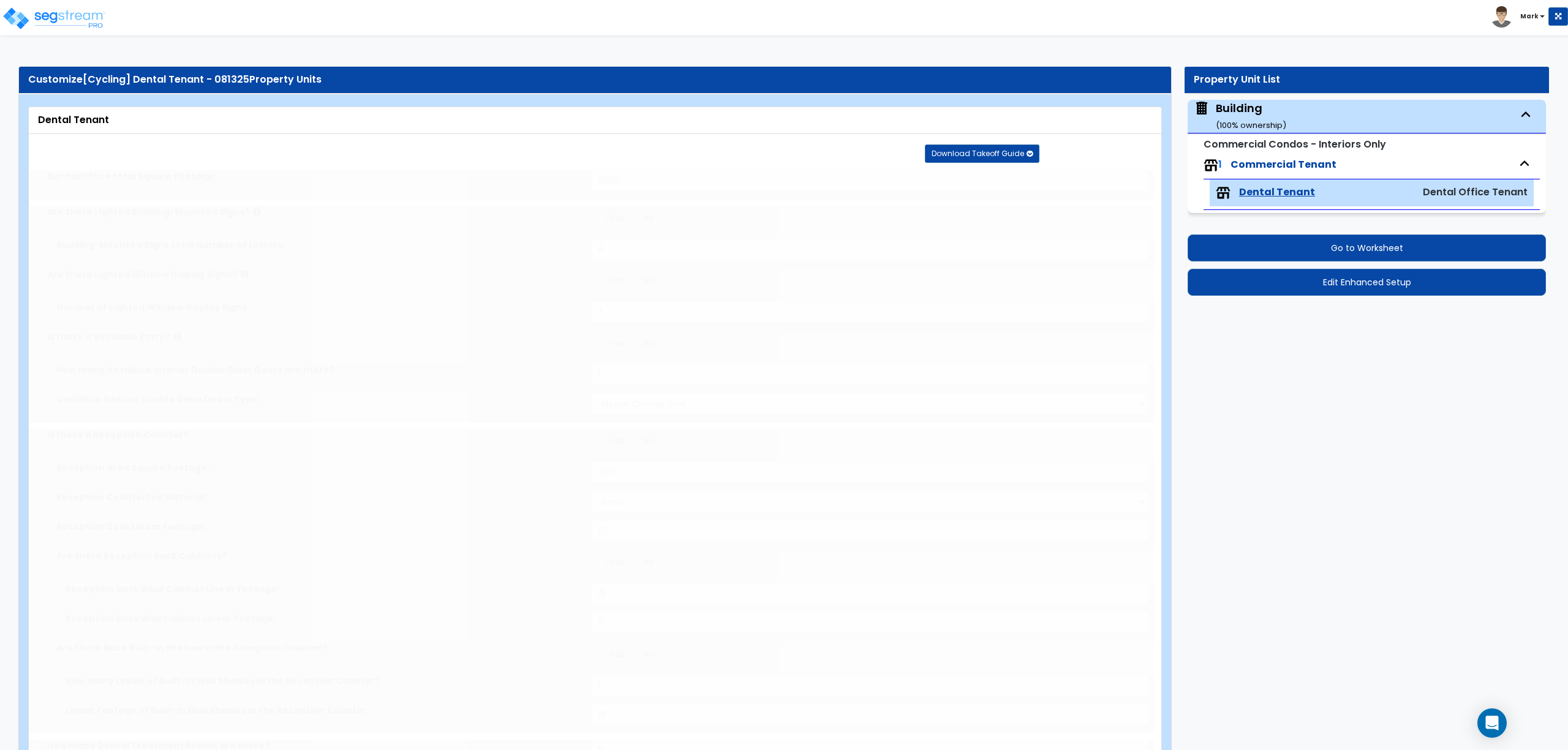
radio input "true"
type input "5"
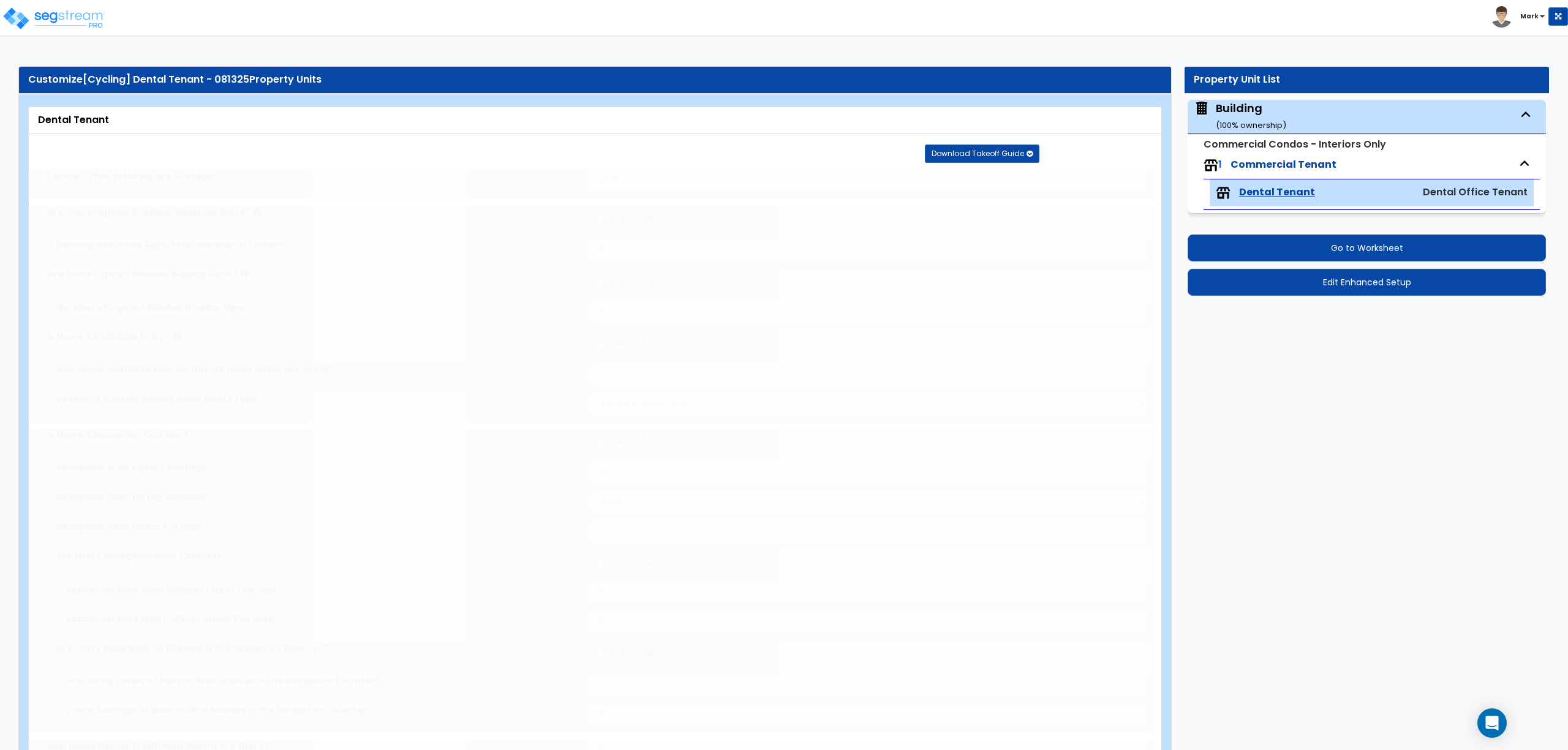
radio input "true"
type input "10"
radio input "true"
type input "10"
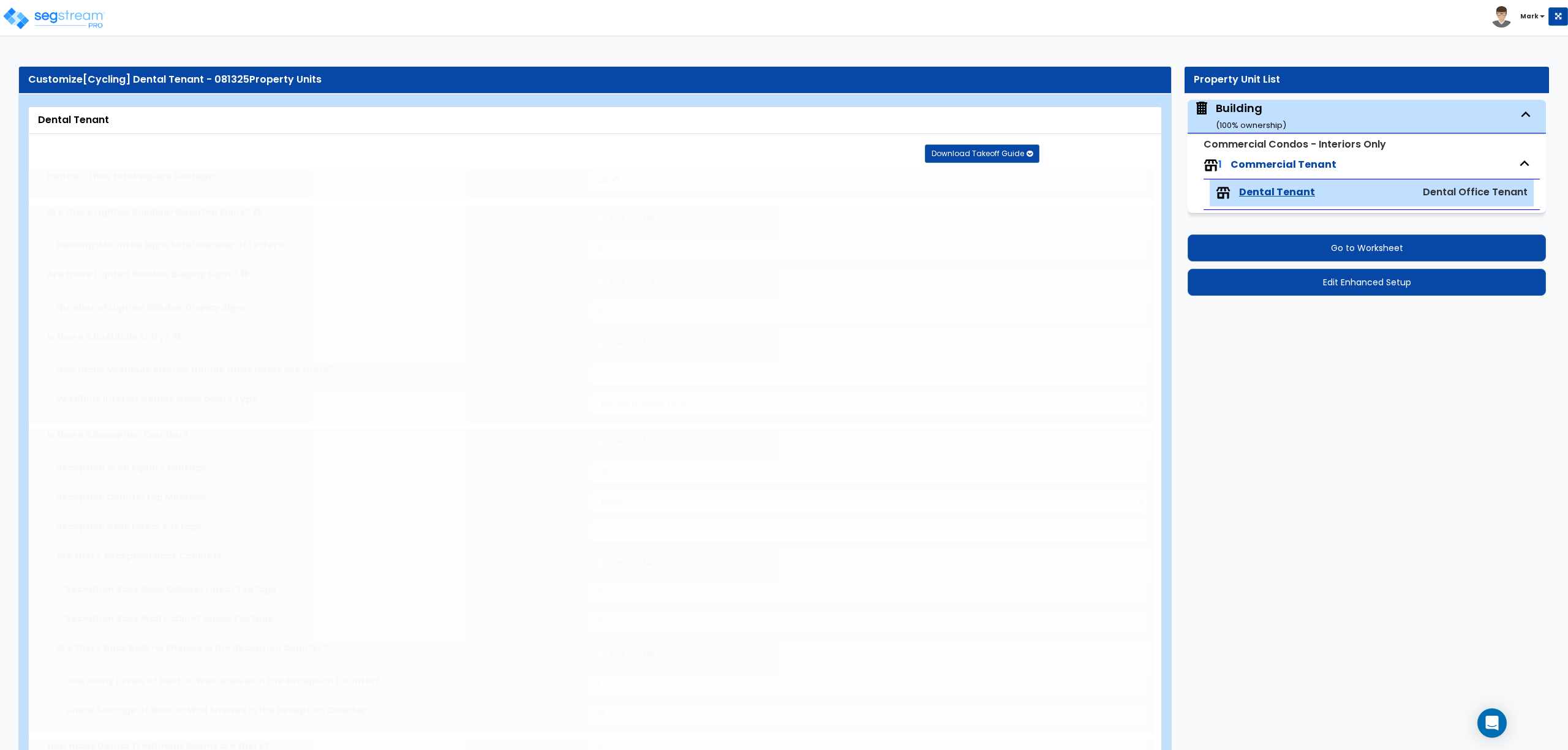
radio input "true"
type input "4"
radio input "true"
type input "2"
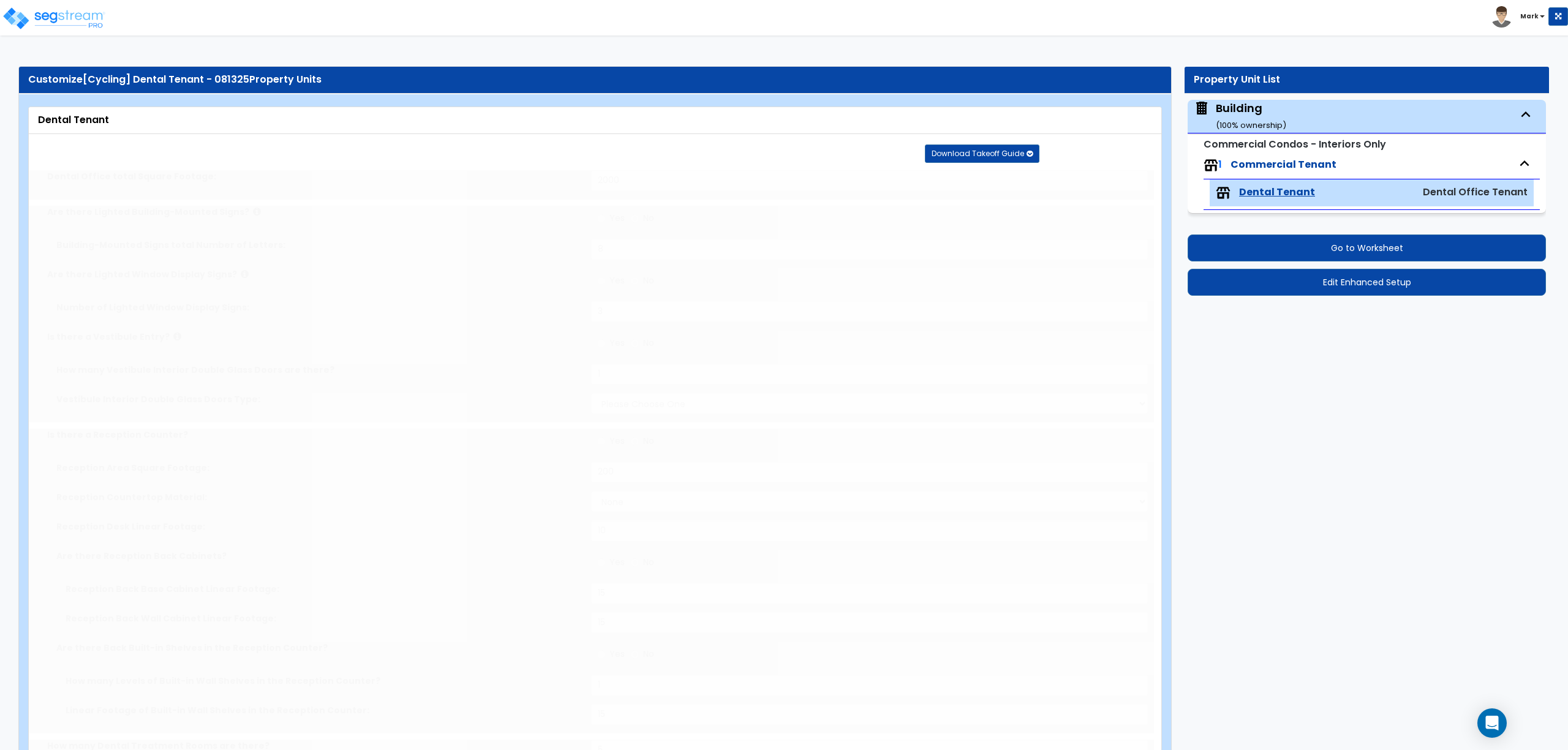
select select "4"
type input "10"
radio input "true"
type input "10"
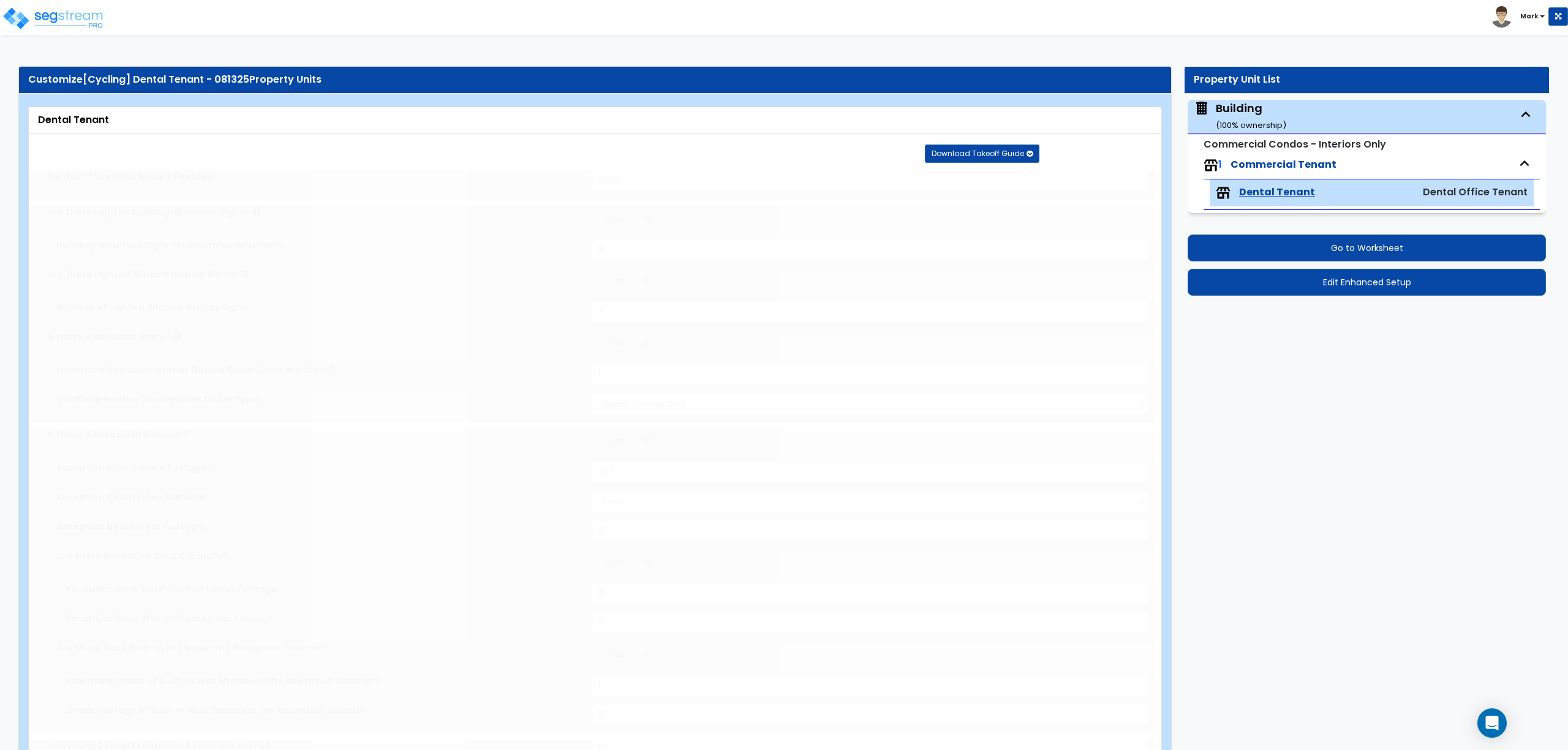
radio input "true"
type input "10"
radio input "true"
type input "2"
radio input "true"
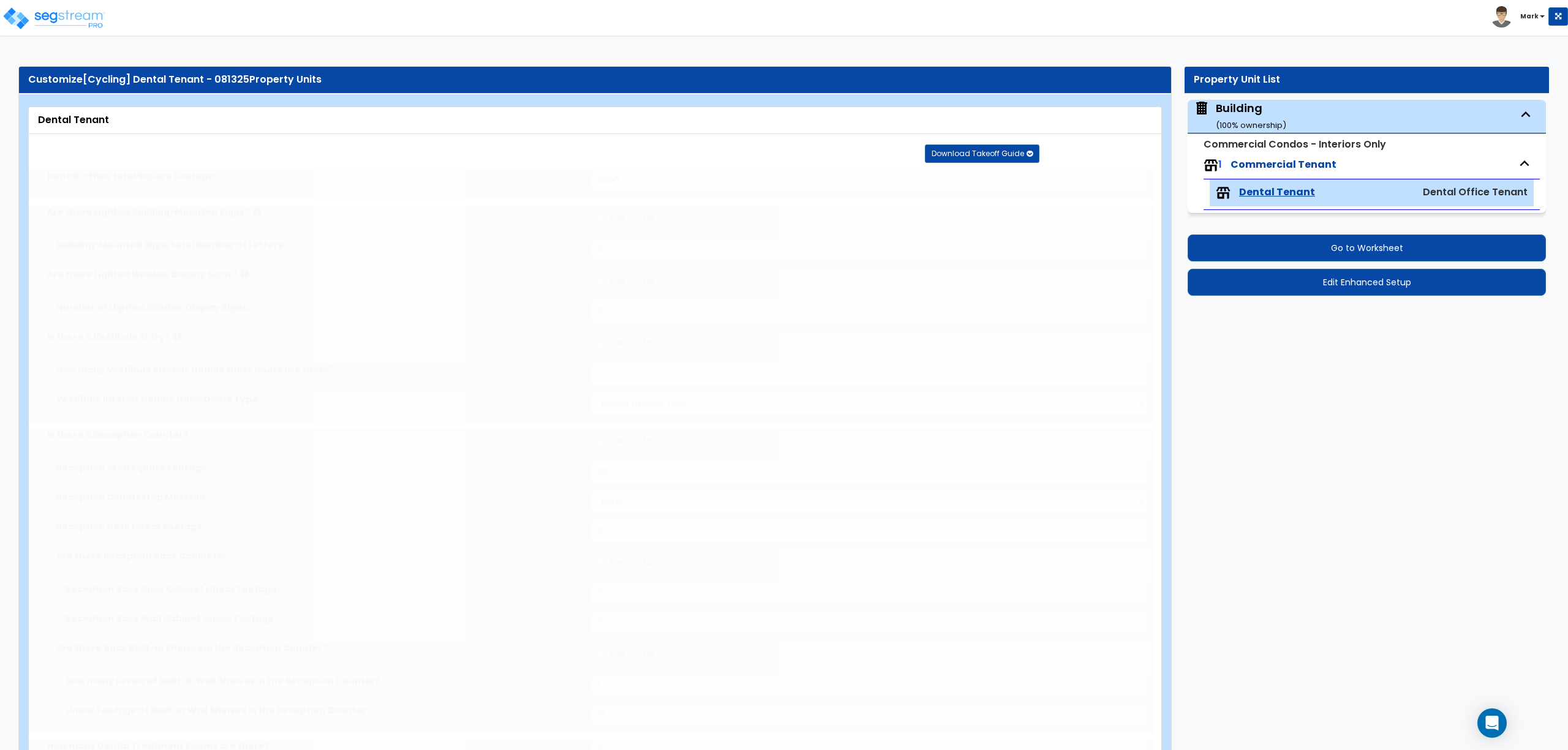
type input "3"
radio input "true"
select select "2"
select select "3"
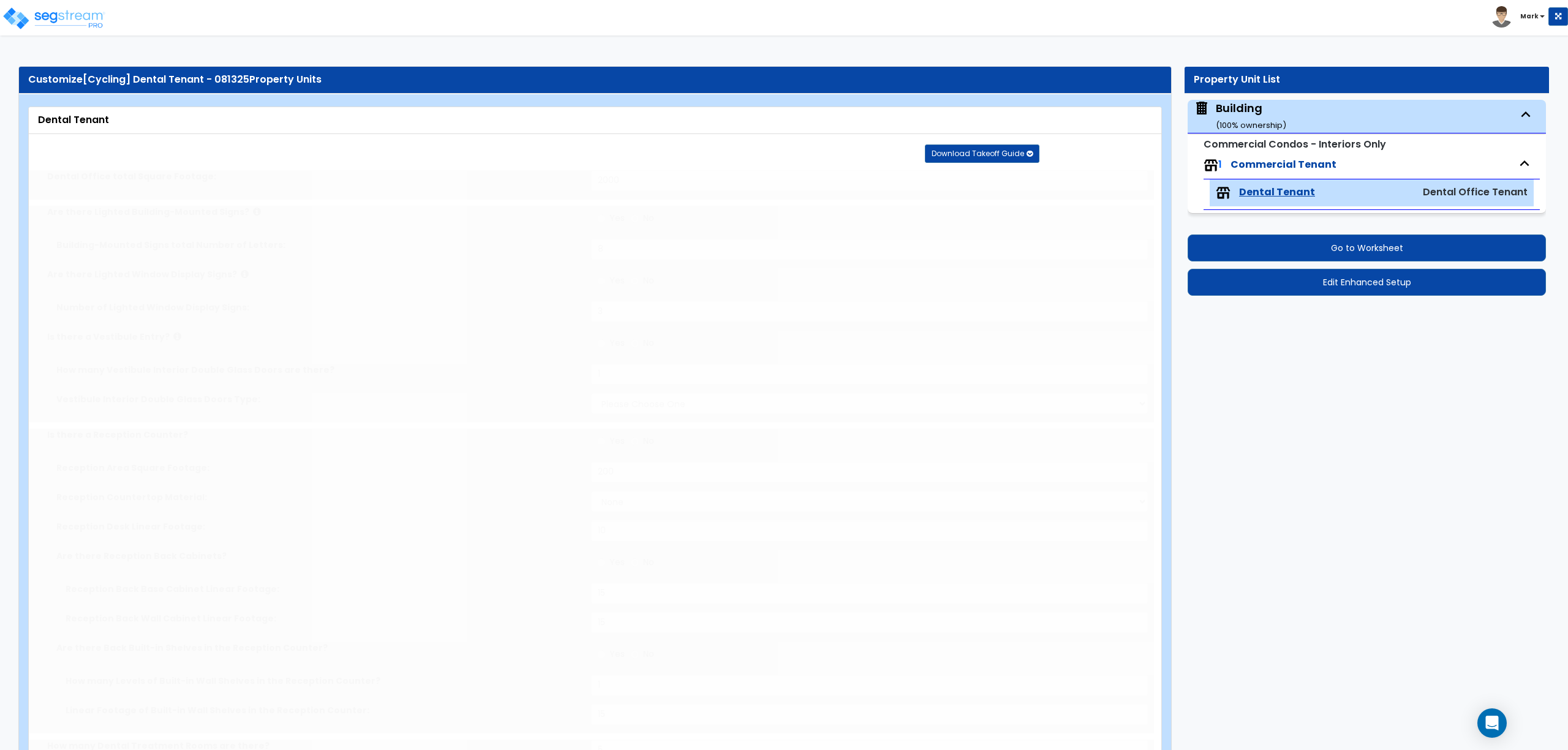
type input "50"
select select "1"
radio input "true"
type input "50"
radio input "true"
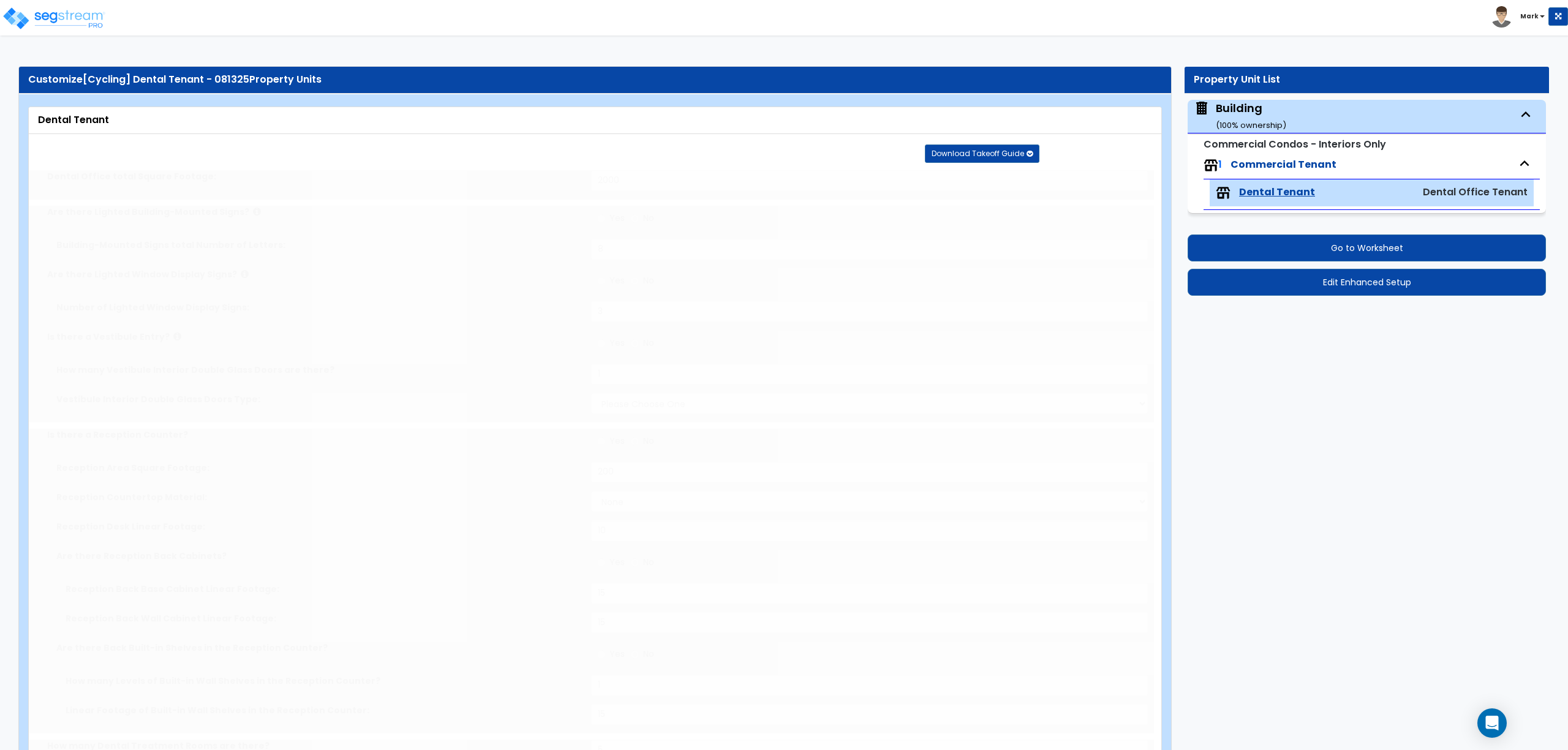
select select "1"
radio input "true"
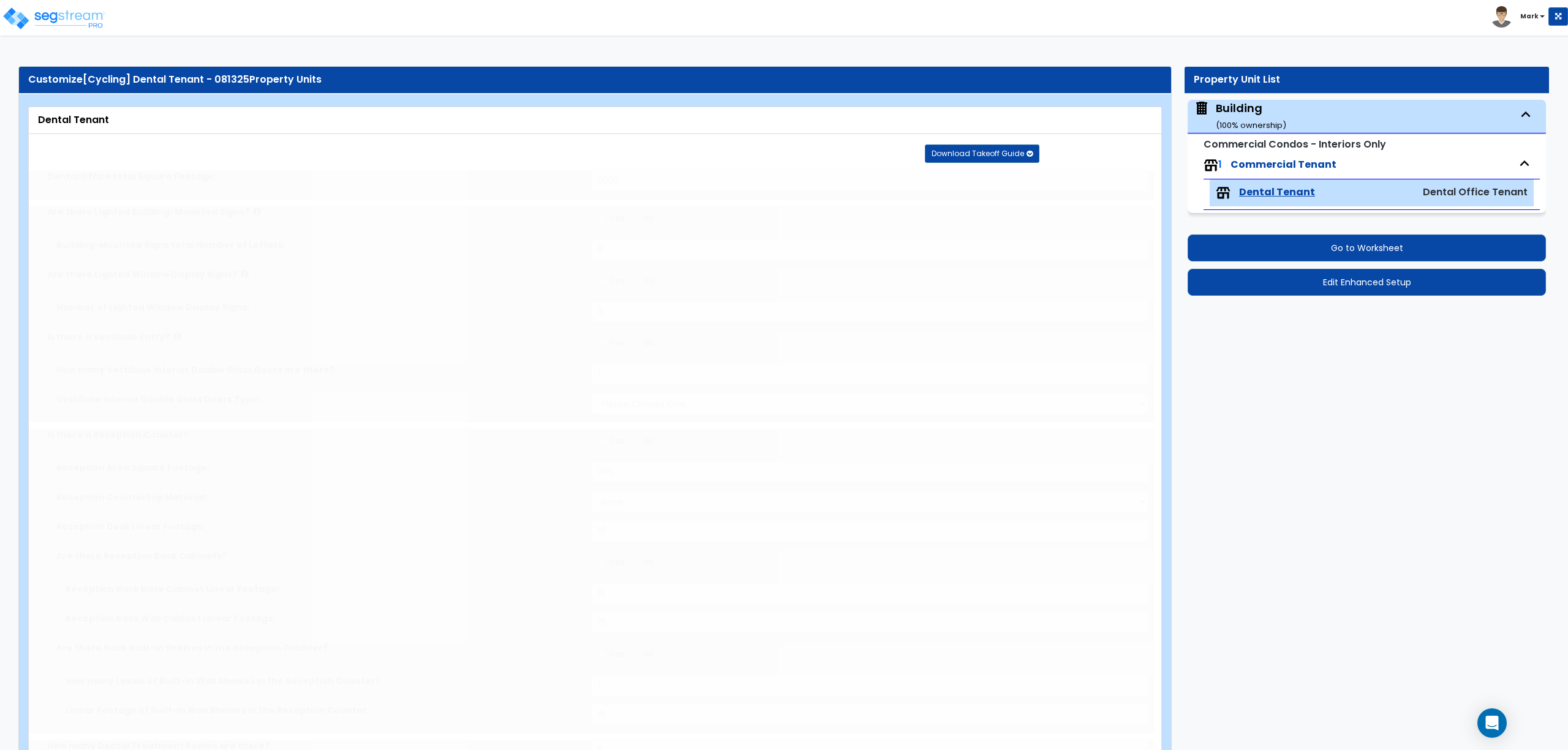
select select "5"
type input "50"
radio input "true"
select select "5"
type input "75"
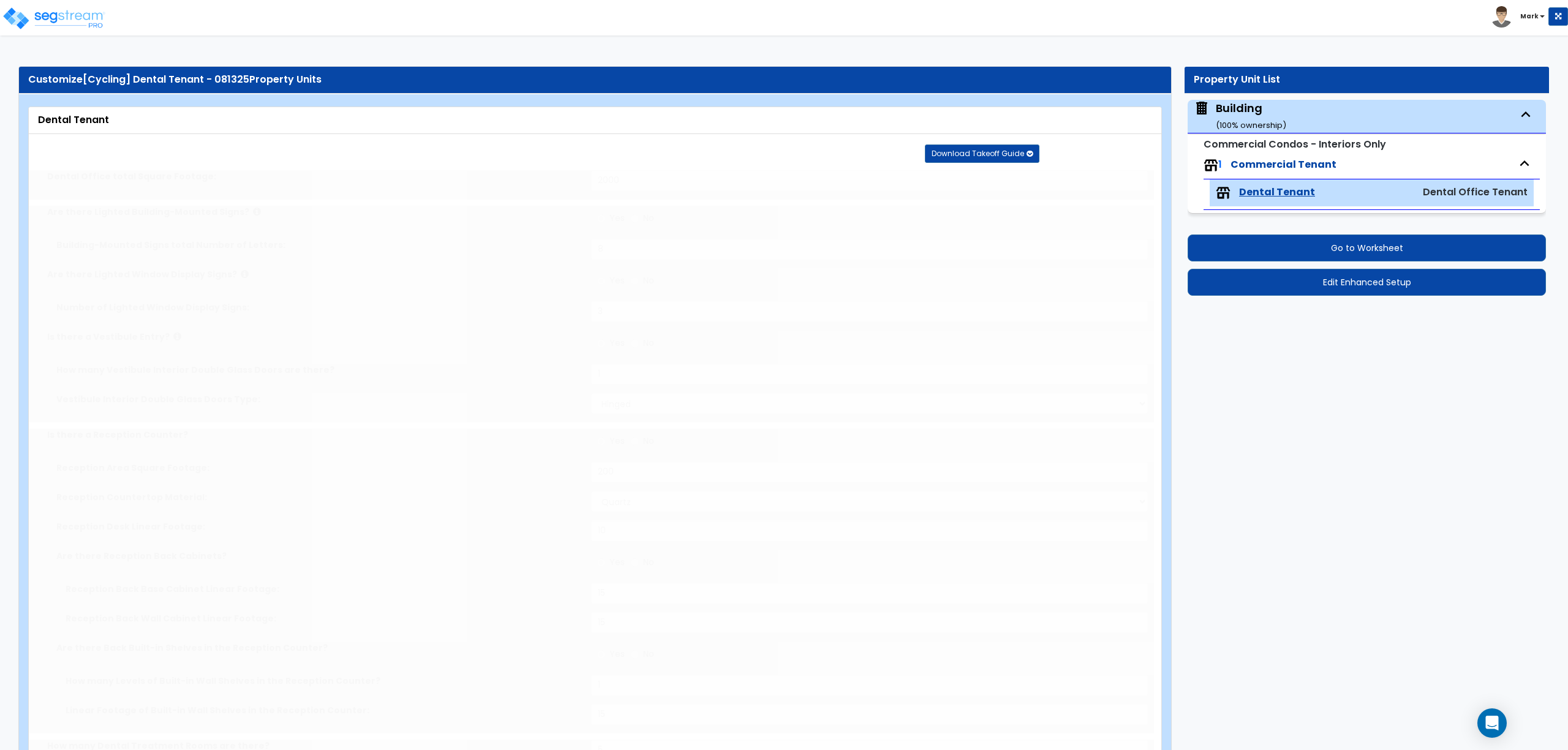
radio input "true"
type input "75"
radio input "true"
select select "2"
type input "75"
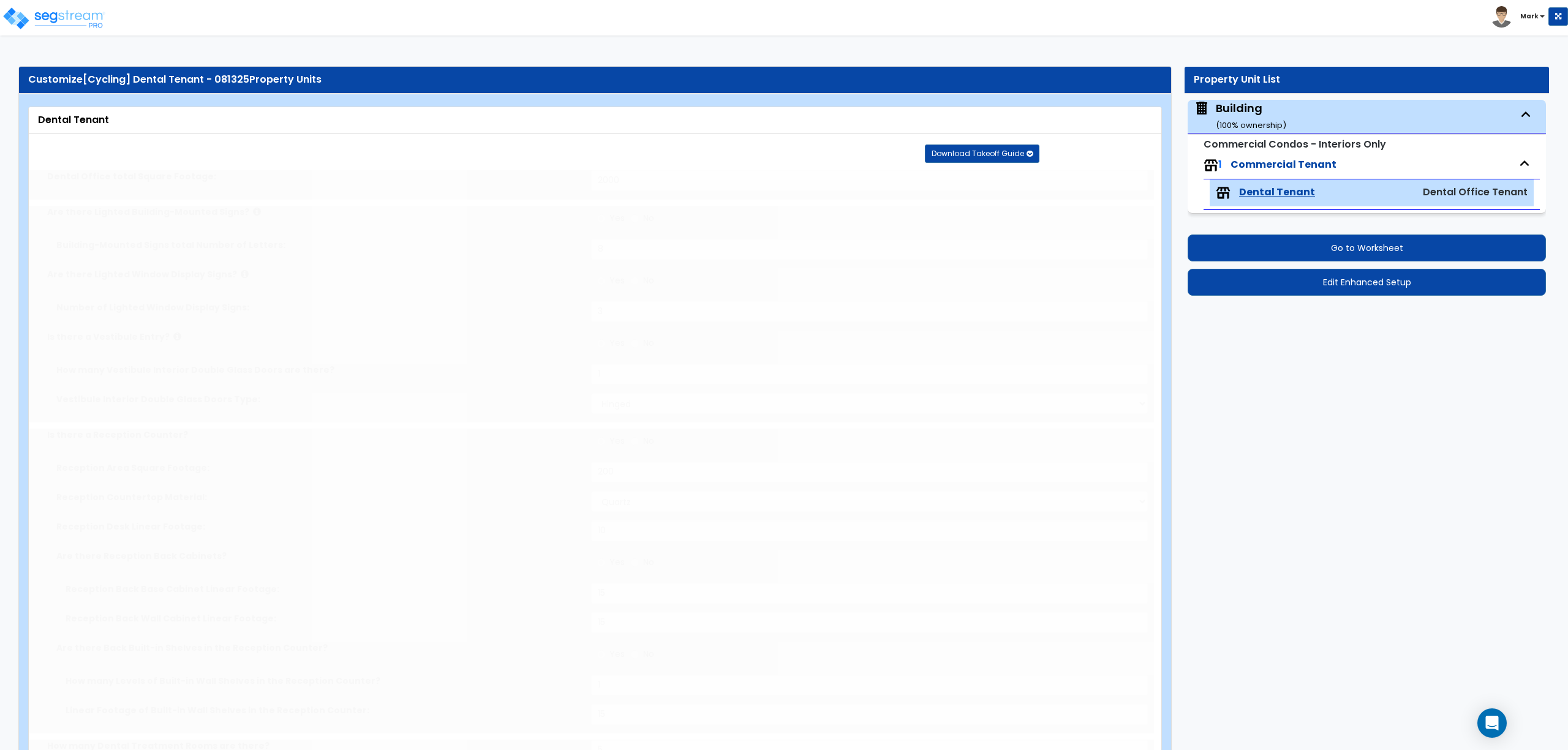
radio input "true"
type input "250"
select select "2"
select select "1"
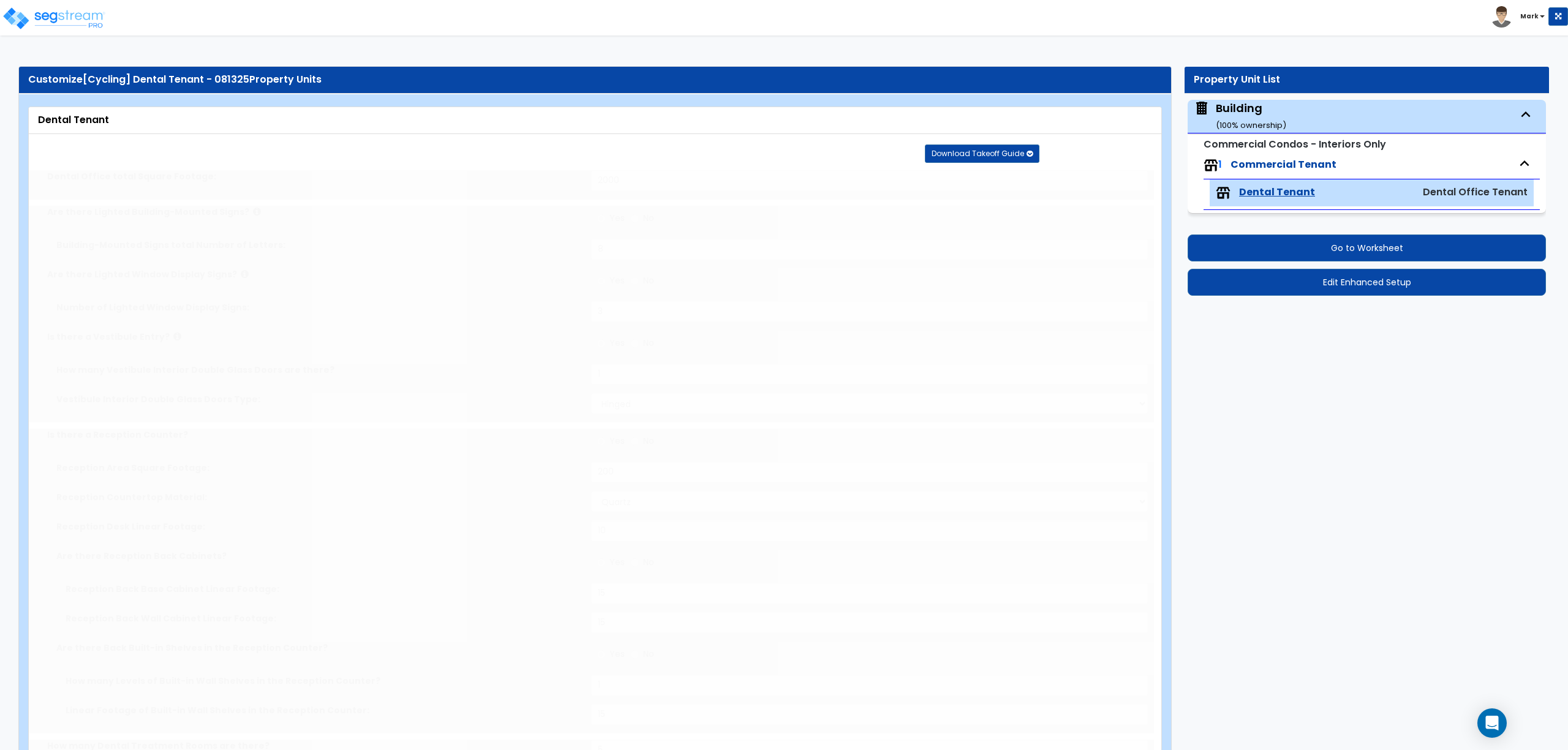
type input "65"
select select "3"
radio input "true"
select select "3"
type input "250"
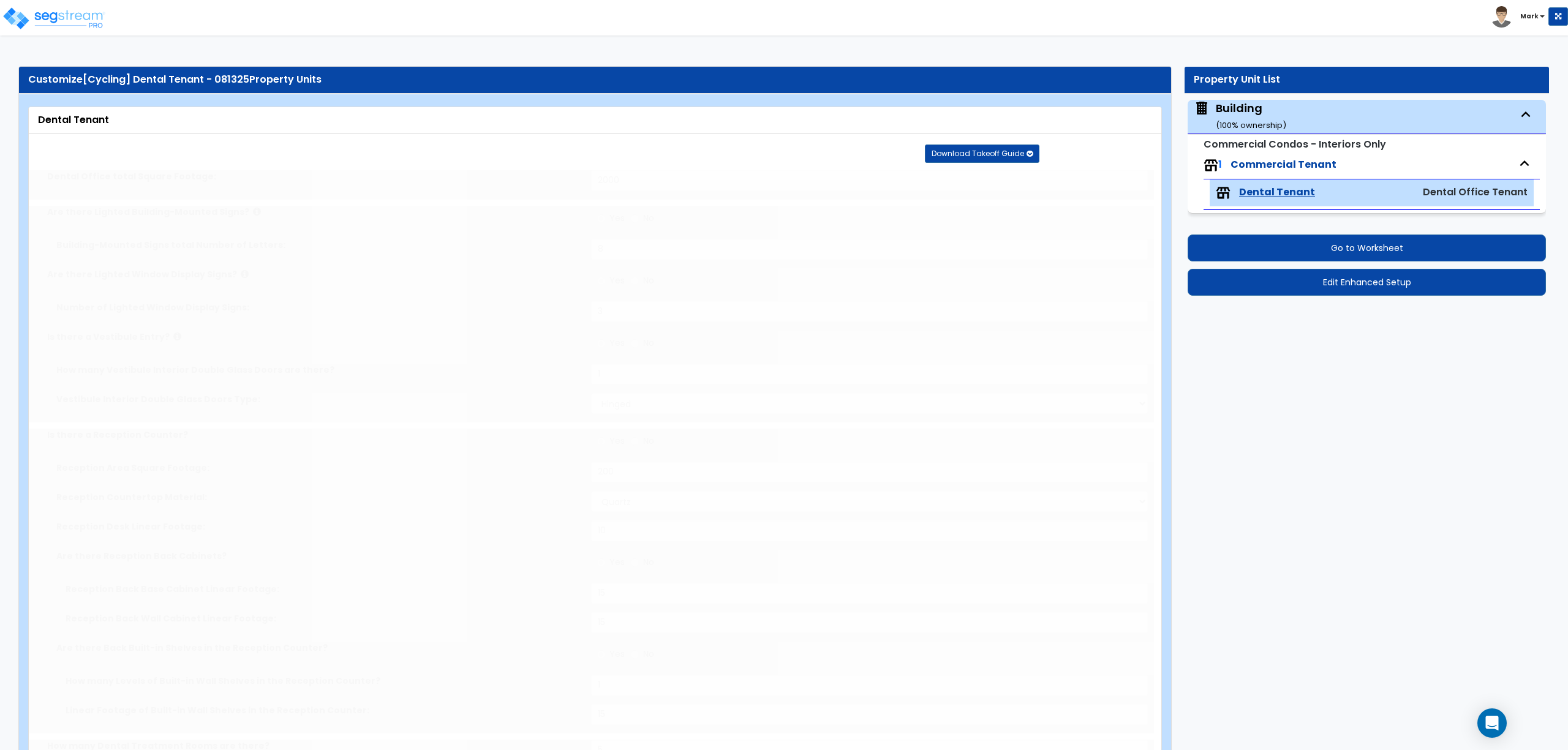
radio input "true"
select select "1"
radio input "true"
type input "15"
select select "2"
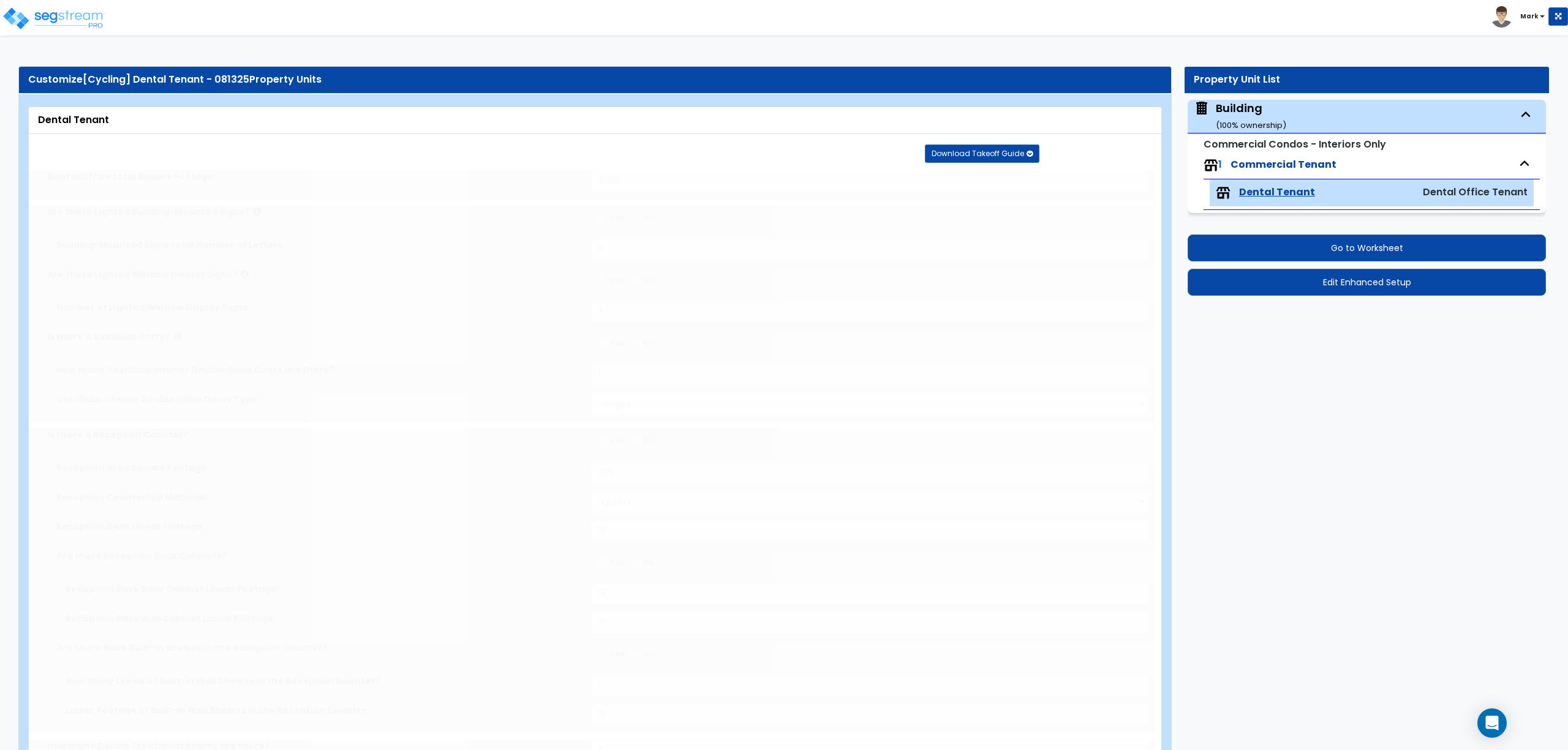
select select "1"
type input "60"
select select "5"
radio input "true"
type input "32"
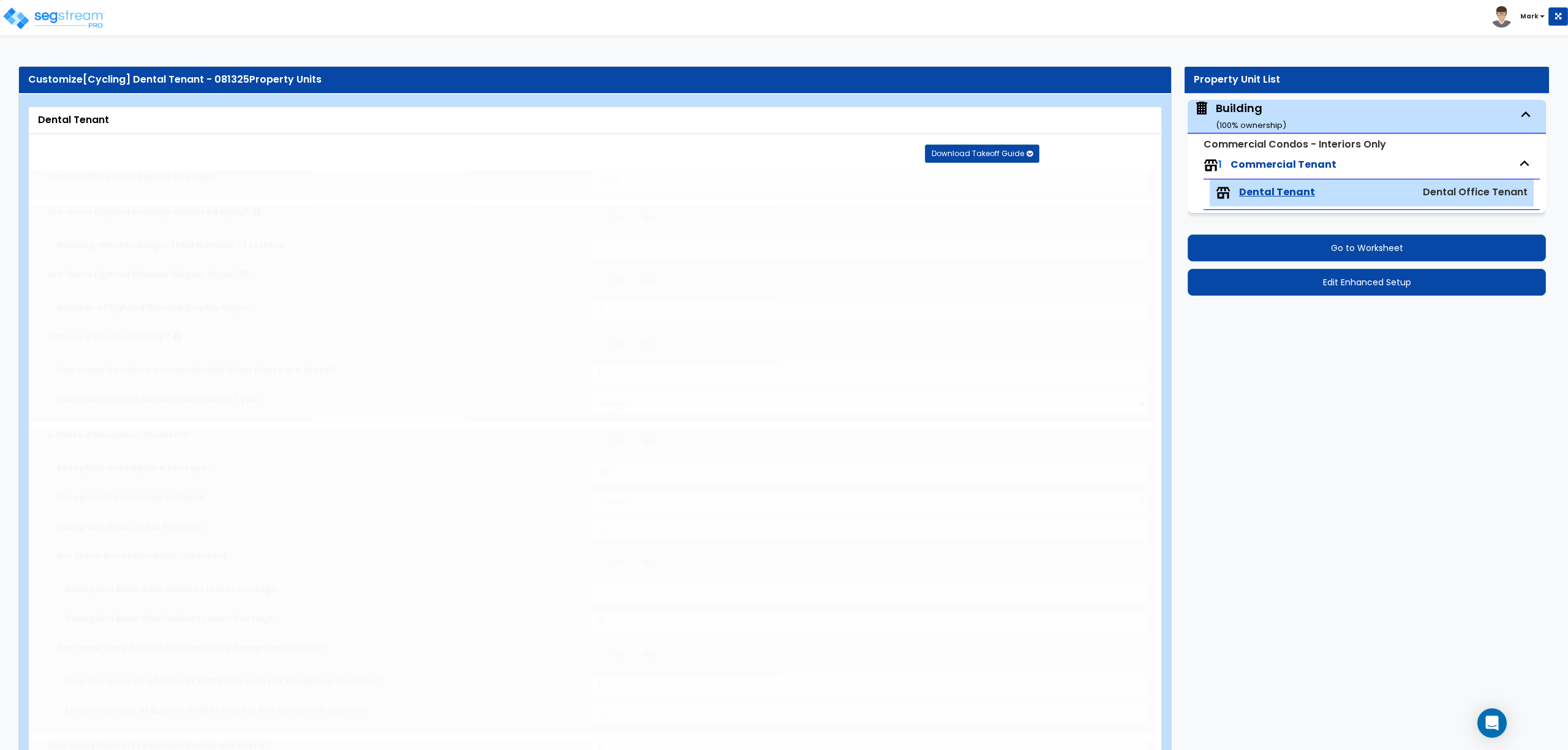
type input "40"
type input "20"
type input "2"
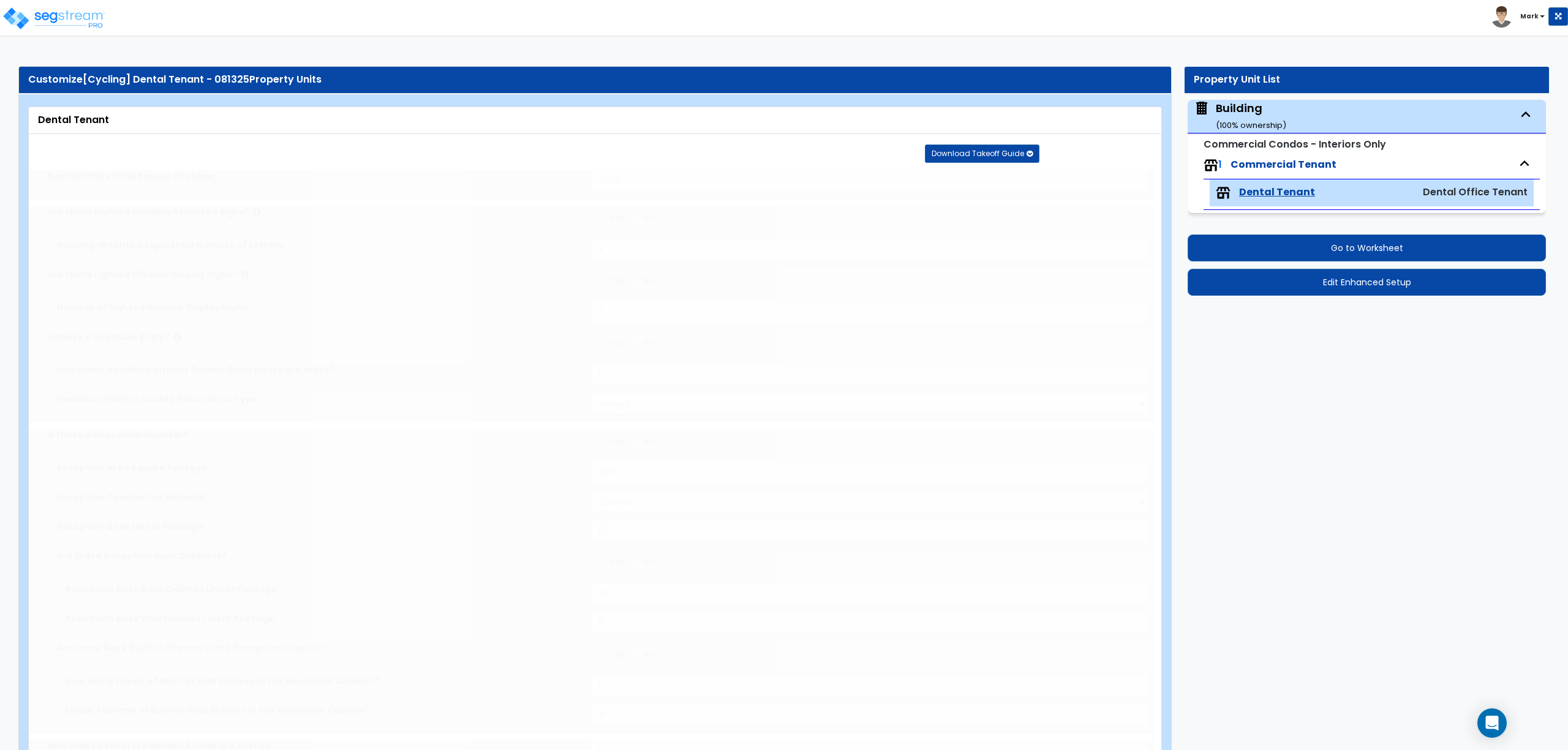
radio input "true"
type input "5"
radio input "true"
type input "6"
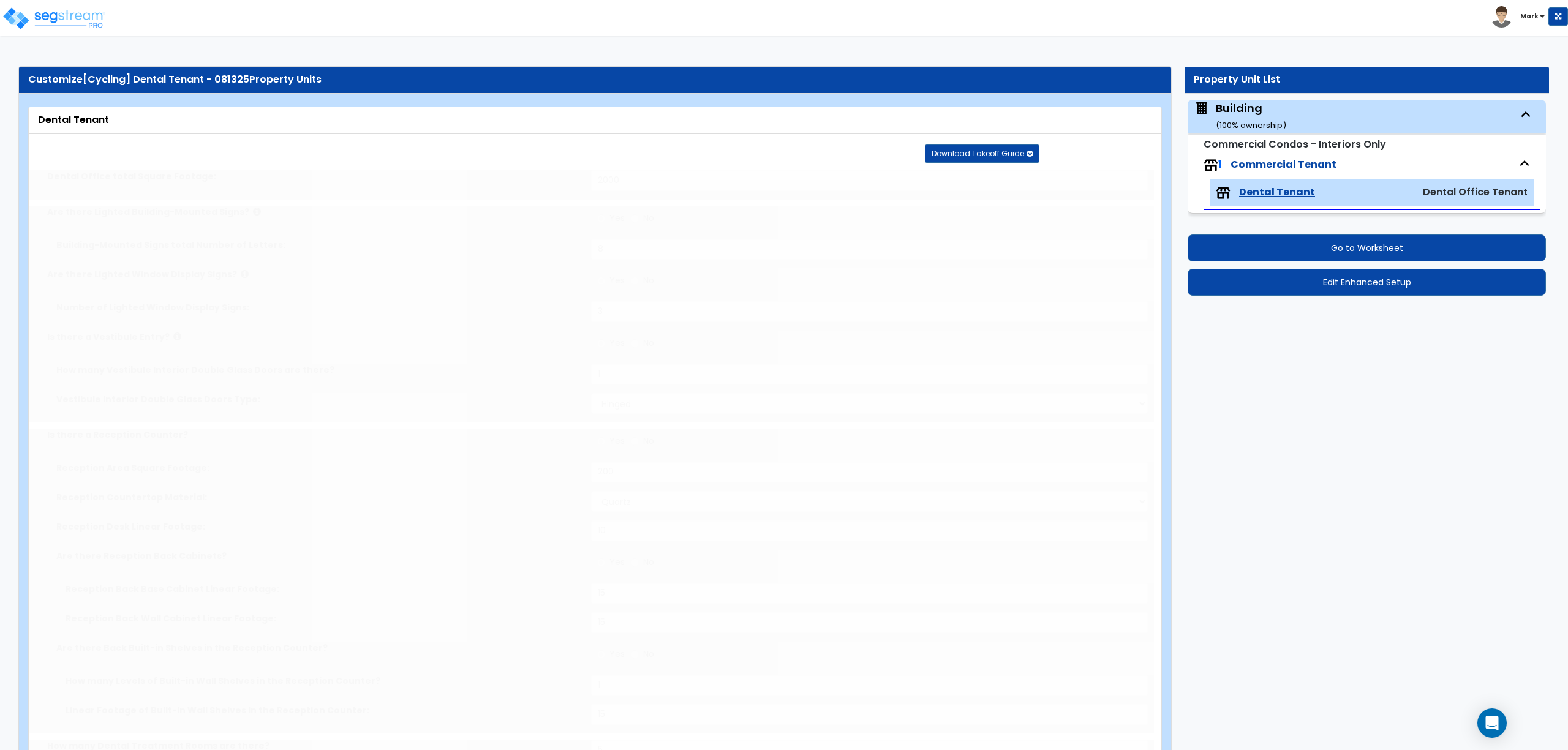
radio input "true"
type input "1"
type input "200"
type input "2"
select select "1"
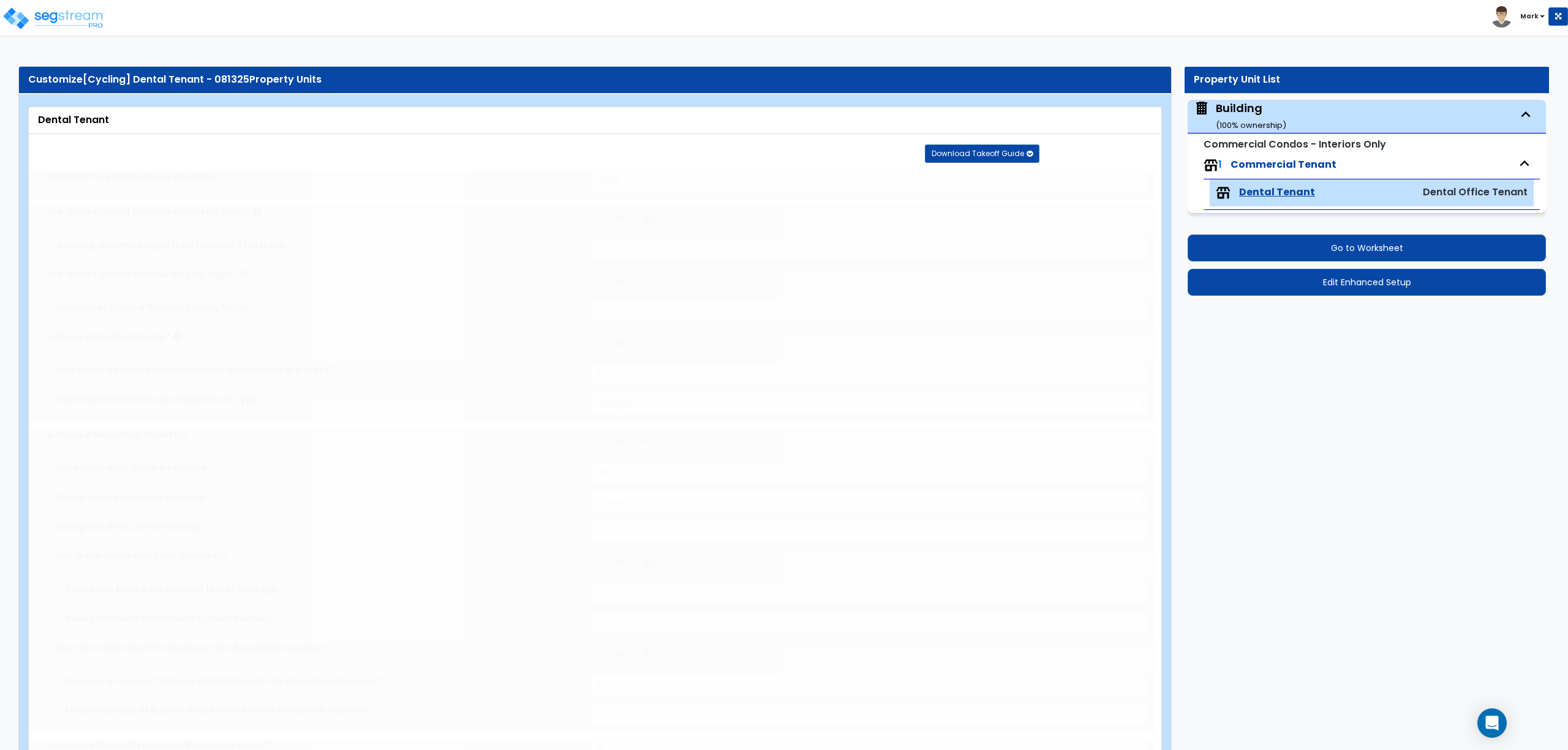
select select "1"
radio input "true"
type input "1"
radio input "true"
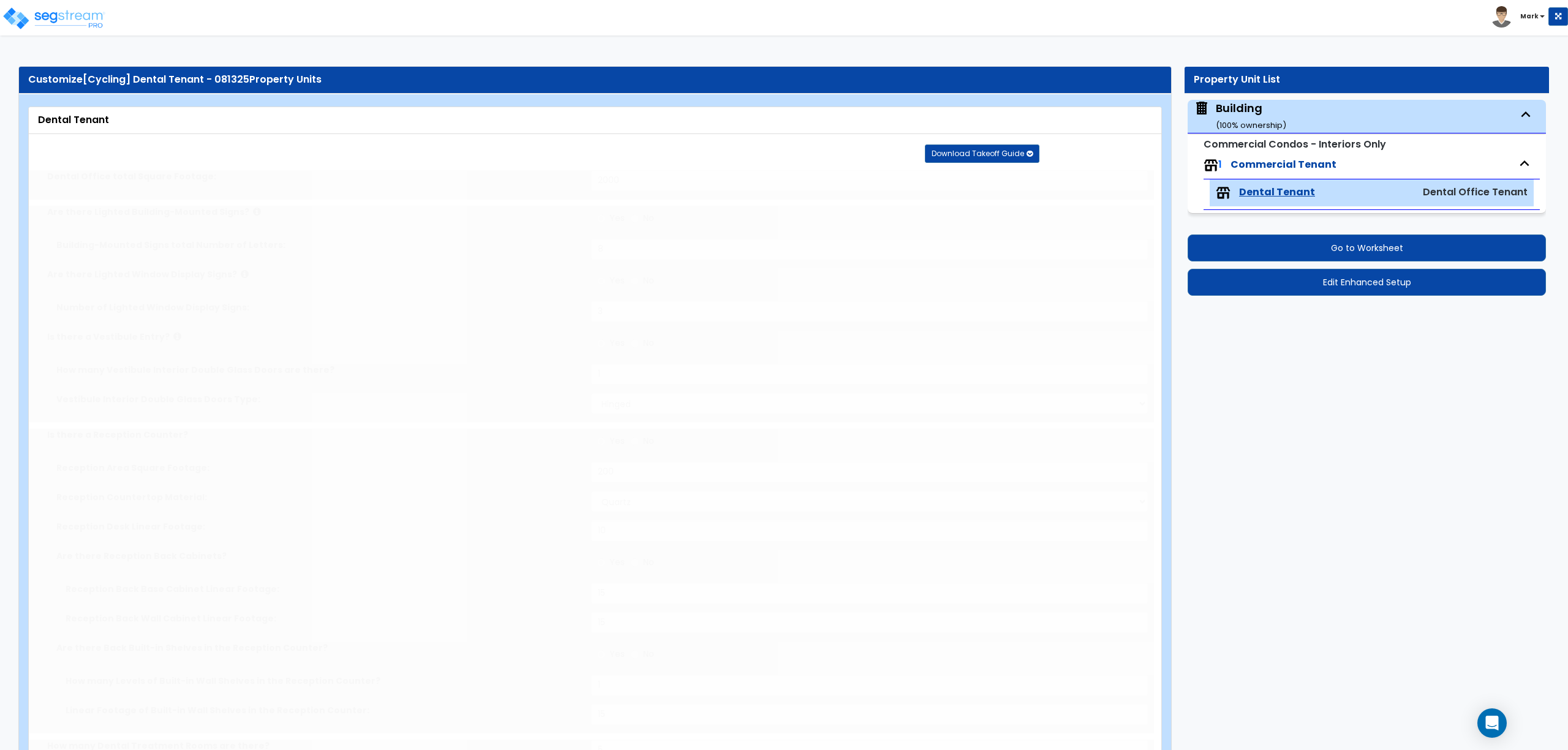
type input "1"
radio input "true"
type input "1"
radio input "true"
type input "1"
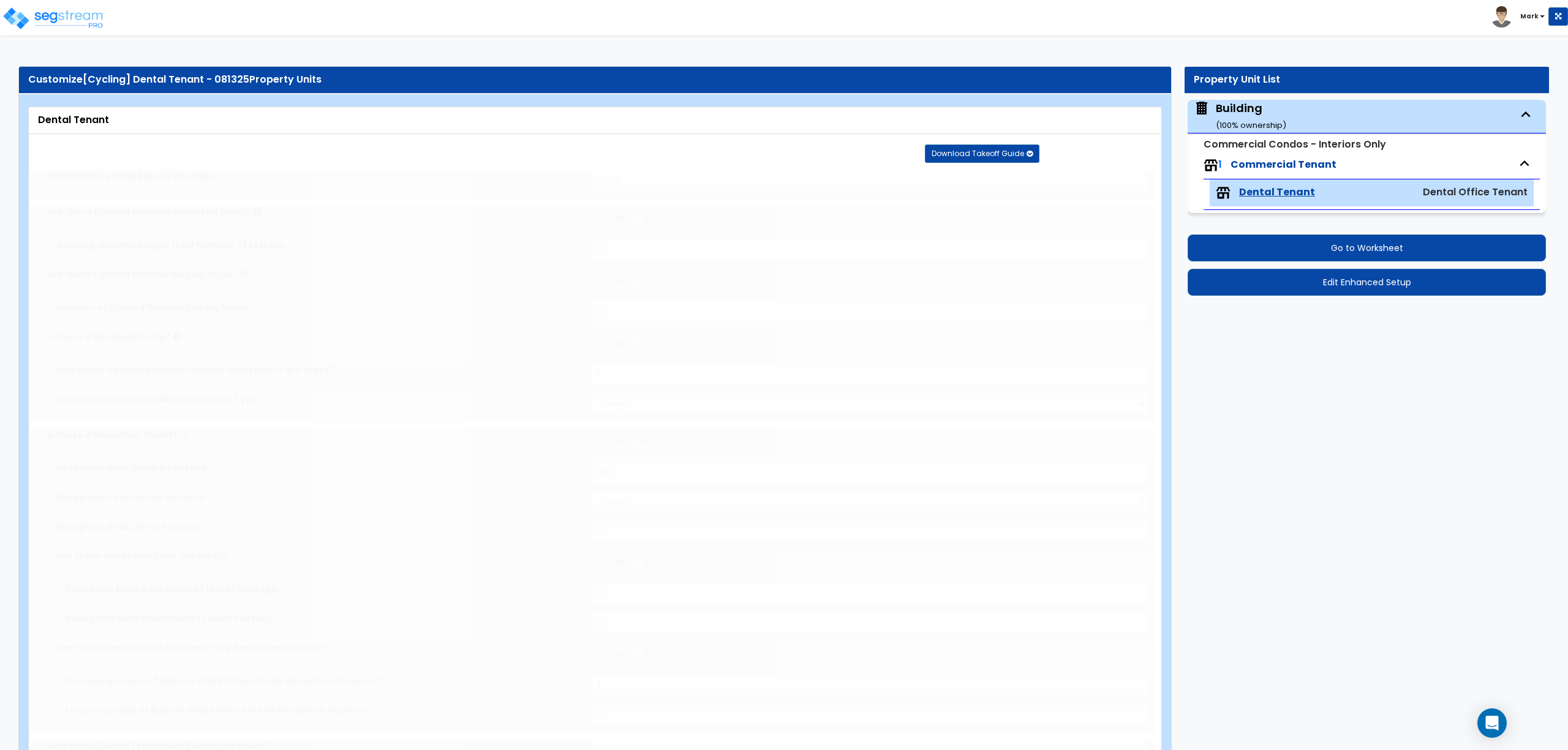
radio input "true"
type input "1"
radio input "true"
type input "1"
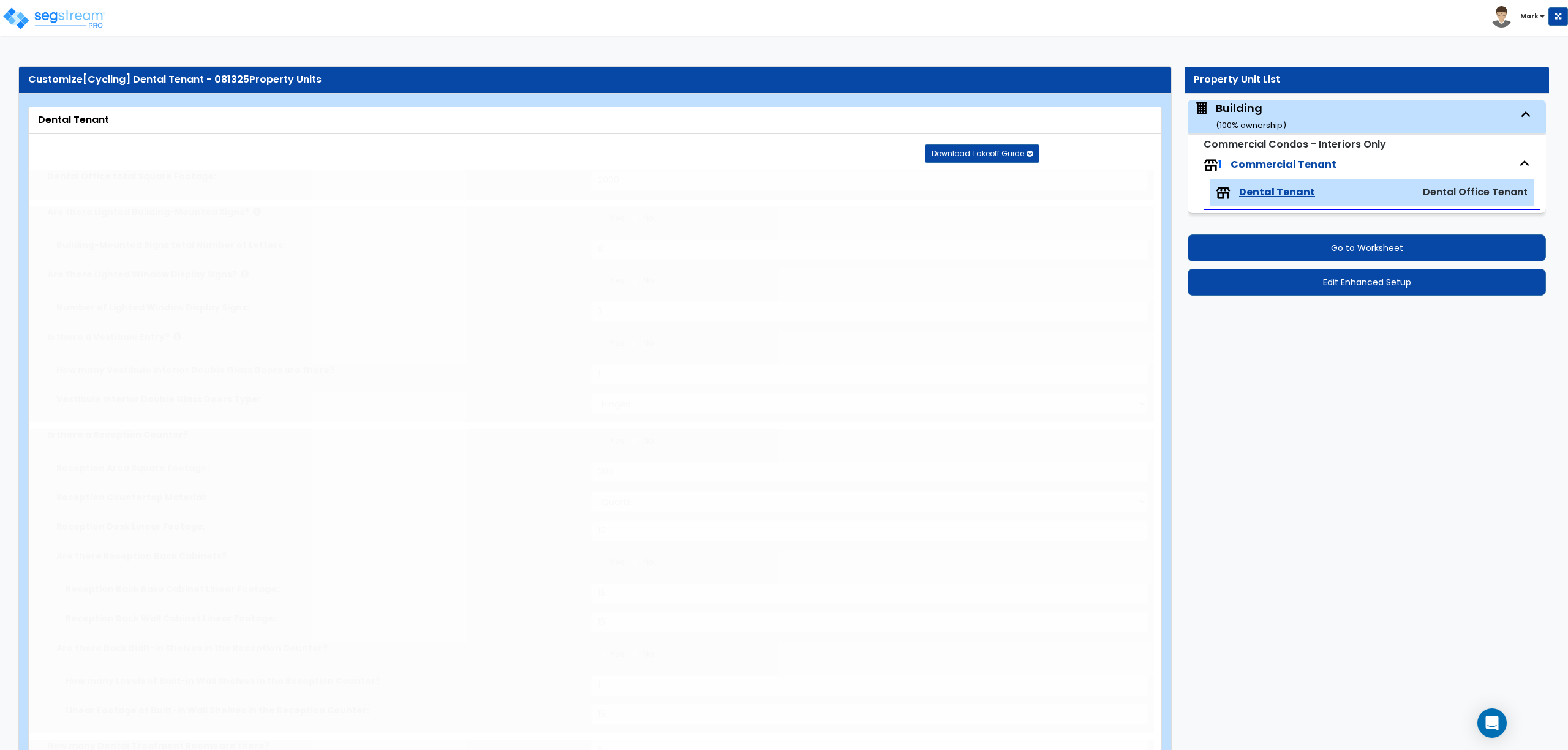
radio input "true"
type input "2"
select select "2"
select select "4"
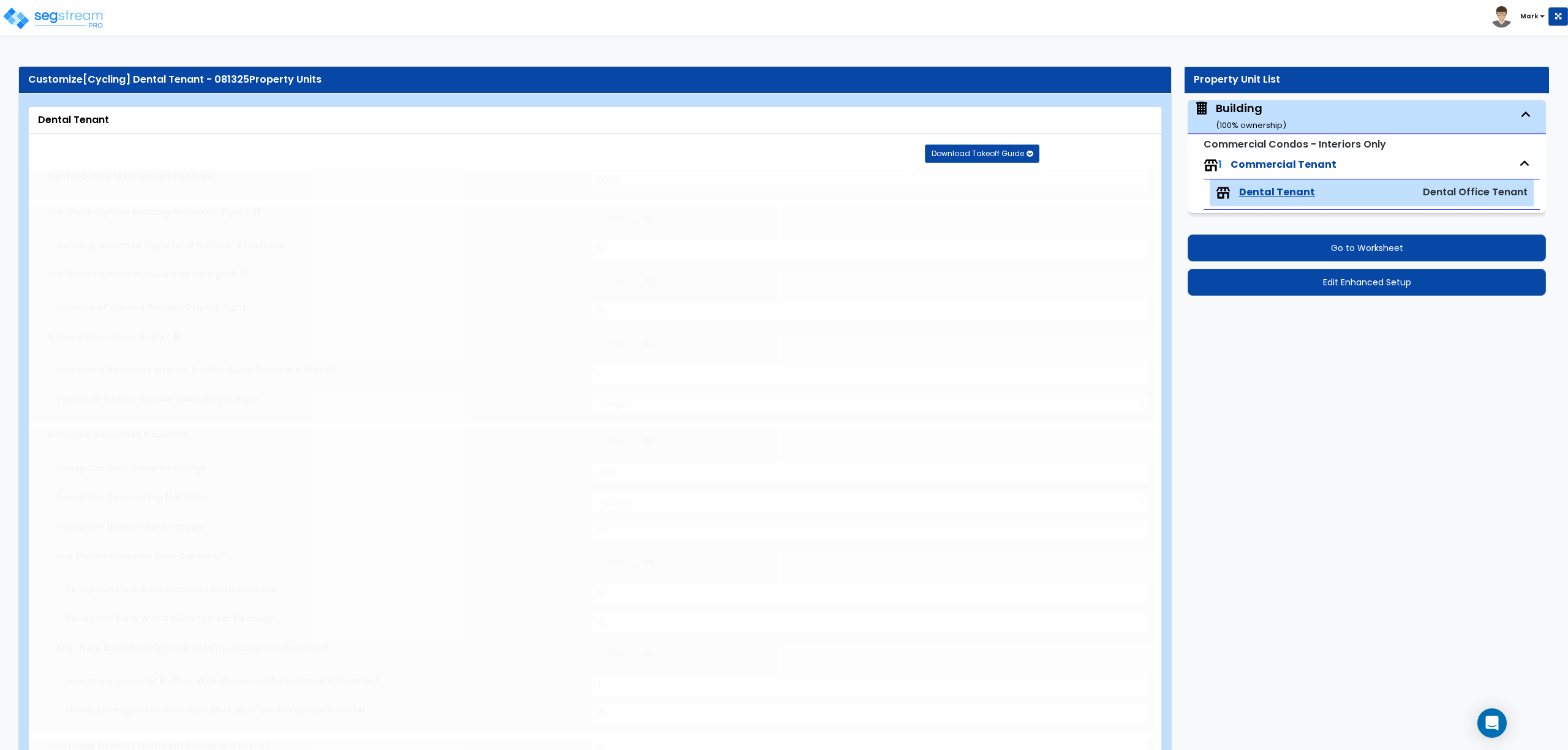
type input "2"
radio input "true"
type input "2"
type input "6"
type input "8"
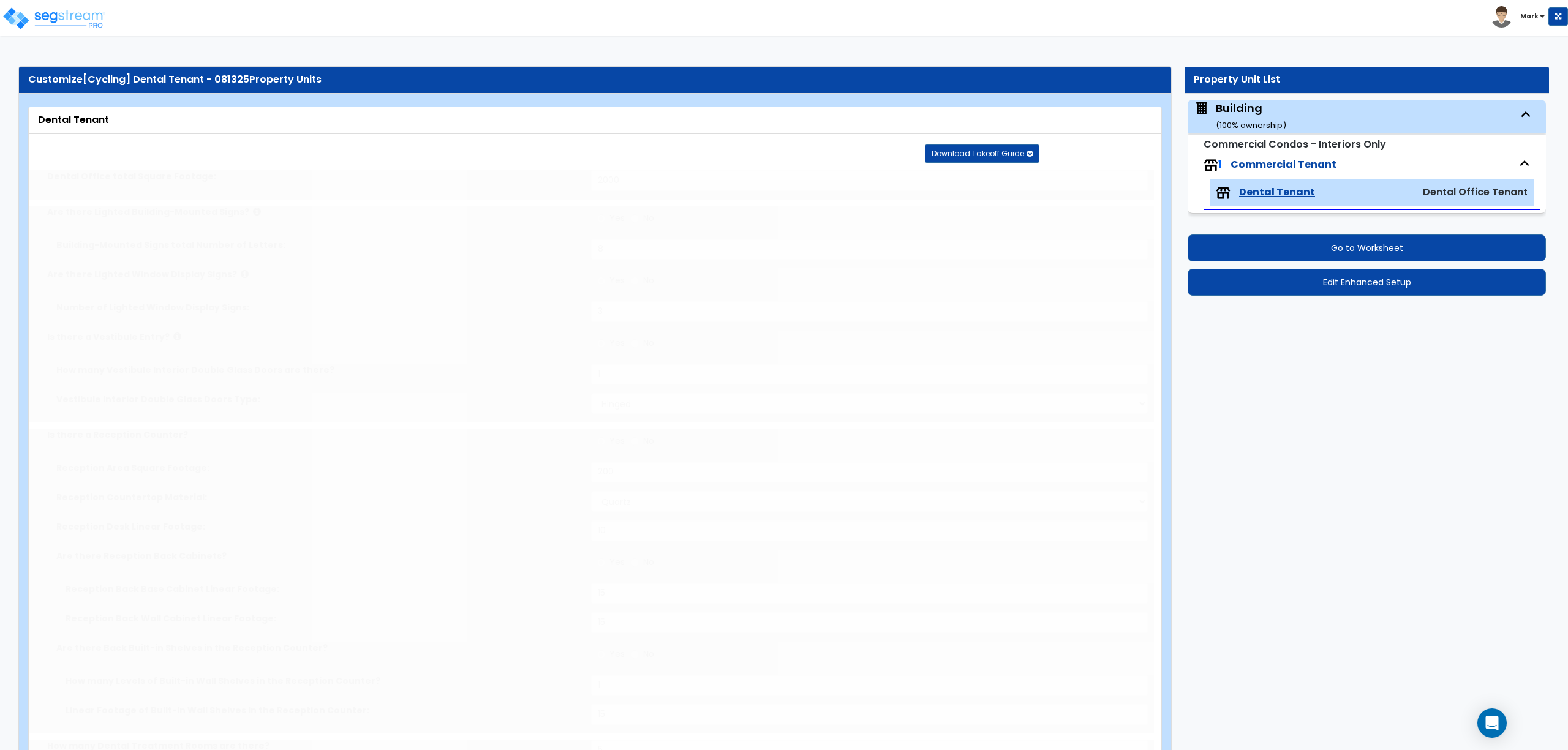
type input "4"
type input "2"
select select "1"
radio input "true"
select select "4"
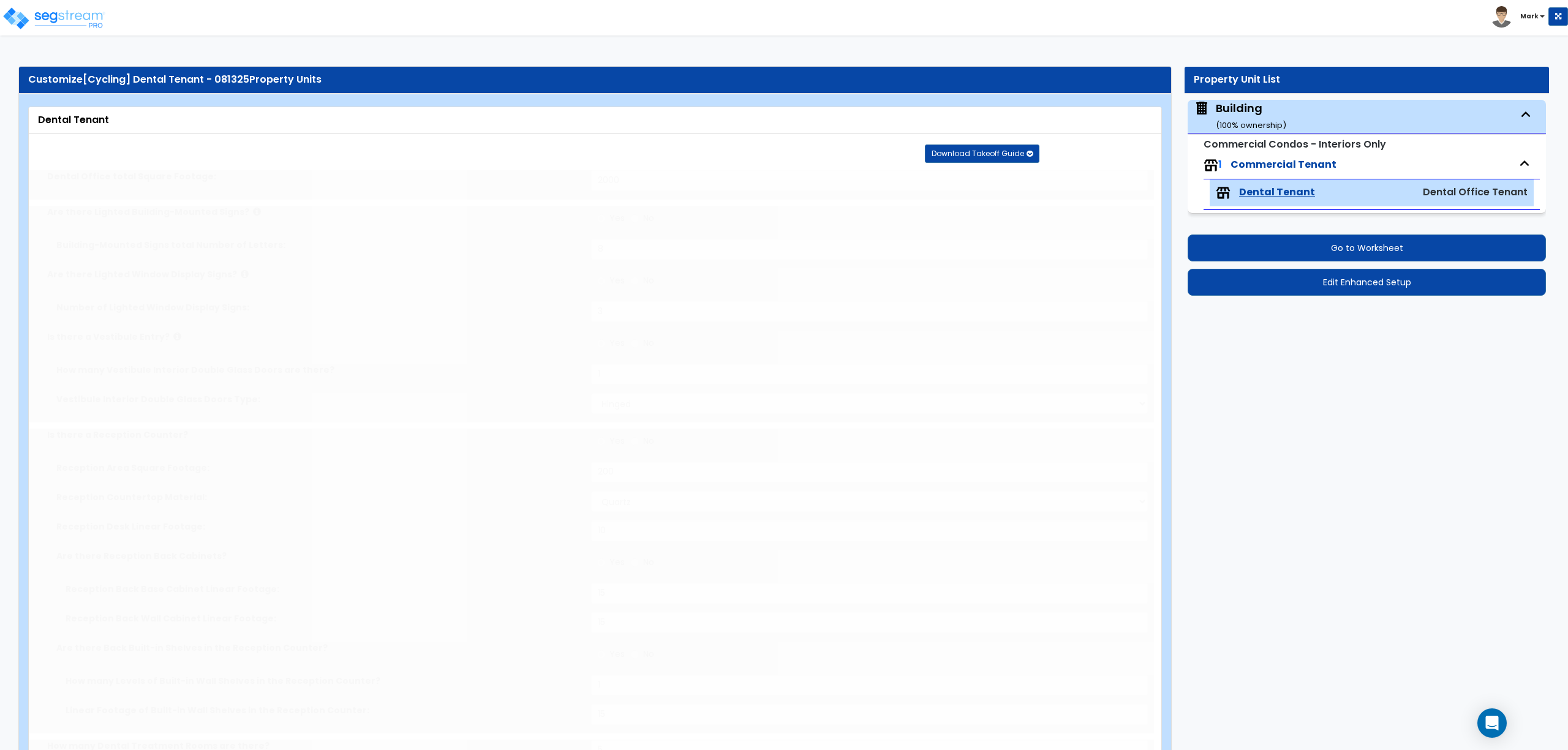
type input "6"
type input "5"
type input "2"
select select "2"
radio input "true"
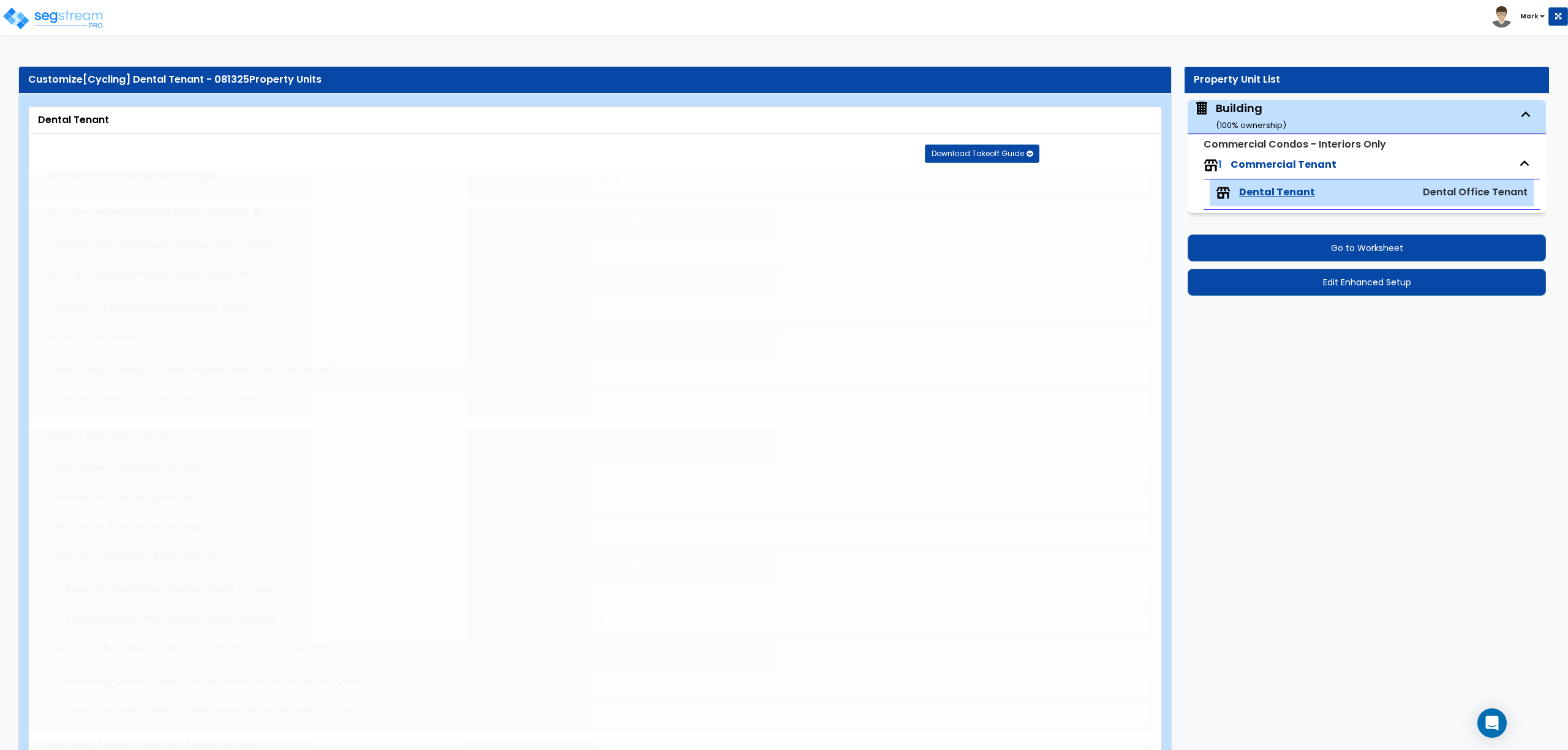
type input "1"
radio input "true"
select select "2"
type input "1"
radio input "true"
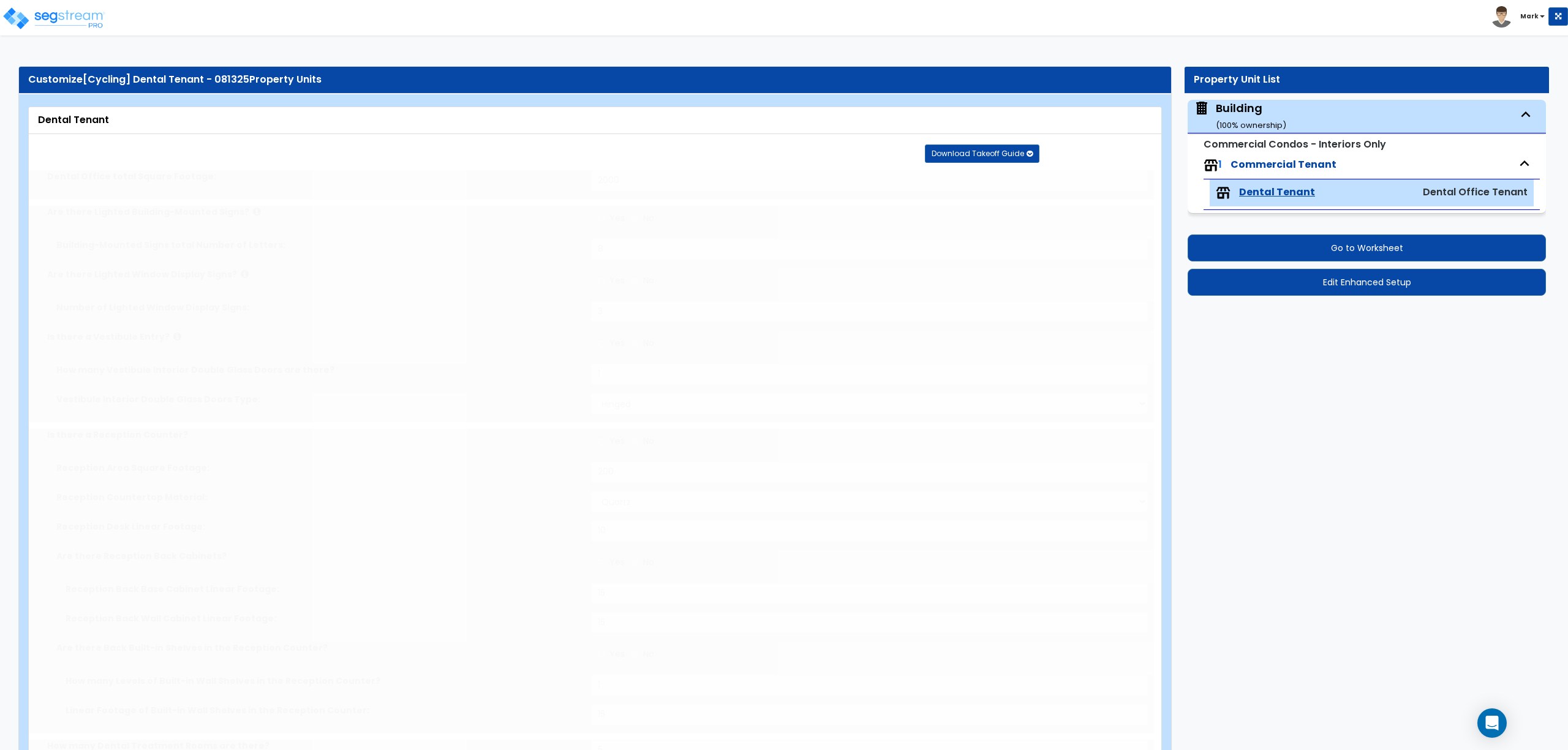
type input "2"
radio input "true"
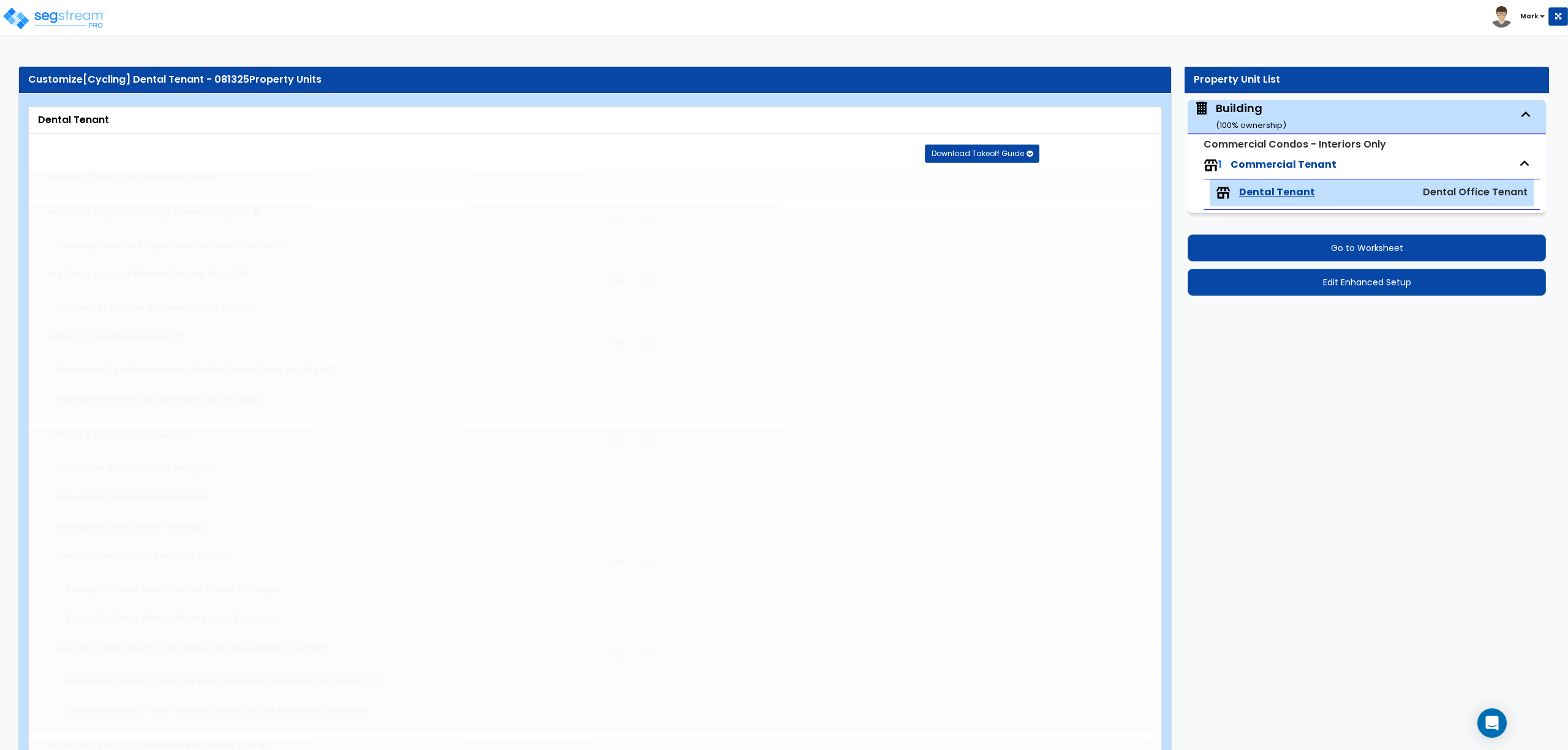
select select "2"
type input "60"
select select "2"
radio input "true"
select select "3"
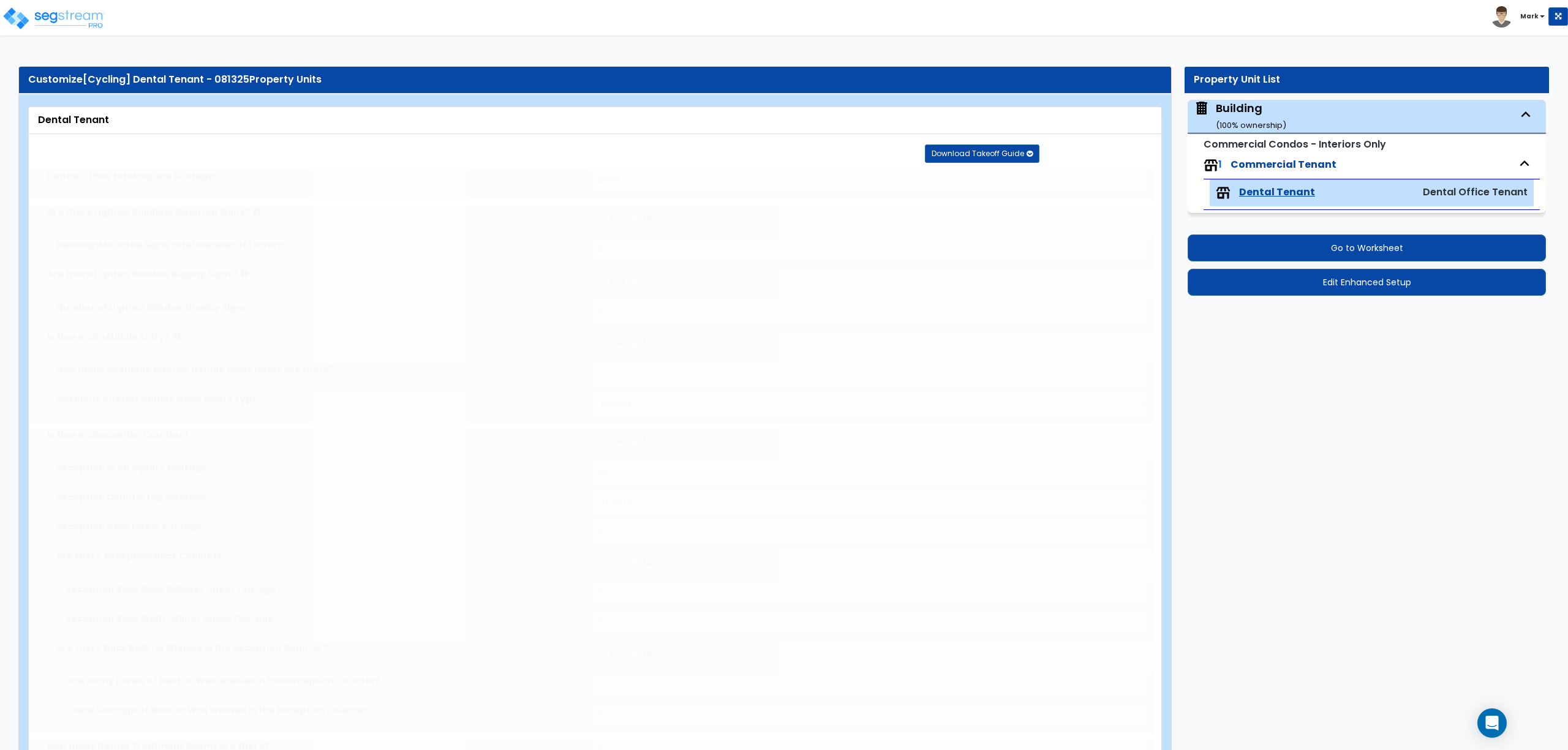
radio input "true"
type input "1"
select select "1"
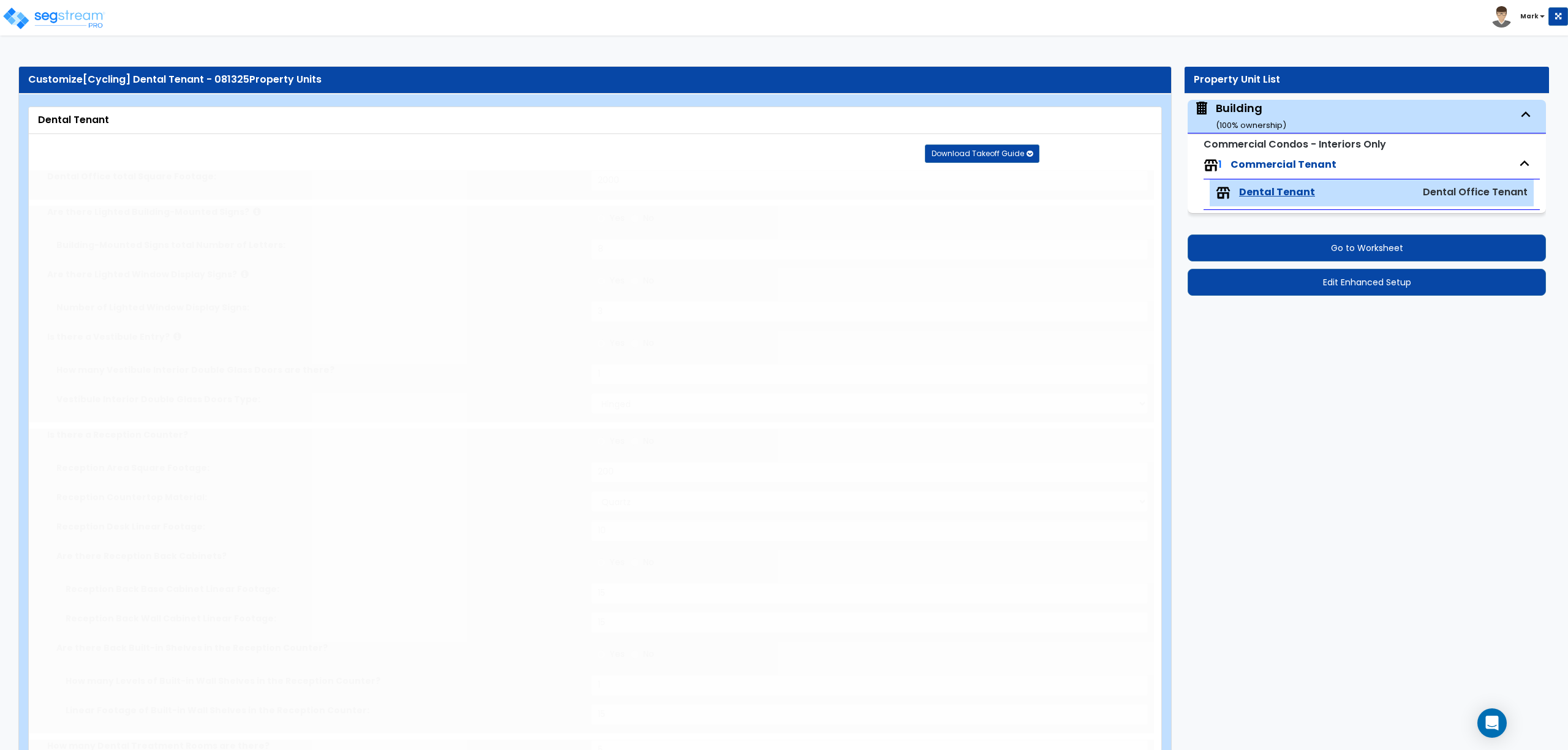
select select "2"
radio input "true"
select select "2"
radio input "true"
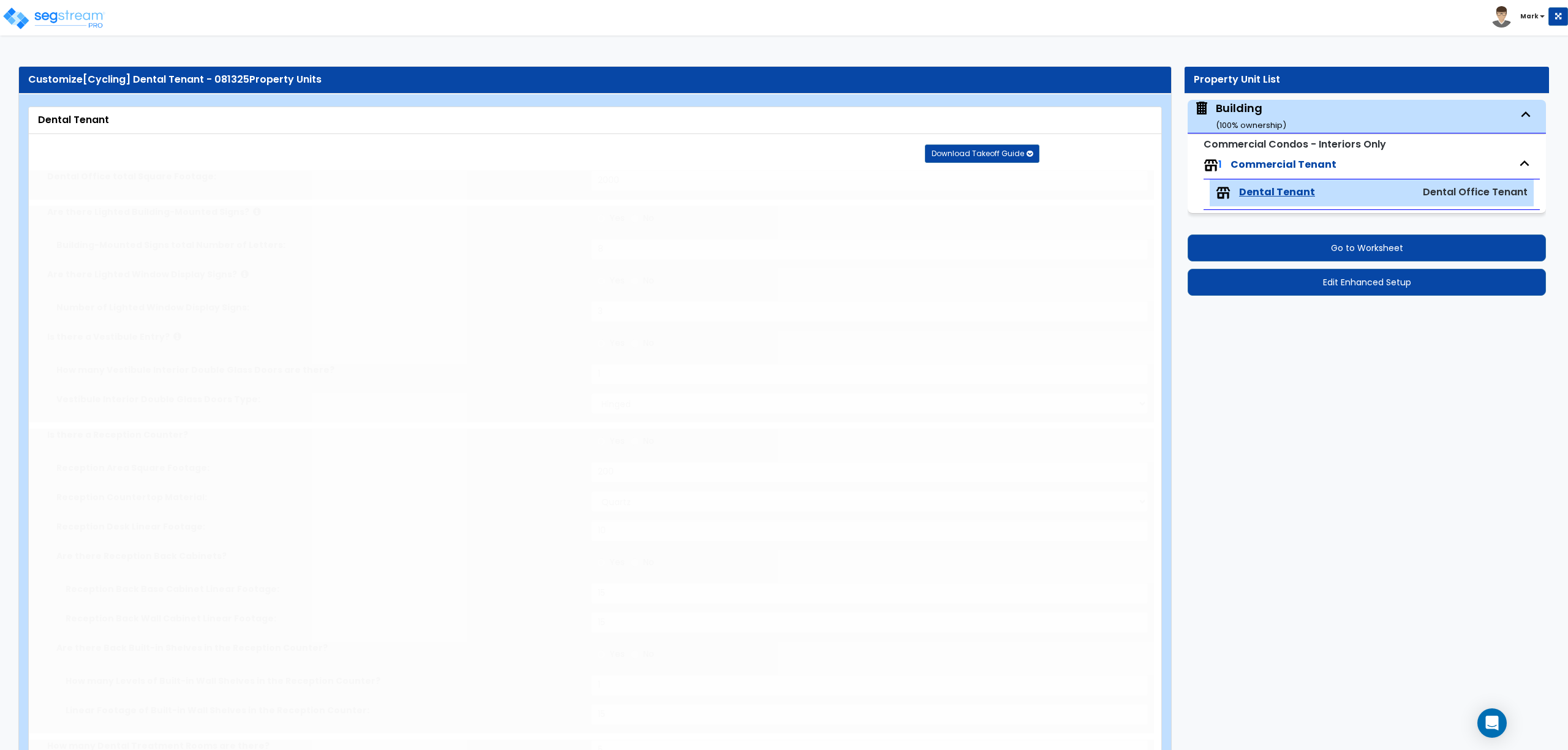
select select "2"
select select "3"
select select "4"
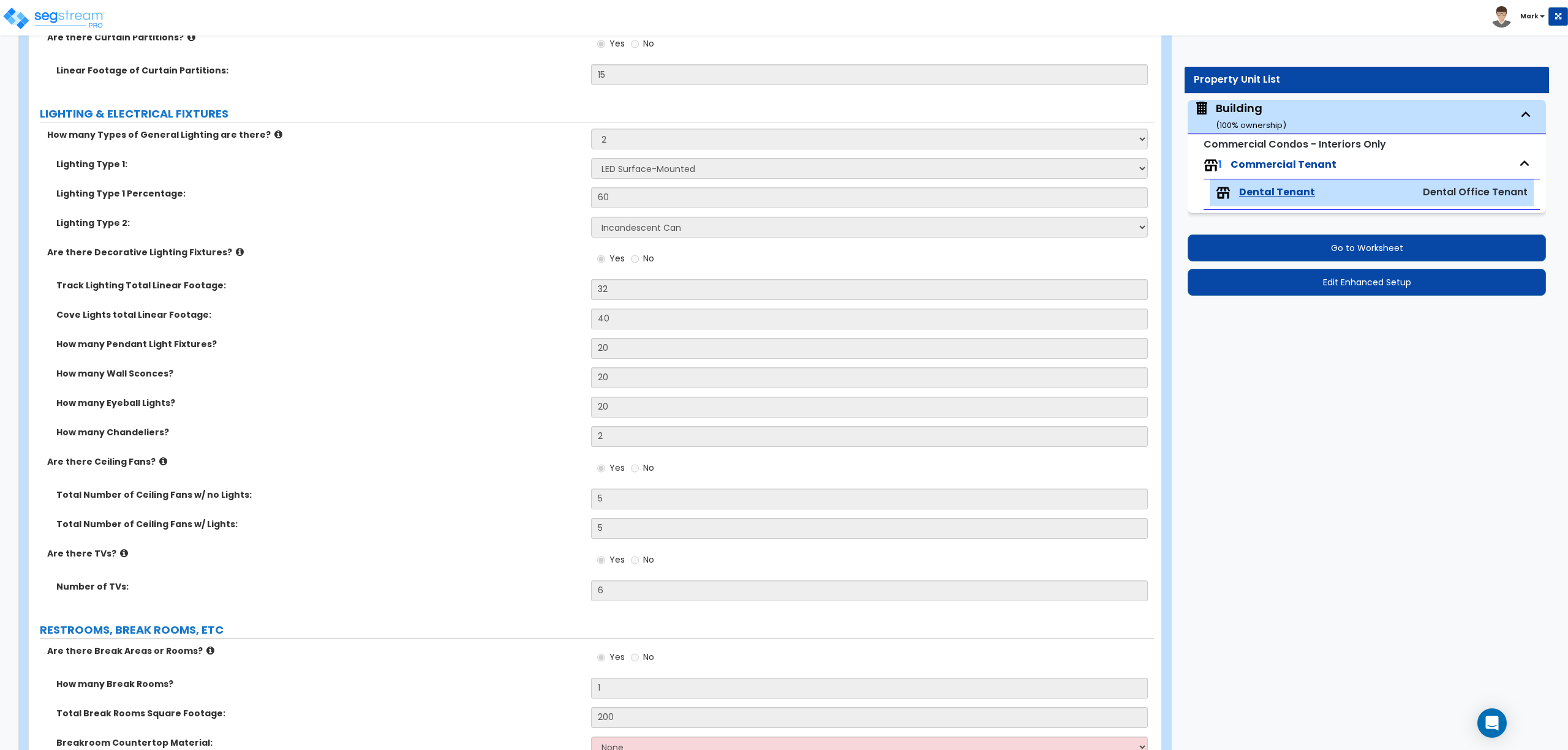
scroll to position [3286, 0]
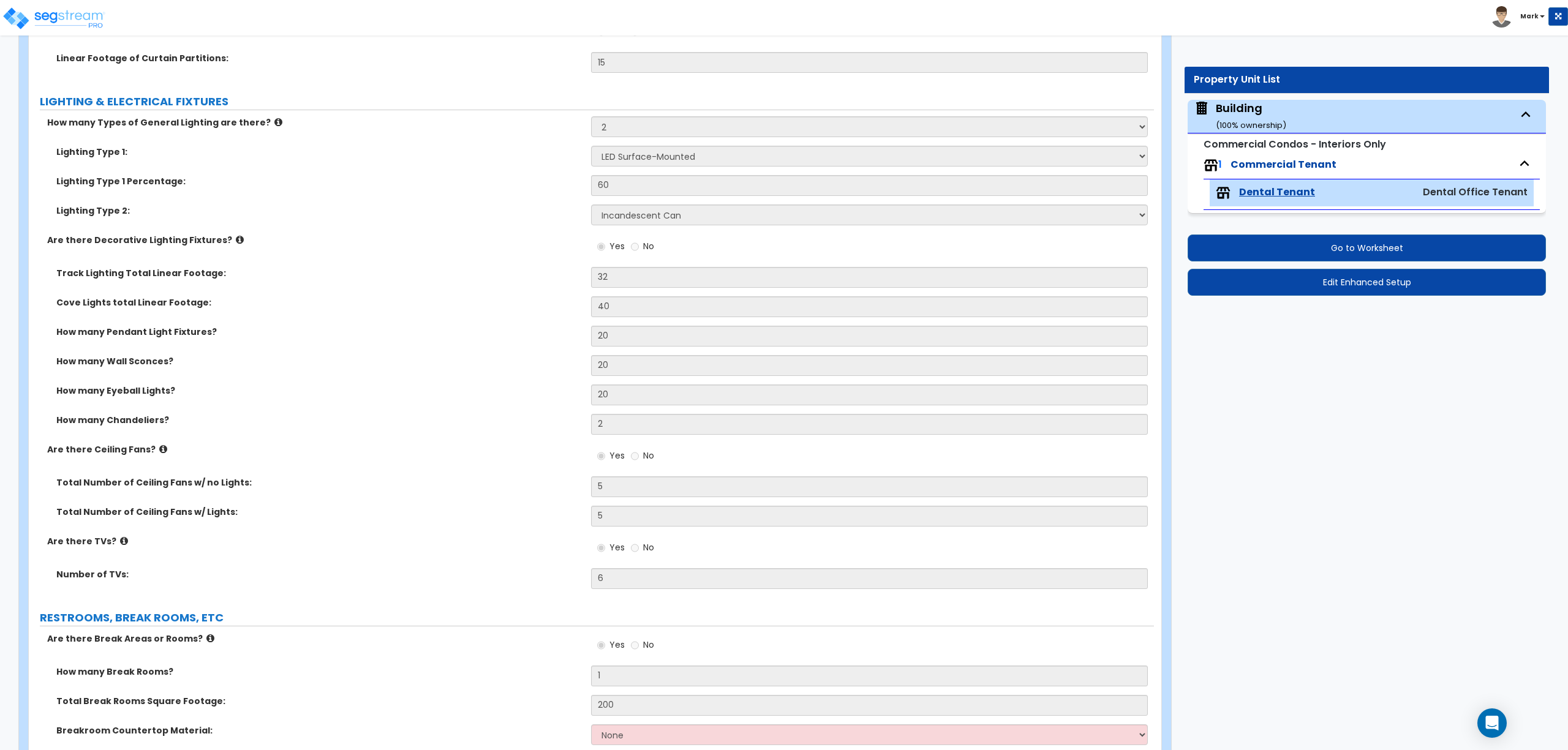
click at [256, 449] on label "Are there Ceiling Fans?" at bounding box center [314, 449] width 535 height 12
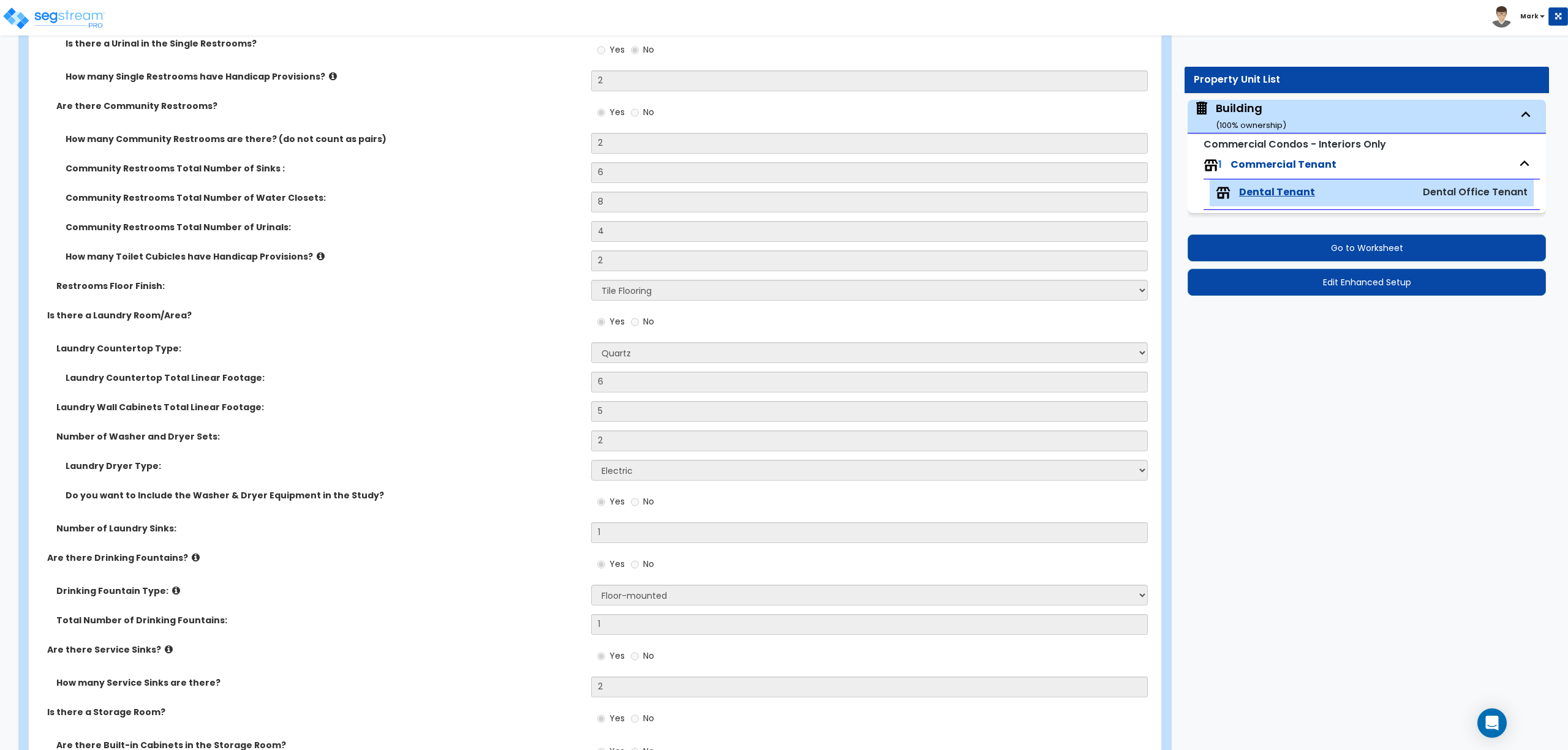
scroll to position [4592, 0]
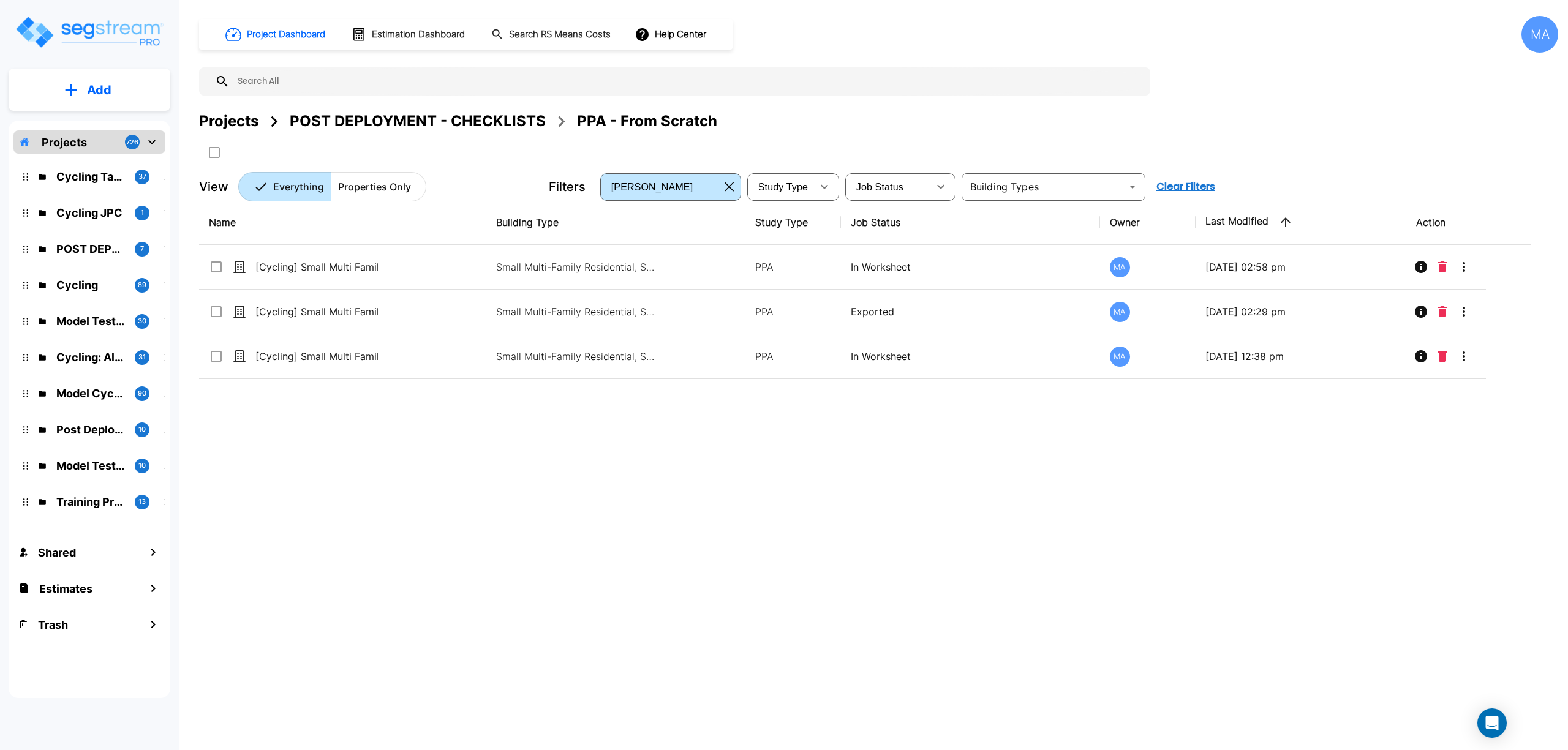
click at [231, 115] on div "Projects" at bounding box center [229, 121] width 59 height 22
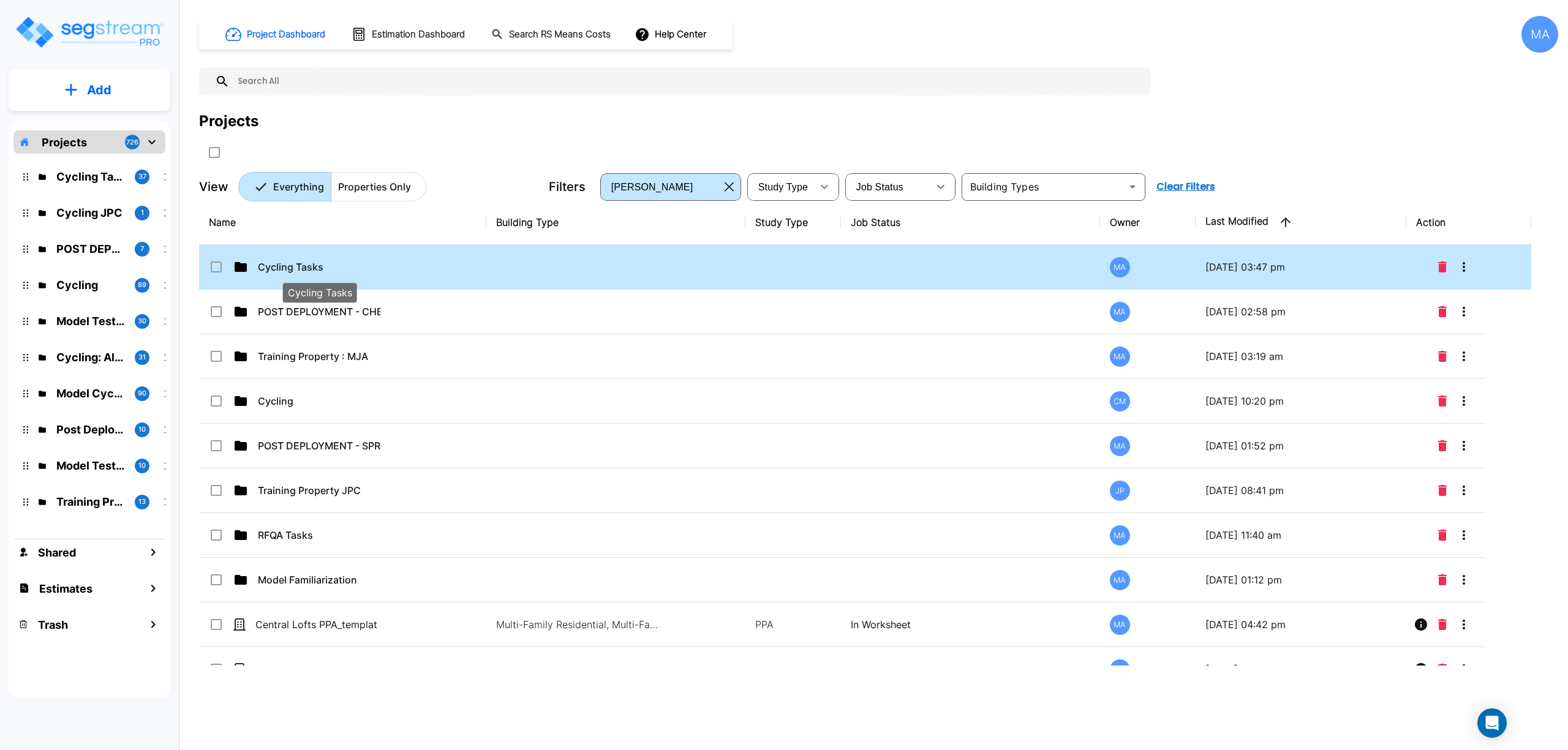
click at [328, 261] on p "Cycling Tasks" at bounding box center [320, 267] width 123 height 15
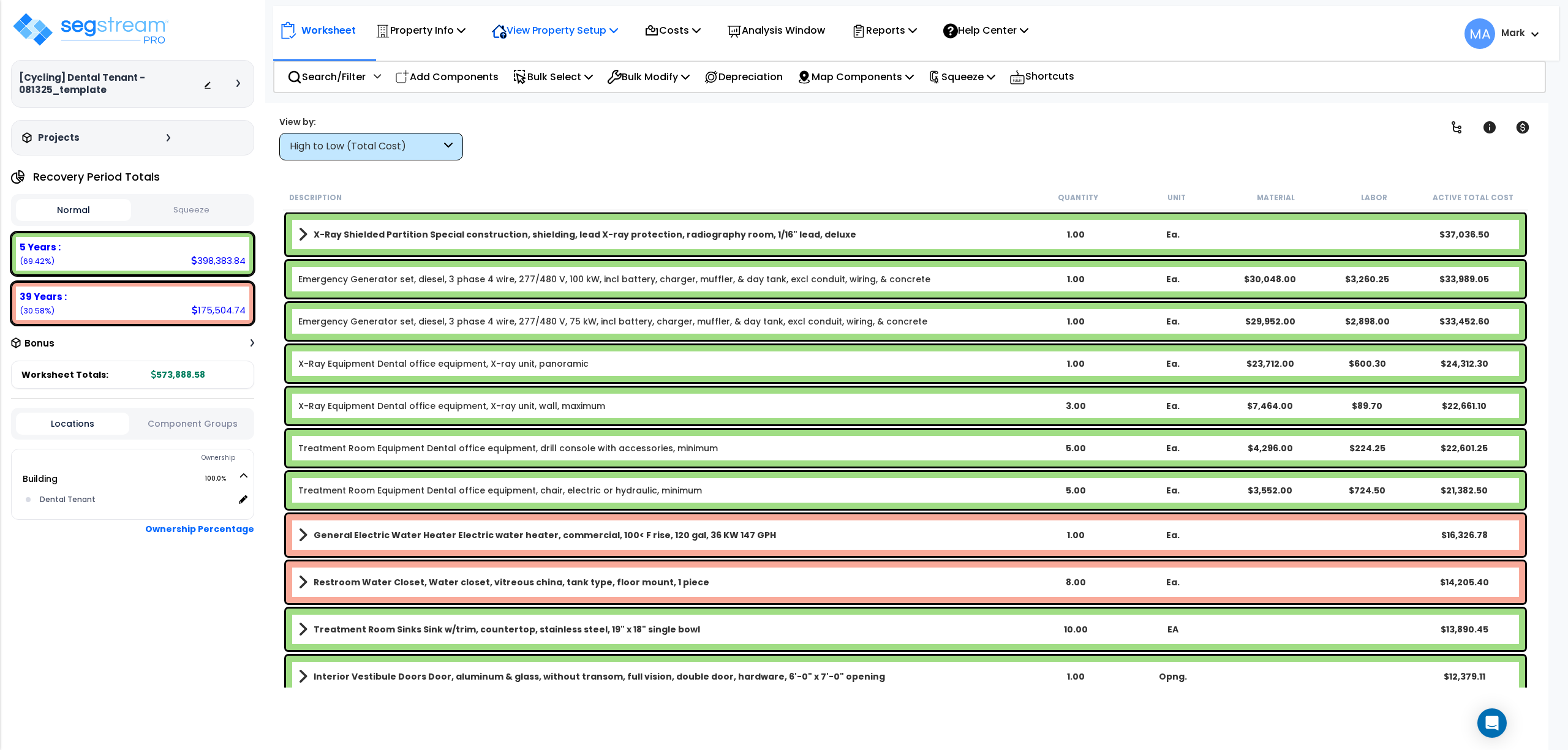
click at [466, 36] on p "View Property Setup" at bounding box center [421, 30] width 90 height 17
click at [572, 84] on link "View Questionnaire" at bounding box center [547, 84] width 121 height 24
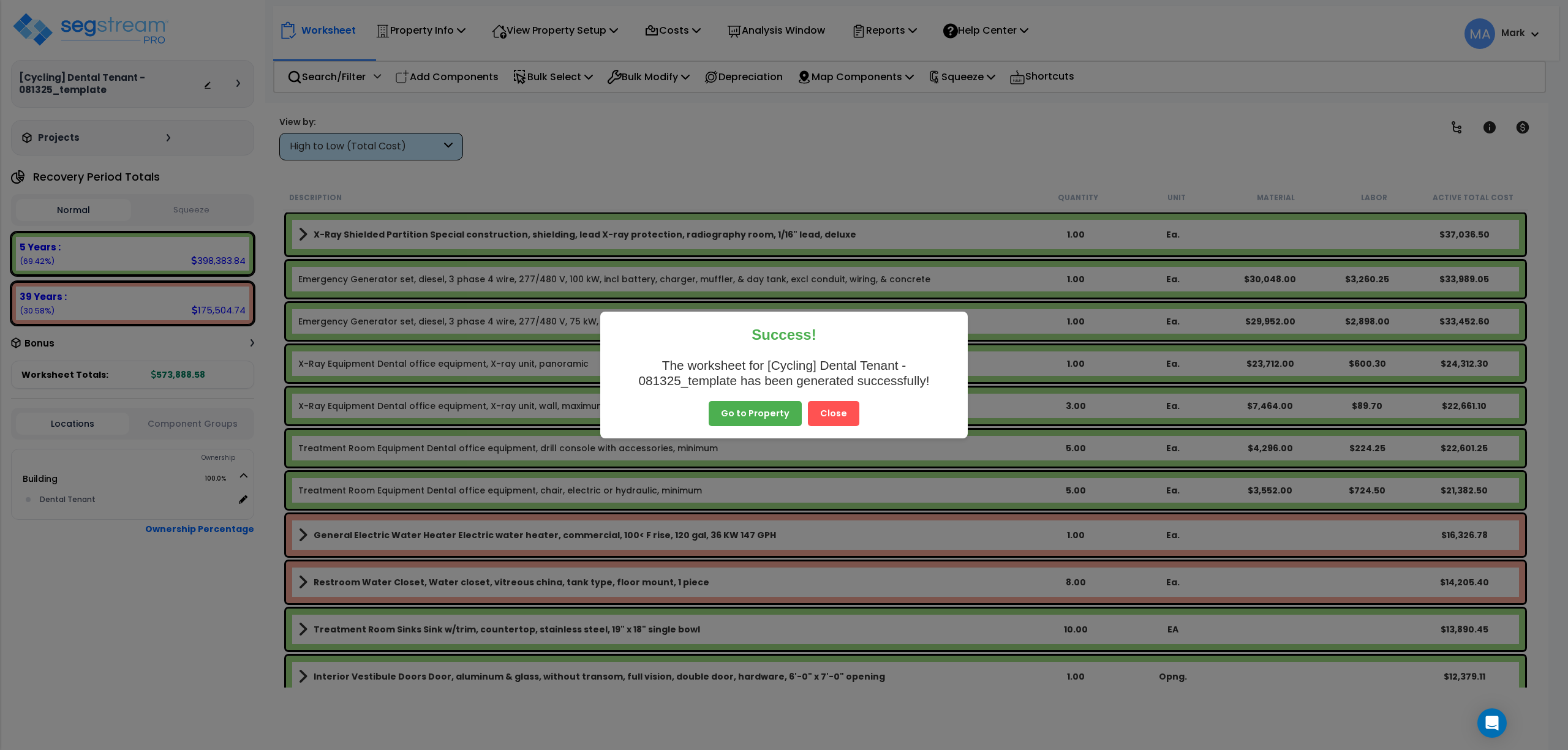
click at [843, 420] on button "Close" at bounding box center [834, 414] width 51 height 26
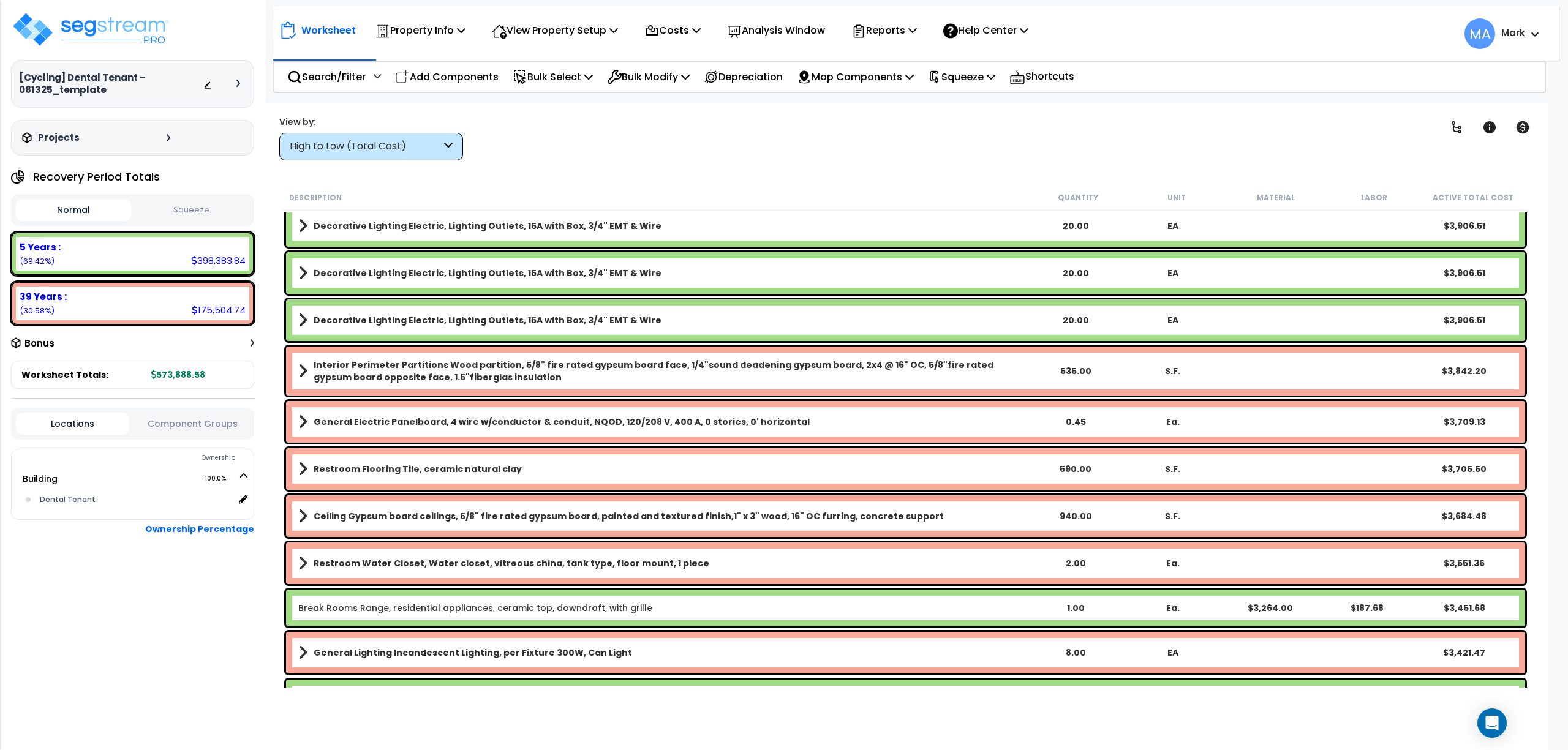
scroll to position [1470, 0]
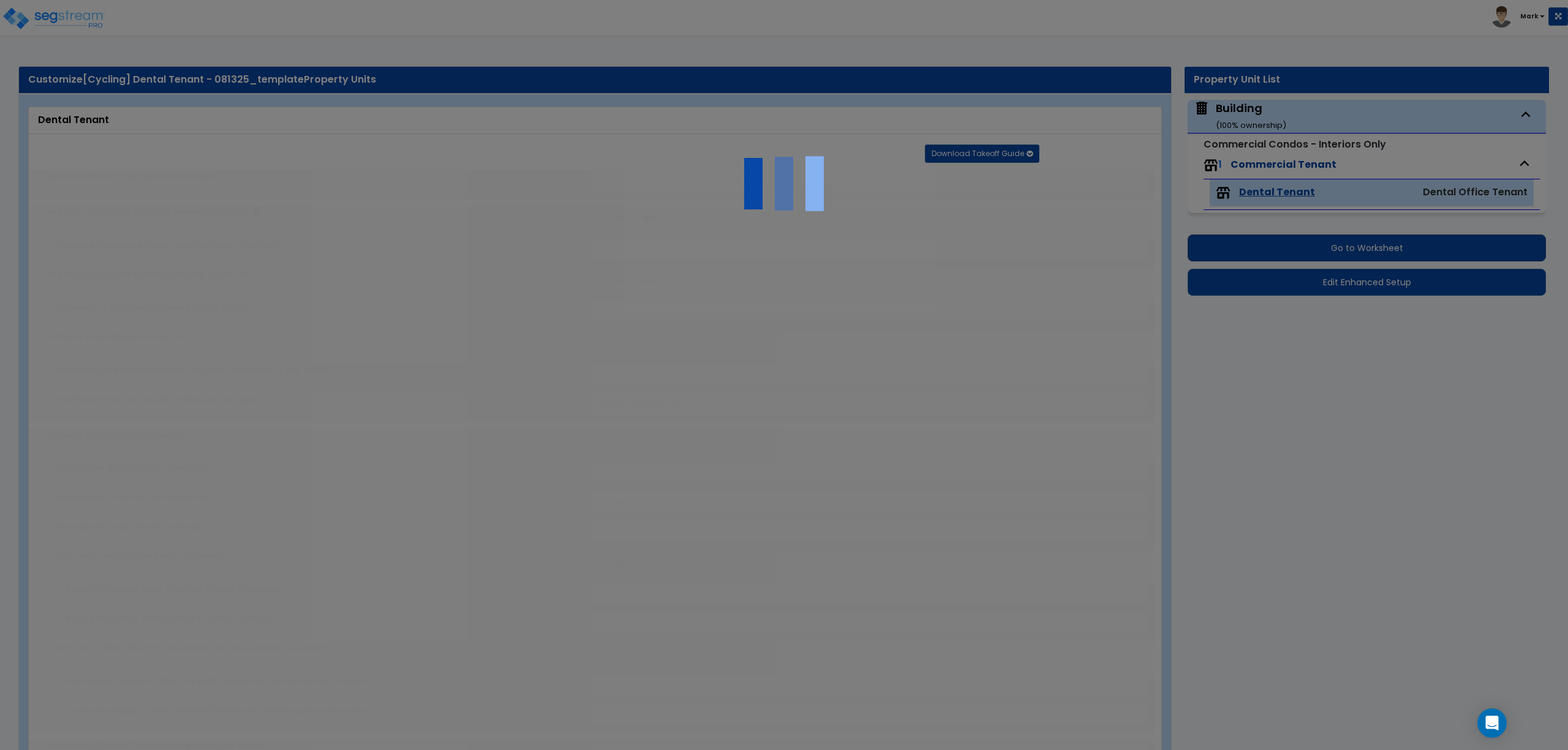
type input "2000"
radio input "true"
type input "8"
radio input "true"
type input "3"
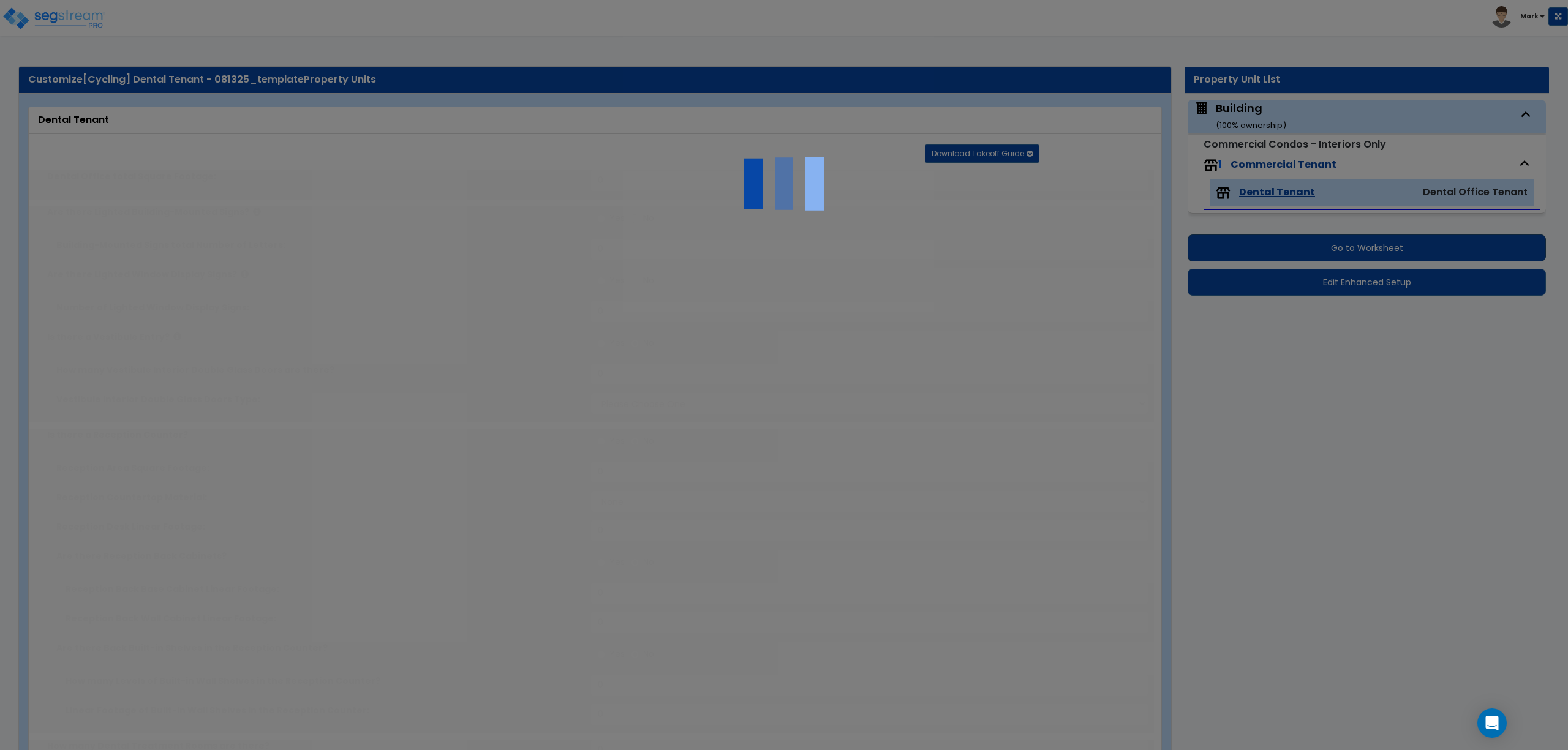
radio input "true"
type input "1"
select select "1"
radio input "true"
type input "200"
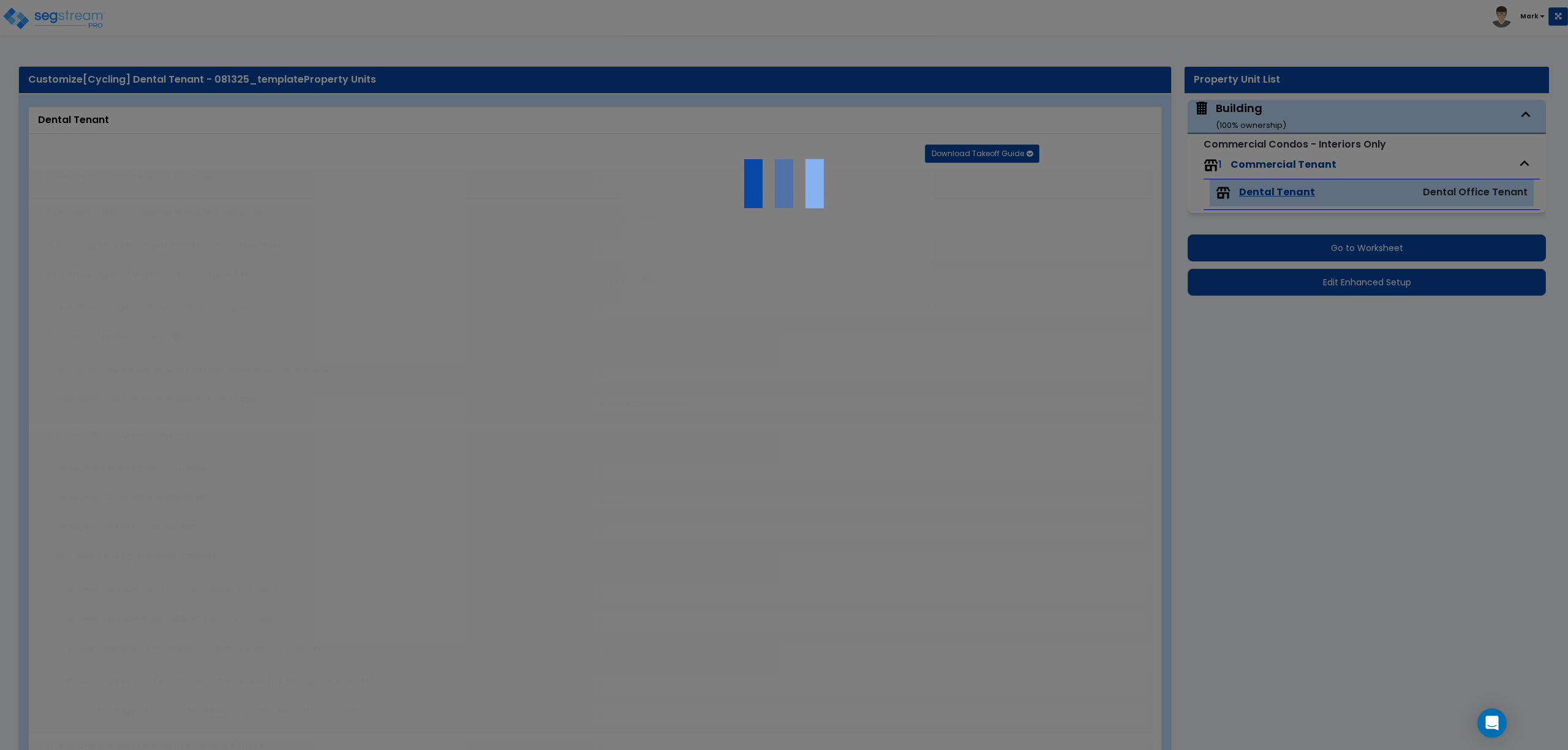
radio input "true"
type input "1"
type input "15"
type input "5"
radio input "true"
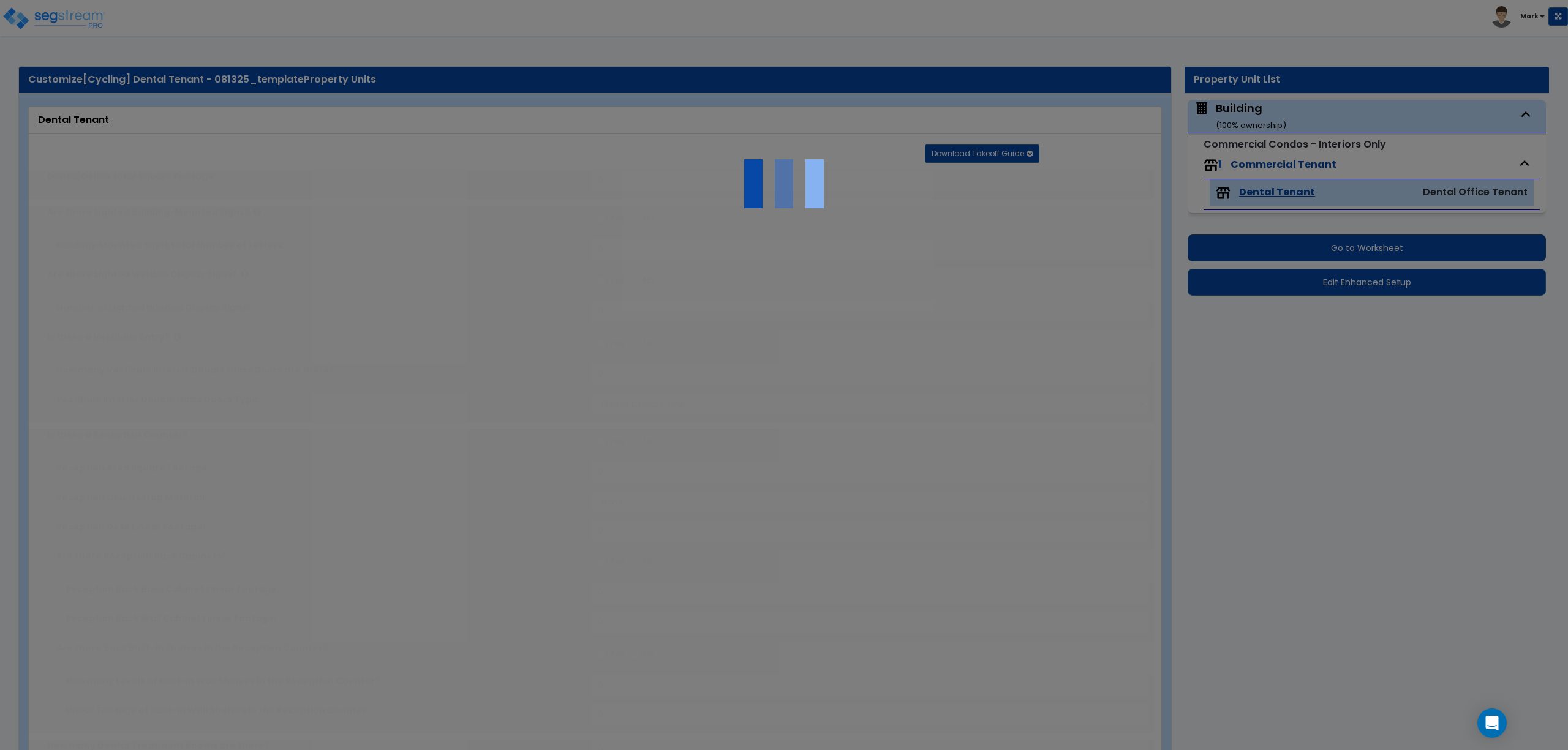
type input "10"
radio input "true"
select select "4"
type input "30"
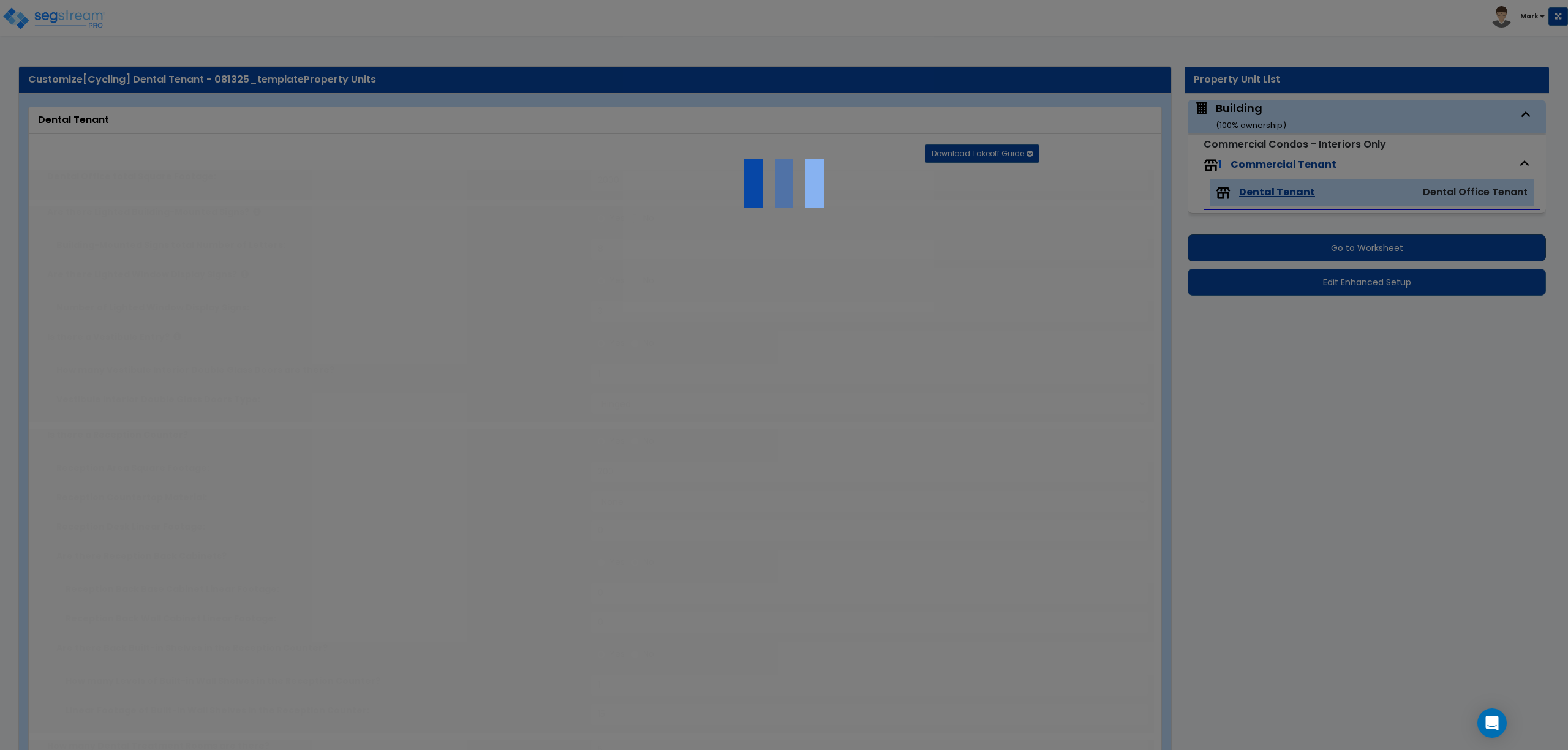
radio input "true"
type input "30"
radio input "true"
type input "30"
radio input "true"
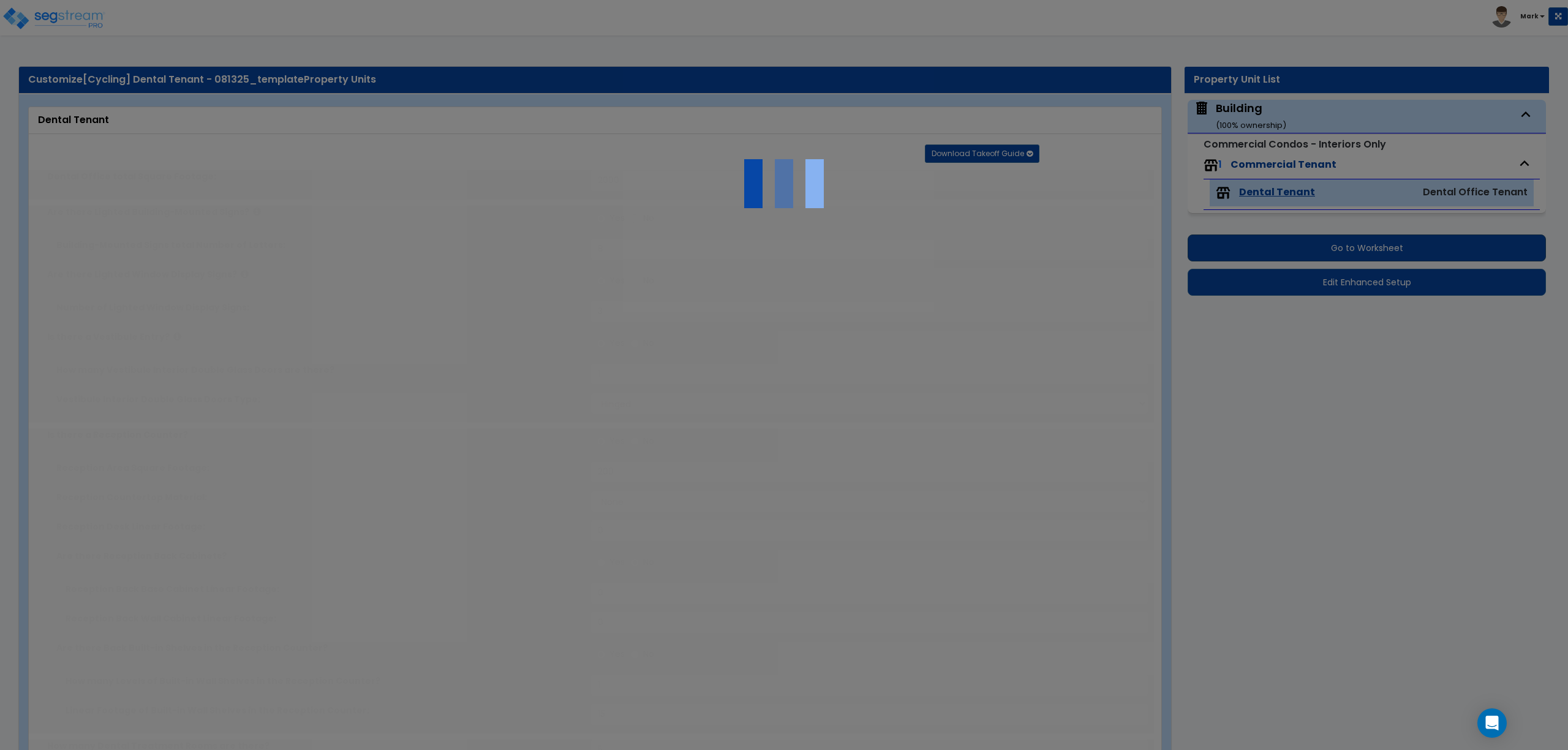
radio input "true"
type input "5"
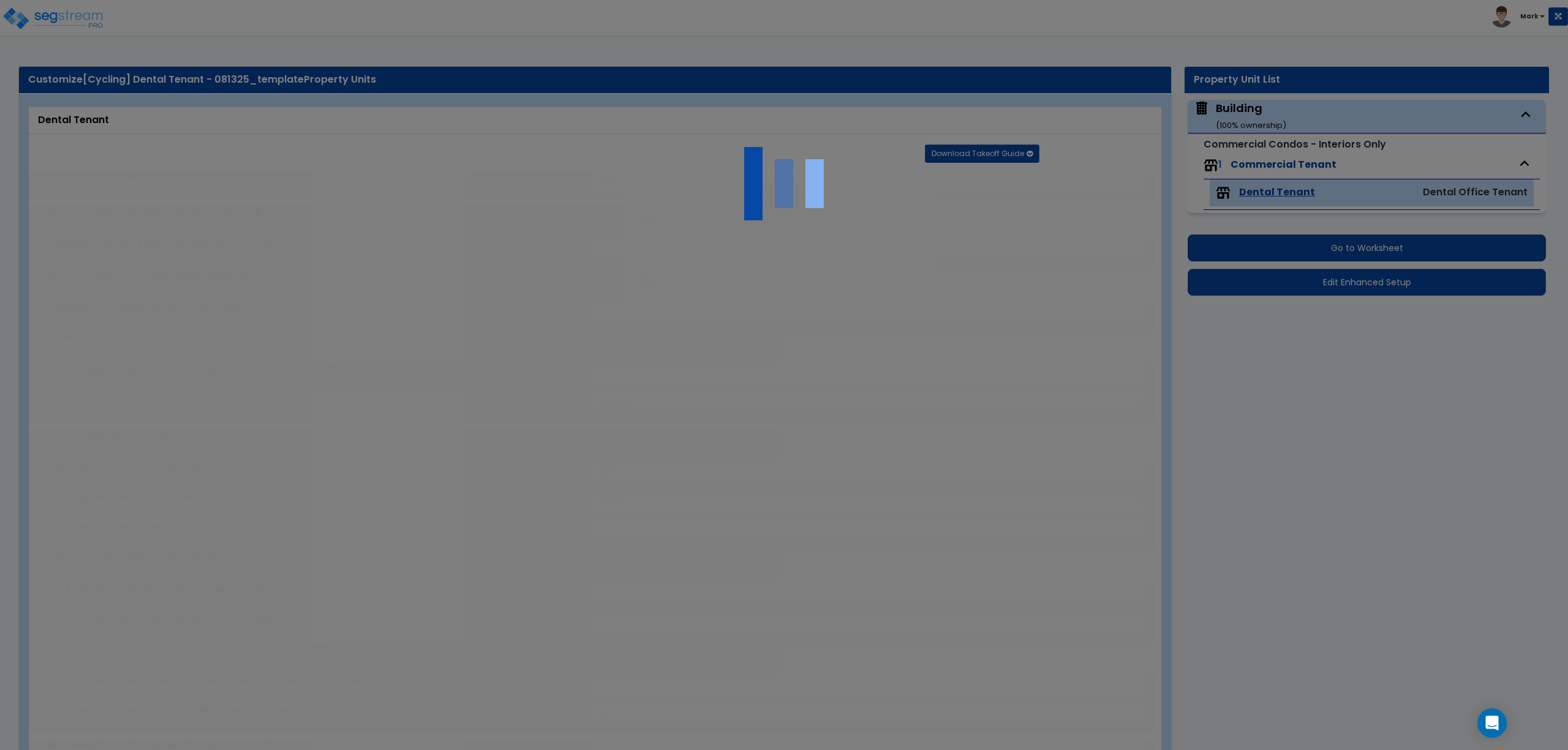
radio input "true"
type input "10"
radio input "true"
type input "10"
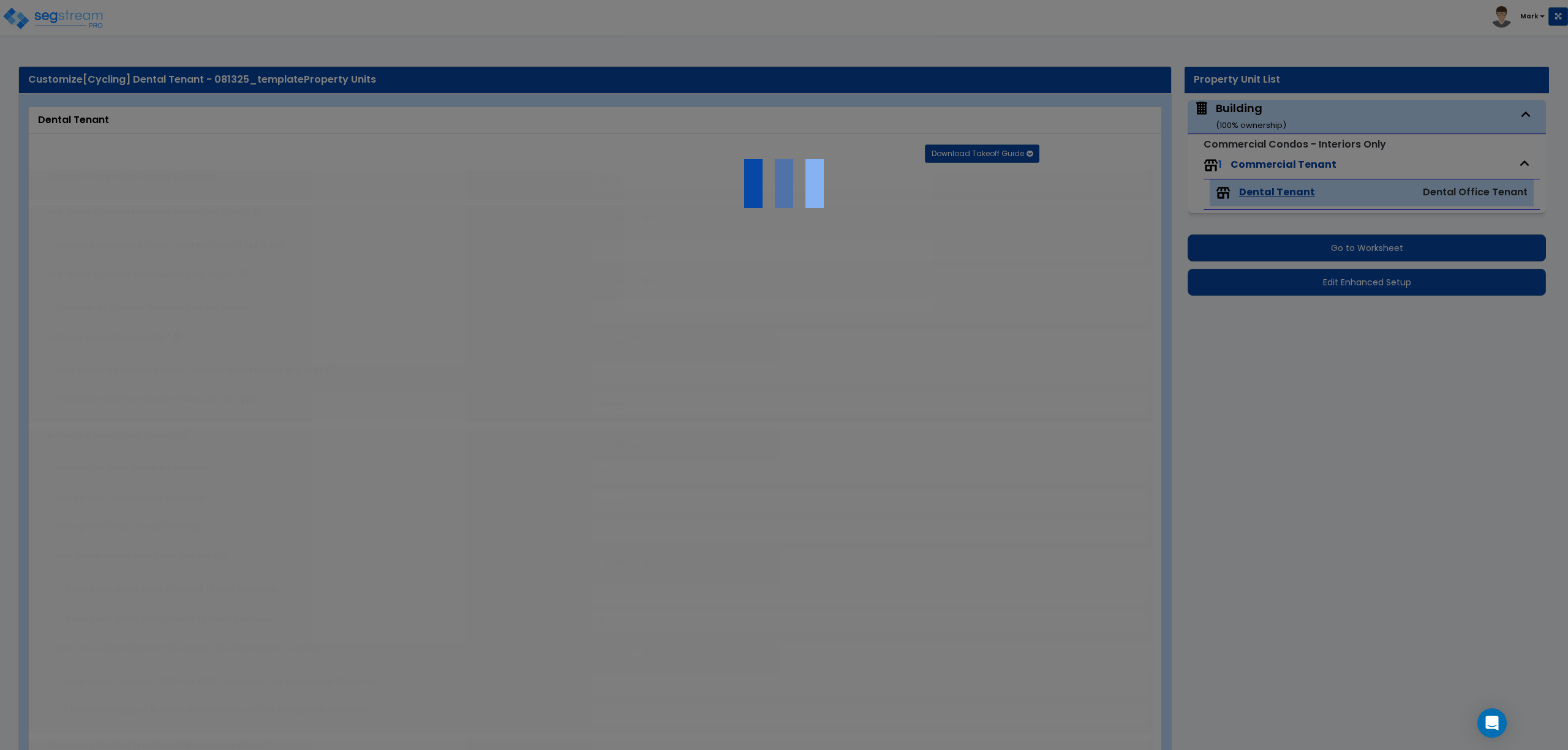
radio input "true"
type input "4"
radio input "true"
type input "2"
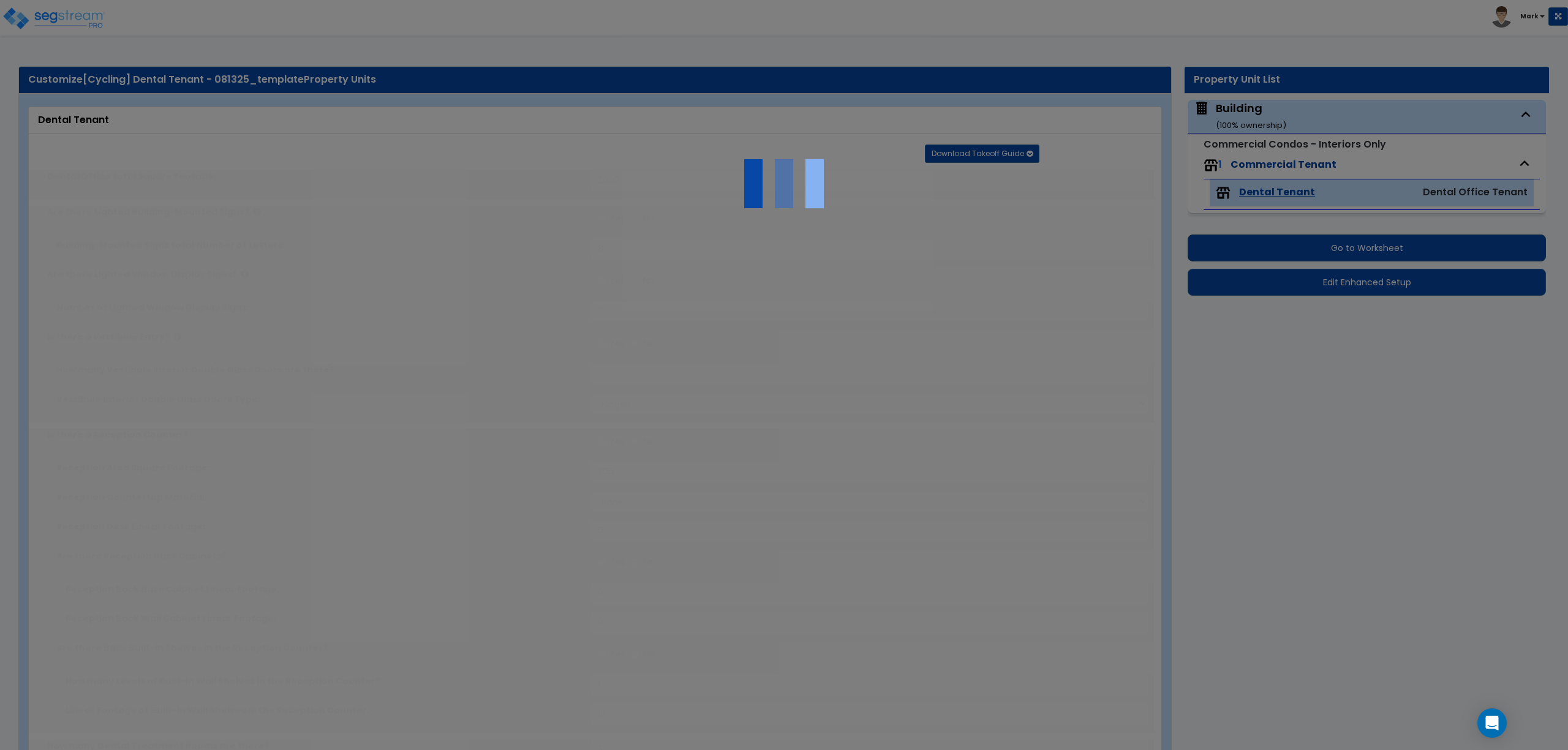
select select "4"
type input "10"
radio input "true"
type input "10"
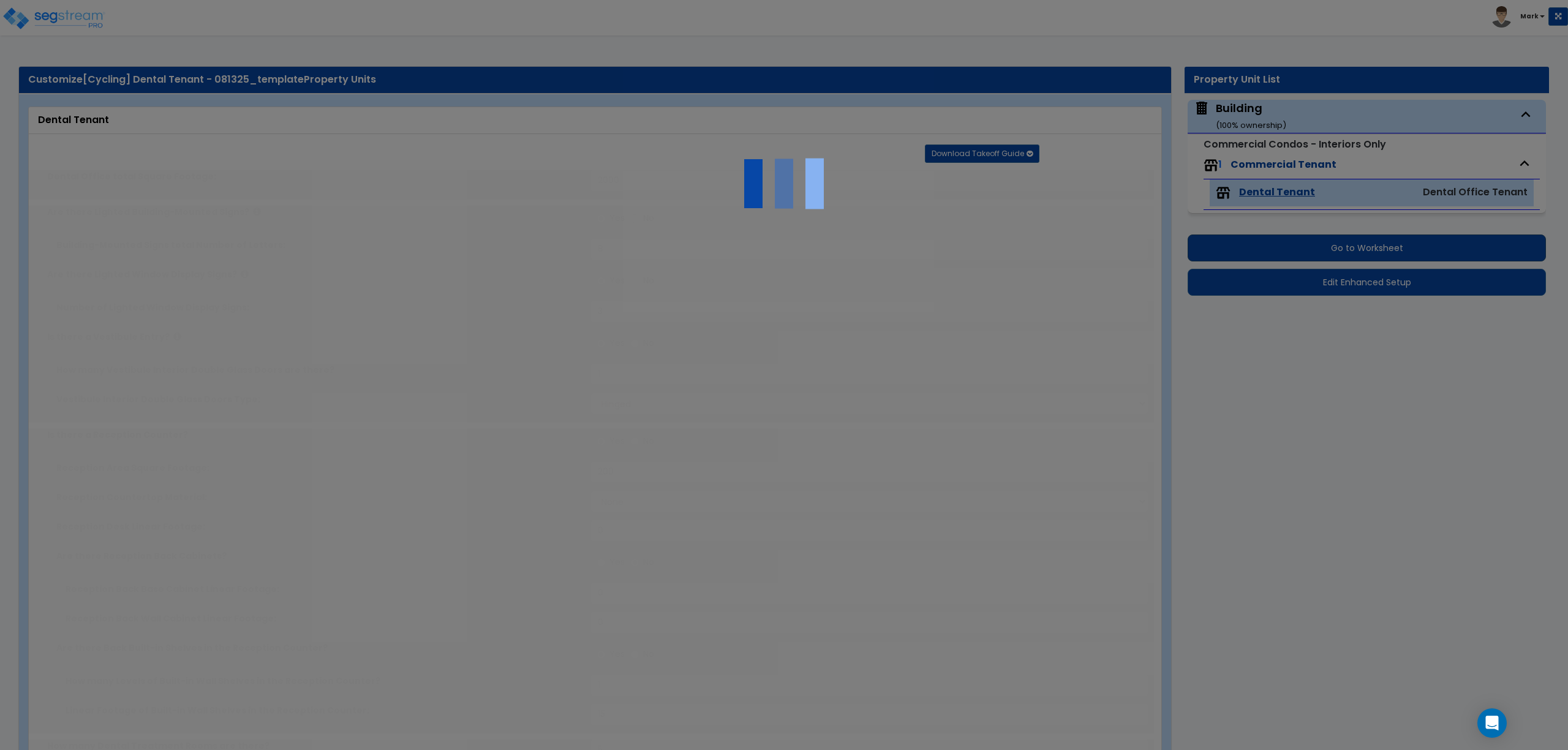
radio input "true"
type input "10"
radio input "true"
type input "2"
radio input "true"
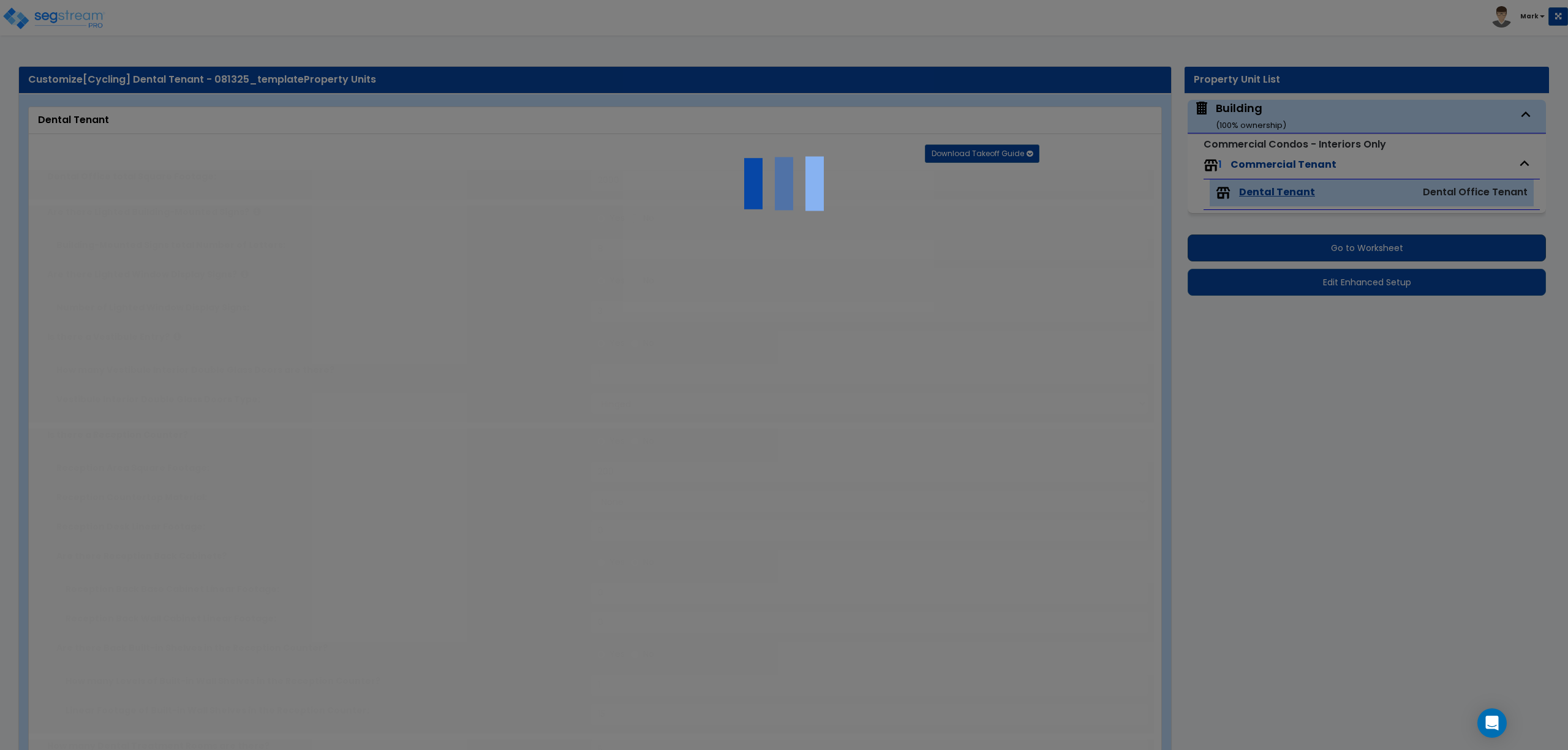
type input "3"
radio input "true"
select select "2"
select select "3"
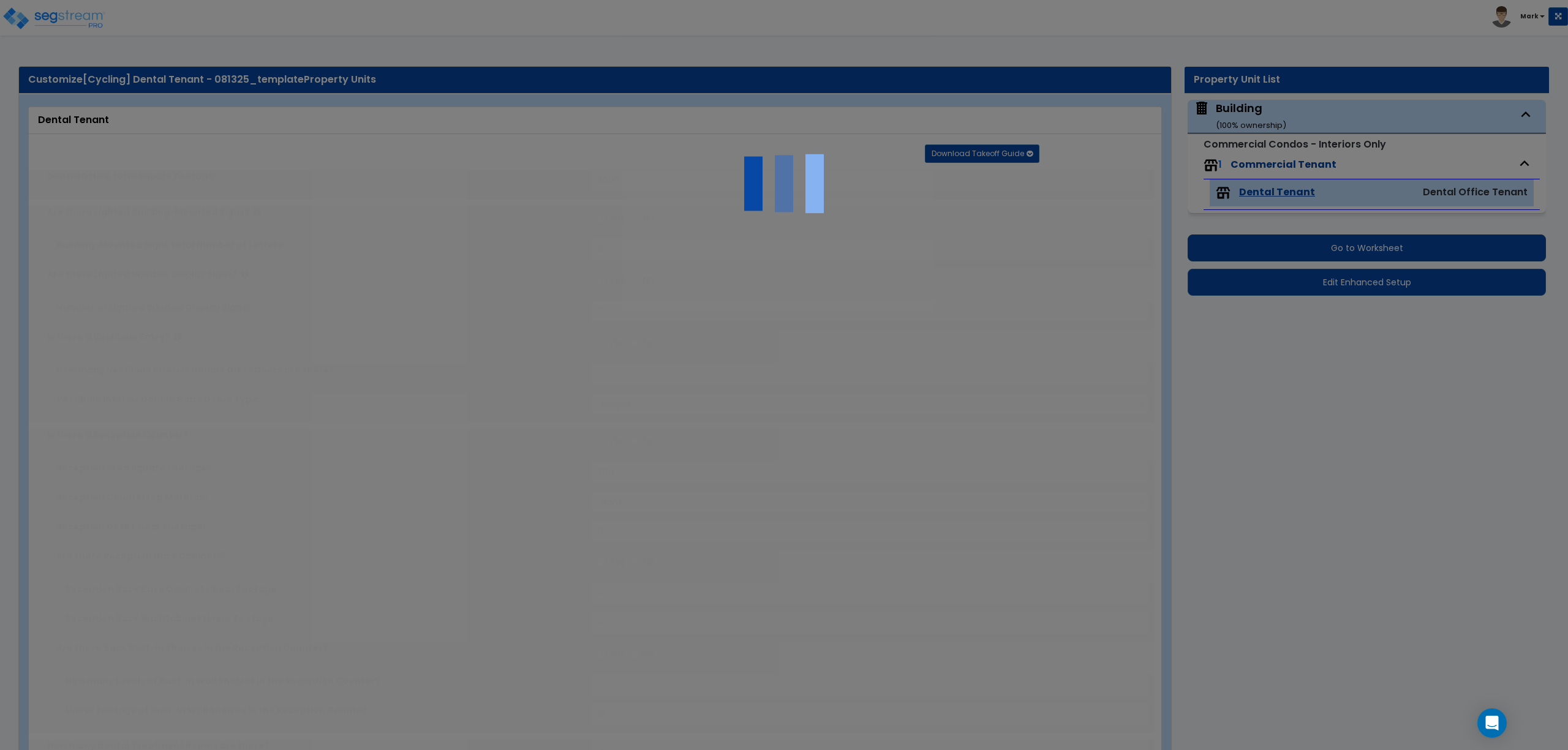
type input "50"
select select "1"
radio input "true"
type input "50"
radio input "true"
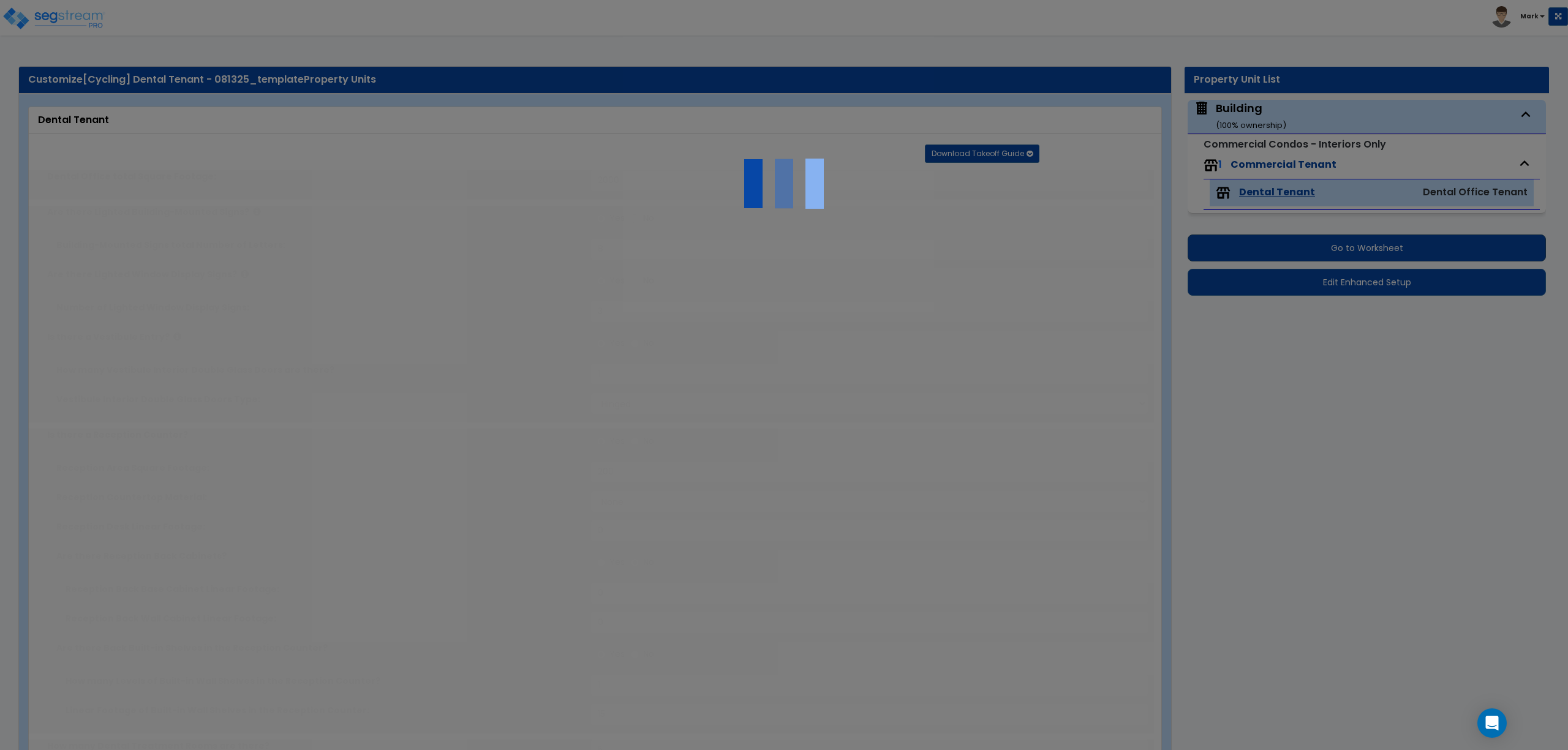
select select "1"
radio input "true"
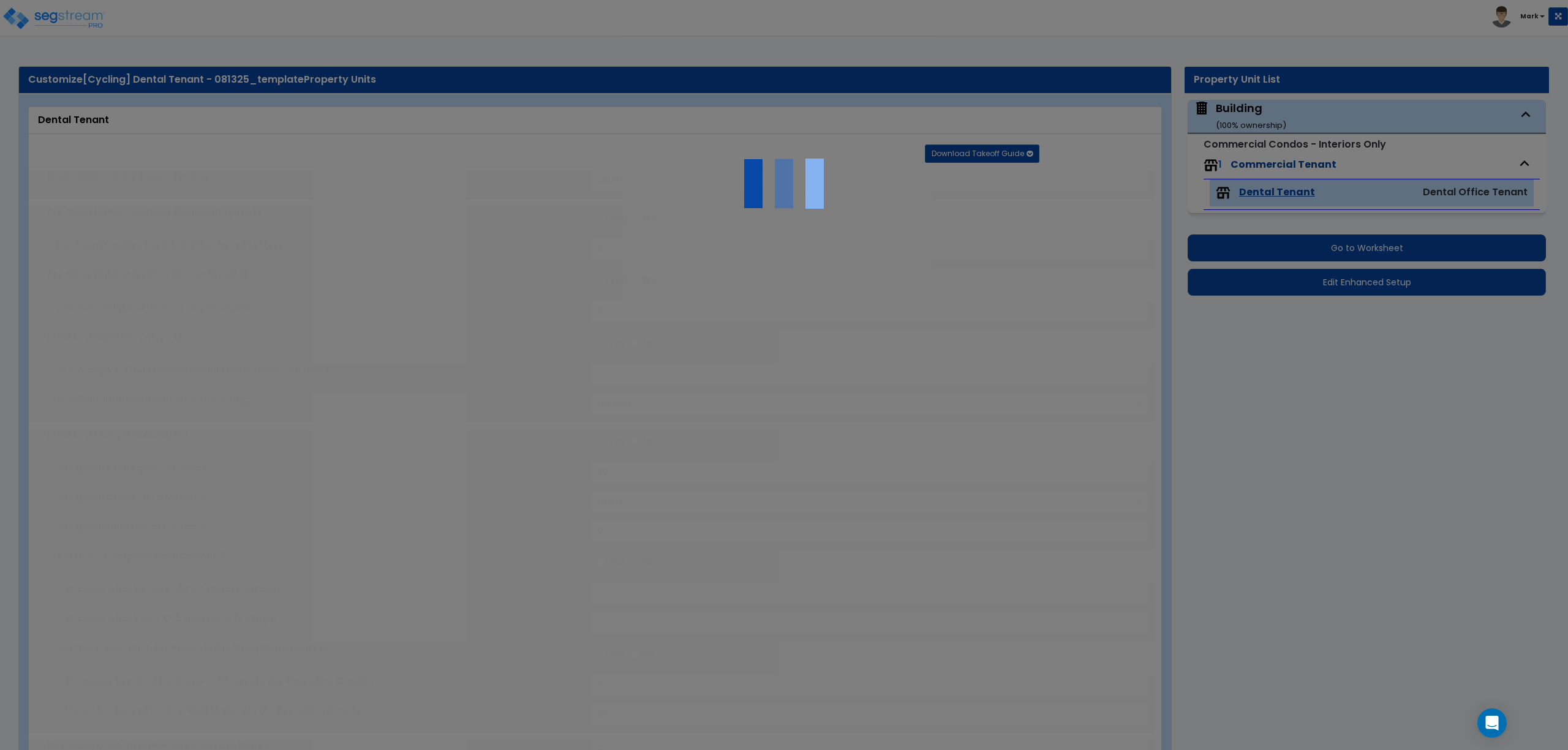
select select "5"
type input "50"
radio input "true"
select select "5"
type input "75"
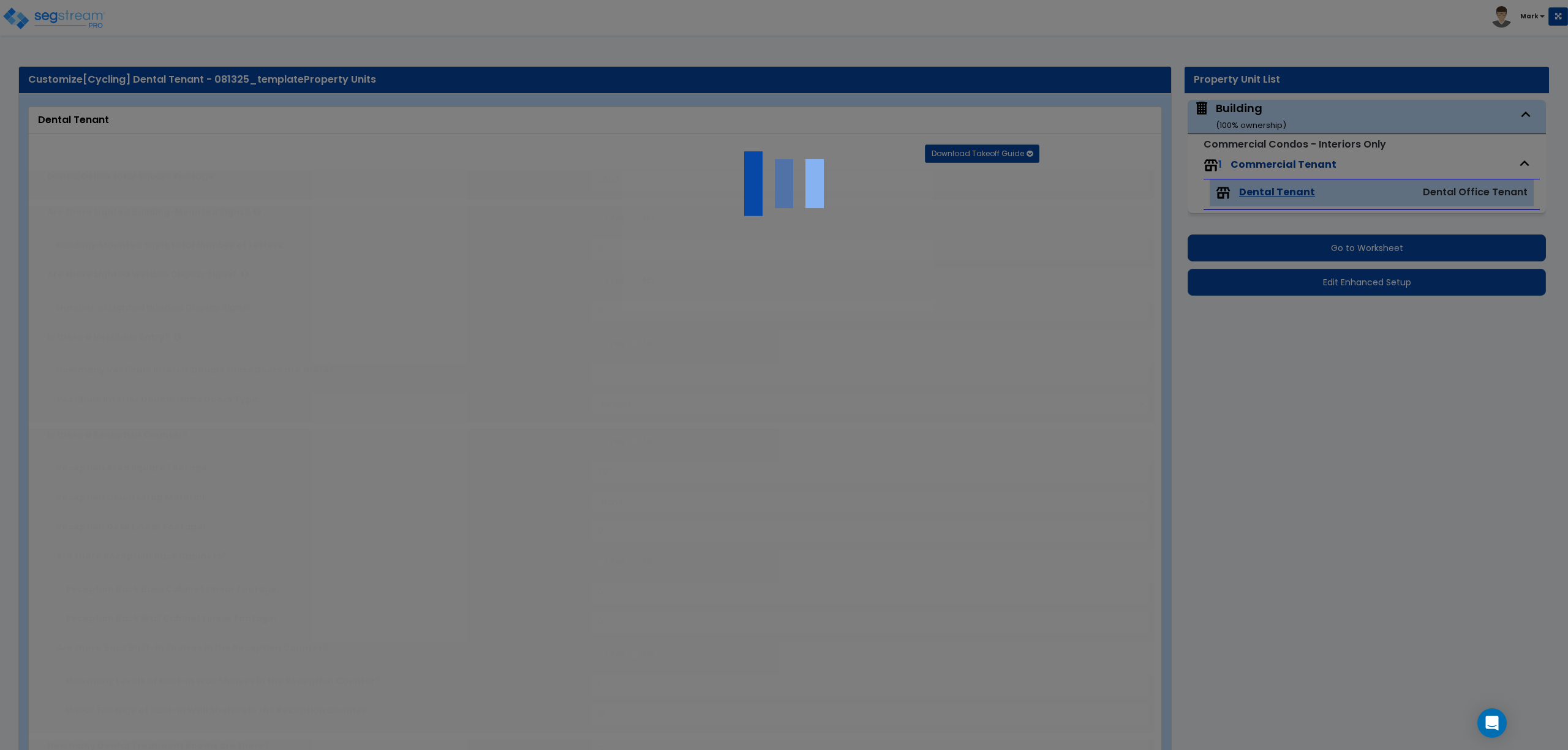
radio input "true"
type input "75"
radio input "true"
select select "2"
type input "75"
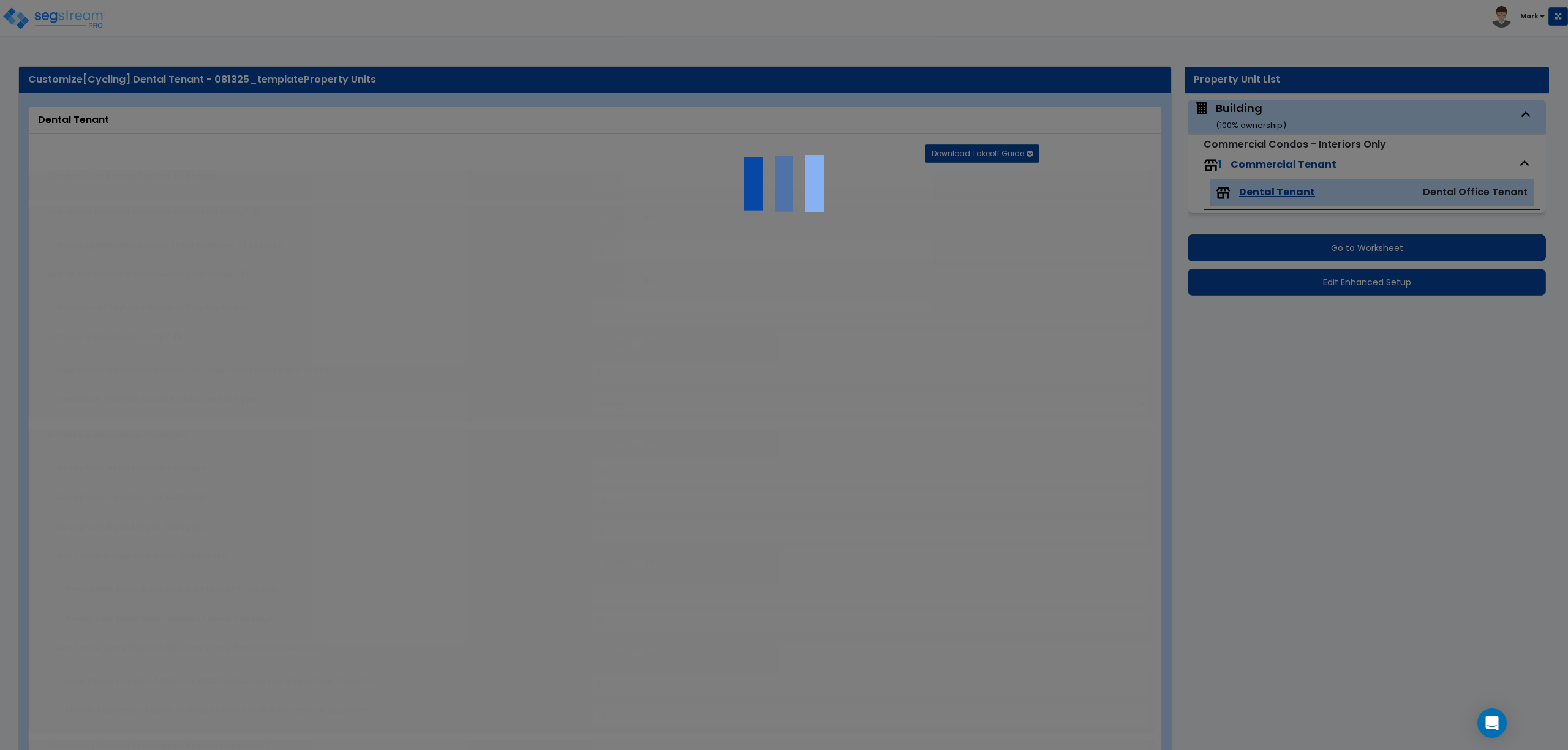
radio input "true"
type input "250"
select select "2"
select select "1"
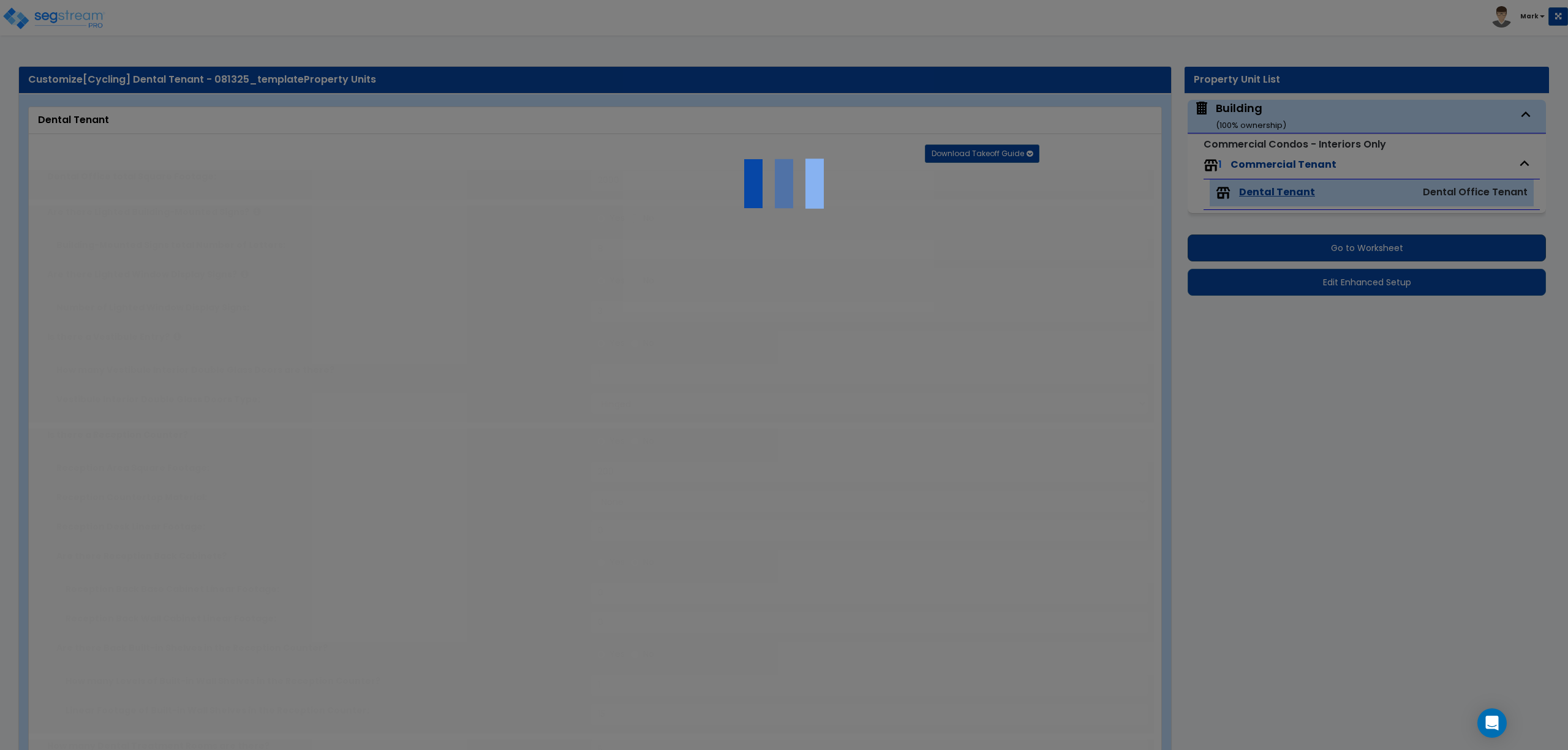
type input "65"
select select "3"
radio input "true"
select select "3"
type input "250"
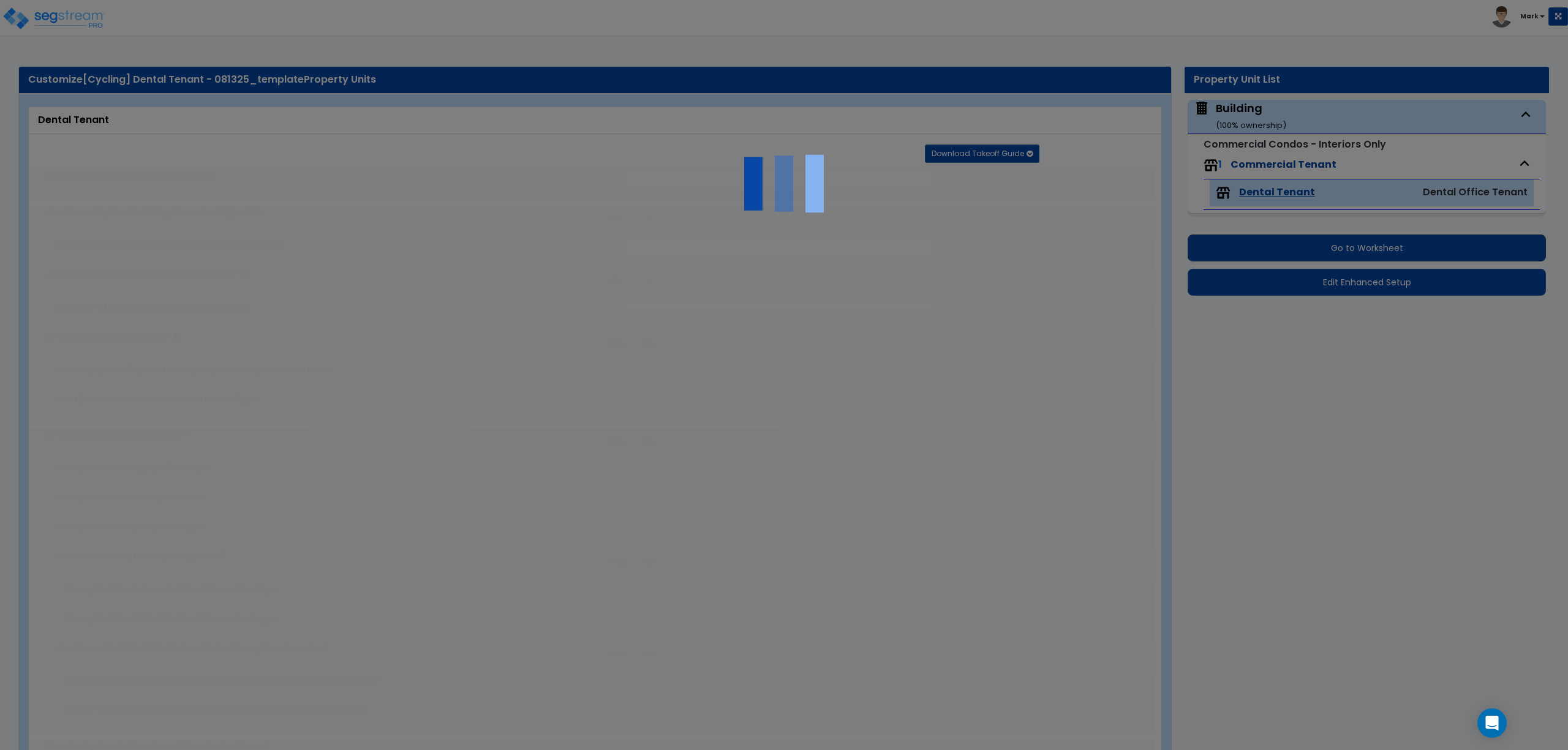
radio input "true"
select select "1"
radio input "true"
type input "15"
select select "2"
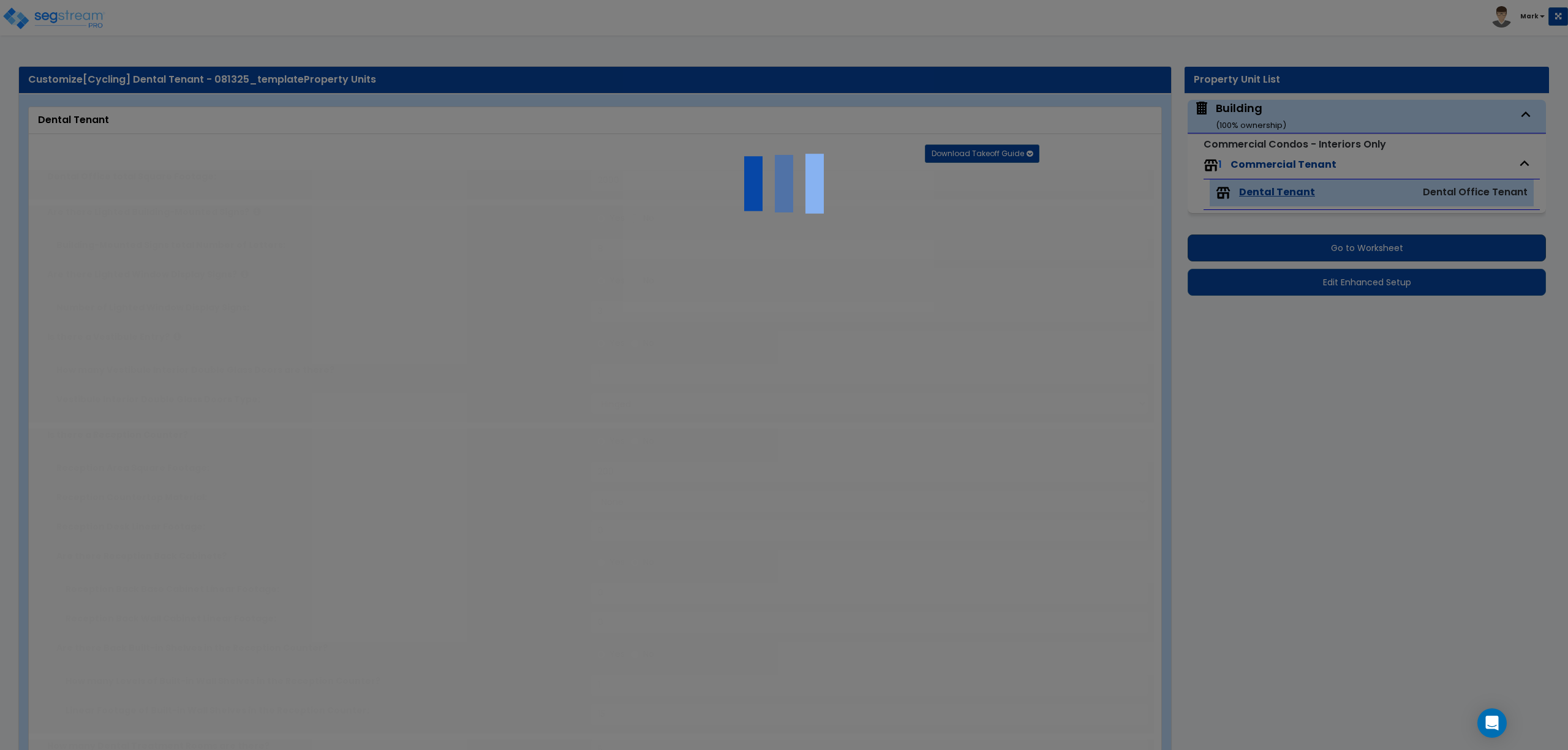
select select "1"
type input "60"
select select "5"
radio input "true"
type input "32"
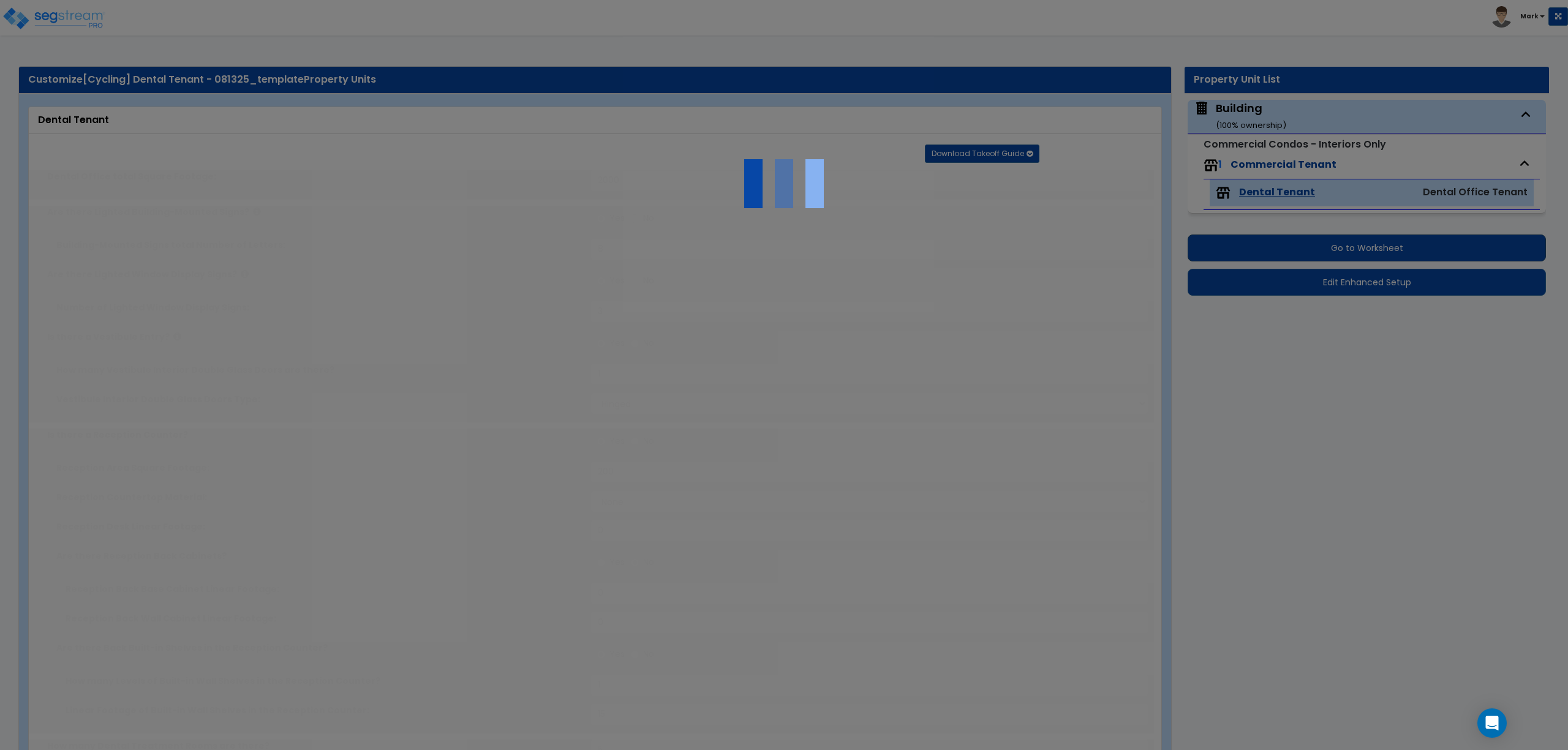
type input "40"
type input "20"
type input "2"
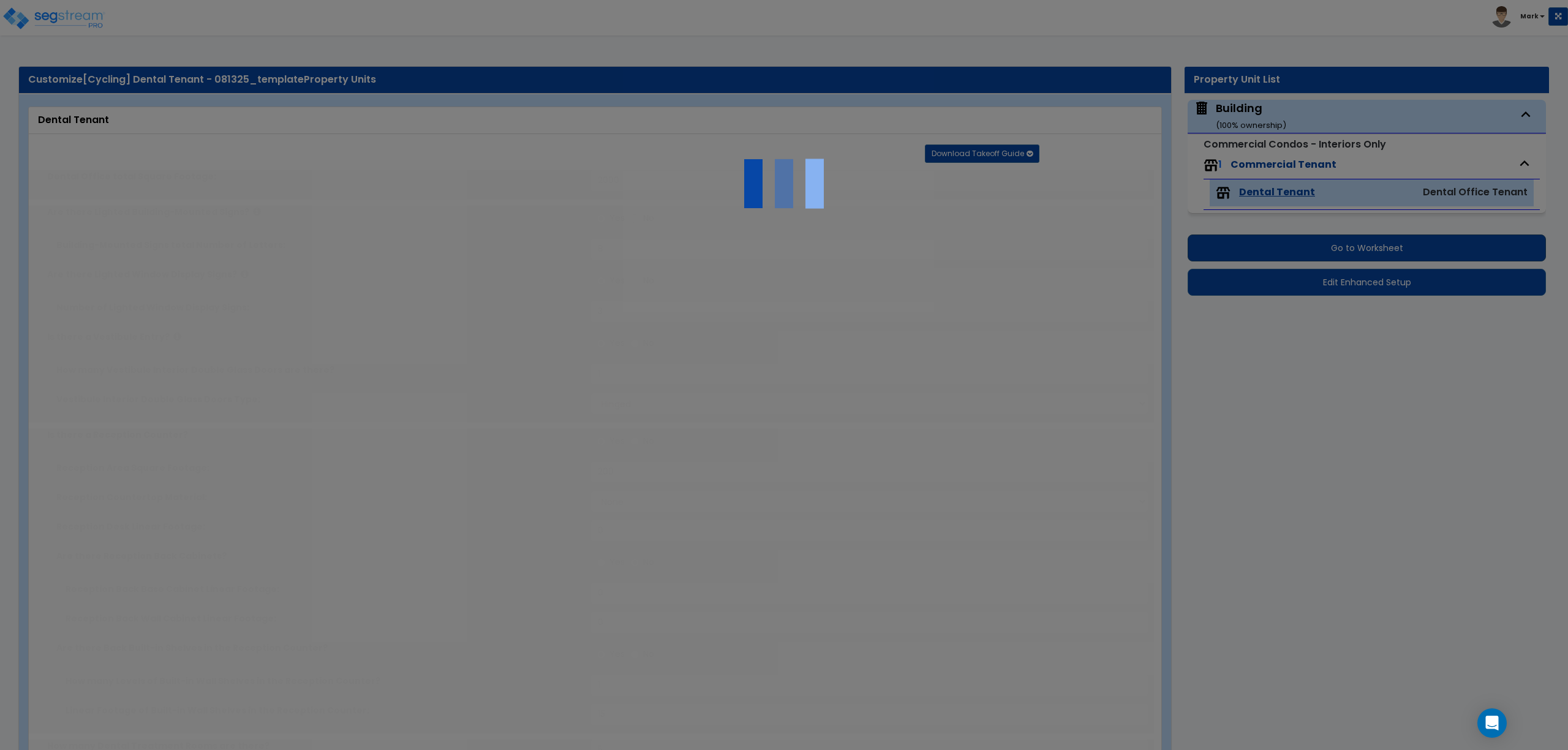
radio input "true"
type input "5"
radio input "true"
type input "6"
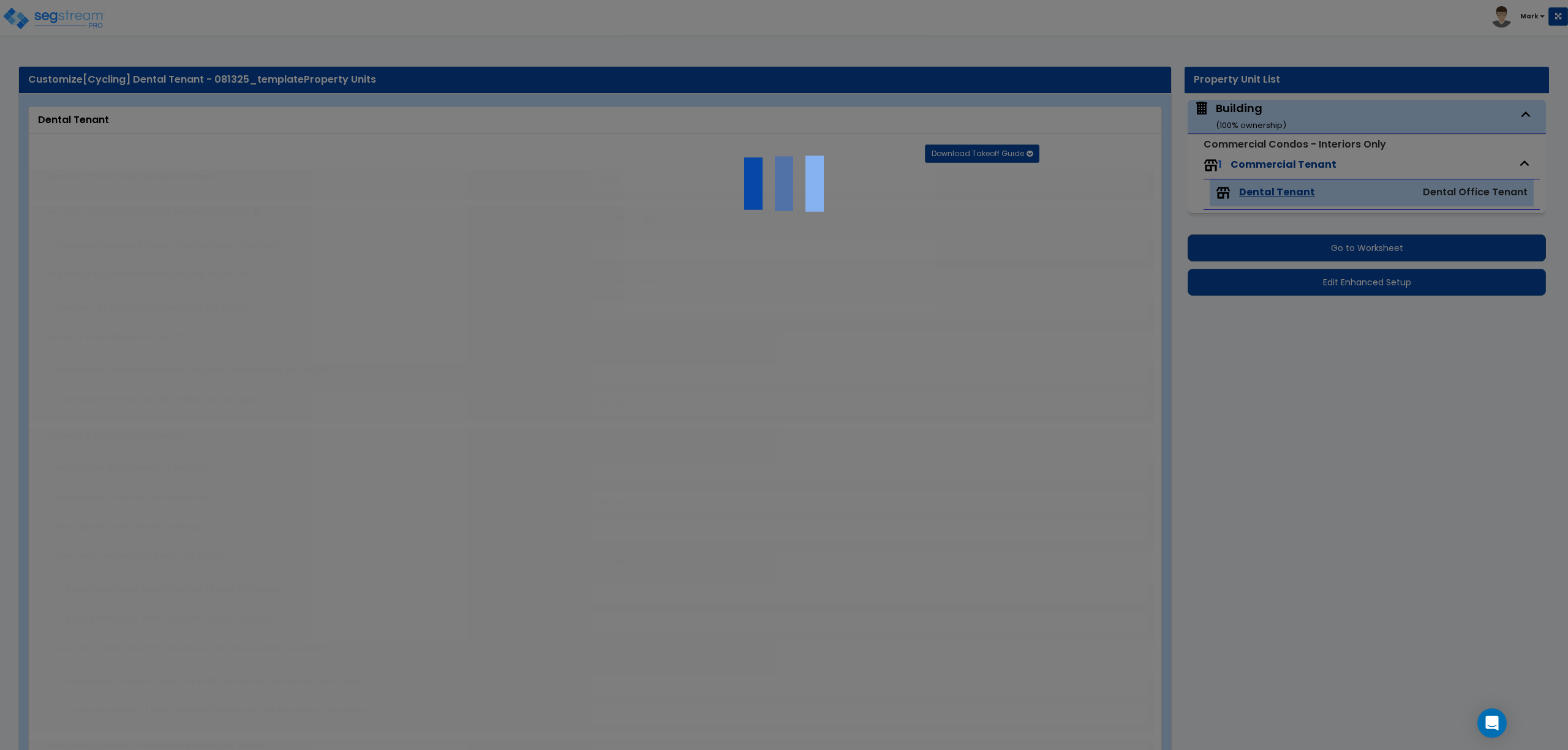
radio input "true"
type input "1"
type input "200"
type input "2"
select select "1"
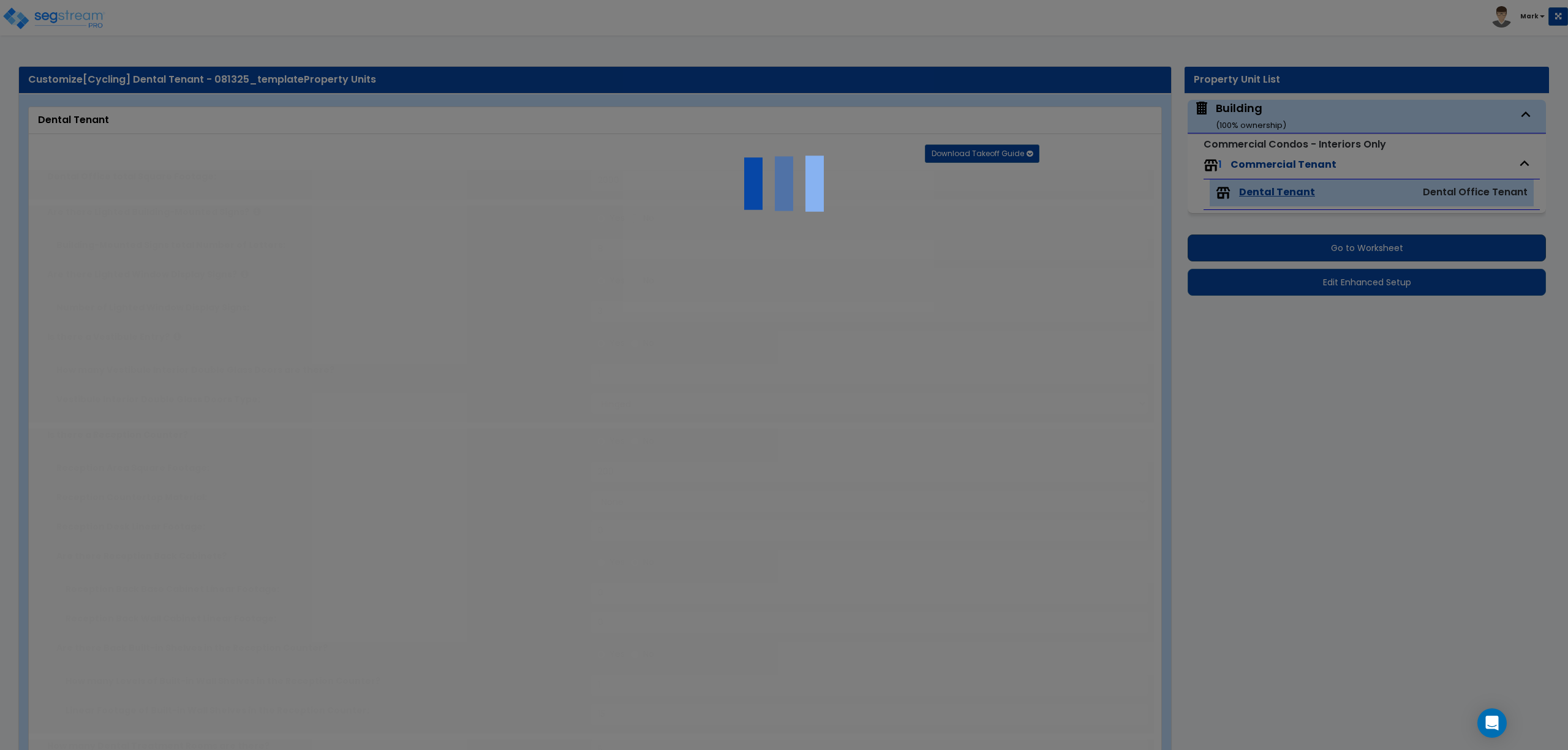
select select "1"
radio input "true"
type input "1"
radio input "true"
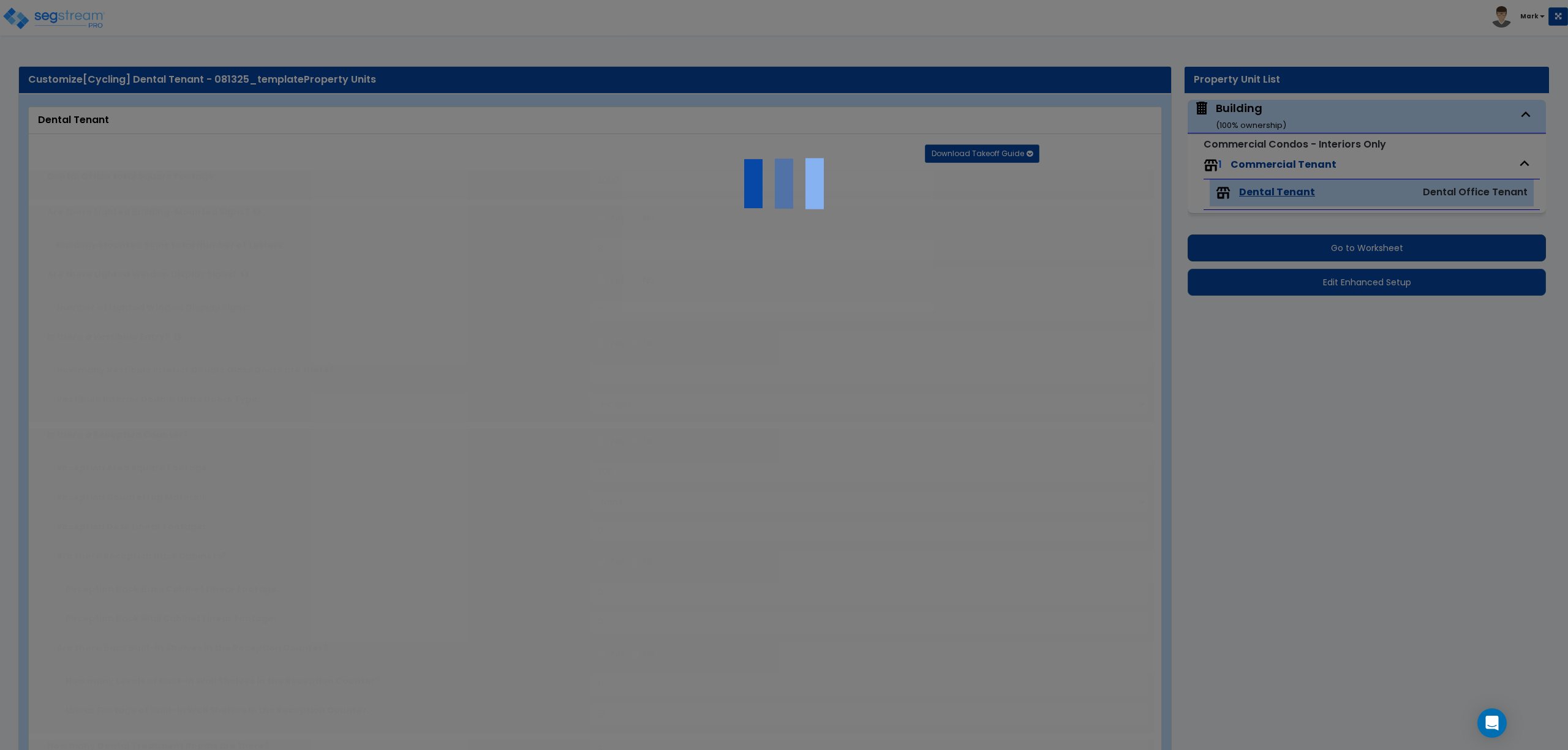
type input "1"
radio input "true"
type input "1"
radio input "true"
type input "1"
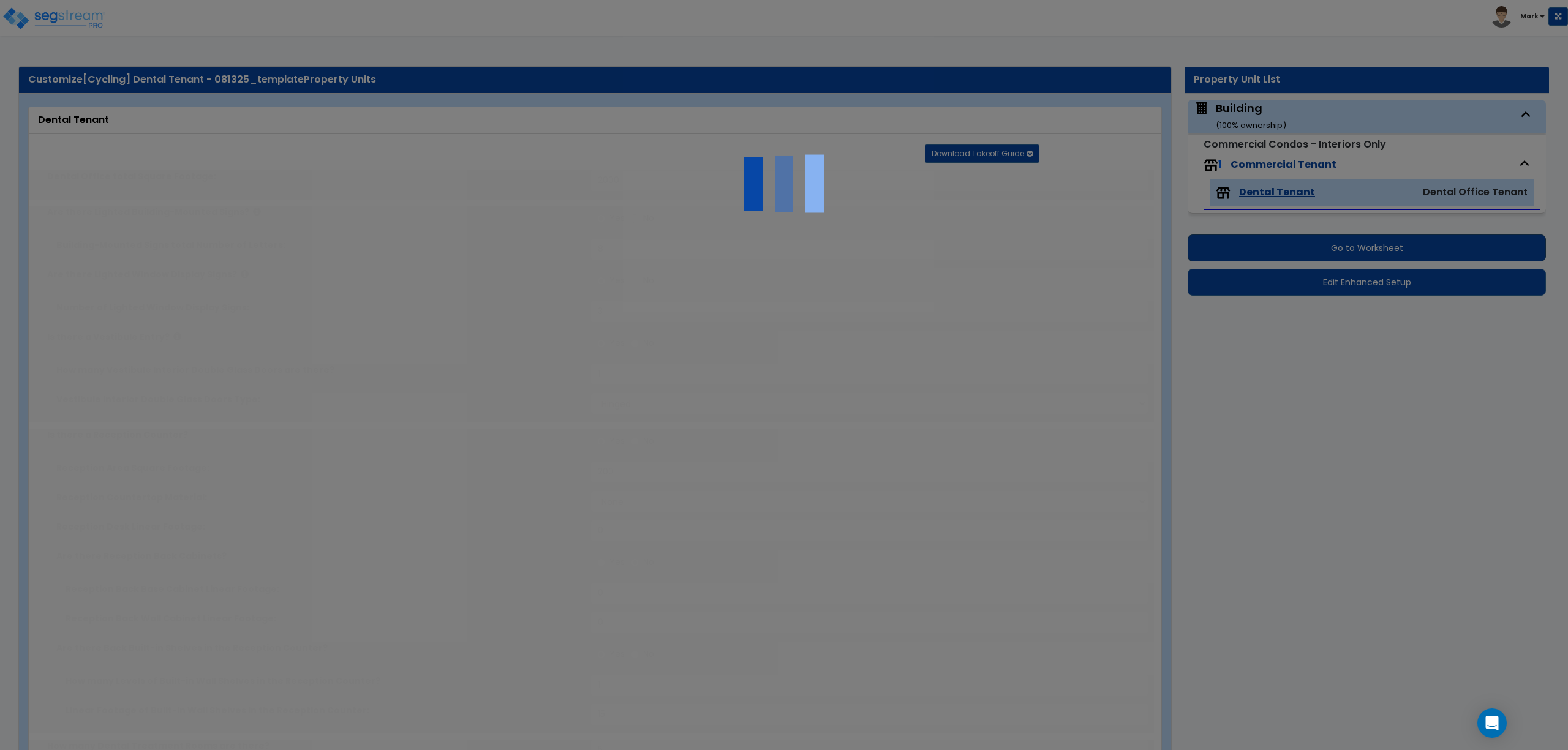
radio input "true"
type input "1"
radio input "true"
type input "1"
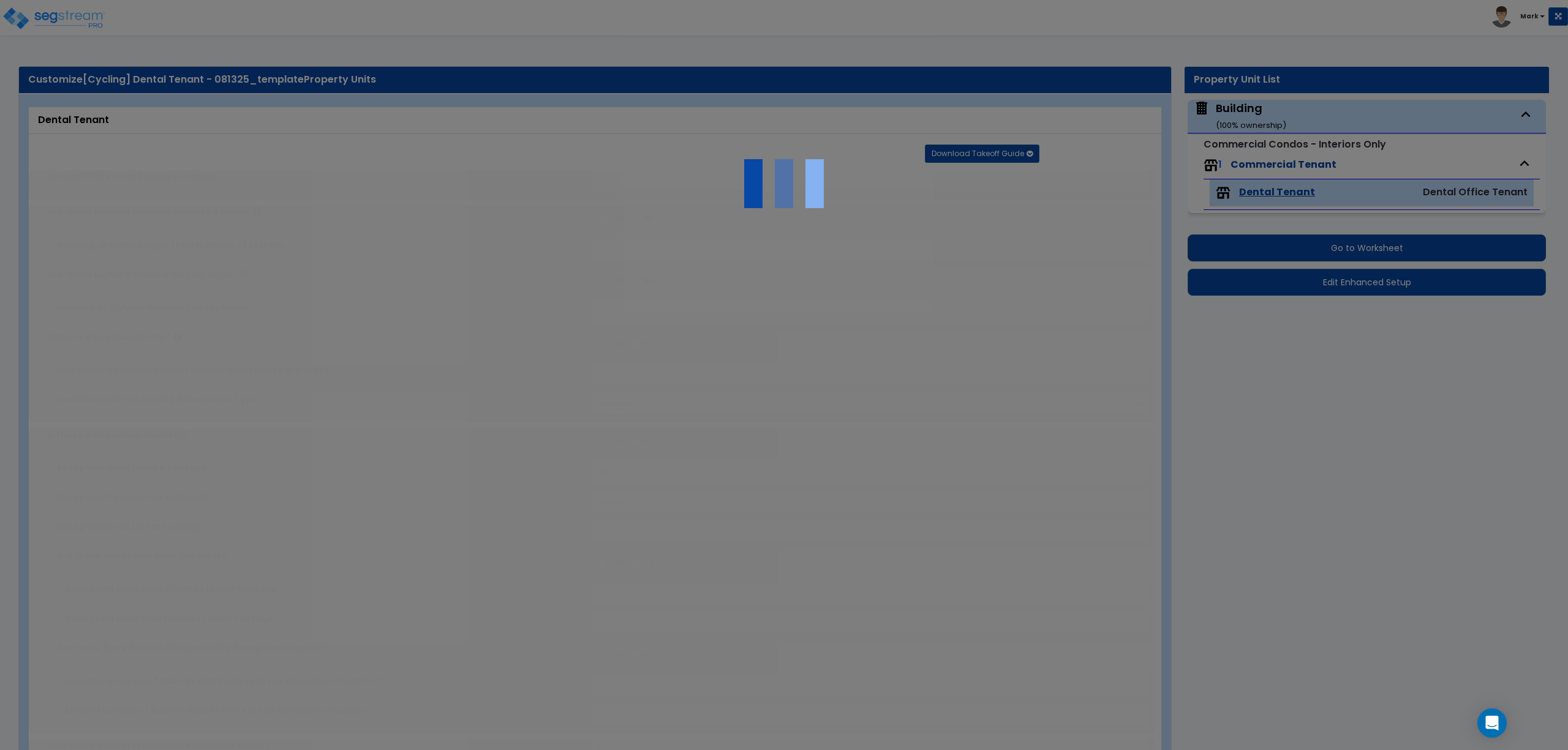
radio input "true"
type input "2"
select select "2"
select select "4"
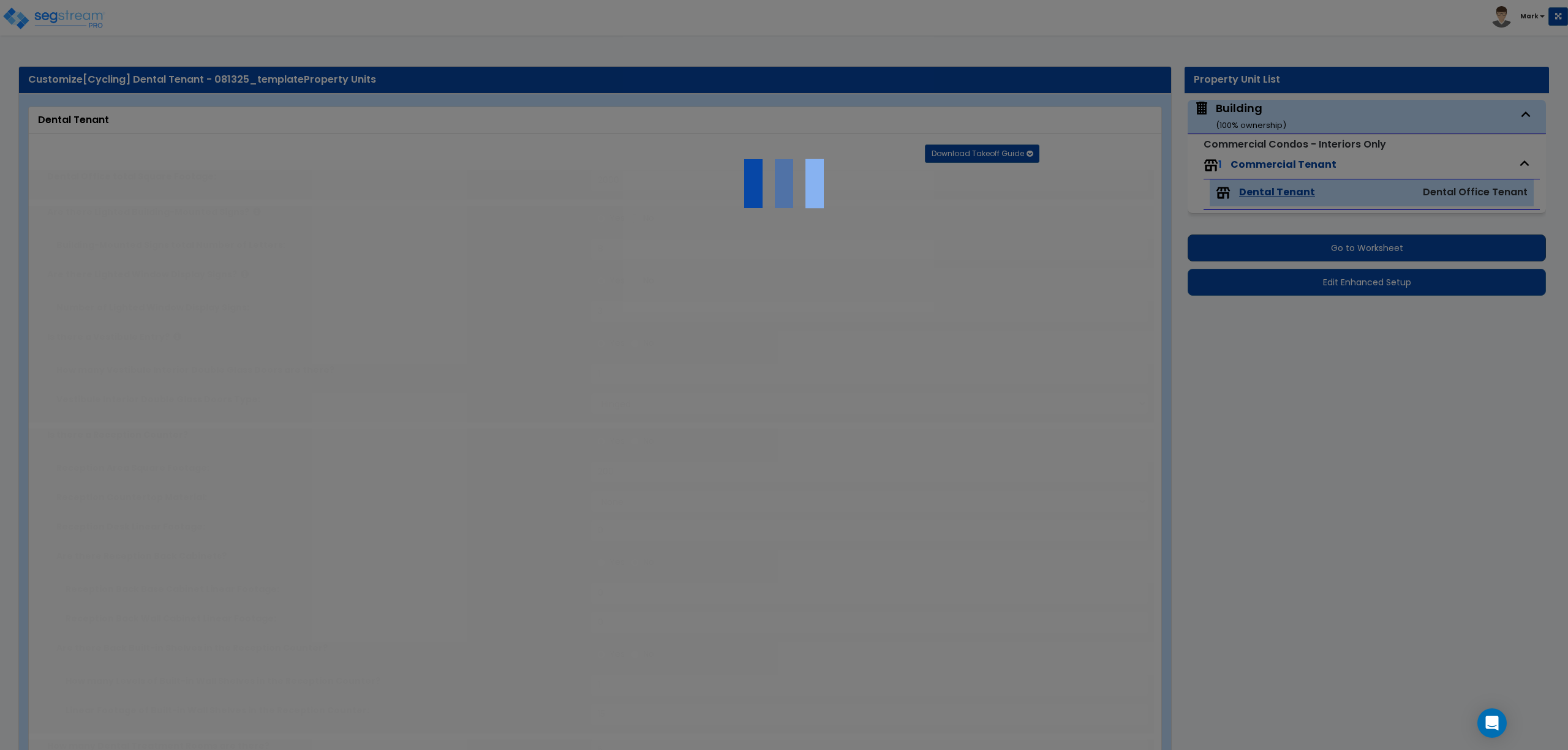
type input "2"
radio input "true"
type input "2"
type input "6"
type input "8"
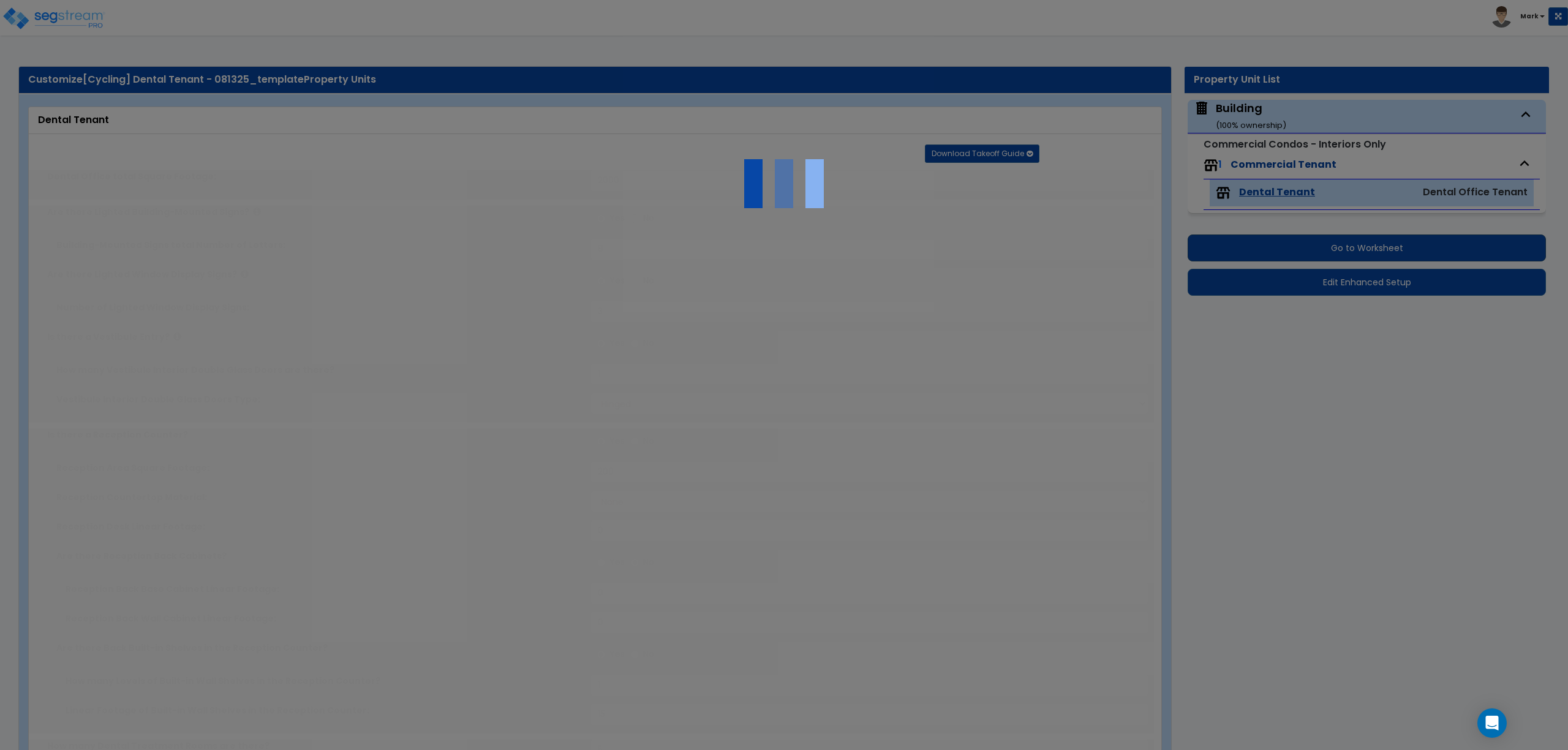
type input "4"
type input "2"
select select "1"
radio input "true"
select select "4"
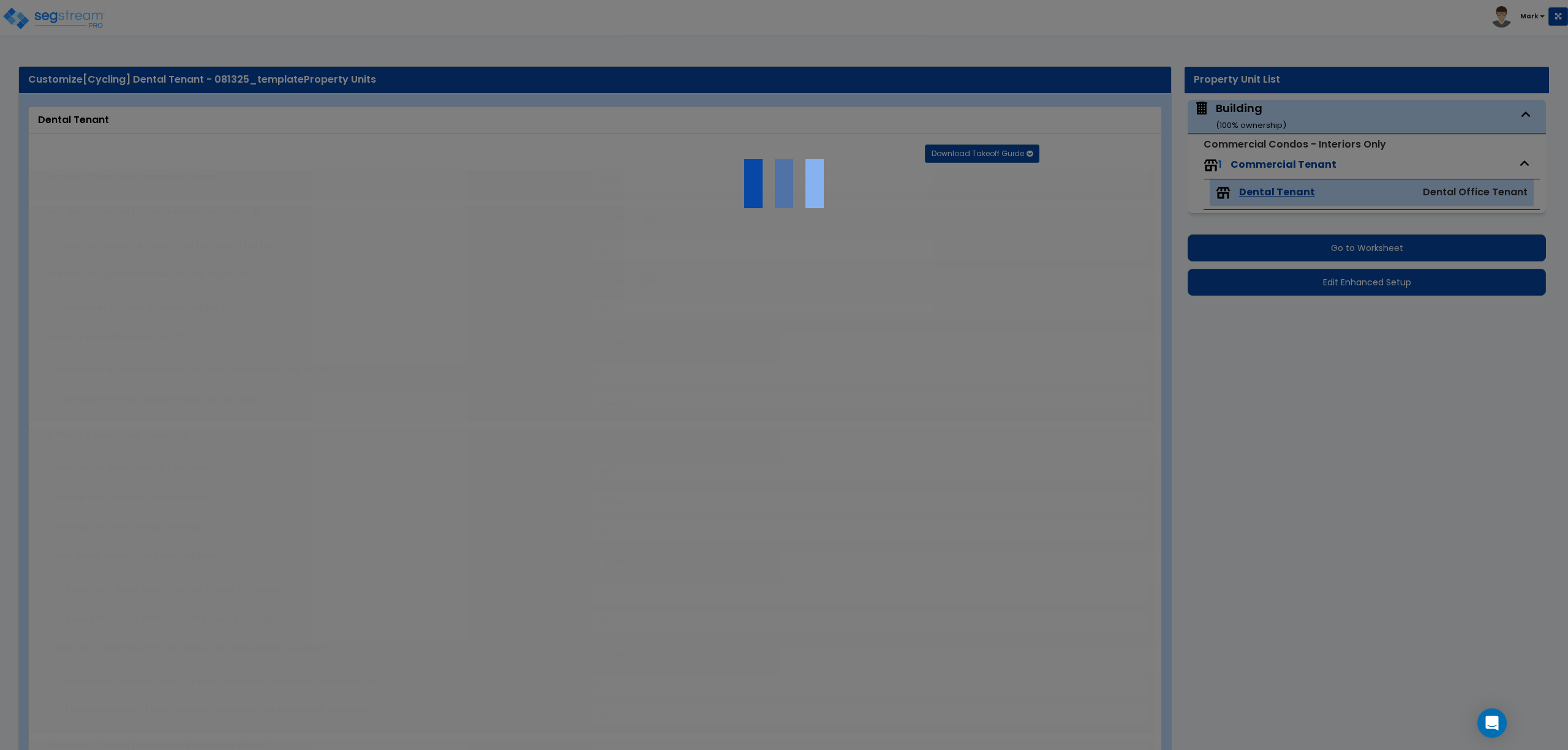
type input "6"
type input "5"
type input "2"
select select "2"
radio input "true"
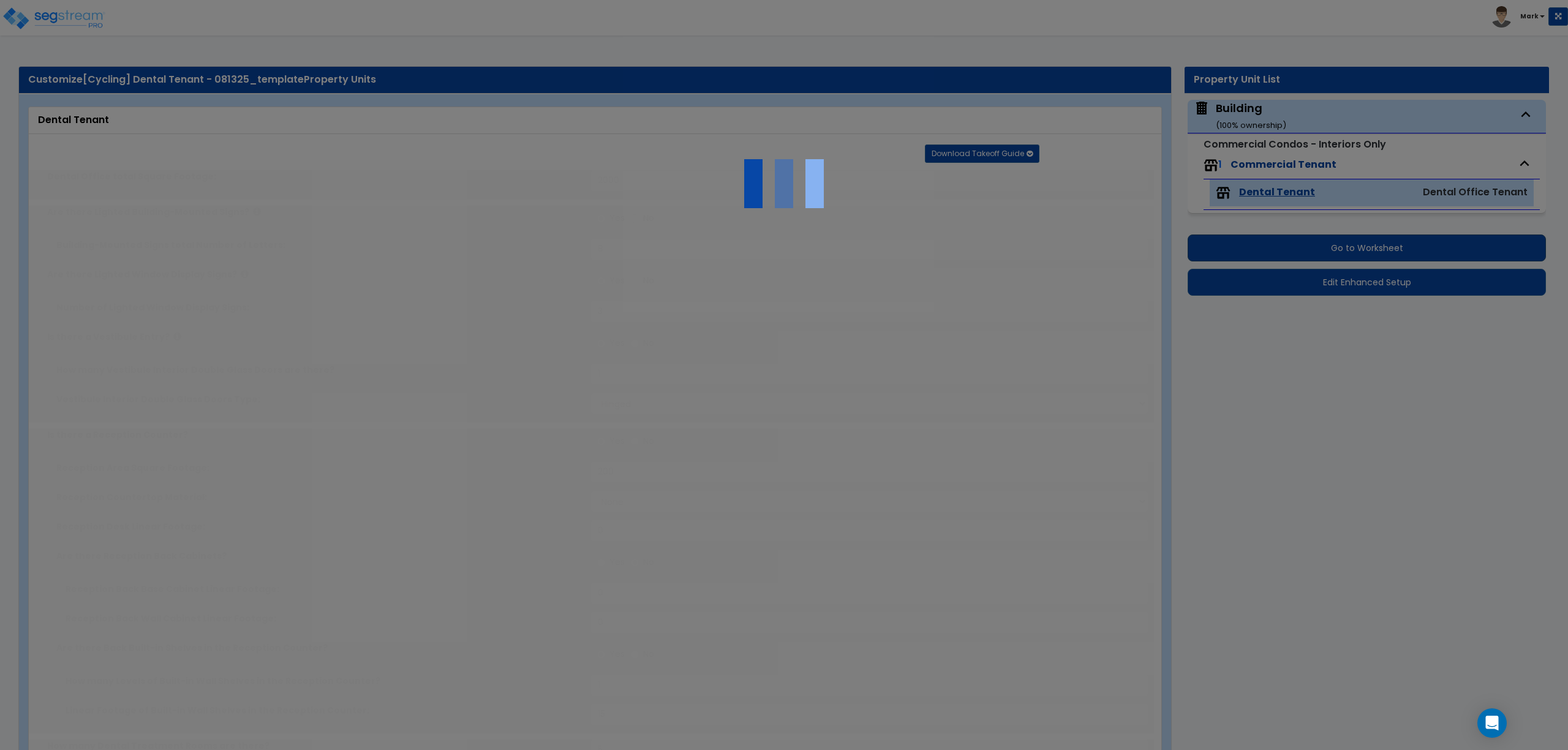
type input "1"
radio input "true"
select select "2"
type input "1"
radio input "true"
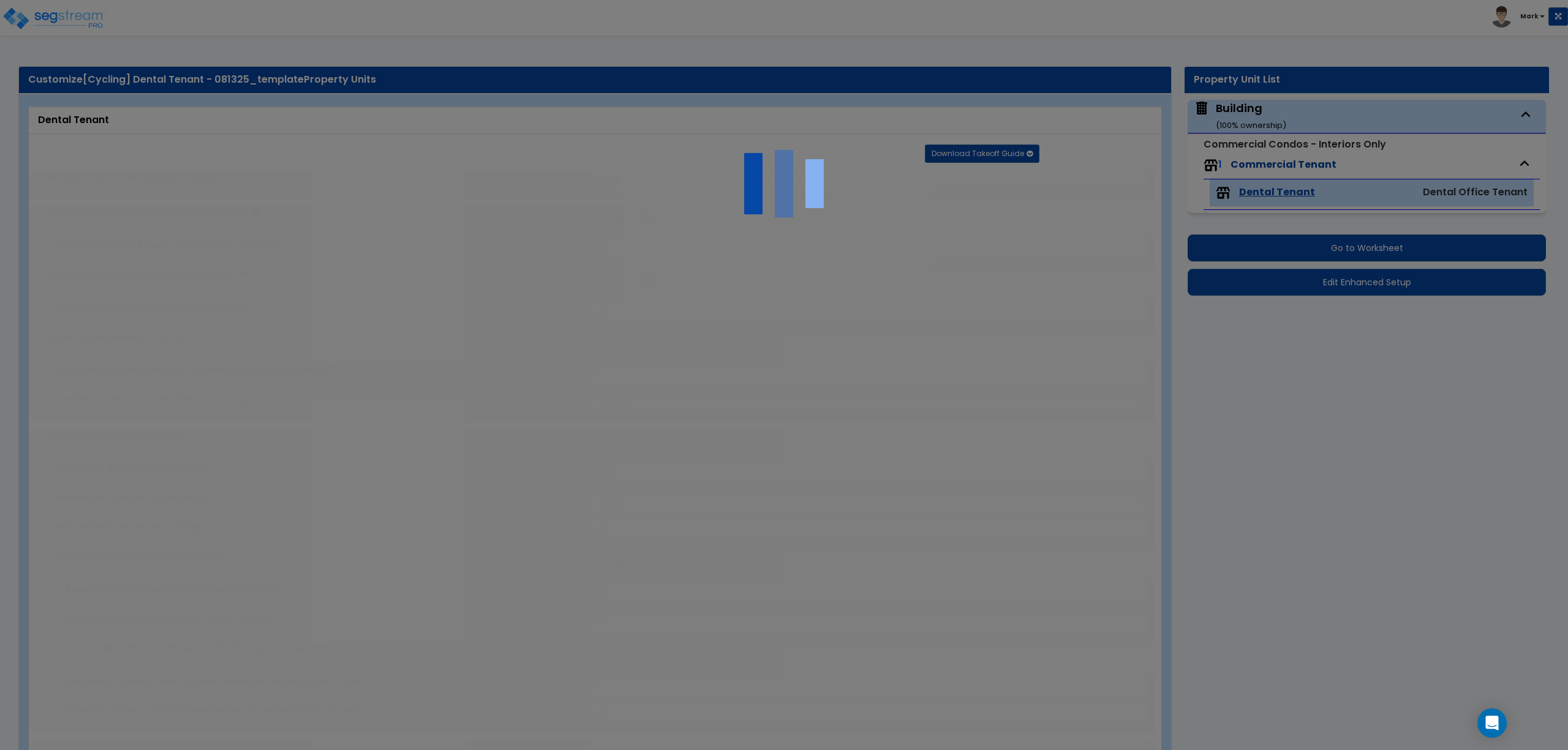
type input "2"
radio input "true"
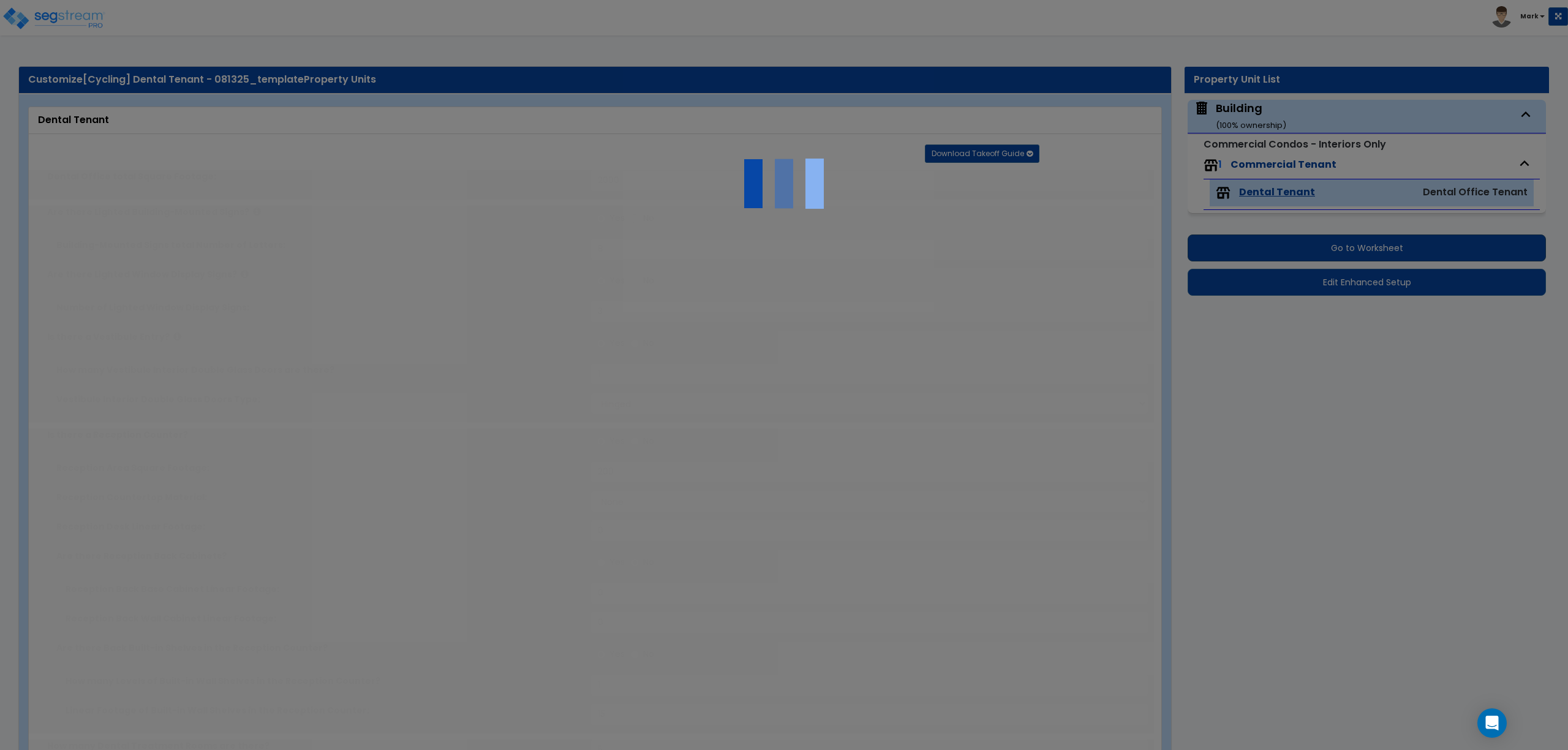
select select "2"
type input "60"
select select "2"
radio input "true"
select select "3"
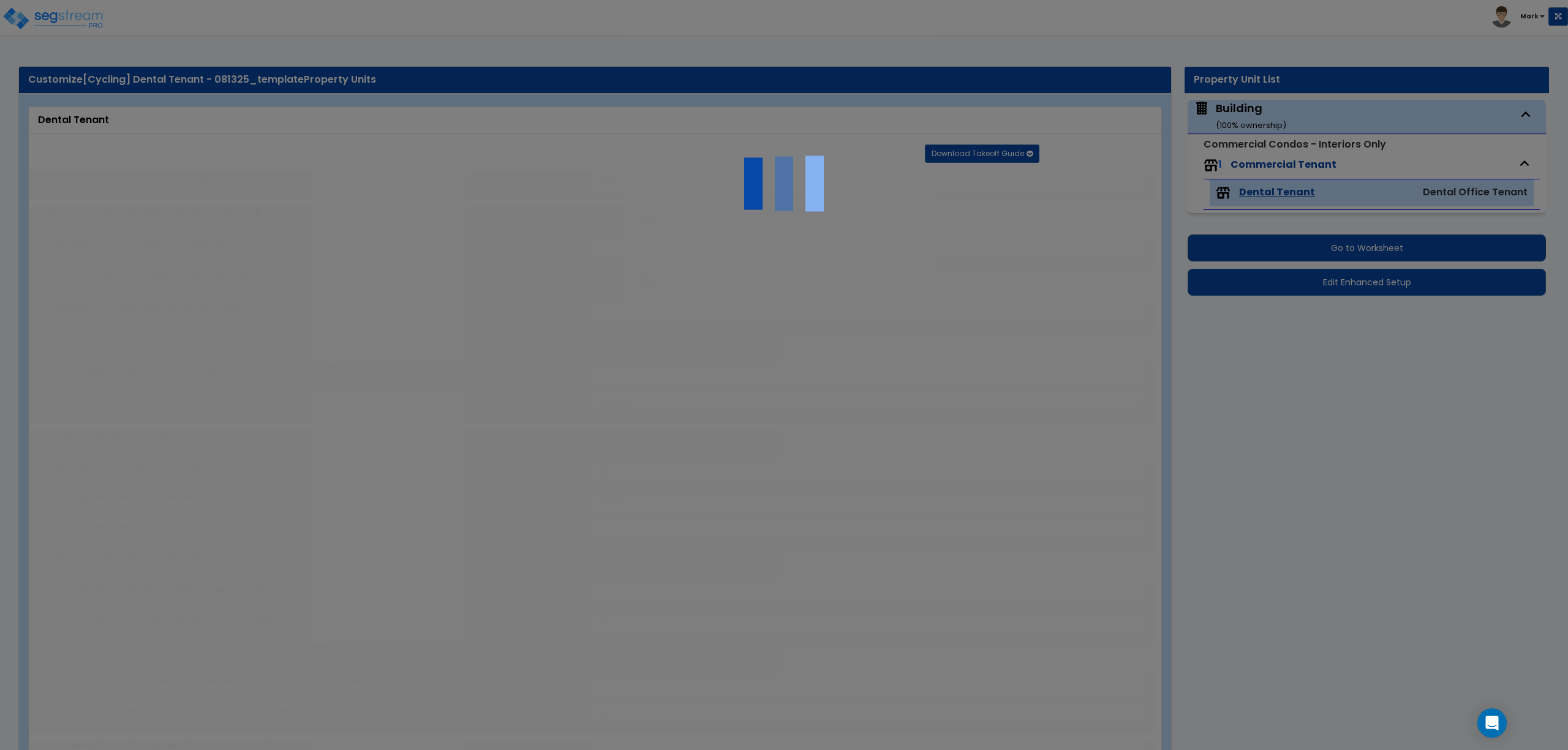
radio input "true"
type input "1"
select select "1"
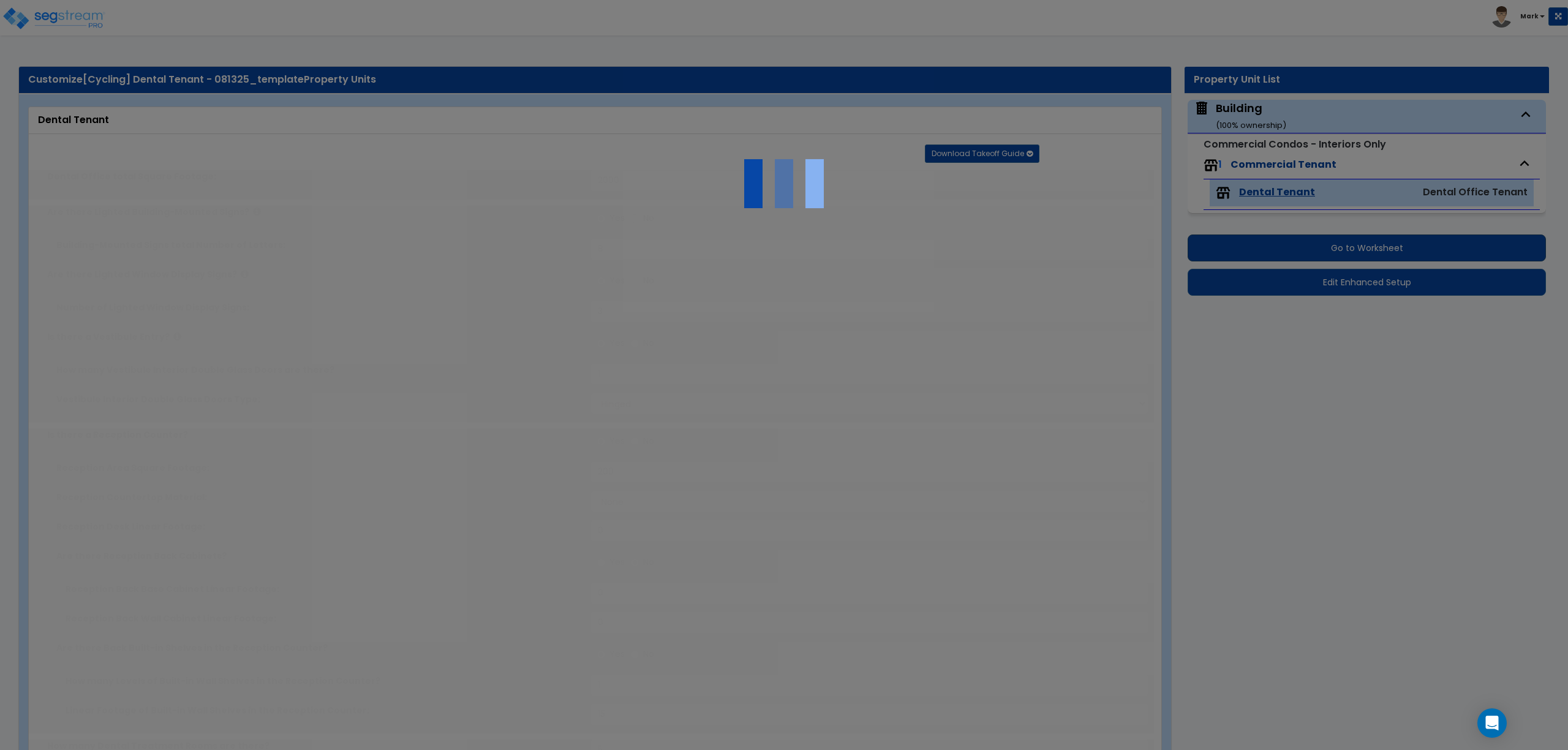
select select "2"
radio input "true"
select select "2"
radio input "true"
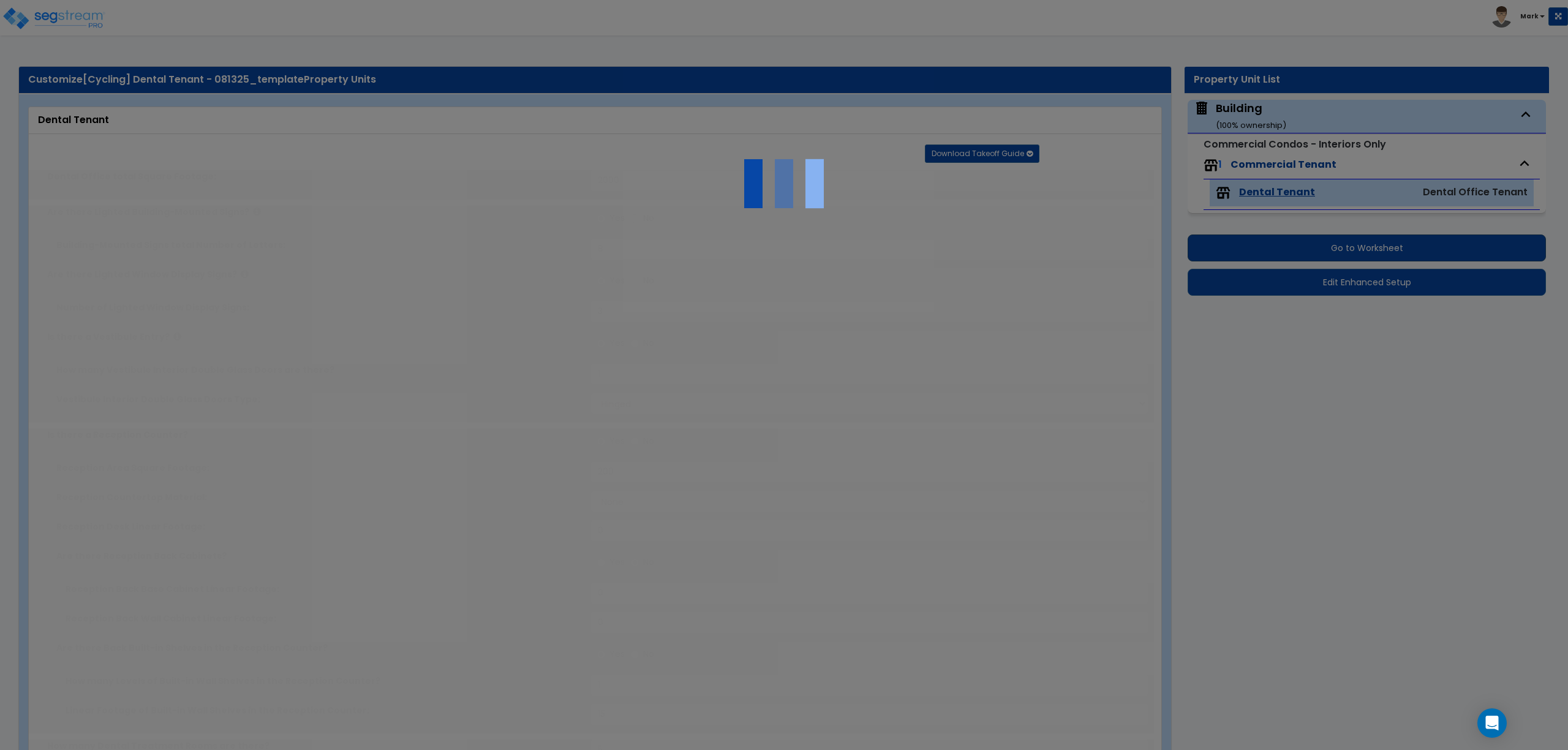
select select "2"
select select "3"
select select "4"
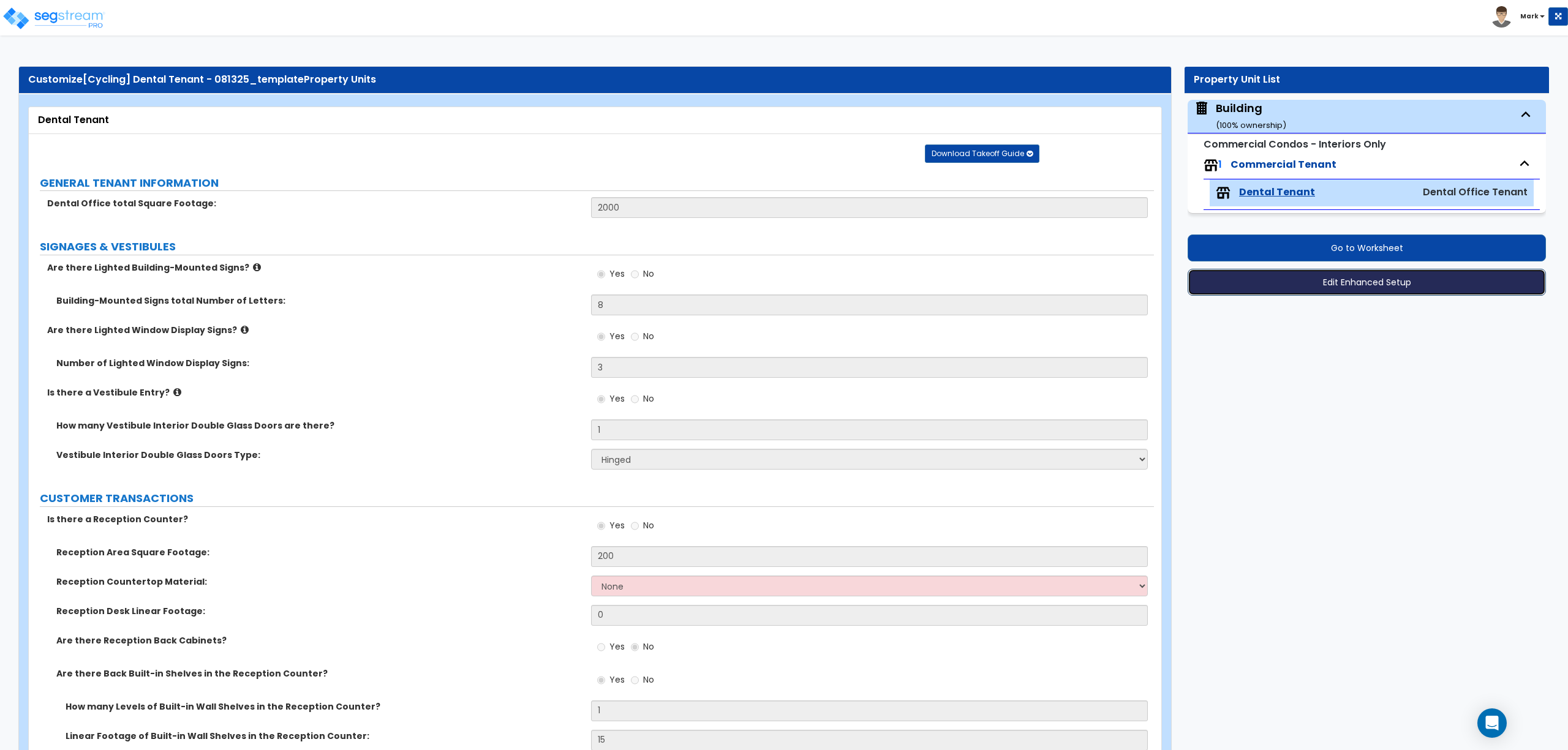
click at [1319, 287] on button "Edit Enhanced Setup" at bounding box center [1367, 282] width 359 height 27
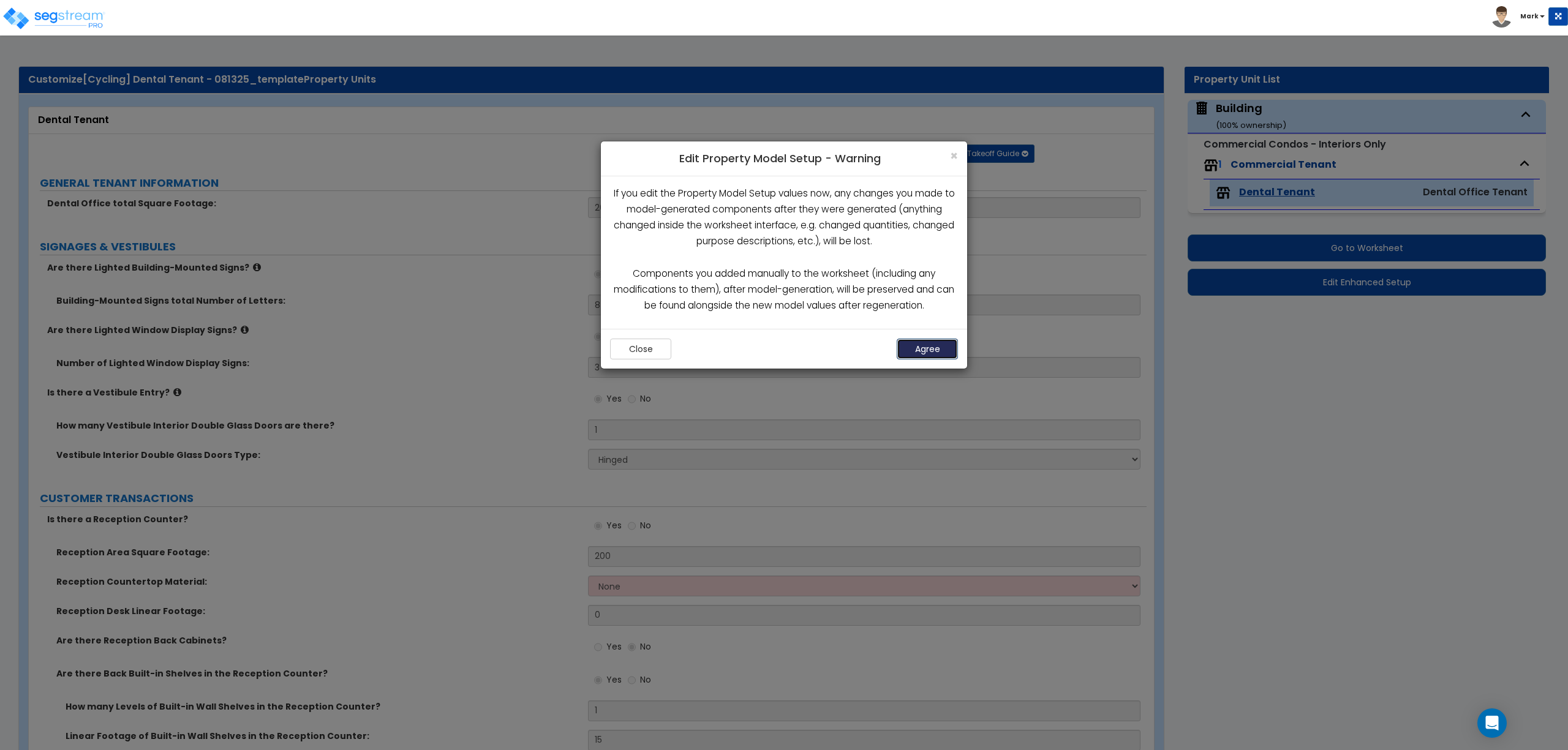
click at [931, 352] on button "Agree" at bounding box center [927, 349] width 61 height 21
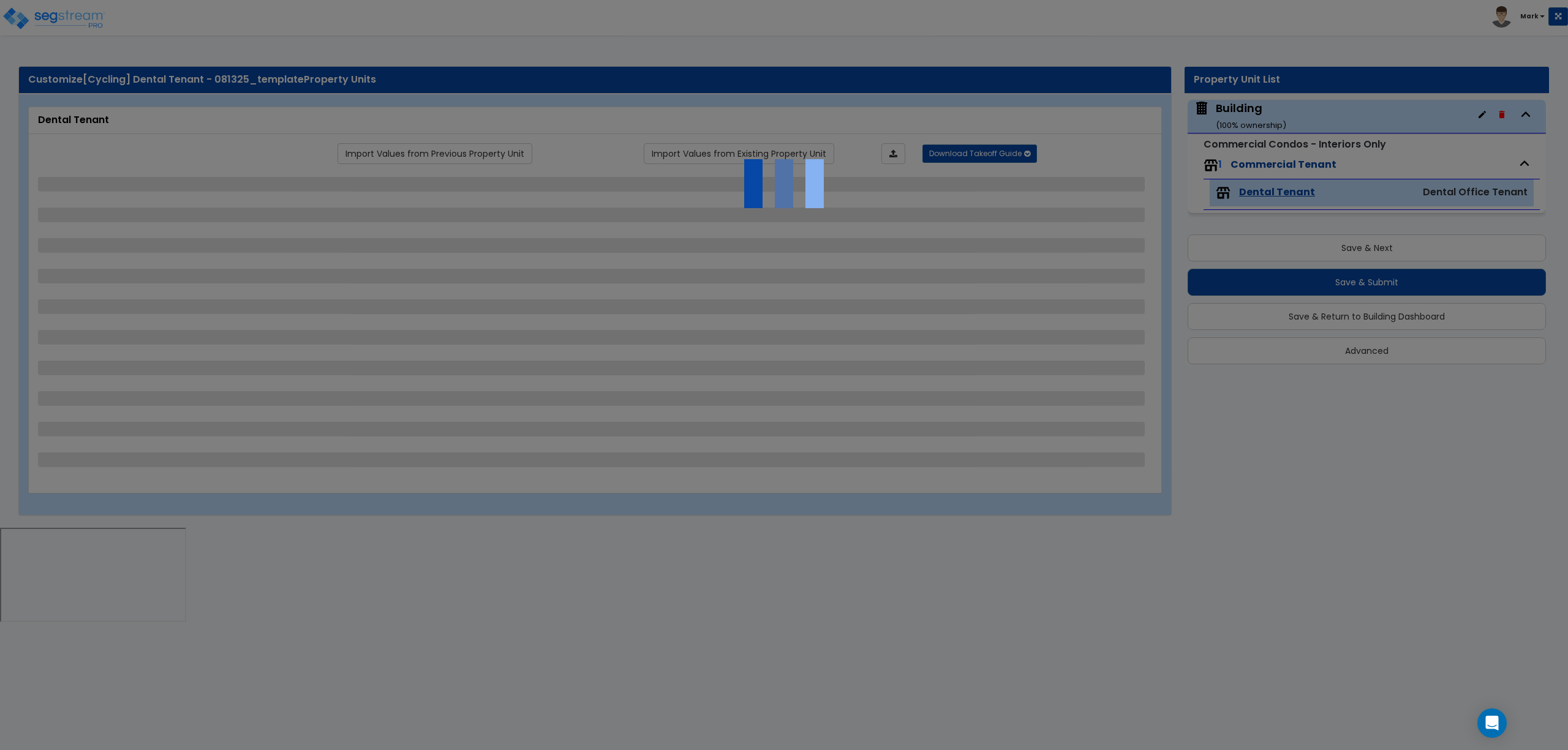
select select "1"
select select "4"
select select "2"
select select "3"
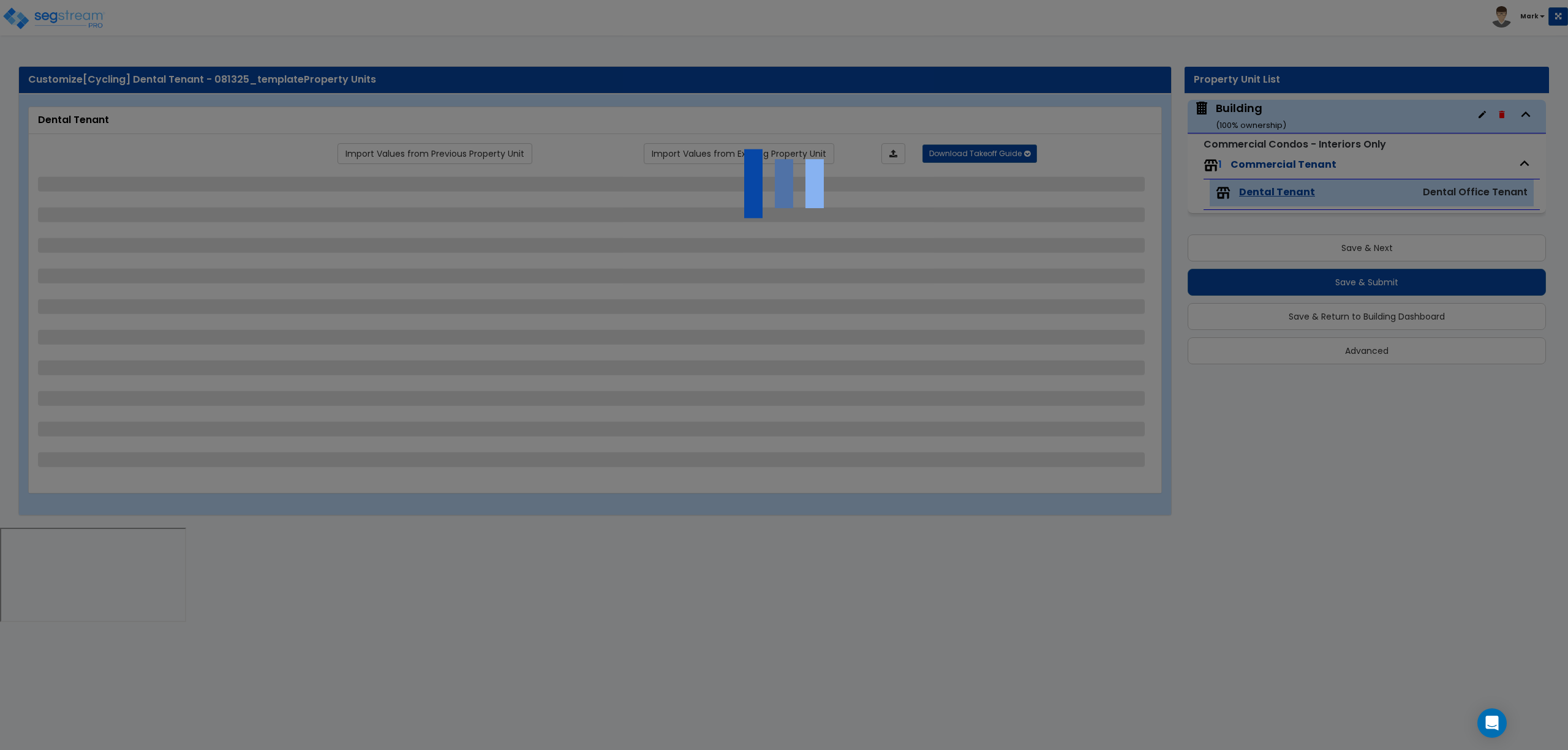
select select "1"
select select "5"
select select "2"
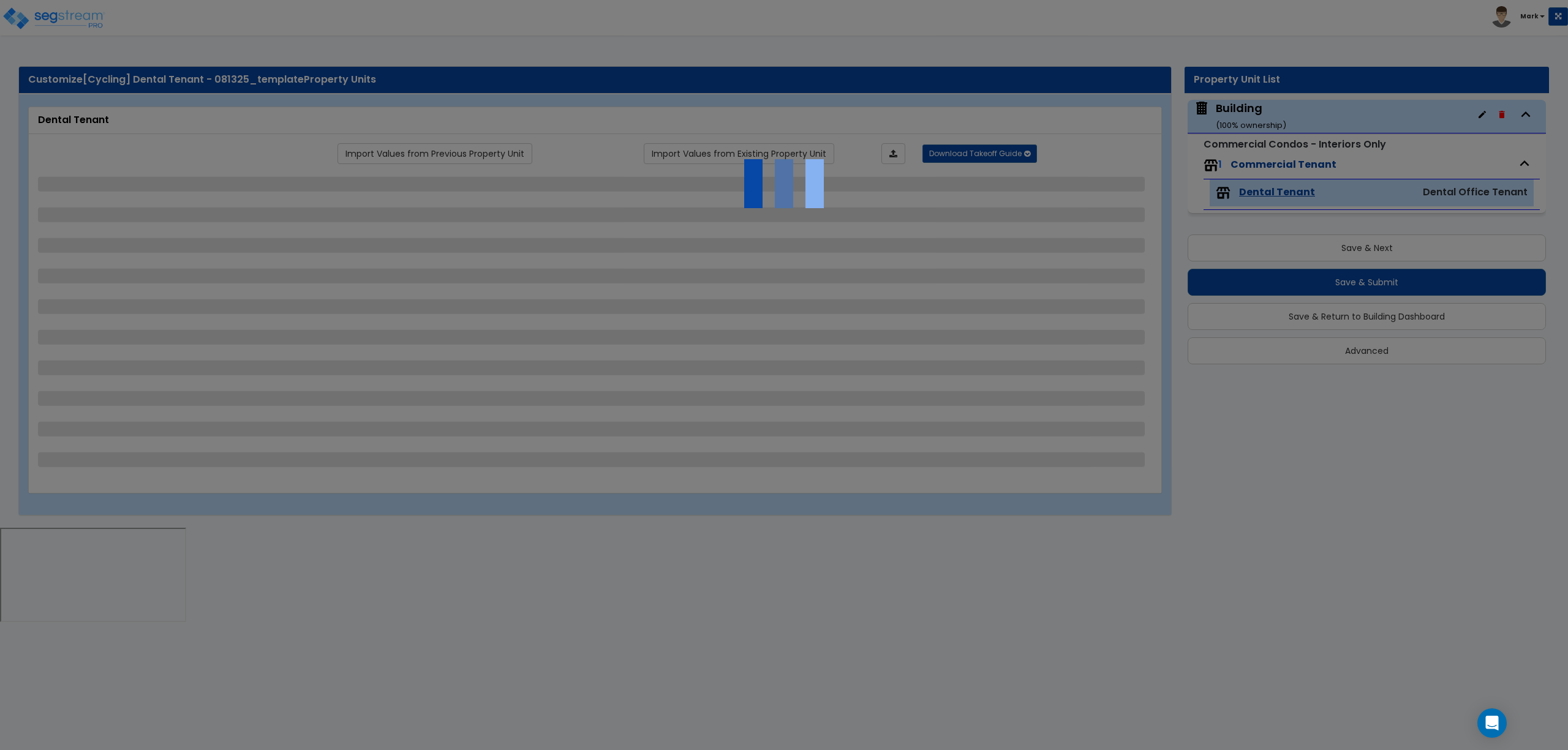
select select "2"
select select "1"
select select "3"
select select "1"
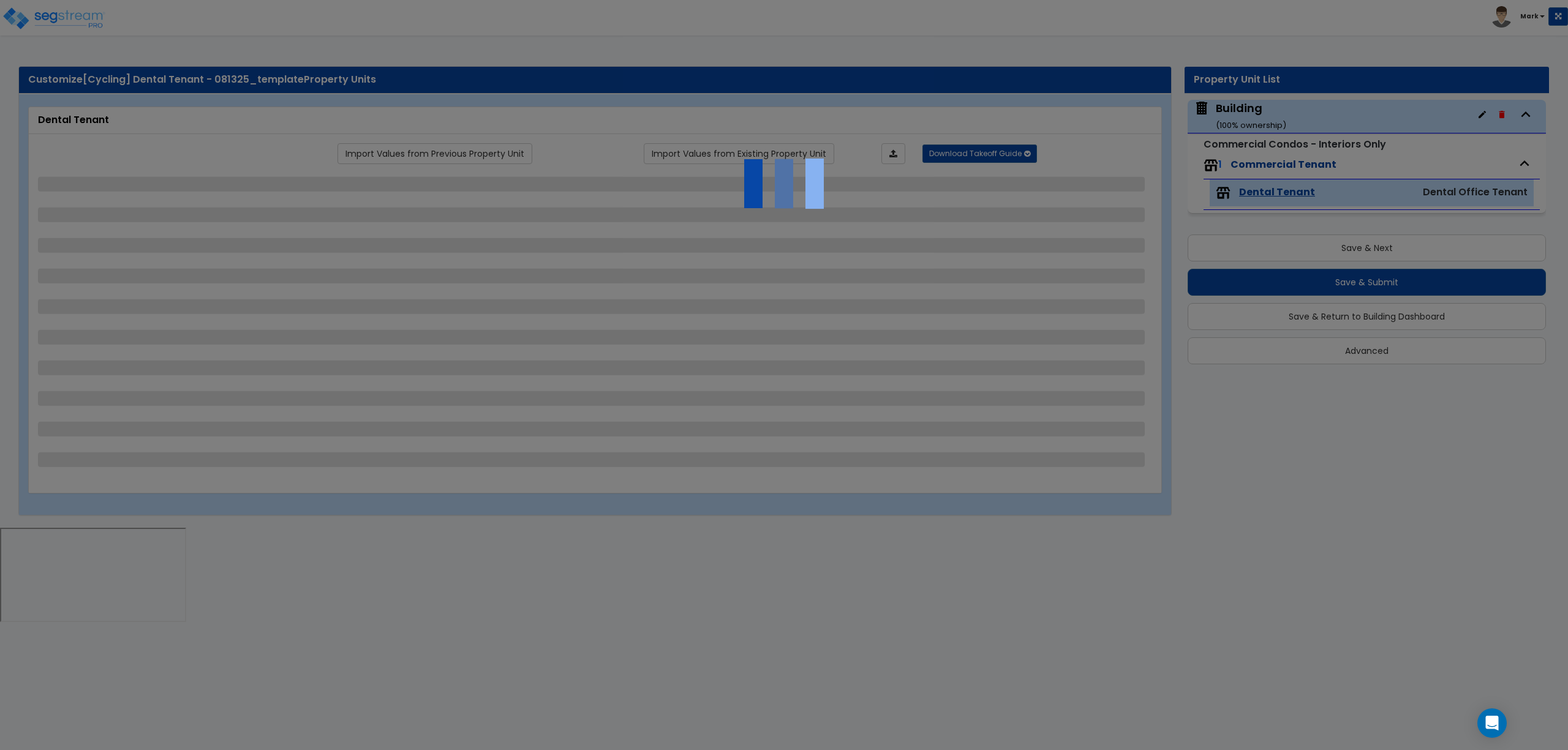
select select "2"
select select "1"
select select "5"
select select "1"
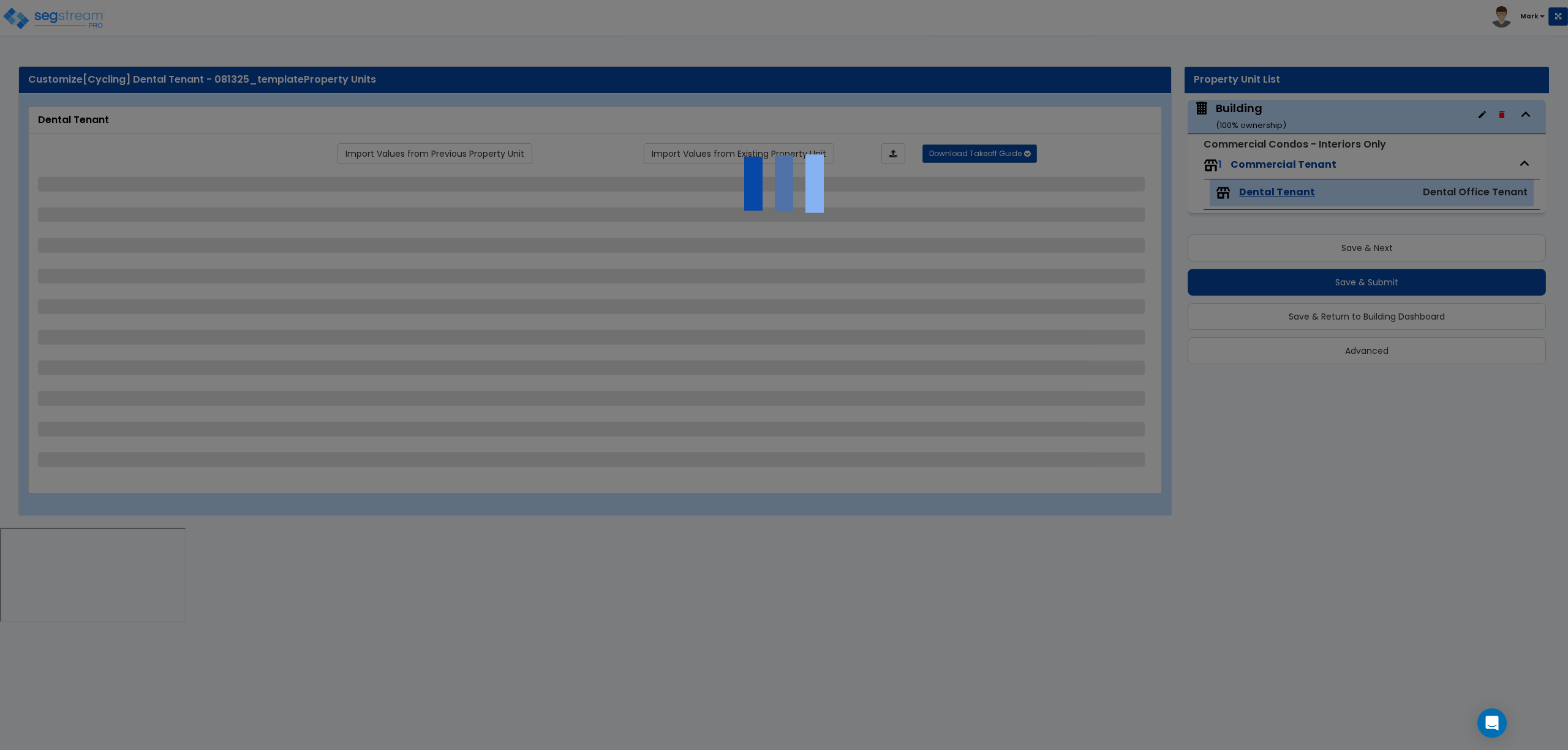
select select "2"
select select "4"
select select "1"
select select "4"
select select "2"
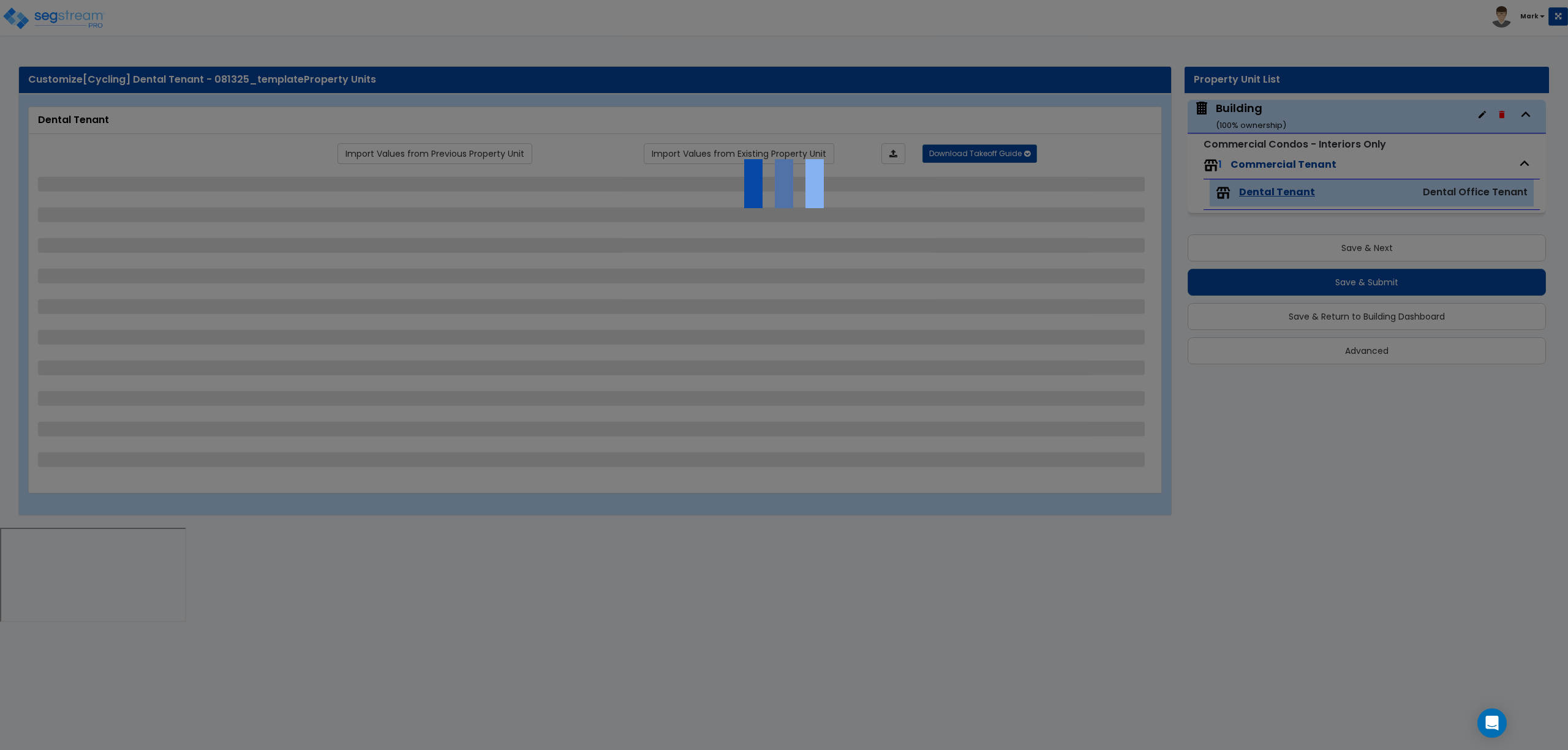
select select "2"
select select "3"
select select "1"
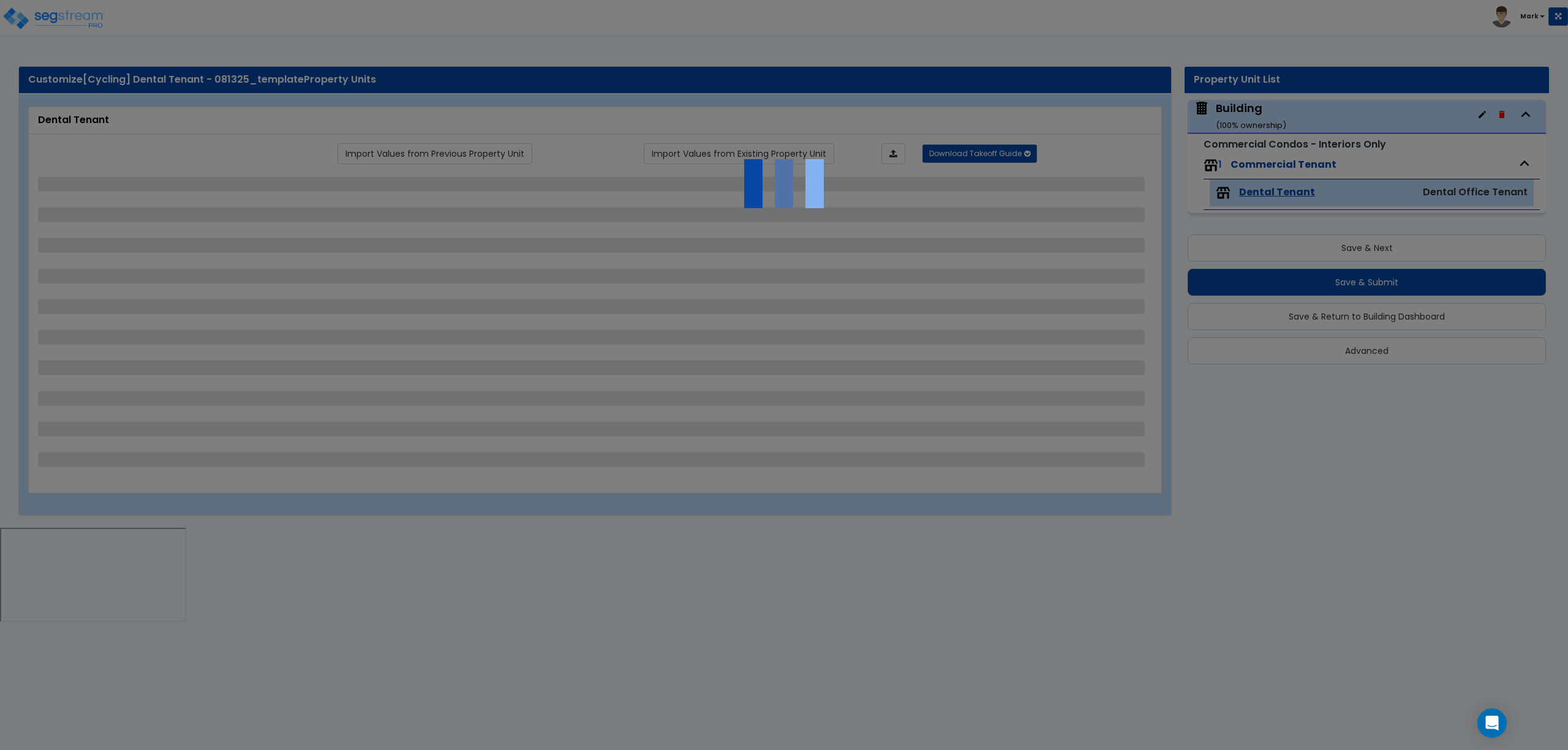
select select "1"
select select "2"
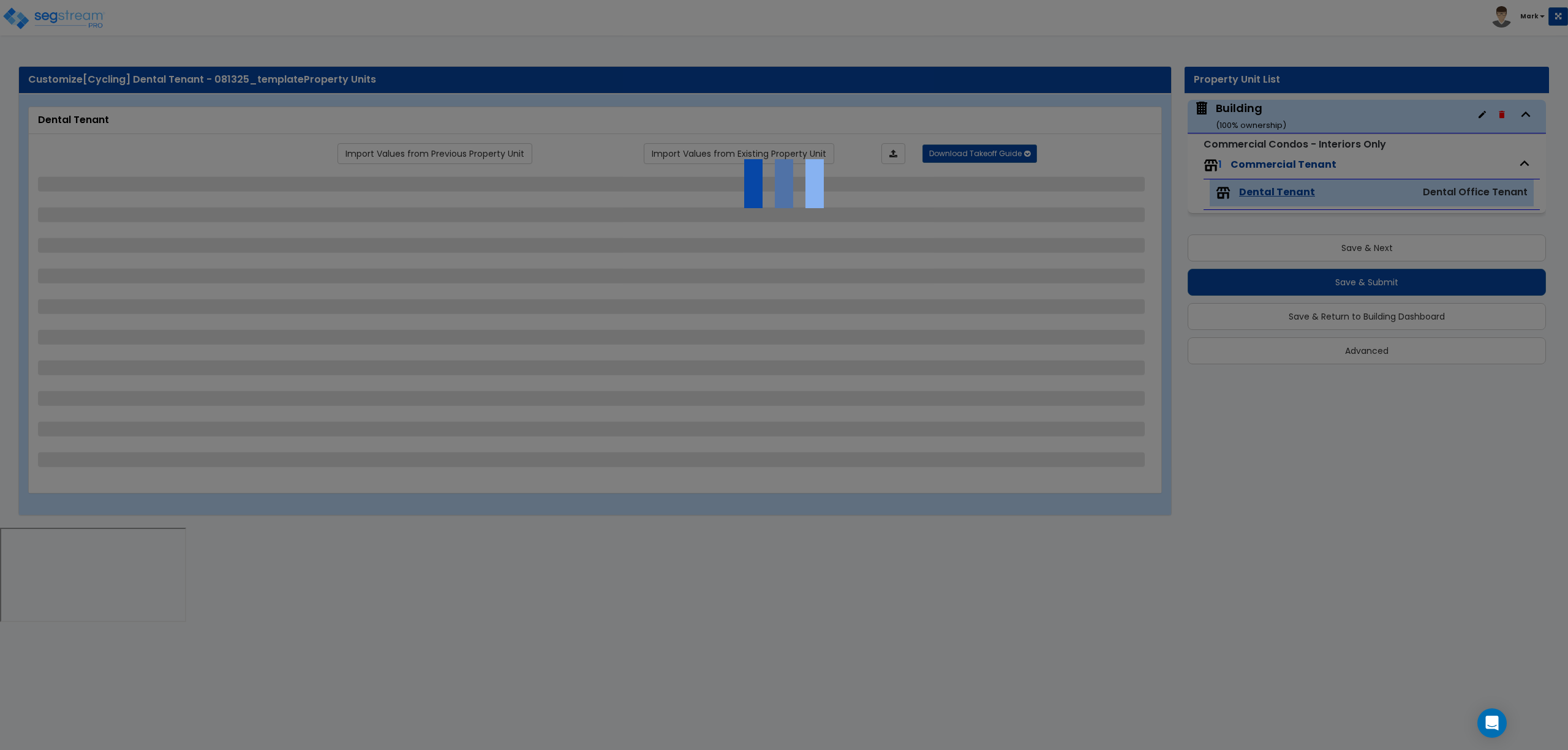
select select "2"
select select "3"
select select "4"
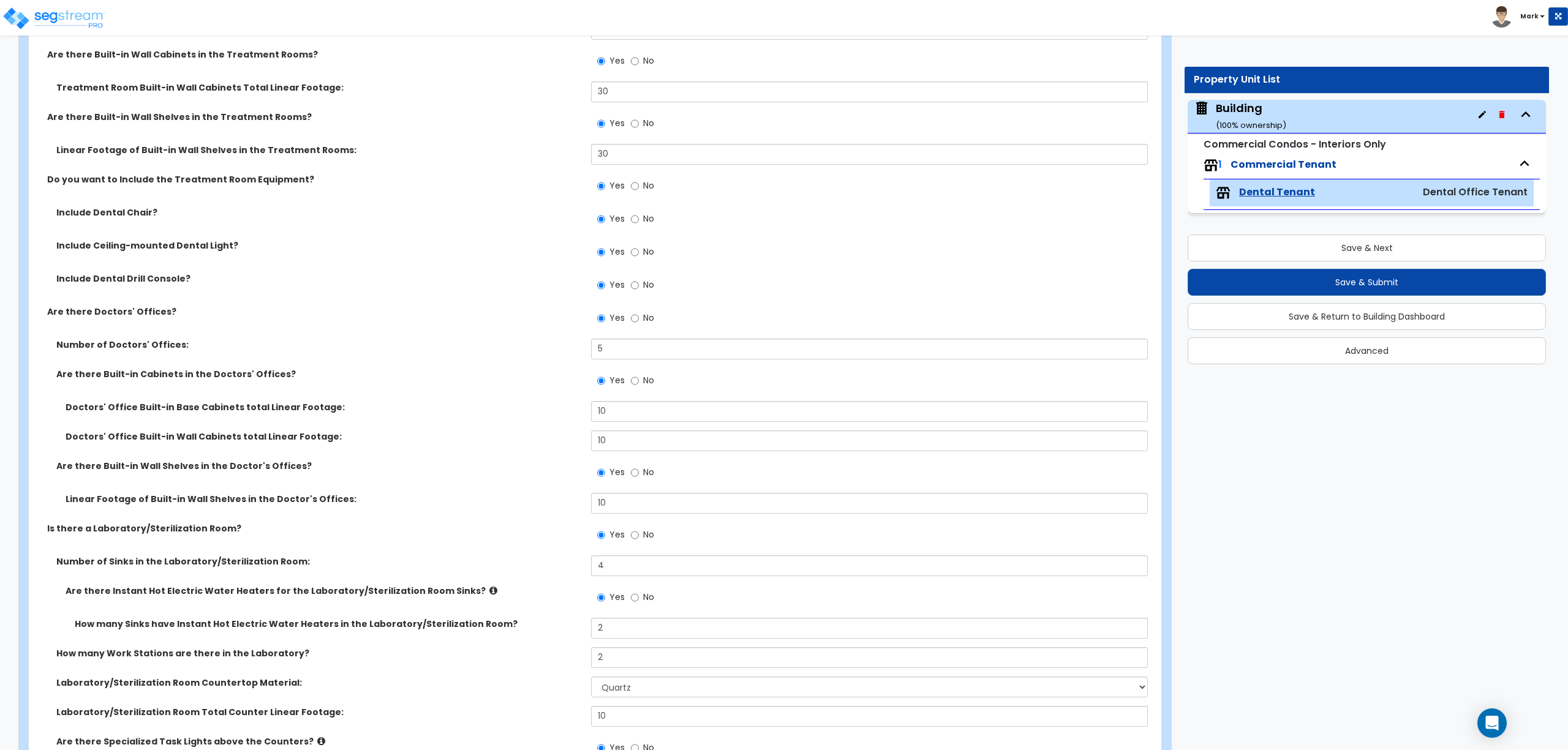
scroll to position [980, 0]
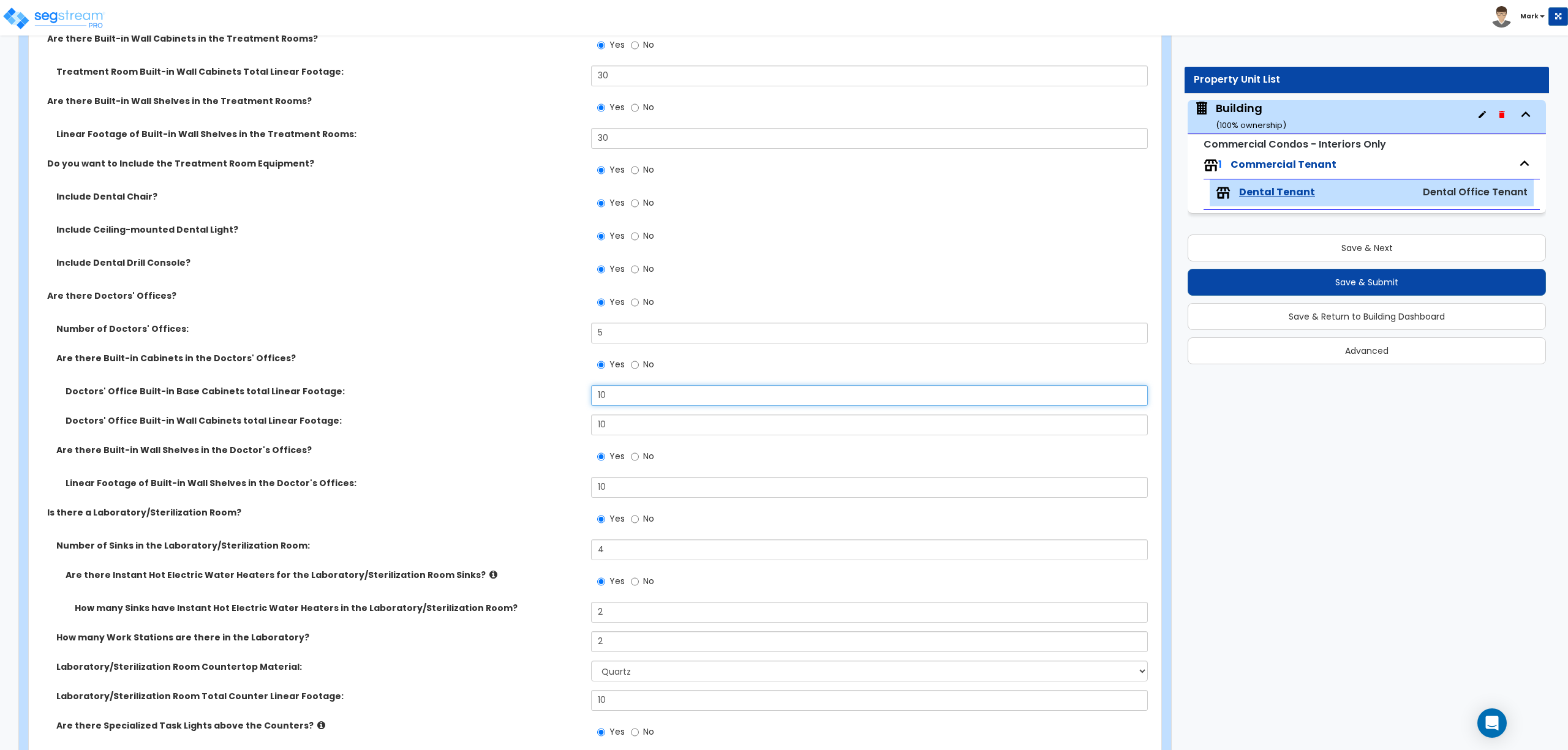
drag, startPoint x: 621, startPoint y: 399, endPoint x: 562, endPoint y: 400, distance: 59.0
click at [562, 400] on div "Doctors' Office Built-in Base Cabinets total Linear Footage: 10" at bounding box center [591, 400] width 1125 height 30
type input "0"
drag, startPoint x: 620, startPoint y: 412, endPoint x: 597, endPoint y: 421, distance: 24.7
click at [597, 421] on div "Doctors' Office Built-in Base Cabinets total Linear Footage: 0 Doctors' Office …" at bounding box center [591, 414] width 1107 height 59
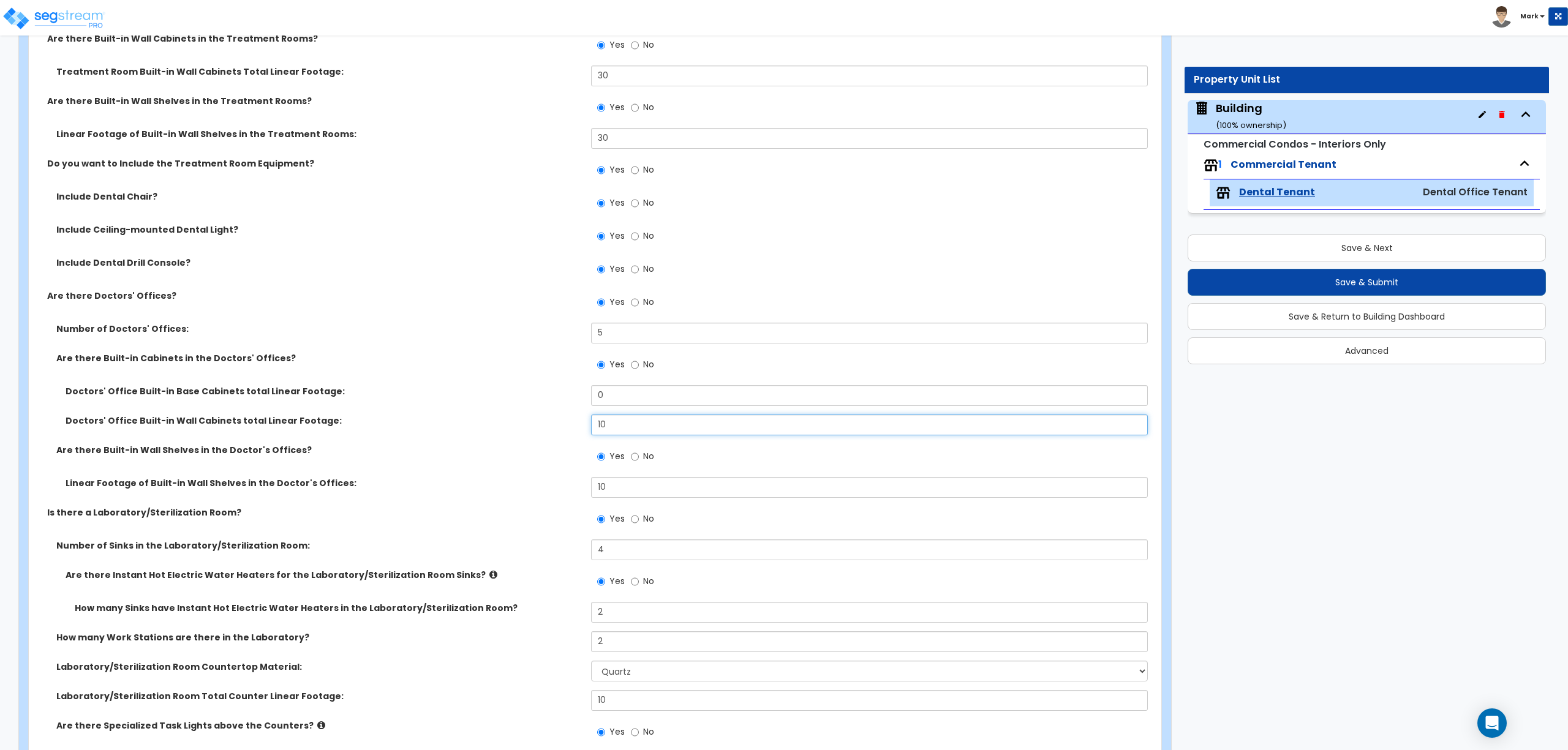
drag, startPoint x: 615, startPoint y: 429, endPoint x: 571, endPoint y: 421, distance: 44.7
click at [572, 421] on div "Doctors' Office Built-in Wall Cabinets total Linear Footage: 10" at bounding box center [591, 429] width 1125 height 30
type input "0"
click at [643, 367] on span "No" at bounding box center [649, 365] width 11 height 12
click at [639, 367] on input "No" at bounding box center [635, 365] width 8 height 13
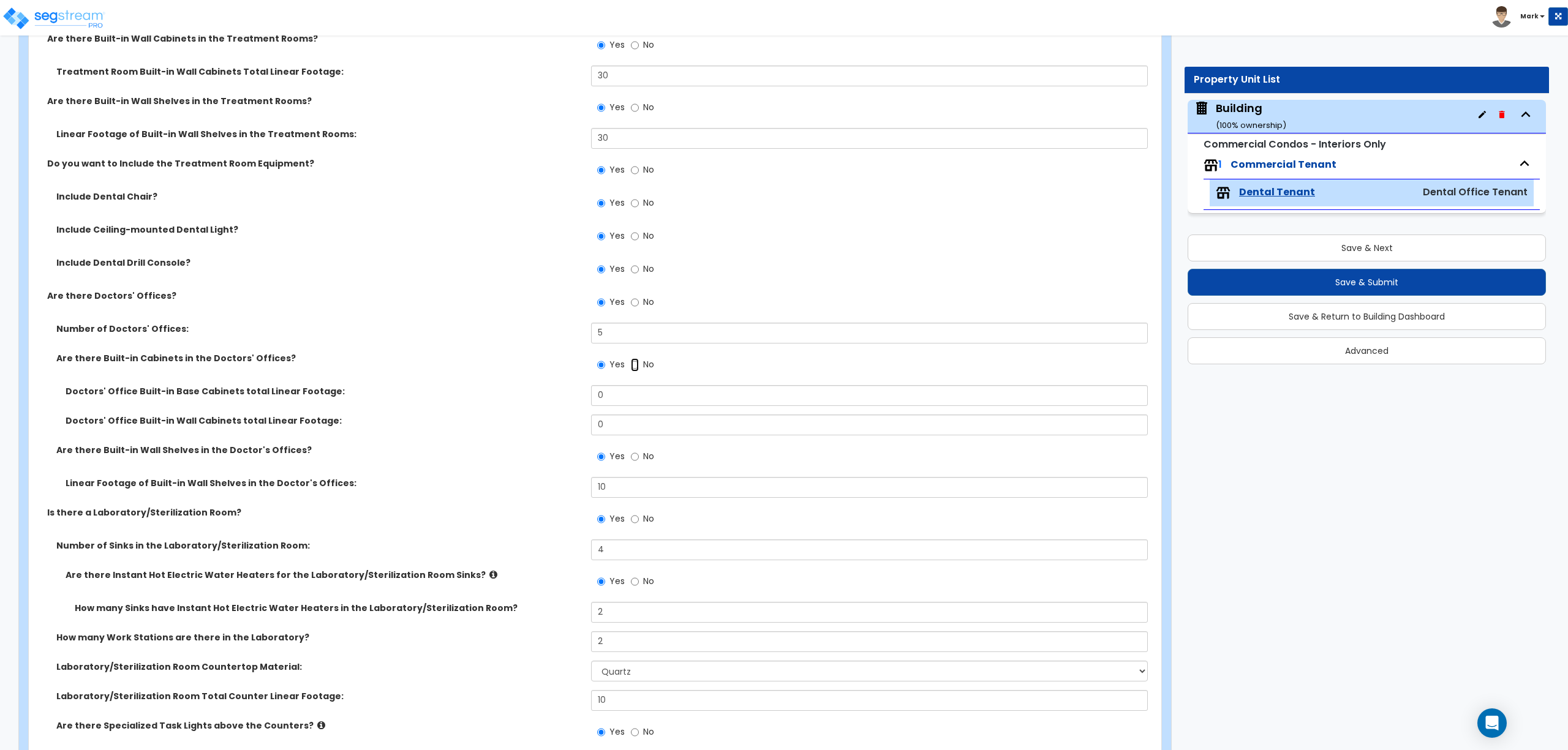
radio input "false"
radio input "true"
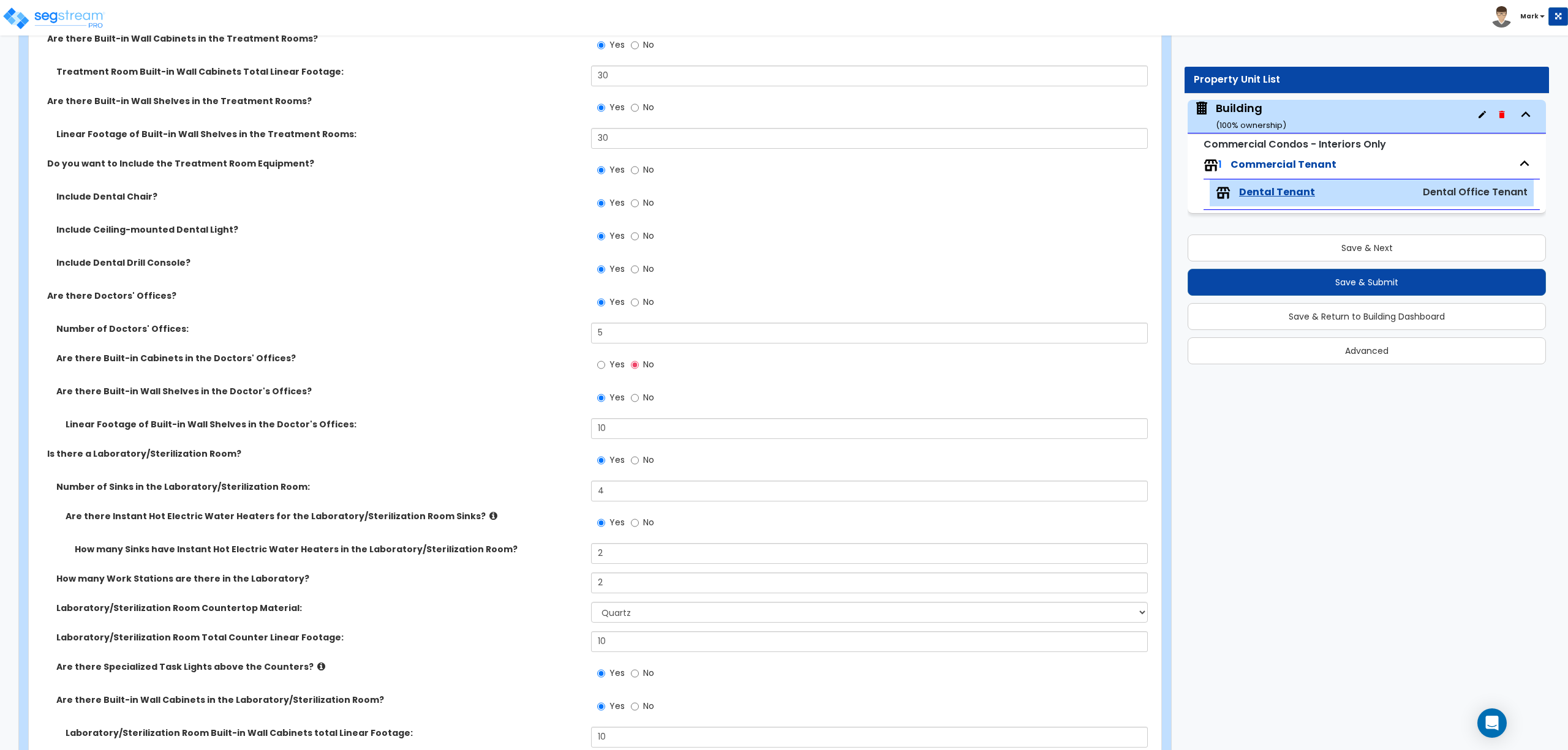
click at [608, 369] on label "Yes" at bounding box center [611, 366] width 28 height 21
click at [605, 369] on input "Yes" at bounding box center [601, 365] width 8 height 13
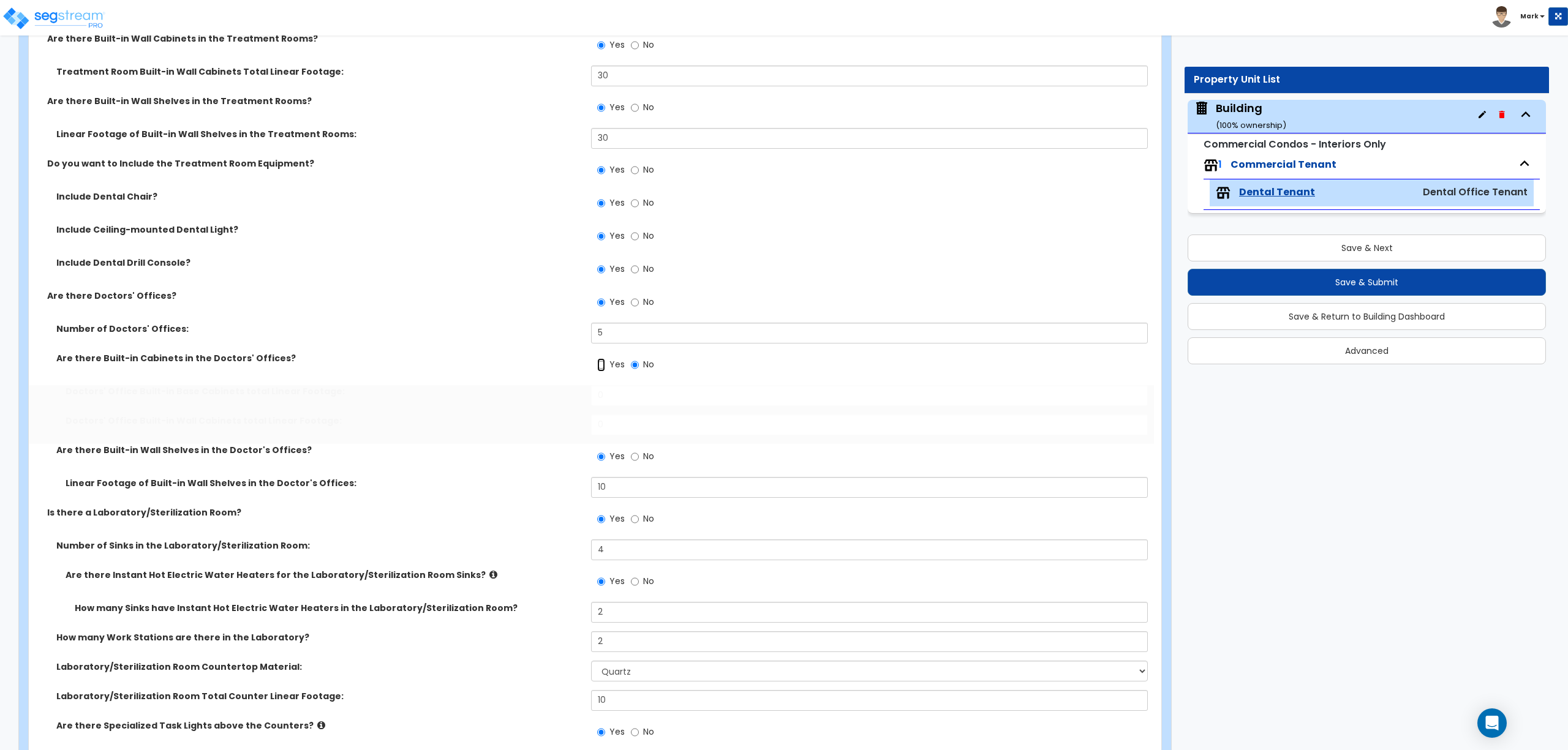
radio input "true"
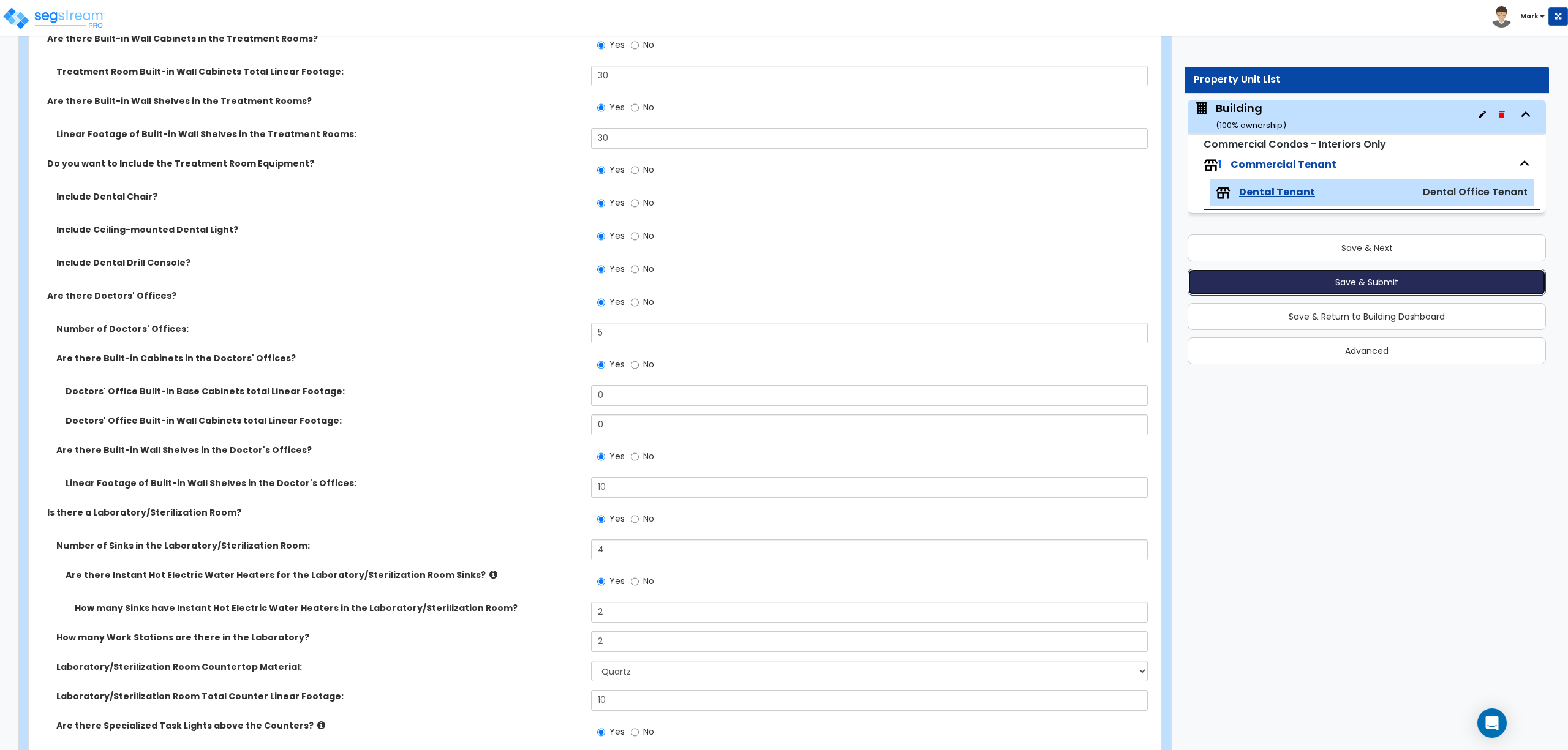
click at [1332, 282] on button "Save & Submit" at bounding box center [1367, 282] width 359 height 27
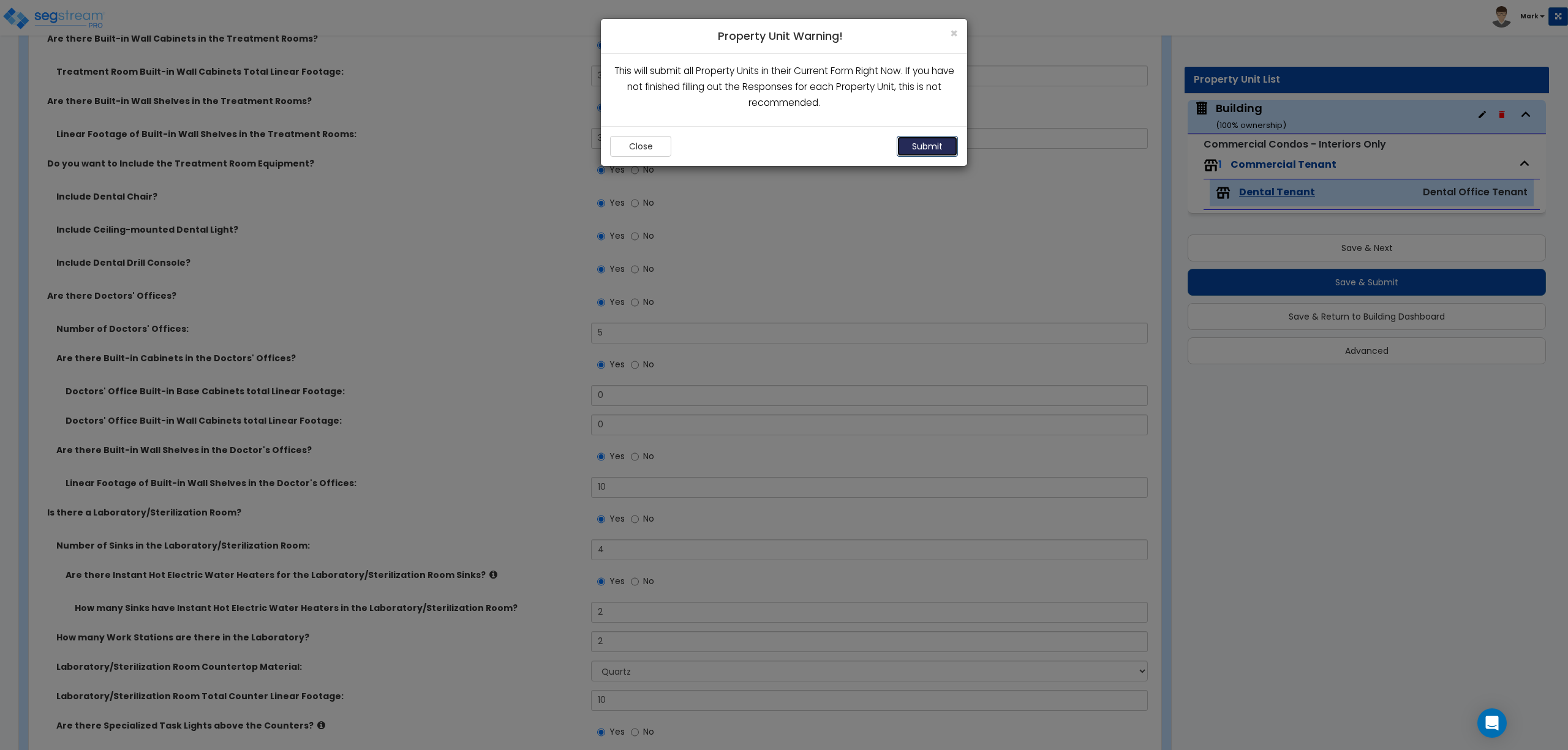
click at [942, 150] on button "Submit" at bounding box center [927, 146] width 61 height 21
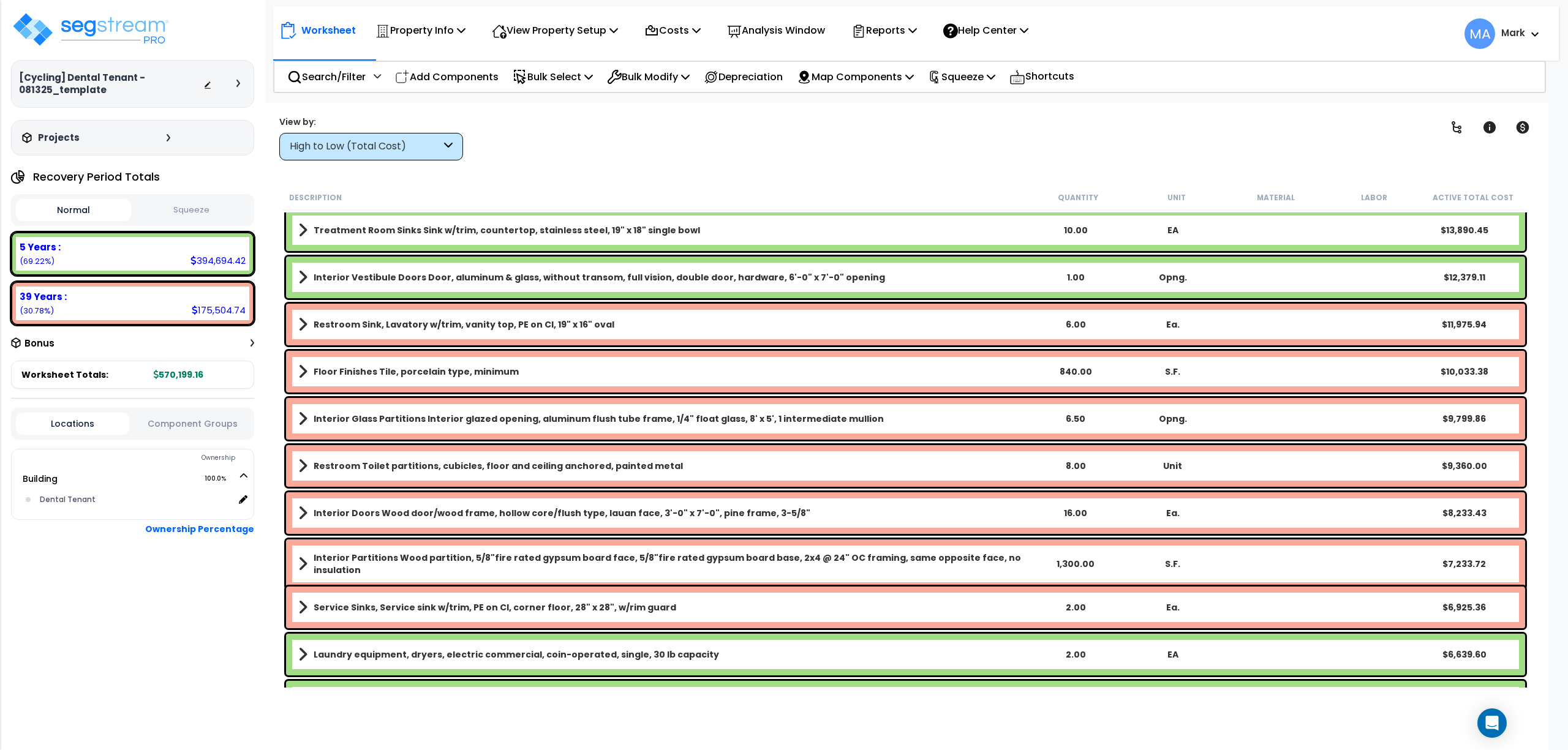
scroll to position [408, 0]
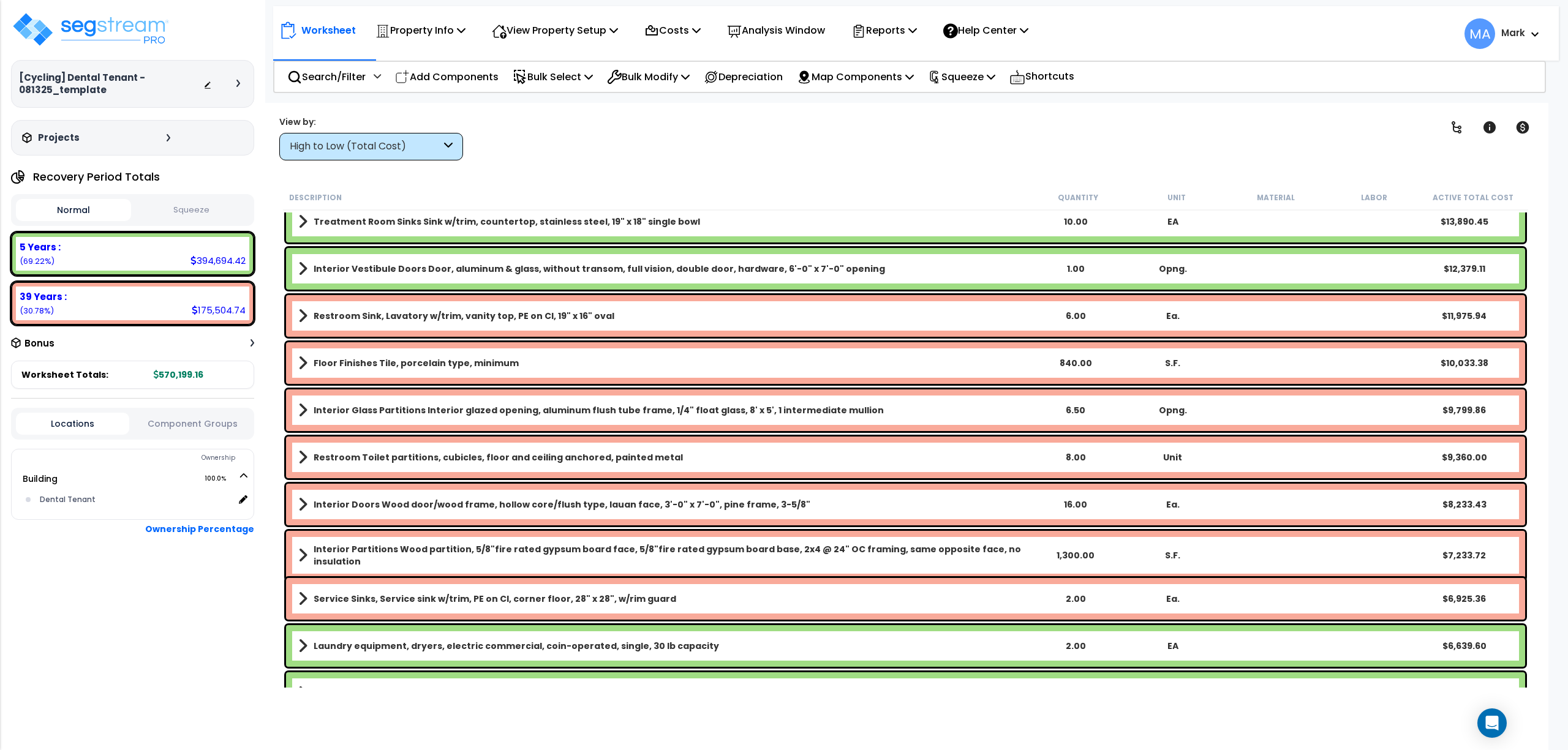
click at [346, 154] on div "High to Low (Total Cost)" at bounding box center [371, 146] width 184 height 28
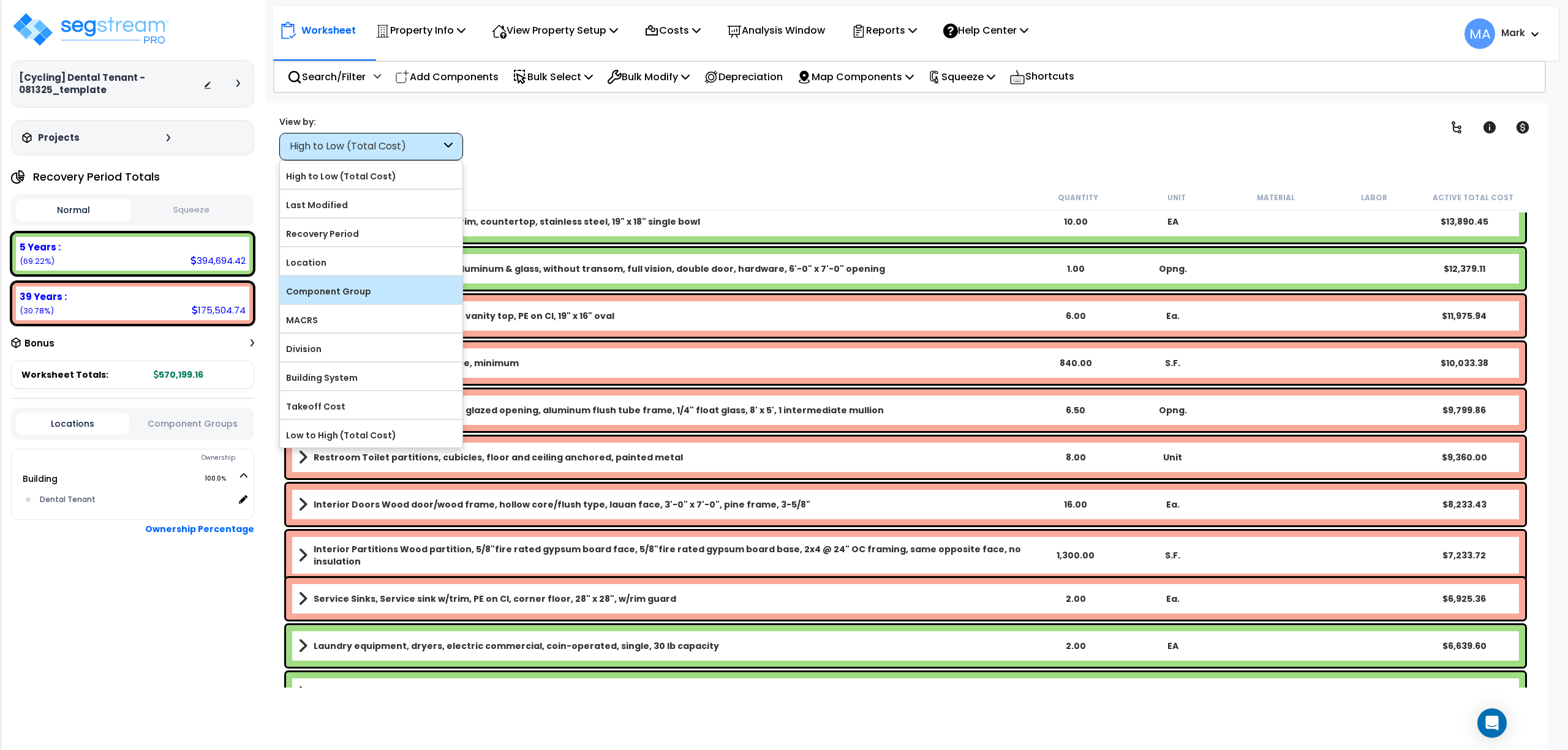
click at [346, 303] on div "Component Group" at bounding box center [371, 290] width 183 height 28
click at [353, 288] on label "Component Group" at bounding box center [371, 291] width 183 height 18
click at [0, 0] on input "Component Group" at bounding box center [0, 0] width 0 height 0
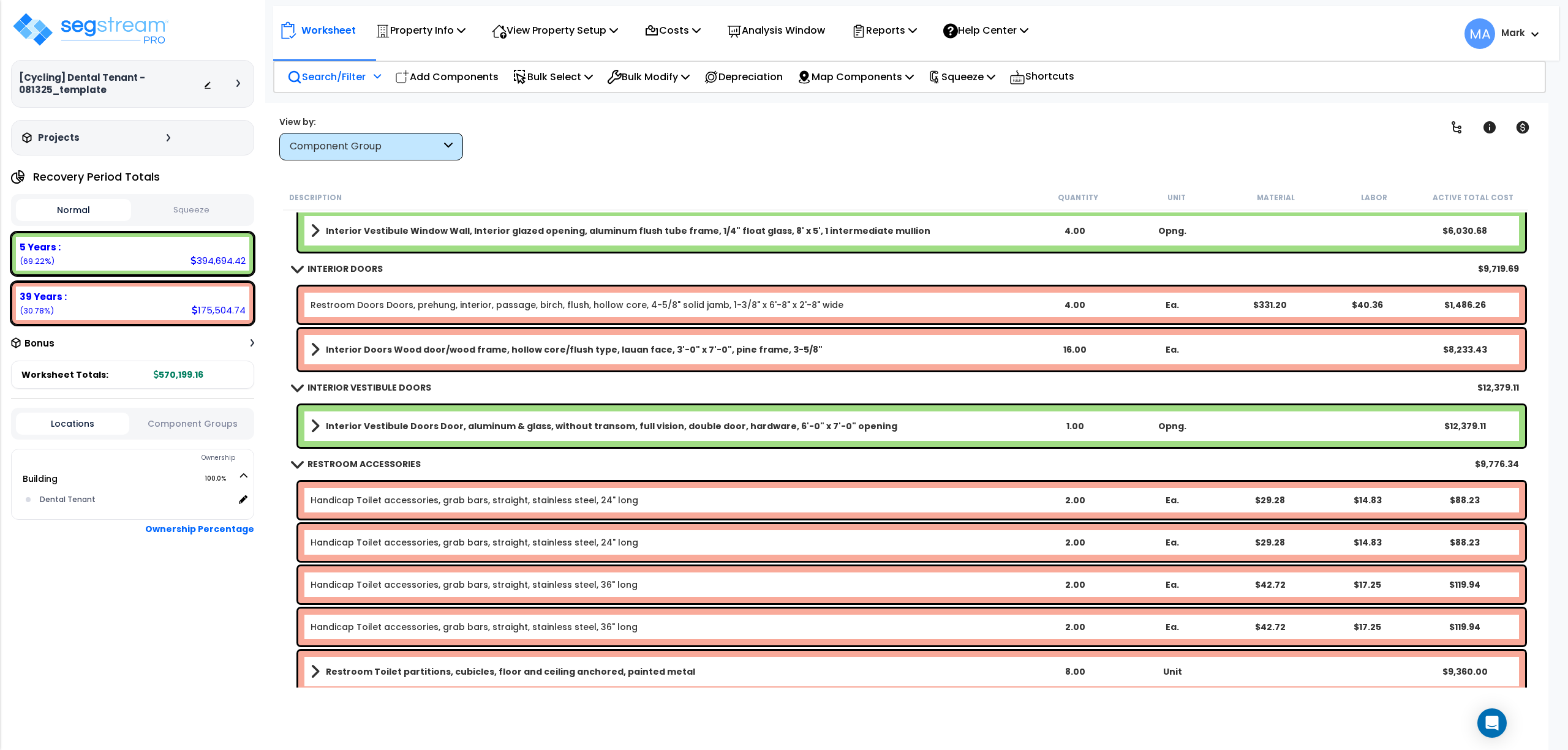
click at [356, 87] on div "Search/Filter Additional Search / Filter" at bounding box center [334, 77] width 94 height 29
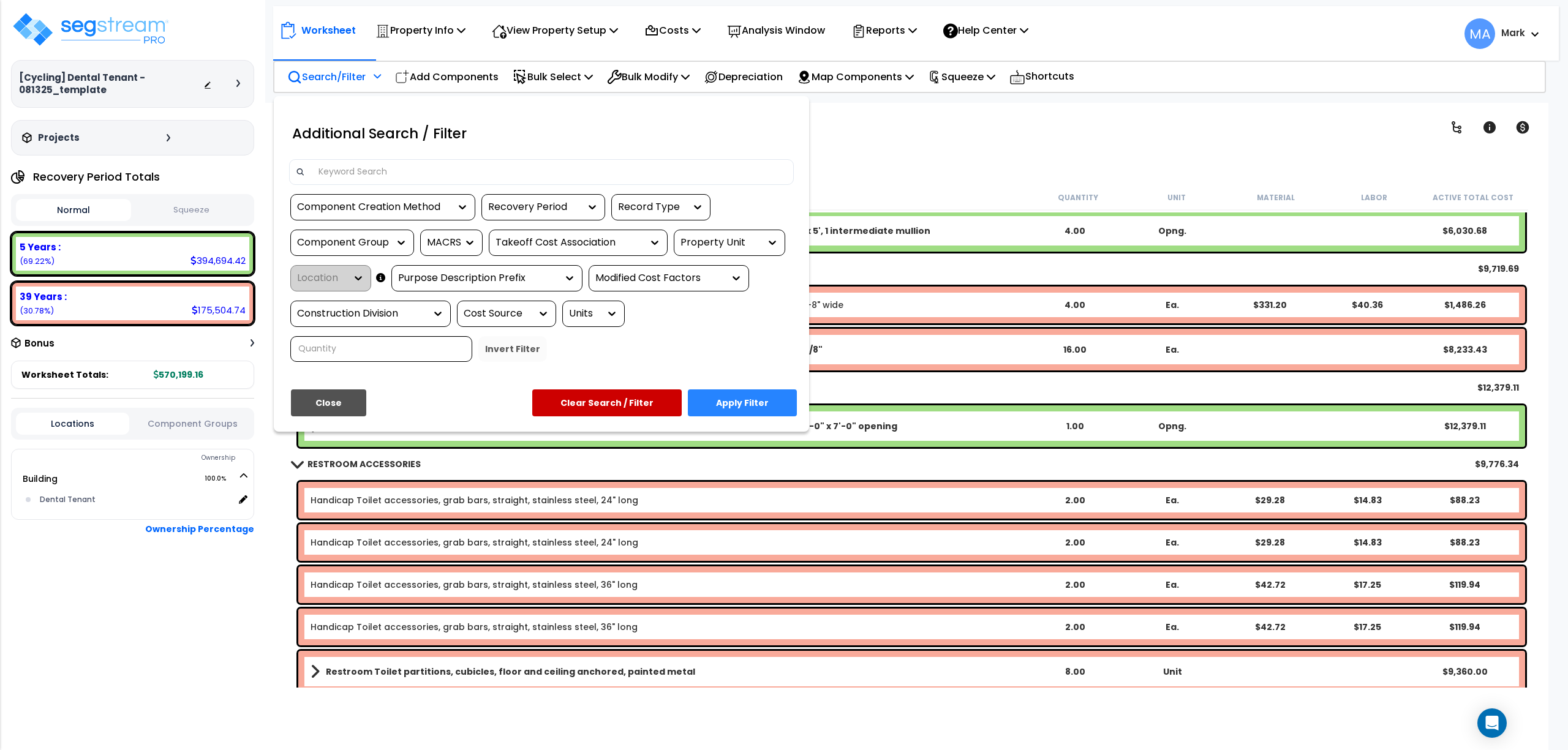
click at [352, 164] on input at bounding box center [549, 172] width 476 height 18
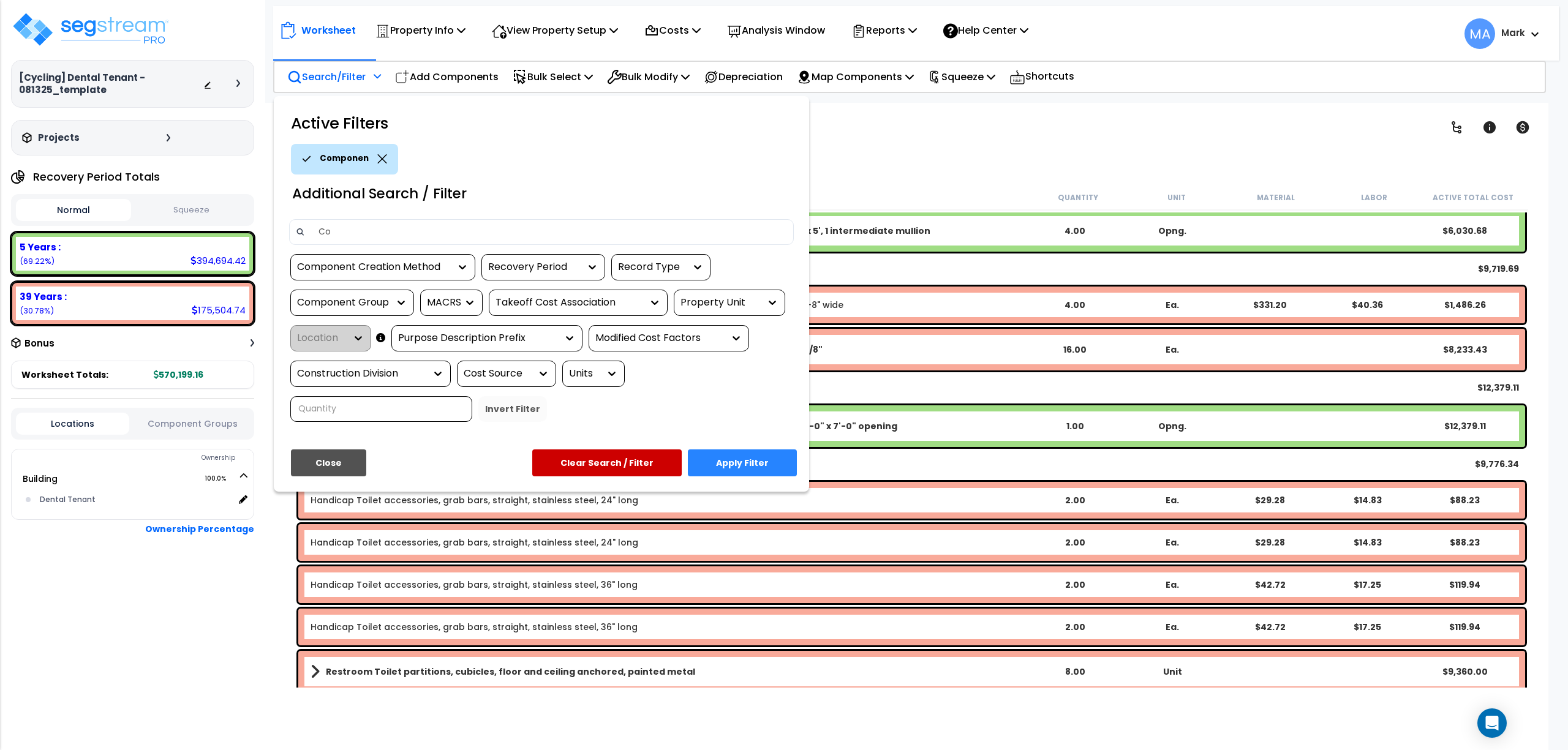
type input "C"
type input "Cabinetry"
click at [789, 471] on button "Apply Filter" at bounding box center [742, 463] width 109 height 27
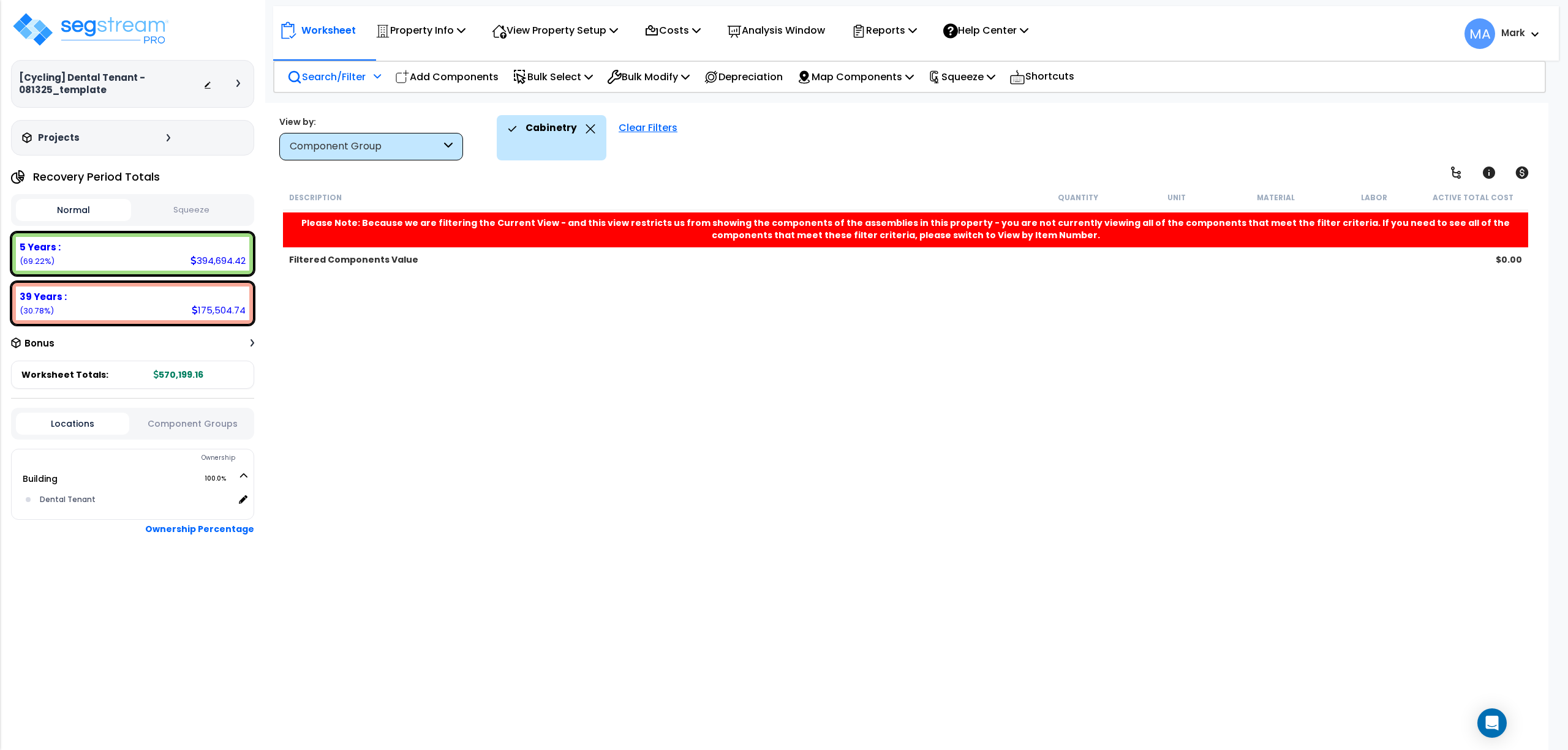
scroll to position [0, 0]
click at [589, 130] on icon at bounding box center [591, 129] width 9 height 9
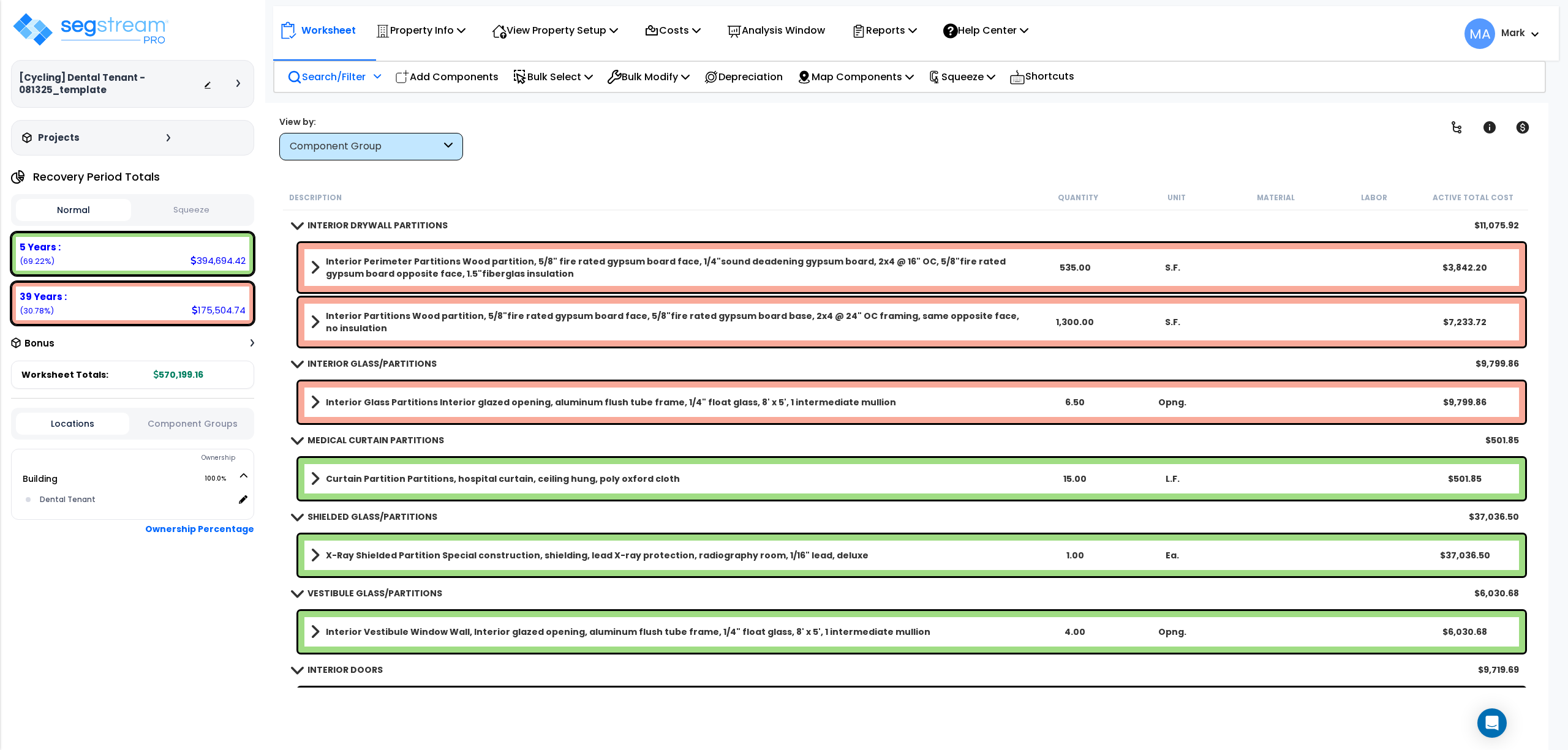
click at [344, 84] on p "Search/Filter" at bounding box center [326, 77] width 78 height 17
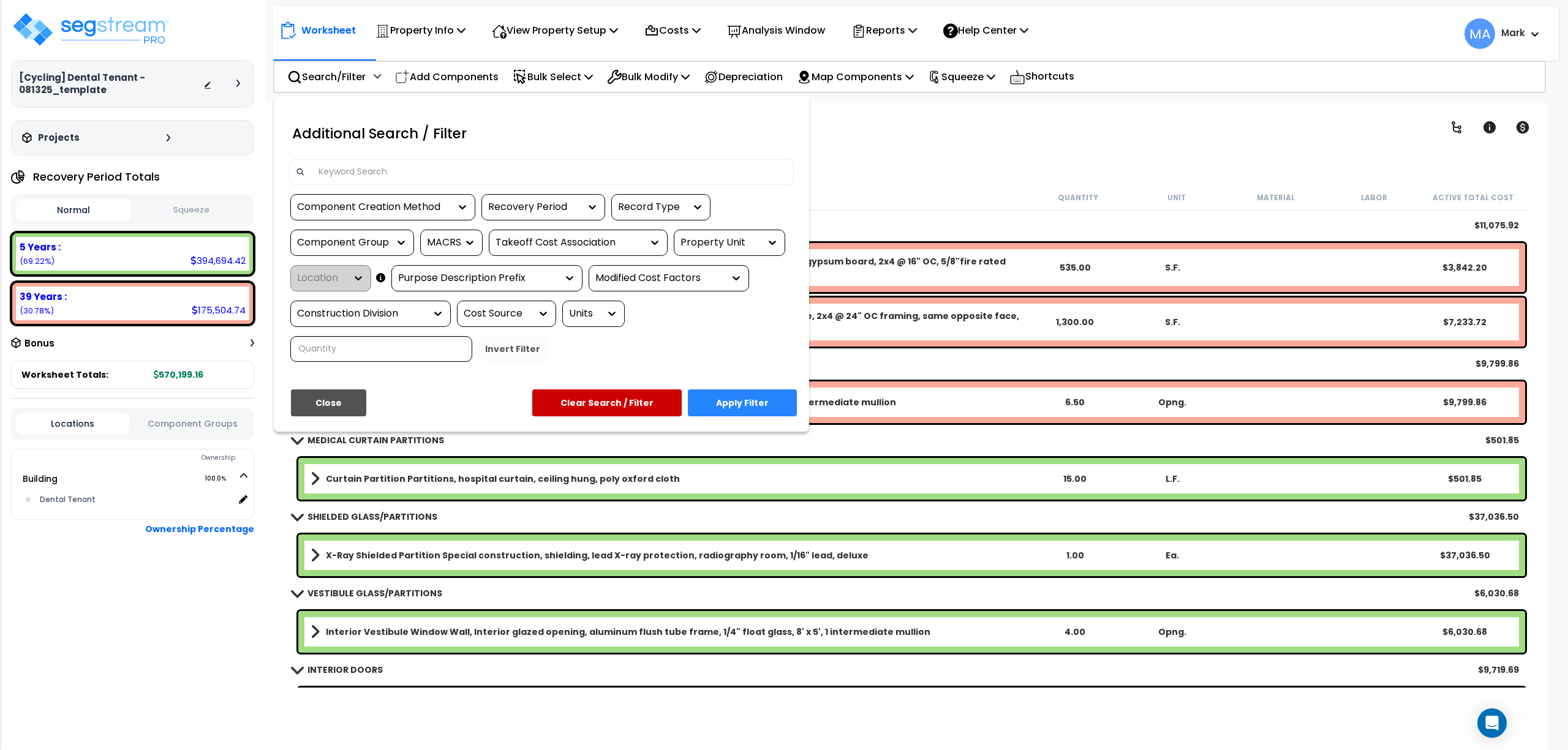
click at [368, 172] on input at bounding box center [549, 172] width 476 height 18
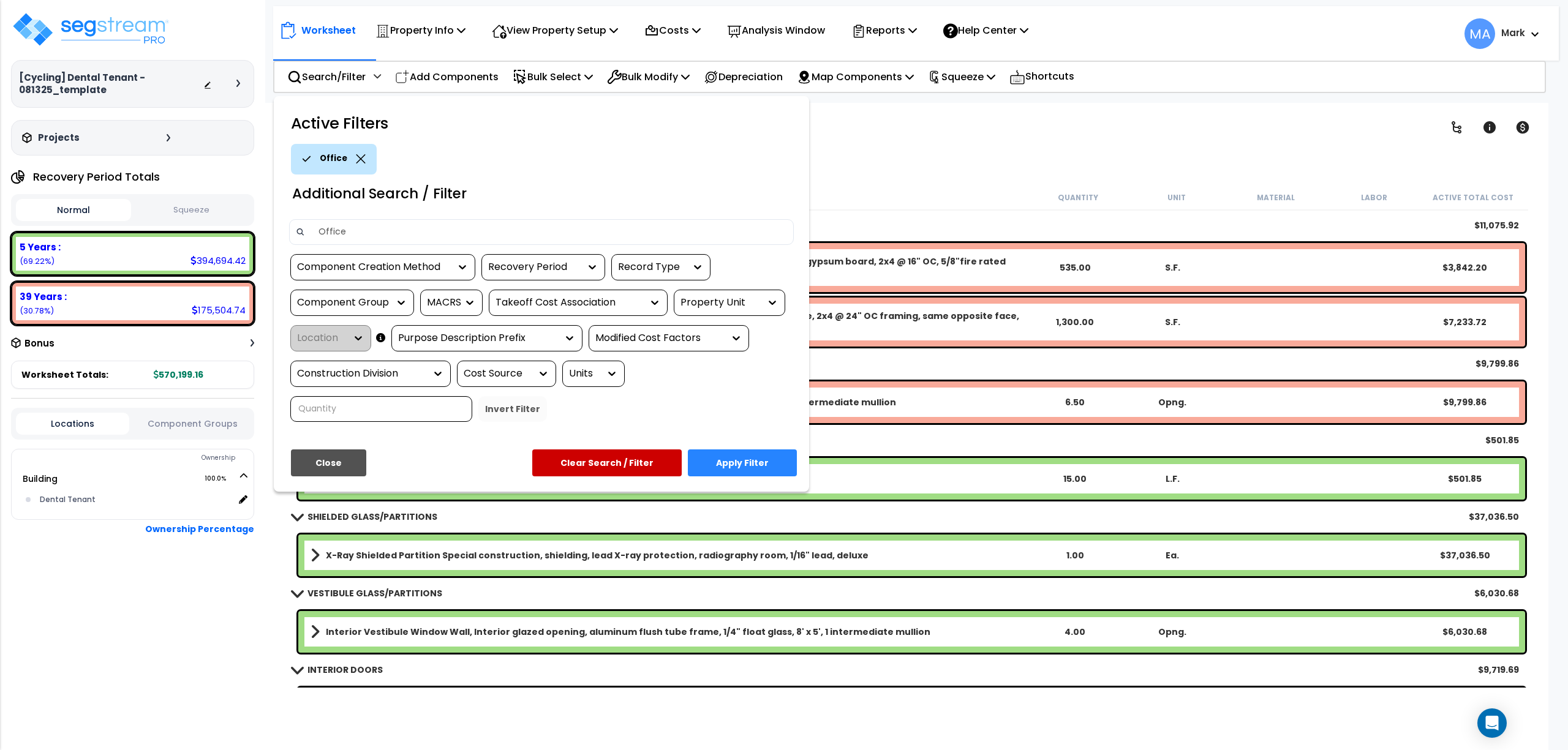
type input "Office"
click at [773, 449] on button "Apply Filter" at bounding box center [742, 463] width 109 height 27
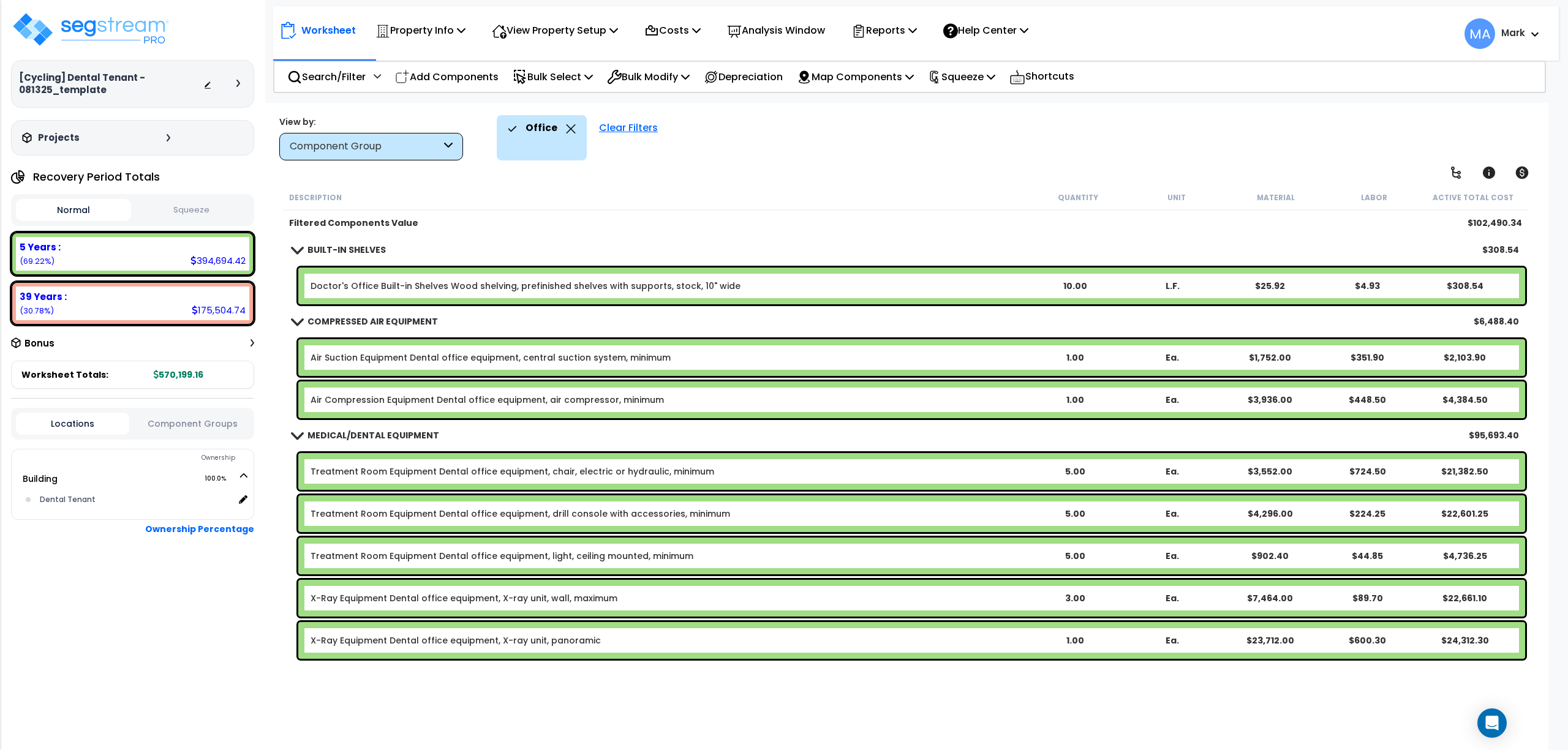
scroll to position [54, 0]
